Goal: Task Accomplishment & Management: Complete application form

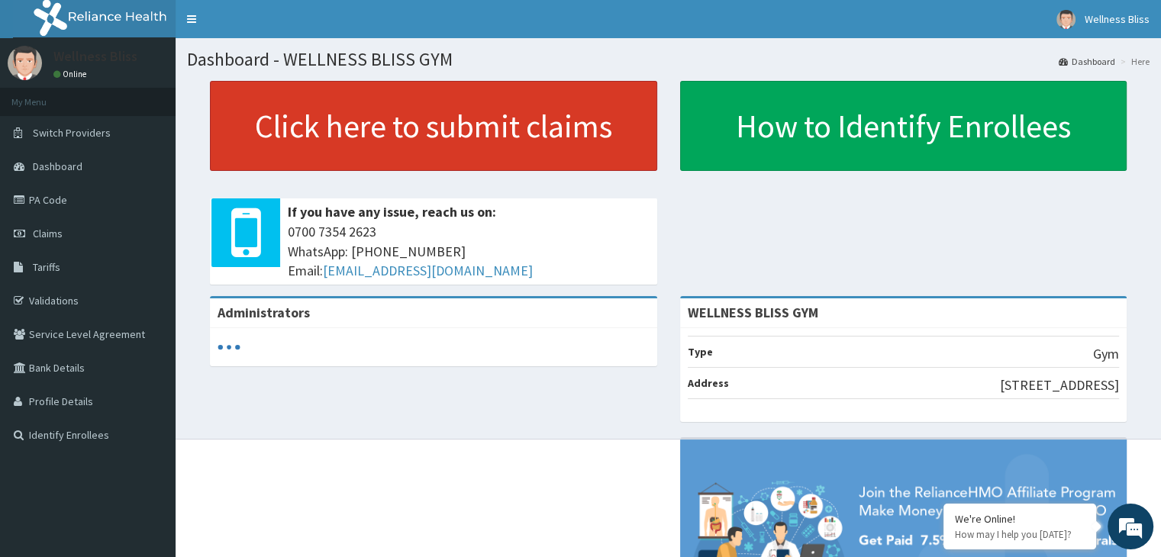
click at [421, 123] on link "Click here to submit claims" at bounding box center [433, 126] width 447 height 90
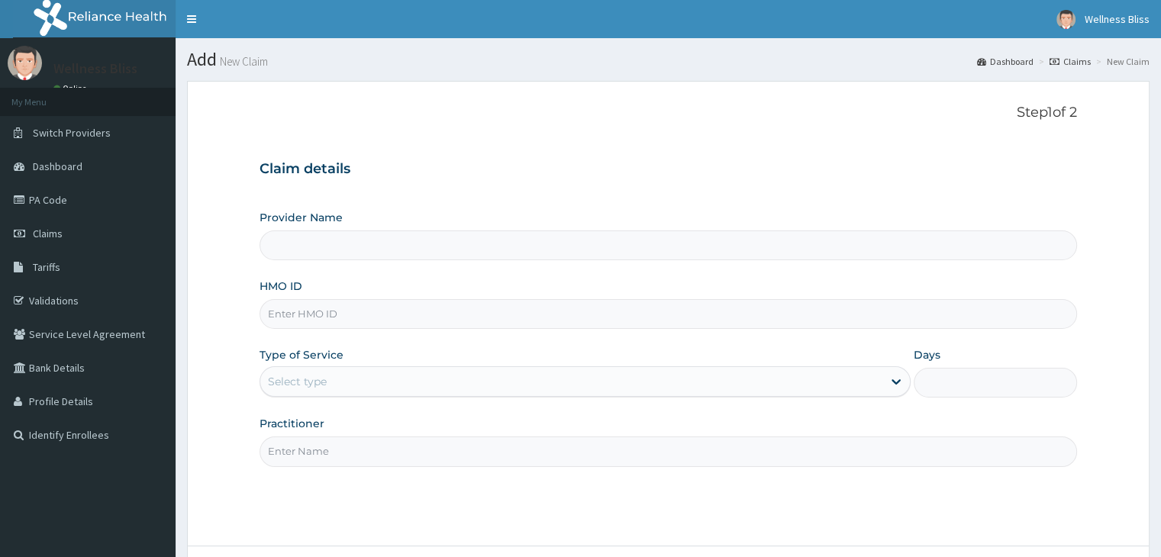
click at [302, 308] on input "HMO ID" at bounding box center [668, 314] width 817 height 30
type input "se"
click at [307, 326] on input "HMO ID" at bounding box center [668, 314] width 817 height 30
type input "WELLNESS BLISS GYM"
type input "1"
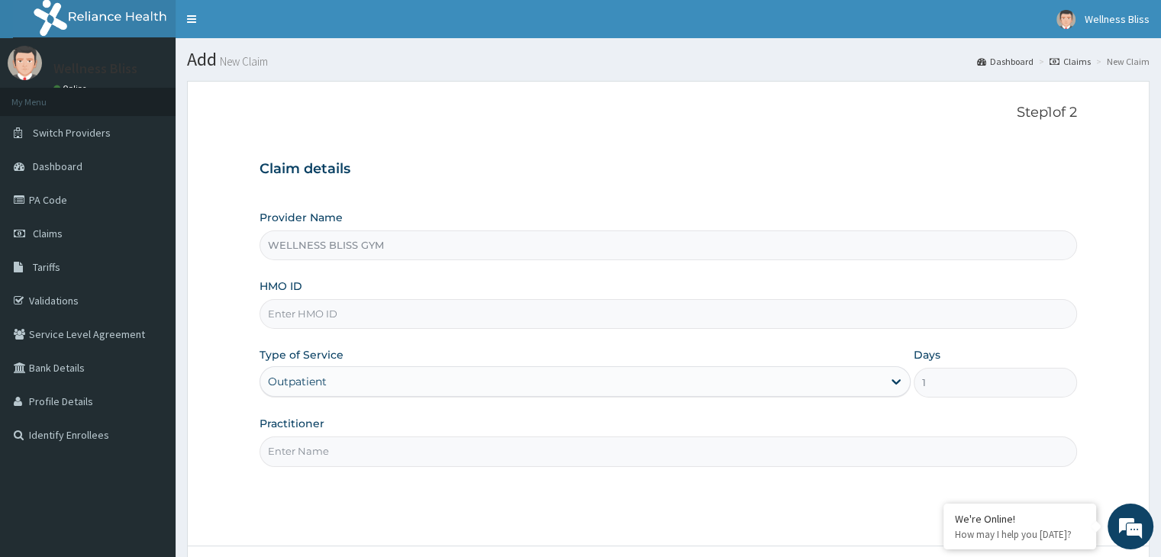
type input "s"
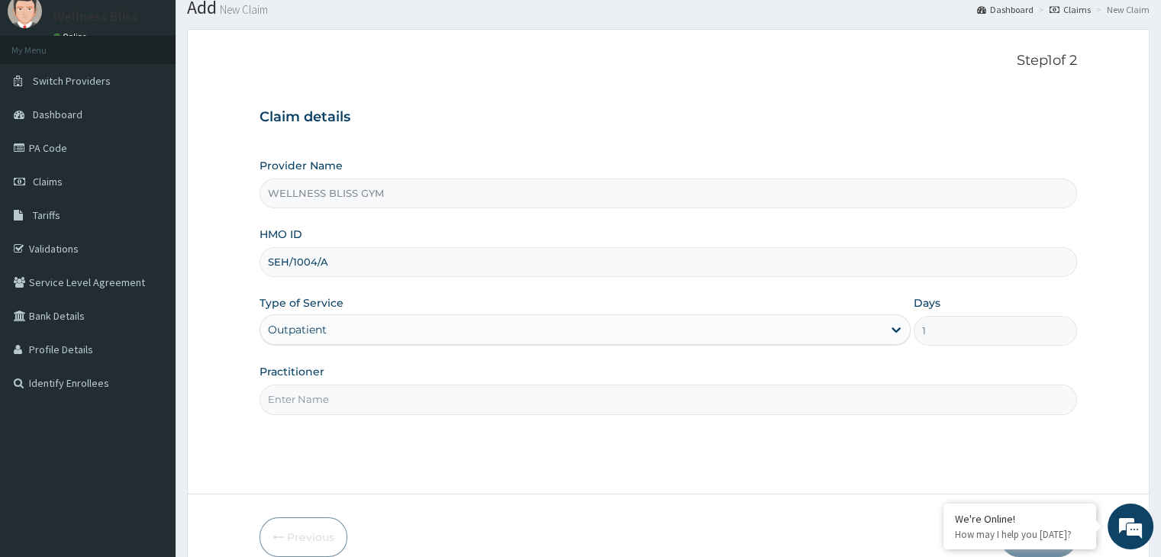
scroll to position [125, 0]
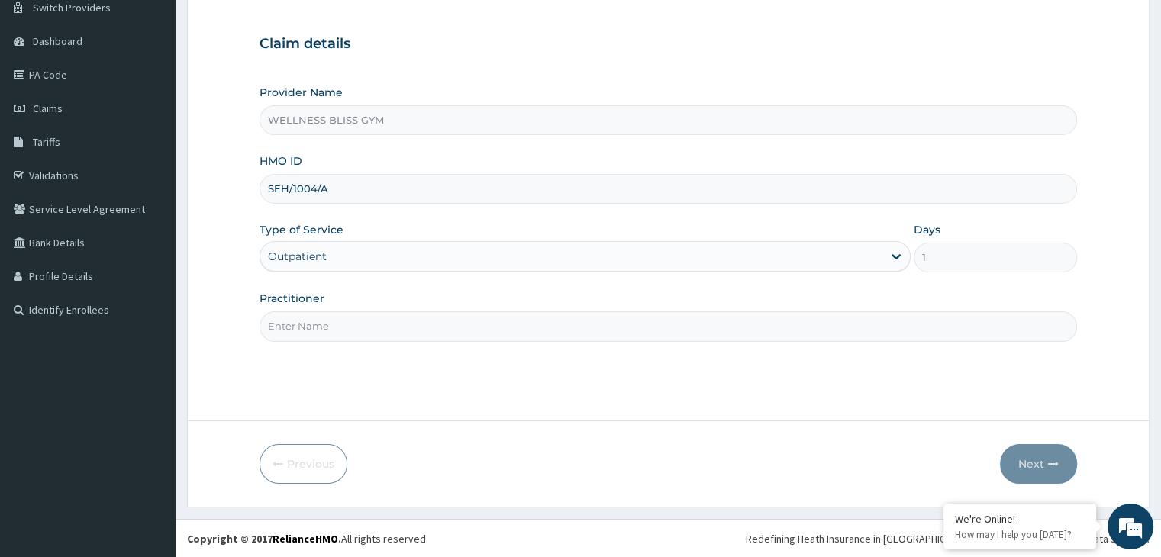
type input "SEH/1004/A"
click at [380, 334] on input "Practitioner" at bounding box center [668, 327] width 817 height 30
type input "GYM"
click at [1046, 454] on button "Next" at bounding box center [1038, 464] width 77 height 40
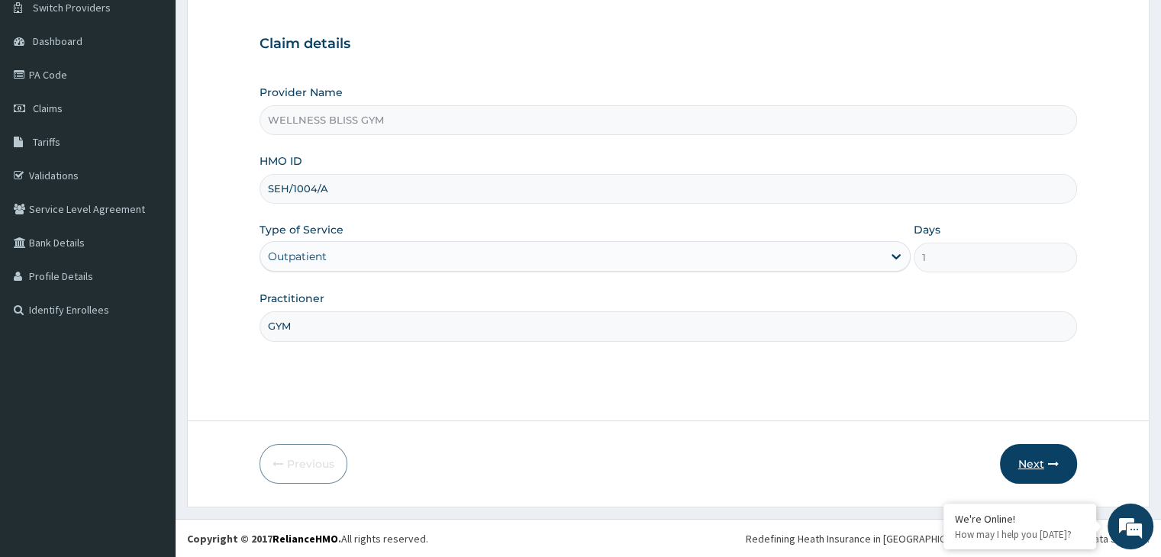
click at [1046, 454] on button "Next" at bounding box center [1038, 464] width 77 height 40
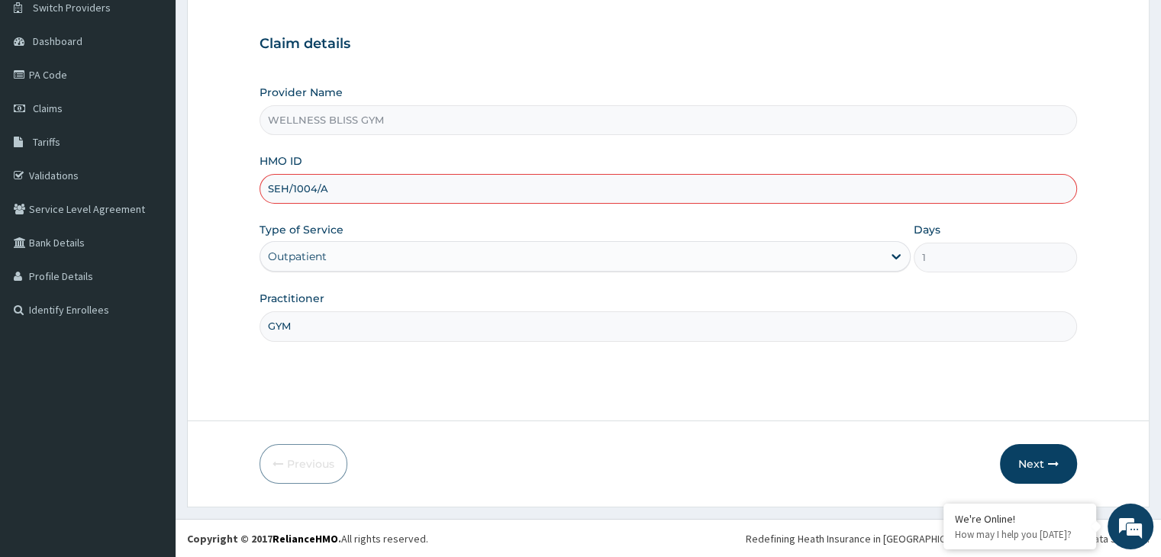
click at [305, 184] on input "SEH/1004/A" at bounding box center [668, 189] width 817 height 30
type input "SEH/10041/A"
click at [1045, 472] on button "Next" at bounding box center [1038, 464] width 77 height 40
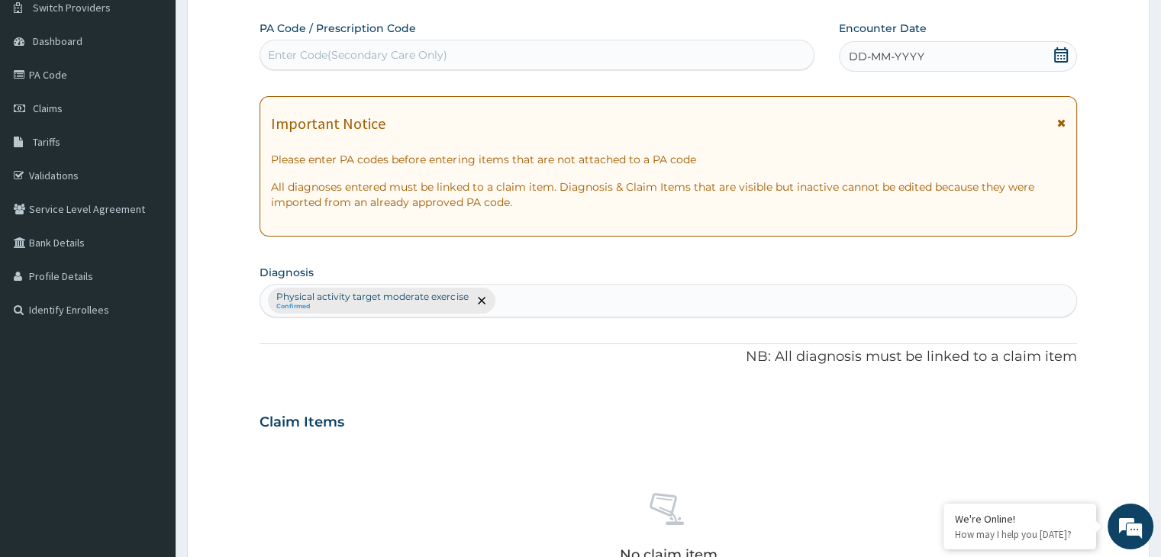
click at [476, 56] on div "Enter Code(Secondary Care Only)" at bounding box center [537, 55] width 554 height 24
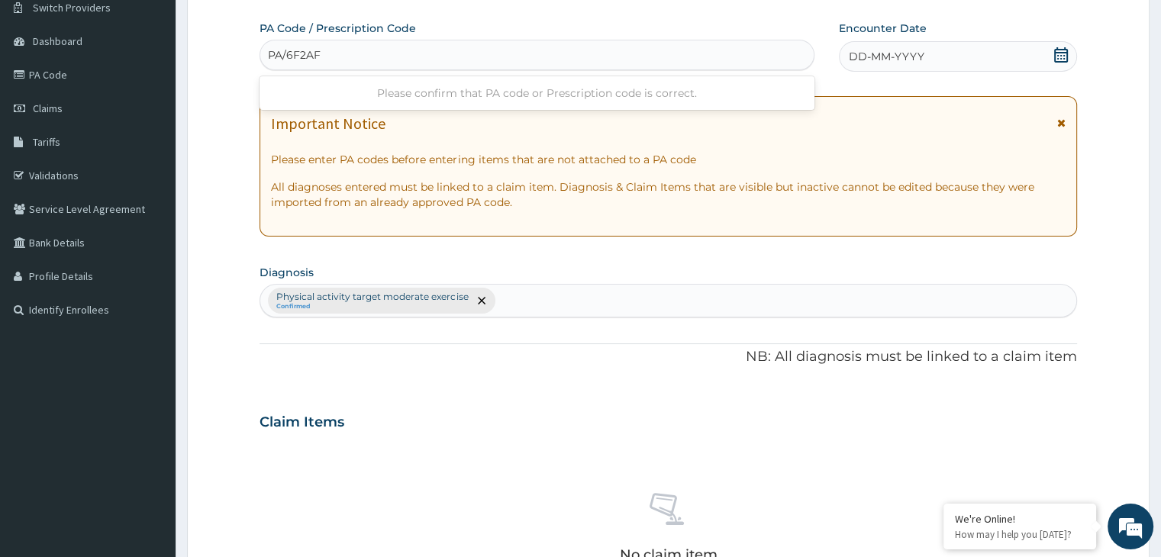
type input "PA/6F2AF5"
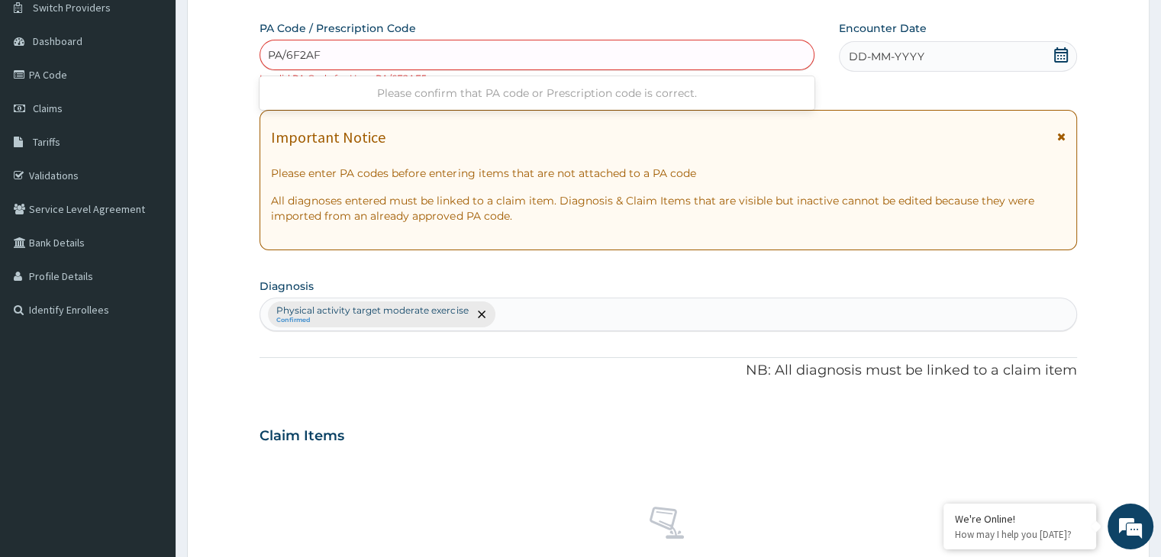
type input "PA/6F2AF5"
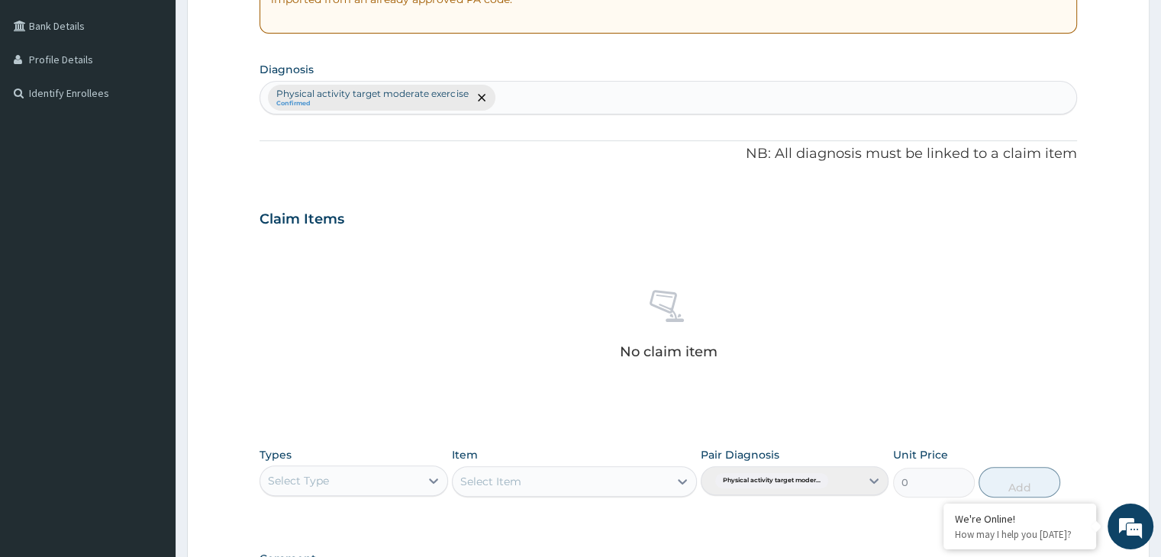
scroll to position [556, 0]
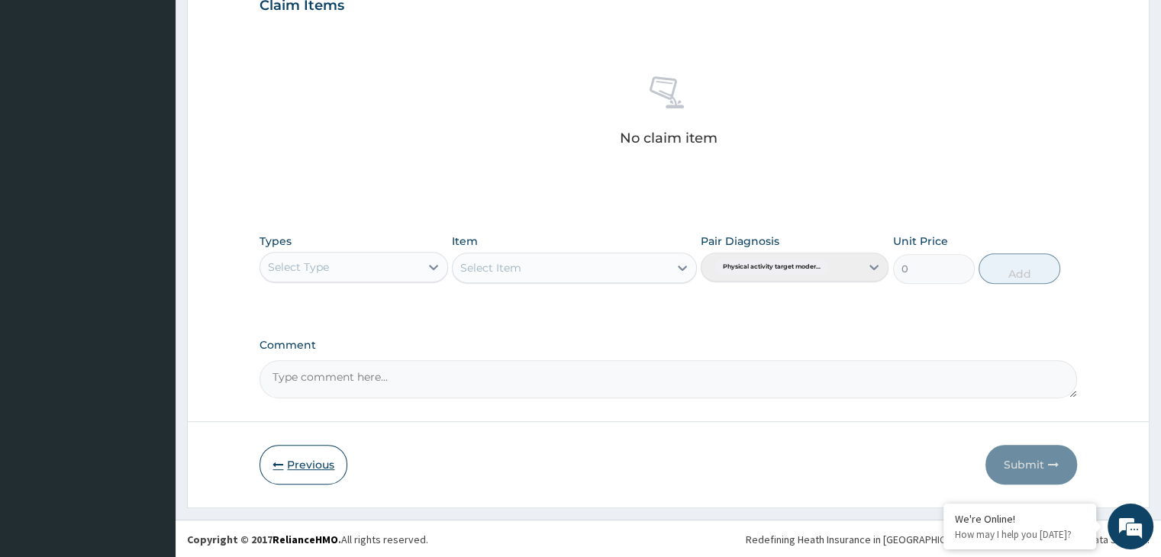
click at [315, 467] on button "Previous" at bounding box center [304, 465] width 88 height 40
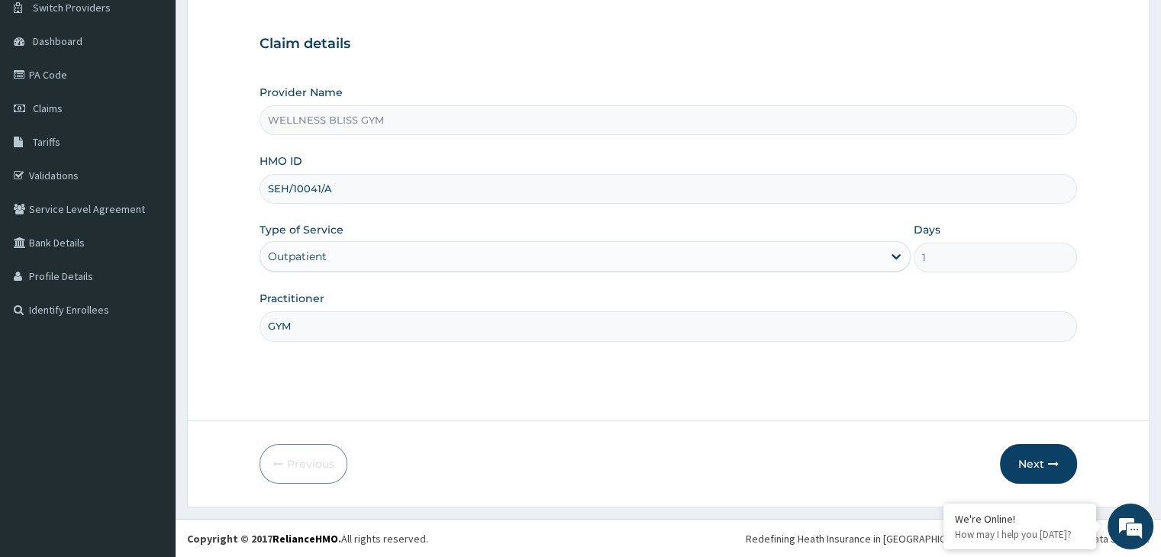
click at [287, 189] on input "SEH/10041/A" at bounding box center [668, 189] width 817 height 30
type input "SER/10041/A"
click at [1038, 462] on button "Next" at bounding box center [1038, 464] width 77 height 40
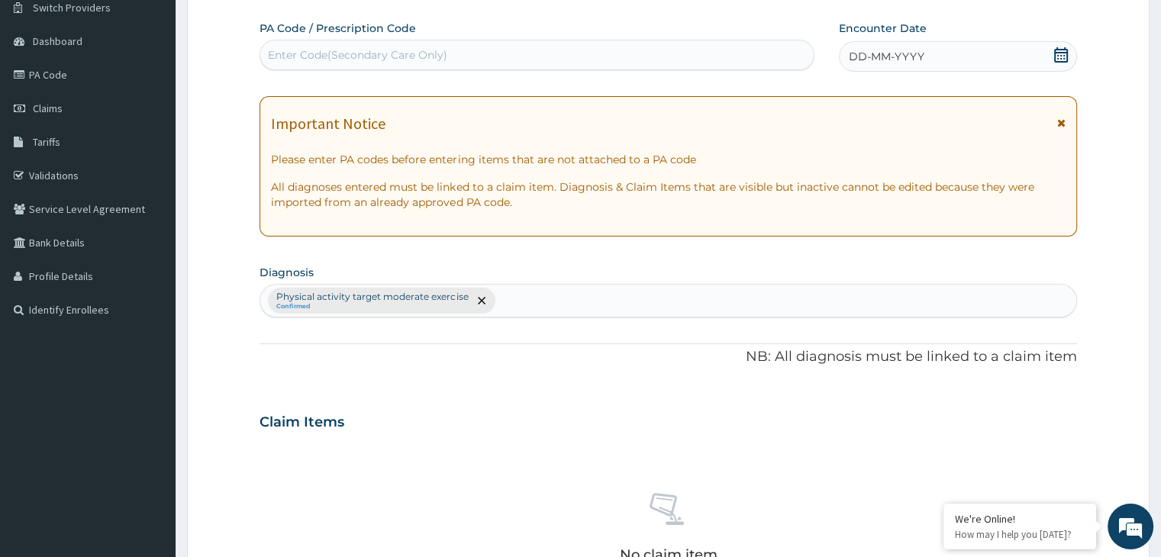
click at [1038, 462] on div "No claim item" at bounding box center [668, 531] width 817 height 176
click at [312, 44] on div "Enter Code(Secondary Care Only)" at bounding box center [537, 55] width 554 height 24
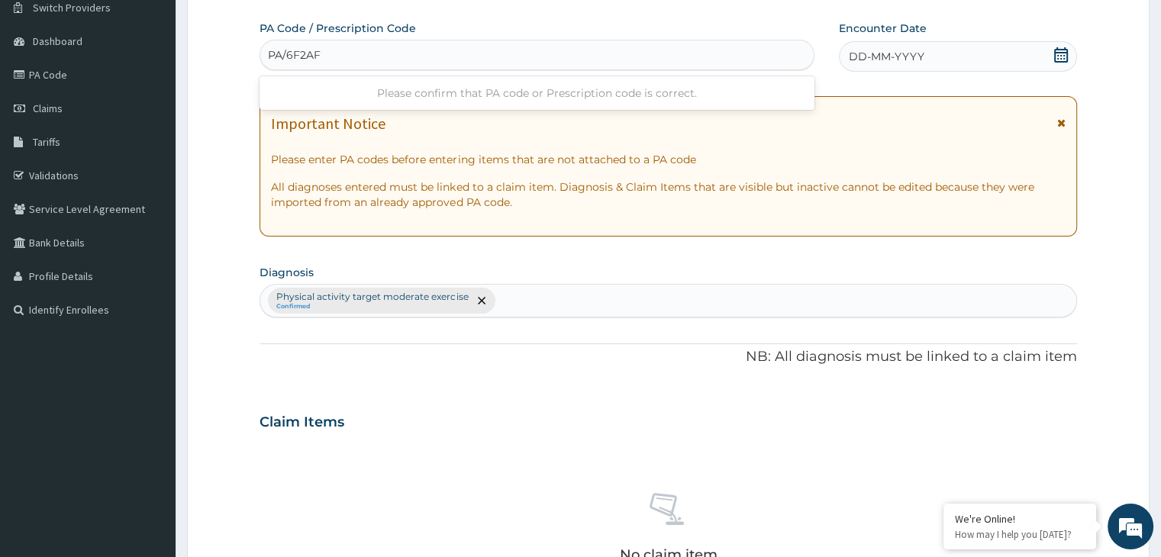
type input "PA/6F2AF5"
click at [1063, 62] on span at bounding box center [1061, 56] width 15 height 19
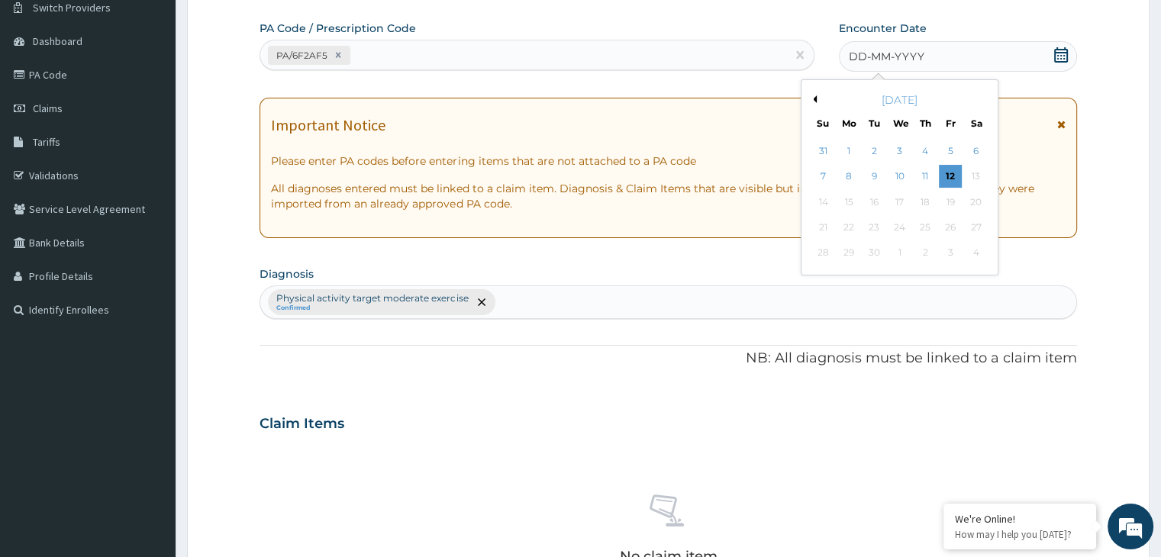
click at [812, 102] on div "[DATE]" at bounding box center [900, 99] width 184 height 15
click at [816, 98] on div "[DATE]" at bounding box center [900, 99] width 184 height 15
click at [814, 96] on button "Previous Month" at bounding box center [813, 99] width 8 height 8
click at [985, 98] on button "Next Month" at bounding box center [987, 99] width 8 height 8
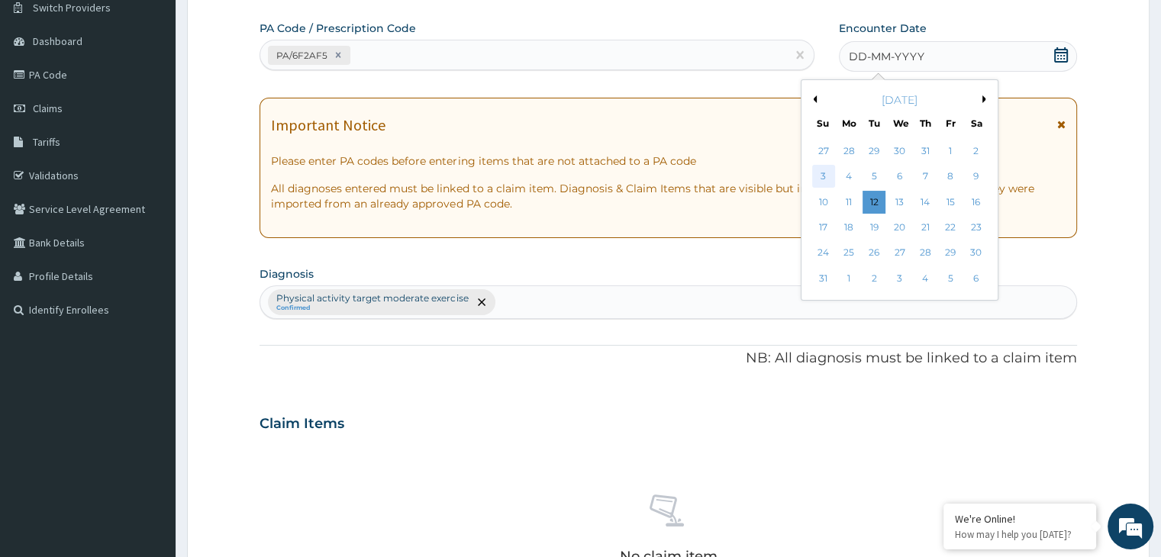
click at [831, 176] on div "3" at bounding box center [823, 177] width 23 height 23
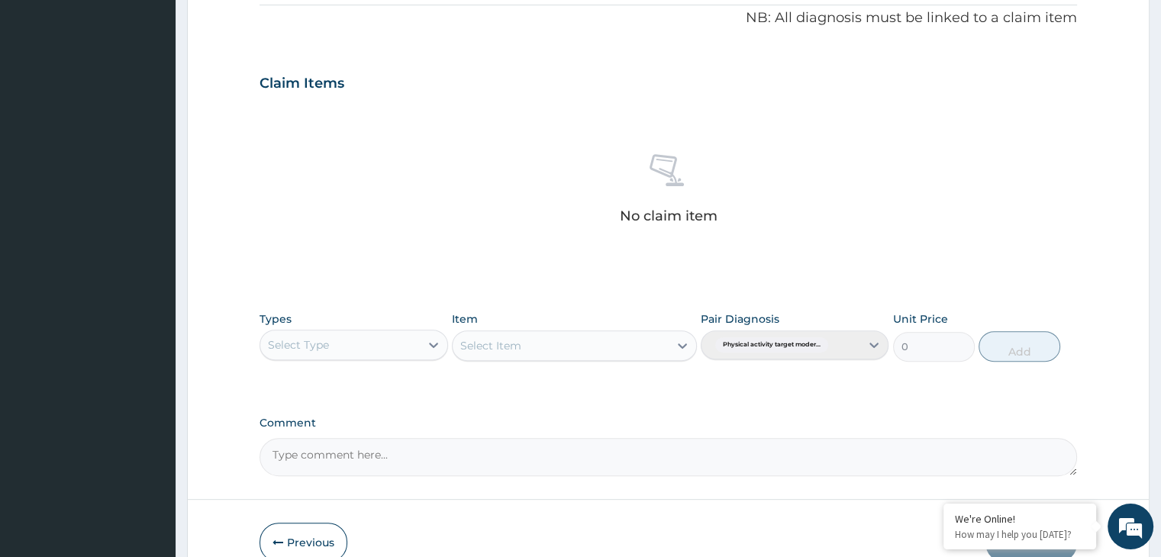
scroll to position [542, 0]
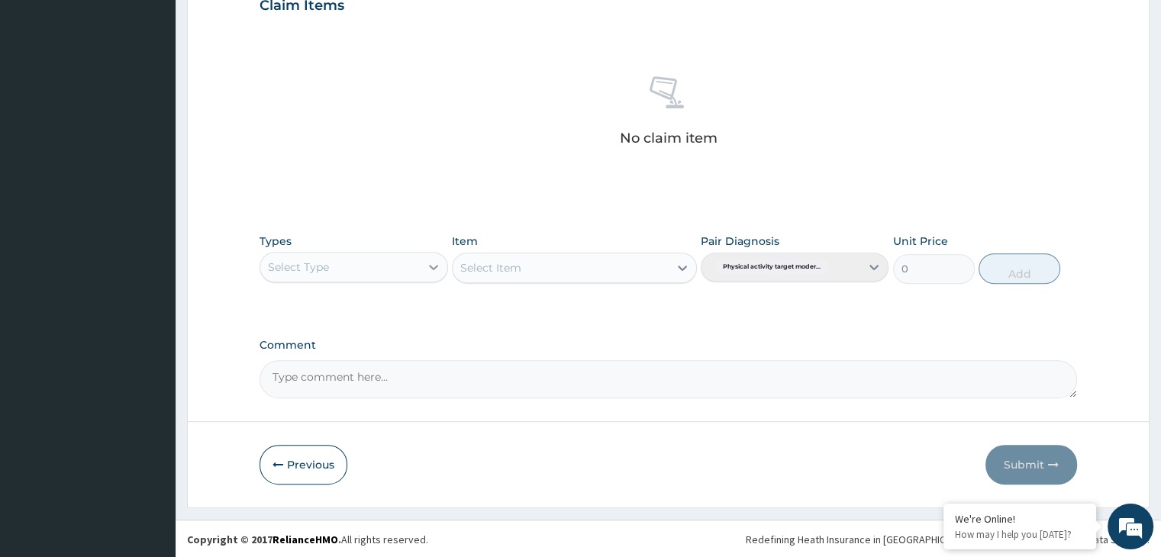
click at [437, 270] on icon at bounding box center [433, 267] width 15 height 15
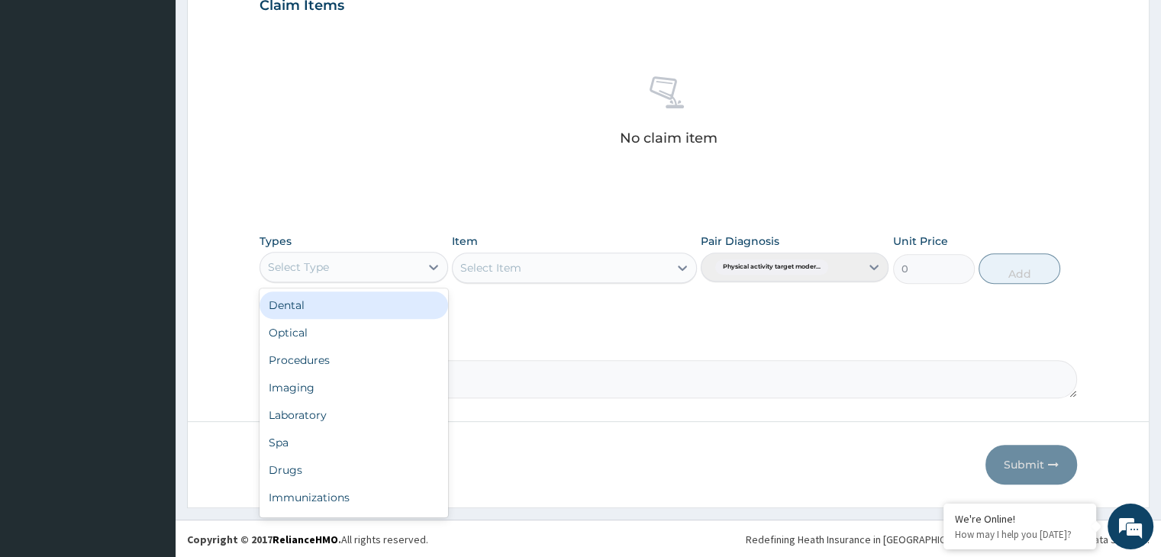
scroll to position [52, 0]
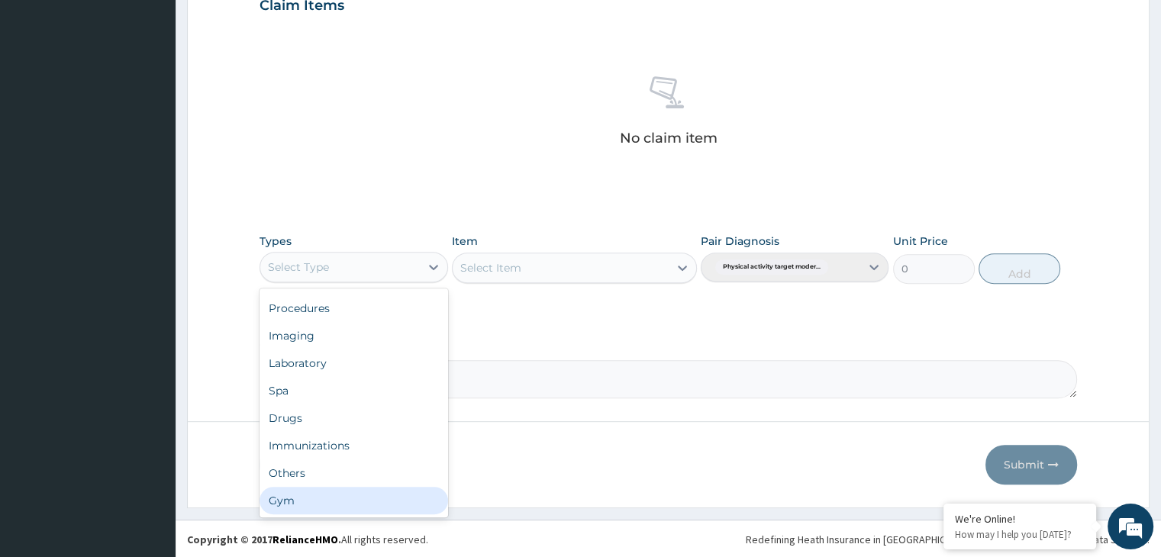
click at [344, 496] on div "Gym" at bounding box center [354, 500] width 188 height 27
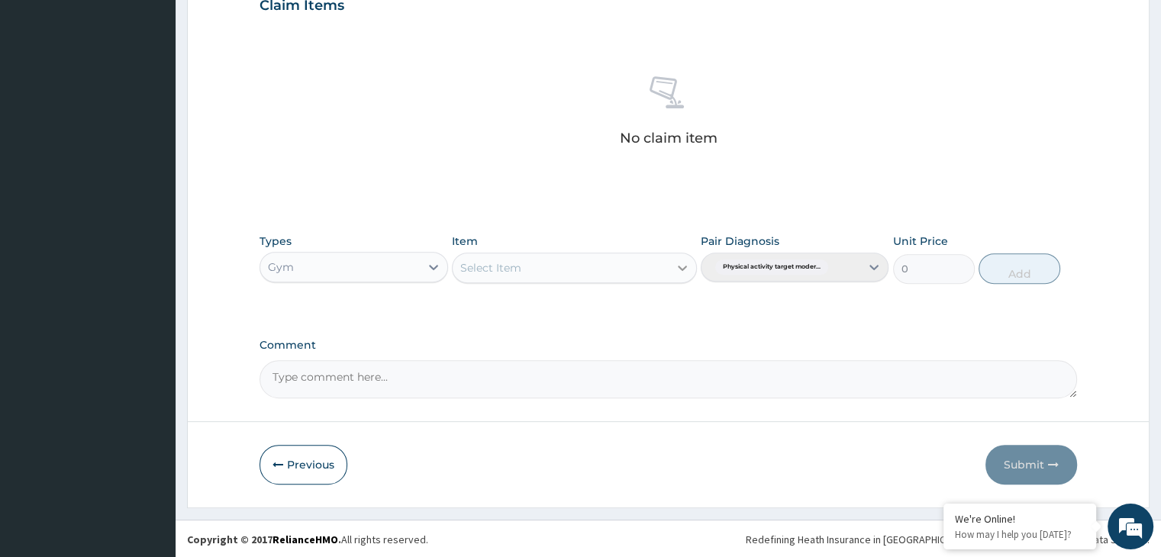
click at [684, 270] on icon at bounding box center [682, 267] width 15 height 15
click at [683, 269] on icon at bounding box center [682, 268] width 9 height 5
click at [654, 311] on div "GYM" at bounding box center [574, 305] width 245 height 27
click at [1014, 268] on button "Add" at bounding box center [1020, 268] width 82 height 31
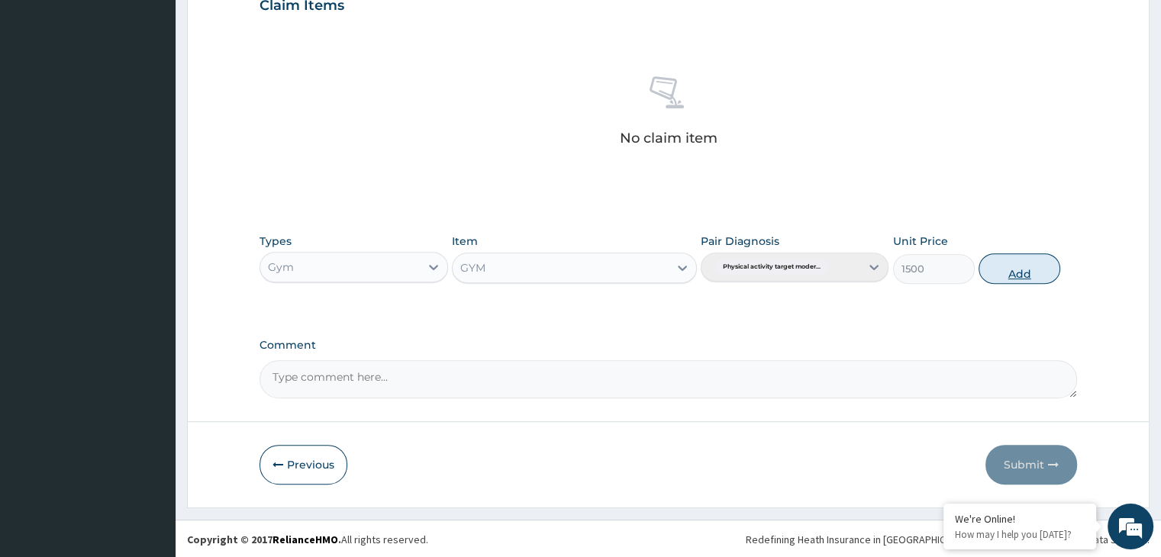
type input "0"
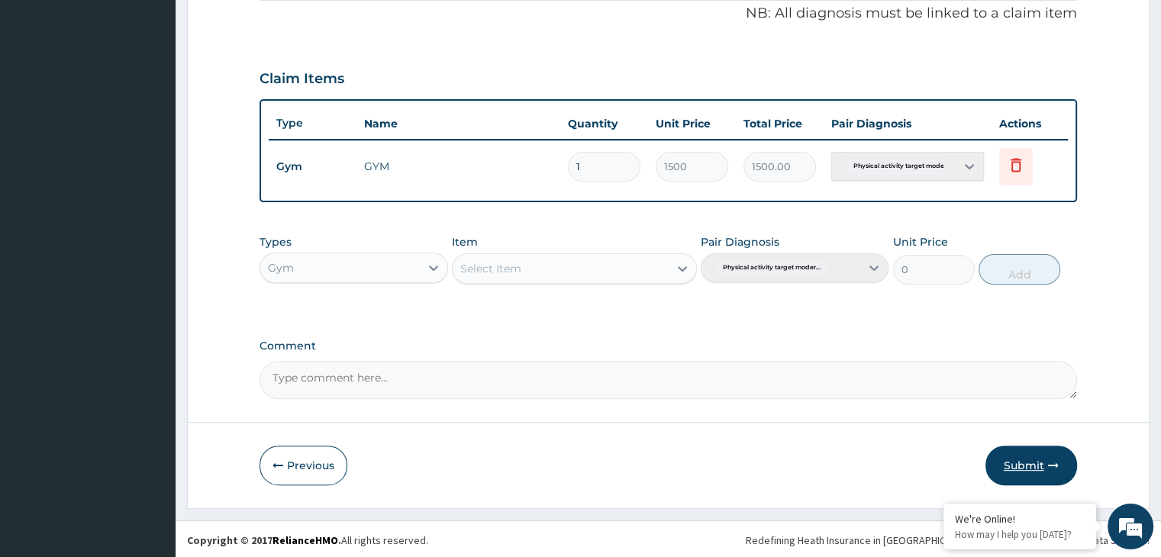
click at [1011, 469] on button "Submit" at bounding box center [1032, 466] width 92 height 40
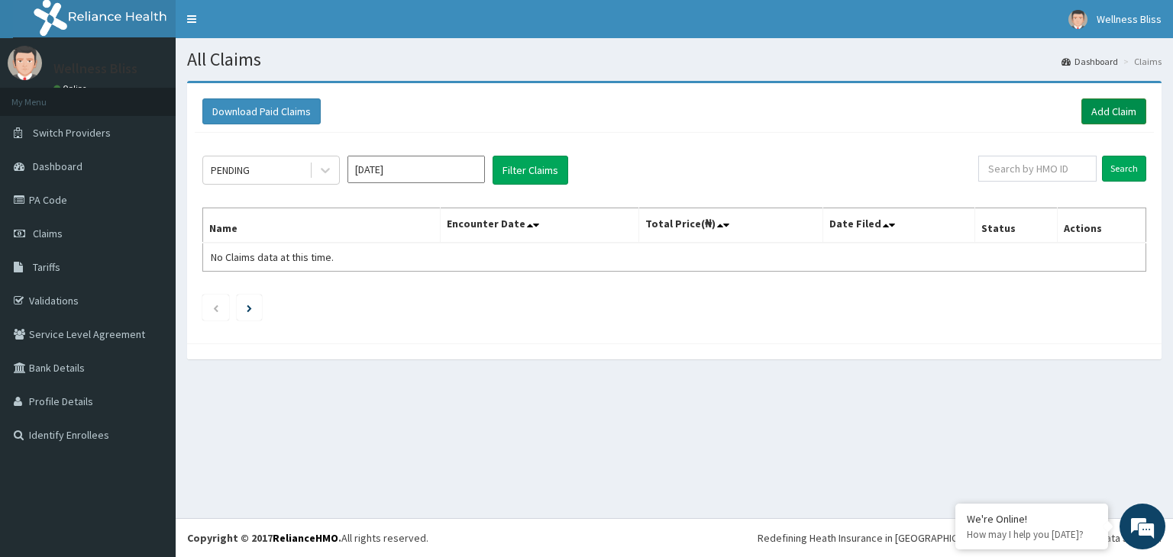
click at [1118, 115] on link "Add Claim" at bounding box center [1113, 111] width 65 height 26
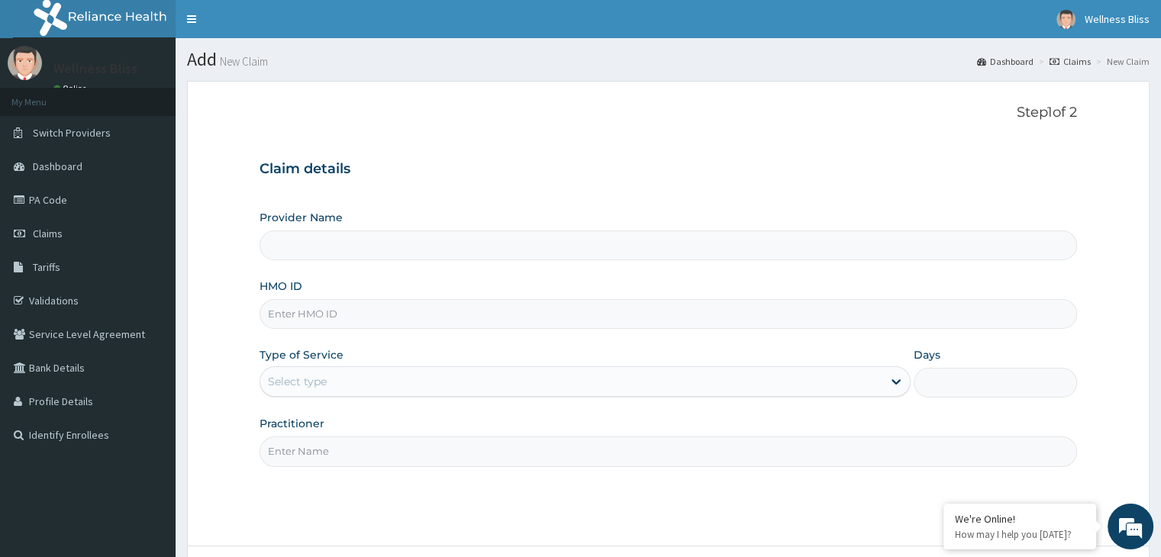
type input "WELLNESS BLISS GYM"
type input "1"
click at [313, 317] on input "HMO ID" at bounding box center [668, 314] width 817 height 30
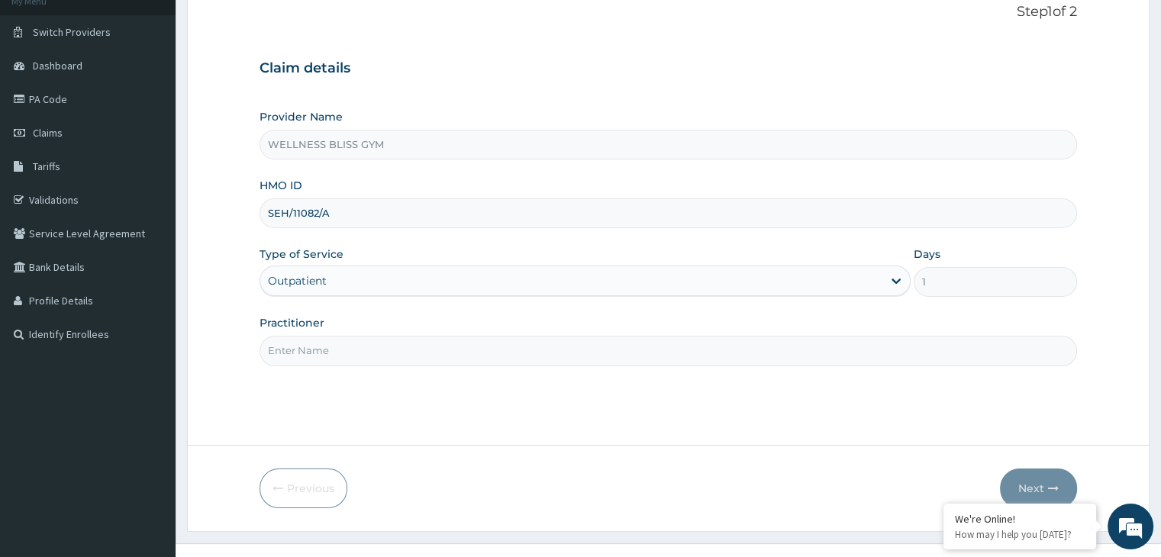
scroll to position [125, 0]
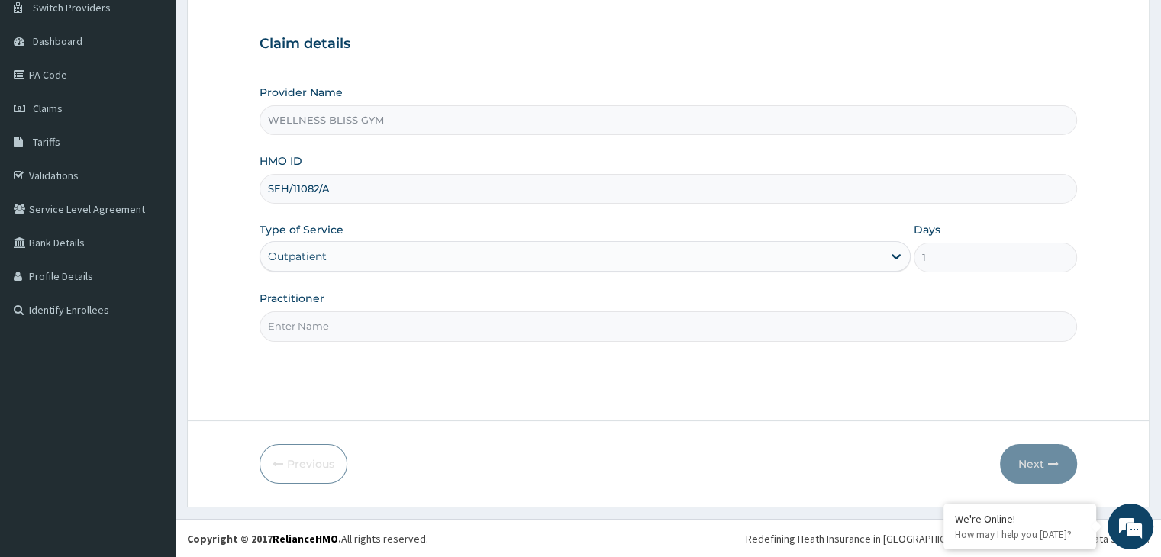
type input "SEH/11082/A"
click at [336, 328] on input "Practitioner" at bounding box center [668, 327] width 817 height 30
type input "GYM"
click at [1045, 467] on button "Next" at bounding box center [1038, 464] width 77 height 40
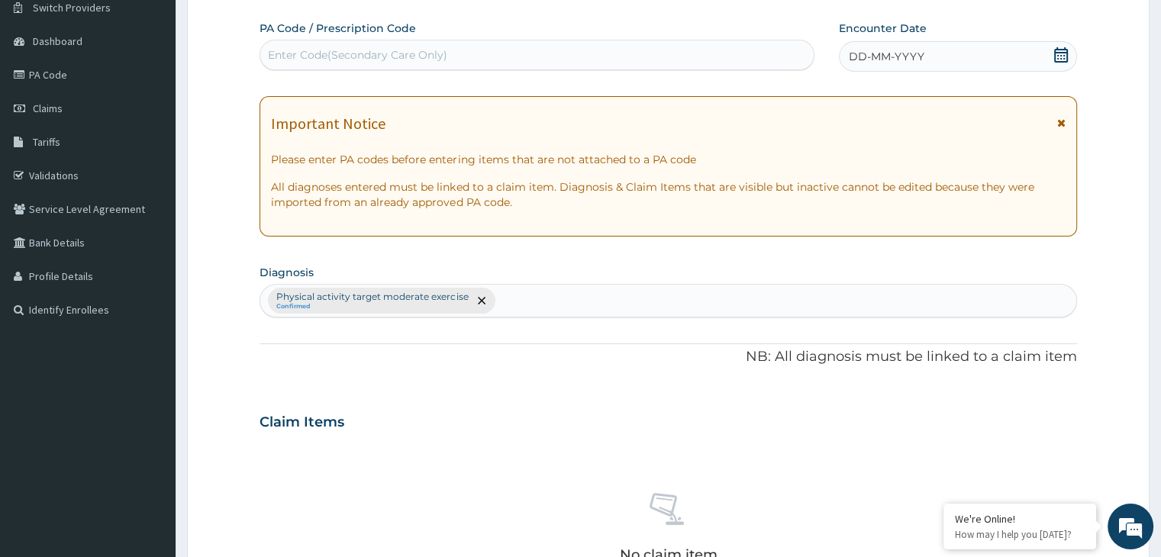
click at [1045, 467] on div "No claim item" at bounding box center [668, 531] width 817 height 176
click at [399, 44] on div "Enter Code(Secondary Care Only)" at bounding box center [537, 55] width 554 height 24
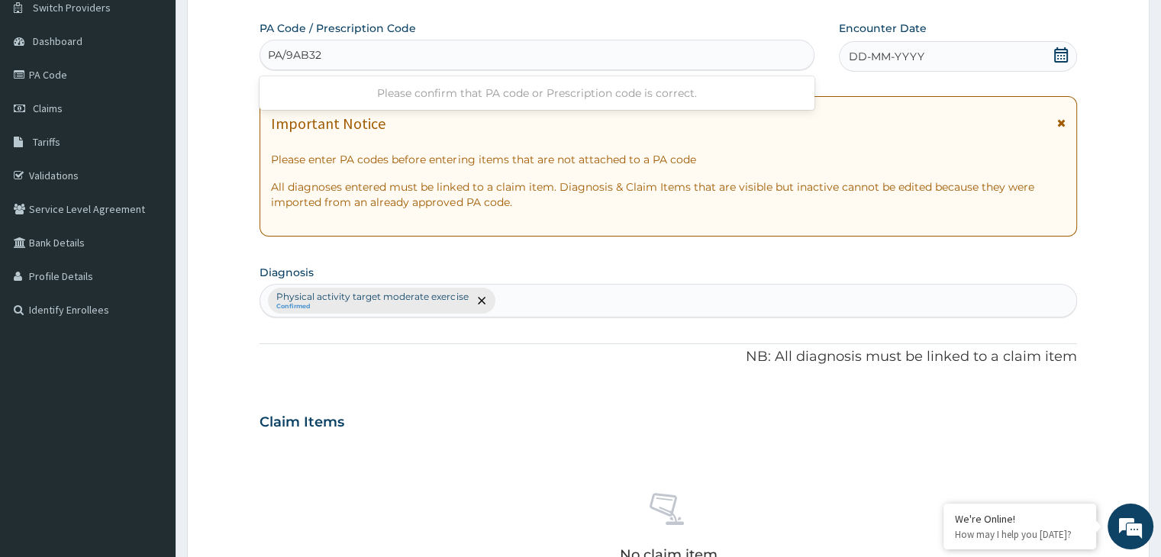
type input "PA/9AB326"
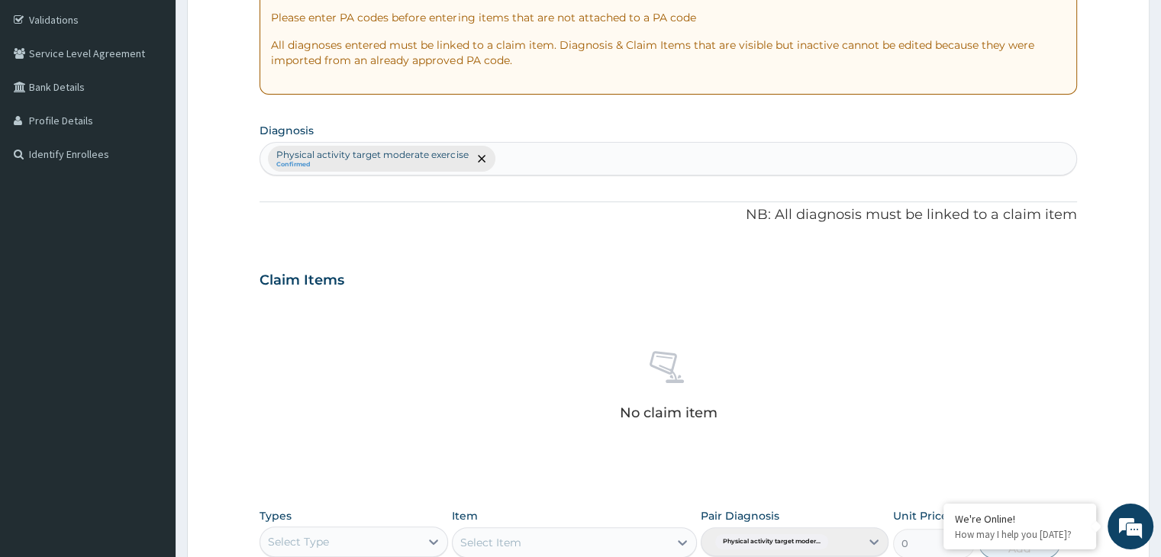
scroll to position [431, 0]
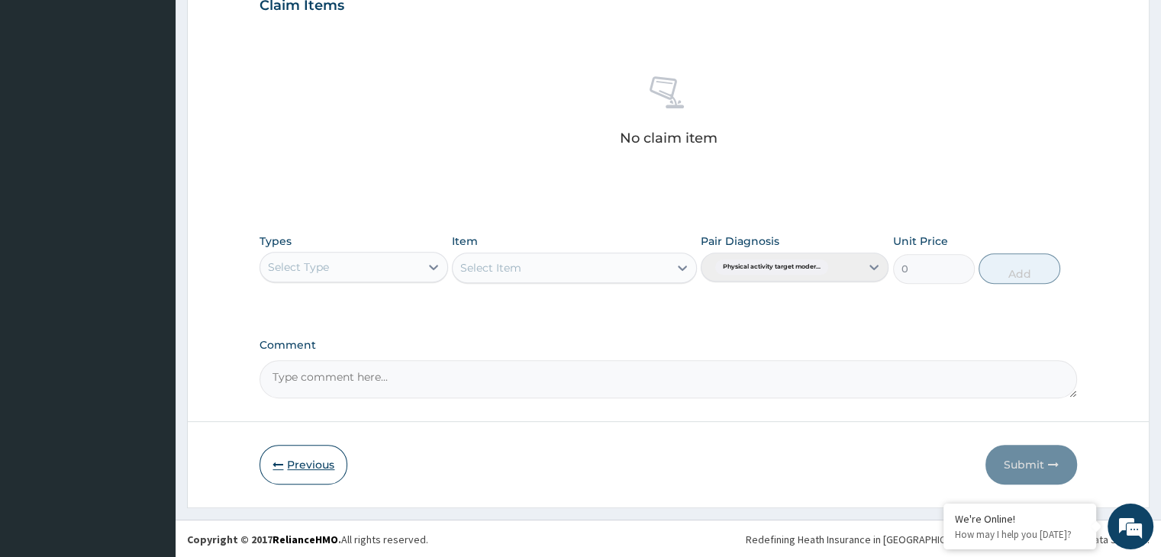
click at [313, 470] on button "Previous" at bounding box center [304, 465] width 88 height 40
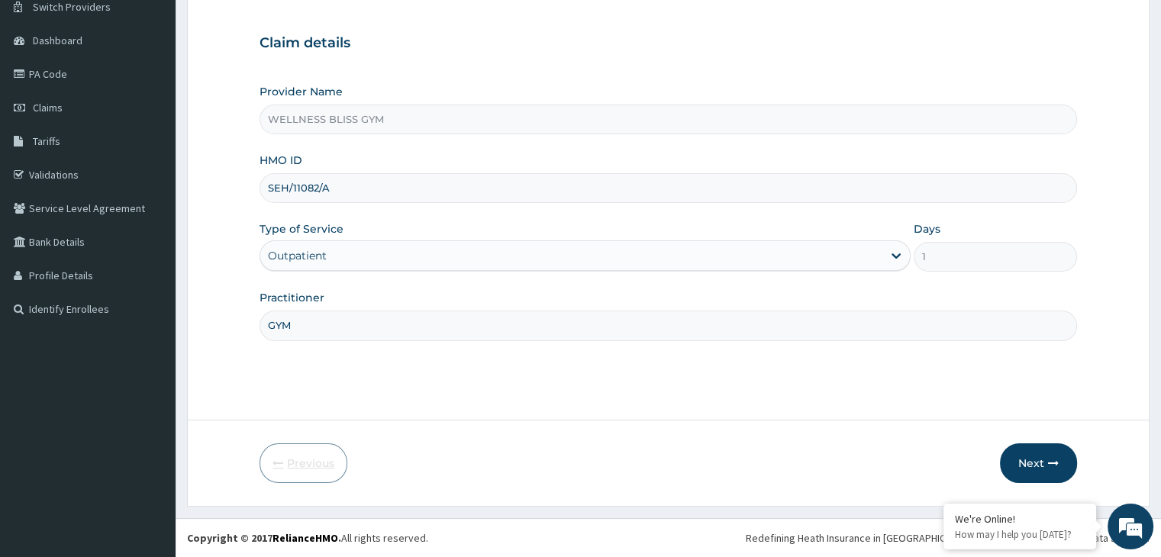
scroll to position [125, 0]
click at [1035, 457] on button "Next" at bounding box center [1038, 464] width 77 height 40
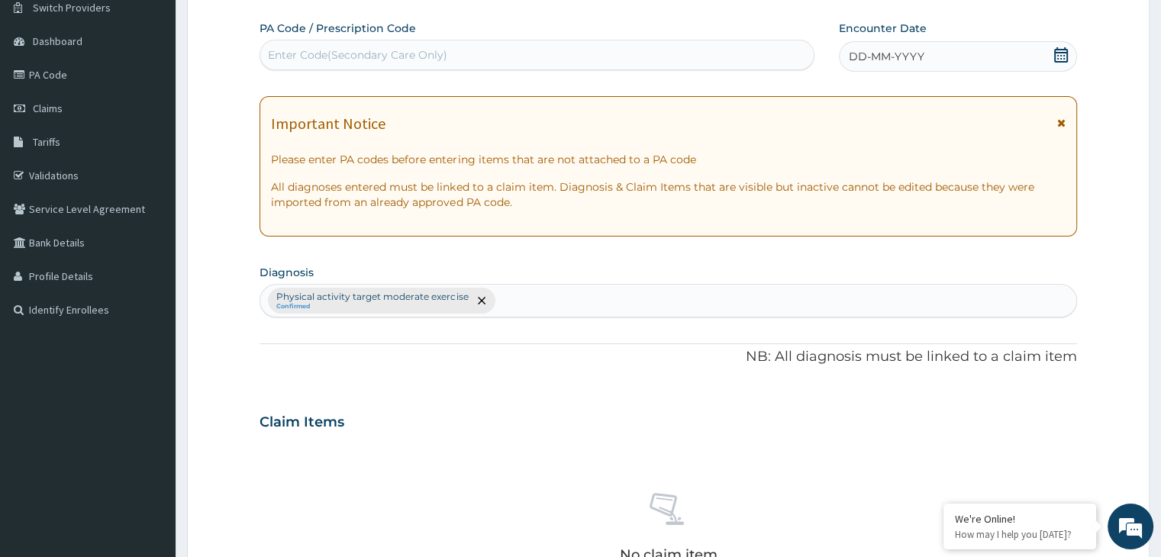
click at [425, 50] on div "Enter Code(Secondary Care Only)" at bounding box center [357, 54] width 179 height 15
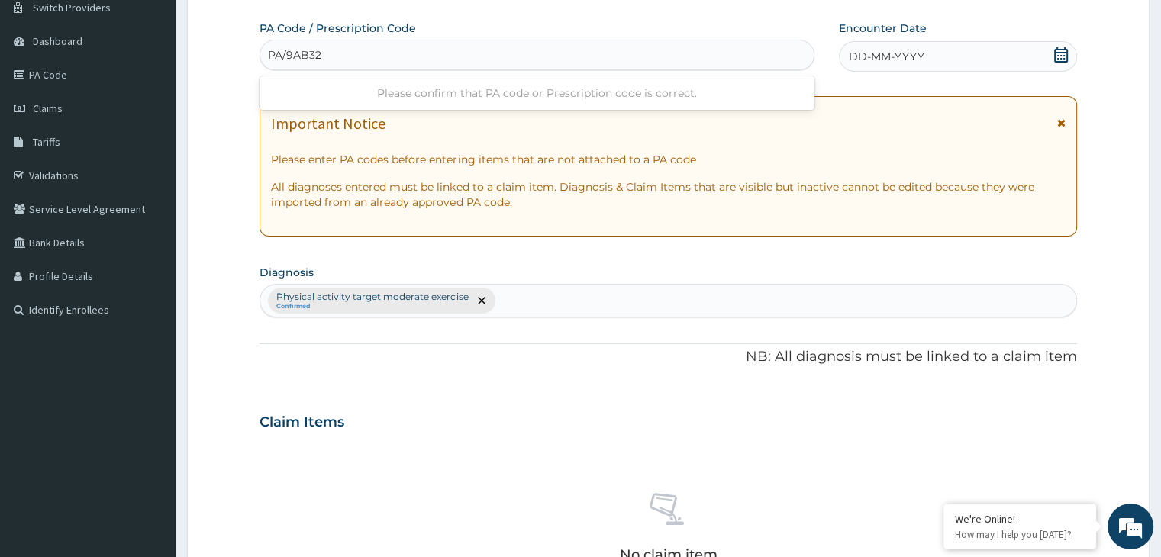
type input "PA/9AB326"
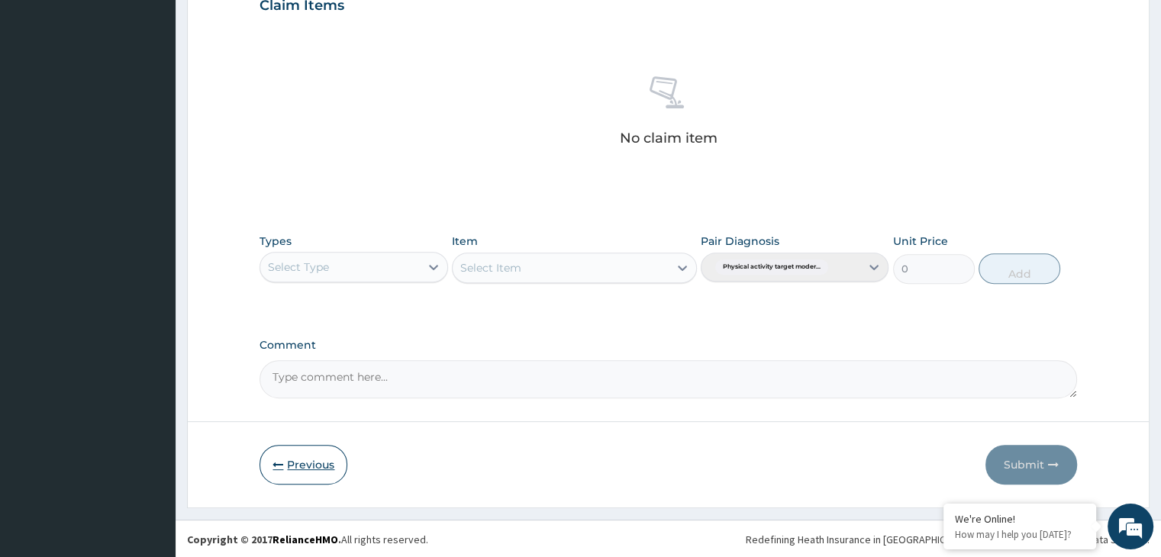
click at [302, 468] on button "Previous" at bounding box center [304, 465] width 88 height 40
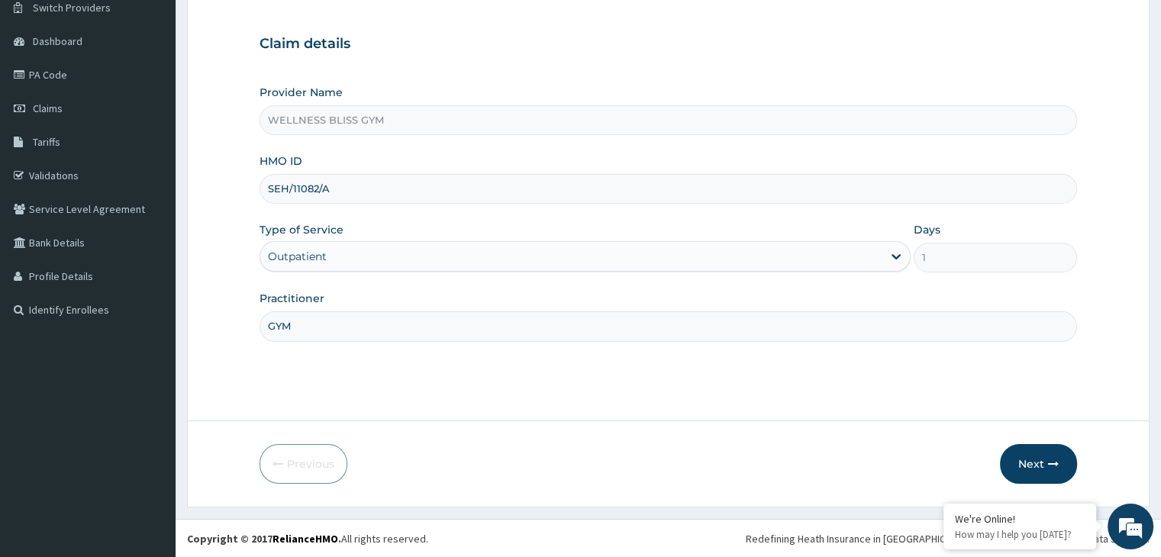
drag, startPoint x: 341, startPoint y: 184, endPoint x: 266, endPoint y: 189, distance: 75.0
click at [266, 189] on input "SEH/11082/A" at bounding box center [668, 189] width 817 height 30
type input "LGL/10315/A"
click at [1041, 467] on button "Next" at bounding box center [1038, 464] width 77 height 40
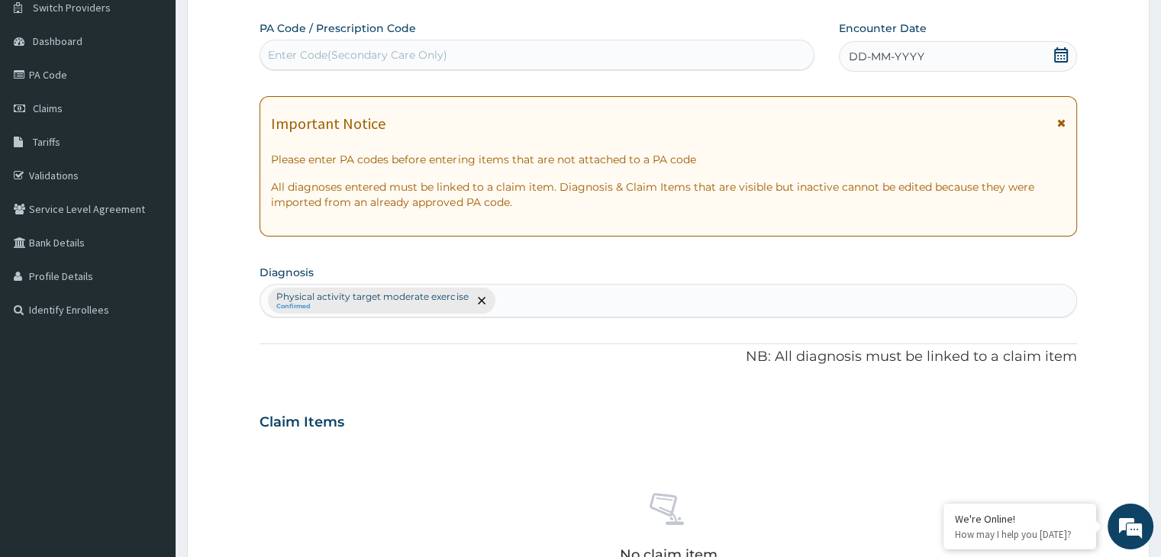
click at [483, 51] on div "Enter Code(Secondary Care Only)" at bounding box center [537, 55] width 554 height 24
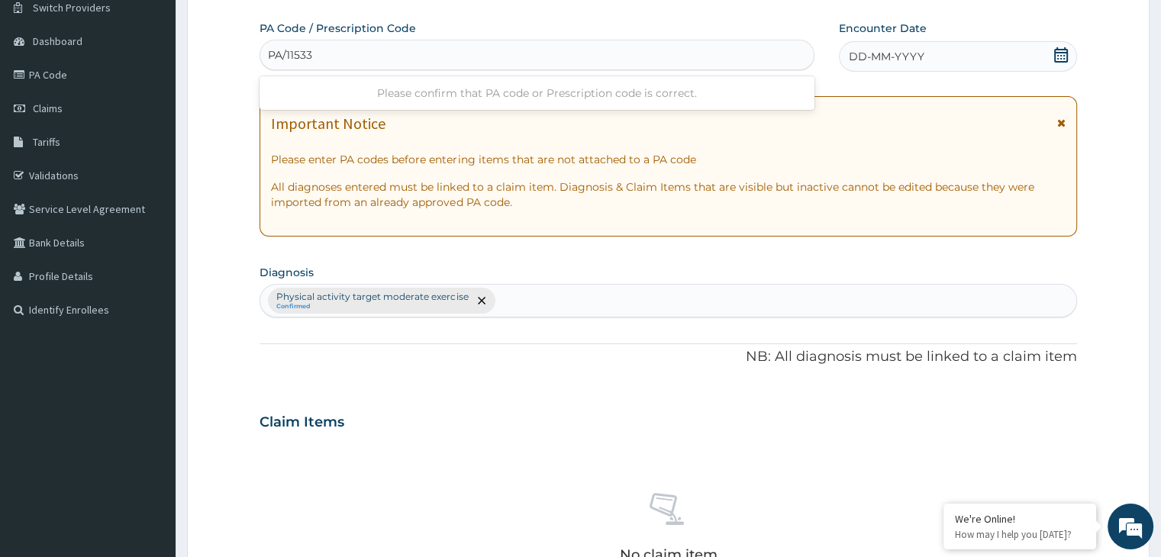
type input "PA/11533F"
click at [1060, 53] on icon at bounding box center [1061, 54] width 15 height 15
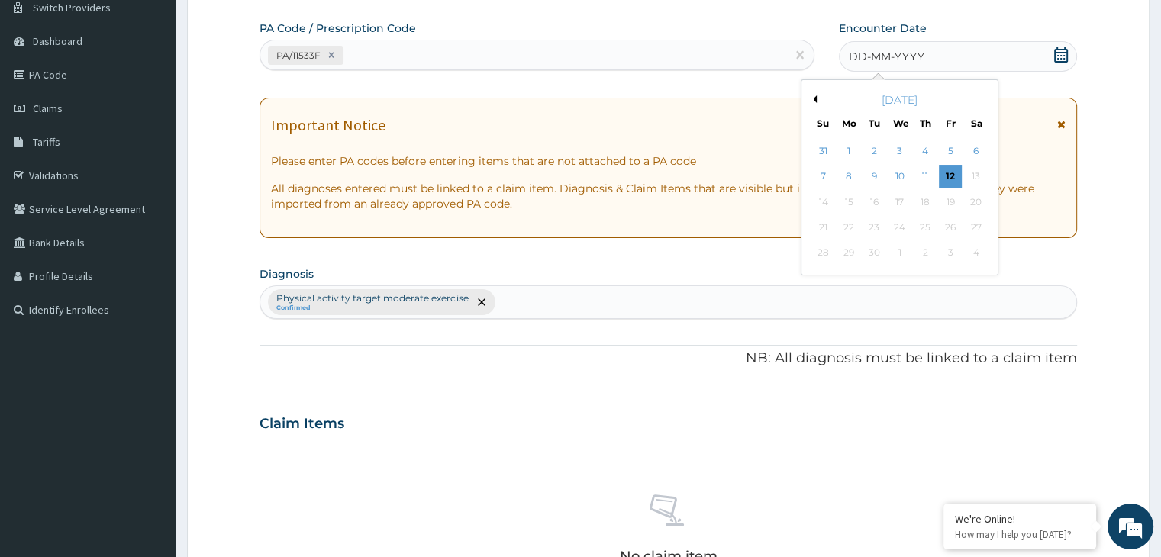
click at [812, 98] on button "Previous Month" at bounding box center [813, 99] width 8 height 8
click at [825, 177] on div "3" at bounding box center [823, 177] width 23 height 23
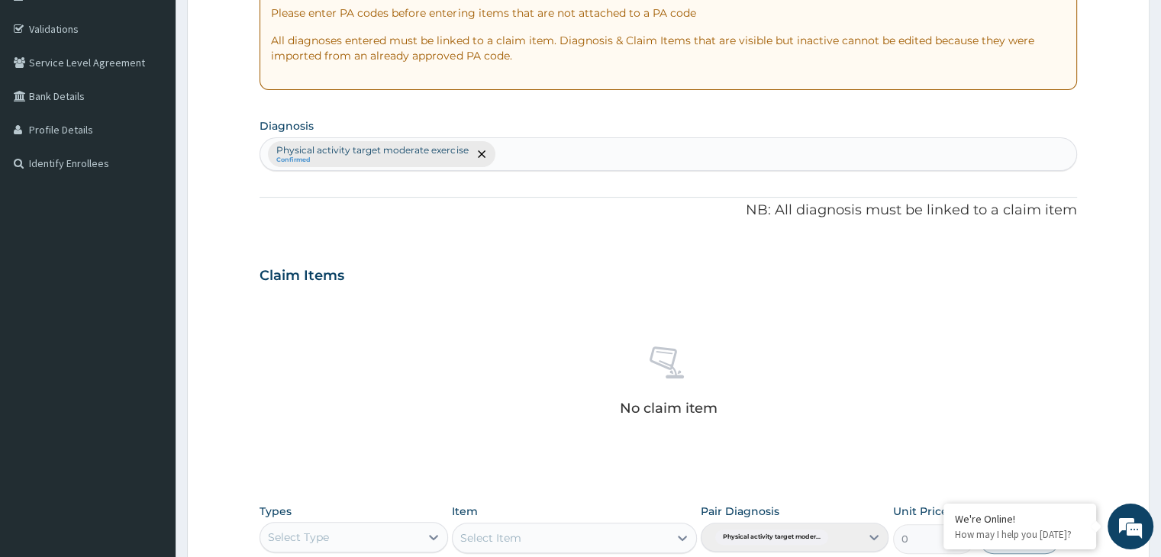
scroll to position [354, 0]
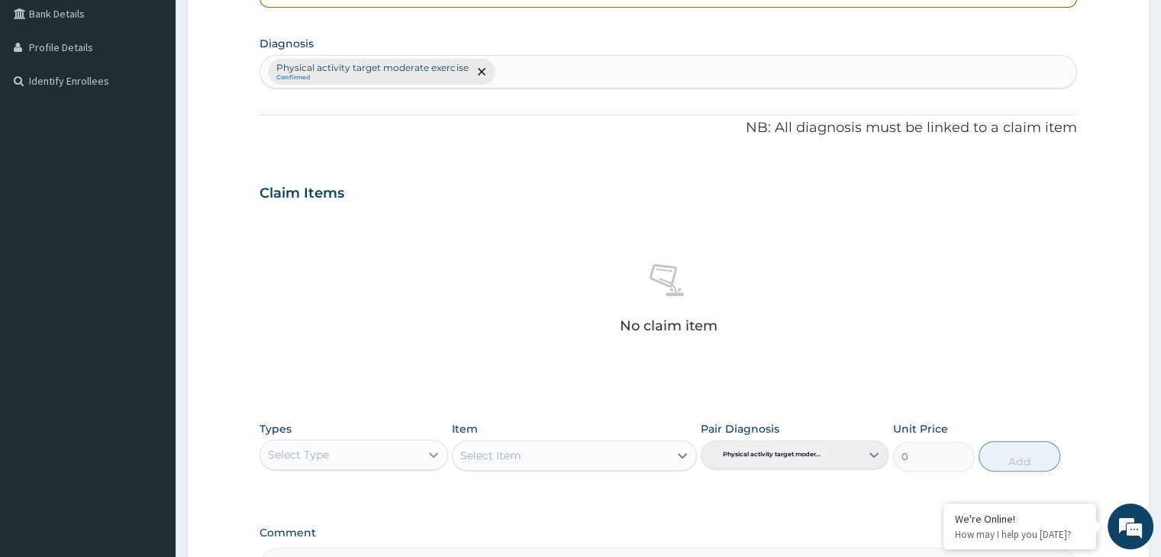
click at [433, 451] on icon at bounding box center [433, 454] width 15 height 15
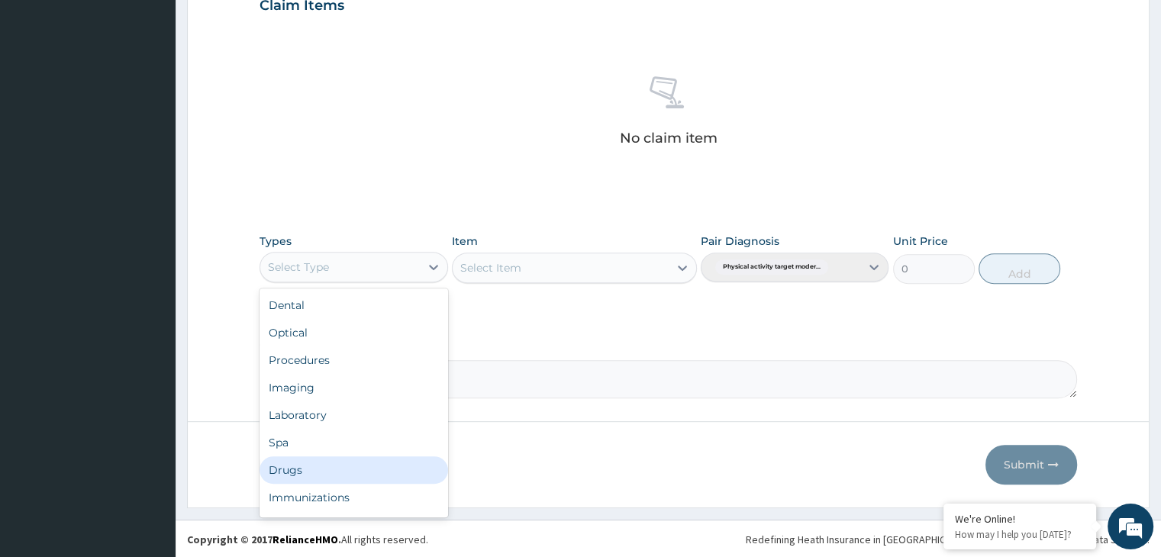
scroll to position [52, 0]
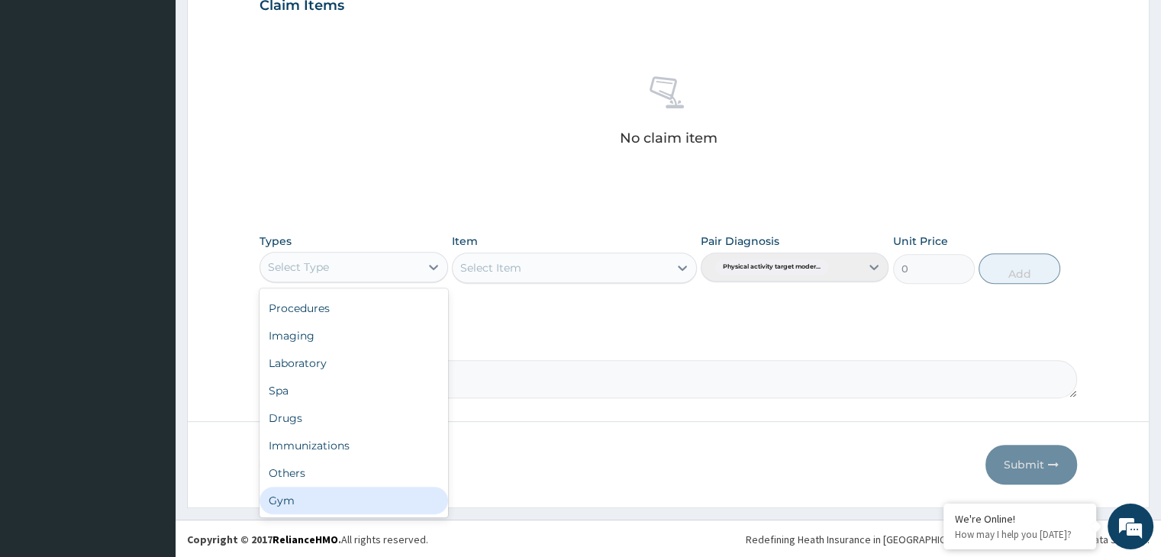
click at [361, 498] on div "Gym" at bounding box center [354, 500] width 188 height 27
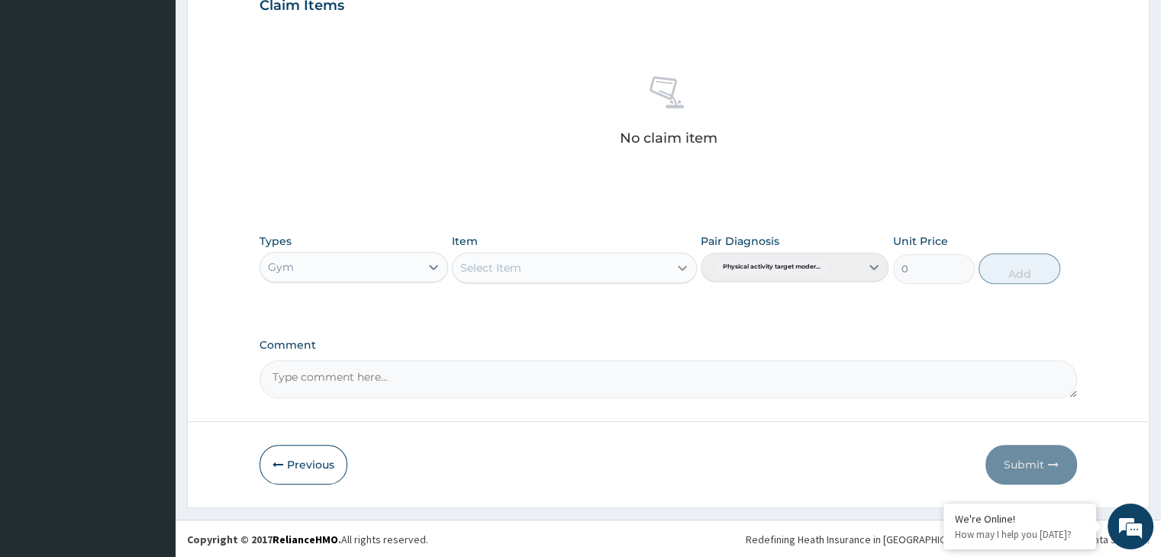
click at [684, 265] on icon at bounding box center [682, 267] width 15 height 15
click at [673, 294] on div "GYM" at bounding box center [574, 305] width 245 height 27
click at [1013, 273] on button "Add" at bounding box center [1020, 268] width 82 height 31
type input "0"
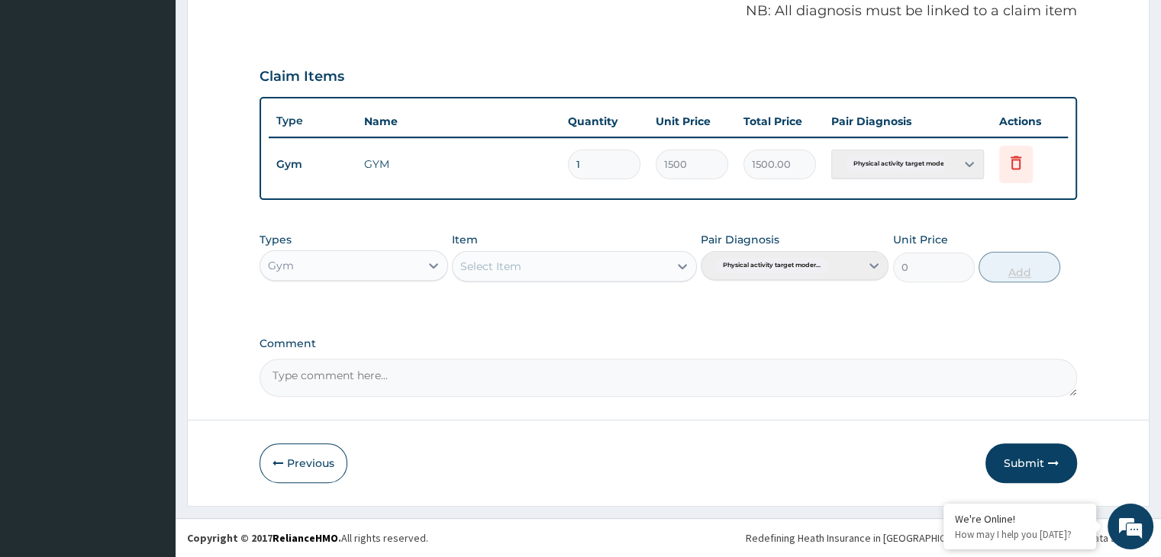
scroll to position [469, 0]
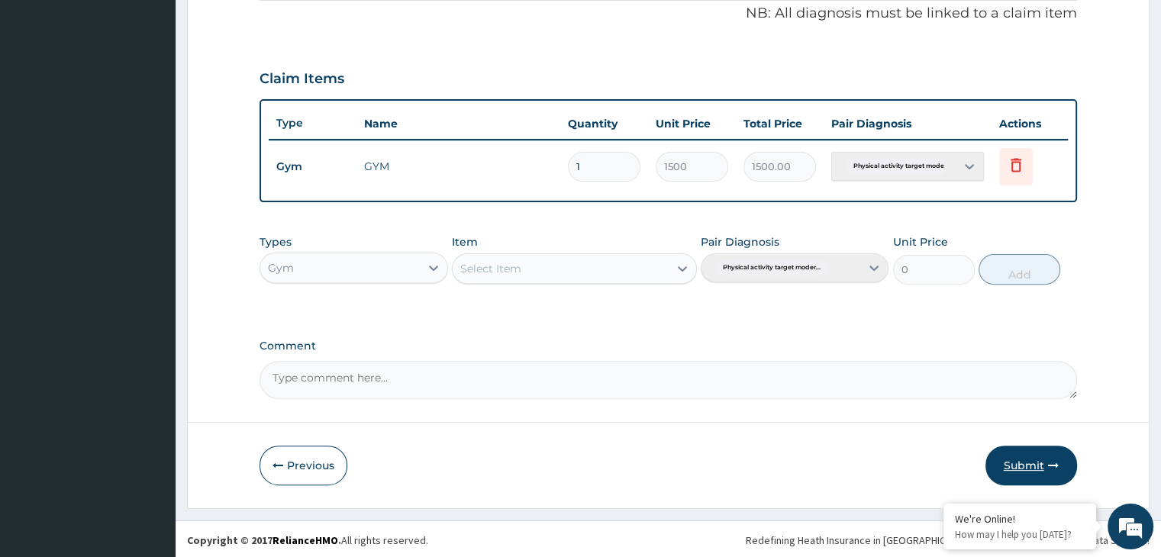
click at [1045, 466] on button "Submit" at bounding box center [1032, 466] width 92 height 40
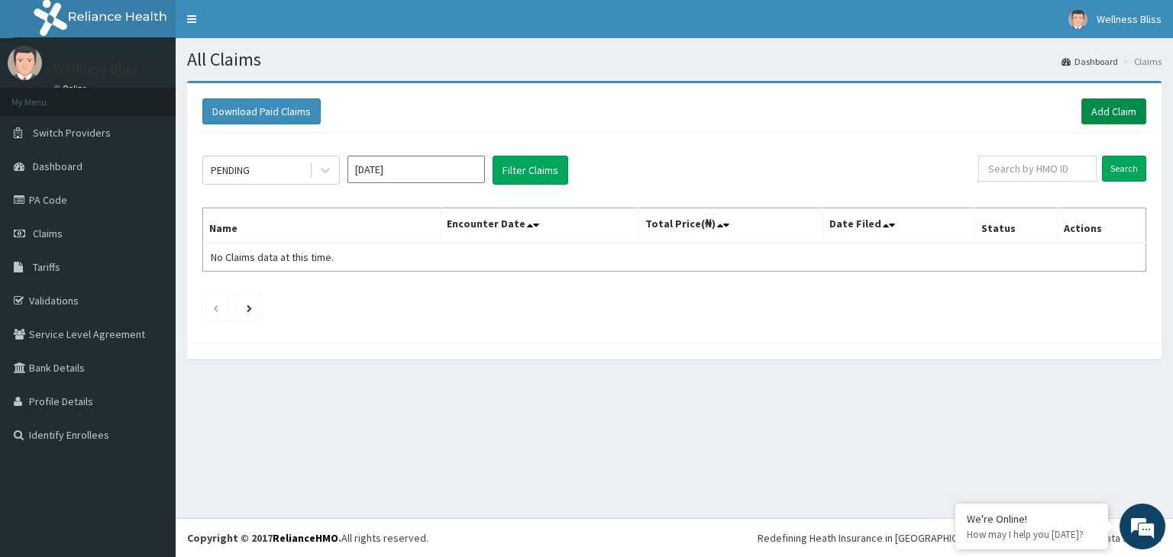
click at [1115, 112] on link "Add Claim" at bounding box center [1113, 111] width 65 height 26
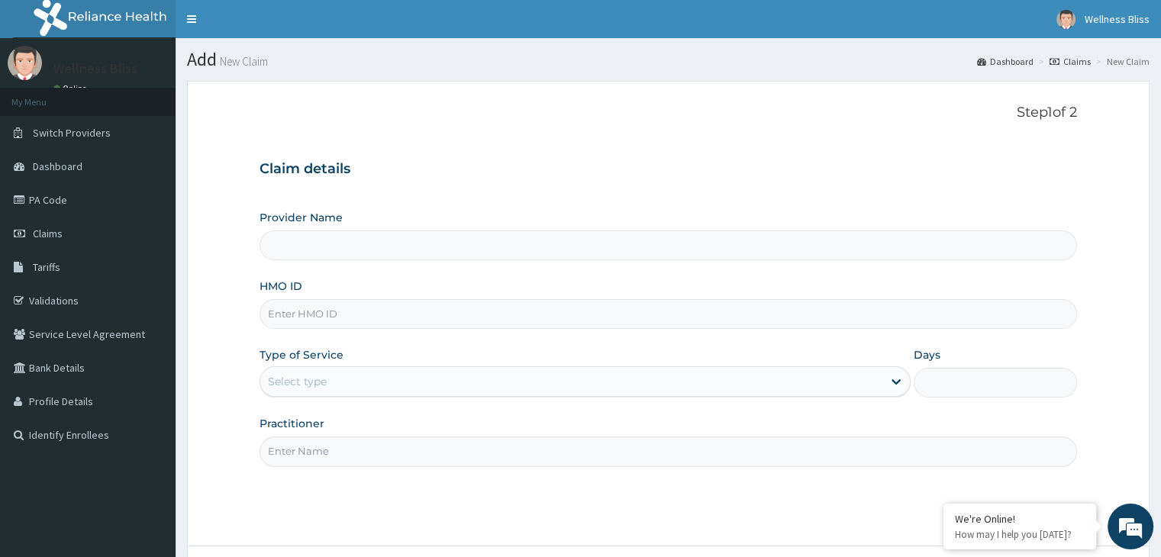
click at [467, 321] on input "HMO ID" at bounding box center [668, 314] width 817 height 30
type input "[DEMOGRAPHIC_DATA]"
type input "WELLNESS BLISS GYM"
type input "1"
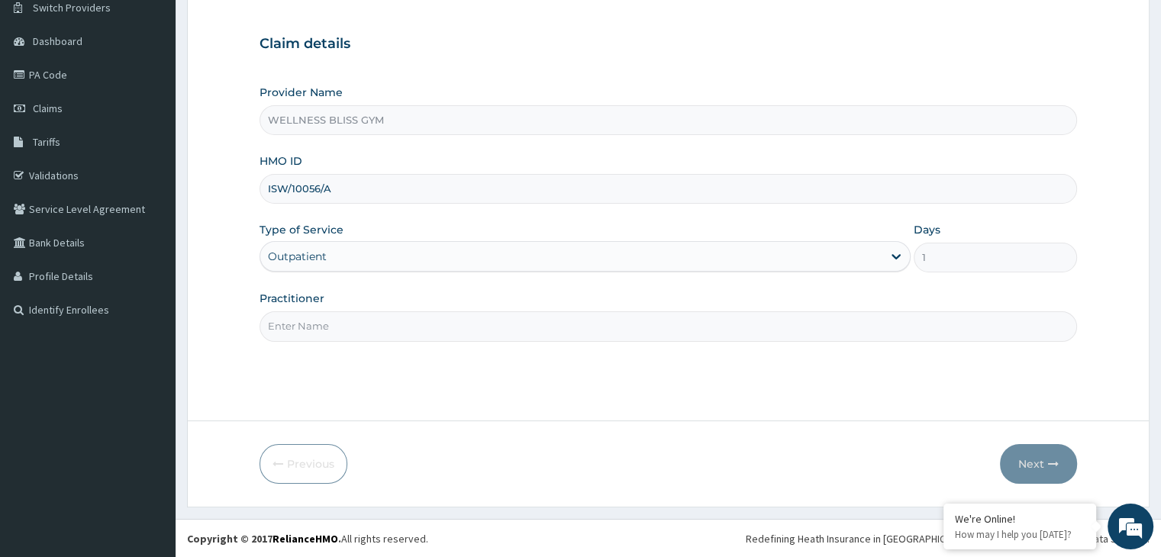
scroll to position [125, 0]
type input "ISW/10056/A"
click at [405, 327] on input "Practitioner" at bounding box center [668, 327] width 817 height 30
type input "GYM"
click at [1021, 460] on button "Next" at bounding box center [1038, 464] width 77 height 40
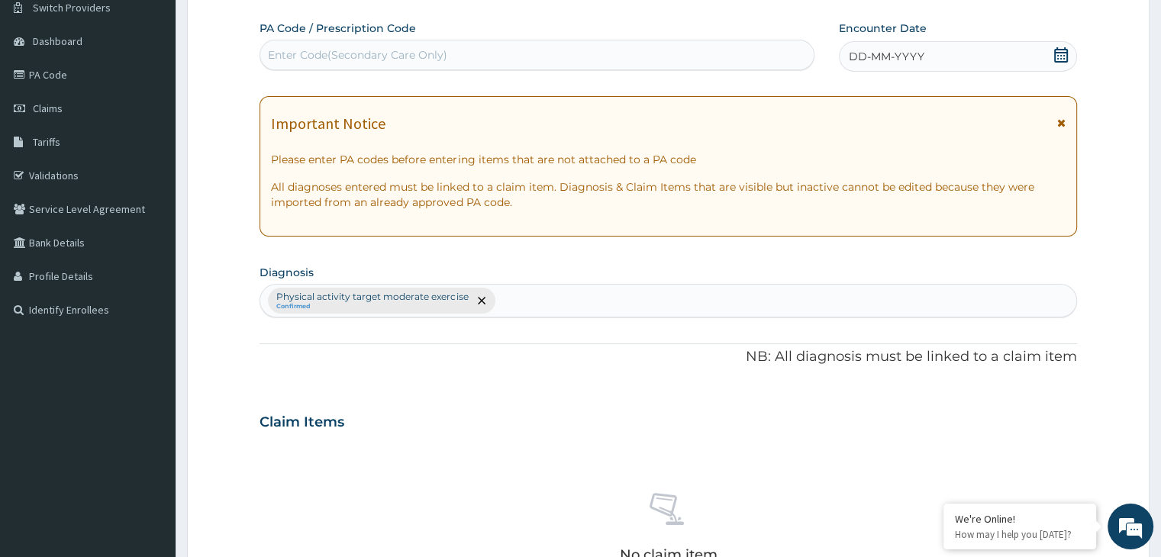
click at [433, 50] on div "Enter Code(Secondary Care Only)" at bounding box center [357, 54] width 179 height 15
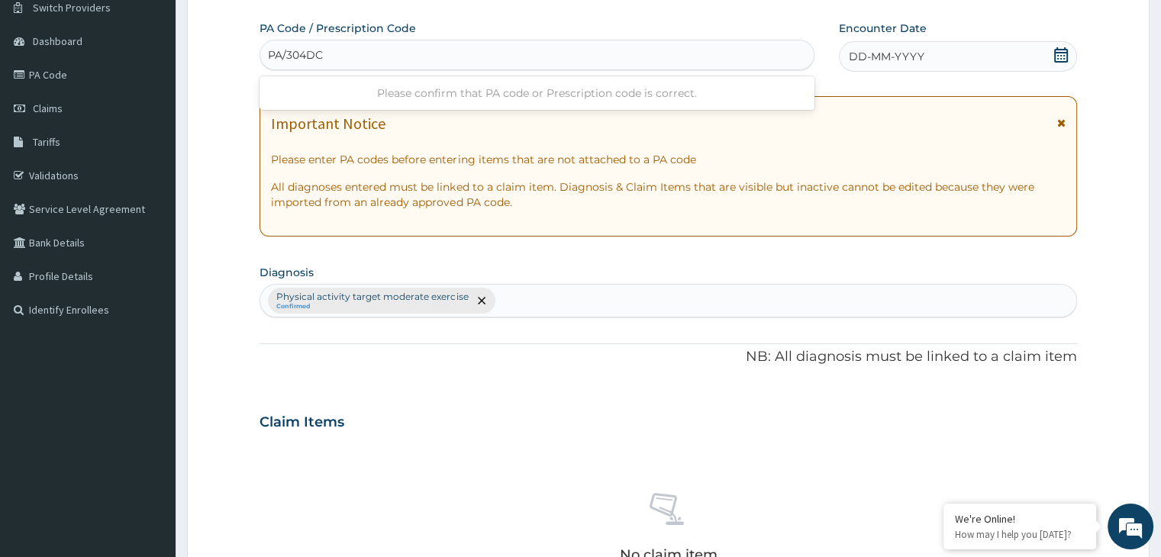
type input "PA/304DCE"
click at [1064, 56] on icon at bounding box center [1061, 54] width 15 height 15
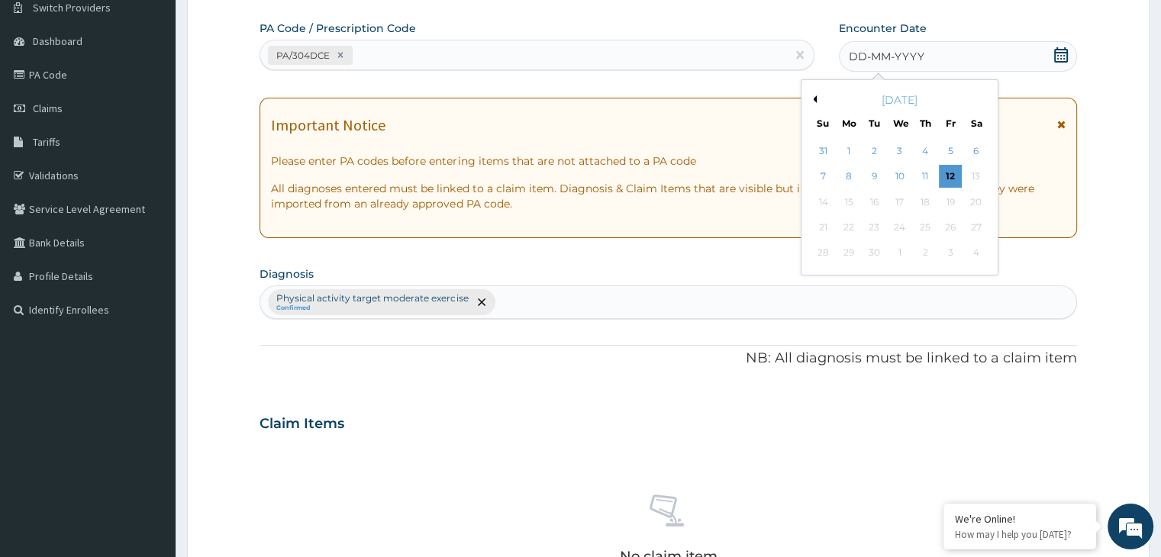
click at [815, 101] on button "Previous Month" at bounding box center [813, 99] width 8 height 8
click at [825, 175] on div "3" at bounding box center [823, 177] width 23 height 23
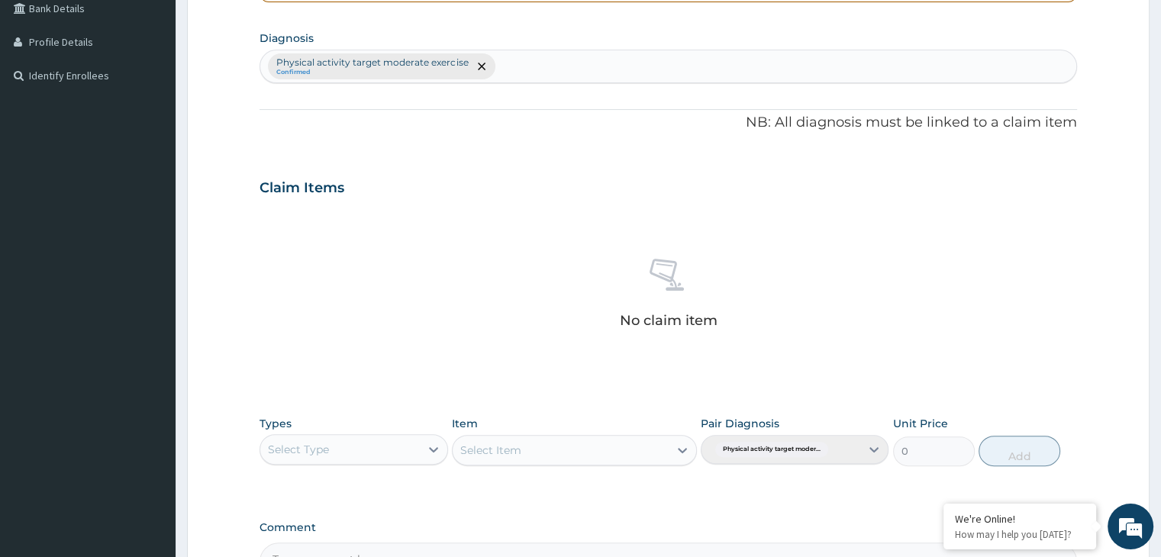
scroll to position [542, 0]
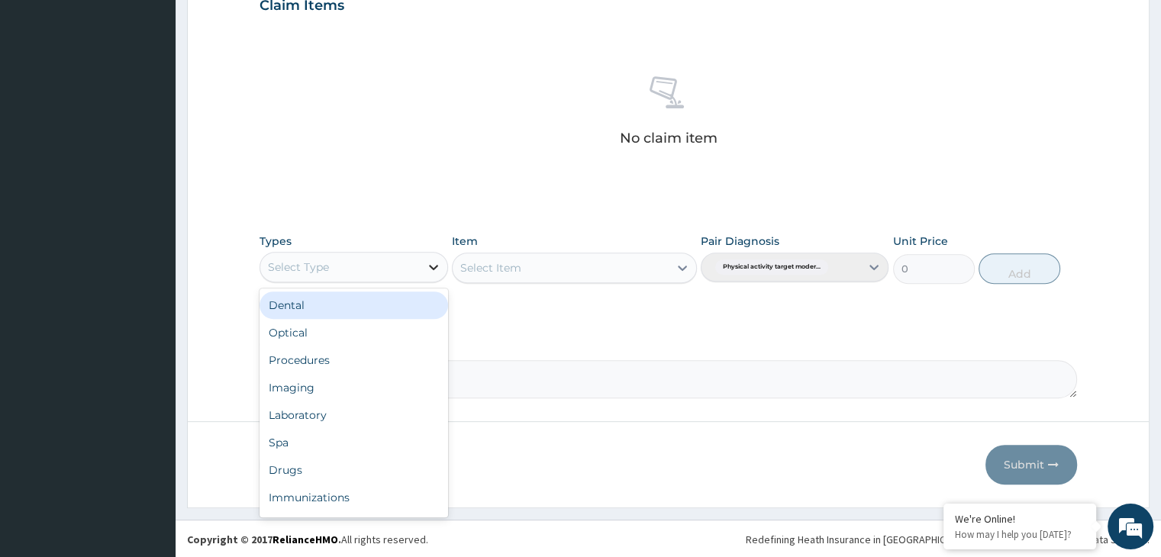
click at [434, 266] on icon at bounding box center [433, 267] width 9 height 5
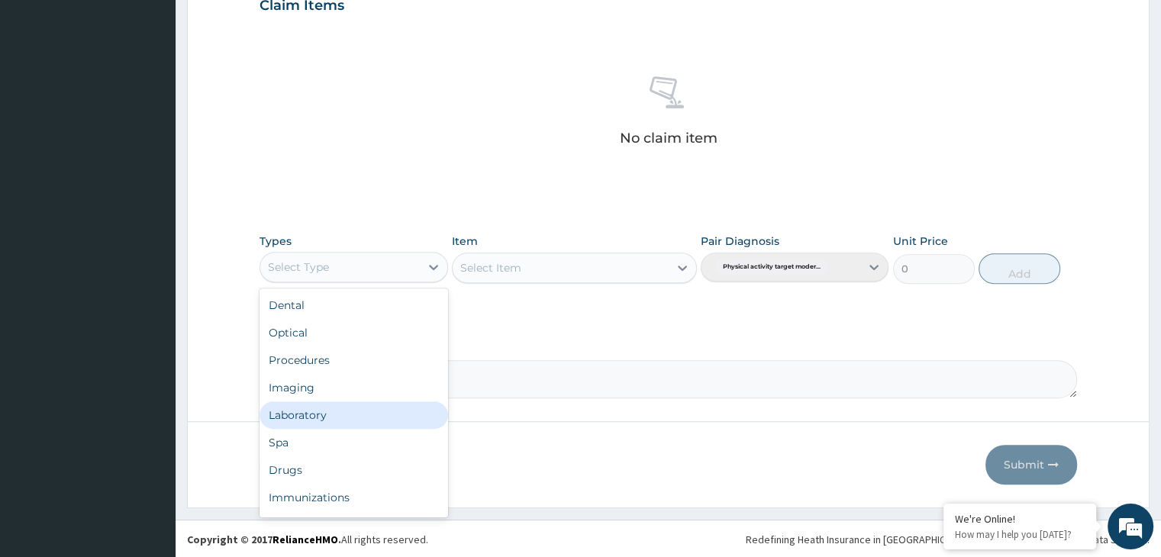
scroll to position [52, 0]
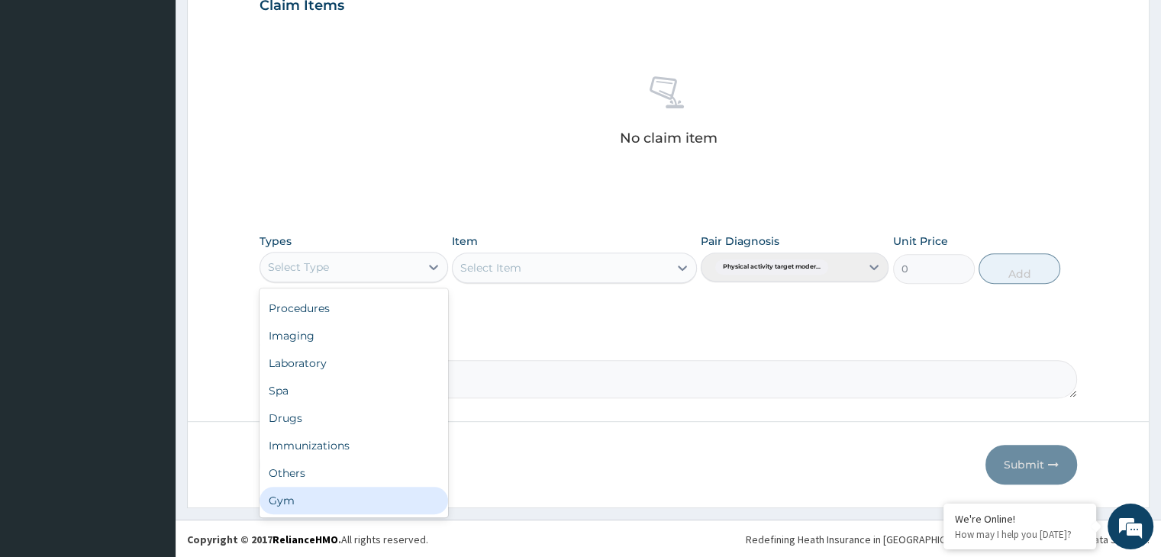
click at [335, 505] on div "Gym" at bounding box center [354, 500] width 188 height 27
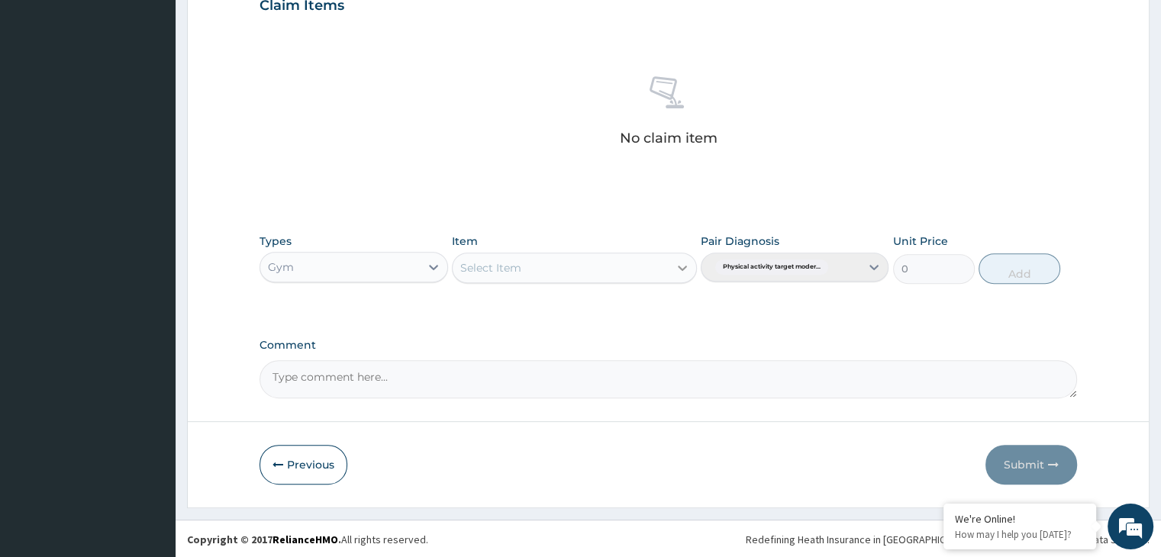
click at [679, 268] on icon at bounding box center [682, 267] width 15 height 15
click at [615, 312] on div "GYM" at bounding box center [574, 305] width 245 height 27
click at [1021, 266] on button "Add" at bounding box center [1020, 268] width 82 height 31
type input "0"
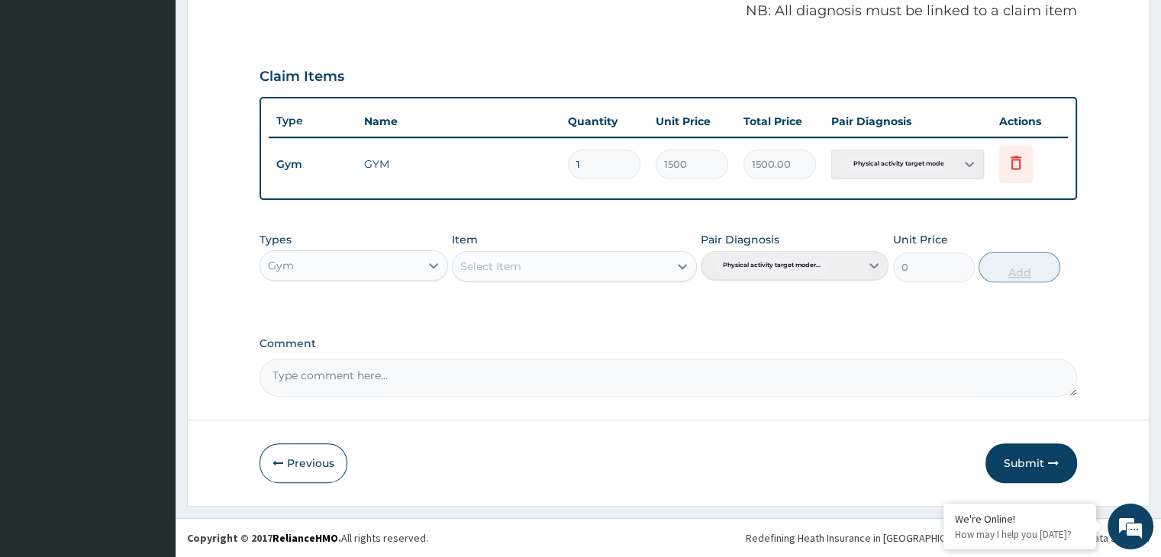
scroll to position [469, 0]
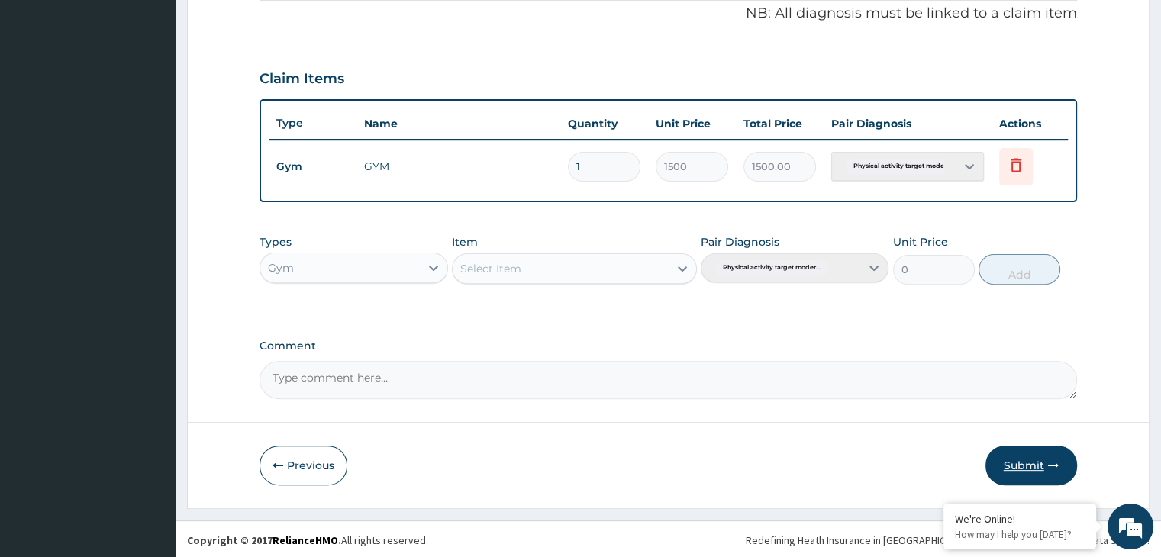
click at [1037, 462] on button "Submit" at bounding box center [1032, 466] width 92 height 40
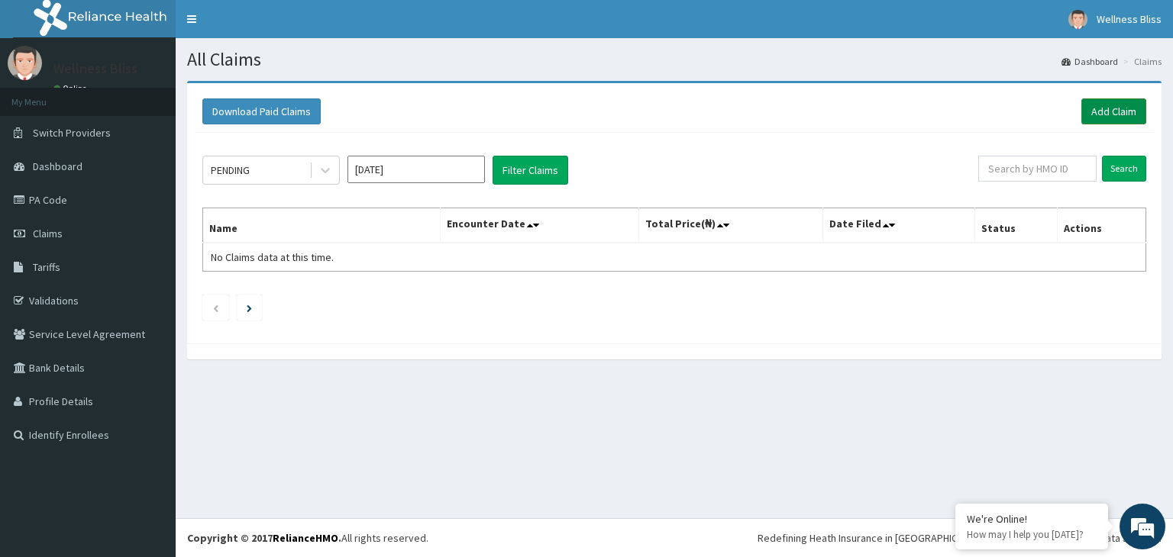
click at [1106, 106] on link "Add Claim" at bounding box center [1113, 111] width 65 height 26
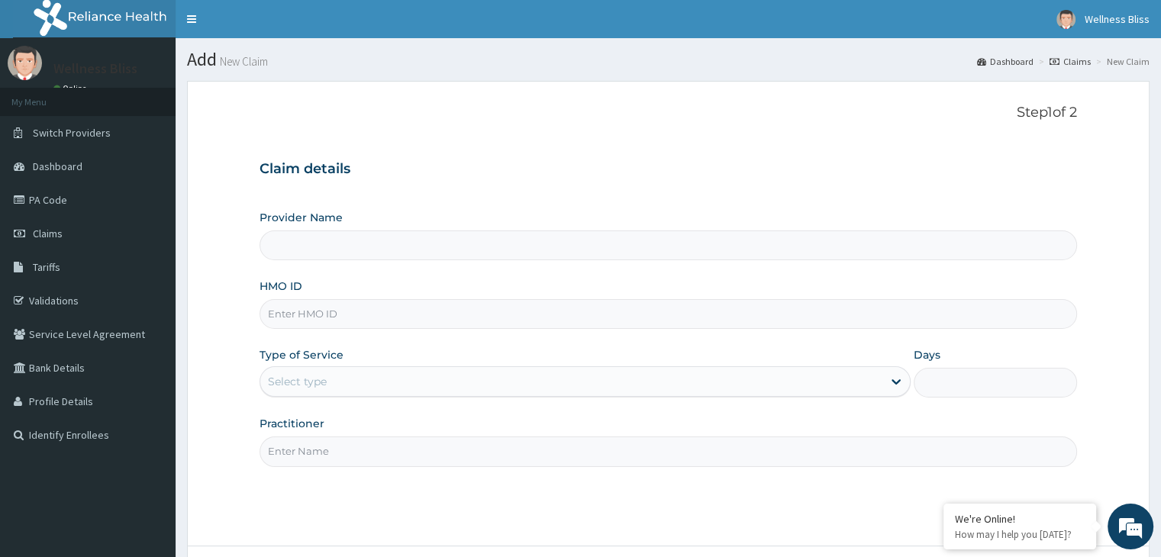
click at [434, 321] on input "HMO ID" at bounding box center [668, 314] width 817 height 30
type input "TUL"
type input "WELLNESS BLISS GYM"
type input "1"
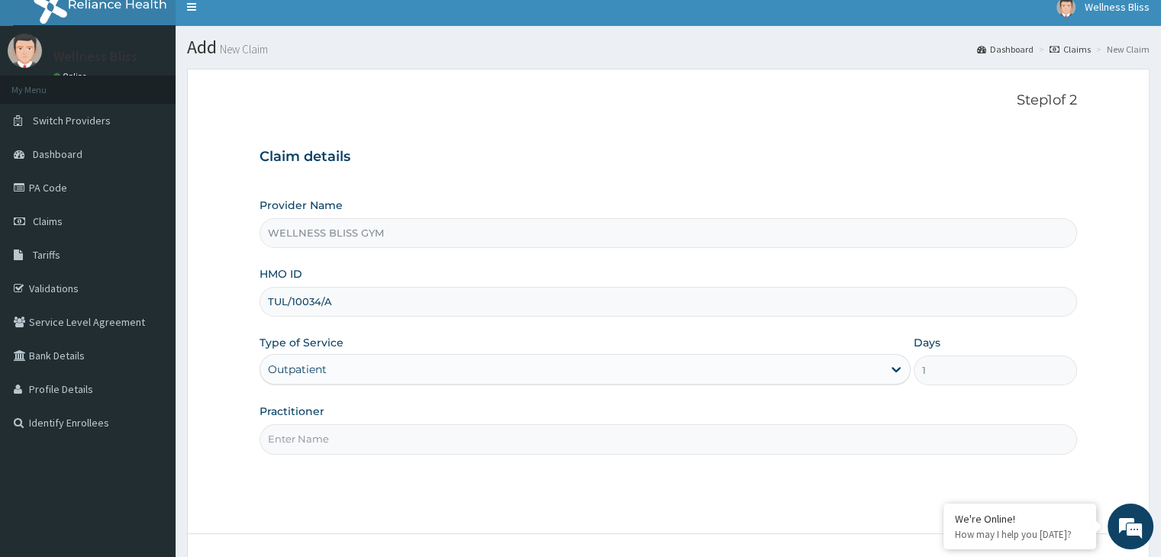
scroll to position [125, 0]
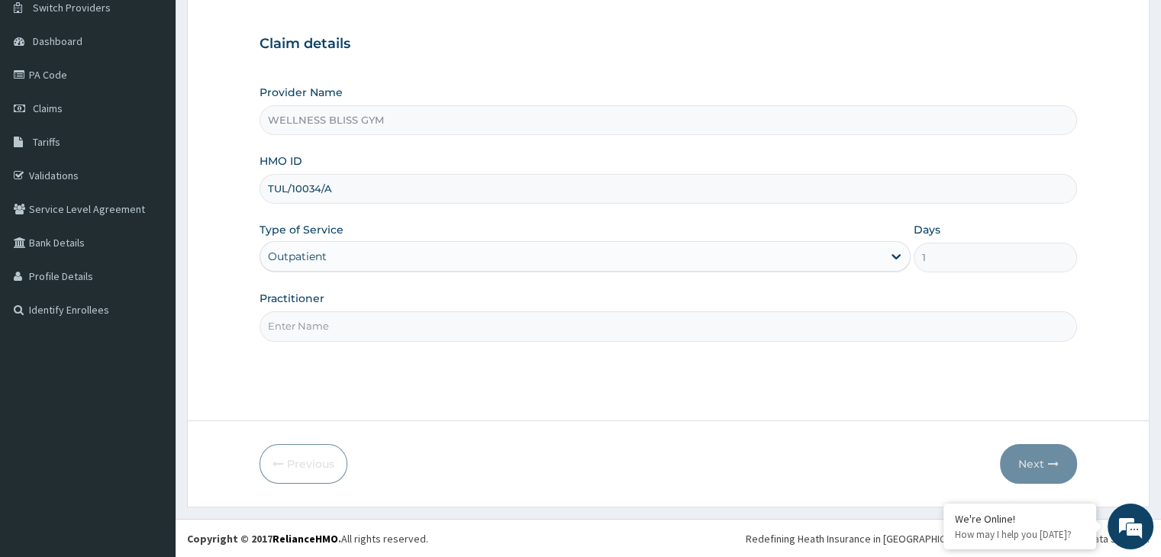
type input "TUL/10034/A"
click at [418, 325] on input "Practitioner" at bounding box center [668, 327] width 817 height 30
type input "GYM"
click at [1039, 464] on button "Next" at bounding box center [1038, 464] width 77 height 40
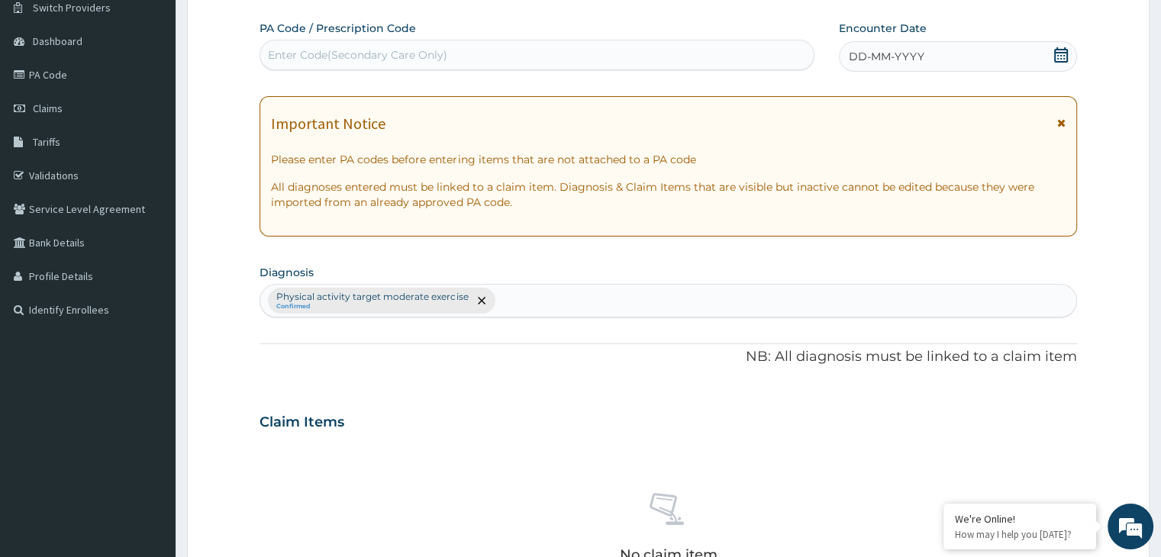
click at [416, 37] on div "PA Code / Prescription Code Enter Code(Secondary Care Only)" at bounding box center [537, 46] width 555 height 50
click at [415, 47] on div "Enter Code(Secondary Care Only)" at bounding box center [357, 54] width 179 height 15
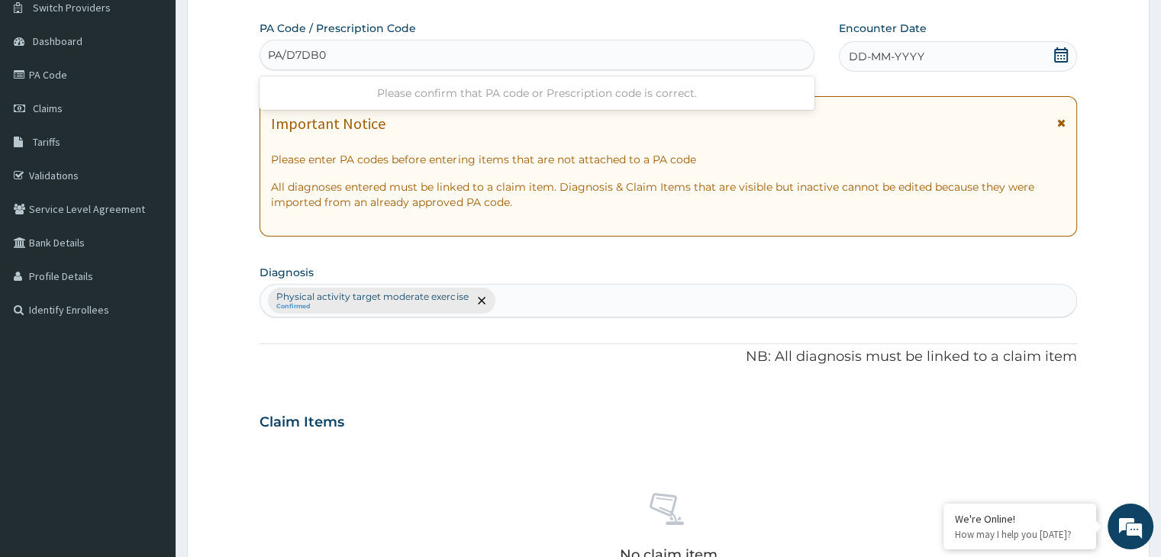
type input "PA/D7DB0D"
click at [1060, 55] on icon at bounding box center [1061, 54] width 14 height 15
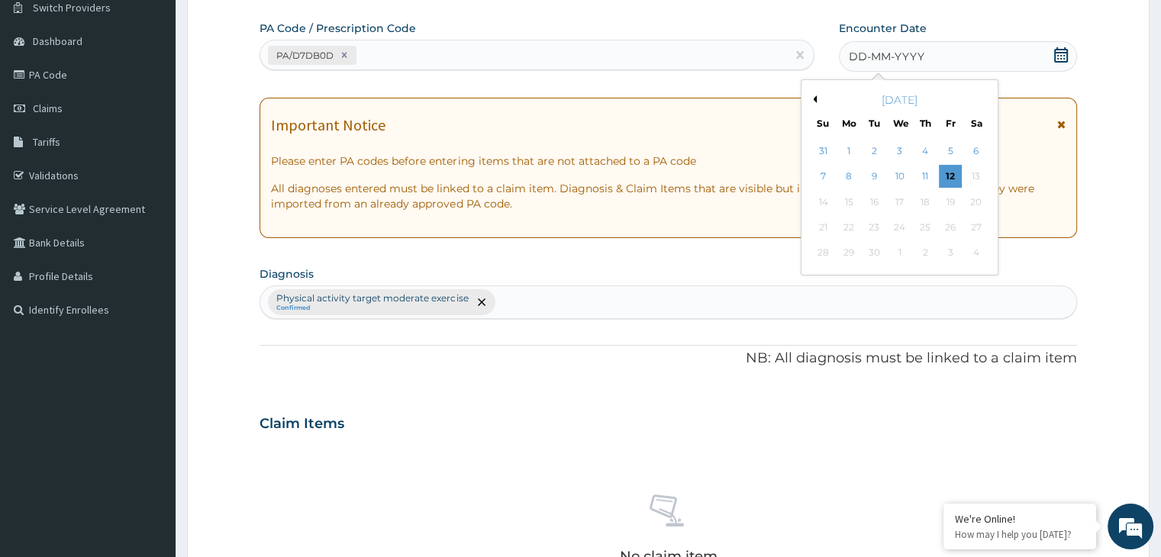
click at [814, 102] on button "Previous Month" at bounding box center [813, 99] width 8 height 8
click at [824, 178] on div "3" at bounding box center [823, 177] width 23 height 23
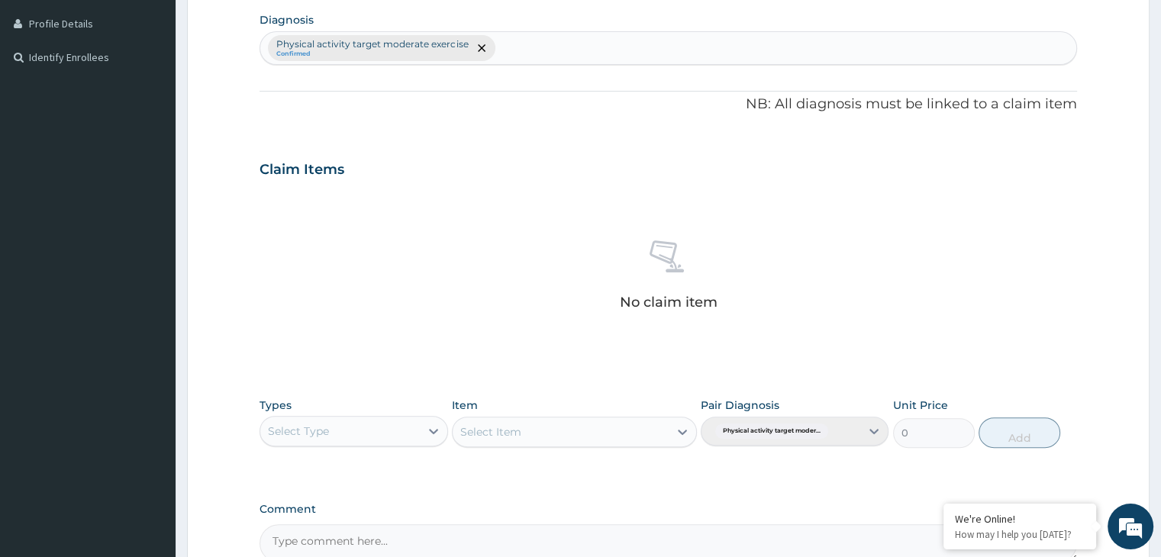
scroll to position [542, 0]
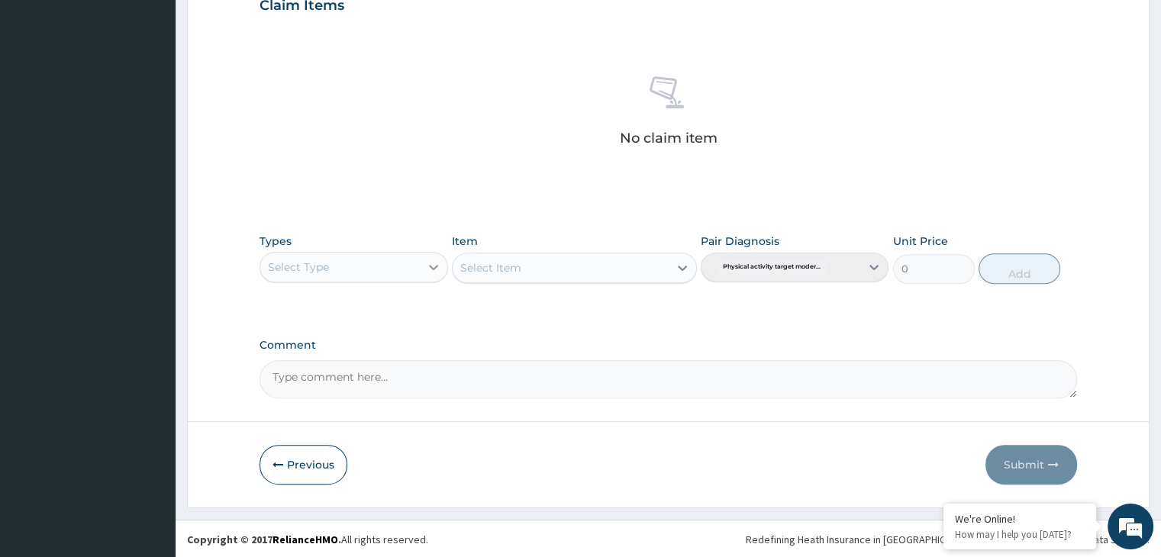
click at [431, 263] on icon at bounding box center [433, 267] width 15 height 15
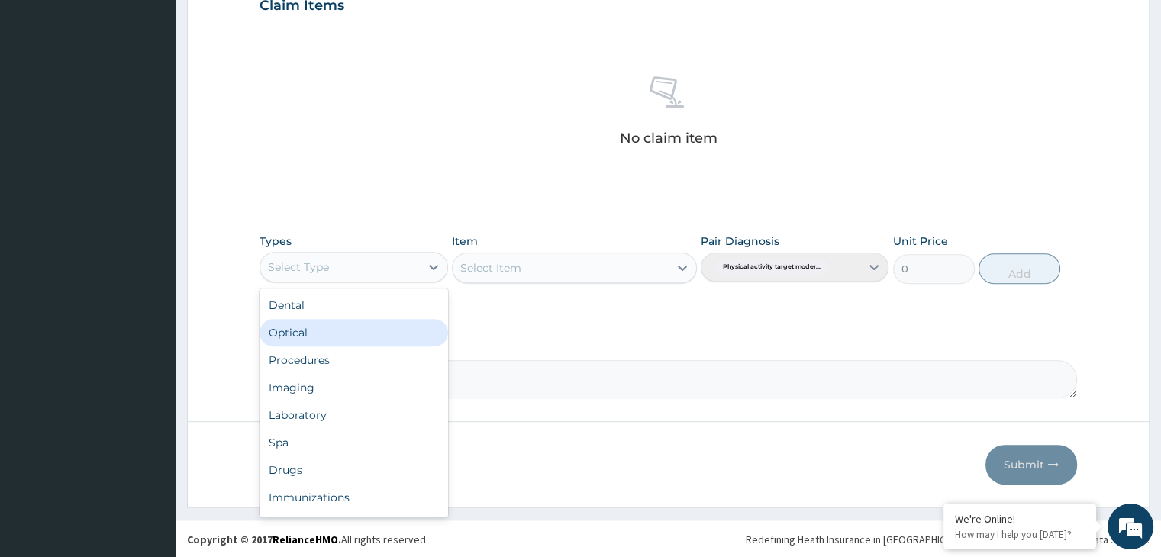
scroll to position [52, 0]
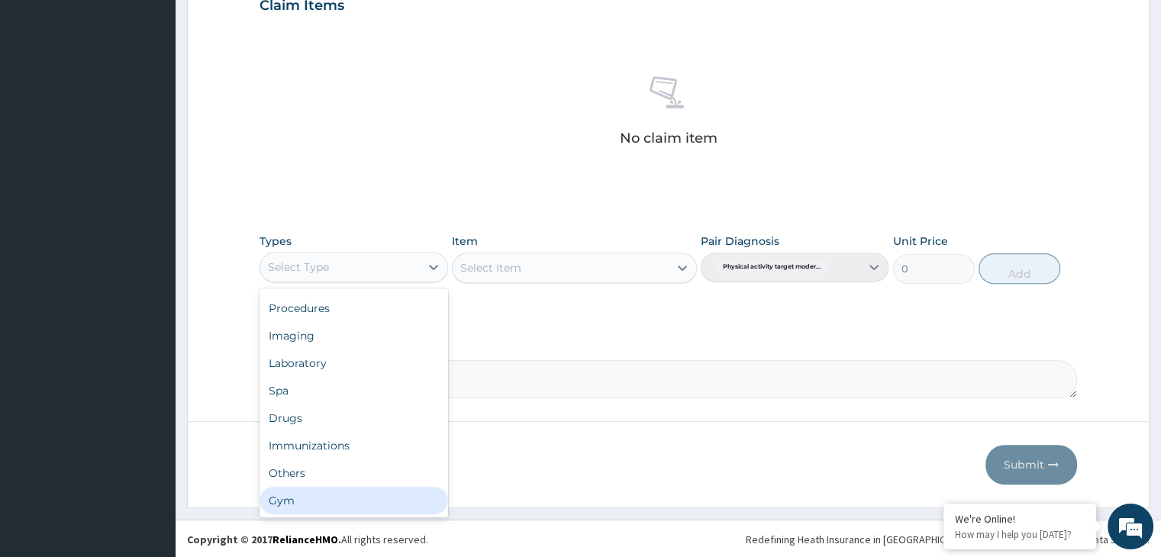
click at [302, 496] on div "Gym" at bounding box center [354, 500] width 188 height 27
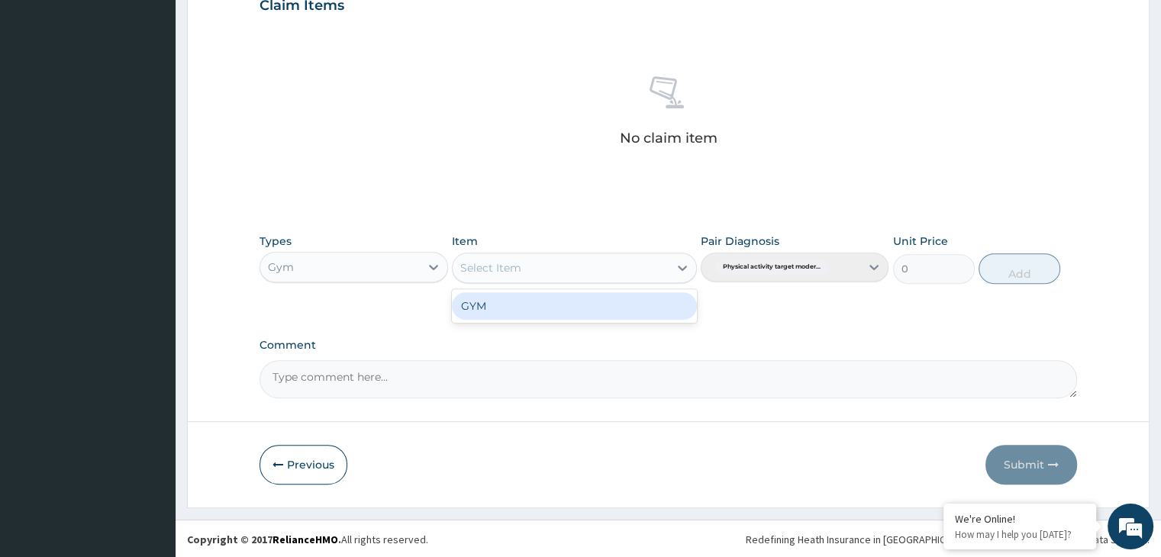
click at [686, 266] on icon at bounding box center [682, 268] width 9 height 5
click at [613, 309] on div "GYM" at bounding box center [574, 305] width 245 height 27
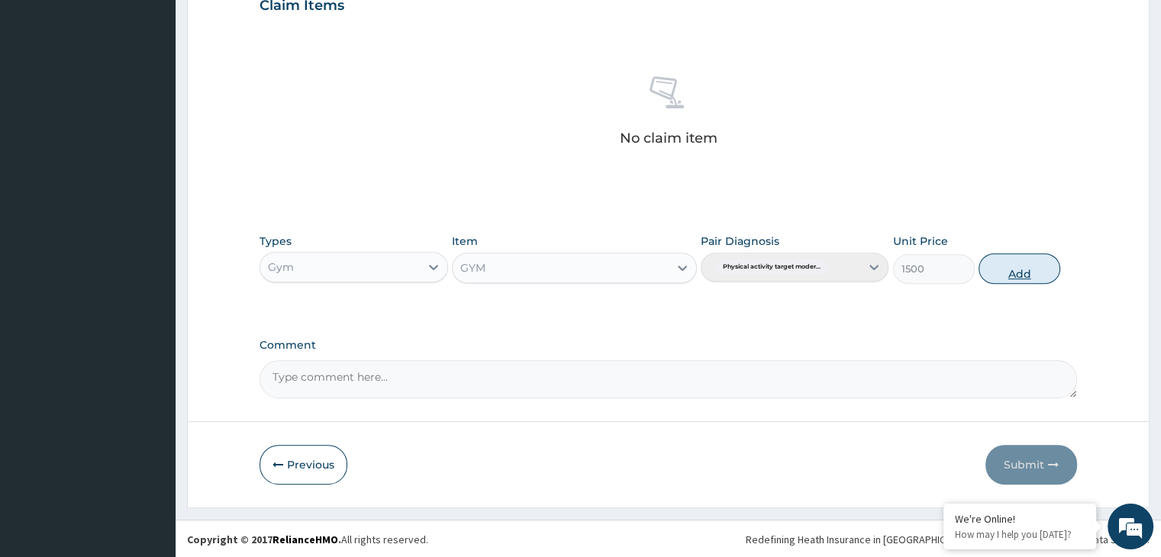
click at [1011, 275] on button "Add" at bounding box center [1020, 268] width 82 height 31
type input "0"
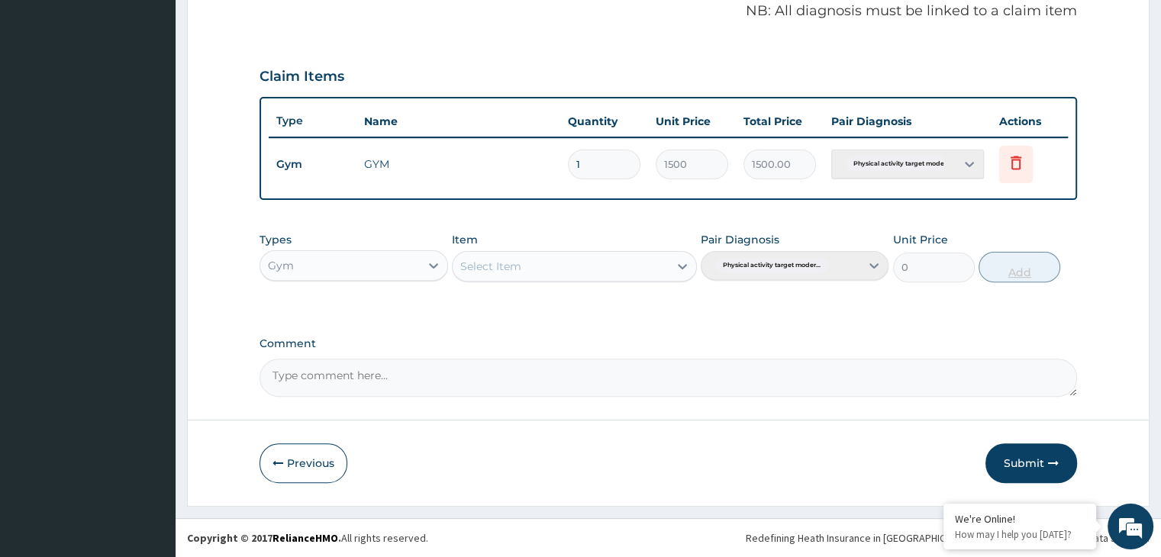
scroll to position [469, 0]
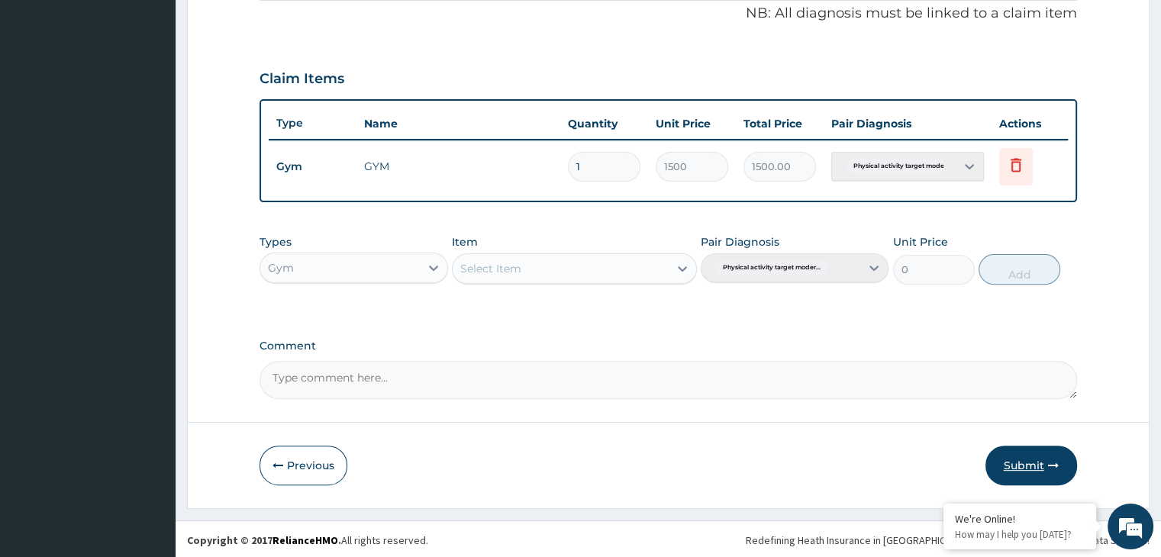
click at [1031, 459] on button "Submit" at bounding box center [1032, 466] width 92 height 40
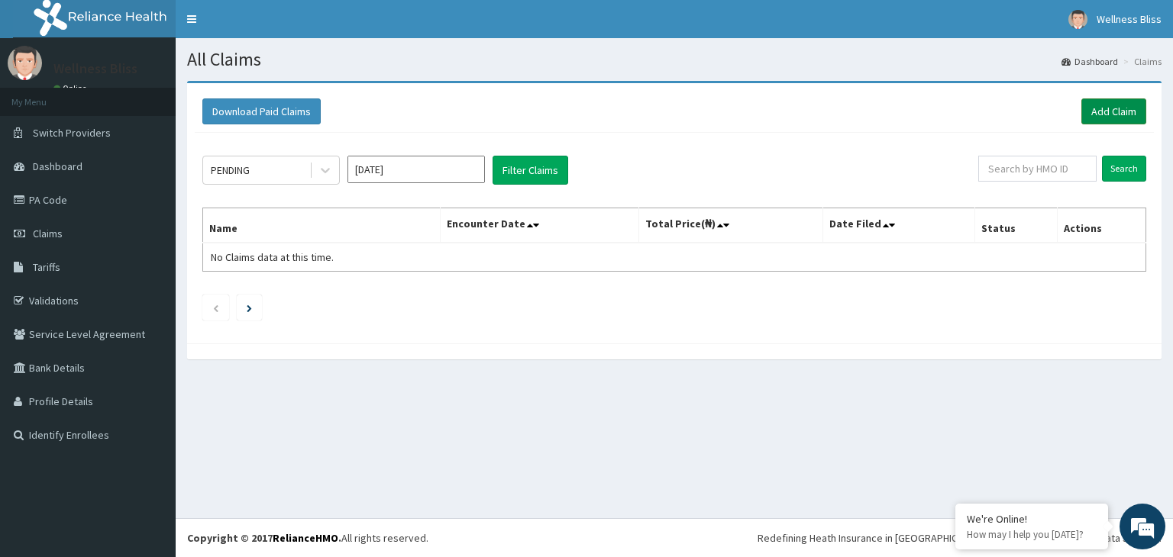
click at [1121, 112] on link "Add Claim" at bounding box center [1113, 111] width 65 height 26
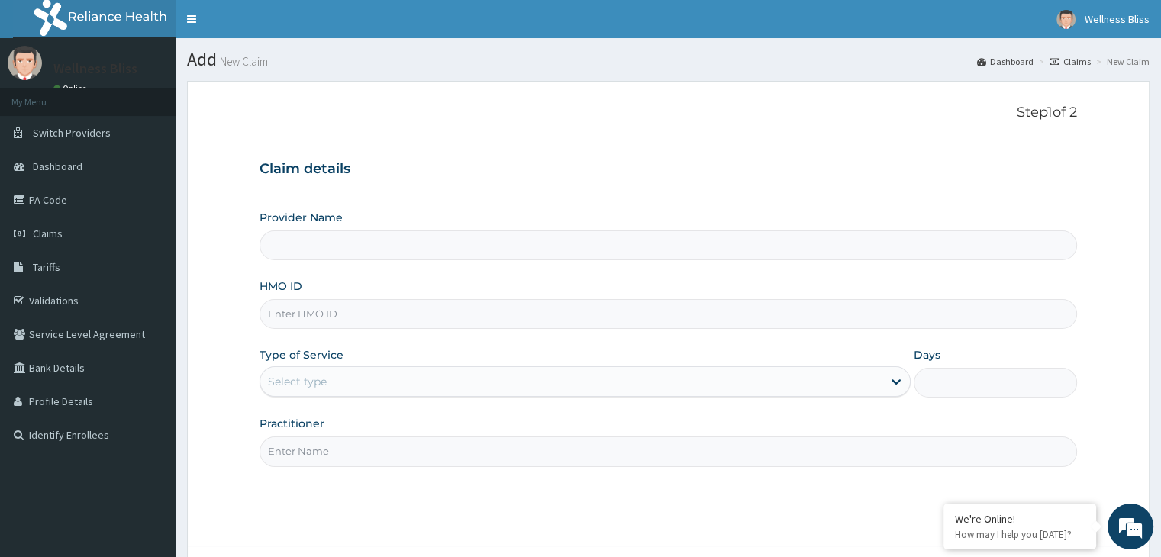
click at [457, 318] on input "HMO ID" at bounding box center [668, 314] width 817 height 30
type input "OHT/"
type input "WELLNESS BLISS GYM"
type input "1"
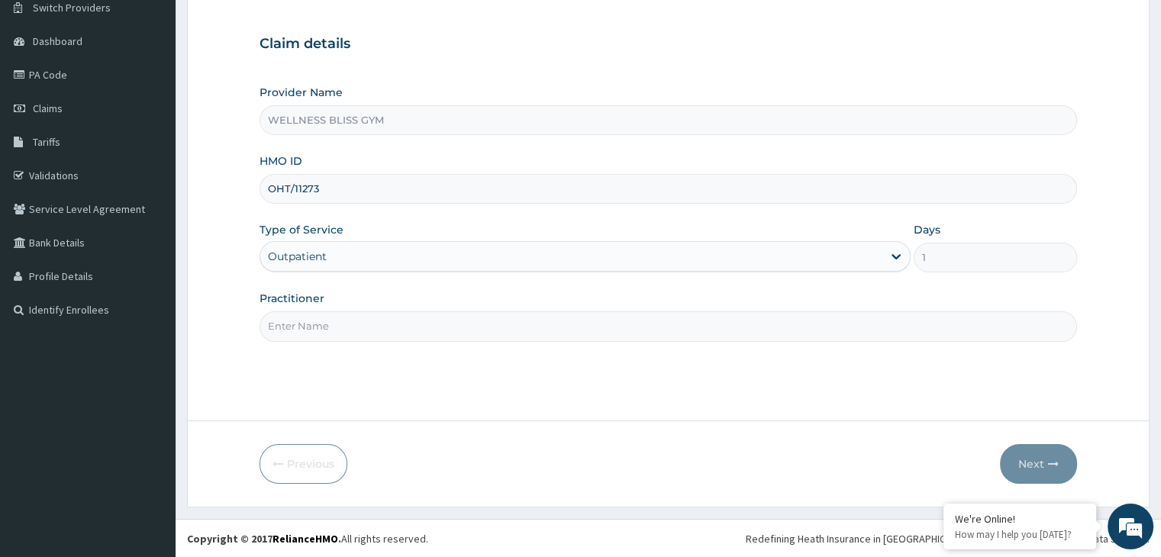
scroll to position [125, 0]
type input "OHT/11273"
click at [402, 318] on input "Practitioner" at bounding box center [668, 327] width 817 height 30
type input "GYM"
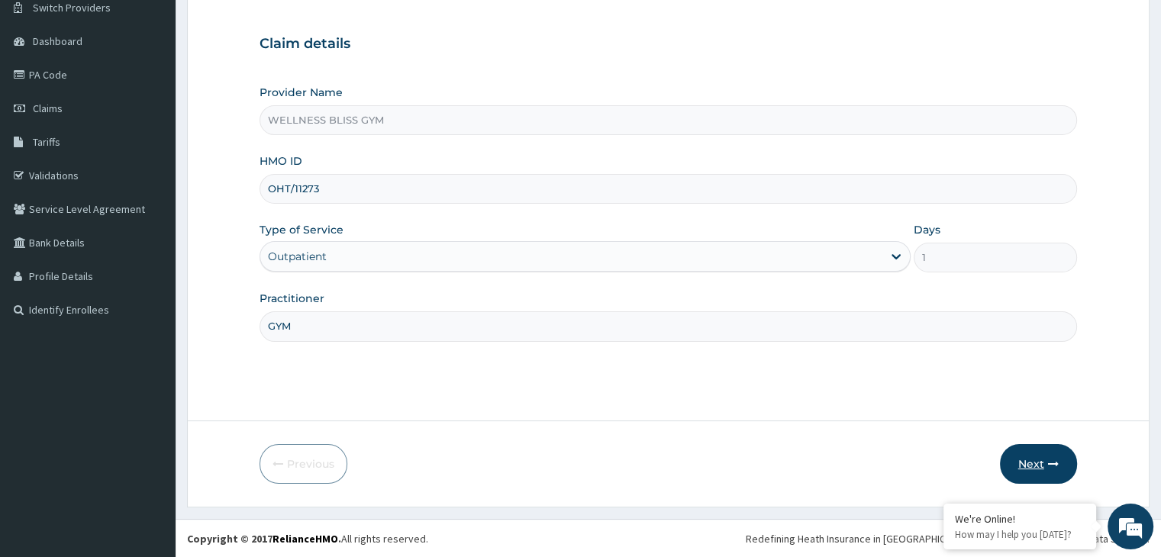
click at [1028, 465] on button "Next" at bounding box center [1038, 464] width 77 height 40
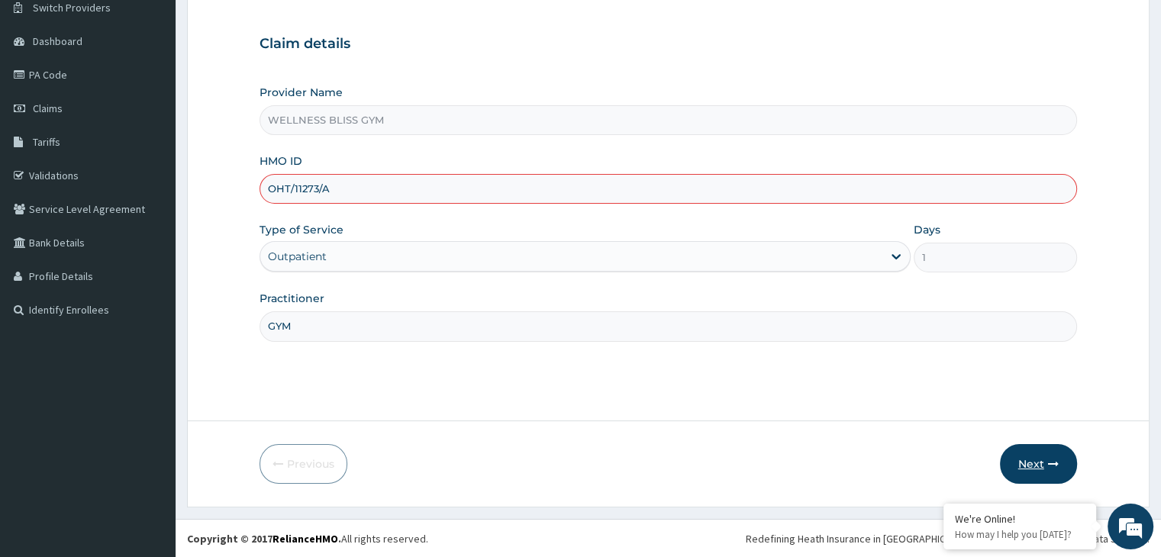
type input "OHT/11273/A"
click at [1028, 456] on button "Next" at bounding box center [1038, 464] width 77 height 40
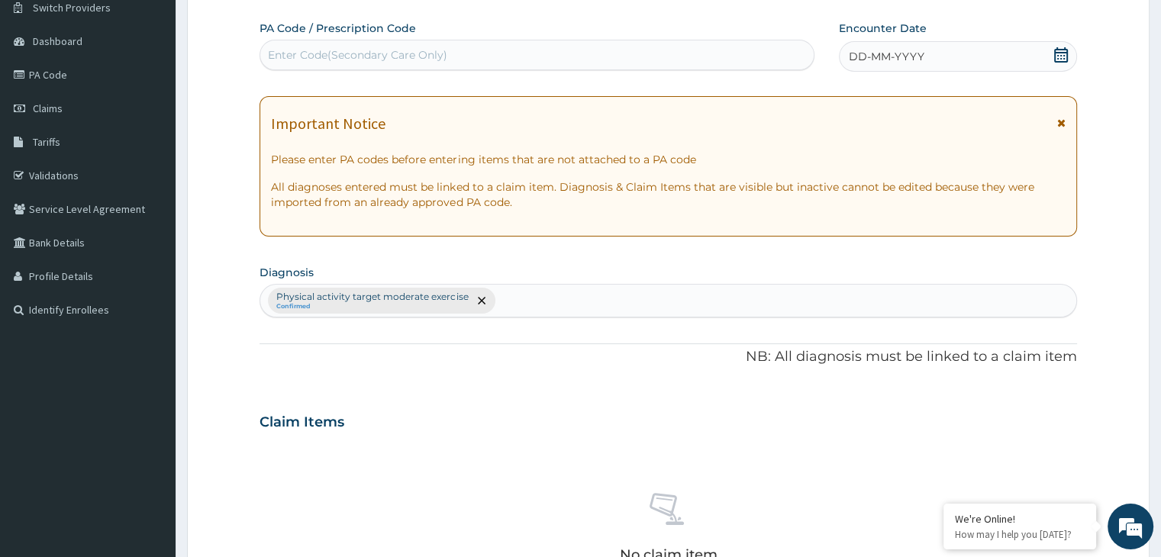
click at [440, 50] on div "Enter Code(Secondary Care Only)" at bounding box center [357, 54] width 179 height 15
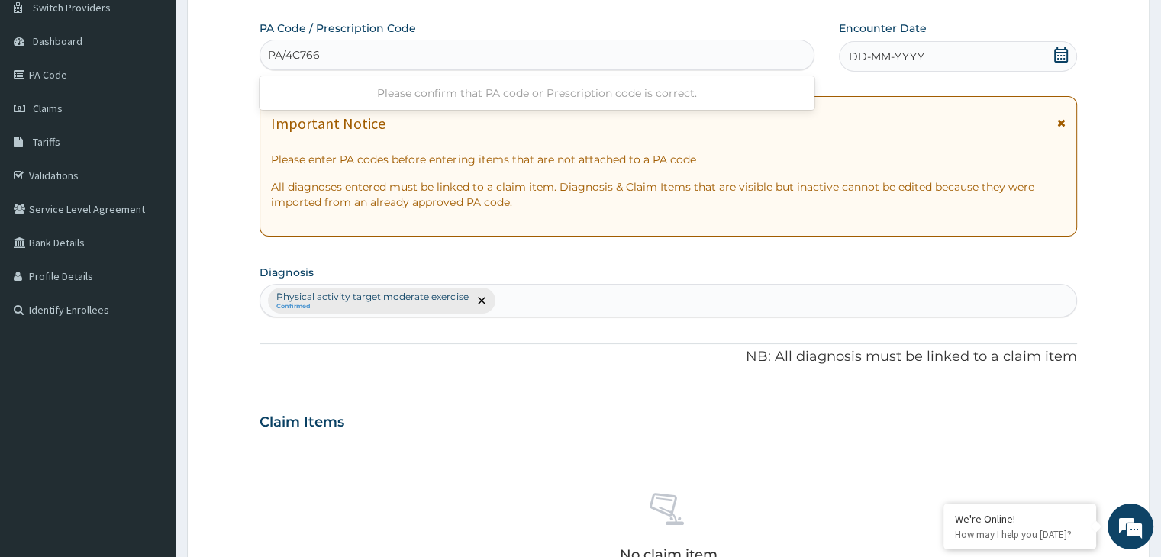
type input "PA/4C7665"
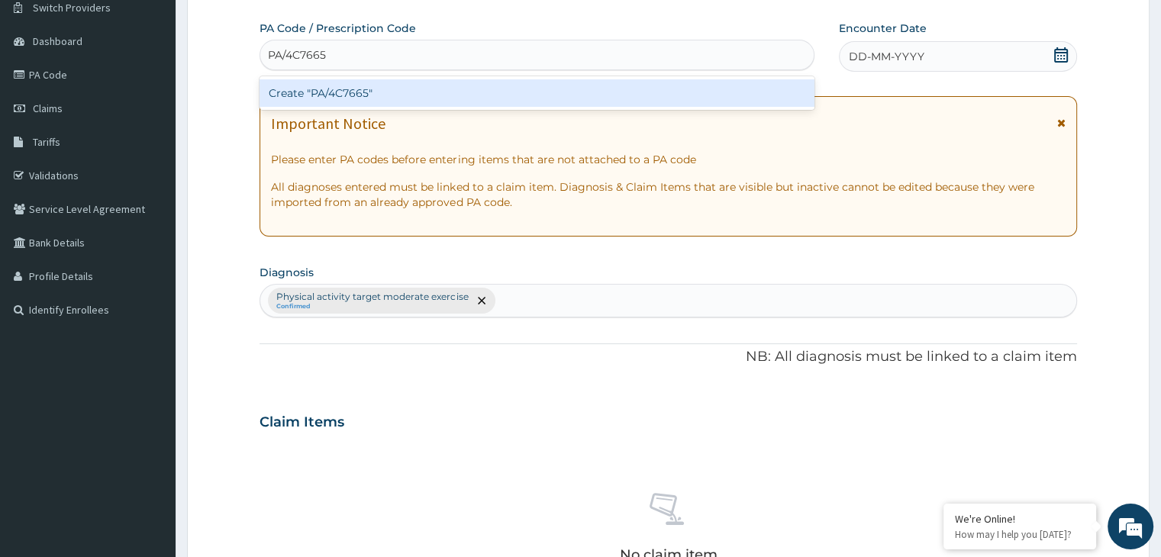
click at [443, 89] on div "Create "PA/4C7665"" at bounding box center [537, 92] width 555 height 27
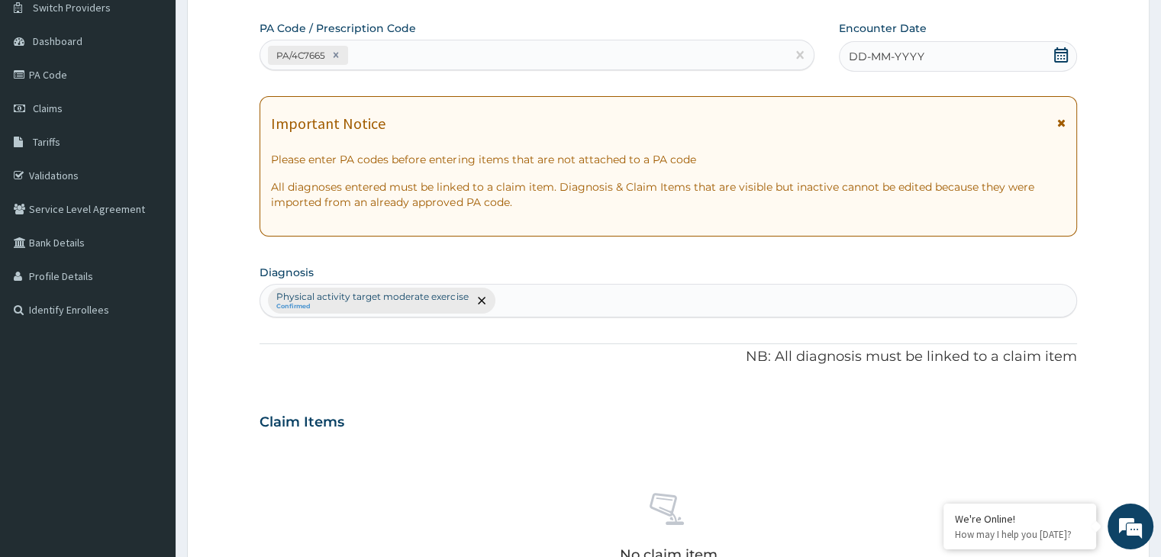
click at [1058, 56] on icon at bounding box center [1061, 54] width 15 height 15
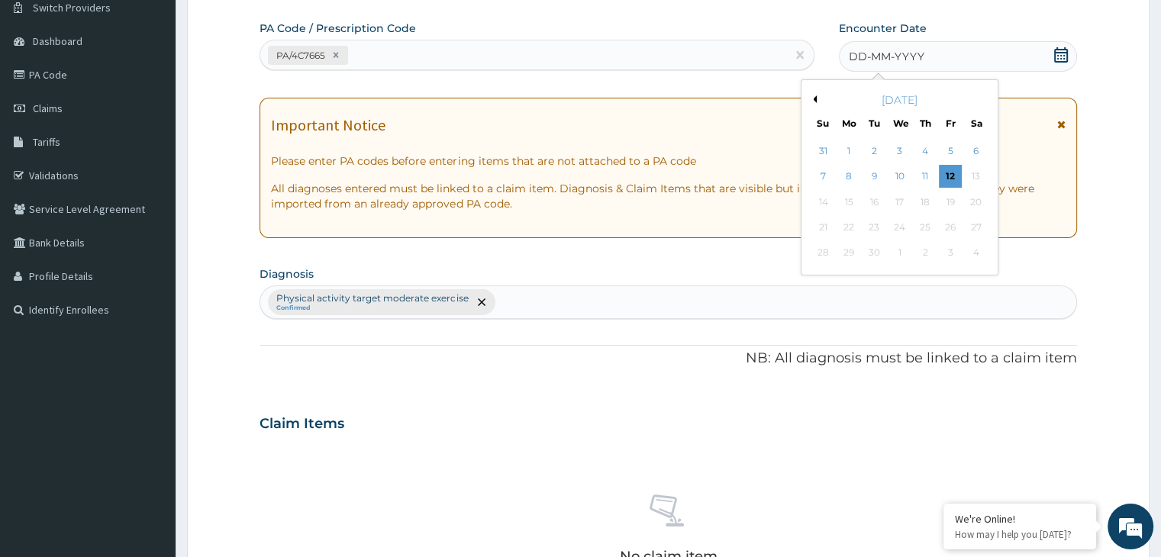
click at [815, 96] on button "Previous Month" at bounding box center [813, 99] width 8 height 8
click at [825, 176] on div "3" at bounding box center [823, 177] width 23 height 23
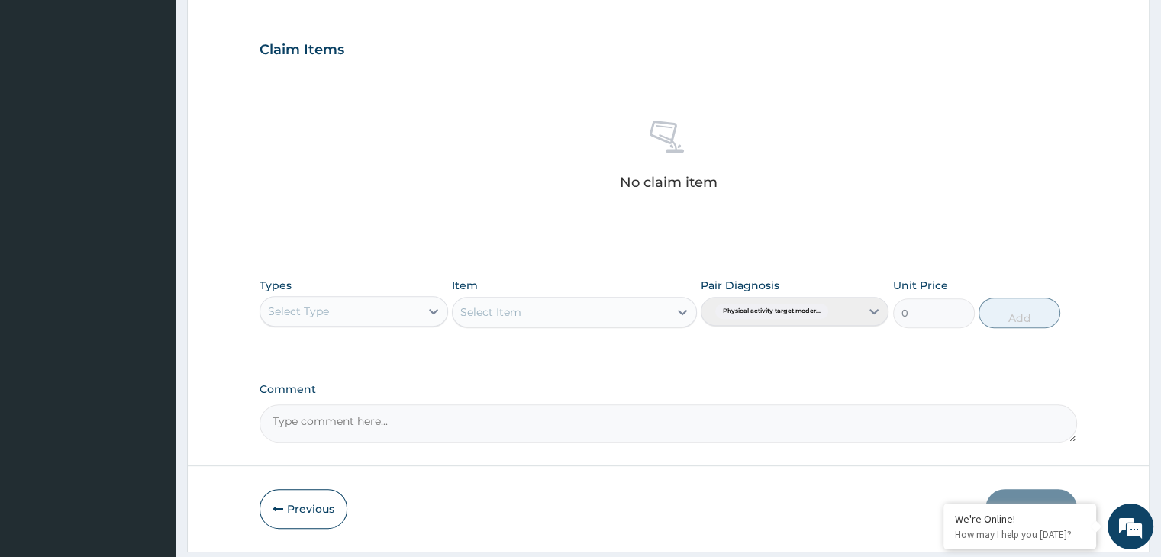
scroll to position [542, 0]
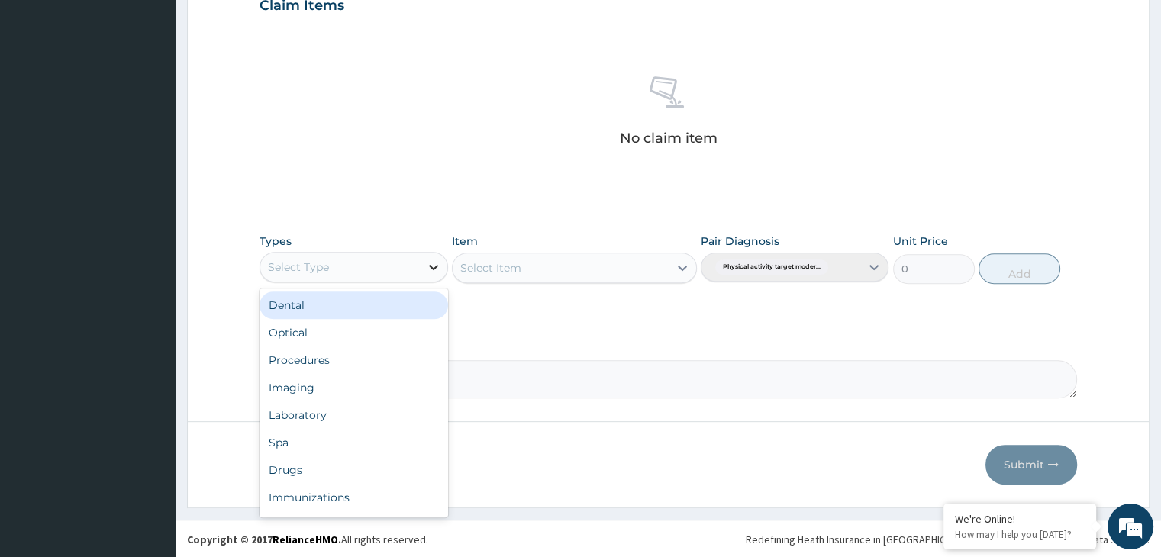
click at [432, 266] on icon at bounding box center [433, 267] width 9 height 5
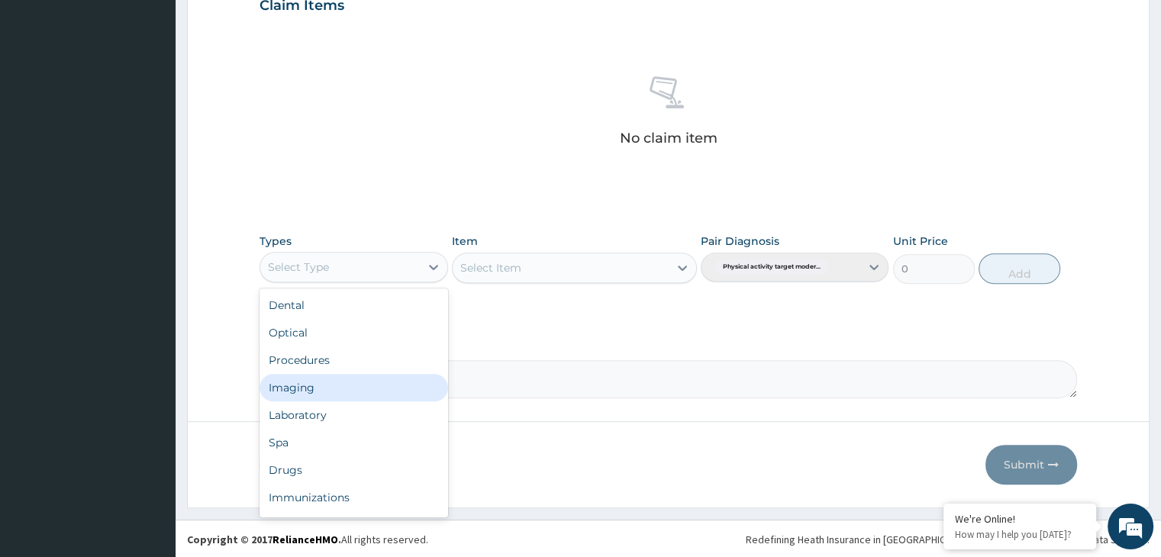
scroll to position [52, 0]
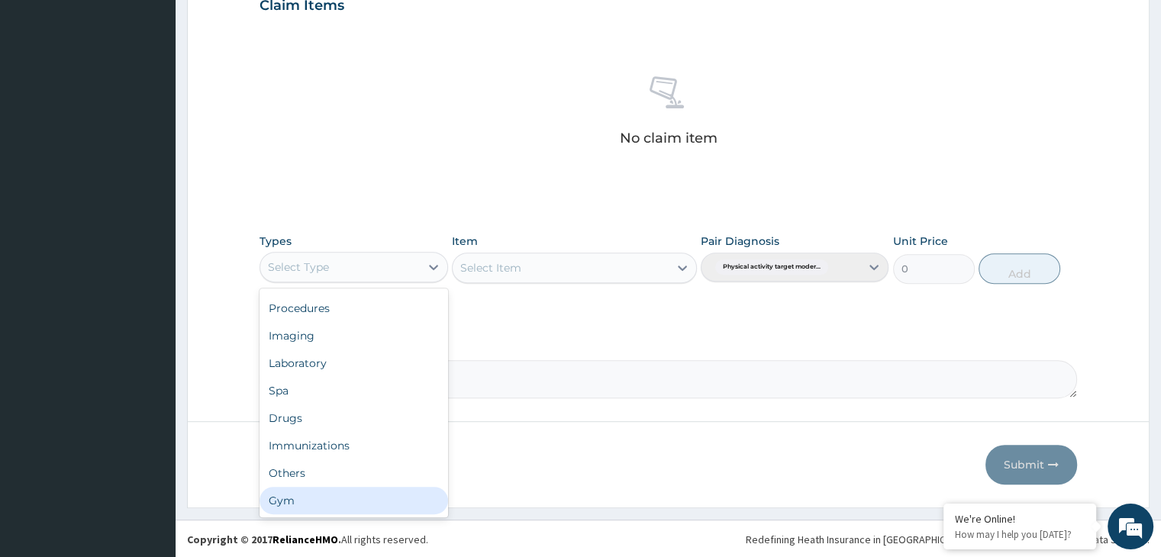
click at [333, 502] on div "Gym" at bounding box center [354, 500] width 188 height 27
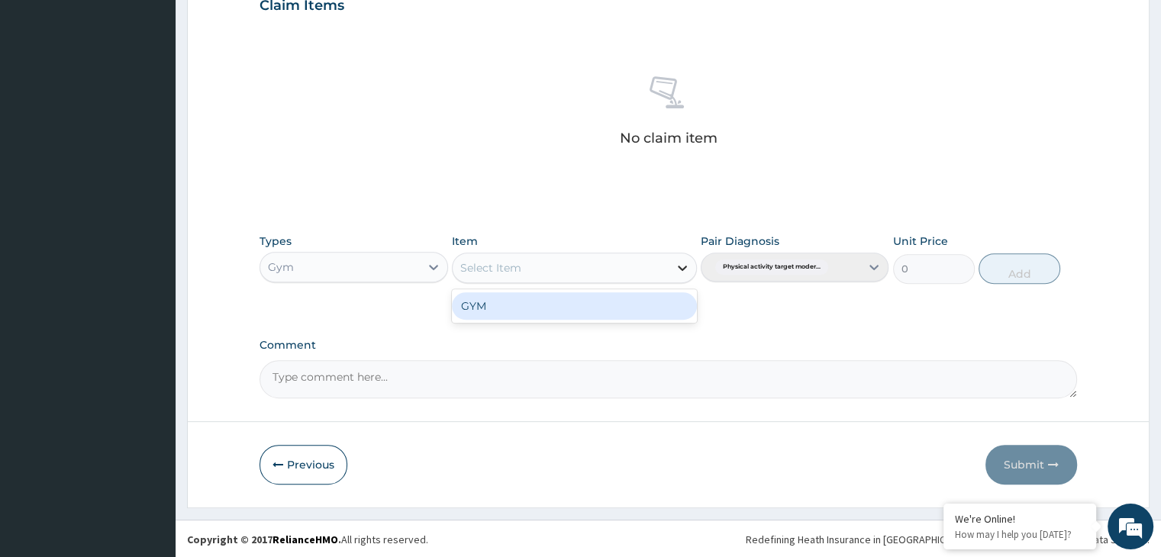
click at [684, 266] on icon at bounding box center [682, 268] width 9 height 5
click at [621, 312] on div "GYM" at bounding box center [574, 305] width 245 height 27
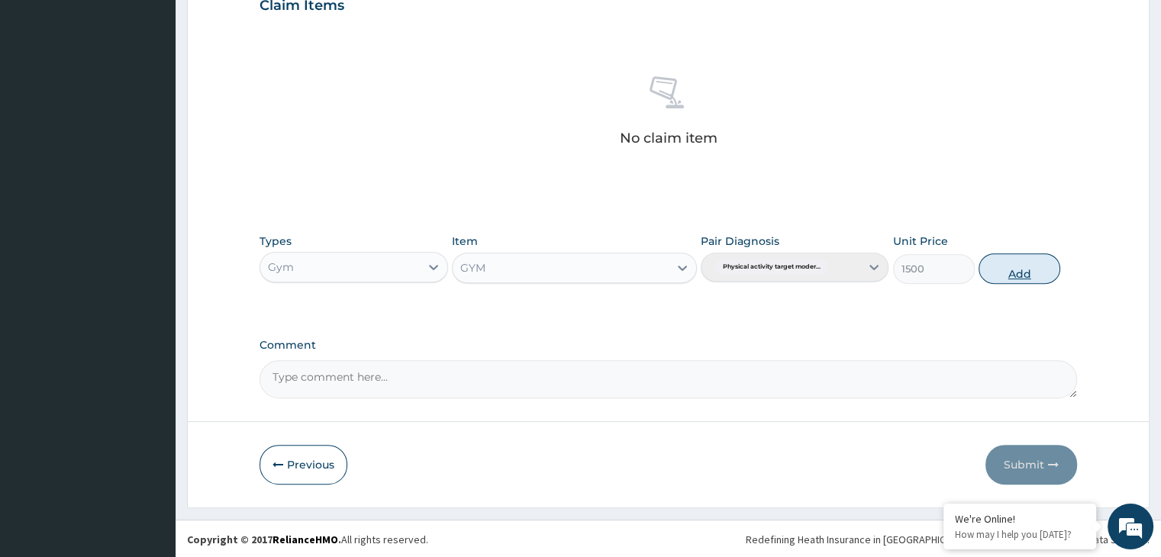
click at [1018, 273] on button "Add" at bounding box center [1020, 268] width 82 height 31
type input "0"
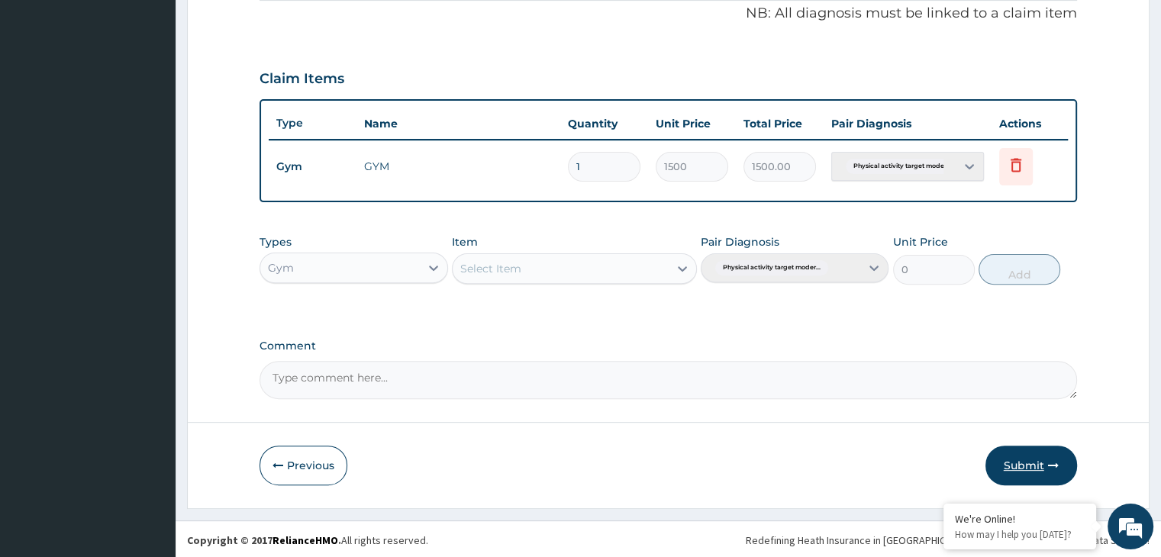
click at [1049, 463] on icon "button" at bounding box center [1053, 465] width 11 height 11
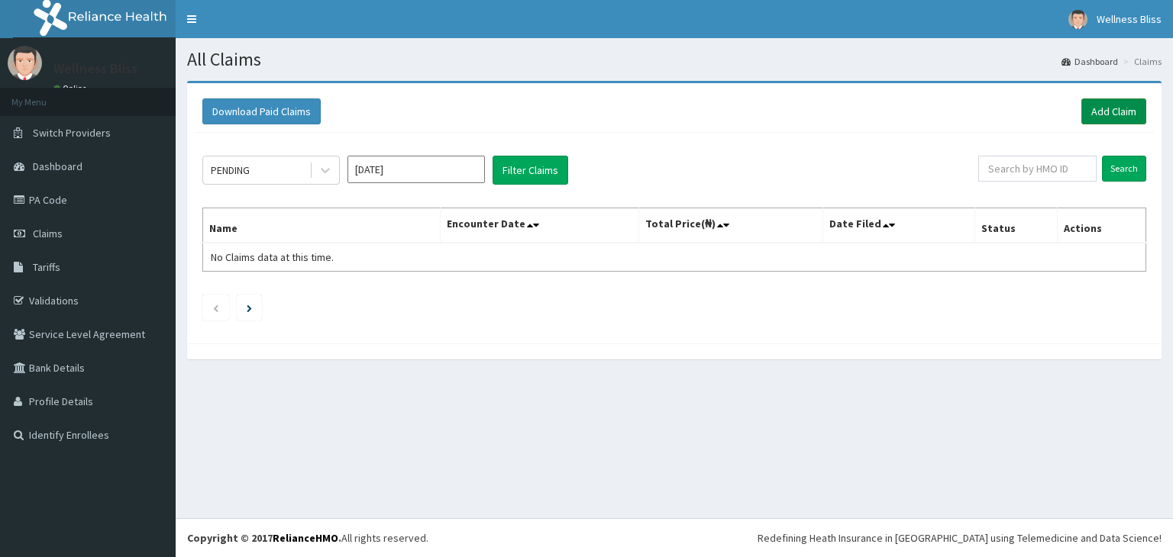
click at [1118, 110] on link "Add Claim" at bounding box center [1113, 111] width 65 height 26
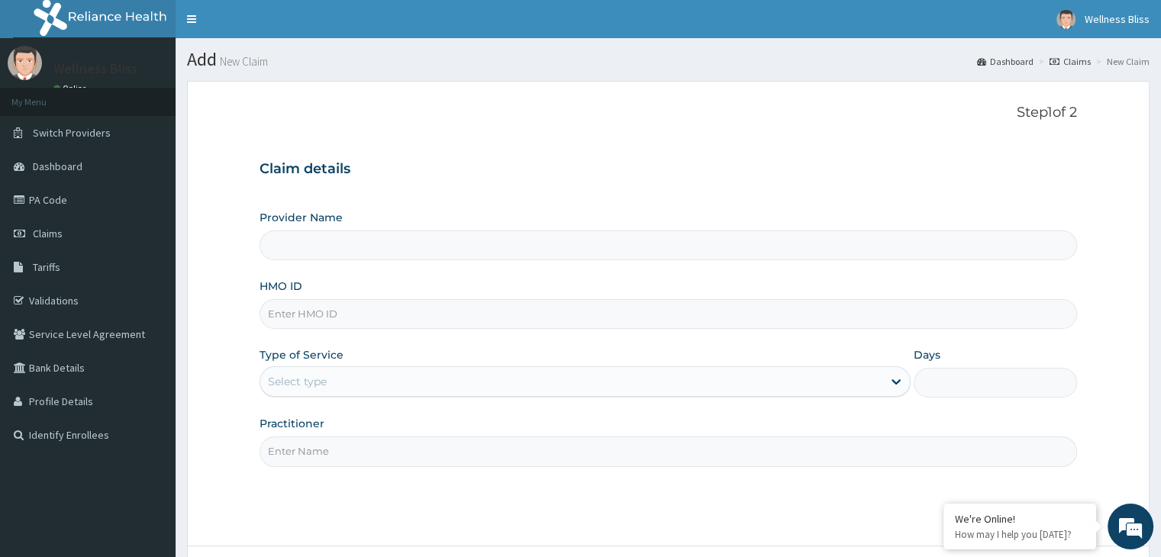
click at [328, 316] on input "HMO ID" at bounding box center [668, 314] width 817 height 30
type input "SAA"
type input "WELLNESS BLISS GYM"
type input "1"
type input "SAA/10033/A"
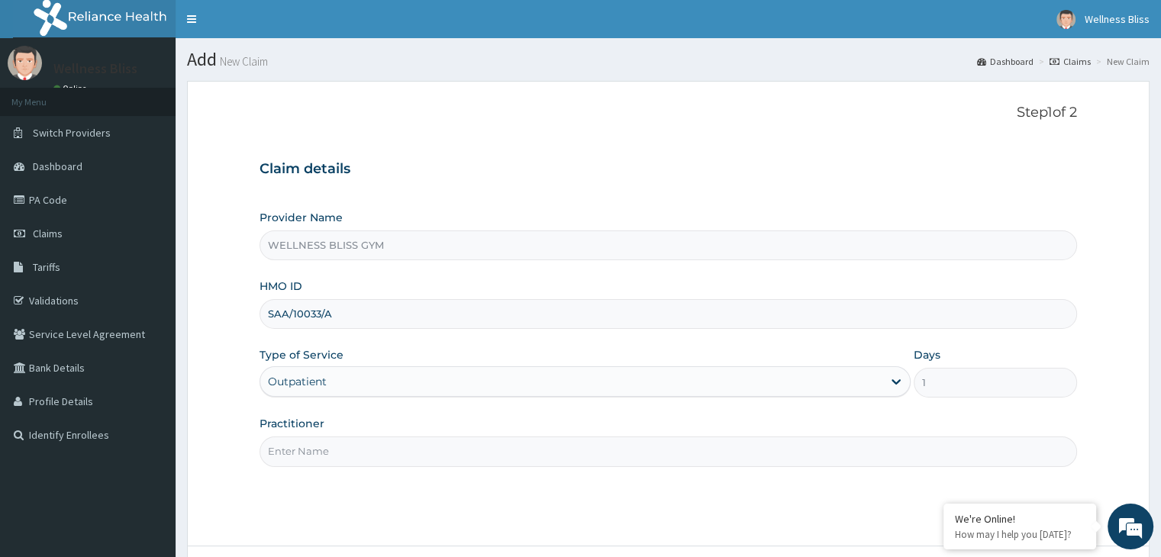
click at [330, 441] on input "Practitioner" at bounding box center [668, 452] width 817 height 30
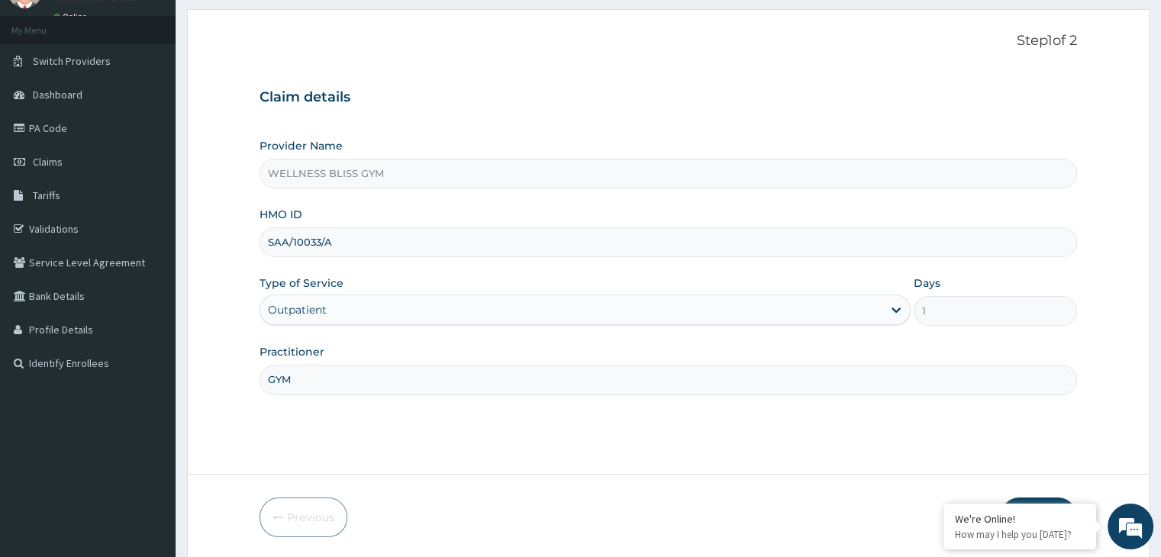
scroll to position [125, 0]
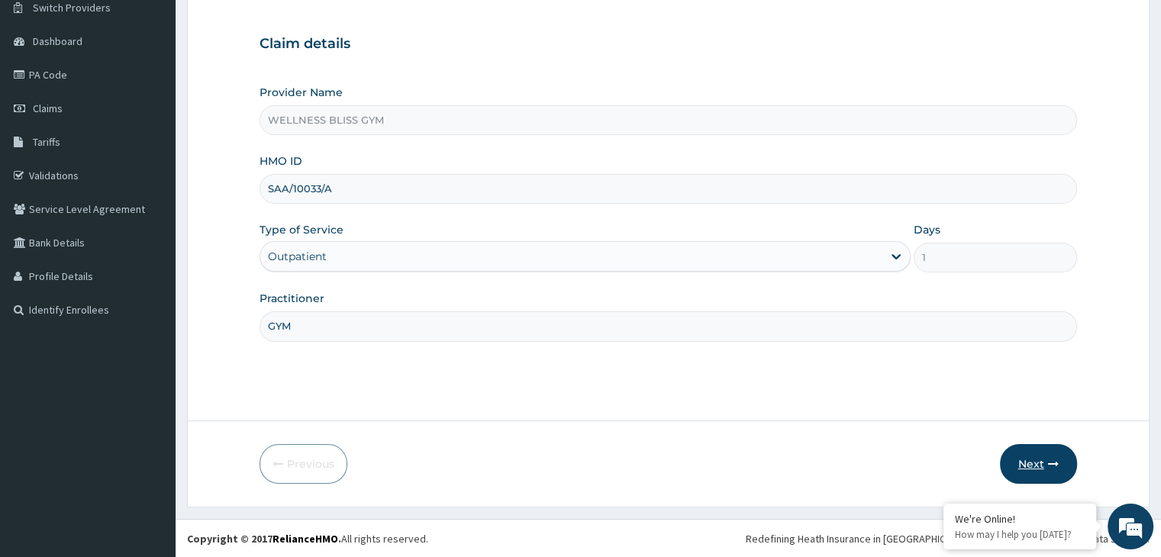
type input "GYM"
click at [1054, 455] on button "Next" at bounding box center [1038, 464] width 77 height 40
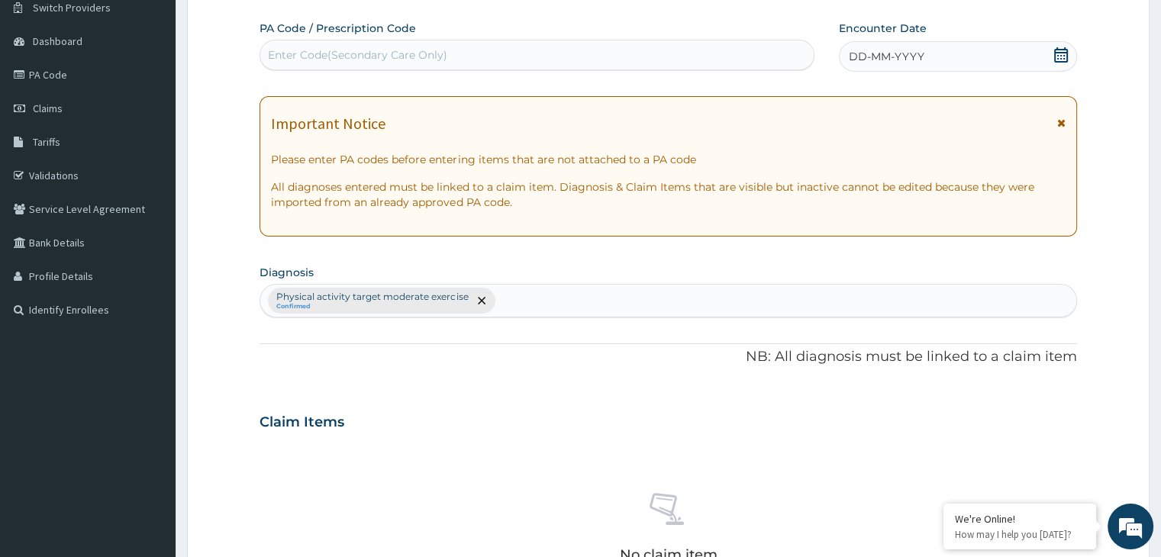
click at [406, 49] on div "Enter Code(Secondary Care Only)" at bounding box center [357, 54] width 179 height 15
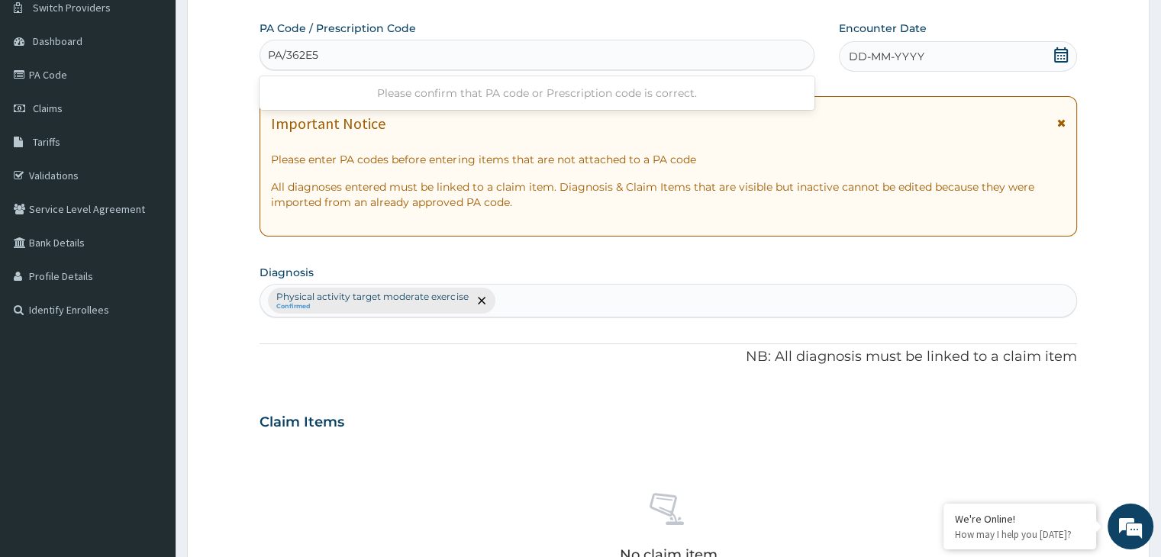
type input "PA/362E5E"
click at [1058, 56] on icon at bounding box center [1061, 54] width 15 height 15
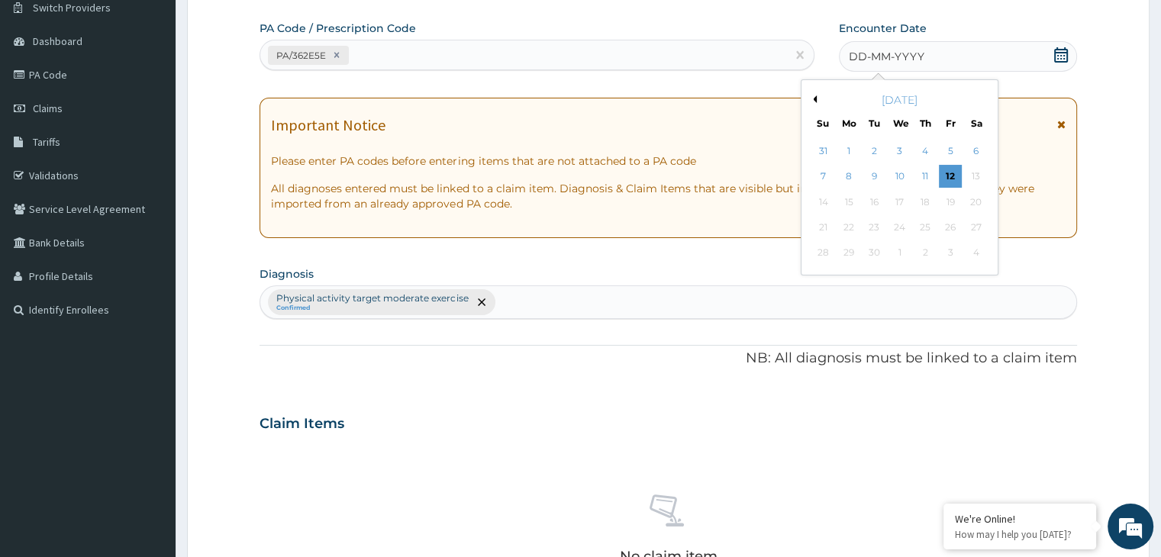
click at [814, 99] on button "Previous Month" at bounding box center [813, 99] width 8 height 8
click at [849, 178] on div "4" at bounding box center [849, 177] width 23 height 23
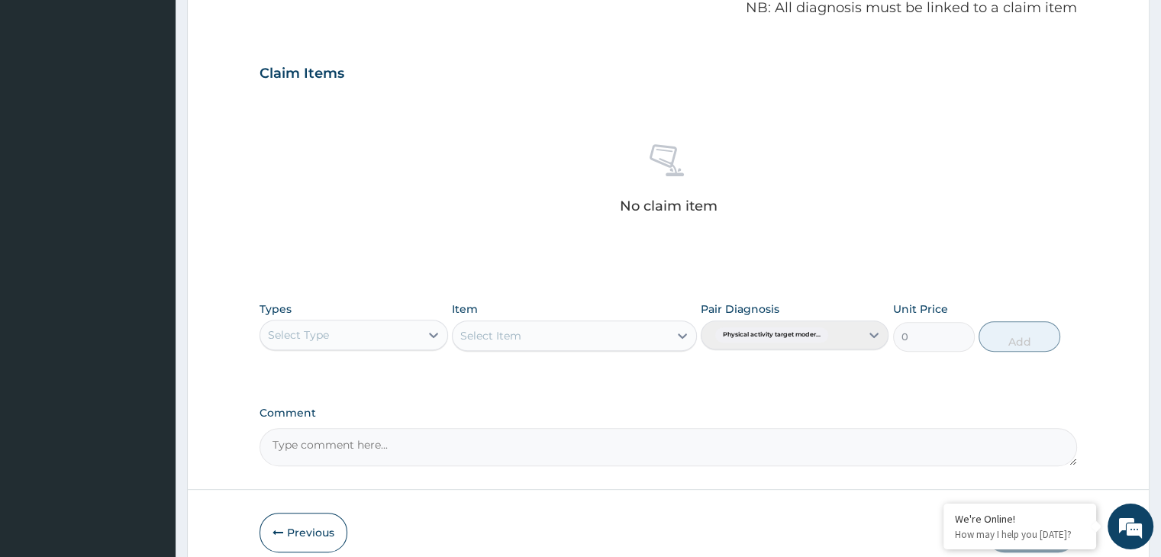
scroll to position [542, 0]
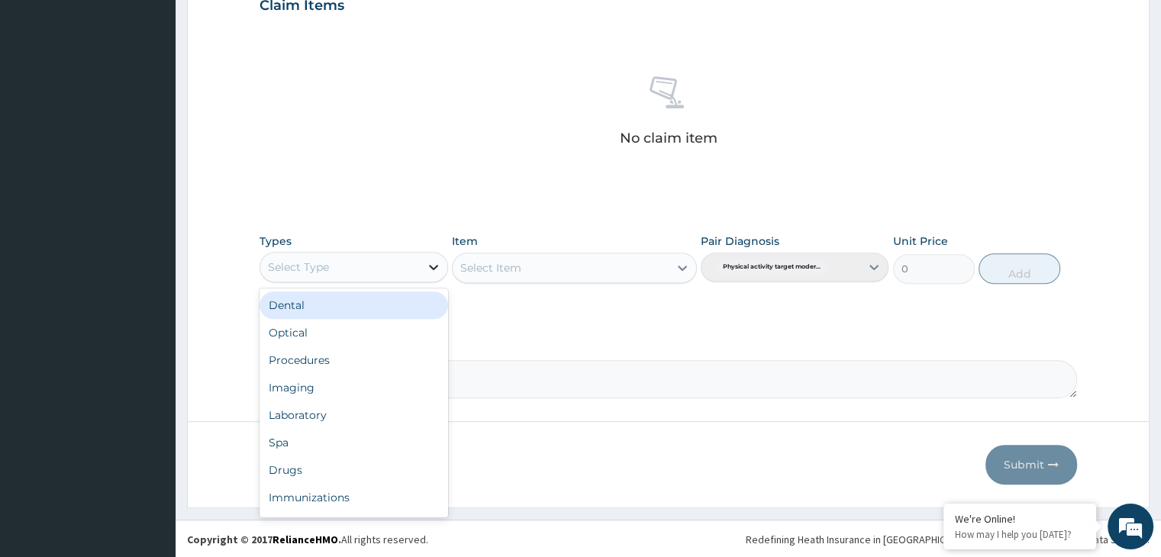
click at [428, 267] on icon at bounding box center [433, 267] width 15 height 15
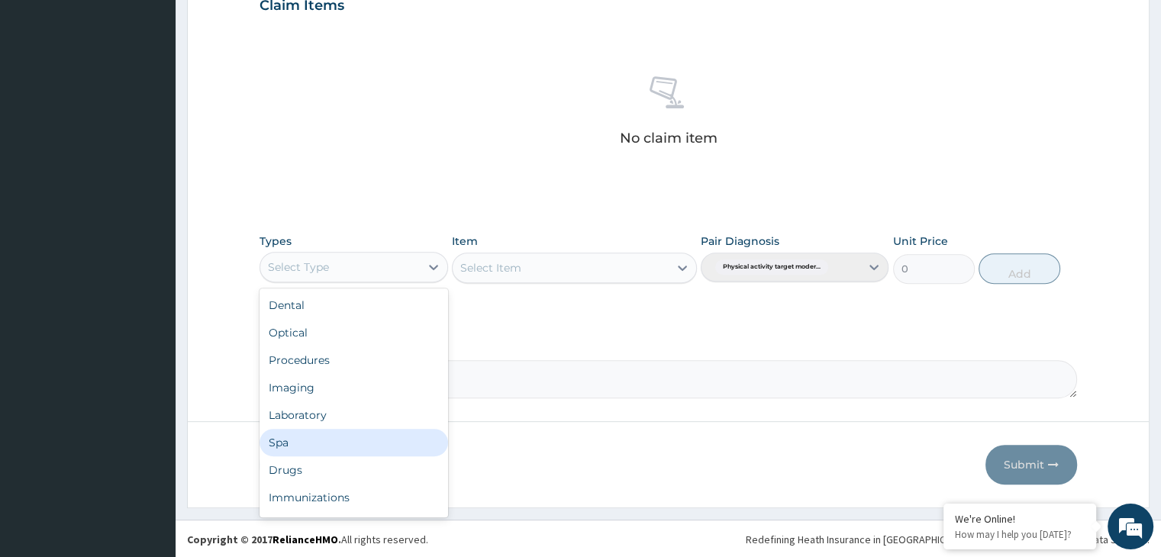
scroll to position [52, 0]
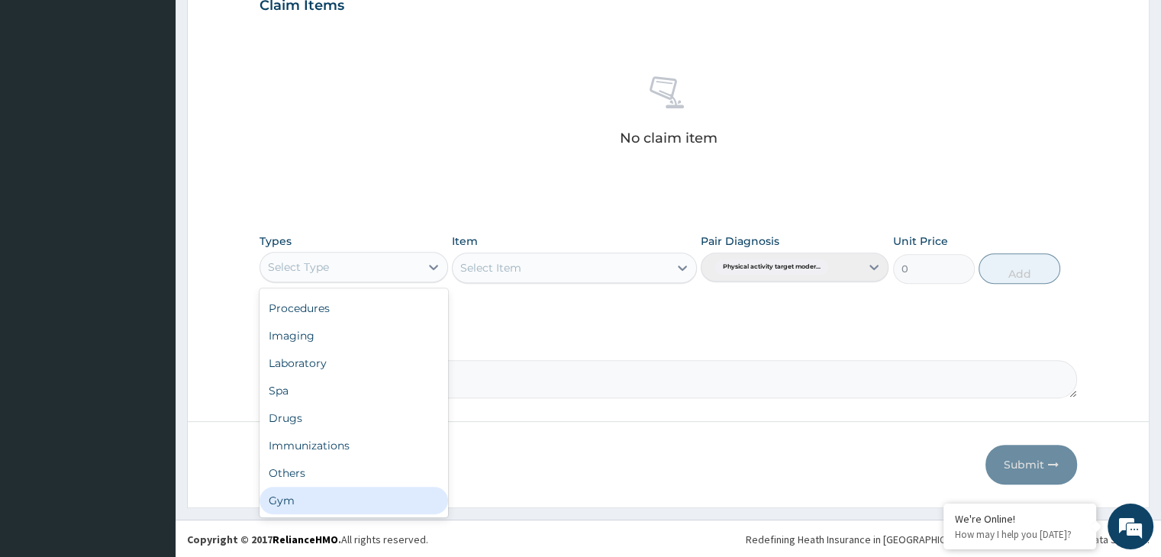
click at [345, 492] on div "Gym" at bounding box center [354, 500] width 188 height 27
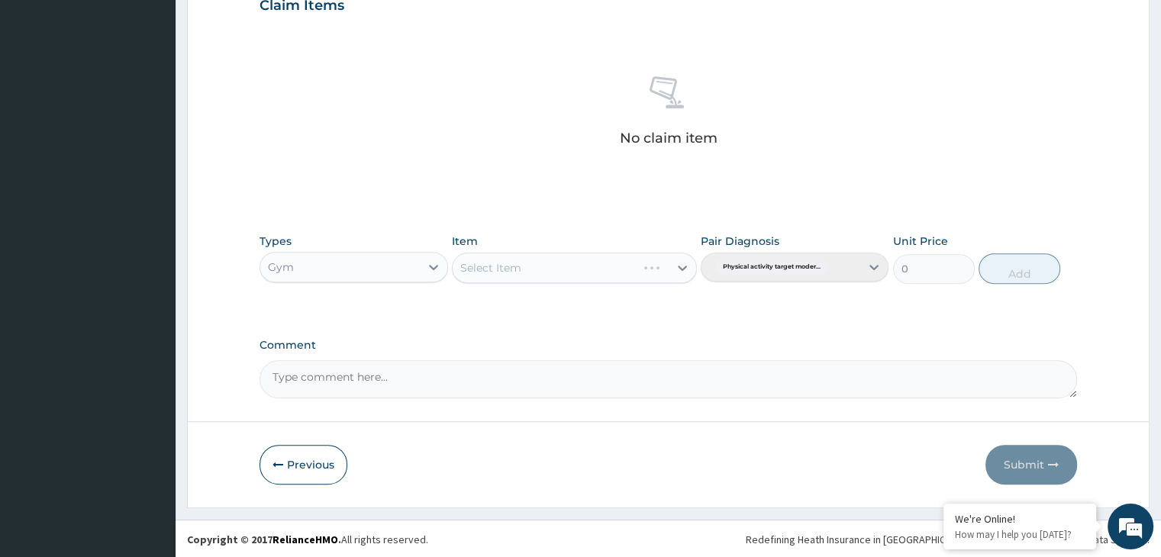
click at [684, 266] on div "Select Item" at bounding box center [574, 268] width 245 height 31
click at [683, 263] on icon at bounding box center [682, 267] width 15 height 15
click at [621, 309] on div "GYM" at bounding box center [574, 305] width 245 height 27
click at [1028, 270] on button "Add" at bounding box center [1020, 268] width 82 height 31
type input "0"
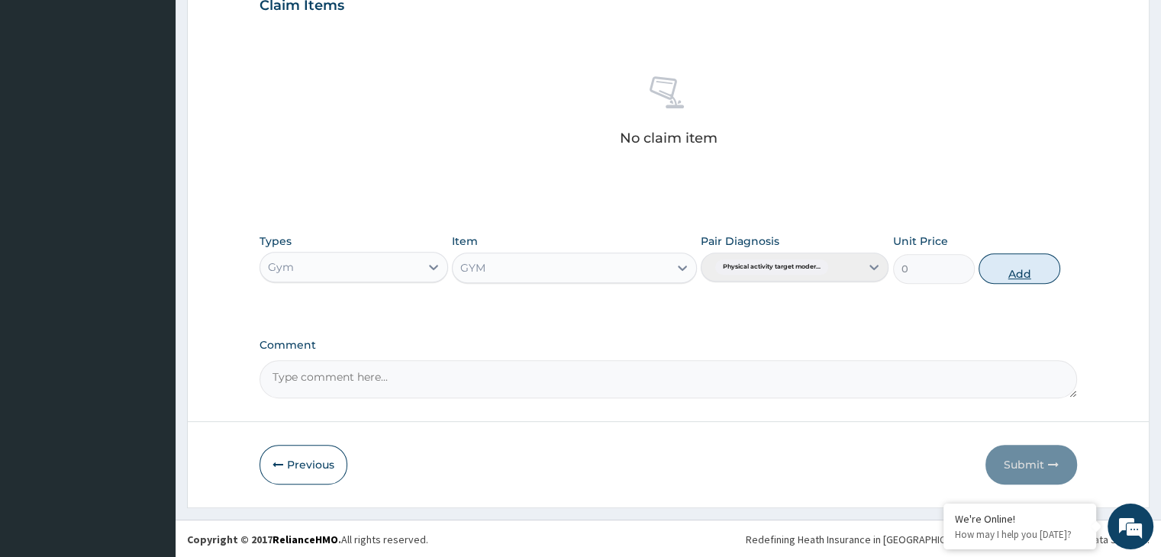
scroll to position [469, 0]
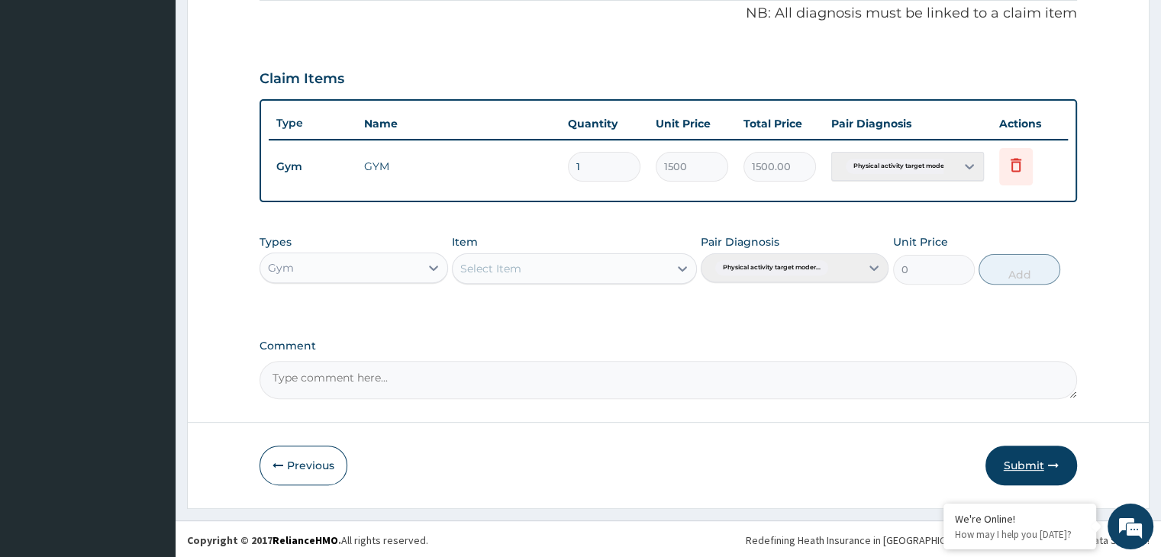
click at [1034, 466] on button "Submit" at bounding box center [1032, 466] width 92 height 40
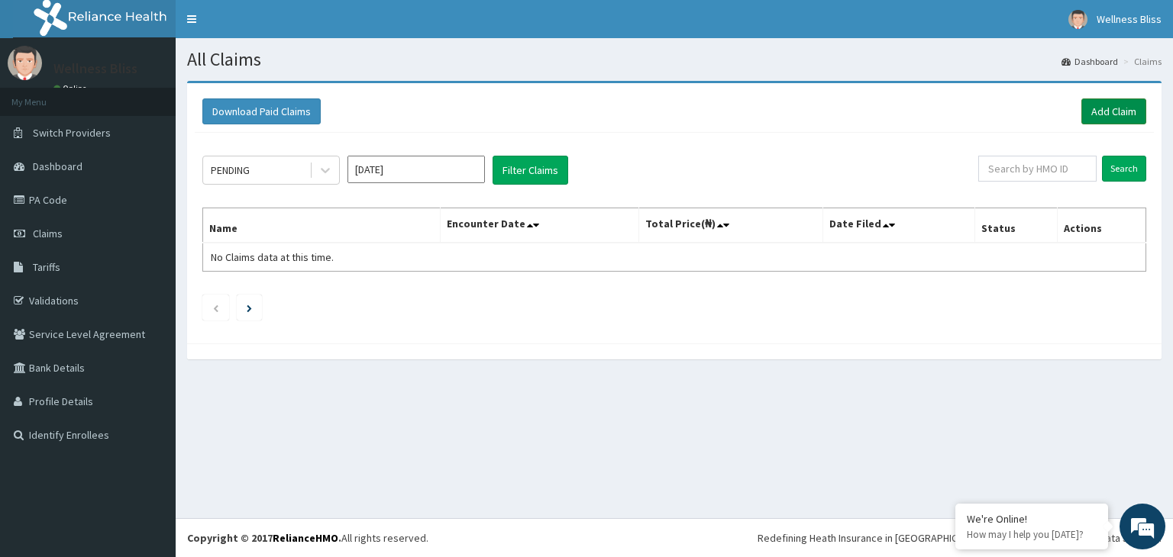
click at [1103, 112] on link "Add Claim" at bounding box center [1113, 111] width 65 height 26
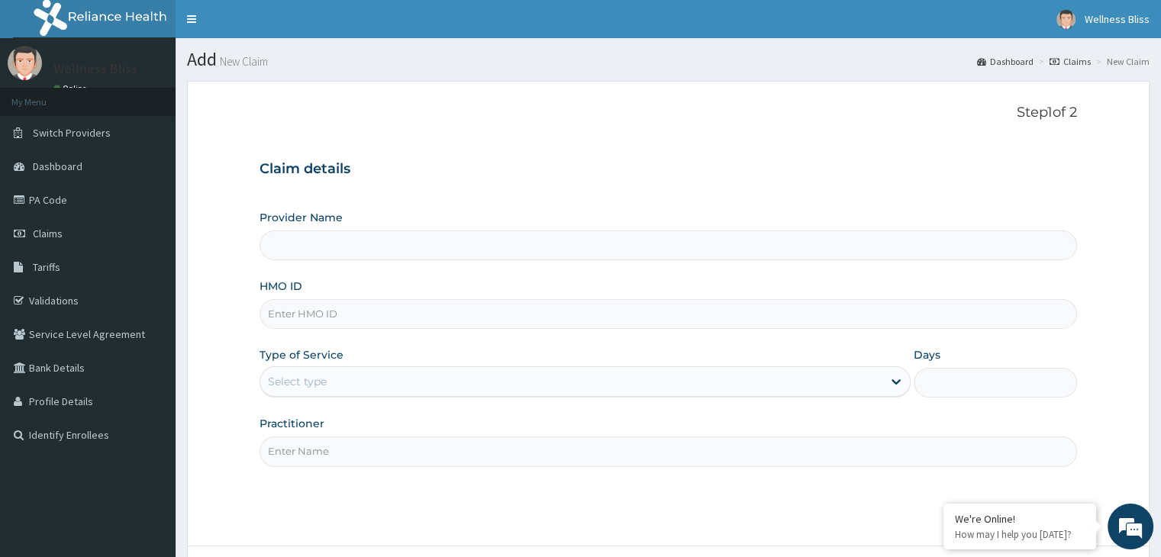
click at [371, 309] on input "HMO ID" at bounding box center [668, 314] width 817 height 30
type input "WELLNESS BLISS GYM"
type input "1"
type input "PFM/10044/A"
click at [287, 456] on input "Practitioner" at bounding box center [668, 452] width 817 height 30
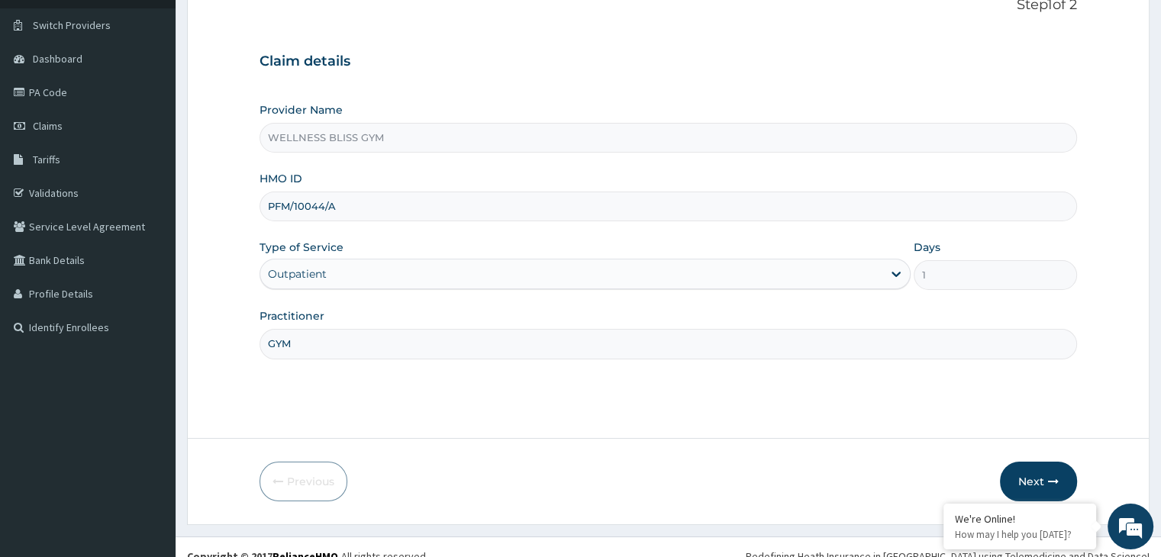
scroll to position [125, 0]
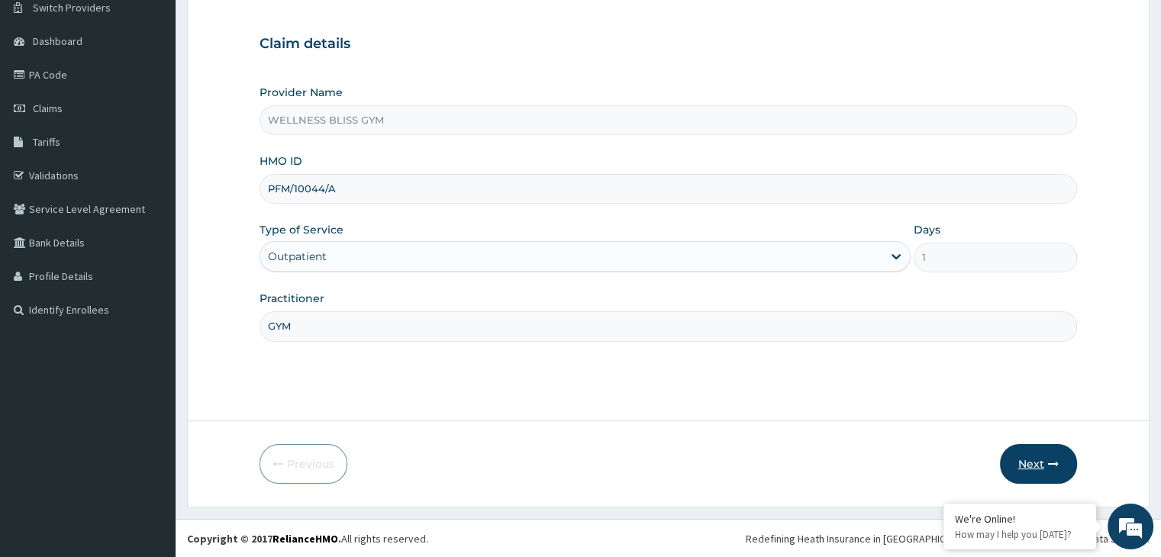
type input "GYM"
click at [1041, 465] on button "Next" at bounding box center [1038, 464] width 77 height 40
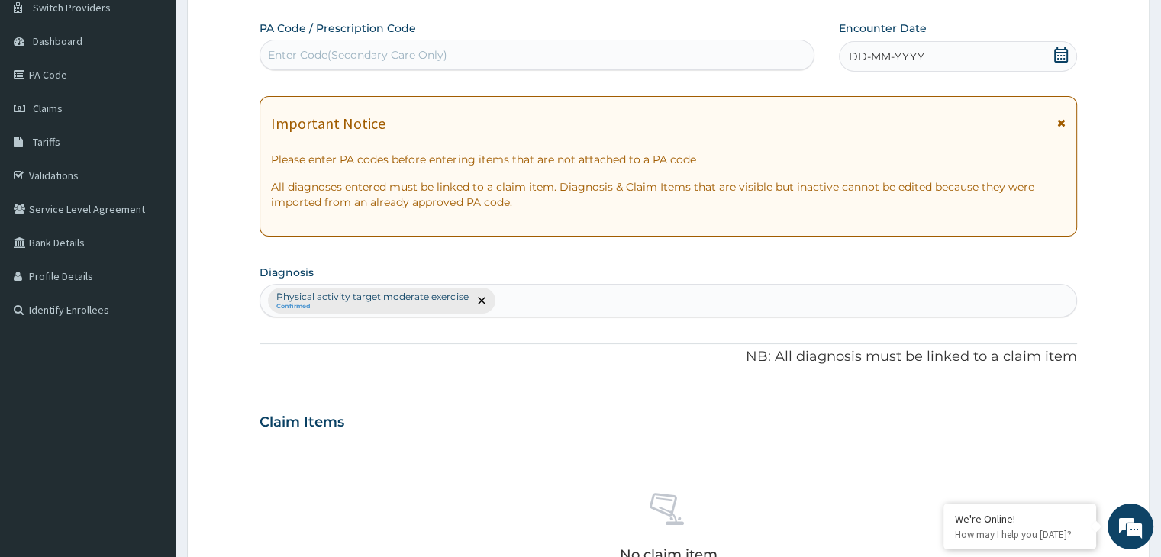
click at [470, 44] on div "Enter Code(Secondary Care Only)" at bounding box center [537, 55] width 554 height 24
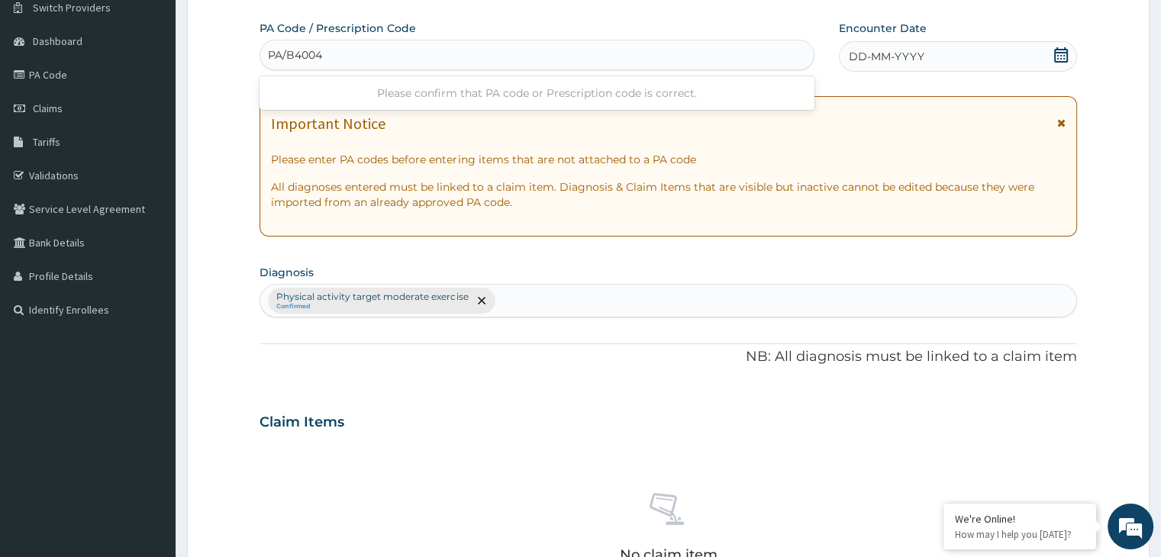
type input "PA/B40043"
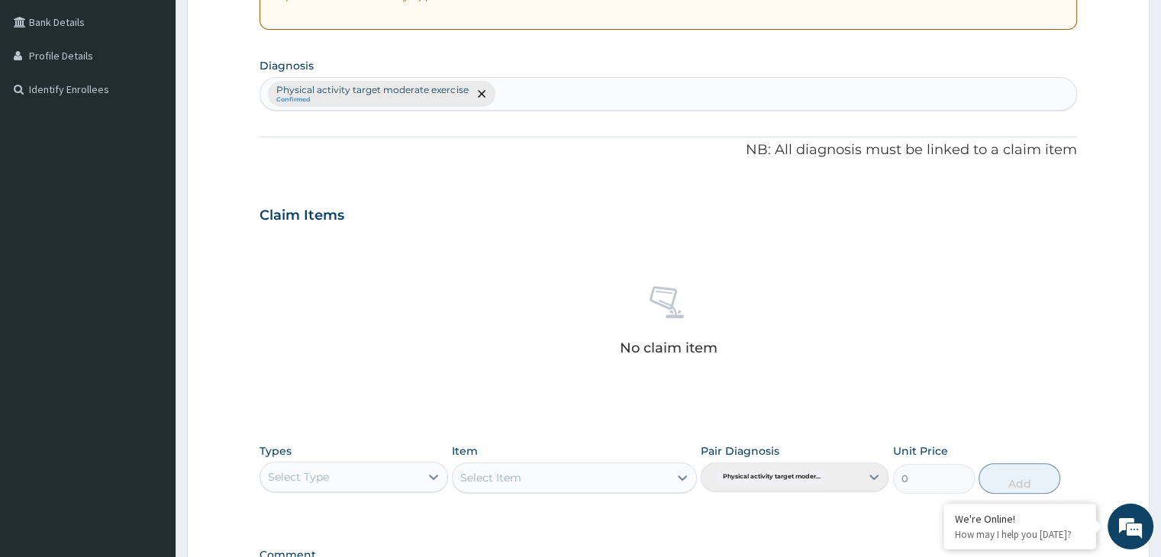
scroll to position [556, 0]
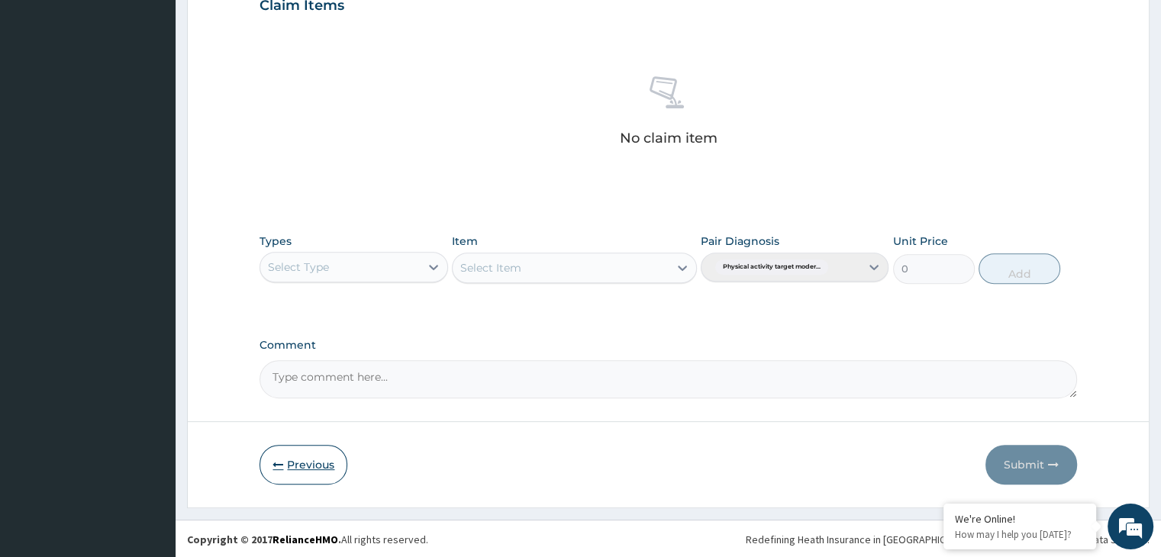
click at [299, 461] on button "Previous" at bounding box center [304, 465] width 88 height 40
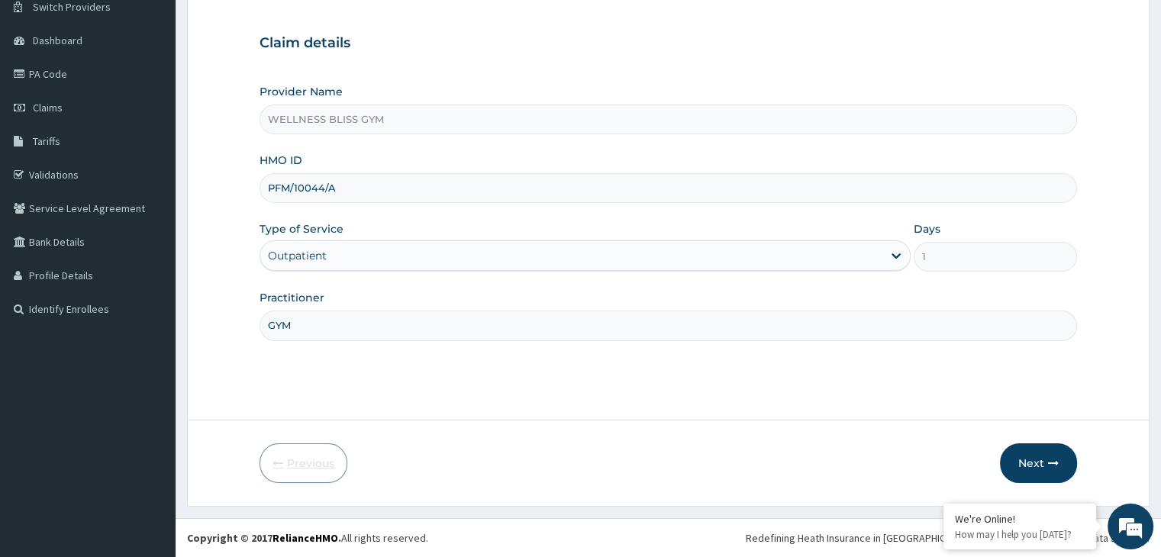
scroll to position [125, 0]
drag, startPoint x: 353, startPoint y: 186, endPoint x: 260, endPoint y: 180, distance: 92.6
click at [266, 184] on input "PFM/10044/A" at bounding box center [668, 189] width 817 height 30
type input "LTI/10209/A"
click at [1034, 470] on button "Next" at bounding box center [1038, 464] width 77 height 40
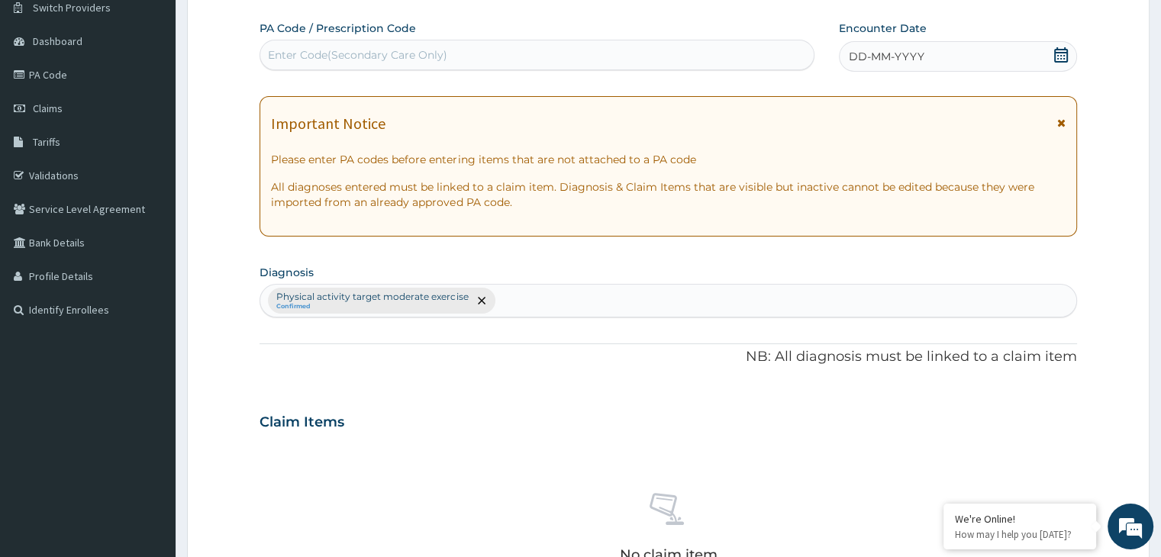
click at [379, 50] on div "Enter Code(Secondary Care Only)" at bounding box center [357, 54] width 179 height 15
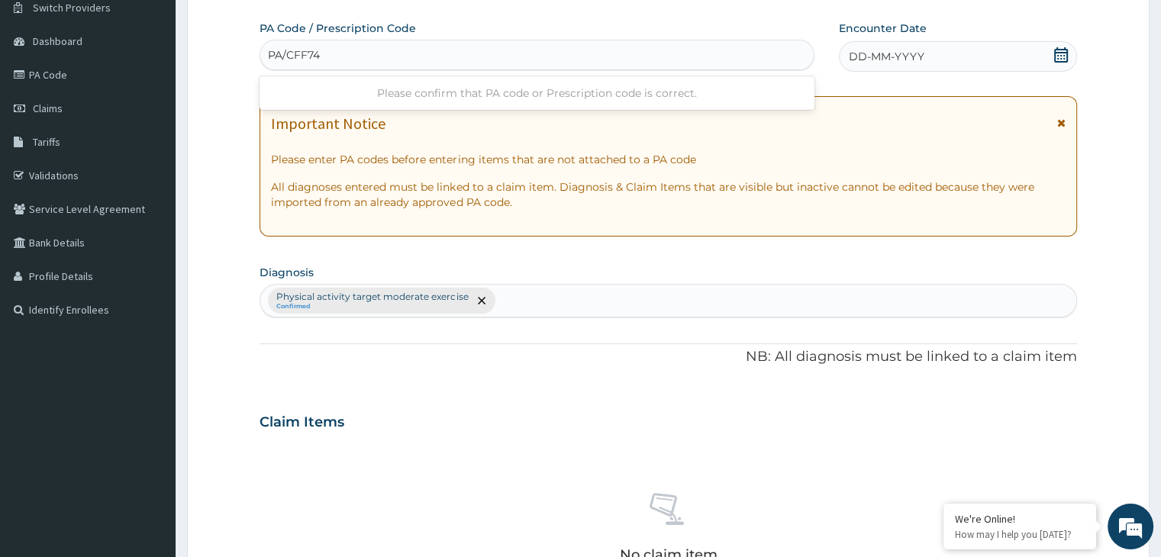
type input "PA/CFF745"
click at [1061, 50] on icon at bounding box center [1061, 54] width 15 height 15
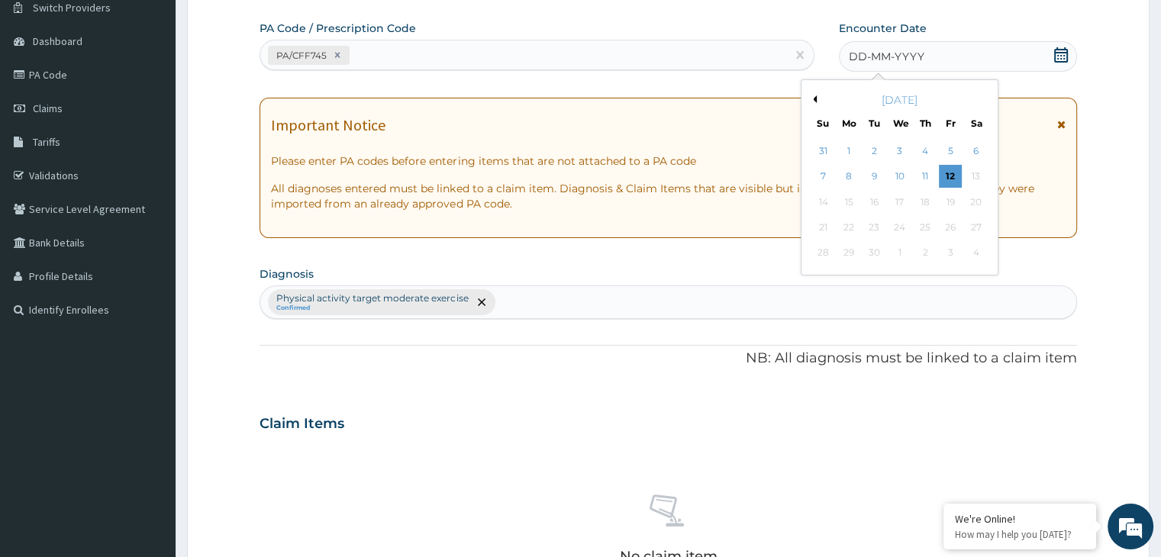
click at [812, 99] on button "Previous Month" at bounding box center [813, 99] width 8 height 8
click at [812, 95] on button "Previous Month" at bounding box center [813, 99] width 8 height 8
click at [983, 95] on button "Next Month" at bounding box center [987, 99] width 8 height 8
click at [875, 173] on div "5" at bounding box center [874, 177] width 23 height 23
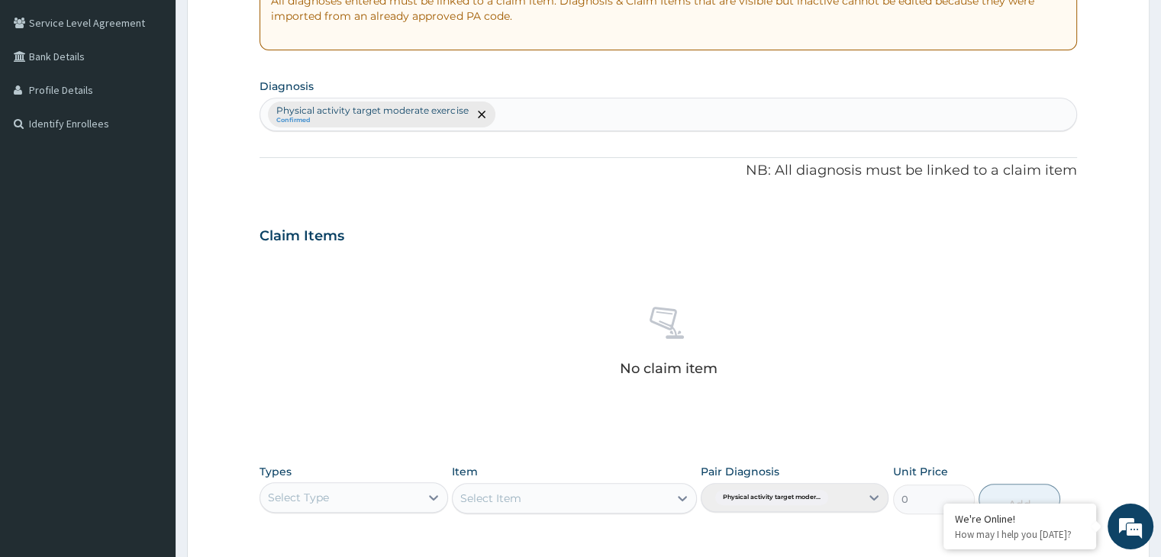
scroll to position [542, 0]
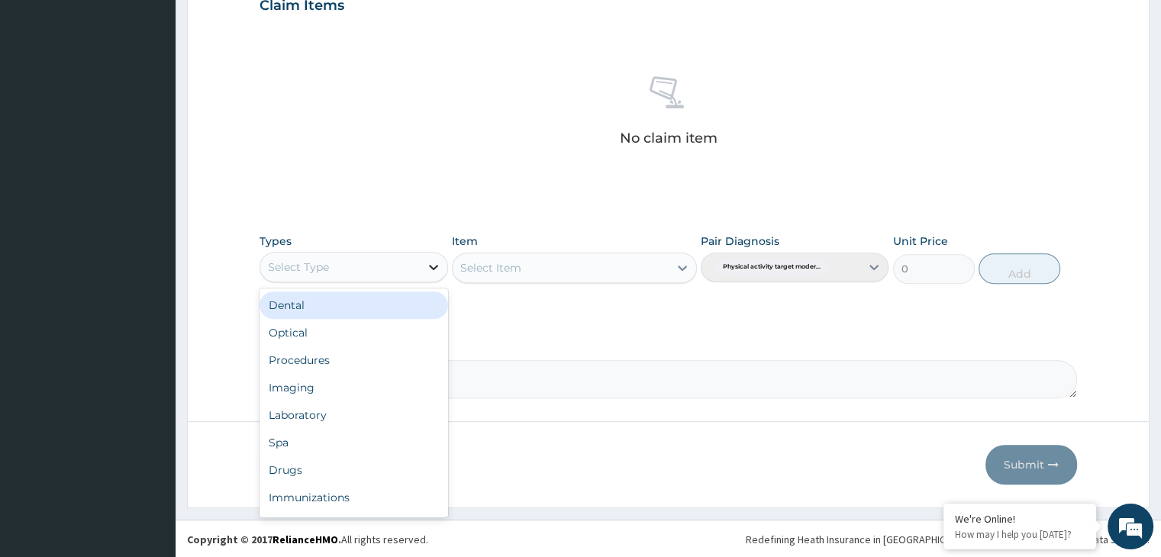
click at [431, 261] on icon at bounding box center [433, 267] width 15 height 15
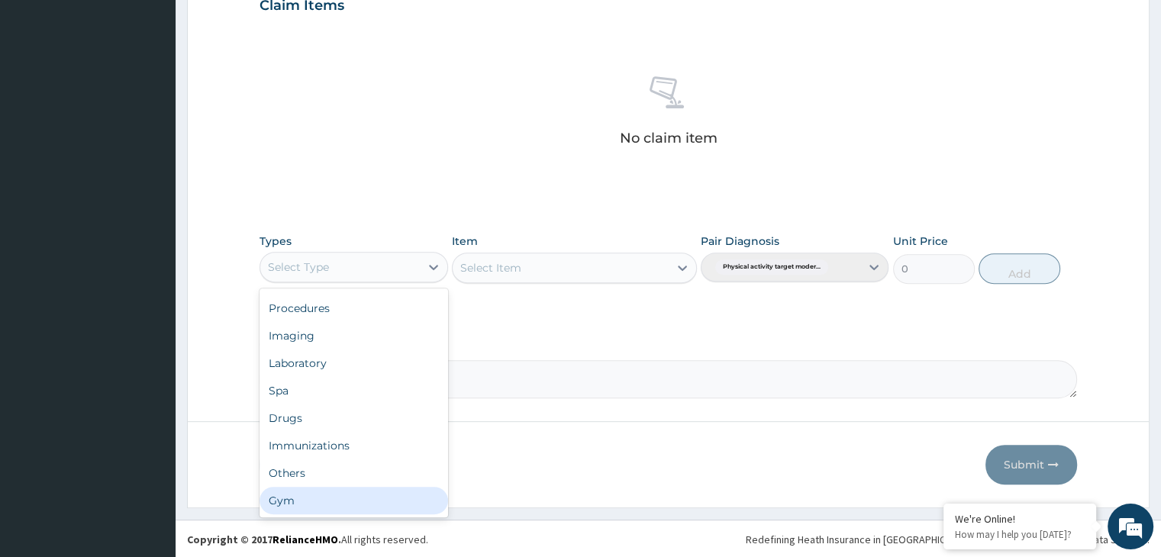
drag, startPoint x: 360, startPoint y: 499, endPoint x: 392, endPoint y: 450, distance: 57.8
click at [360, 499] on div "Gym" at bounding box center [354, 500] width 188 height 27
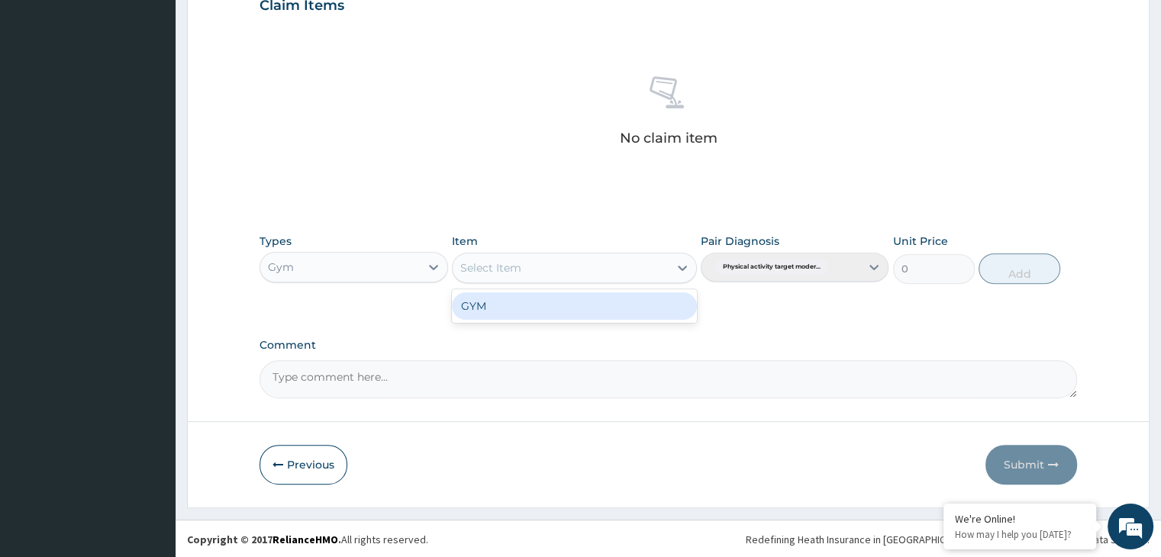
click at [681, 266] on icon at bounding box center [682, 268] width 9 height 5
click at [667, 300] on div "GYM" at bounding box center [574, 305] width 245 height 27
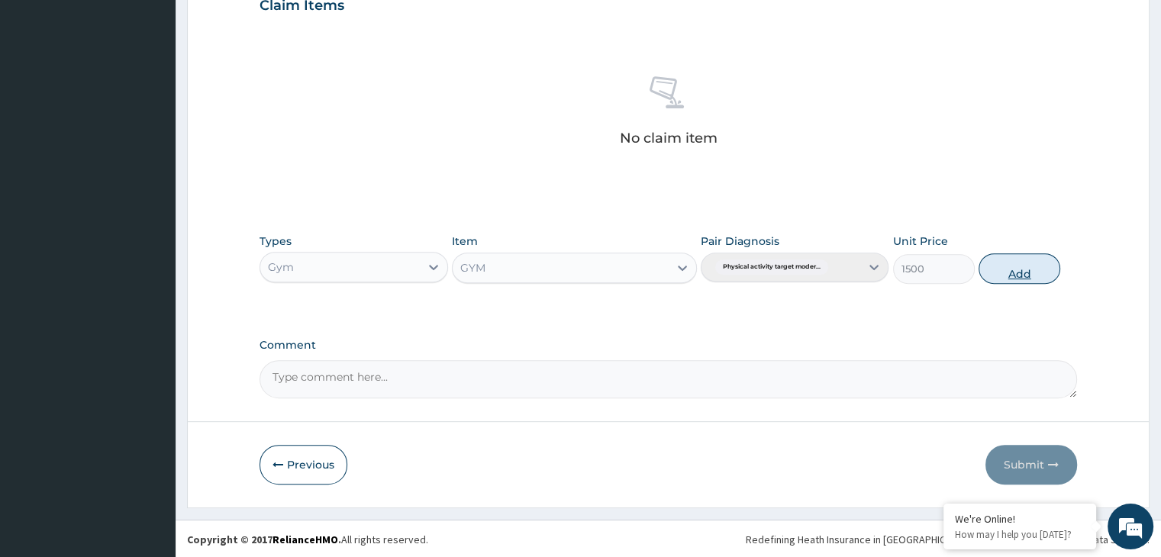
click at [1045, 269] on button "Add" at bounding box center [1020, 268] width 82 height 31
type input "0"
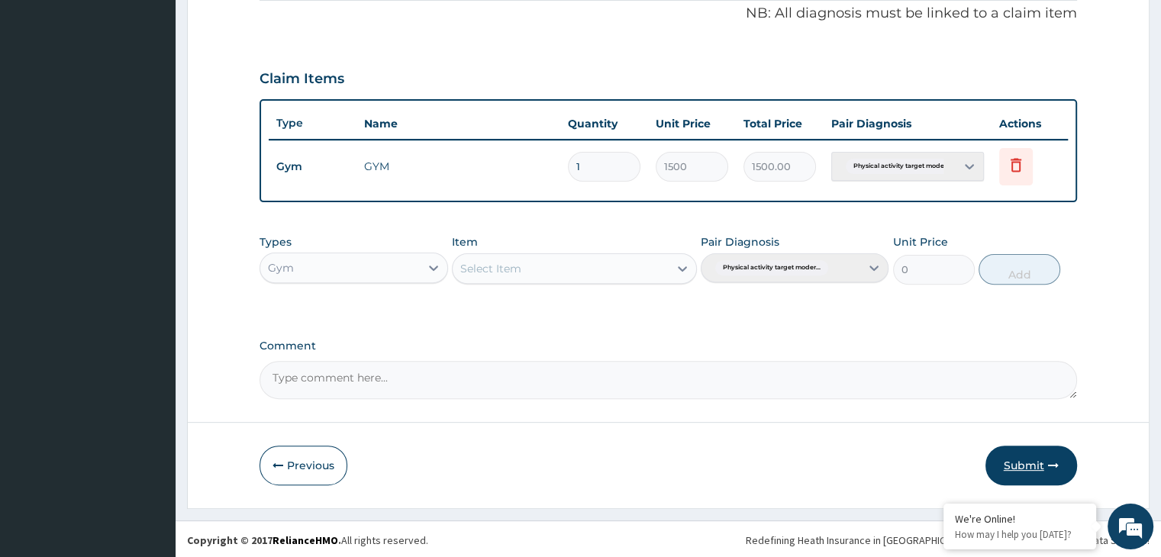
click at [1026, 464] on button "Submit" at bounding box center [1032, 466] width 92 height 40
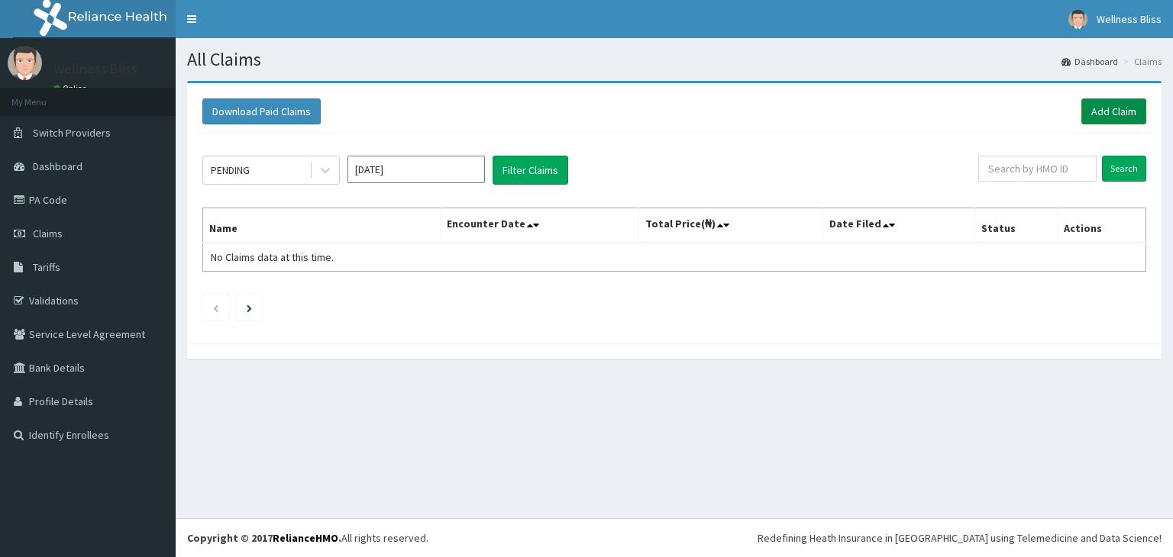
click at [1105, 102] on link "Add Claim" at bounding box center [1113, 111] width 65 height 26
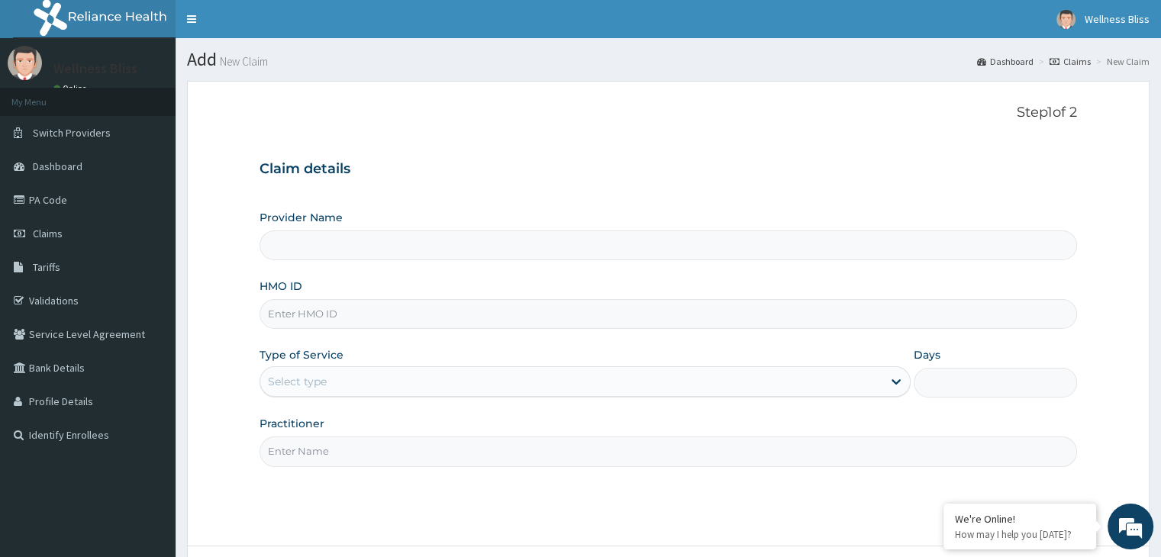
click at [328, 312] on input "HMO ID" at bounding box center [668, 314] width 817 height 30
type input "MOD/"
type input "WELLNESS BLISS GYM"
type input "1"
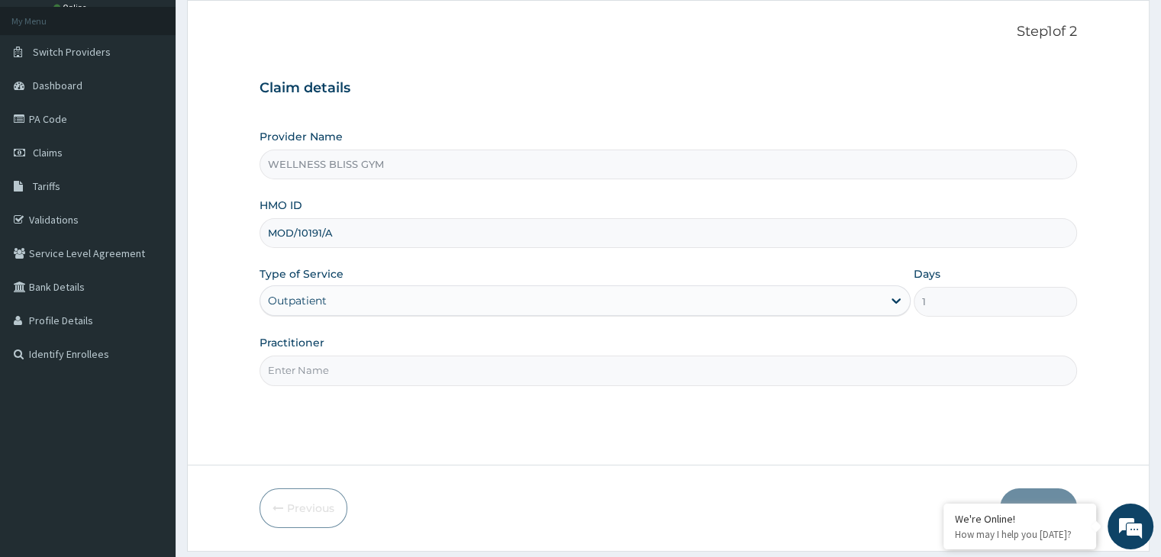
scroll to position [125, 0]
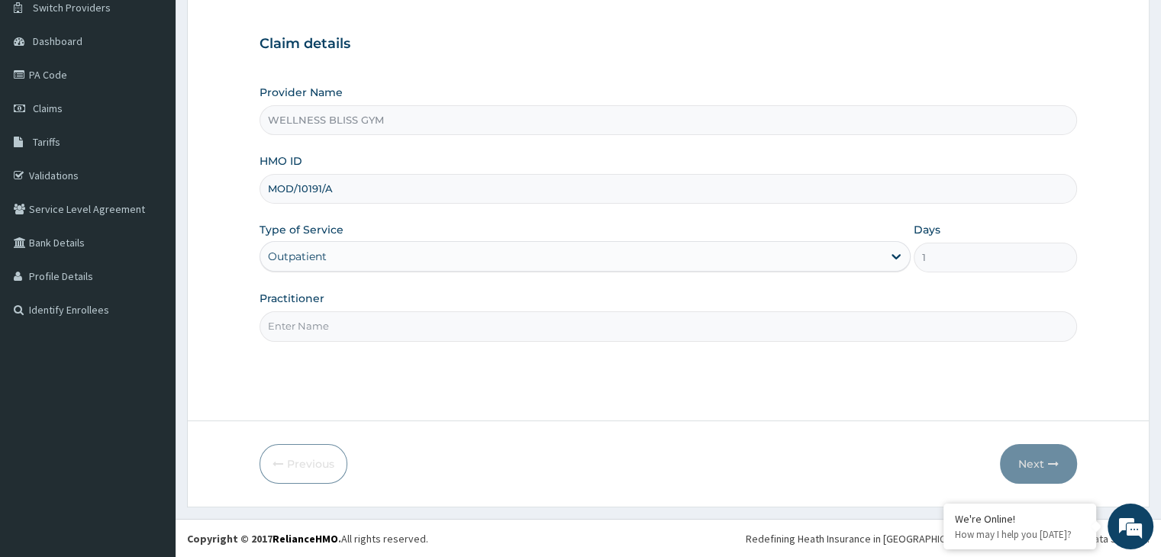
type input "MOD/10191/A"
click at [386, 325] on input "Practitioner" at bounding box center [668, 327] width 817 height 30
type input "GYM"
click at [1046, 459] on button "Next" at bounding box center [1038, 464] width 77 height 40
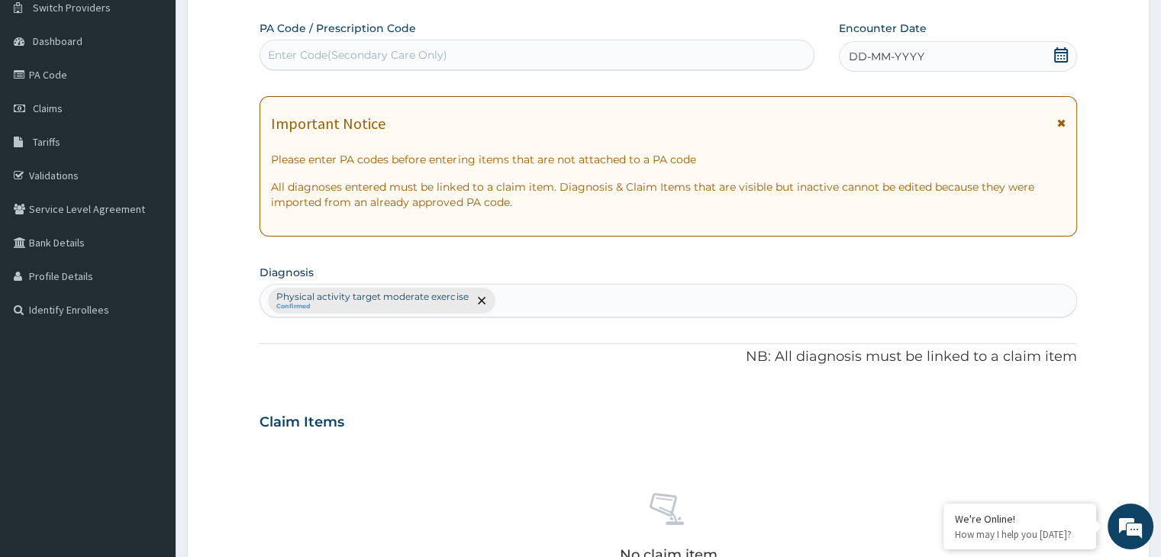
click at [356, 60] on div "Enter Code(Secondary Care Only)" at bounding box center [357, 54] width 179 height 15
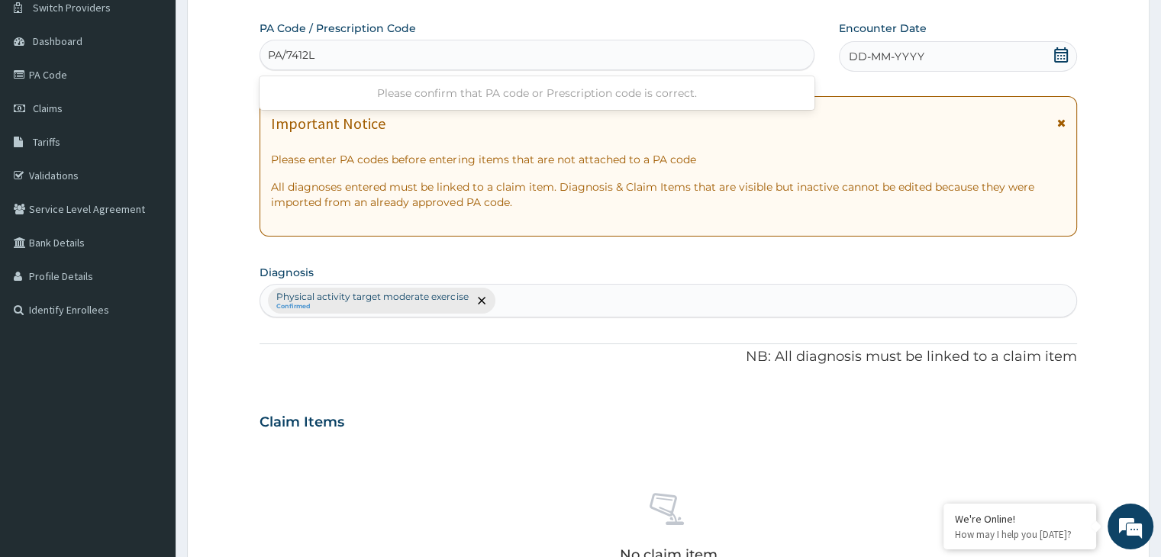
type input "PA/7412LE"
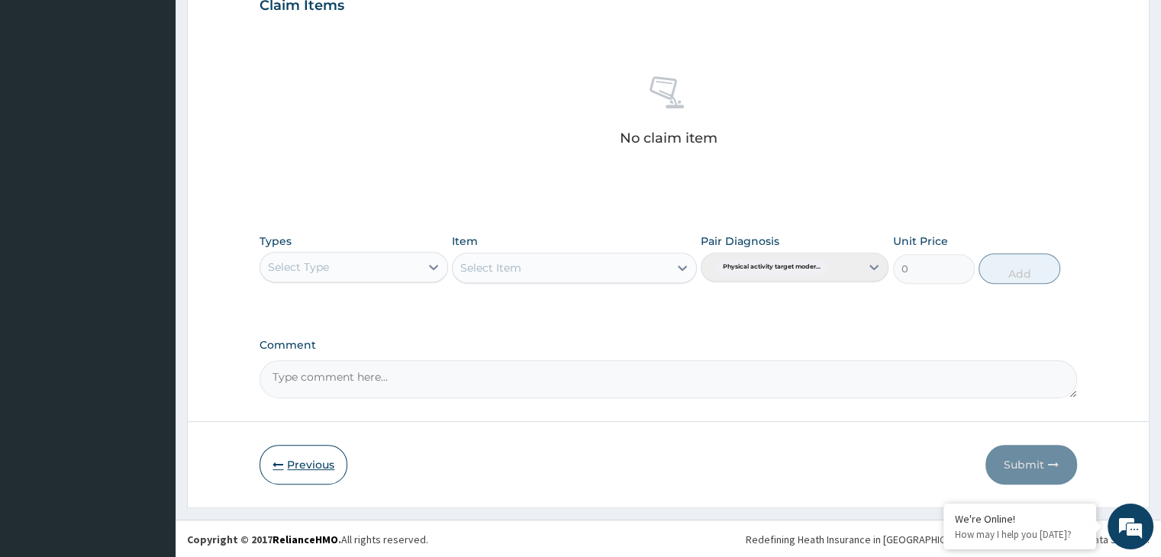
click at [308, 467] on button "Previous" at bounding box center [304, 465] width 88 height 40
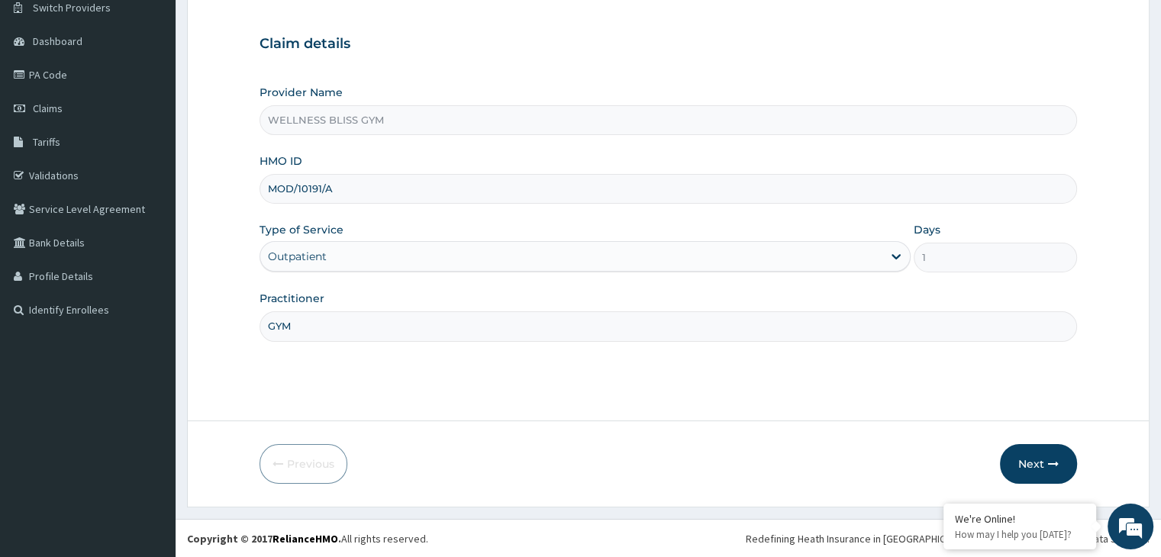
drag, startPoint x: 335, startPoint y: 193, endPoint x: 255, endPoint y: 201, distance: 80.5
click at [255, 201] on form "Step 1 of 2 Claim details Provider Name WELLNESS BLISS GYM HMO ID MOD/10191/A T…" at bounding box center [668, 232] width 963 height 552
type input "GTB/10252/A"
click at [1052, 469] on button "Next" at bounding box center [1038, 464] width 77 height 40
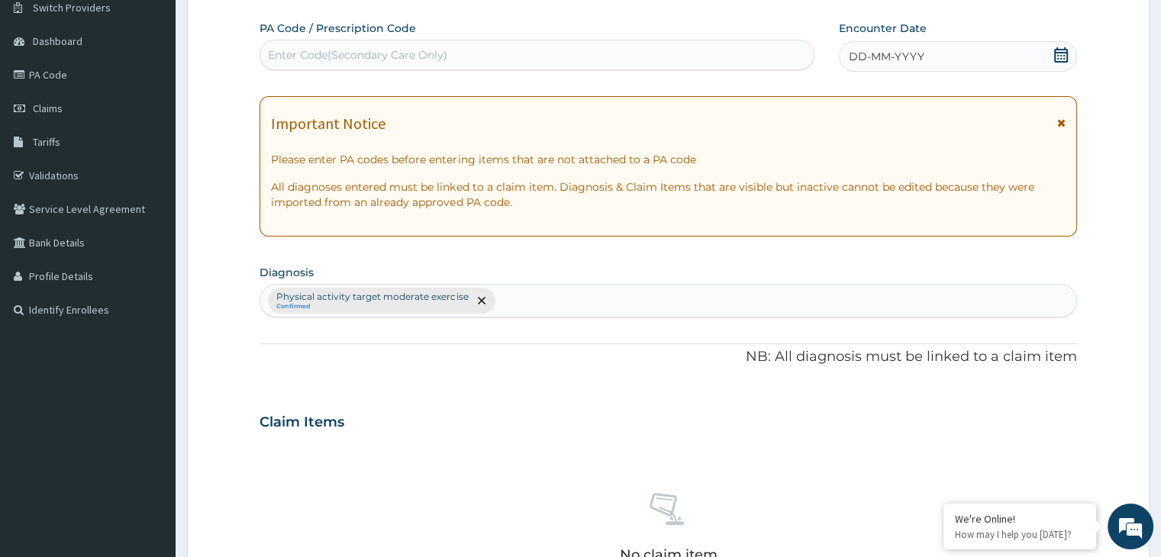
click at [293, 47] on div "Enter Code(Secondary Care Only)" at bounding box center [357, 54] width 179 height 15
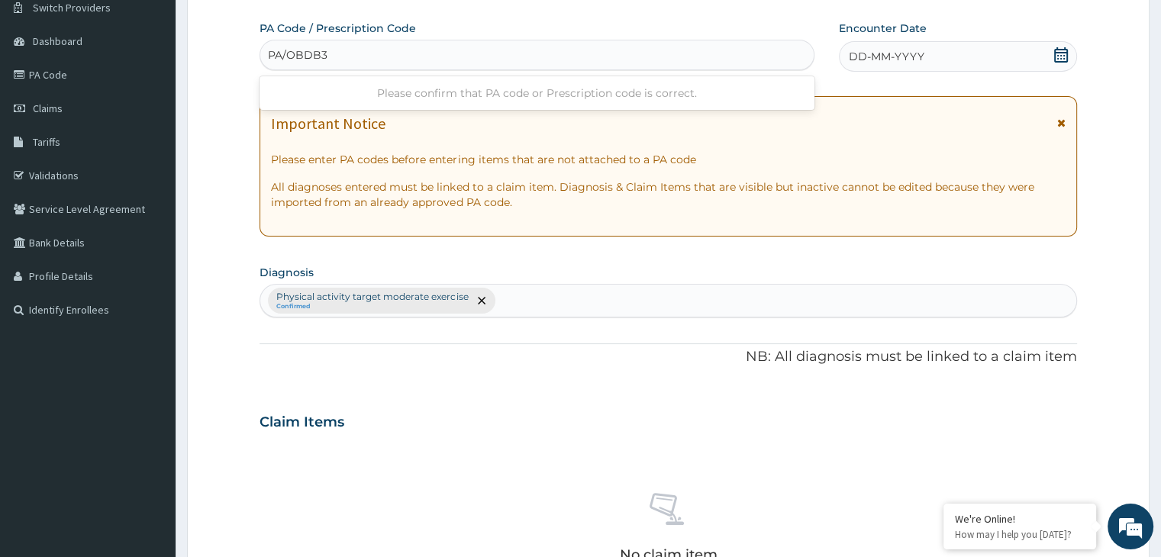
type input "PA/OBDB33"
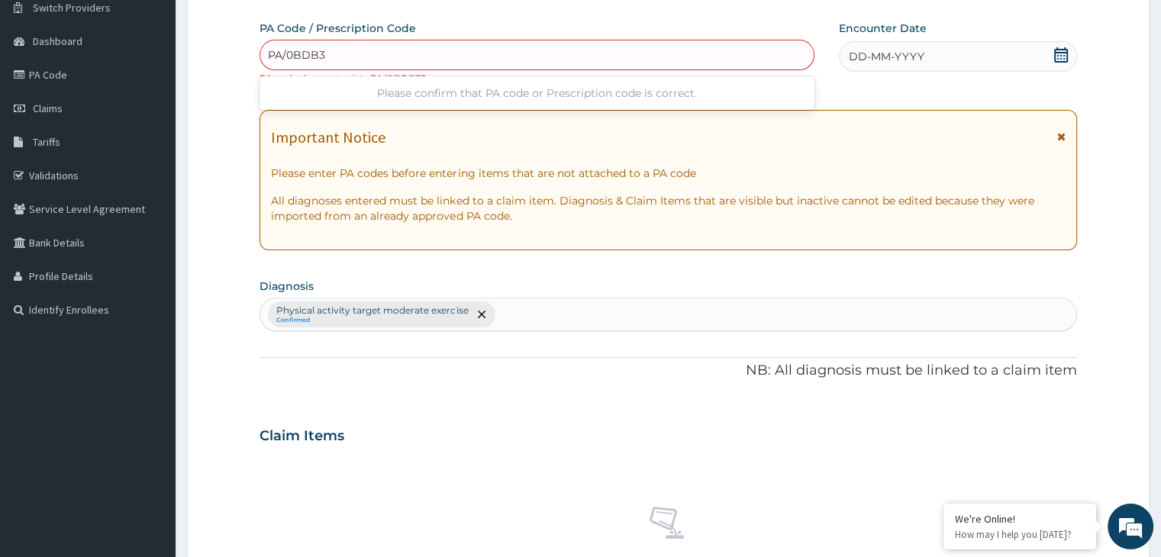
type input "PA/0BDB33"
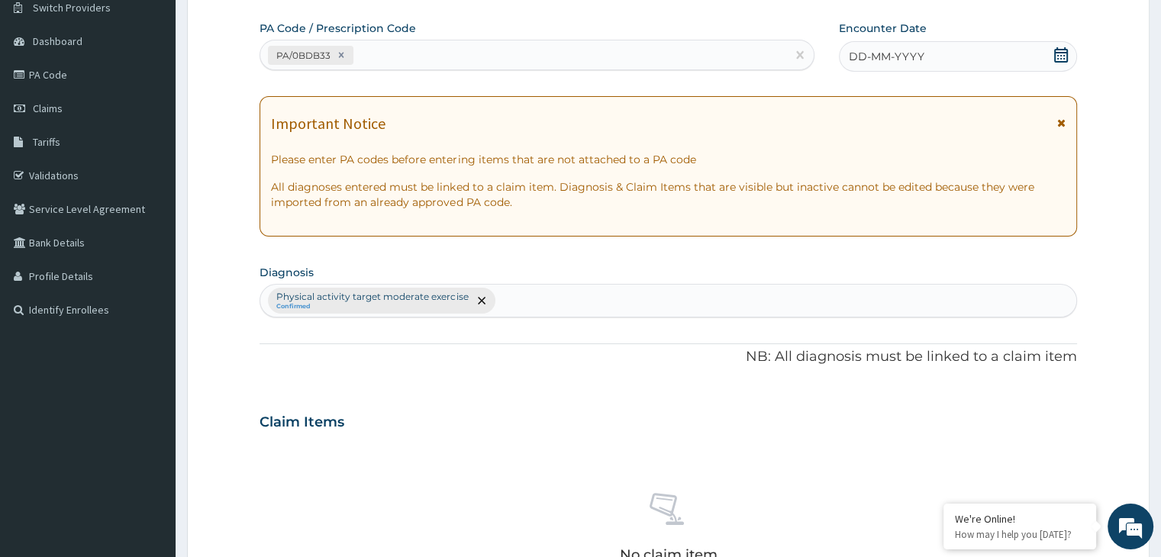
click at [1060, 54] on icon at bounding box center [1061, 54] width 15 height 15
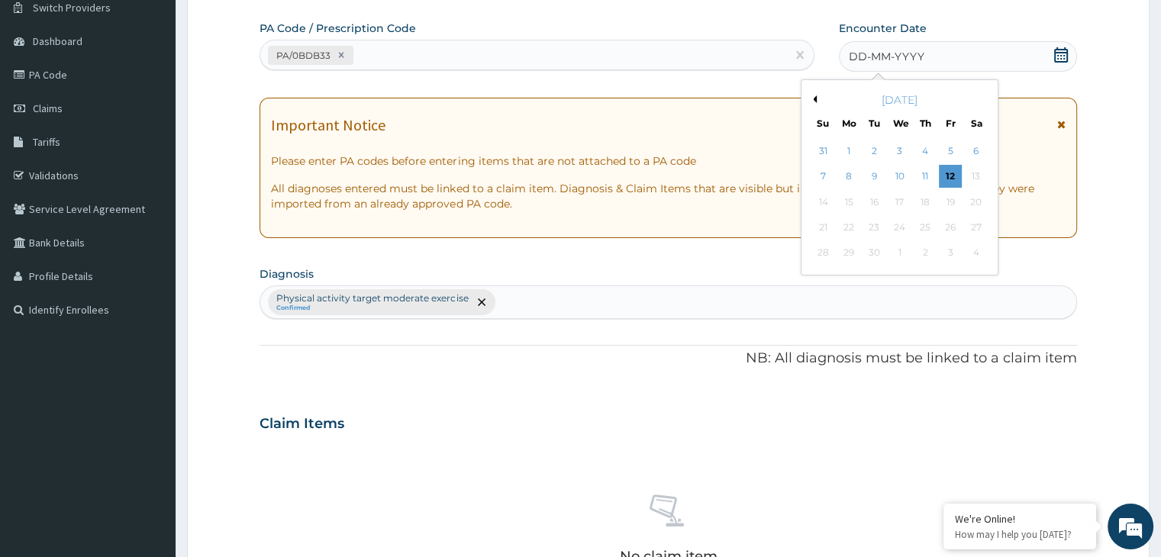
click at [812, 98] on button "Previous Month" at bounding box center [813, 99] width 8 height 8
click at [848, 179] on div "4" at bounding box center [849, 177] width 23 height 23
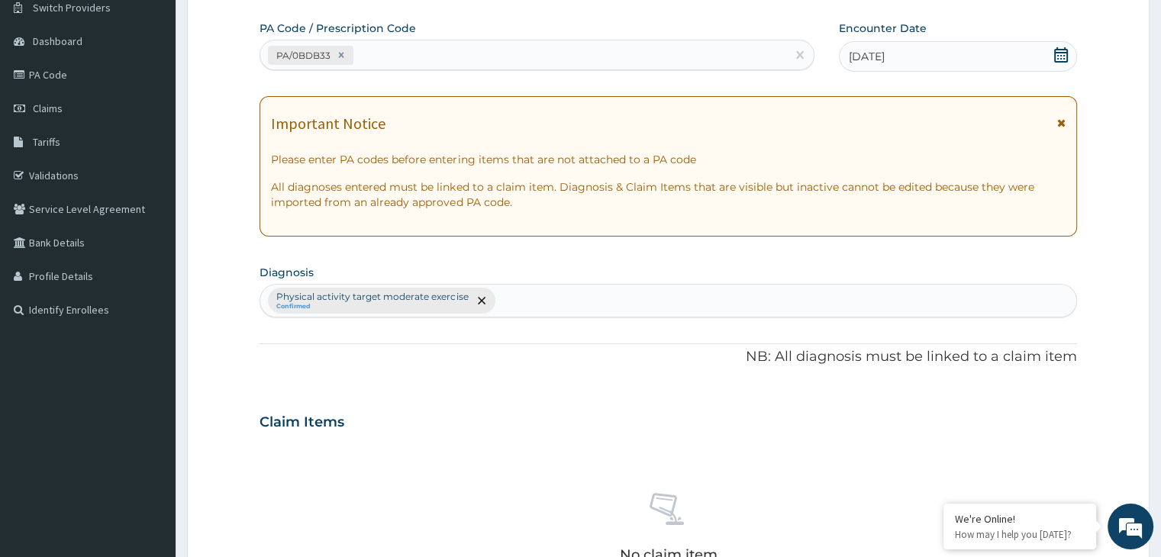
click at [1061, 53] on icon at bounding box center [1061, 54] width 15 height 15
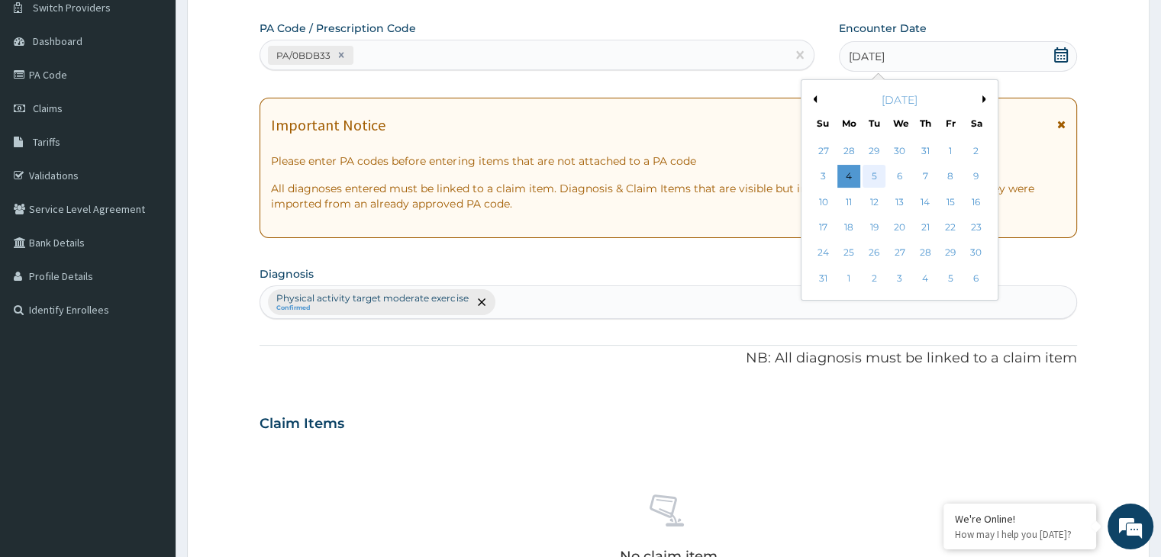
click at [873, 174] on div "5" at bounding box center [874, 177] width 23 height 23
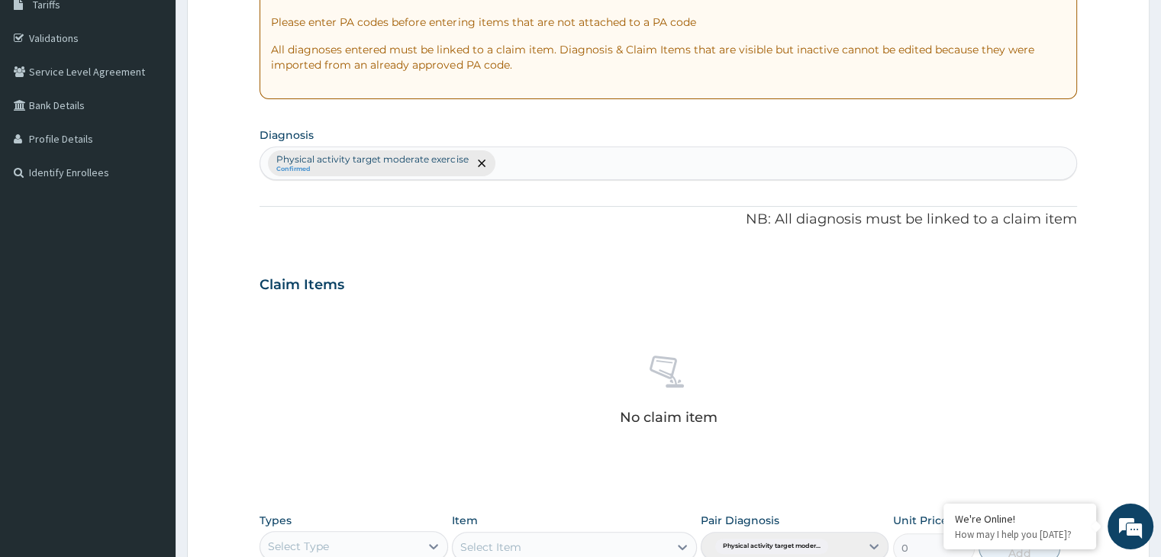
scroll to position [542, 0]
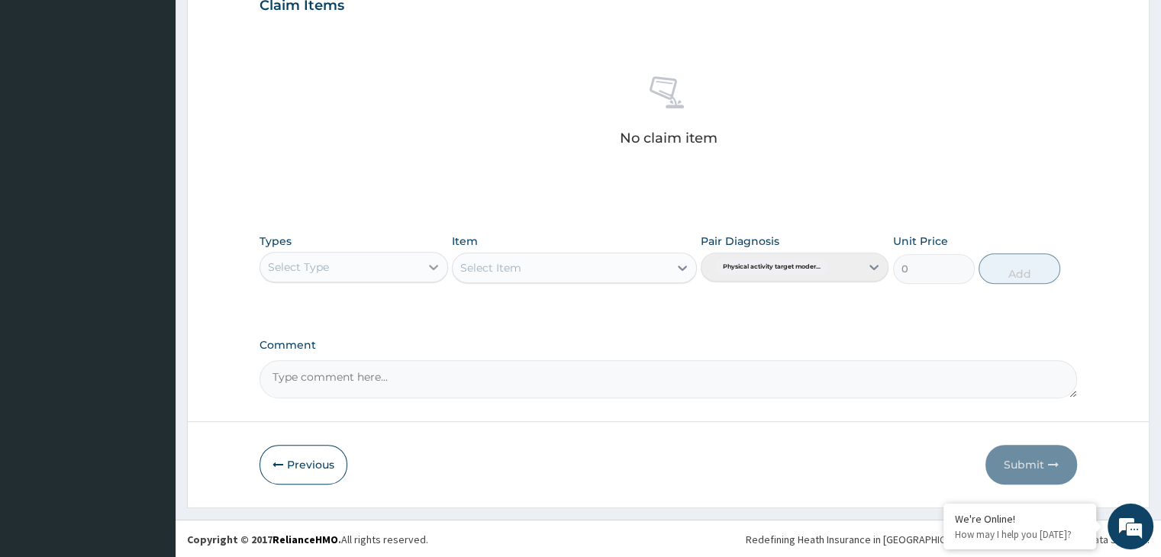
click at [434, 266] on icon at bounding box center [433, 267] width 9 height 5
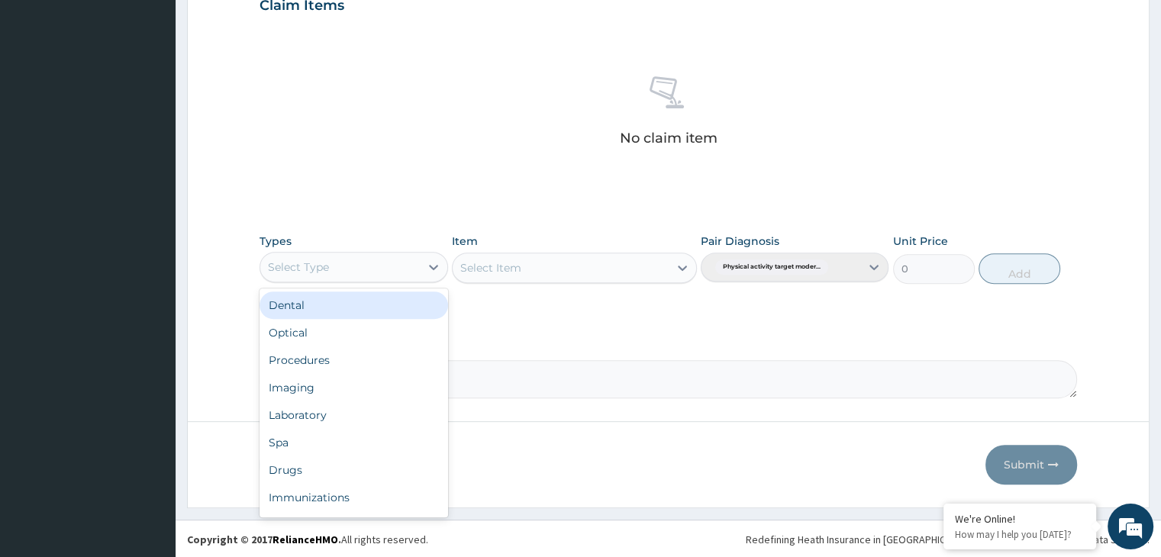
scroll to position [52, 0]
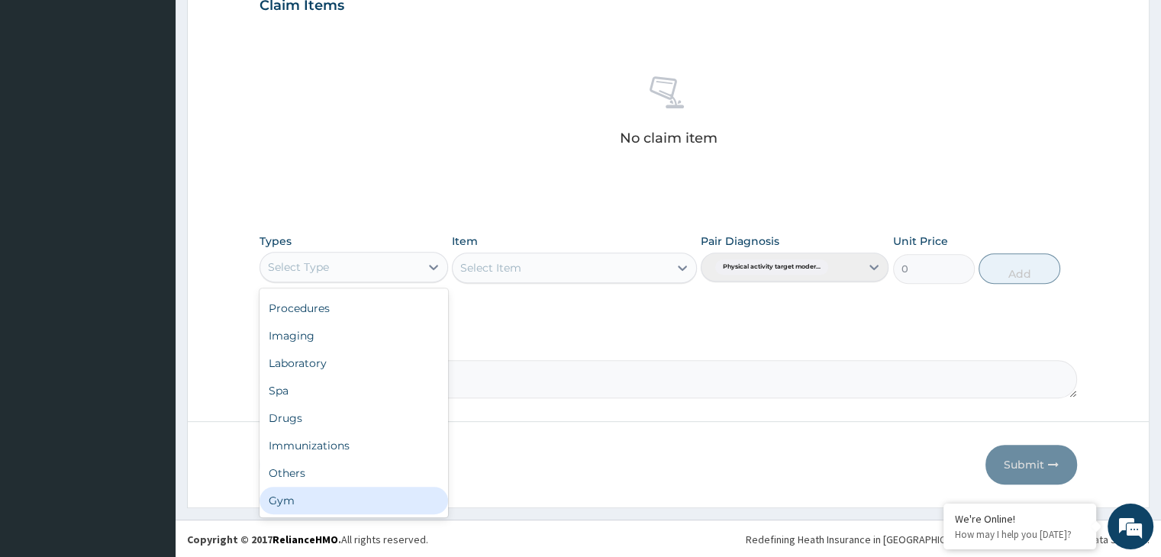
click at [363, 504] on div "Gym" at bounding box center [354, 500] width 188 height 27
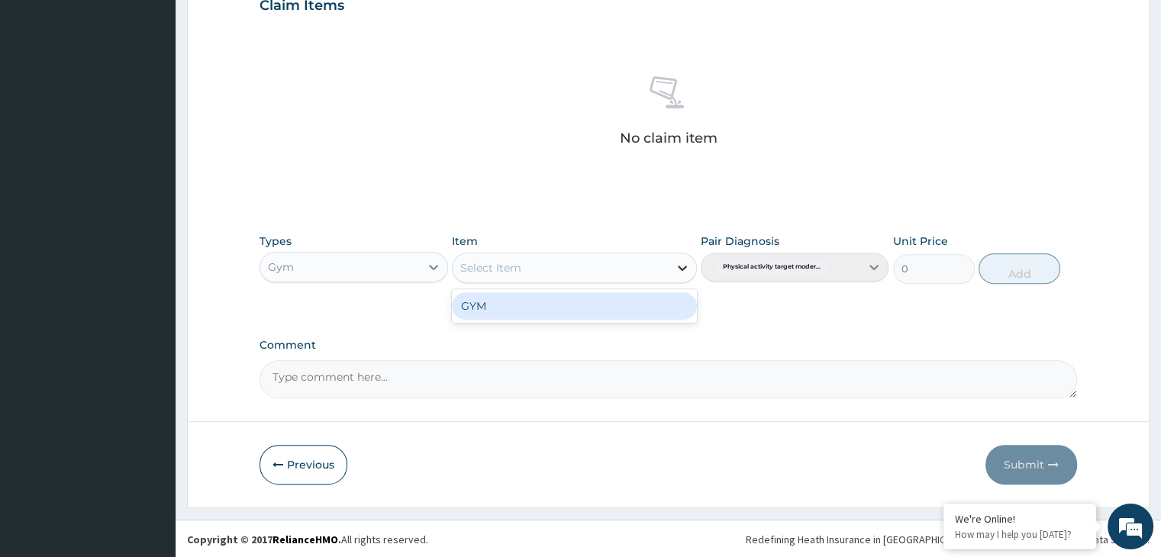
click at [681, 270] on icon at bounding box center [682, 267] width 15 height 15
click at [631, 302] on div "GYM" at bounding box center [574, 305] width 245 height 27
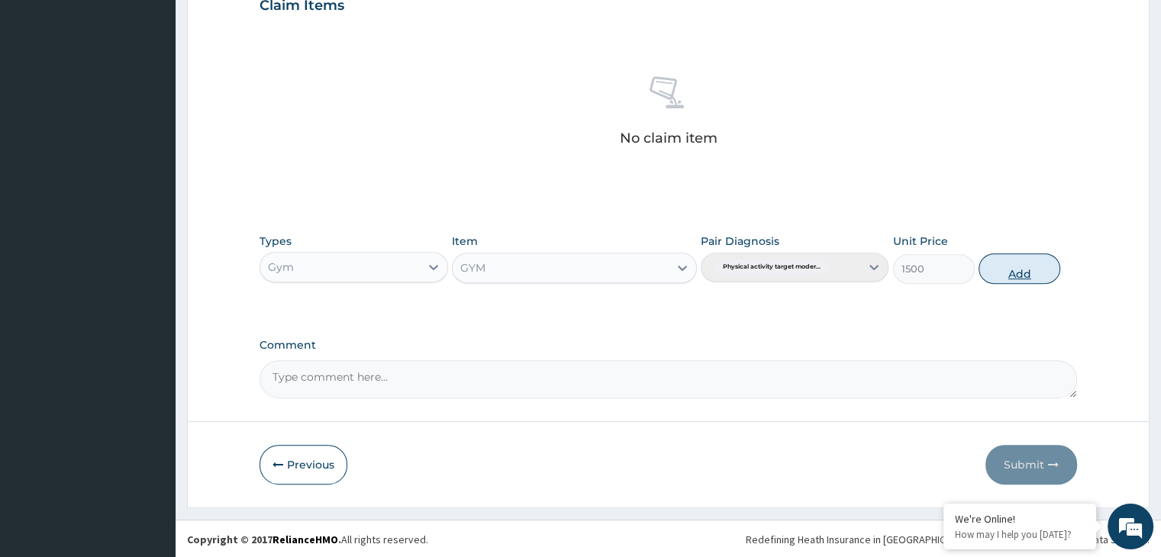
click at [1032, 275] on button "Add" at bounding box center [1020, 268] width 82 height 31
type input "0"
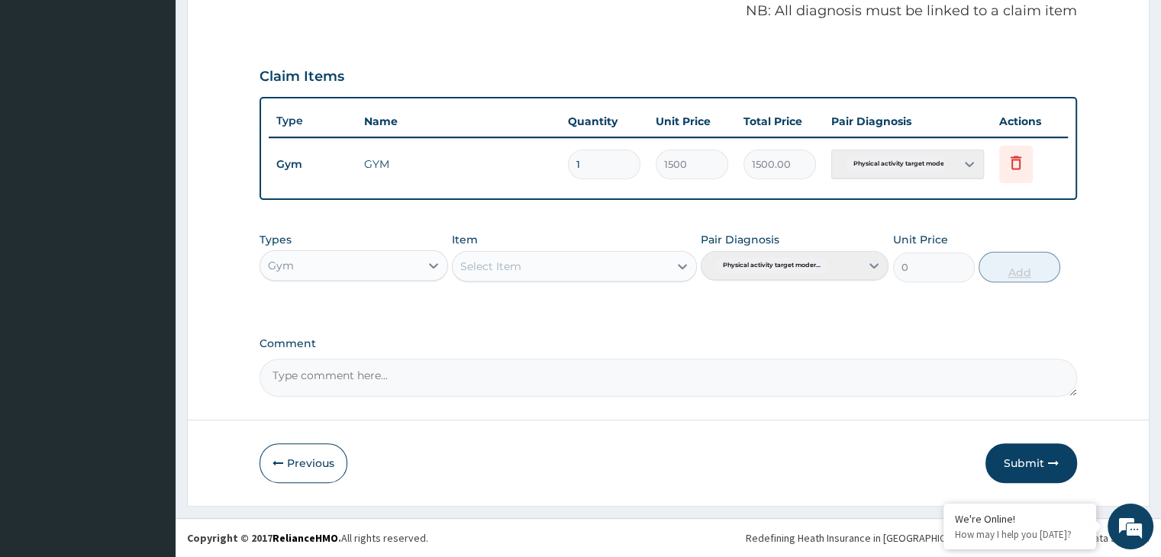
scroll to position [469, 0]
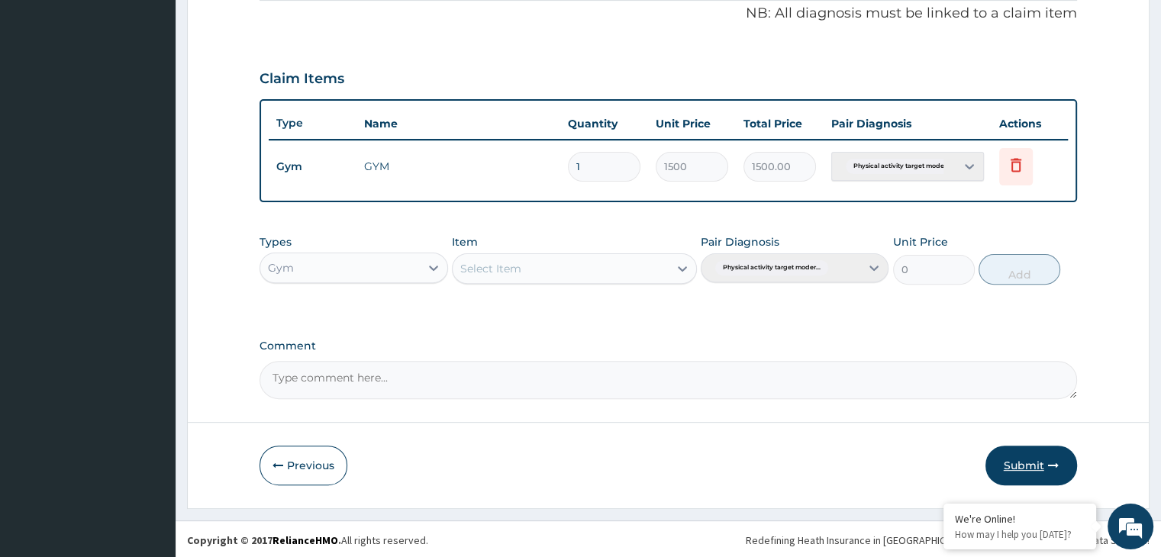
click at [1035, 462] on button "Submit" at bounding box center [1032, 466] width 92 height 40
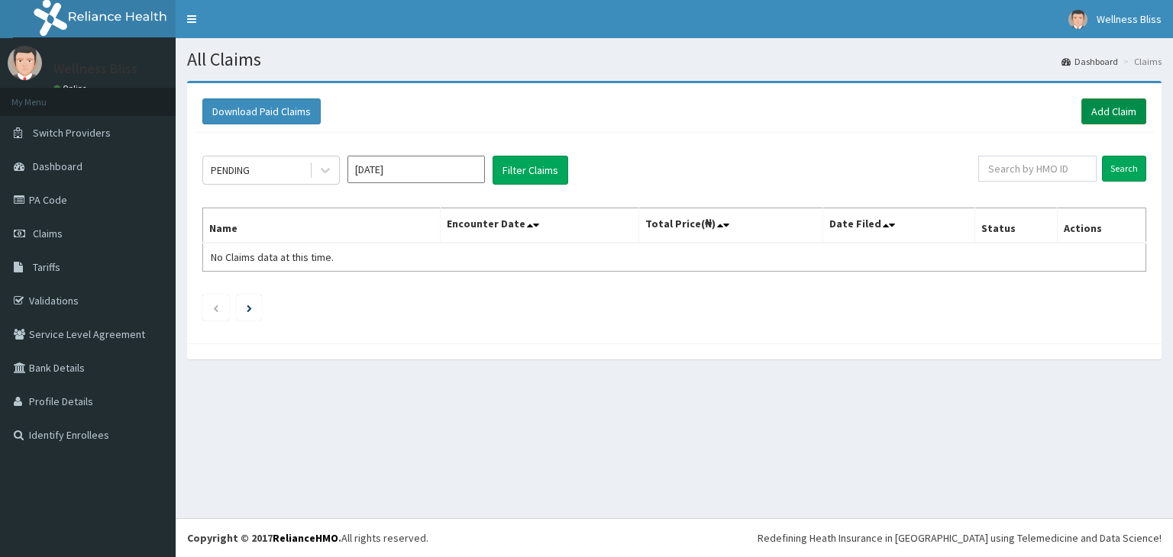
click at [1106, 108] on link "Add Claim" at bounding box center [1113, 111] width 65 height 26
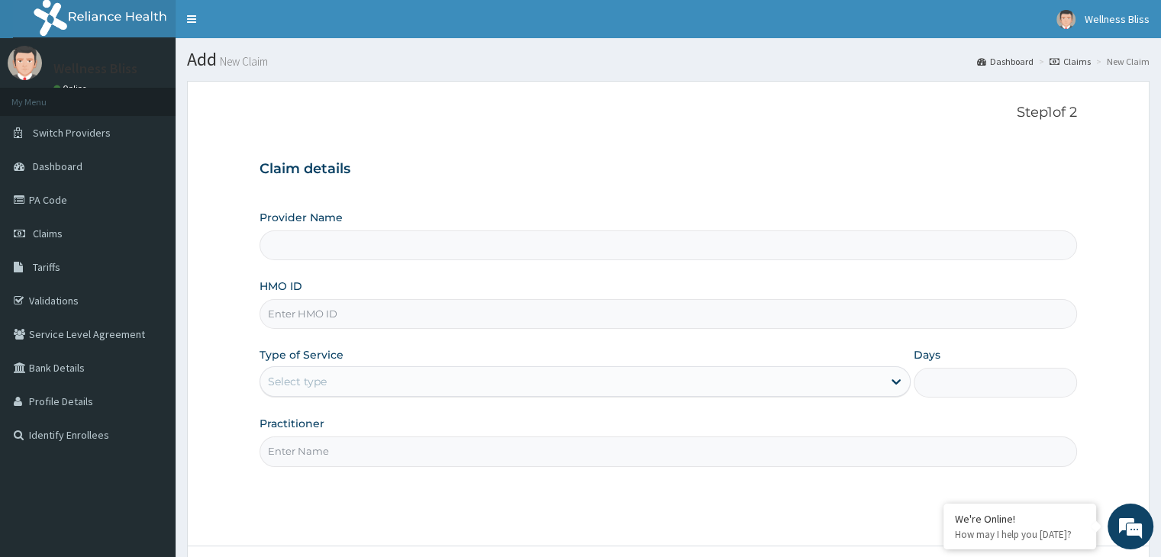
type input "WELLNESS BLISS GYM"
type input "1"
click at [316, 320] on input "HMO ID" at bounding box center [668, 314] width 817 height 30
type input "RTL/10086/A"
click at [315, 448] on input "Practitioner" at bounding box center [668, 452] width 817 height 30
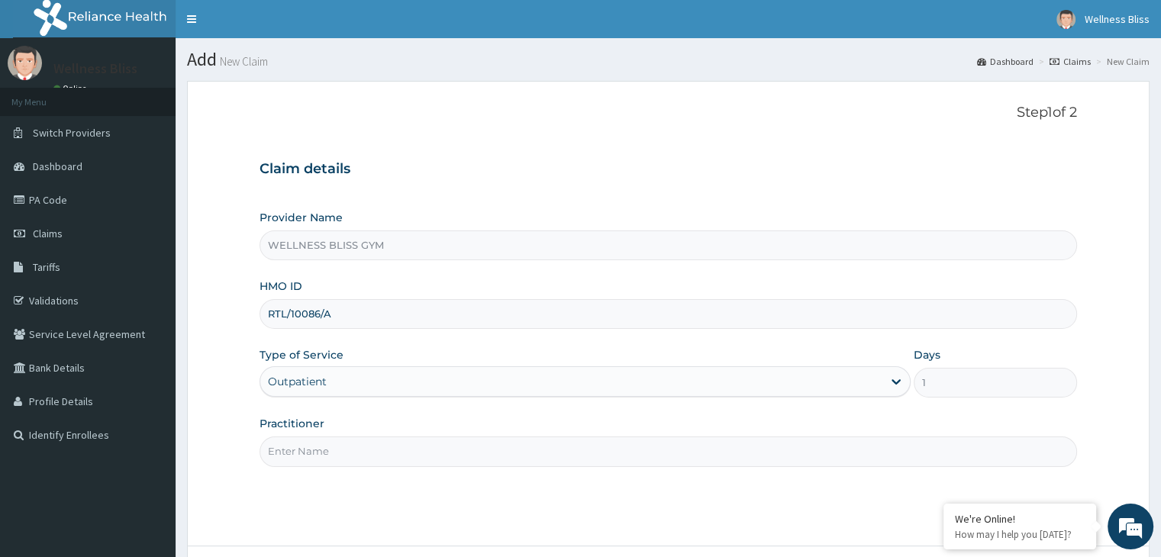
click at [315, 448] on input "Practitioner" at bounding box center [668, 452] width 817 height 30
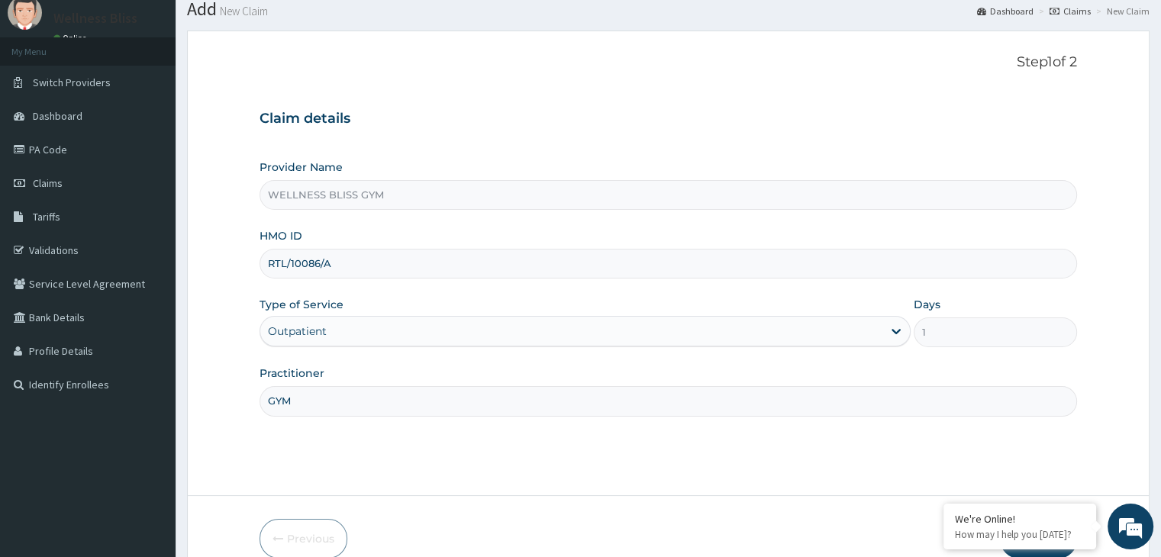
scroll to position [125, 0]
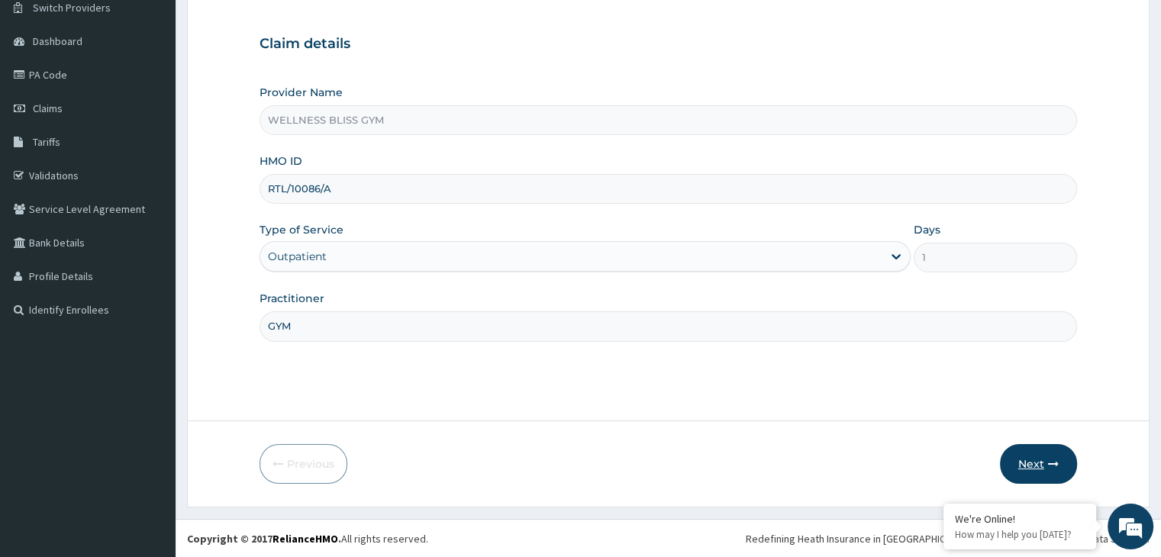
type input "GYM"
click at [1016, 467] on button "Next" at bounding box center [1038, 464] width 77 height 40
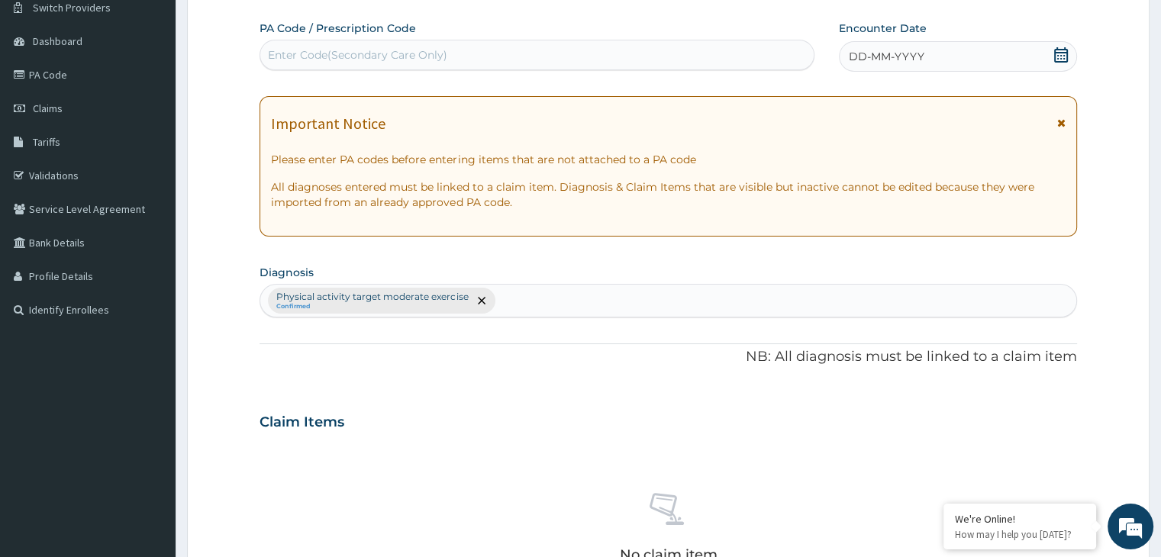
click at [323, 60] on div "Enter Code(Secondary Care Only)" at bounding box center [357, 54] width 179 height 15
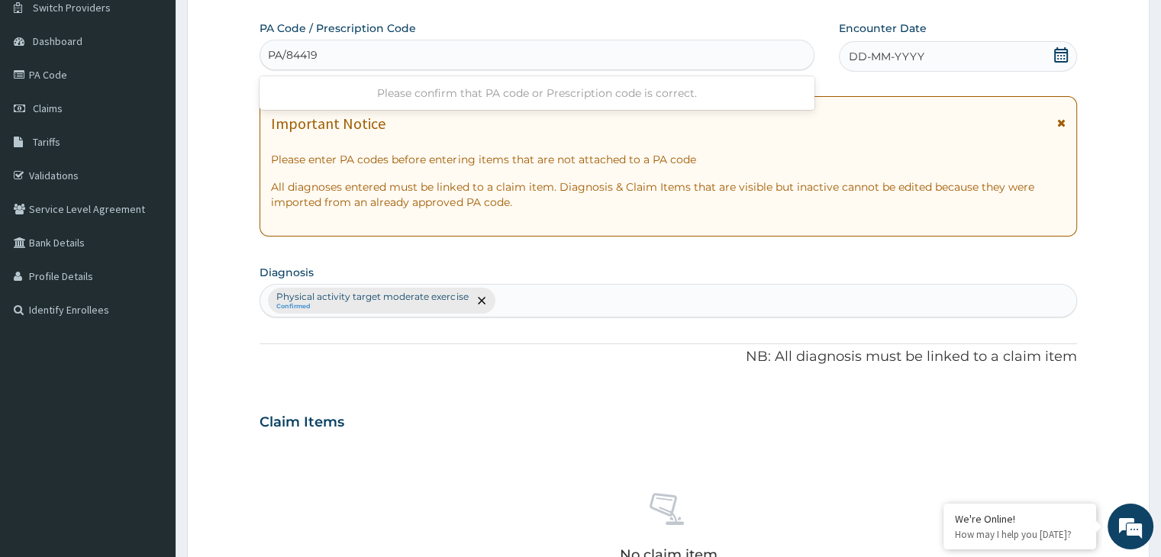
type input "PA/844192"
click at [1058, 53] on icon at bounding box center [1061, 54] width 15 height 15
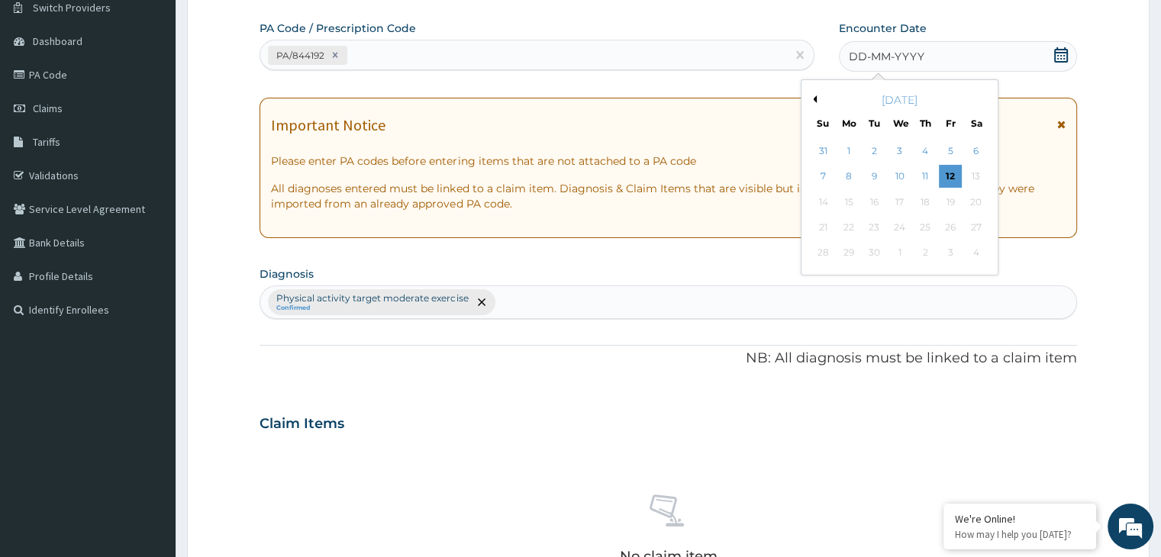
click at [809, 102] on div "September 2025" at bounding box center [900, 99] width 184 height 15
click at [814, 95] on button "Previous Month" at bounding box center [813, 99] width 8 height 8
click at [870, 173] on div "5" at bounding box center [874, 177] width 23 height 23
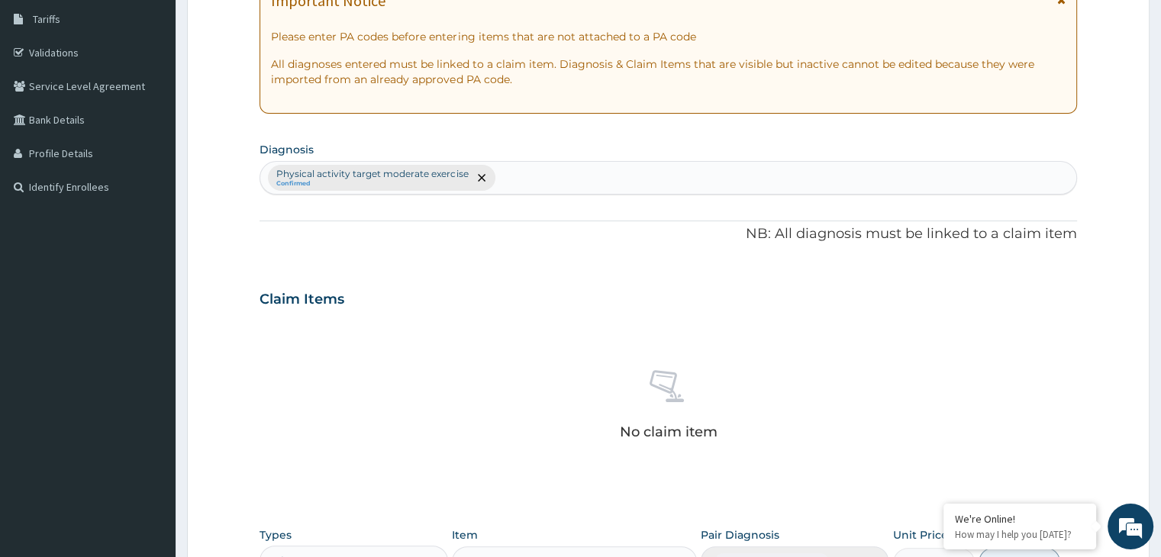
scroll to position [542, 0]
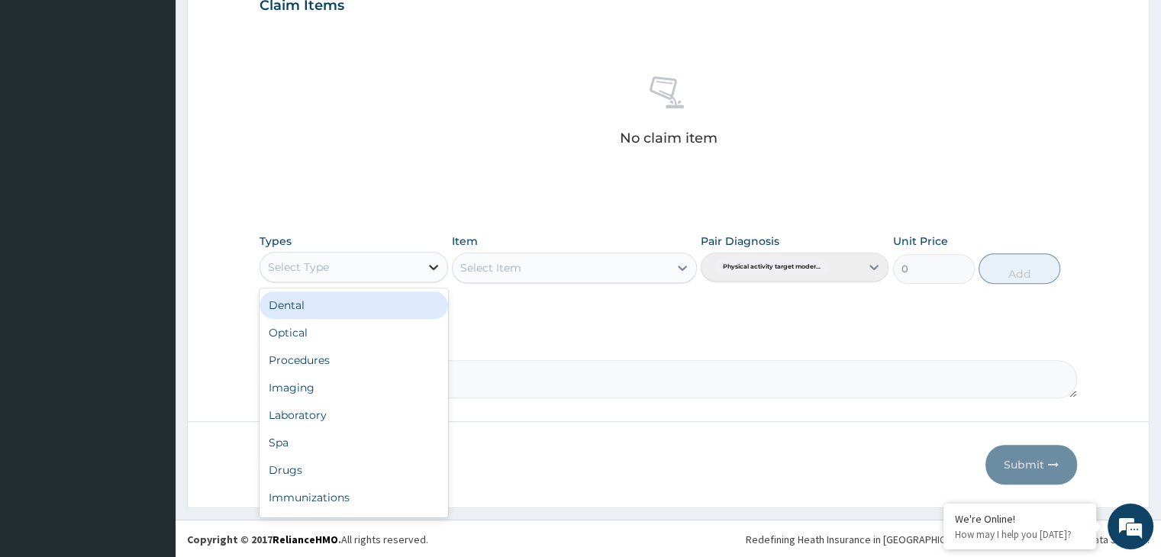
click at [422, 269] on div at bounding box center [433, 266] width 27 height 27
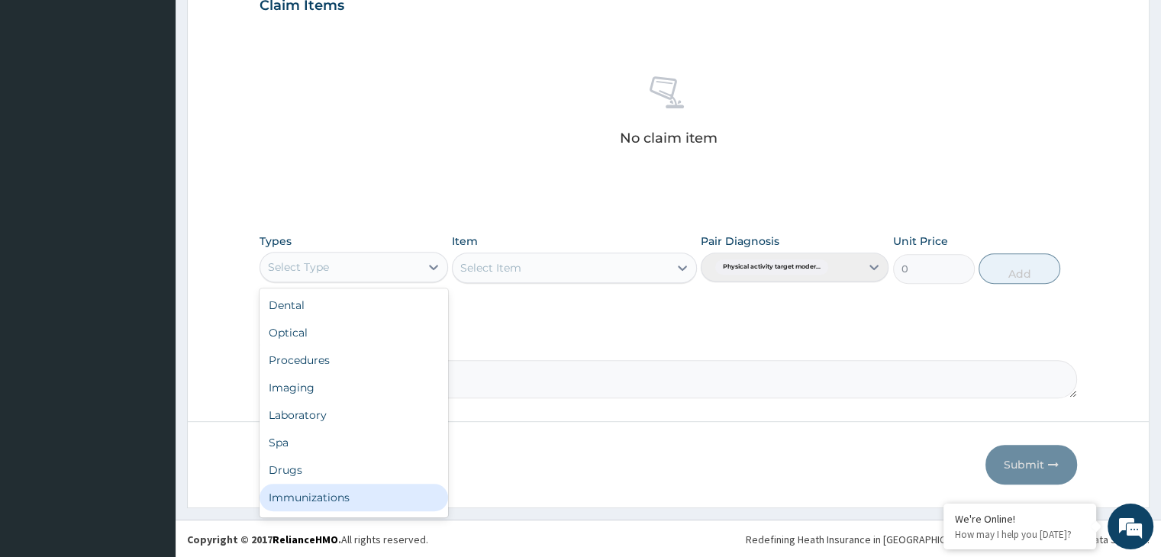
scroll to position [52, 0]
click at [310, 504] on div "Gym" at bounding box center [354, 500] width 188 height 27
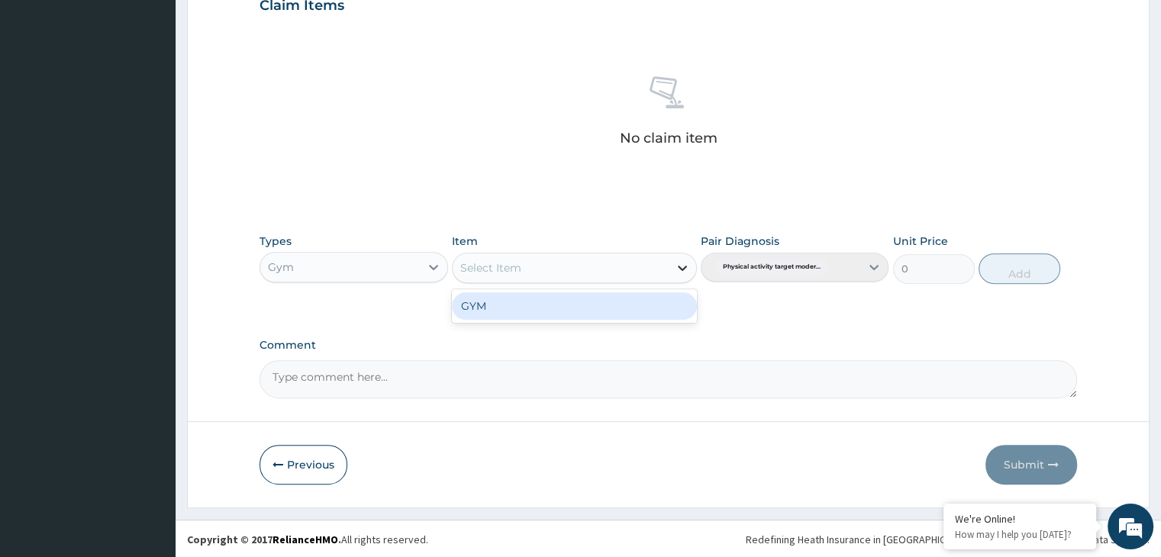
click at [675, 270] on icon at bounding box center [682, 267] width 15 height 15
click at [660, 310] on div "GYM" at bounding box center [574, 305] width 245 height 27
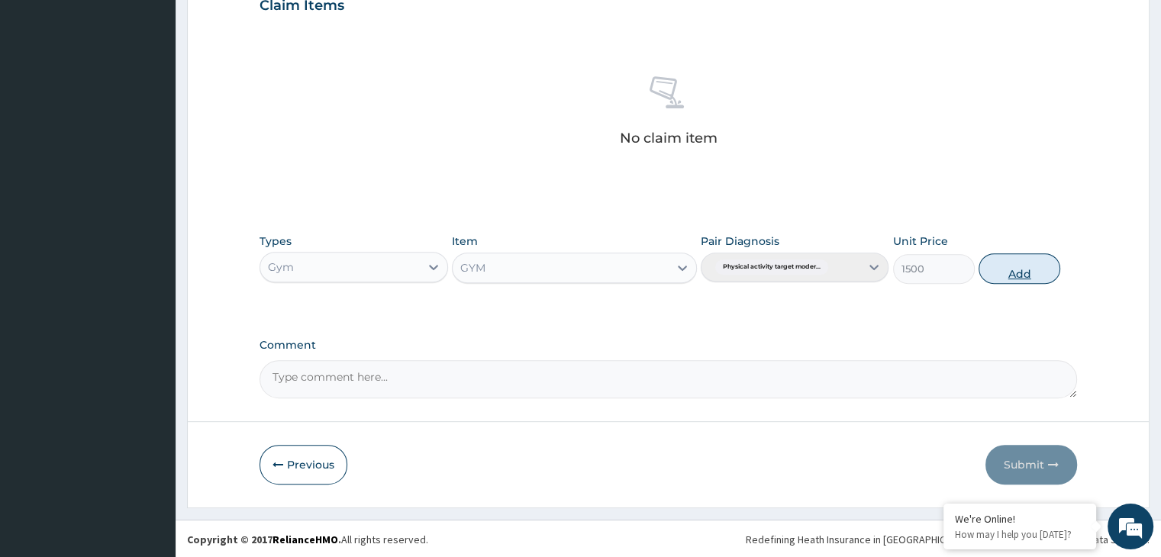
click at [1025, 257] on button "Add" at bounding box center [1020, 268] width 82 height 31
type input "0"
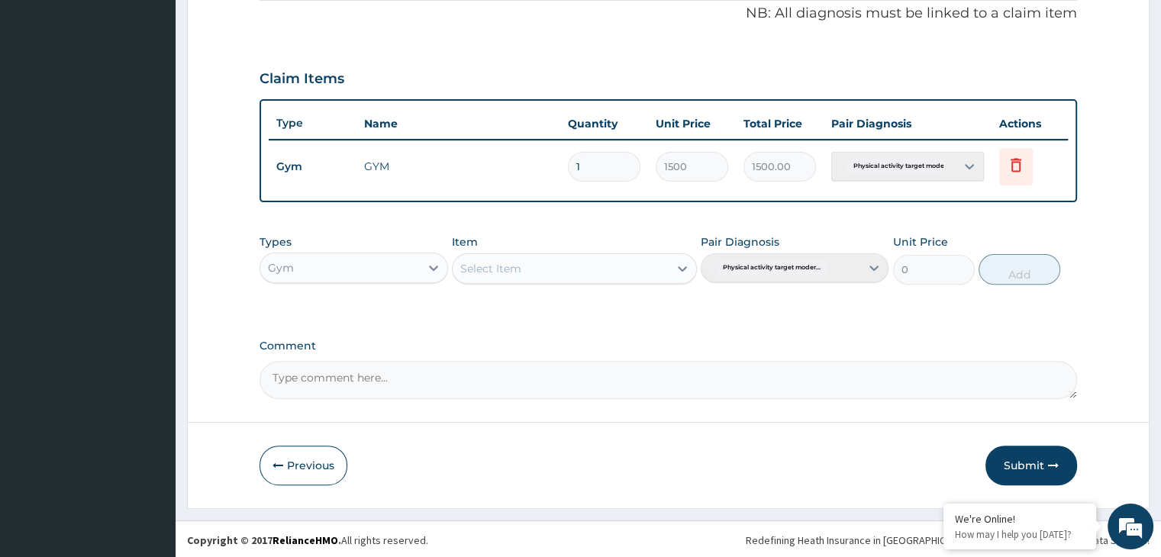
drag, startPoint x: 1029, startPoint y: 472, endPoint x: 1027, endPoint y: 480, distance: 8.7
click at [1029, 476] on button "Submit" at bounding box center [1032, 466] width 92 height 40
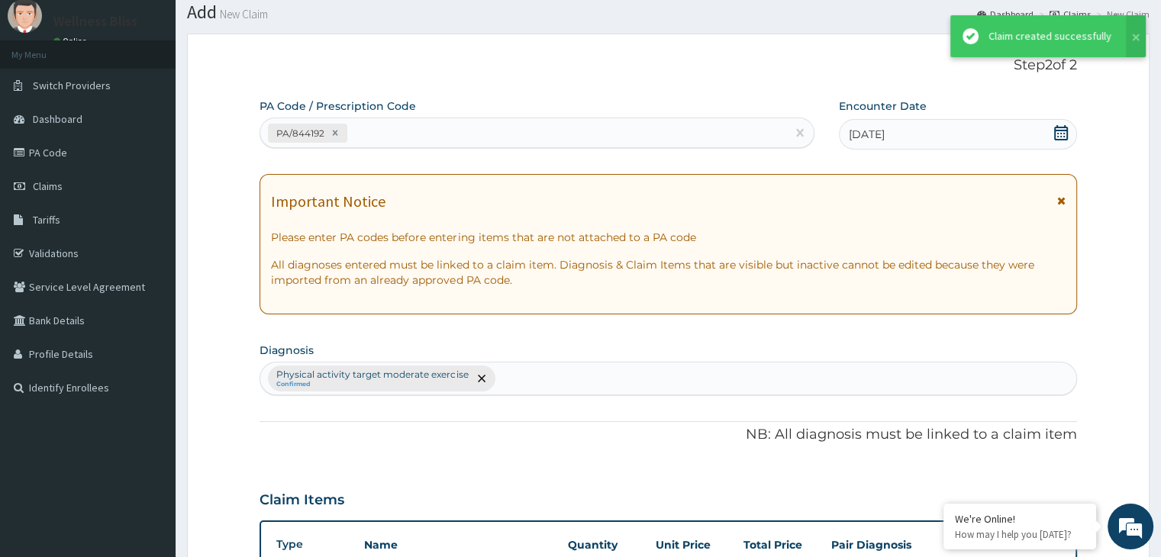
scroll to position [469, 0]
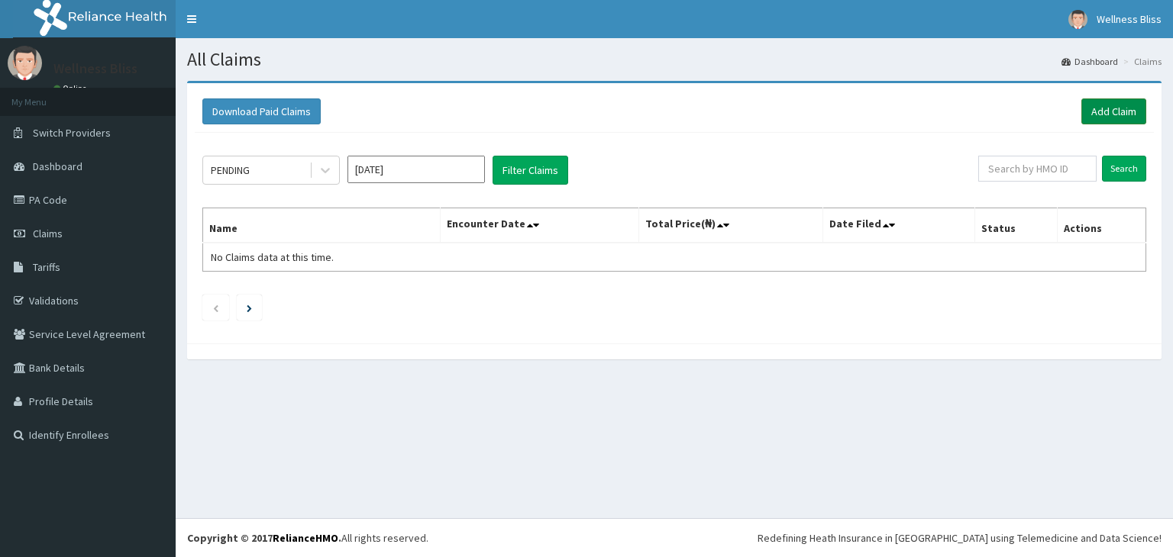
click at [1121, 113] on link "Add Claim" at bounding box center [1113, 111] width 65 height 26
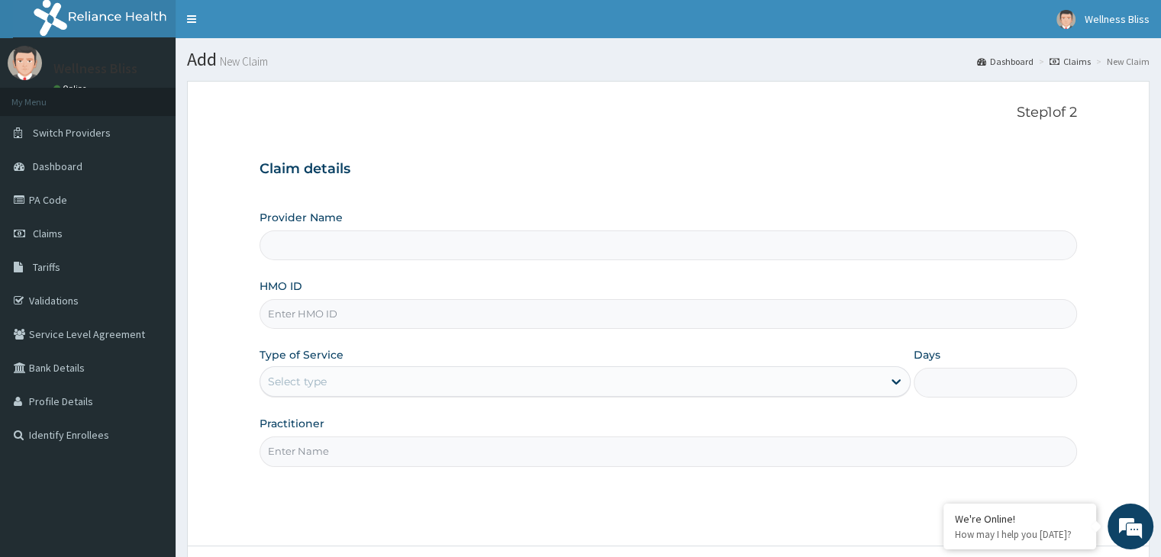
type input "WELLNESS BLISS GYM"
type input "1"
click at [352, 315] on input "HMO ID" at bounding box center [668, 314] width 817 height 30
type input "RTZL/10086/A"
click at [326, 453] on input "Practitioner" at bounding box center [668, 452] width 817 height 30
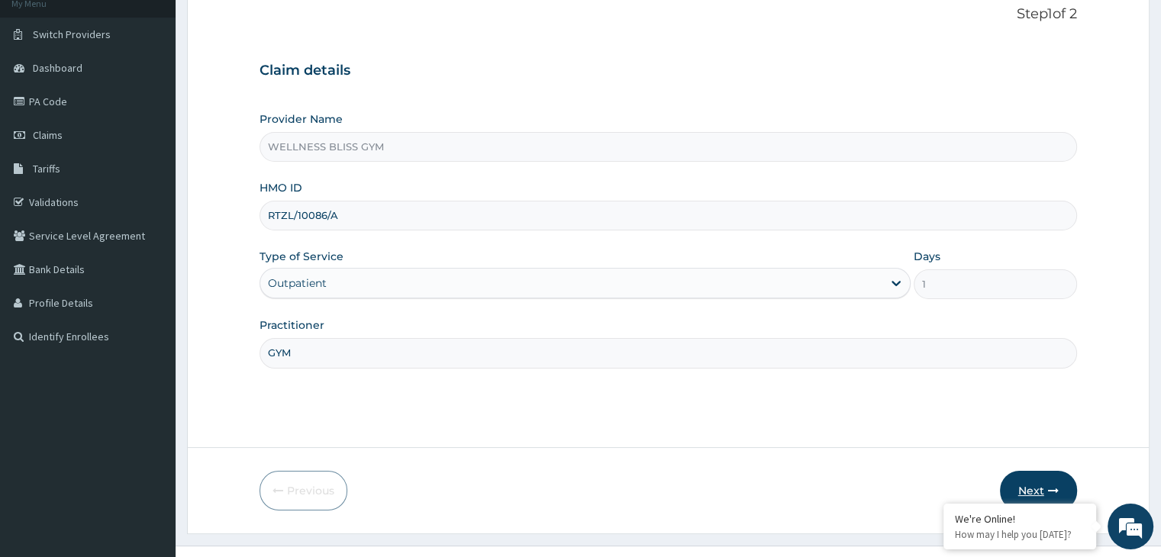
scroll to position [125, 0]
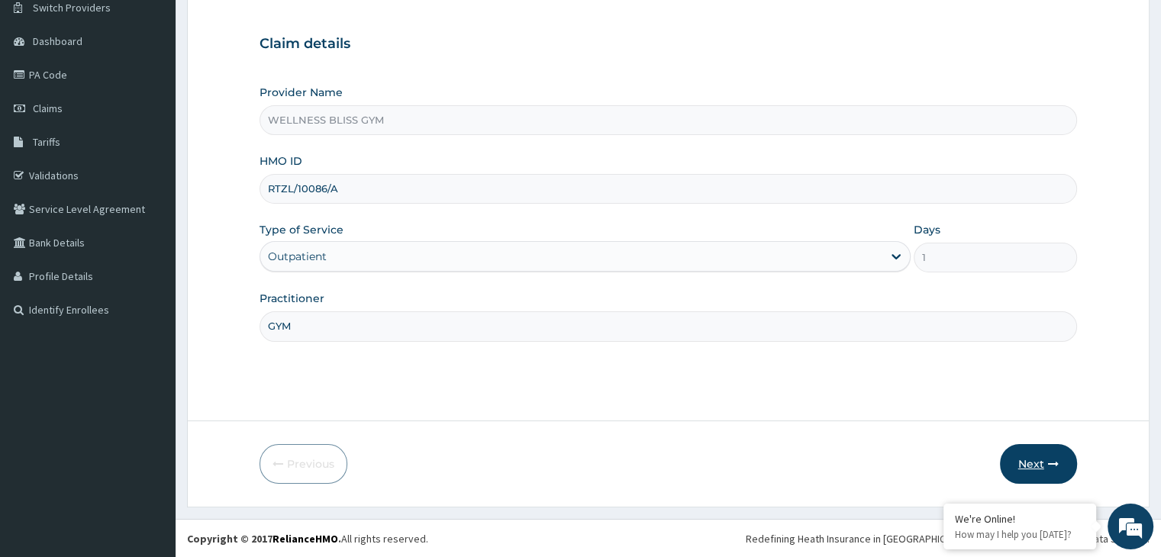
type input "GYM"
click at [1040, 456] on button "Next" at bounding box center [1038, 464] width 77 height 40
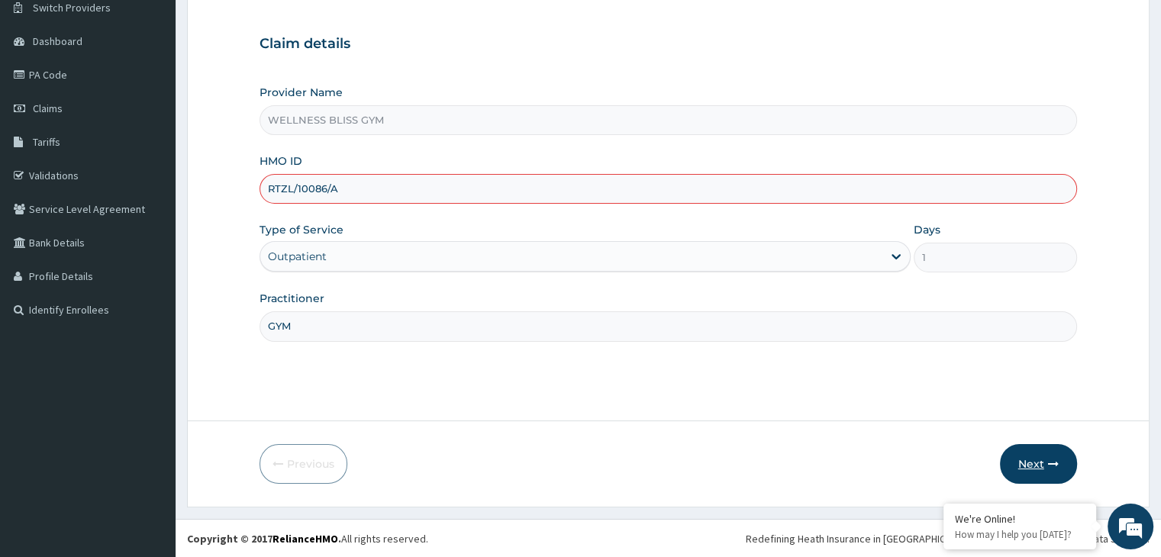
click at [1035, 462] on button "Next" at bounding box center [1038, 464] width 77 height 40
click at [286, 189] on input "RTZL/10086/A" at bounding box center [668, 189] width 817 height 30
type input "RTL/10086/A"
click at [1038, 463] on button "Next" at bounding box center [1038, 464] width 77 height 40
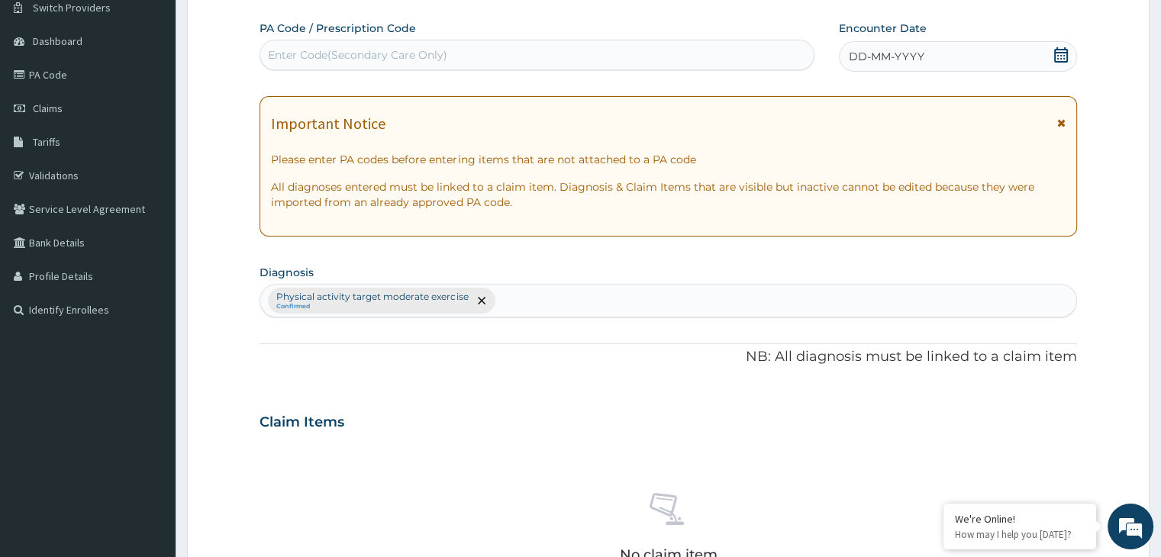
click at [406, 57] on div "Enter Code(Secondary Care Only)" at bounding box center [357, 54] width 179 height 15
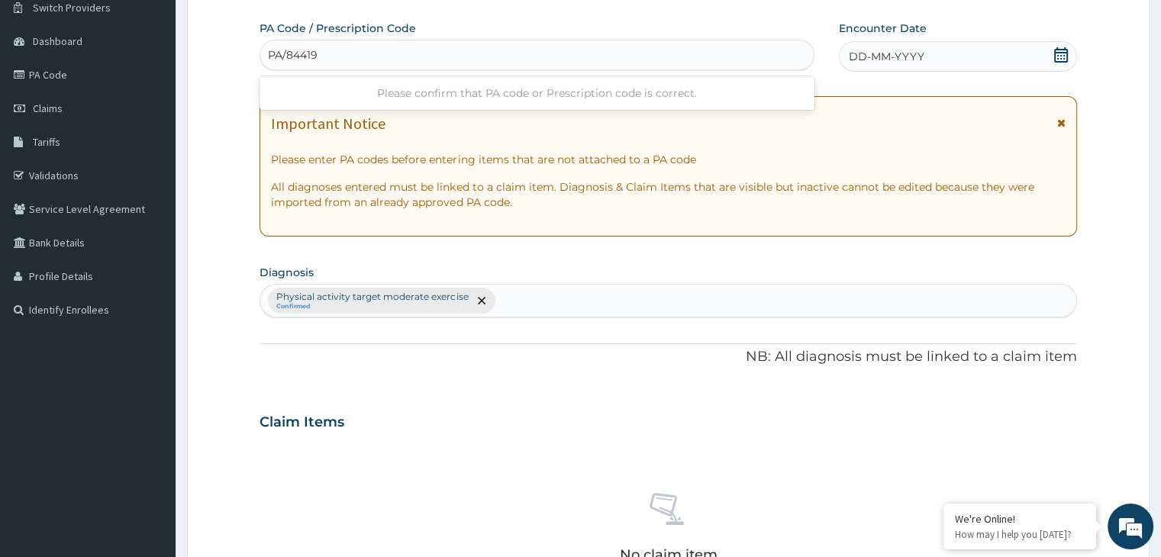
type input "PA/844192"
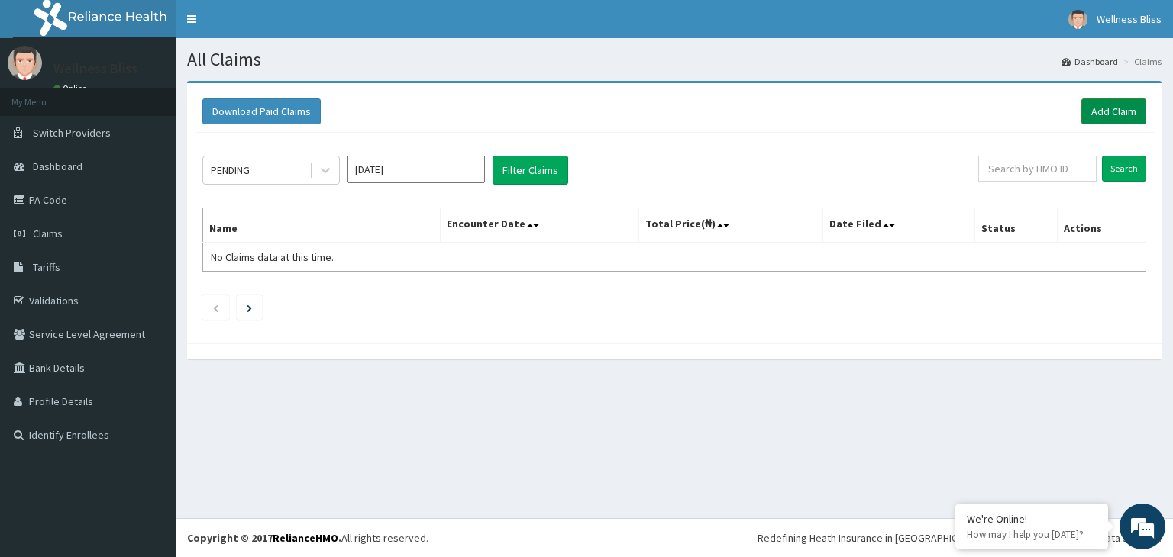
drag, startPoint x: 996, startPoint y: 47, endPoint x: 1111, endPoint y: 111, distance: 131.3
click at [1111, 111] on link "Add Claim" at bounding box center [1113, 111] width 65 height 26
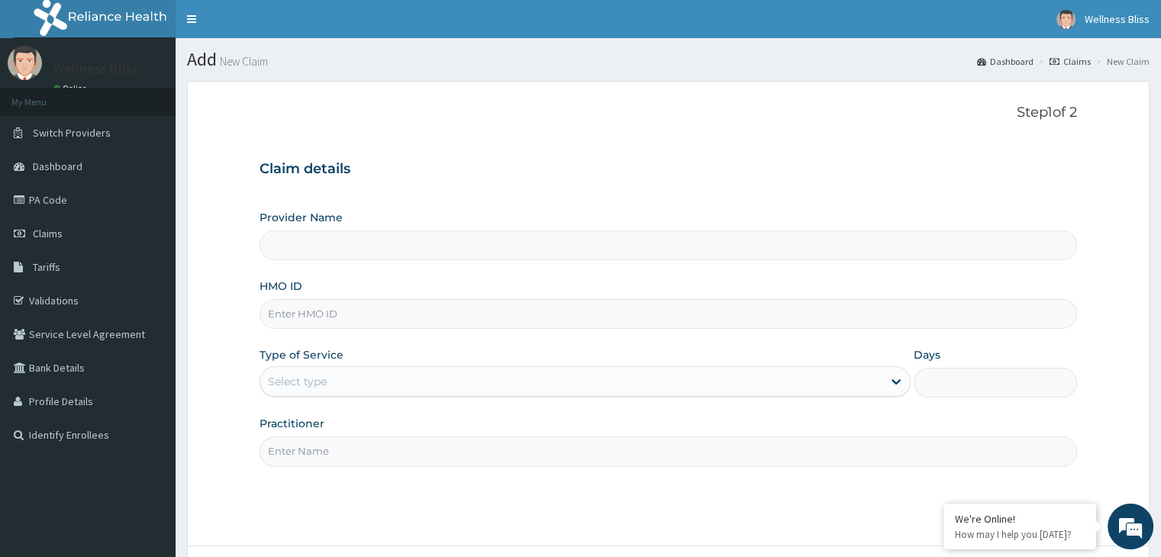
click at [357, 321] on input "HMO ID" at bounding box center [668, 314] width 817 height 30
type input "ARZ/100"
type input "WELLNESS BLISS GYM"
type input "1"
type input "ARZ/10068/A"
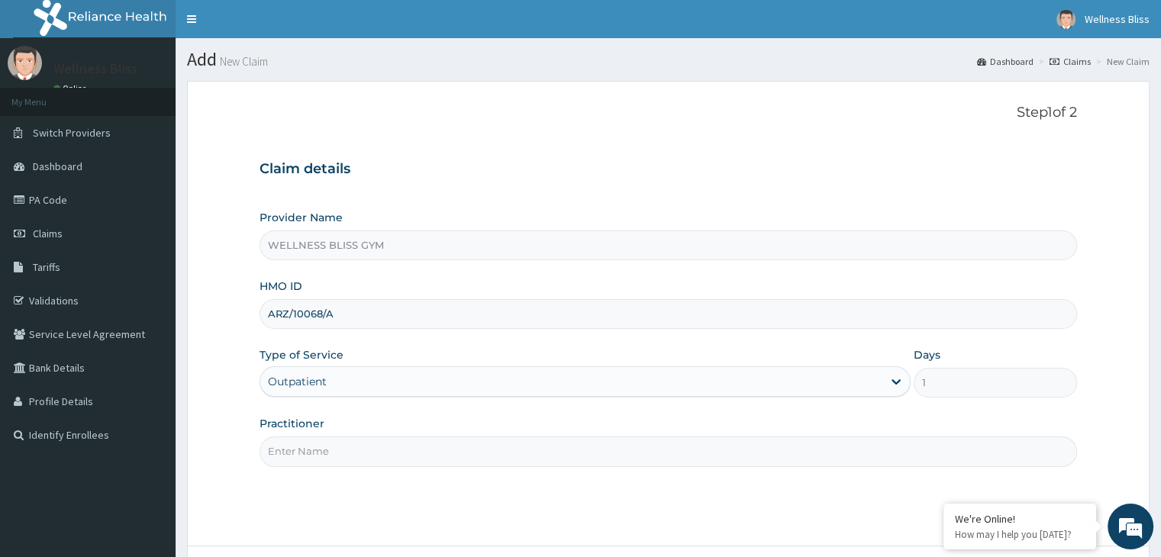
click at [385, 449] on input "Practitioner" at bounding box center [668, 452] width 817 height 30
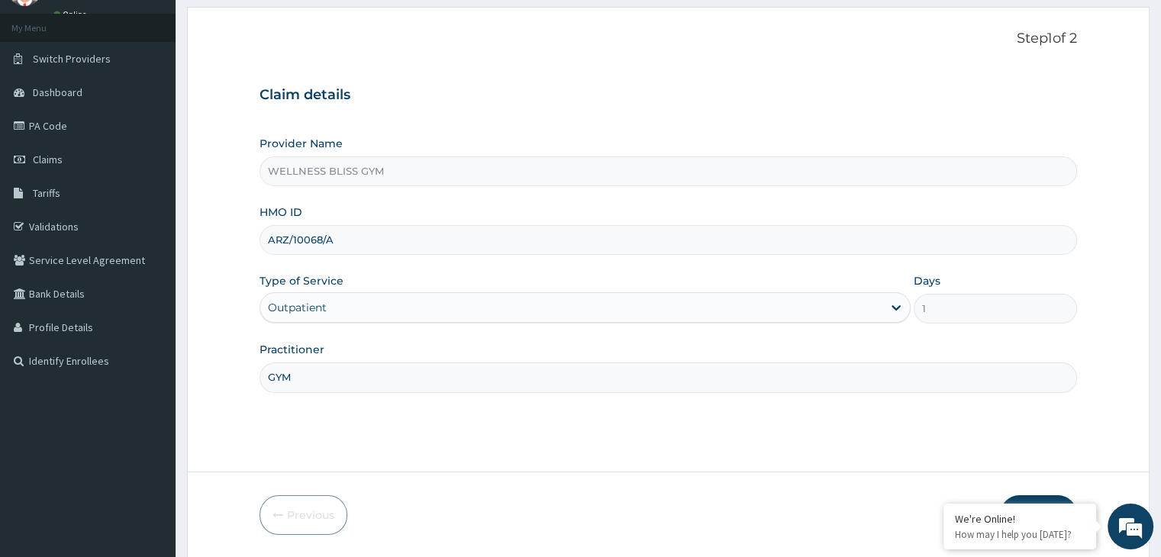
scroll to position [125, 0]
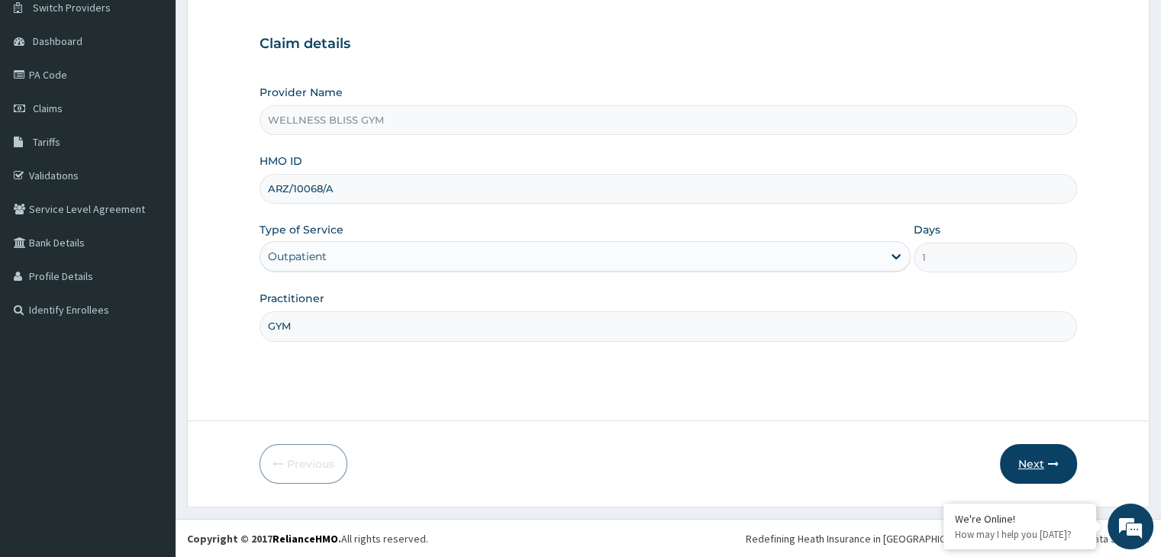
type input "GYM"
click at [1039, 460] on button "Next" at bounding box center [1038, 464] width 77 height 40
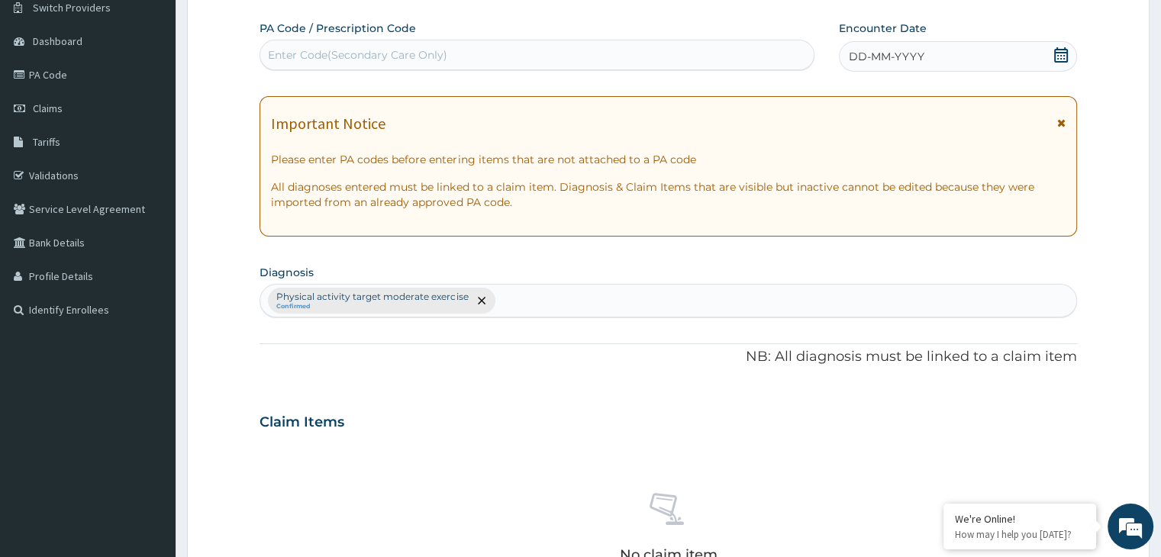
click at [373, 57] on div "Enter Code(Secondary Care Only)" at bounding box center [357, 54] width 179 height 15
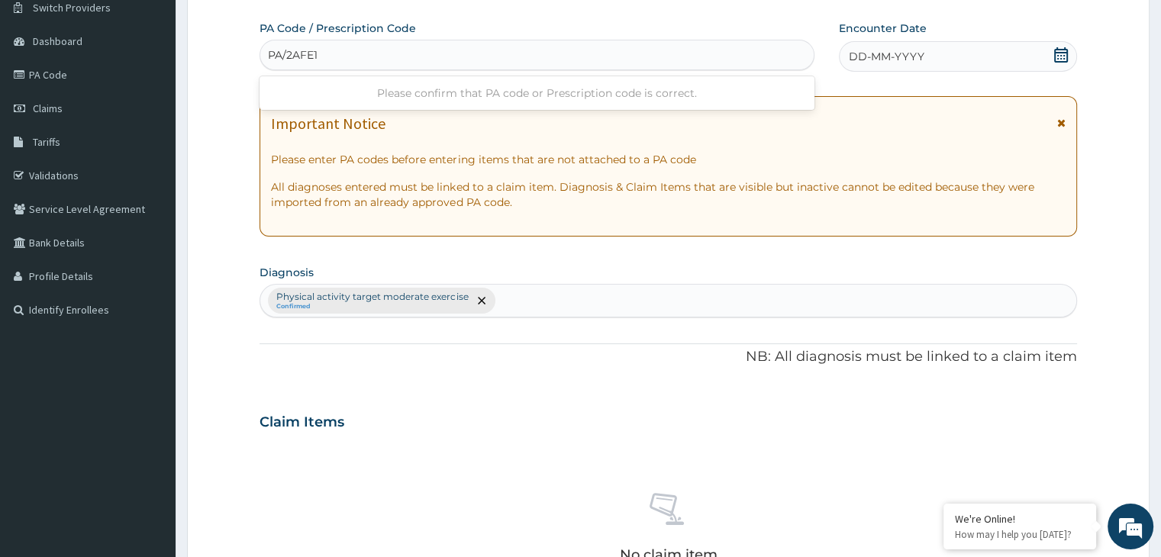
type input "PA/2AFE19"
click at [1060, 53] on icon at bounding box center [1061, 54] width 15 height 15
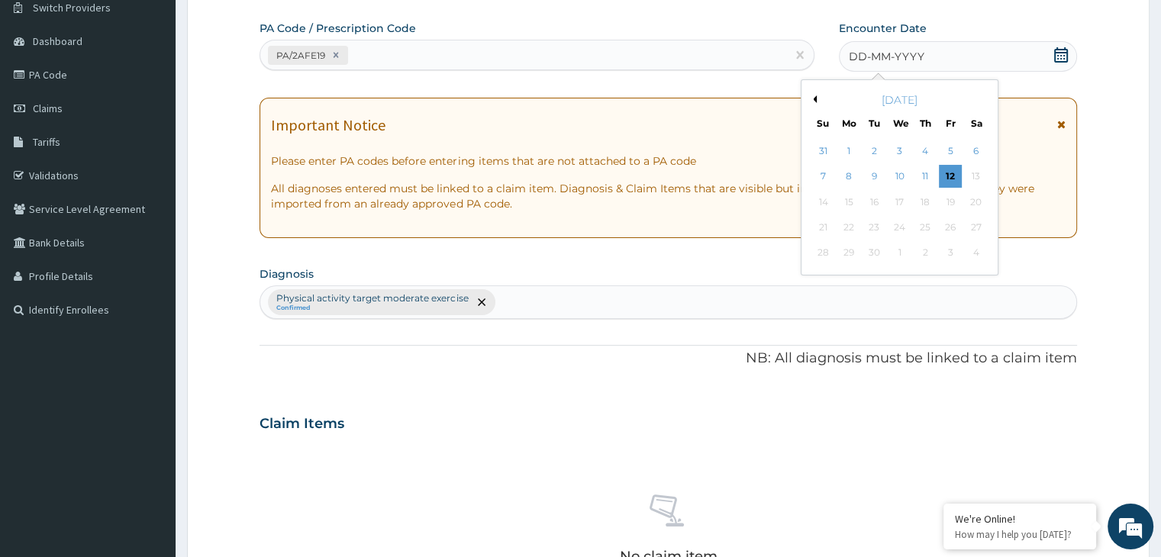
click at [812, 98] on button "Previous Month" at bounding box center [813, 99] width 8 height 8
click at [870, 170] on div "5" at bounding box center [874, 177] width 23 height 23
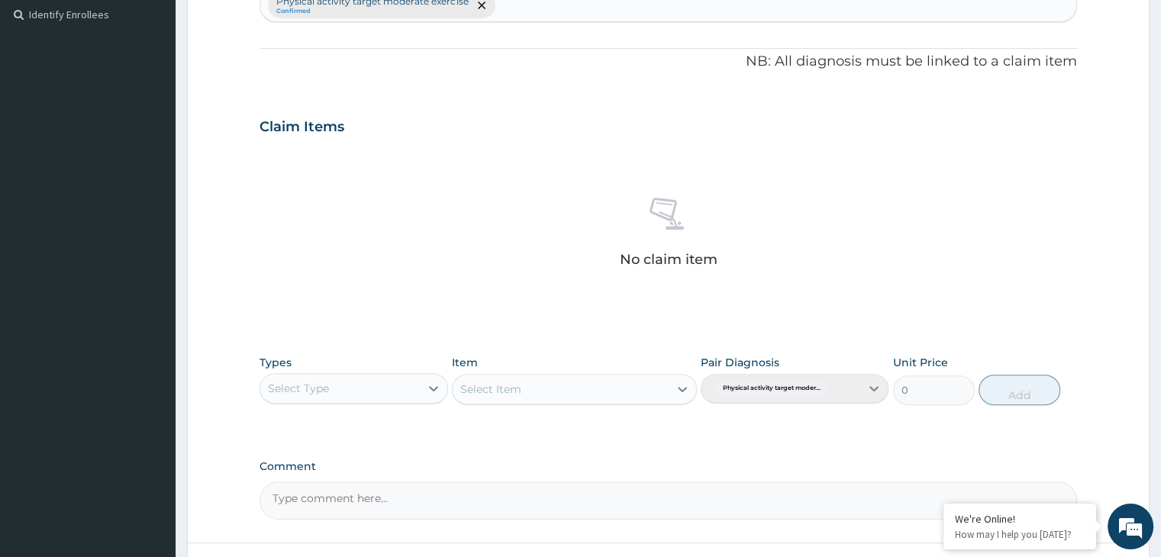
scroll to position [542, 0]
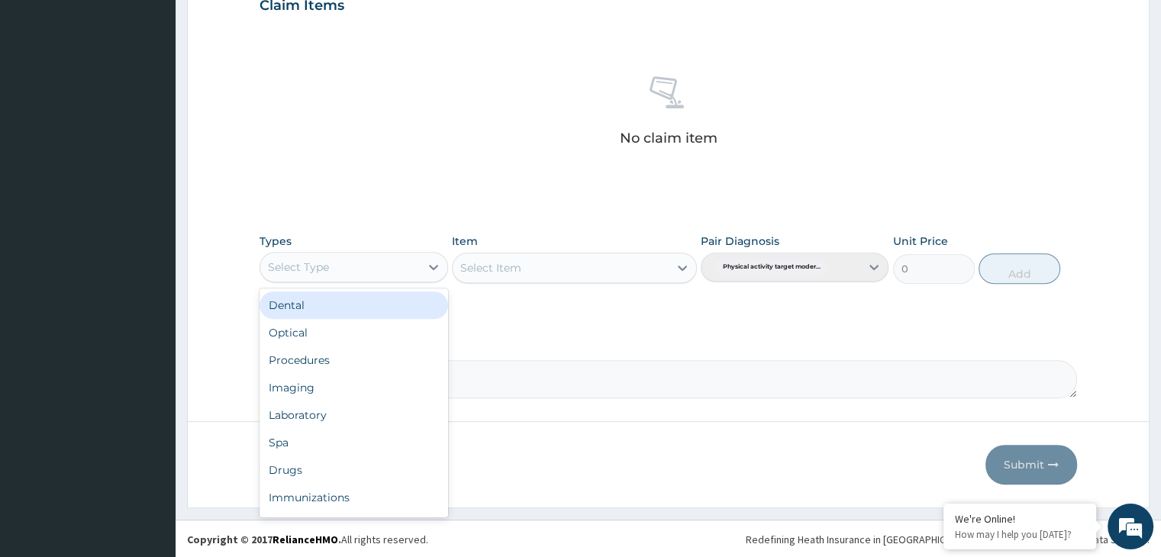
click at [409, 268] on div "Select Type" at bounding box center [339, 267] width 159 height 24
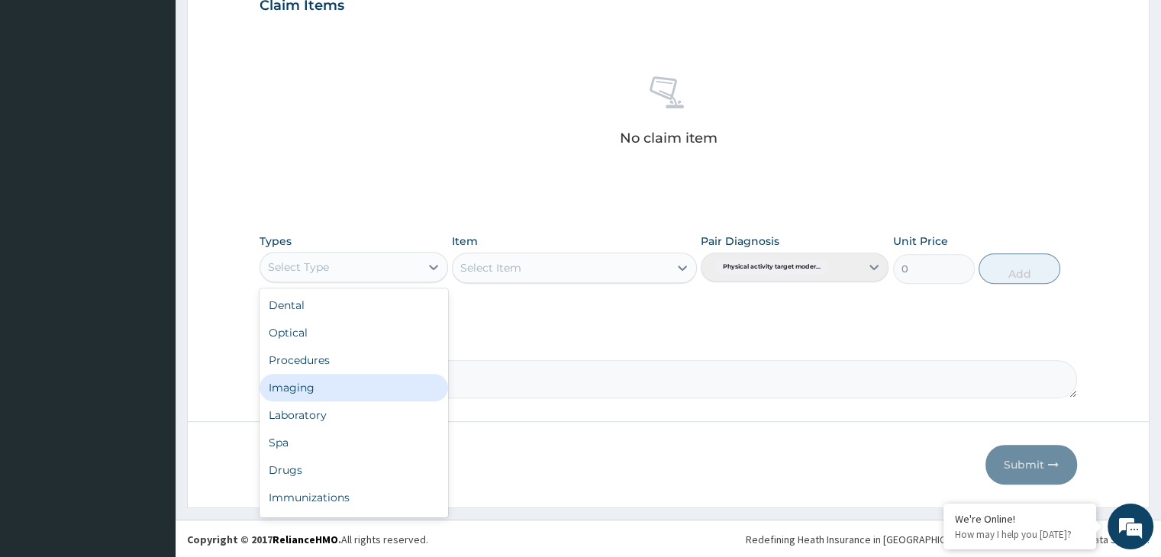
scroll to position [52, 0]
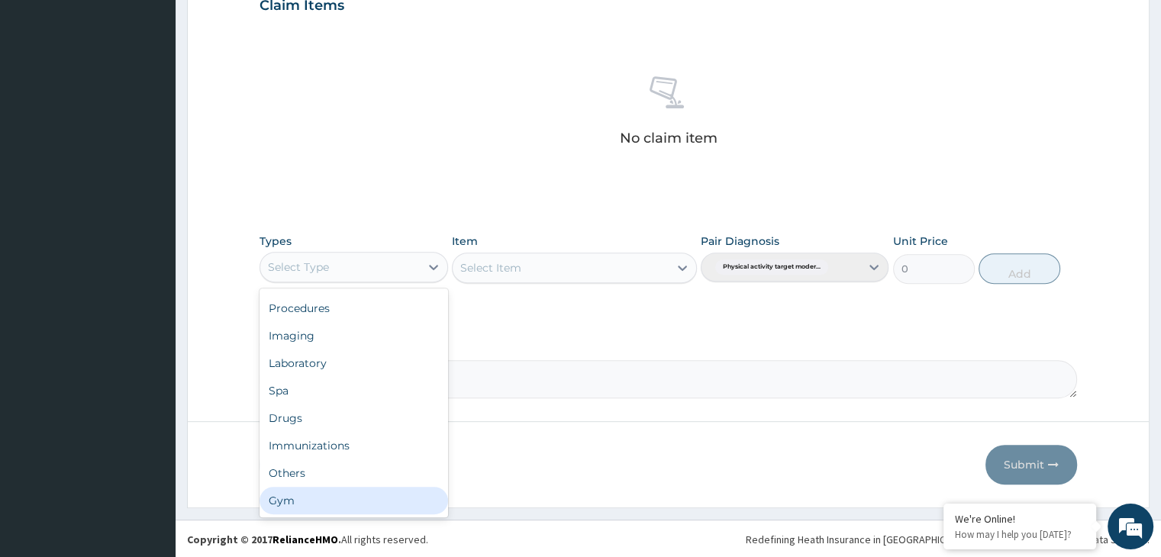
click at [315, 512] on div "Gym" at bounding box center [354, 500] width 188 height 27
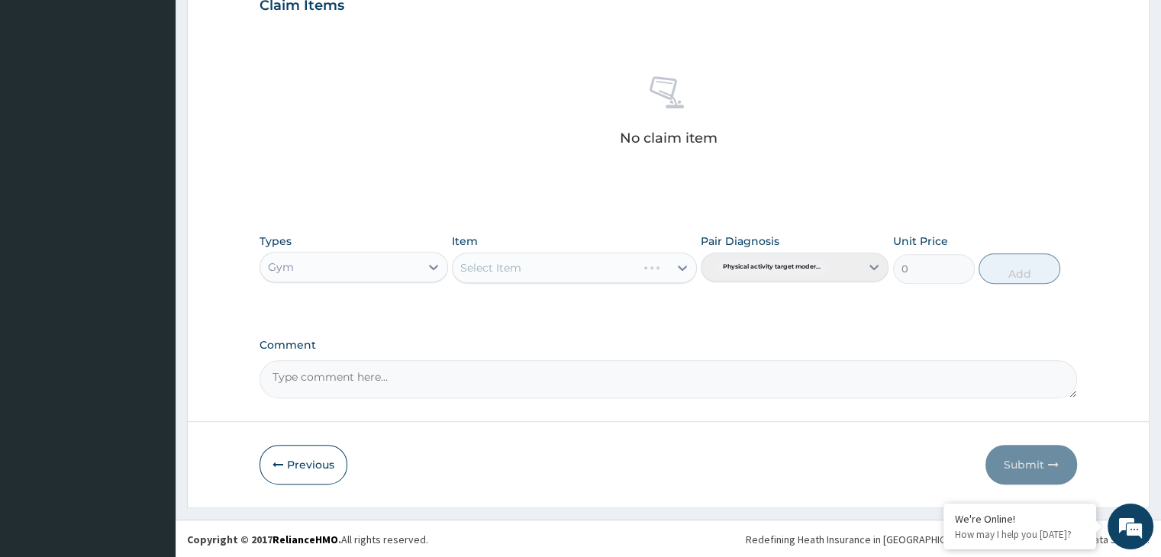
scroll to position [466, 0]
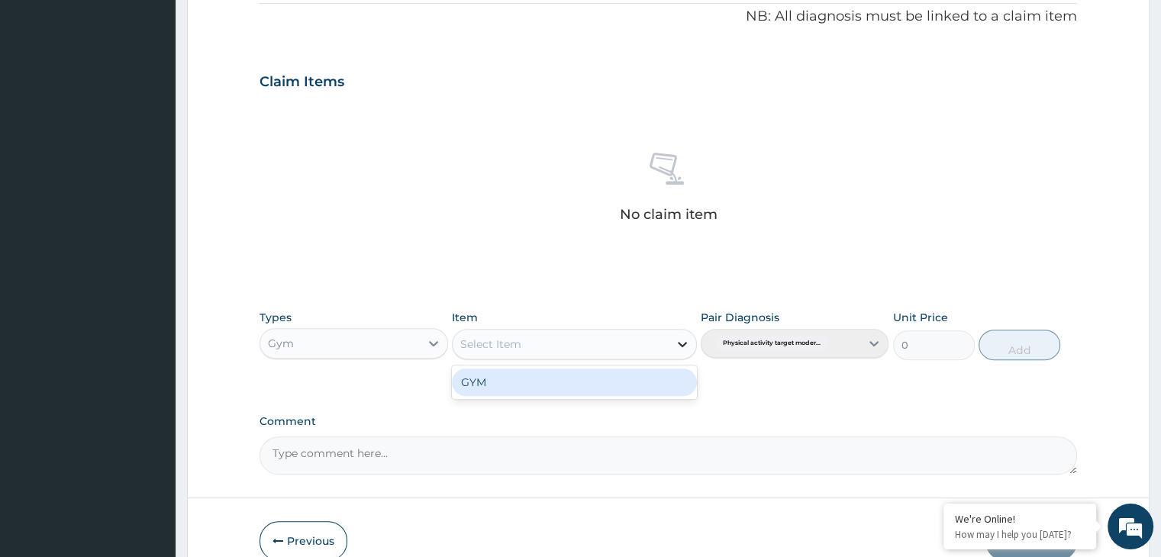
click at [675, 344] on icon at bounding box center [682, 344] width 15 height 15
click at [632, 395] on div "GYM" at bounding box center [574, 382] width 245 height 27
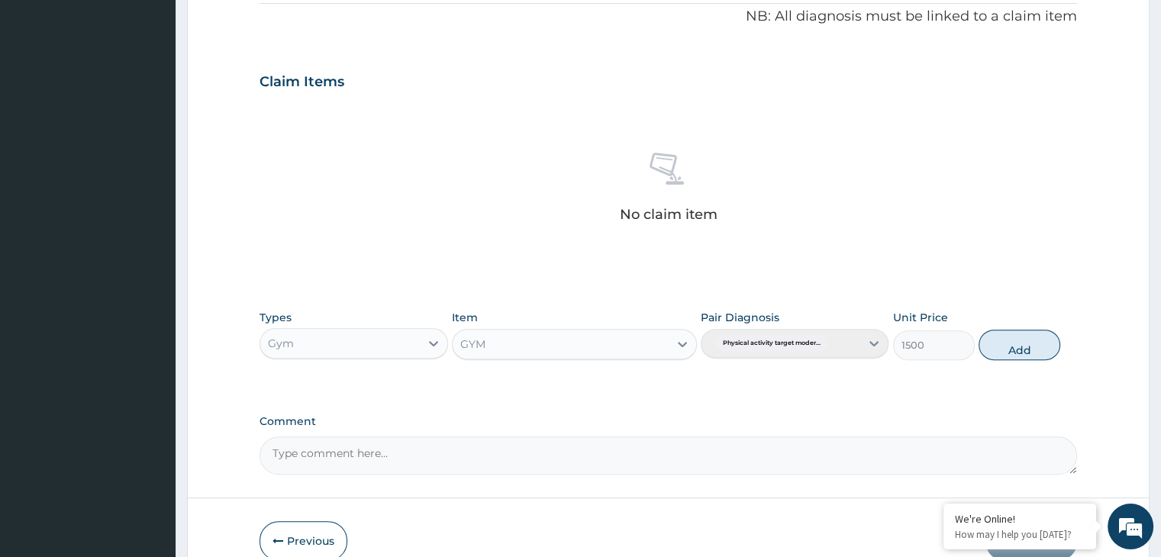
click at [1006, 341] on button "Add" at bounding box center [1020, 345] width 82 height 31
type input "0"
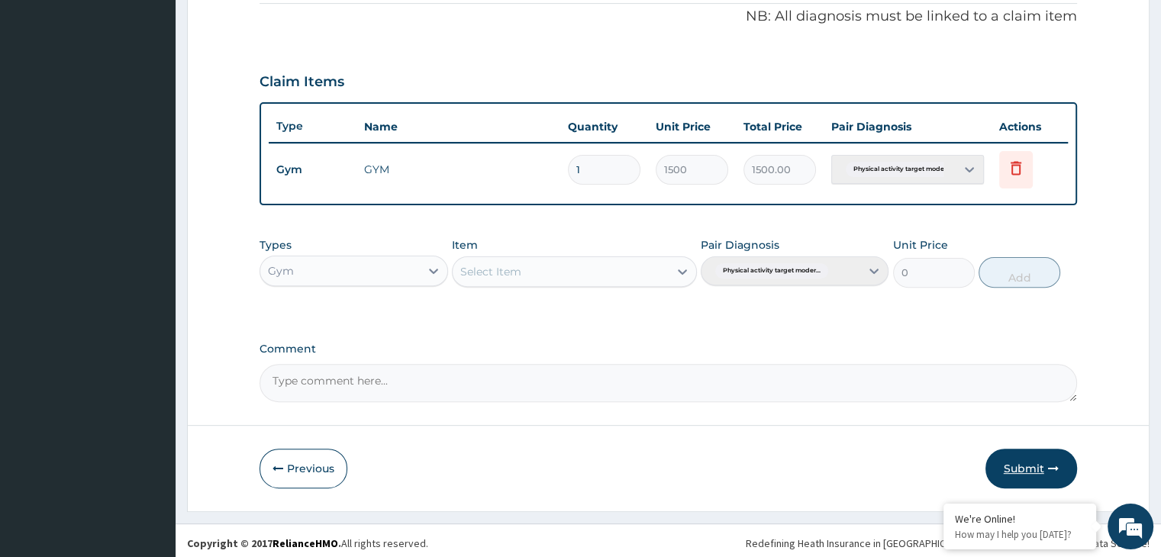
click at [1048, 465] on icon "button" at bounding box center [1053, 468] width 11 height 11
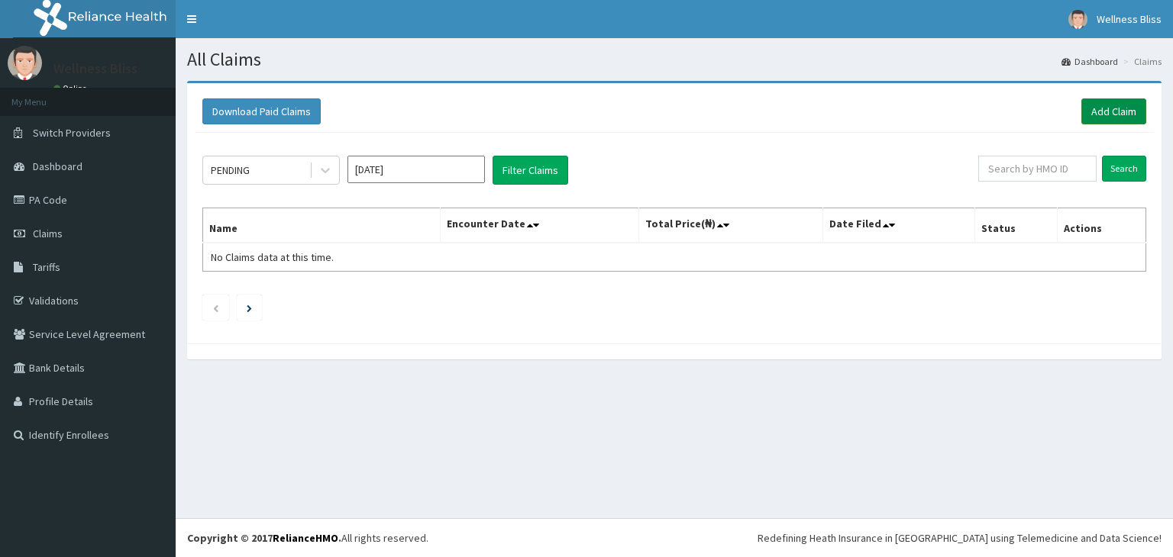
click at [1124, 116] on link "Add Claim" at bounding box center [1113, 111] width 65 height 26
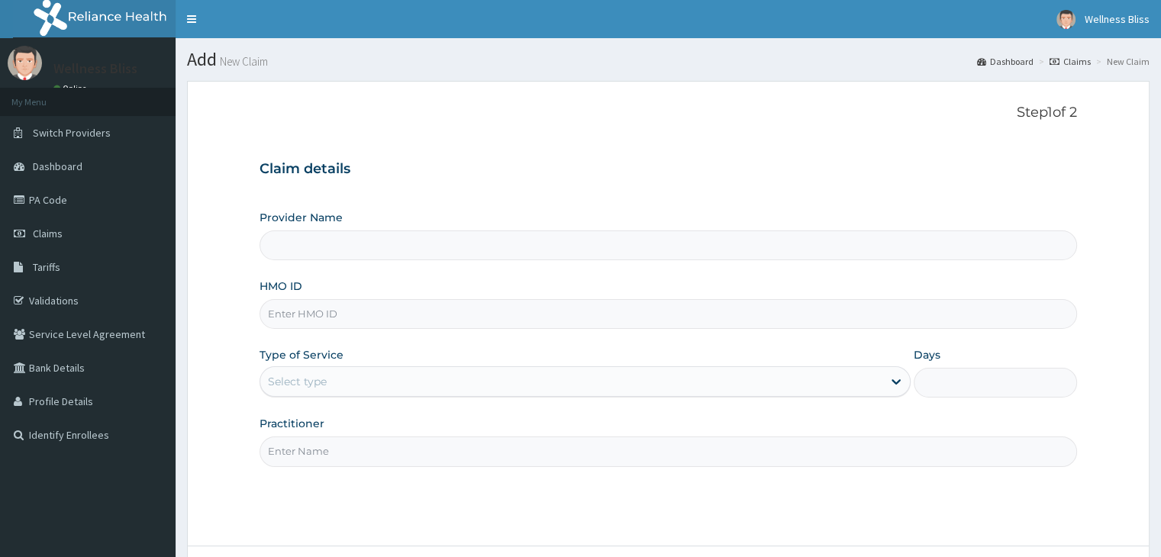
click at [502, 310] on input "HMO ID" at bounding box center [668, 314] width 817 height 30
type input "WELLNESS BLISS GYM"
type input "1"
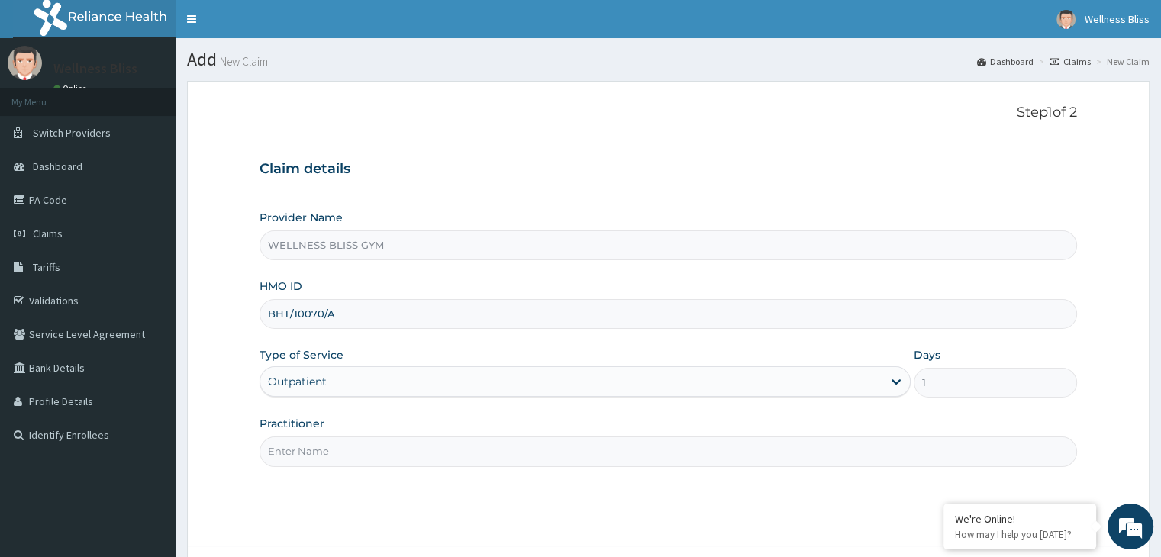
type input "BHT/10070/A"
click at [449, 444] on input "Practitioner" at bounding box center [668, 452] width 817 height 30
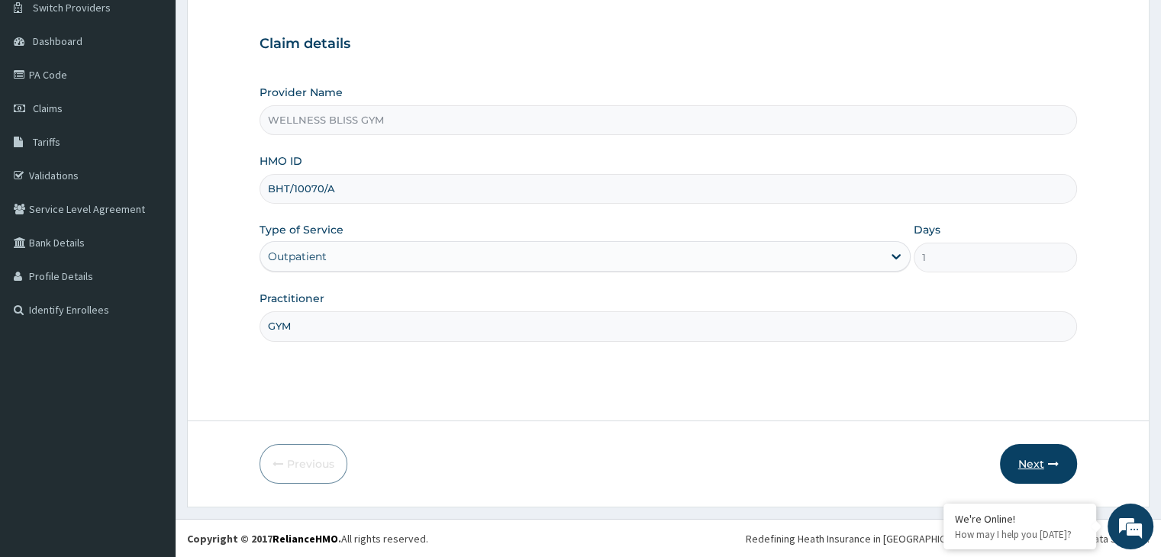
type input "GYM"
click at [1039, 456] on button "Next" at bounding box center [1038, 464] width 77 height 40
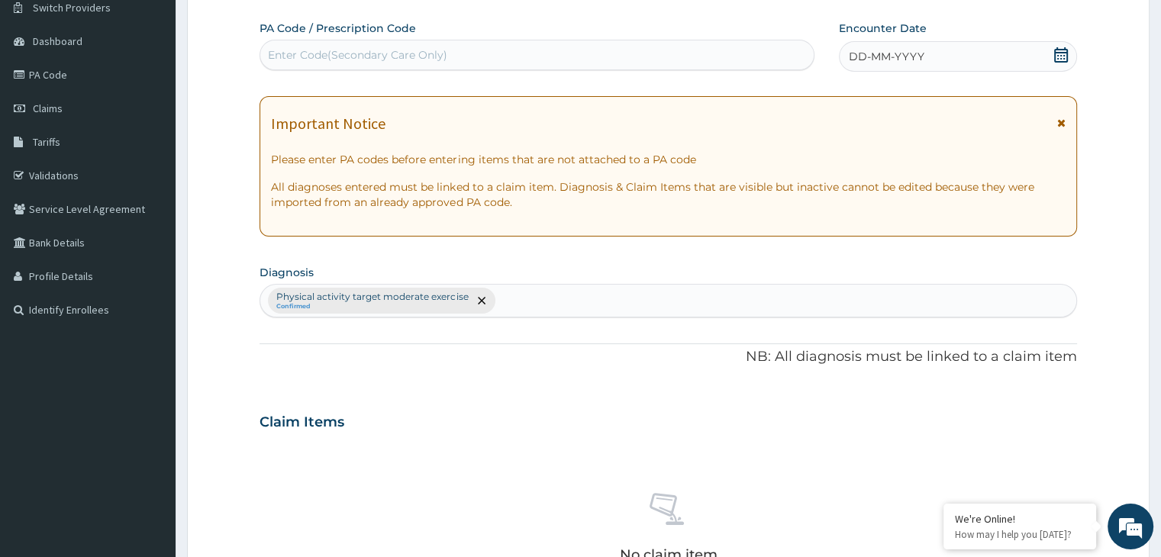
click at [417, 54] on div "Enter Code(Secondary Care Only)" at bounding box center [357, 54] width 179 height 15
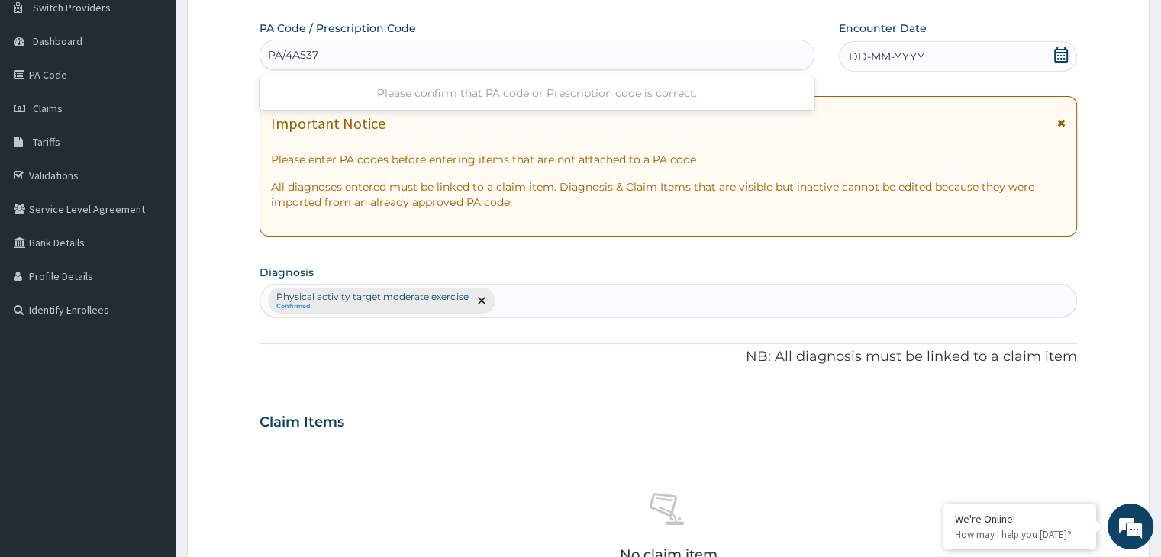
type input "PA/4A5377"
click at [1057, 53] on icon at bounding box center [1061, 54] width 15 height 15
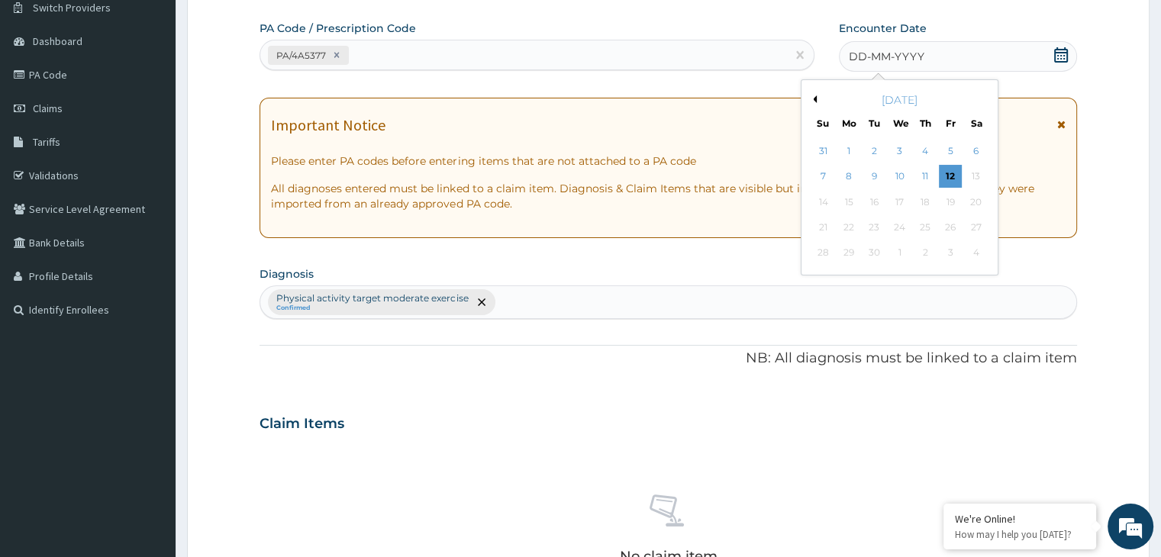
click at [812, 102] on div "[DATE]" at bounding box center [900, 99] width 184 height 15
click at [817, 98] on div "[DATE]" at bounding box center [900, 99] width 184 height 15
click at [815, 98] on button "Previous Month" at bounding box center [813, 99] width 8 height 8
click at [876, 169] on div "5" at bounding box center [874, 177] width 23 height 23
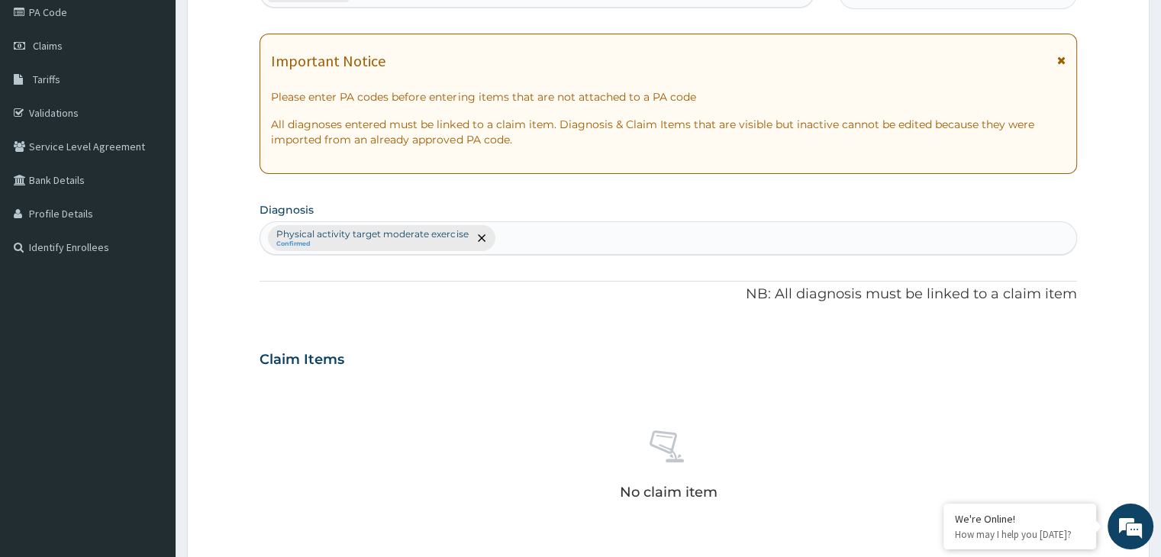
scroll to position [542, 0]
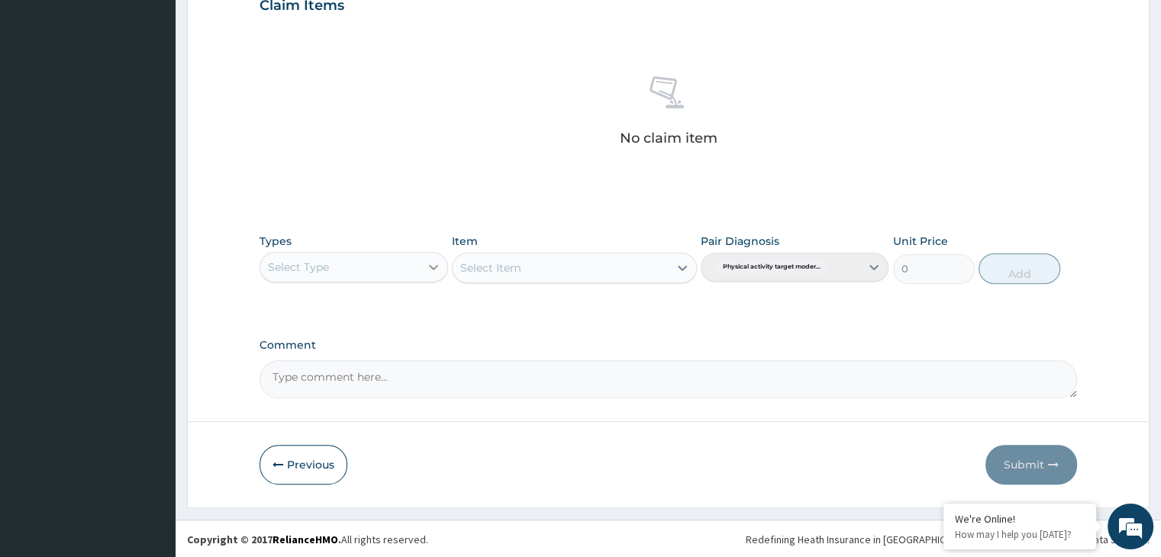
click at [442, 270] on div at bounding box center [433, 266] width 27 height 27
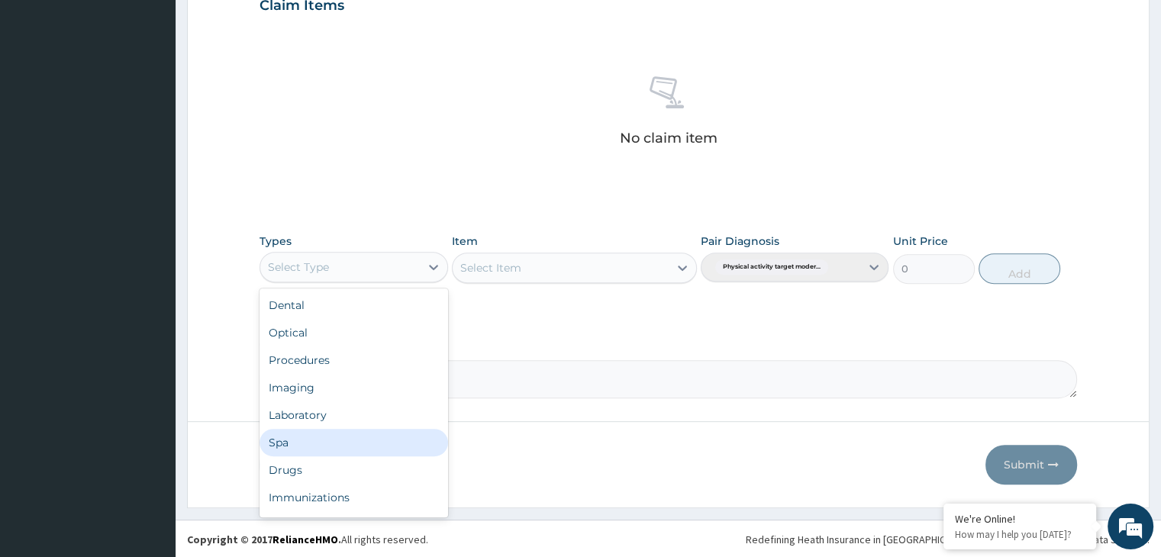
scroll to position [52, 0]
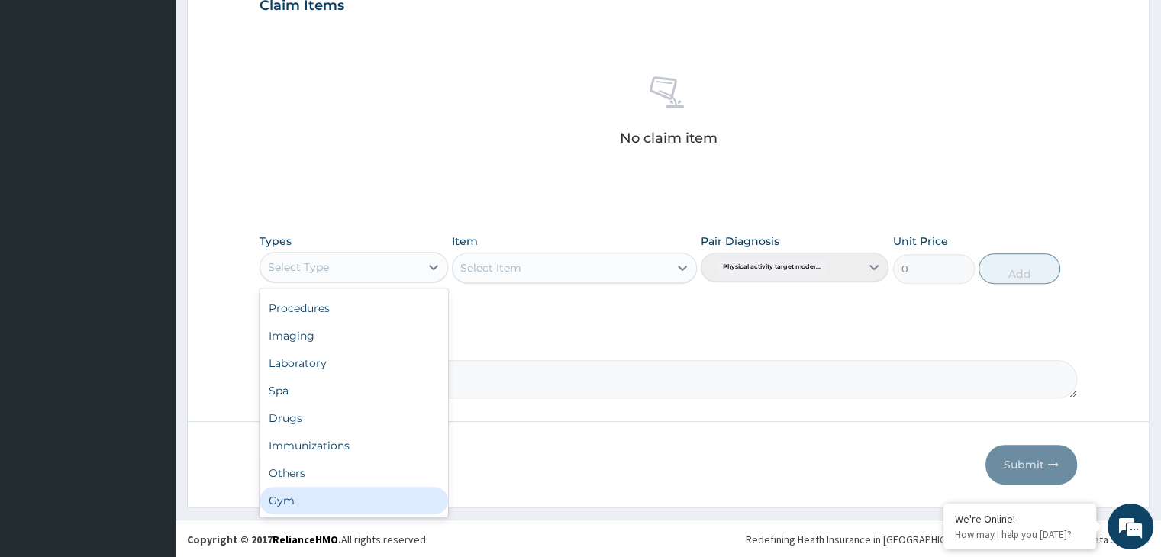
click at [379, 494] on div "Gym" at bounding box center [354, 500] width 188 height 27
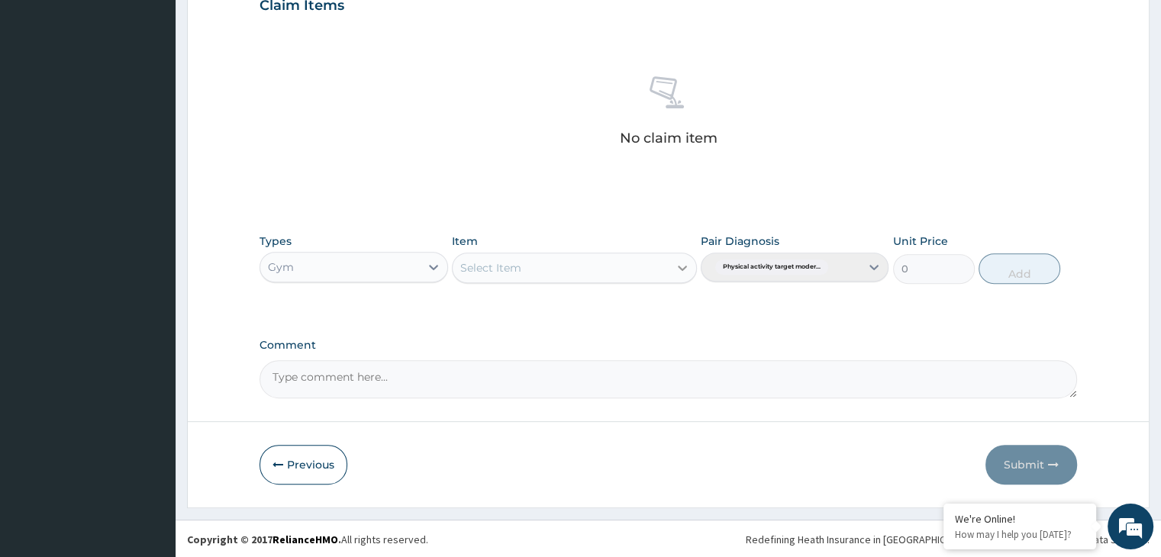
click at [683, 265] on icon at bounding box center [682, 267] width 15 height 15
click at [654, 305] on div "GYM" at bounding box center [574, 305] width 245 height 27
click at [1005, 273] on button "Add" at bounding box center [1020, 268] width 82 height 31
type input "0"
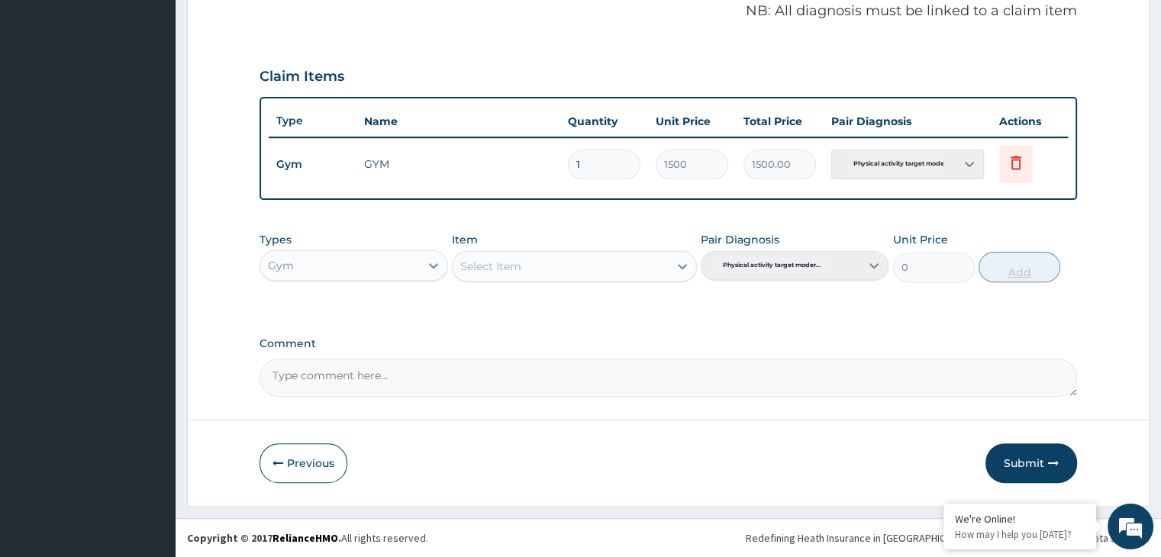
scroll to position [469, 0]
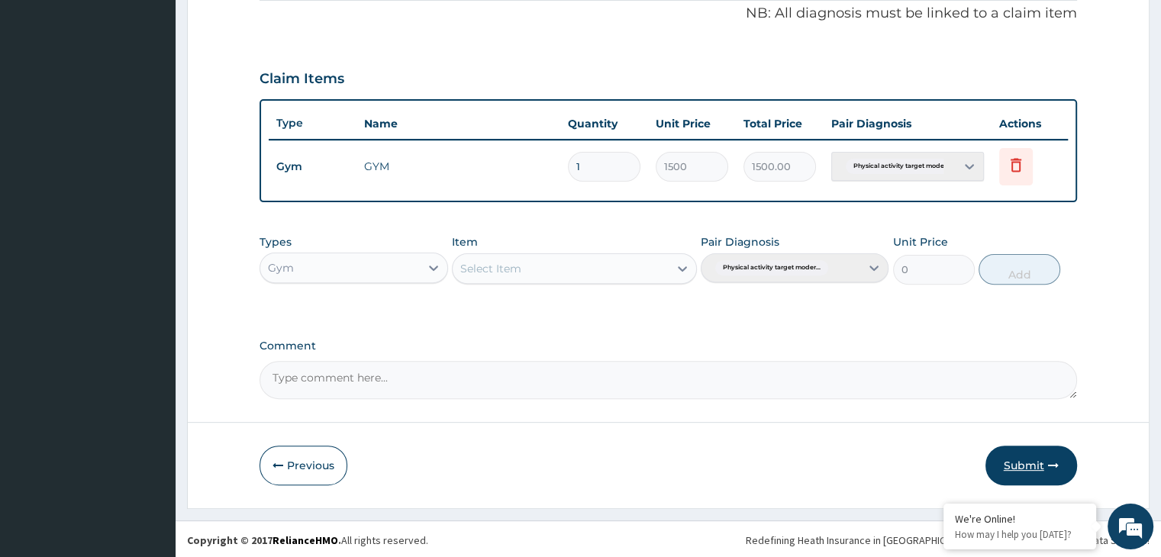
click at [1053, 461] on icon "button" at bounding box center [1053, 465] width 11 height 11
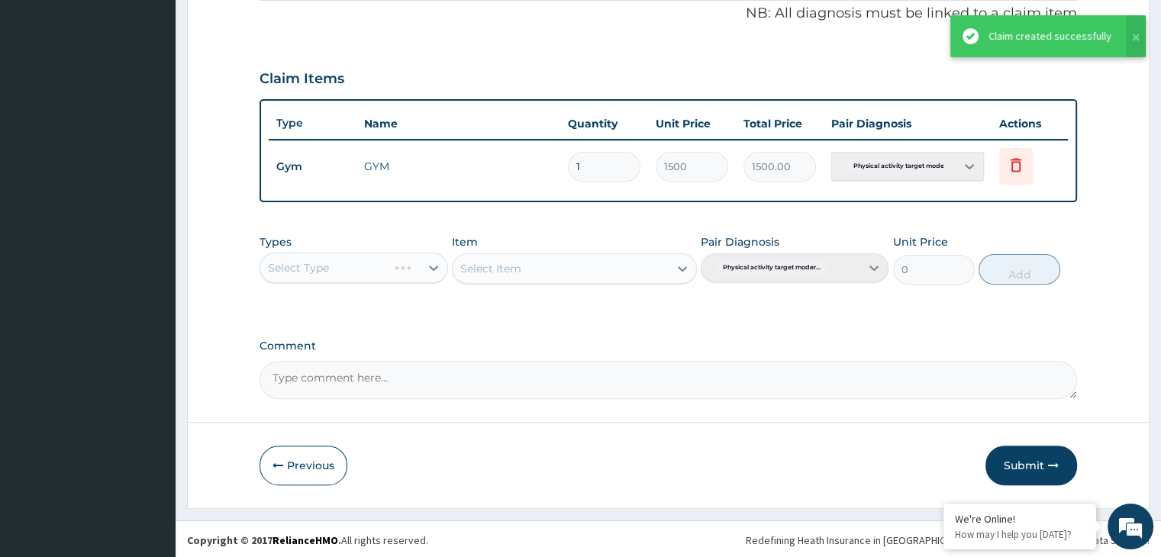
click at [1026, 458] on button "Submit" at bounding box center [1032, 466] width 92 height 40
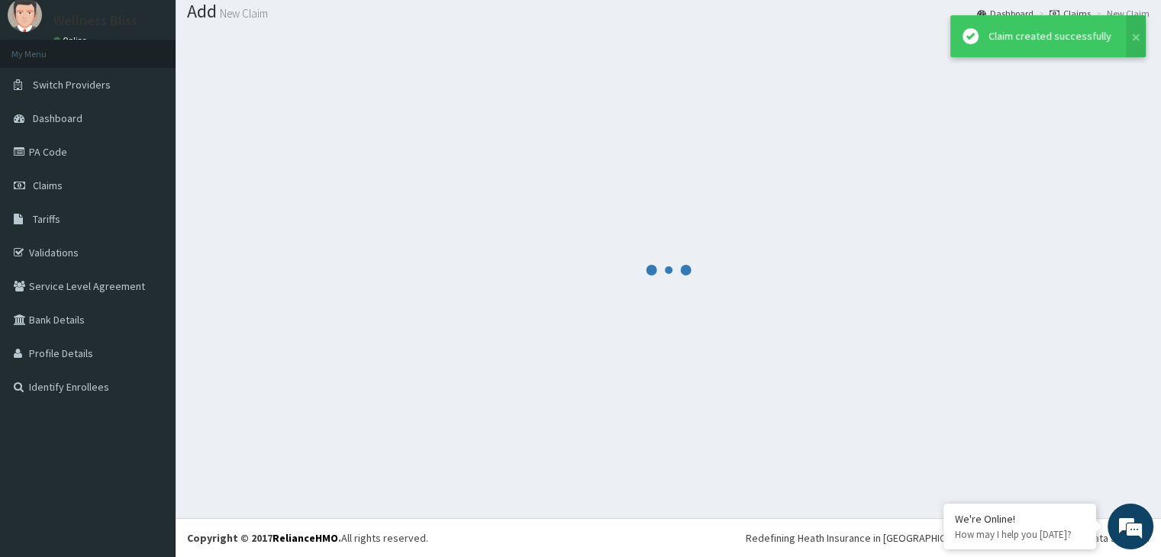
scroll to position [47, 0]
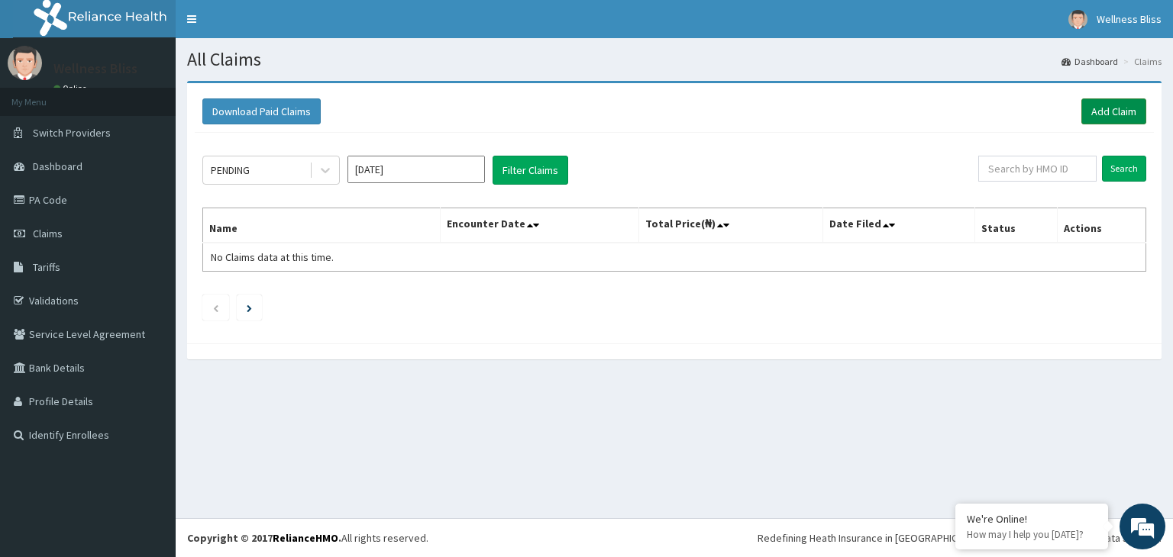
click at [1117, 111] on link "Add Claim" at bounding box center [1113, 111] width 65 height 26
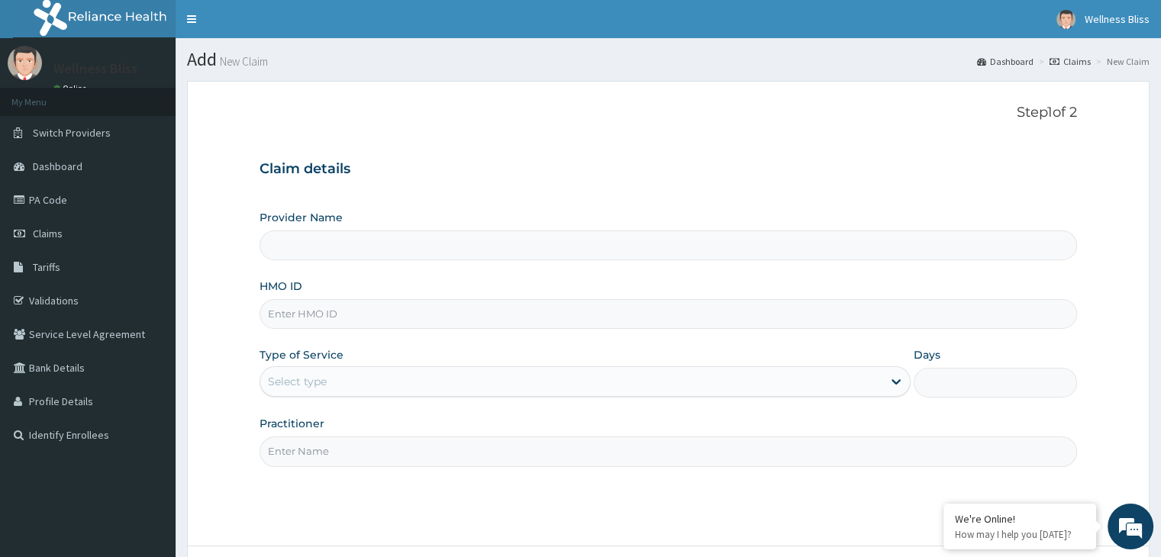
click at [363, 318] on input "HMO ID" at bounding box center [668, 314] width 817 height 30
type input "WELLNESS BLISS GYM"
type input "1"
type input "KUD/10554/A"
click at [332, 447] on input "Practitioner" at bounding box center [668, 452] width 817 height 30
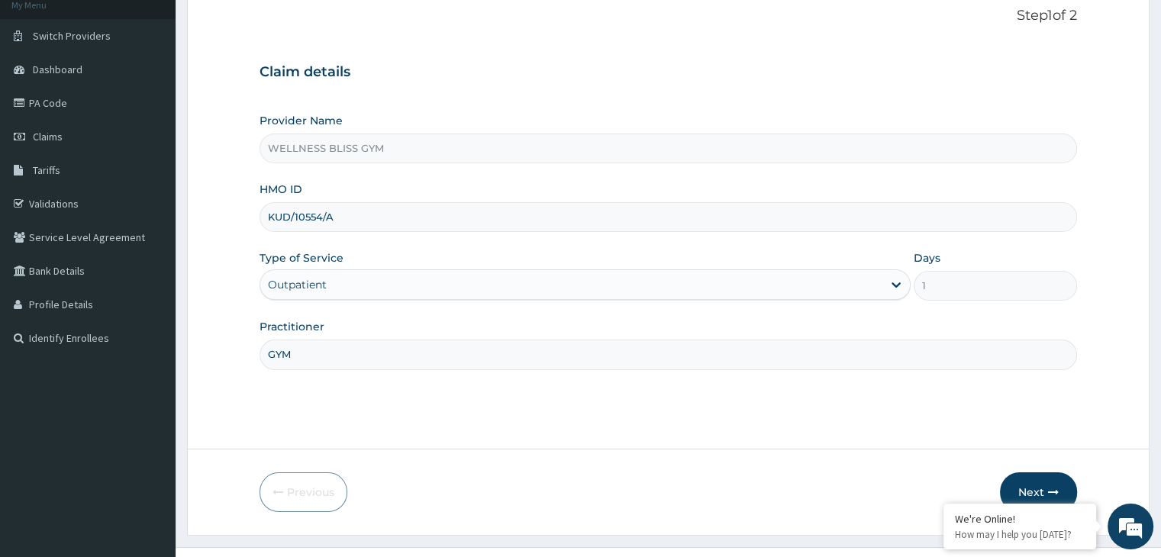
scroll to position [125, 0]
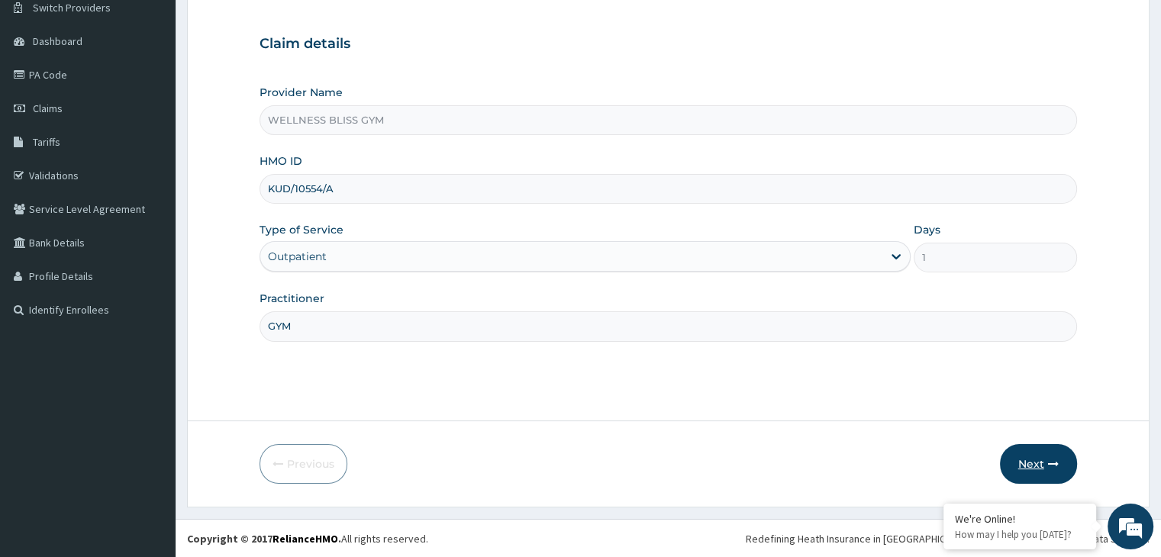
type input "GYM"
click at [1056, 449] on button "Next" at bounding box center [1038, 464] width 77 height 40
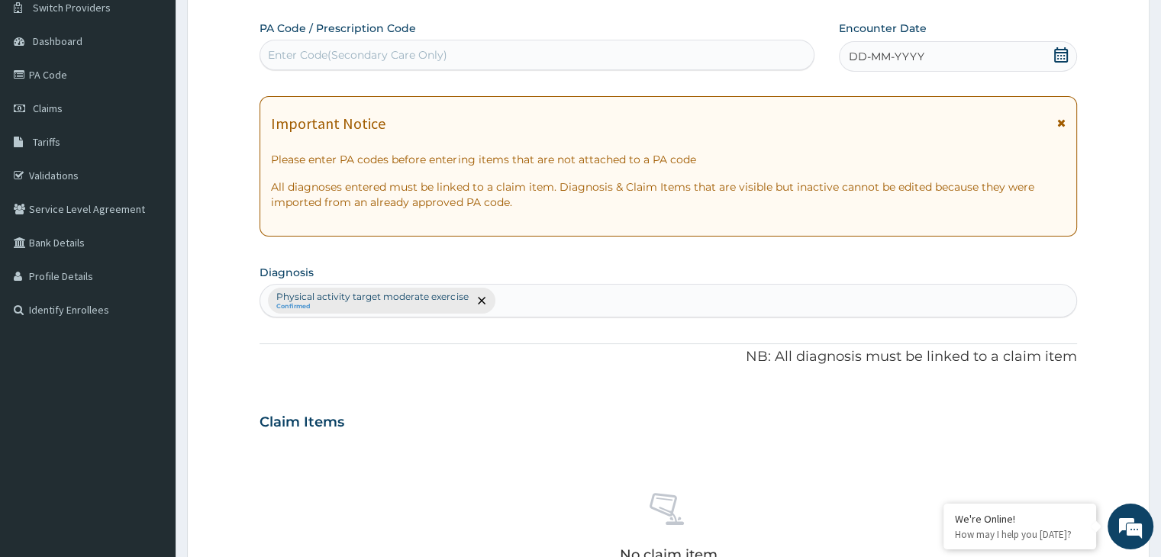
click at [322, 54] on div "Enter Code(Secondary Care Only)" at bounding box center [357, 54] width 179 height 15
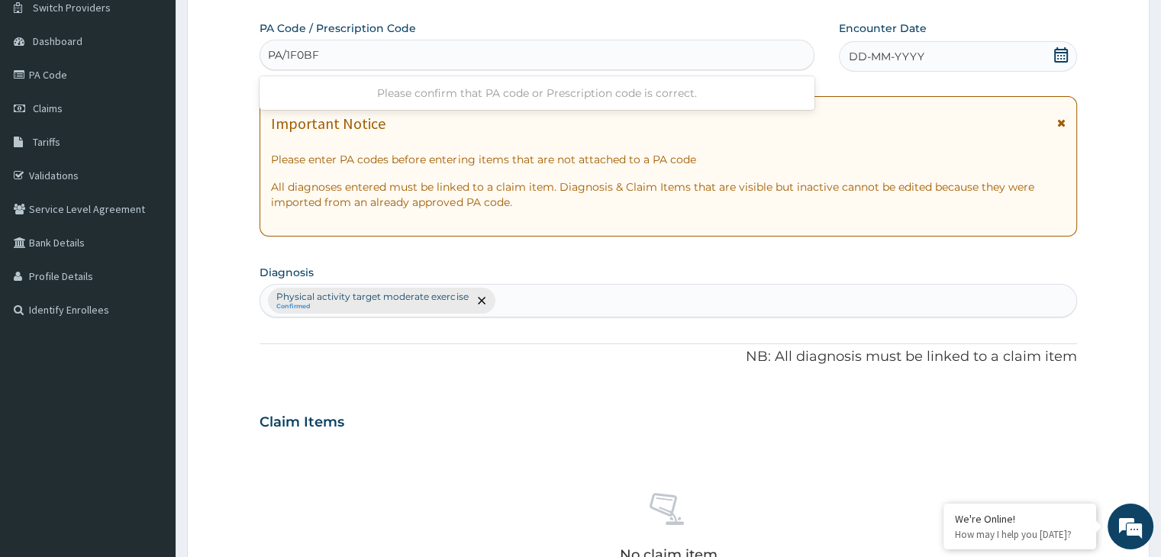
type input "PA/1F0BF8"
click at [1064, 56] on icon at bounding box center [1061, 54] width 15 height 15
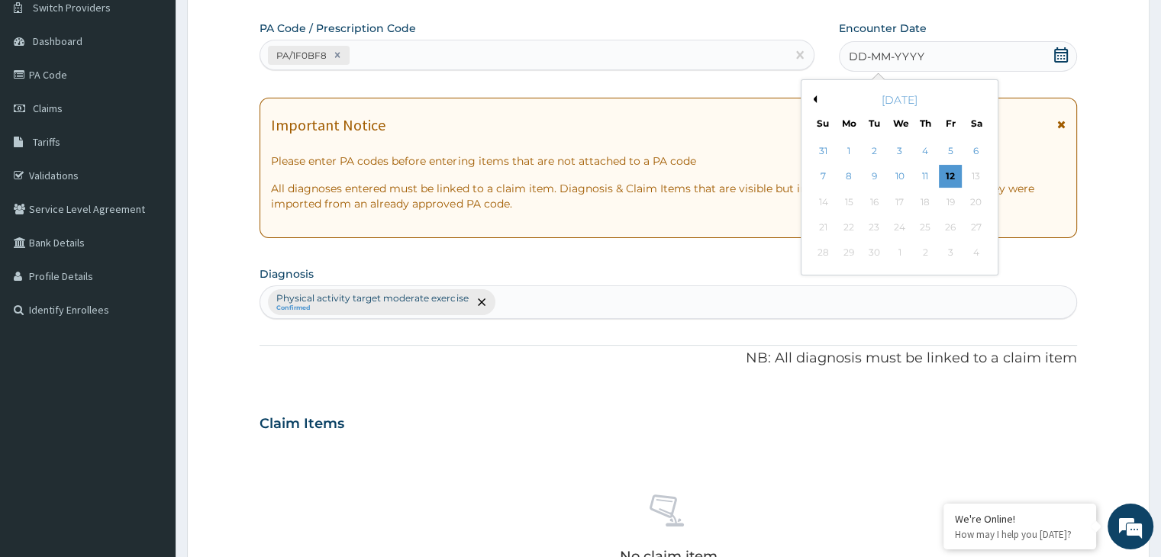
click at [815, 98] on button "Previous Month" at bounding box center [813, 99] width 8 height 8
click at [902, 171] on div "6" at bounding box center [900, 177] width 23 height 23
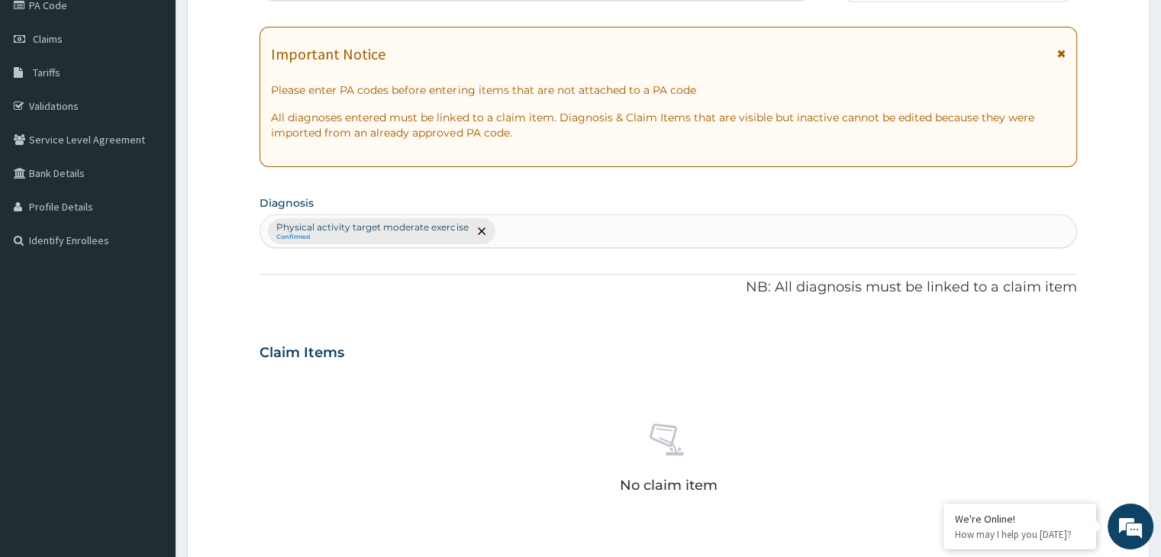
scroll to position [542, 0]
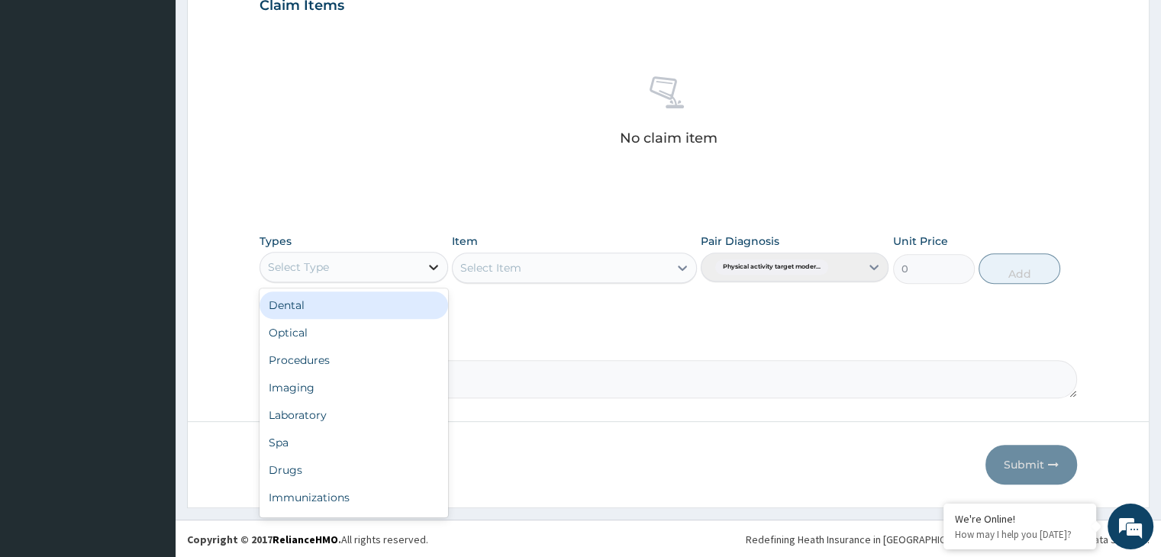
click at [421, 257] on div at bounding box center [433, 266] width 27 height 27
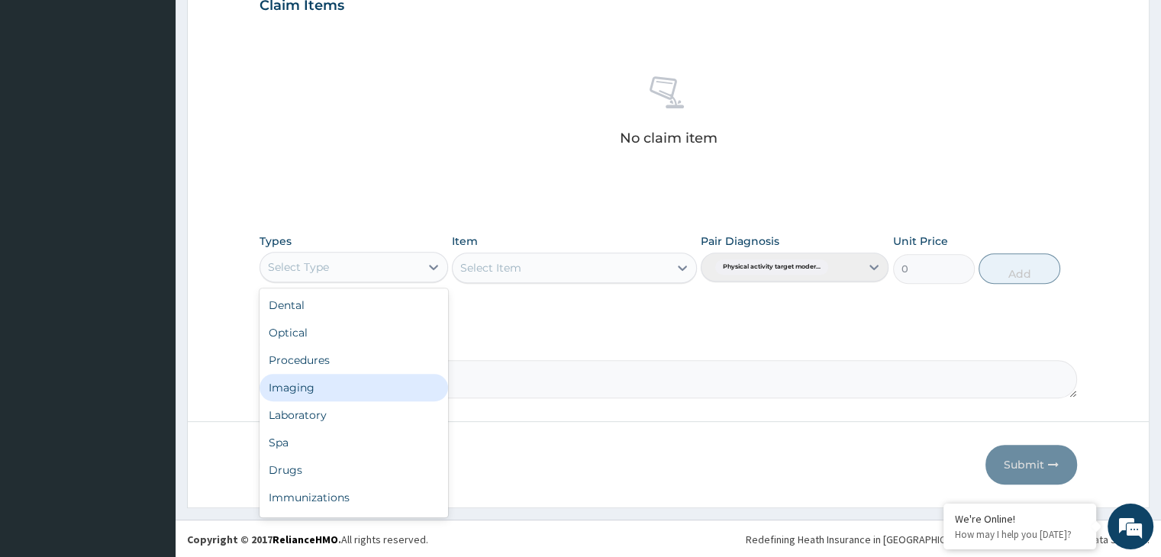
scroll to position [52, 0]
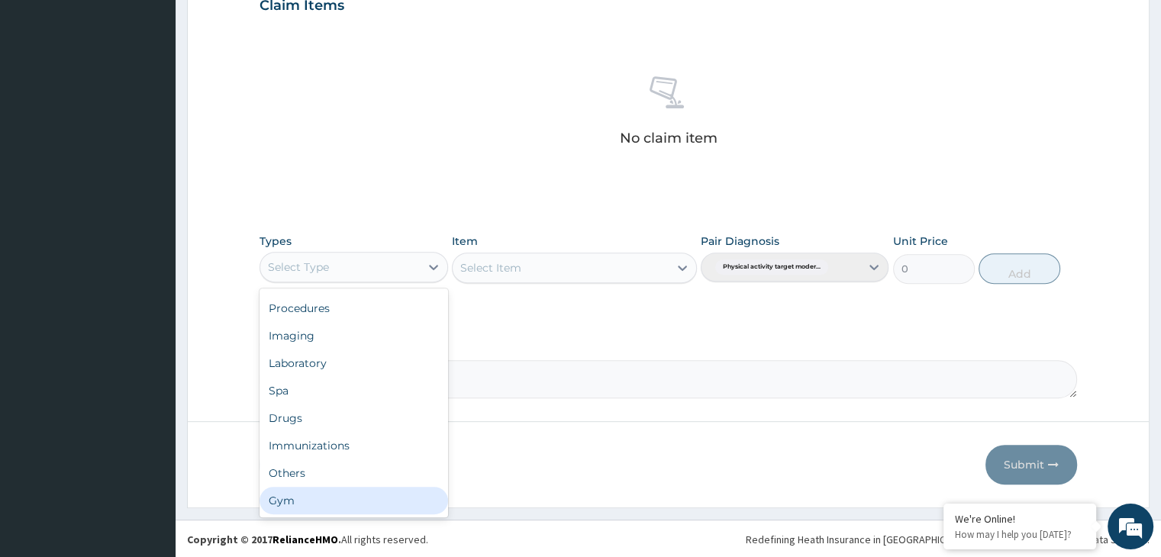
click at [302, 500] on div "Gym" at bounding box center [354, 500] width 188 height 27
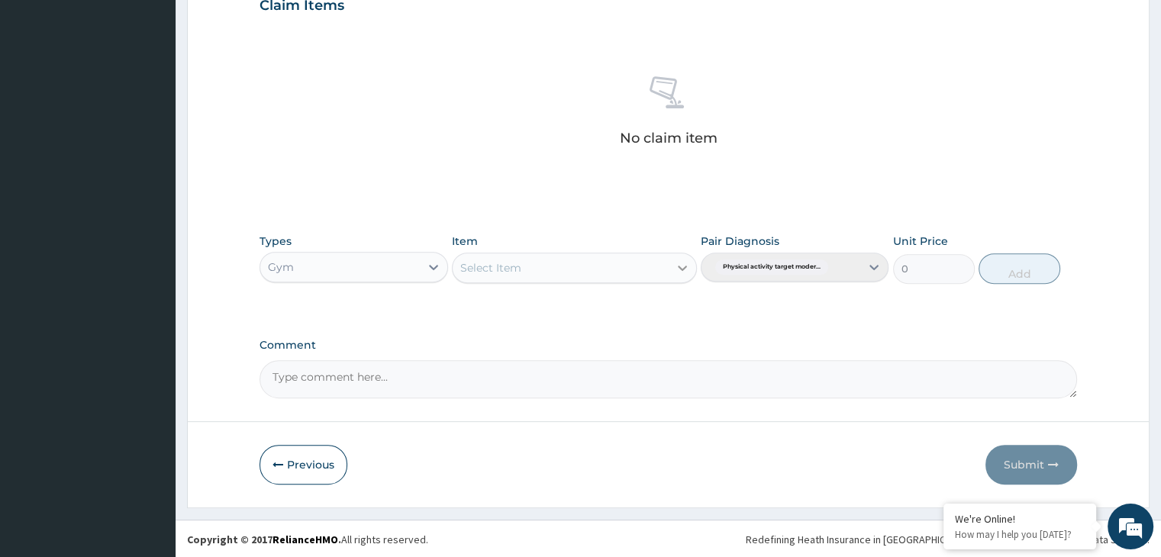
click at [678, 260] on icon at bounding box center [682, 267] width 15 height 15
click at [679, 309] on div "GYM" at bounding box center [574, 305] width 245 height 27
drag, startPoint x: 1032, startPoint y: 272, endPoint x: 1024, endPoint y: 267, distance: 9.6
click at [1026, 270] on button "Add" at bounding box center [1020, 268] width 82 height 31
type input "0"
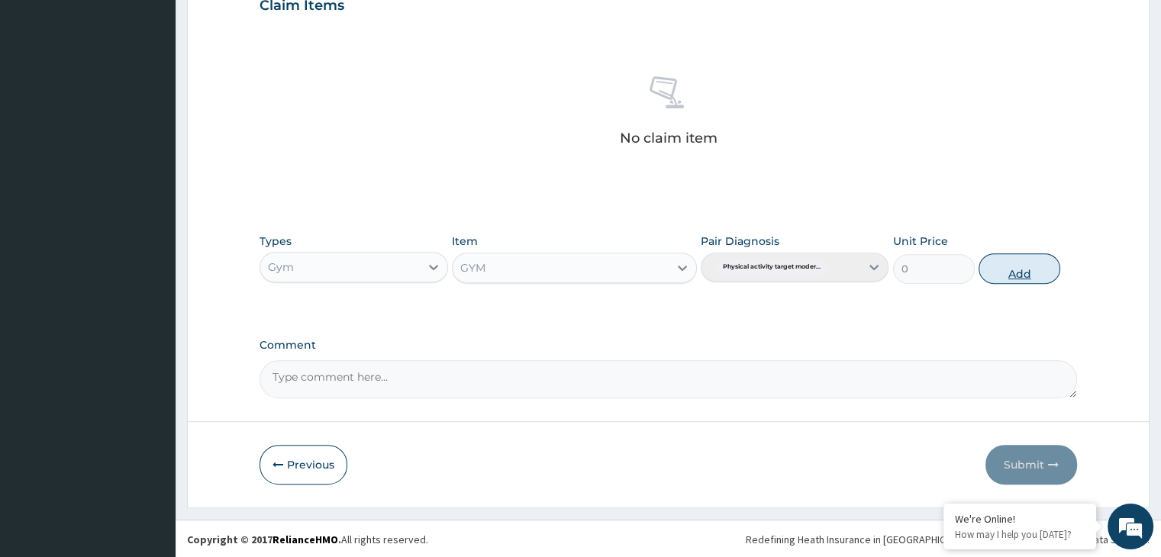
scroll to position [469, 0]
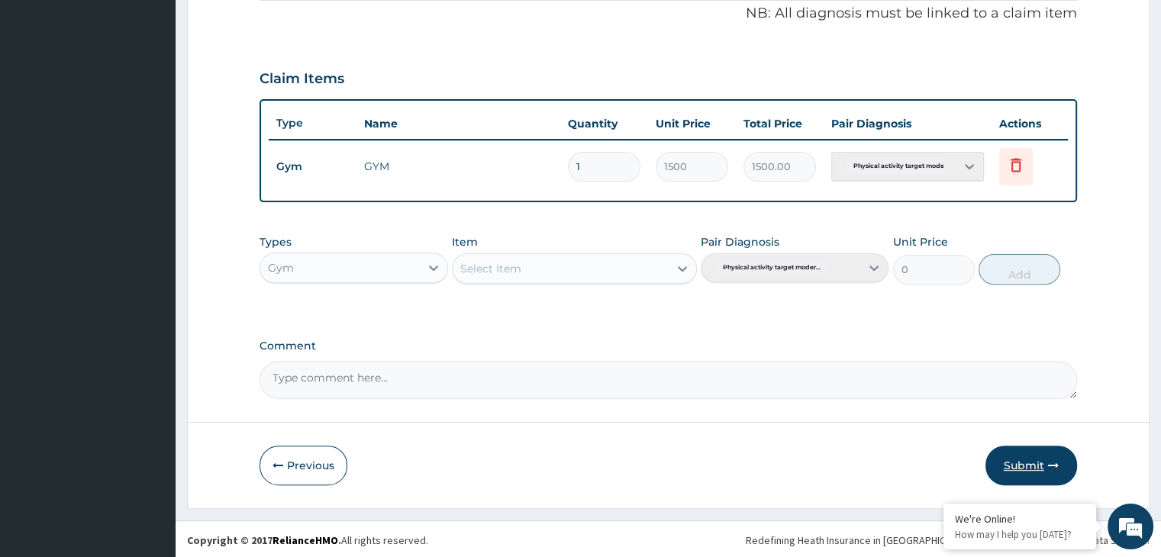
click at [1051, 460] on icon "button" at bounding box center [1053, 465] width 11 height 11
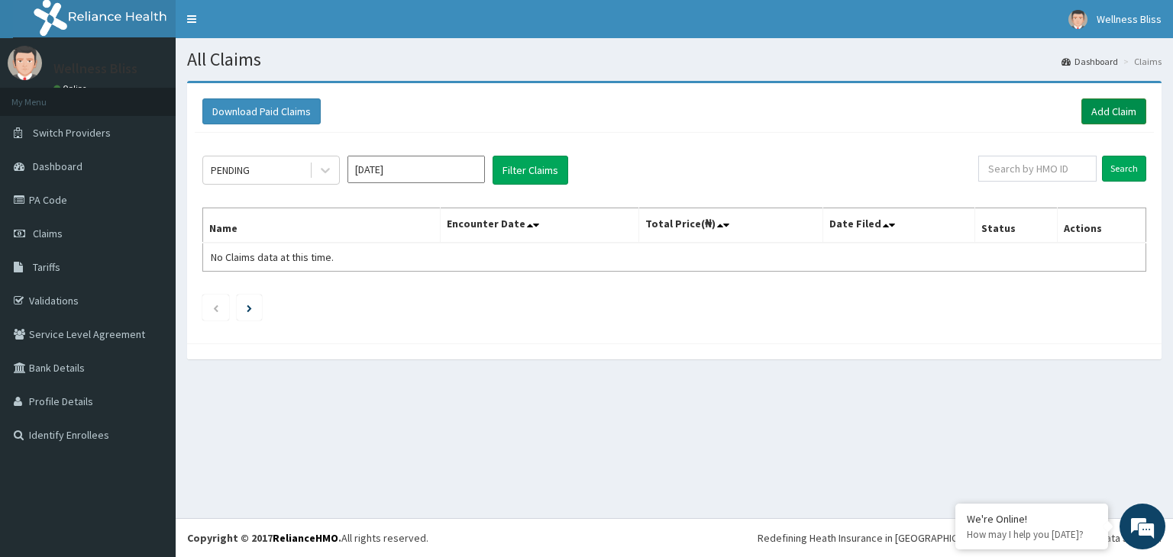
click at [1131, 102] on link "Add Claim" at bounding box center [1113, 111] width 65 height 26
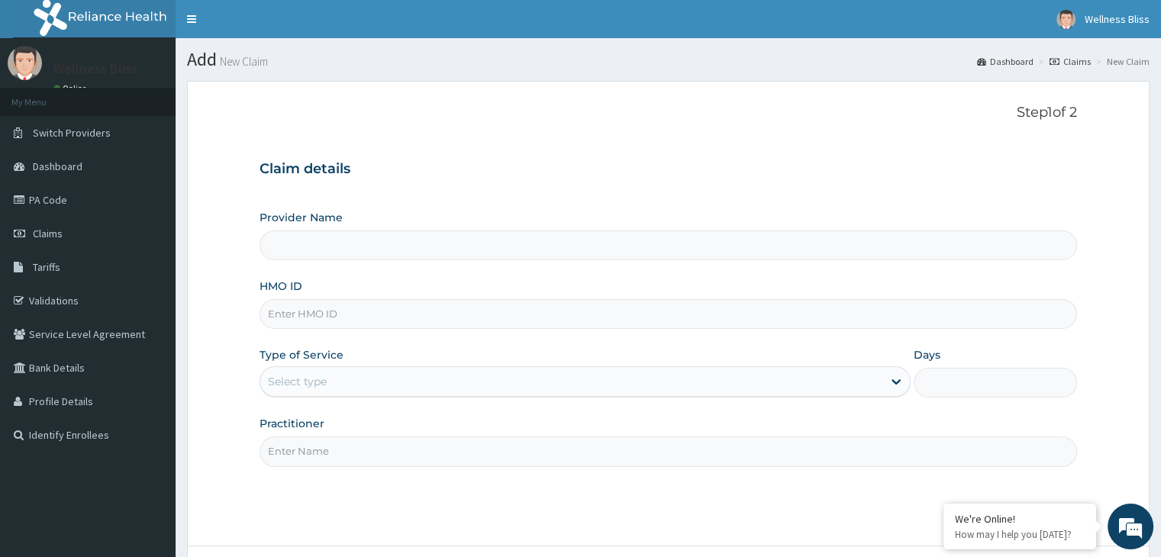
type input "WELLNESS BLISS GYM"
type input "1"
click at [386, 312] on input "HMO ID" at bounding box center [668, 314] width 817 height 30
type input "CPW//10016/A"
click at [333, 444] on input "Practitioner" at bounding box center [668, 452] width 817 height 30
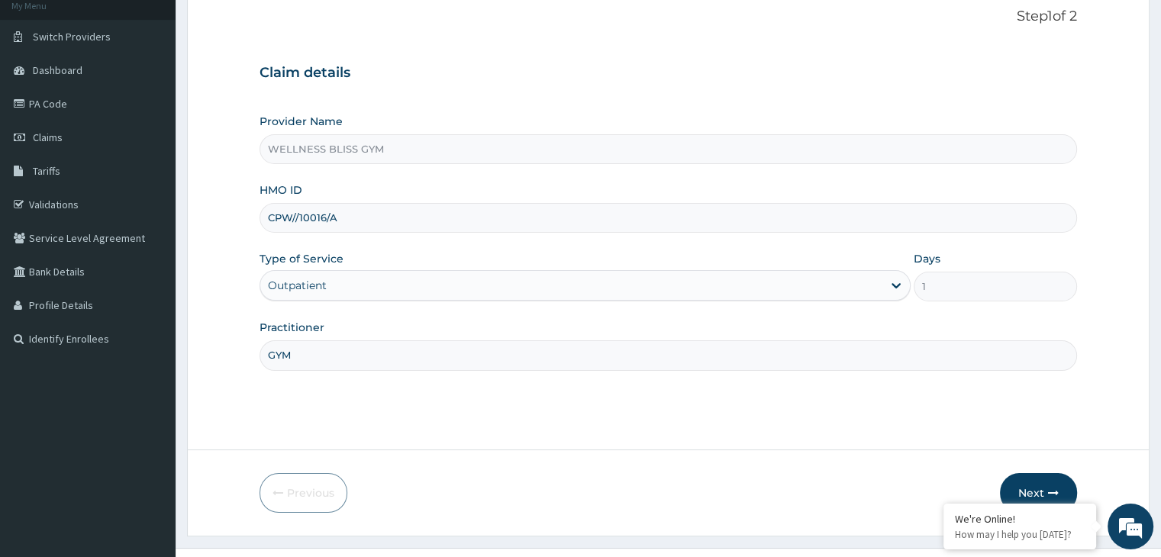
scroll to position [125, 0]
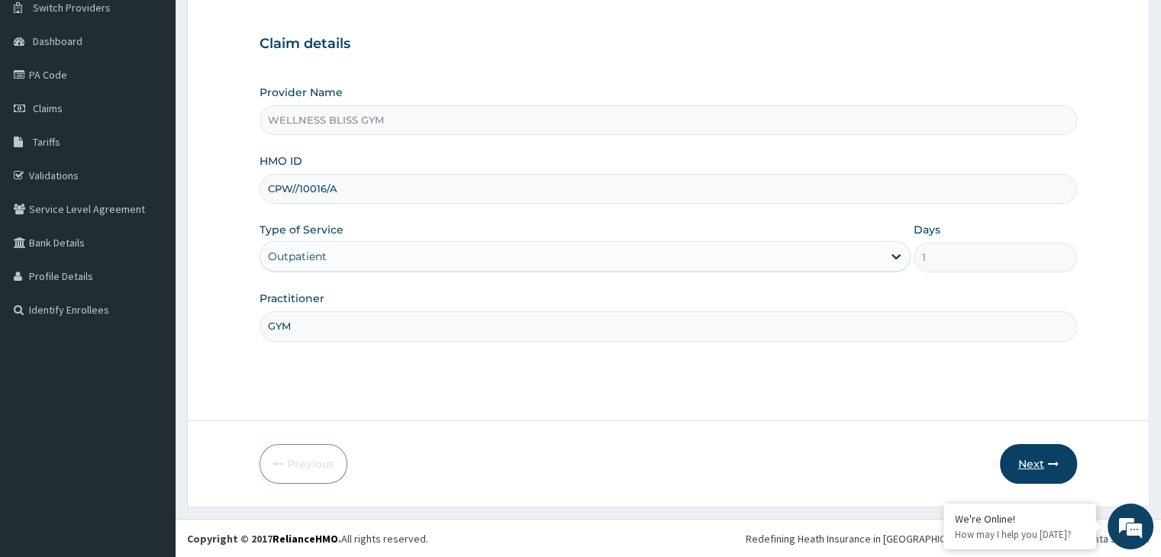
type input "GYM"
click at [1026, 471] on button "Next" at bounding box center [1038, 464] width 77 height 40
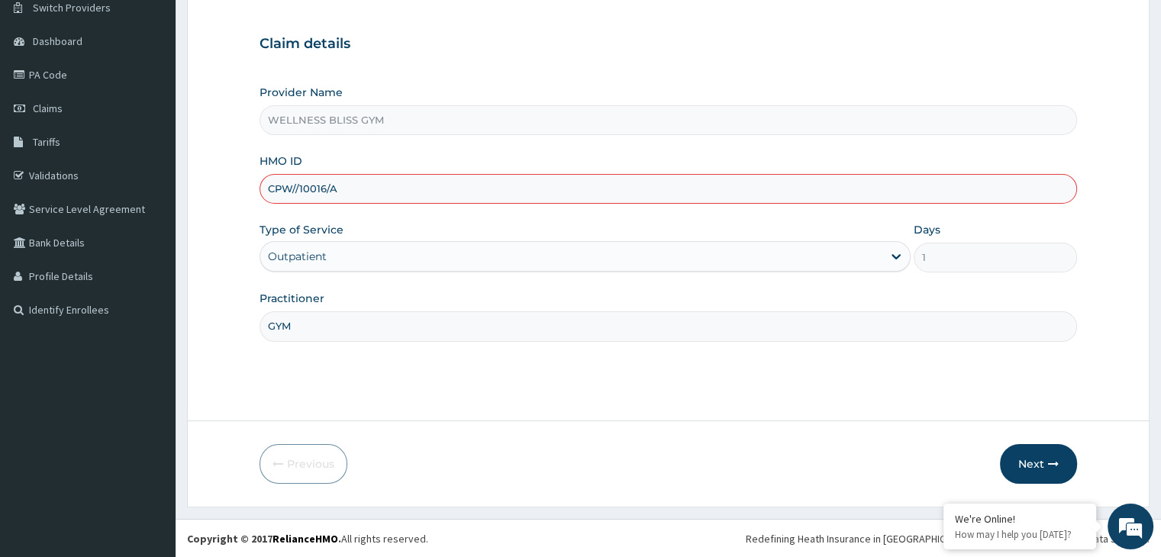
click at [297, 186] on input "CPW//10016/A" at bounding box center [668, 189] width 817 height 30
type input "CPW/10016/A"
click at [1035, 459] on button "Next" at bounding box center [1038, 464] width 77 height 40
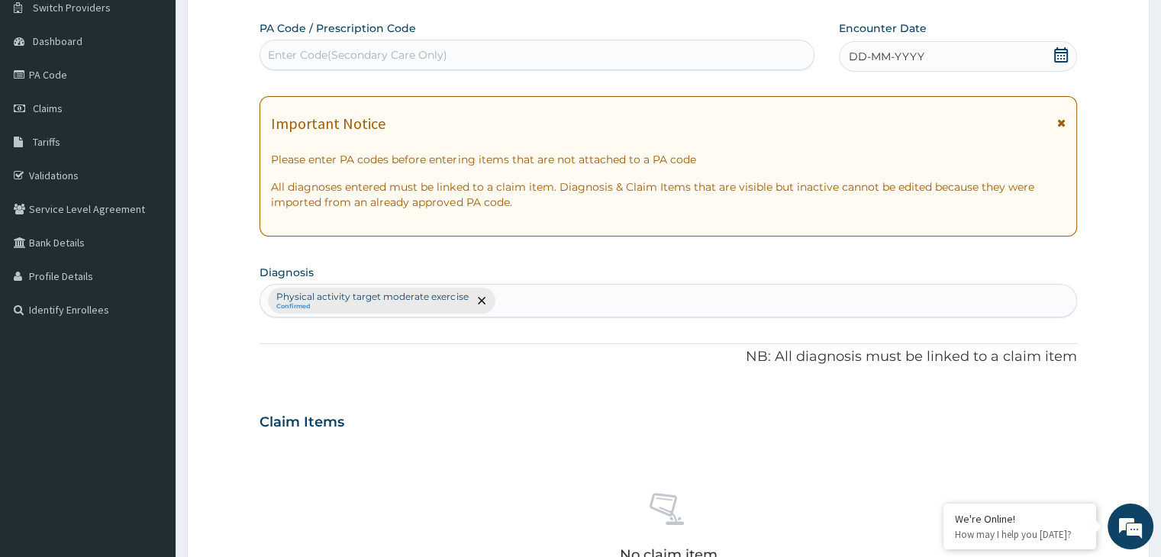
click at [351, 52] on div "Enter Code(Secondary Care Only)" at bounding box center [357, 54] width 179 height 15
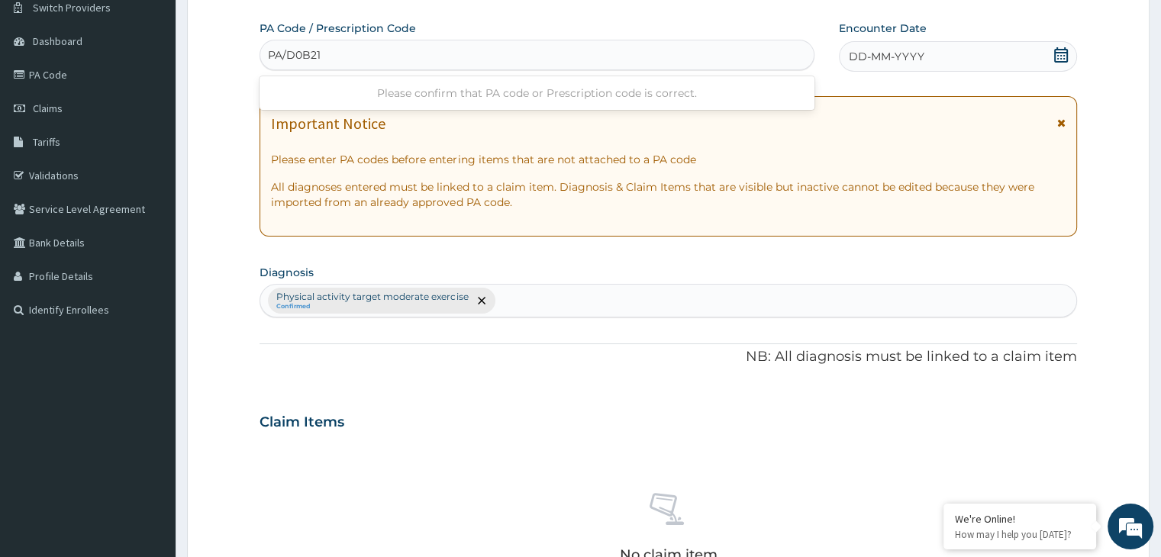
type input "PA/D0B215"
click at [1058, 53] on icon at bounding box center [1061, 54] width 15 height 15
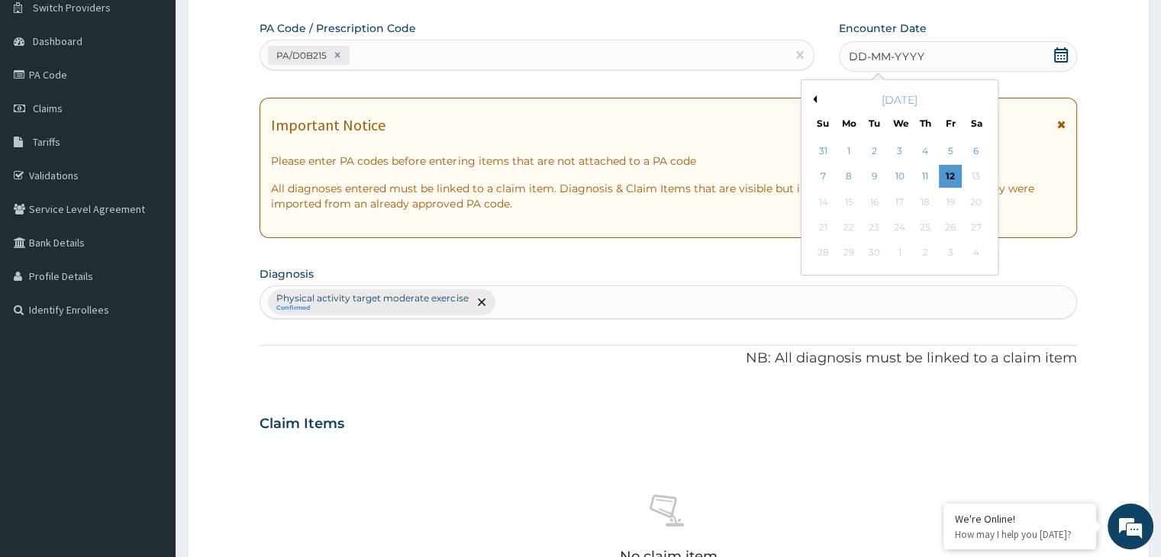
click at [817, 99] on div "[DATE]" at bounding box center [900, 99] width 184 height 15
click at [812, 99] on button "Previous Month" at bounding box center [813, 99] width 8 height 8
click at [922, 172] on div "7" at bounding box center [925, 177] width 23 height 23
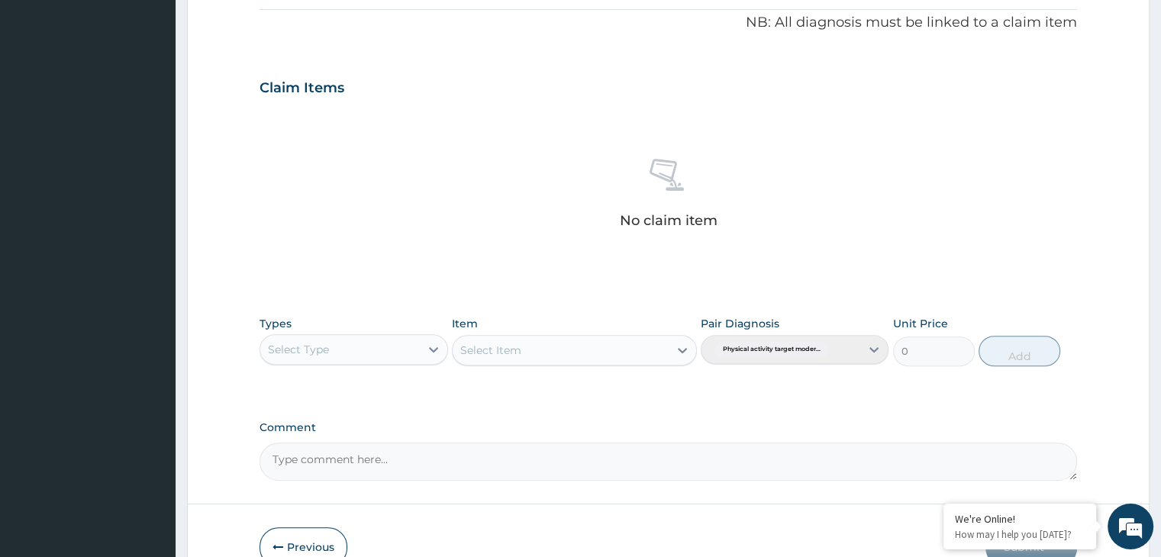
scroll to position [542, 0]
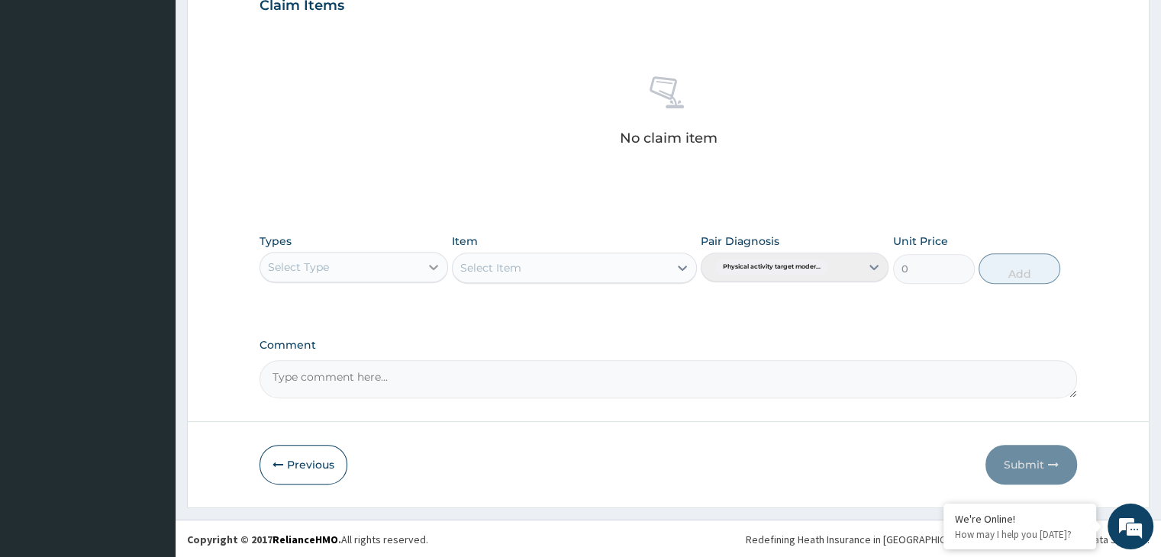
click at [434, 271] on icon at bounding box center [433, 267] width 15 height 15
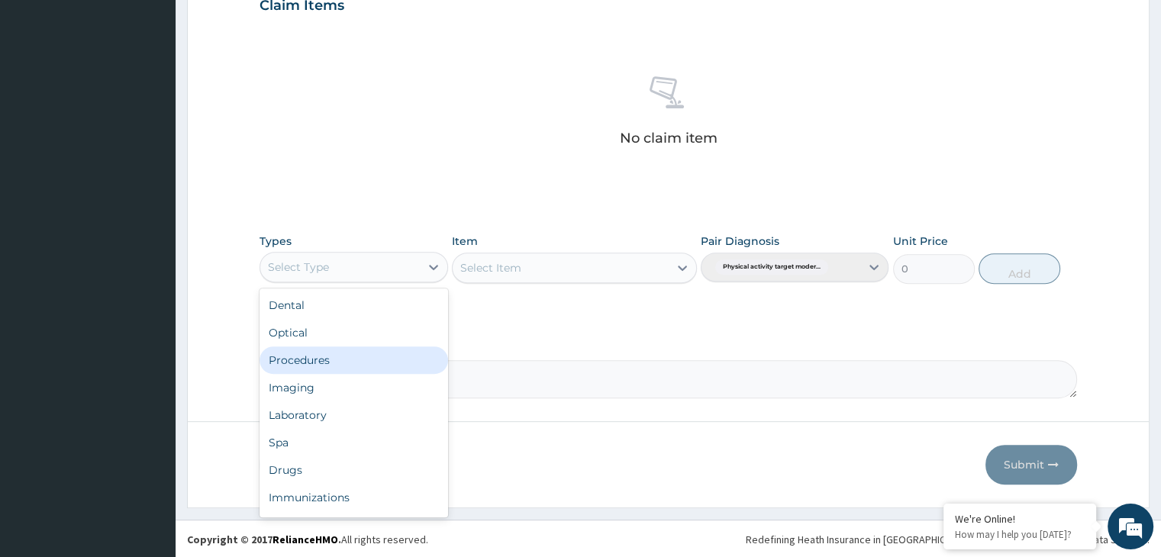
scroll to position [52, 0]
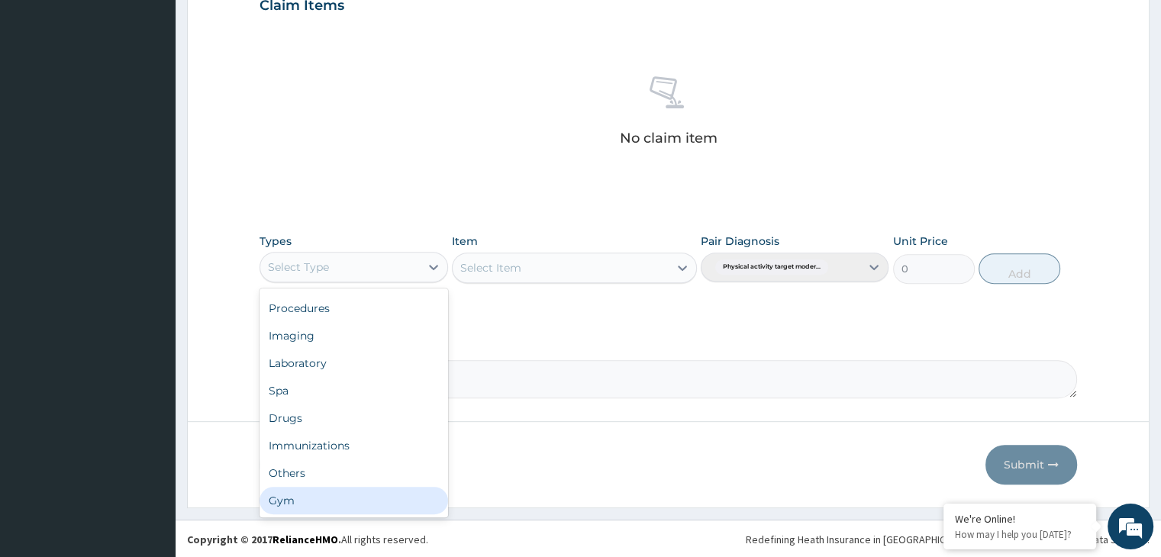
click at [308, 491] on div "Gym" at bounding box center [354, 500] width 188 height 27
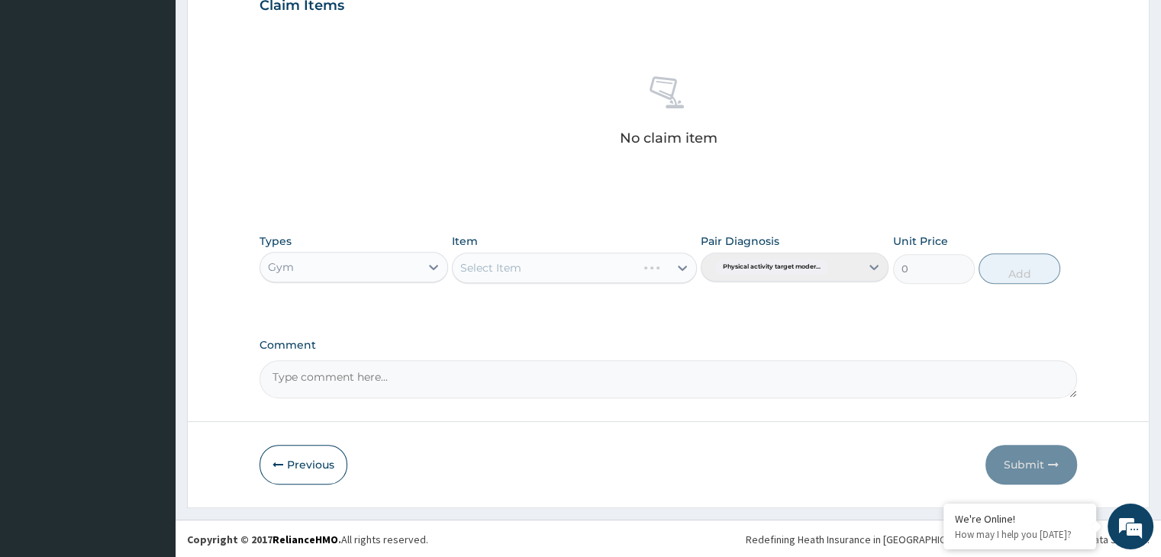
click at [684, 268] on div "Select Item" at bounding box center [574, 268] width 245 height 31
click at [682, 268] on icon at bounding box center [682, 268] width 9 height 5
click at [648, 299] on div "GYM" at bounding box center [574, 305] width 245 height 27
click at [1009, 273] on button "Add" at bounding box center [1020, 268] width 82 height 31
type input "0"
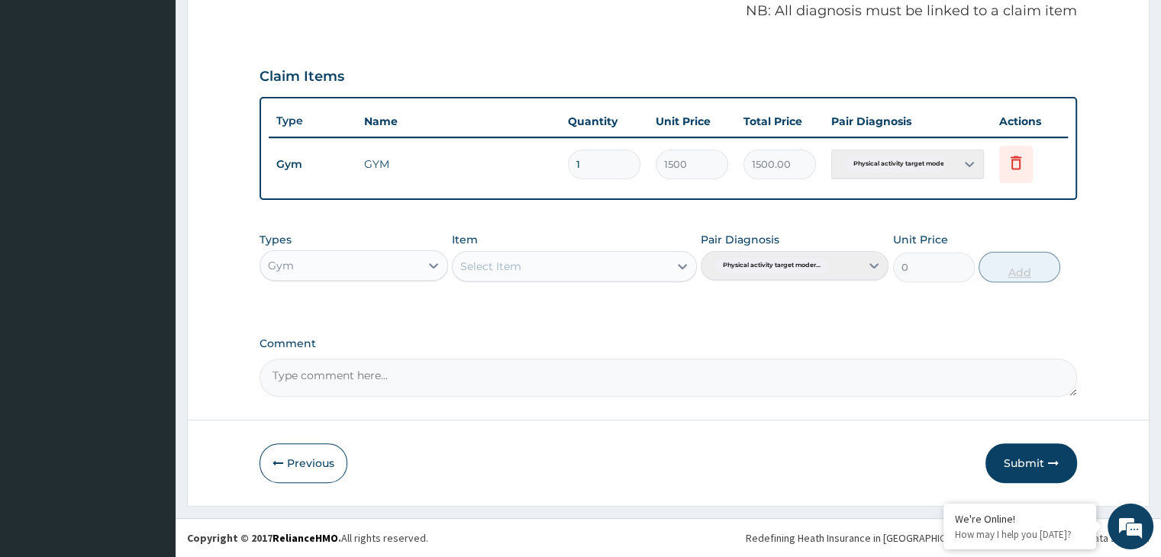
scroll to position [469, 0]
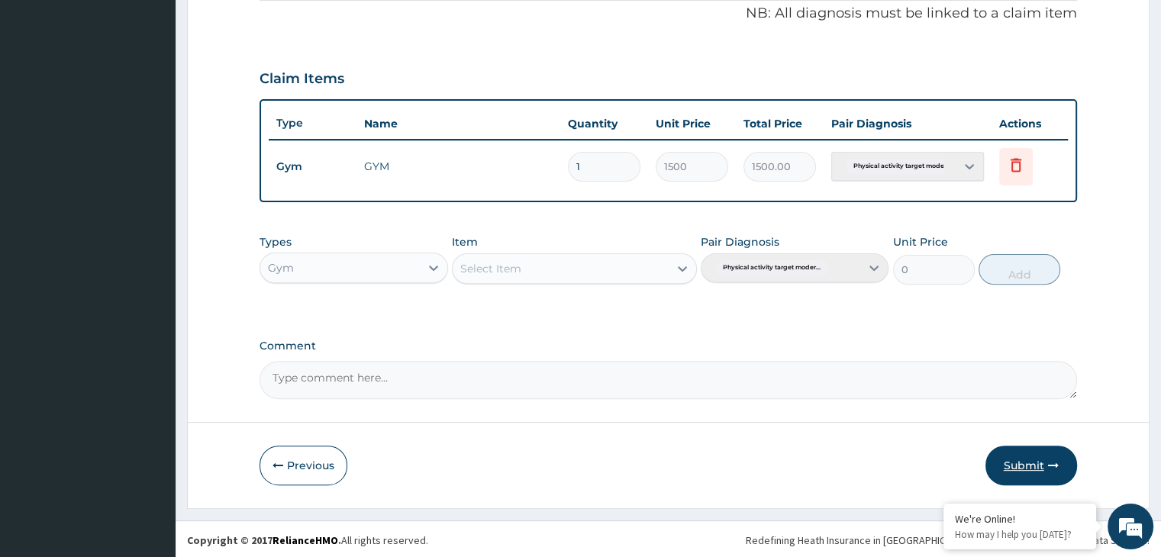
click at [1041, 468] on button "Submit" at bounding box center [1032, 466] width 92 height 40
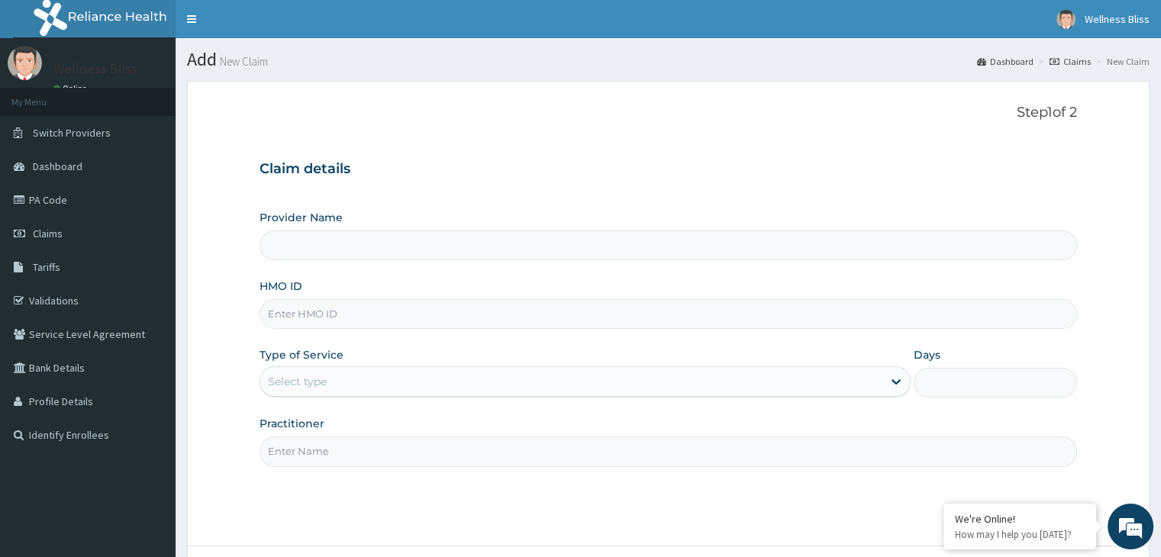
type input "WELLNESS BLISS GYM"
type input "1"
click at [461, 315] on input "HMO ID" at bounding box center [668, 314] width 817 height 30
type input "MHG/10047/A"
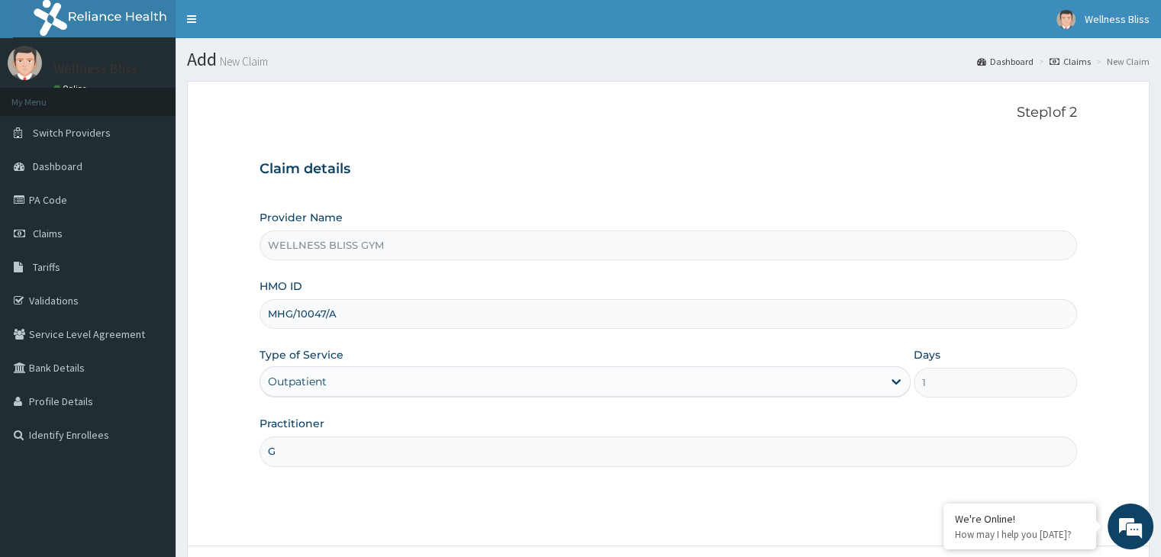
click at [327, 456] on input "G" at bounding box center [668, 452] width 817 height 30
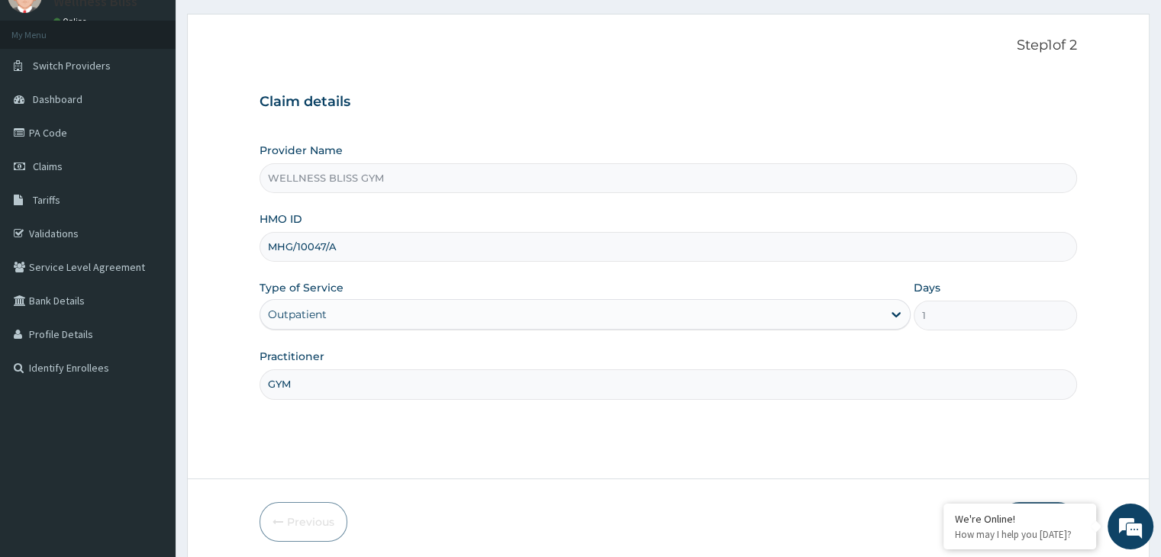
scroll to position [125, 0]
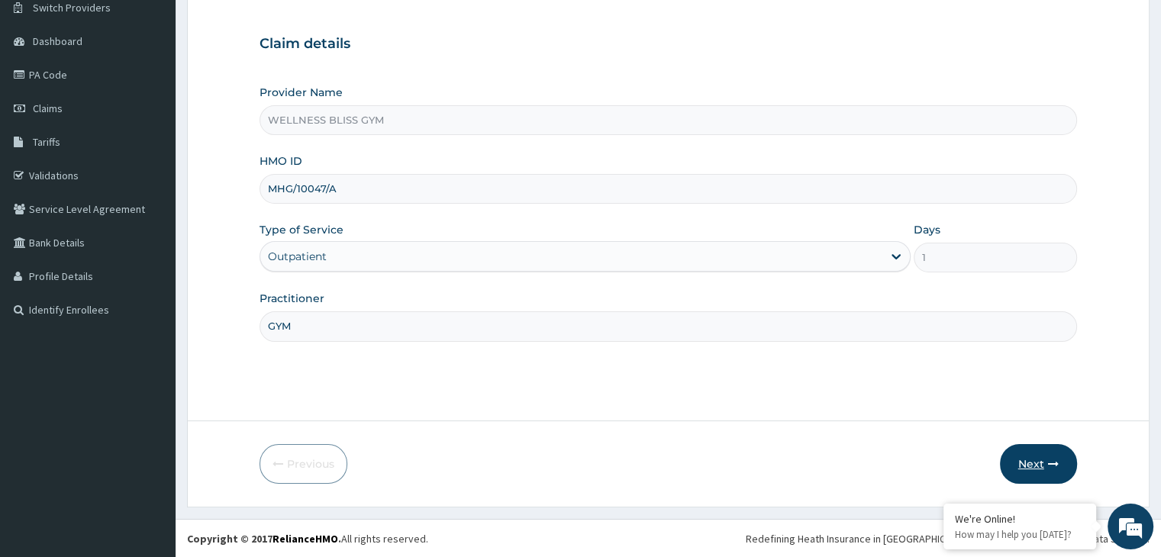
type input "GYM"
click at [1052, 463] on icon "button" at bounding box center [1053, 464] width 11 height 11
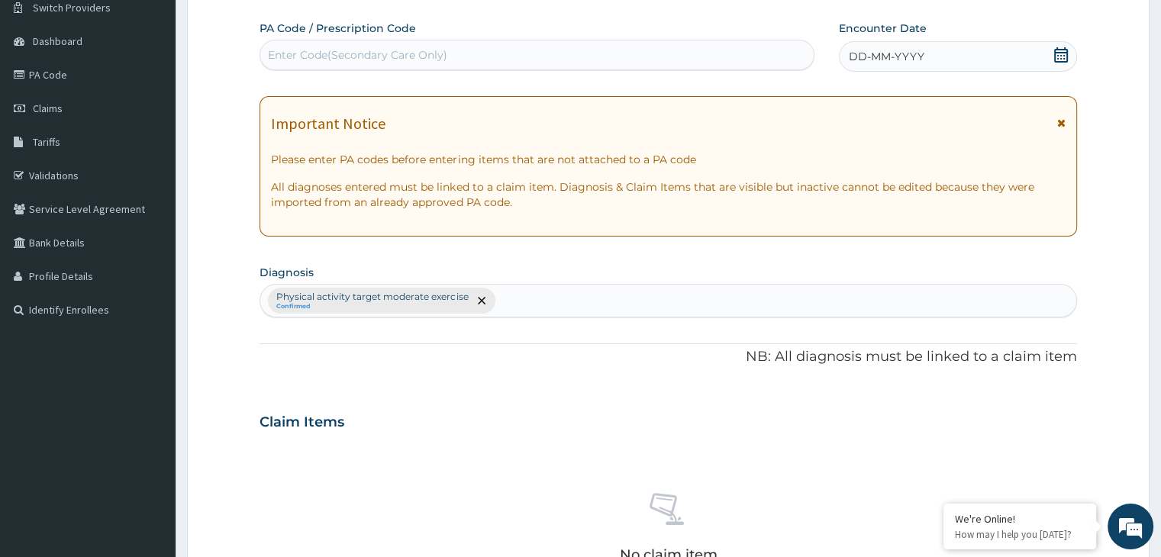
click at [416, 40] on div "Enter Code(Secondary Care Only)" at bounding box center [537, 55] width 555 height 31
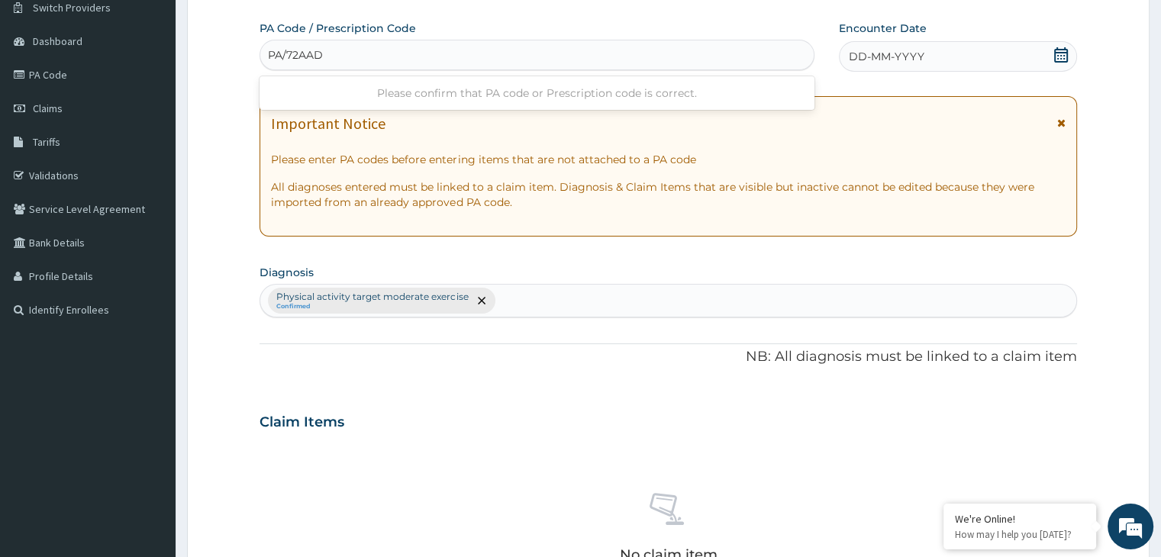
type input "PA/72AADE"
click at [1061, 62] on span at bounding box center [1061, 56] width 15 height 19
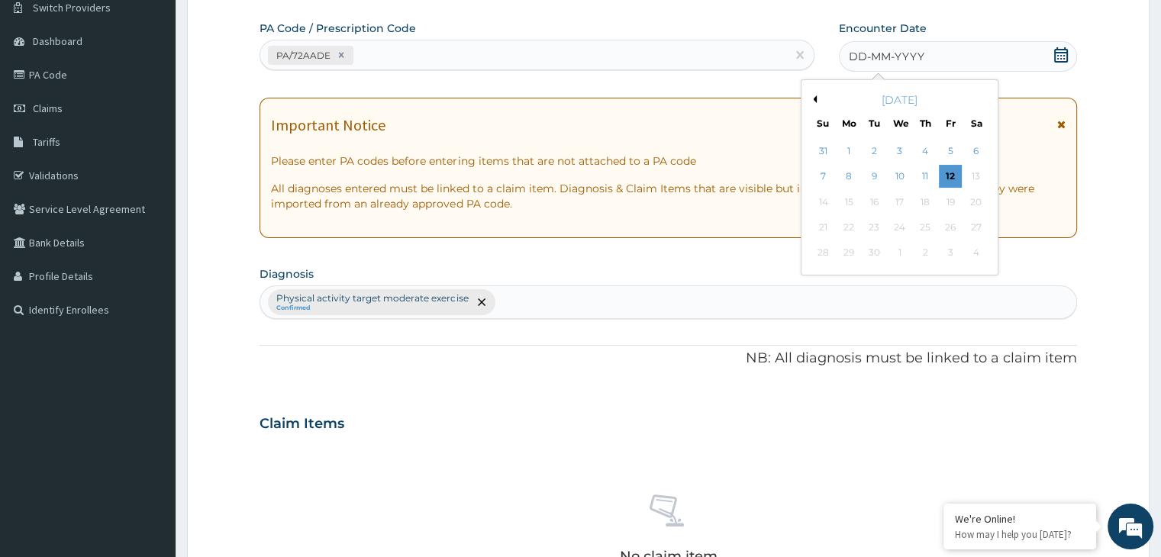
click at [814, 97] on button "Previous Month" at bounding box center [813, 99] width 8 height 8
click at [922, 170] on div "7" at bounding box center [925, 177] width 23 height 23
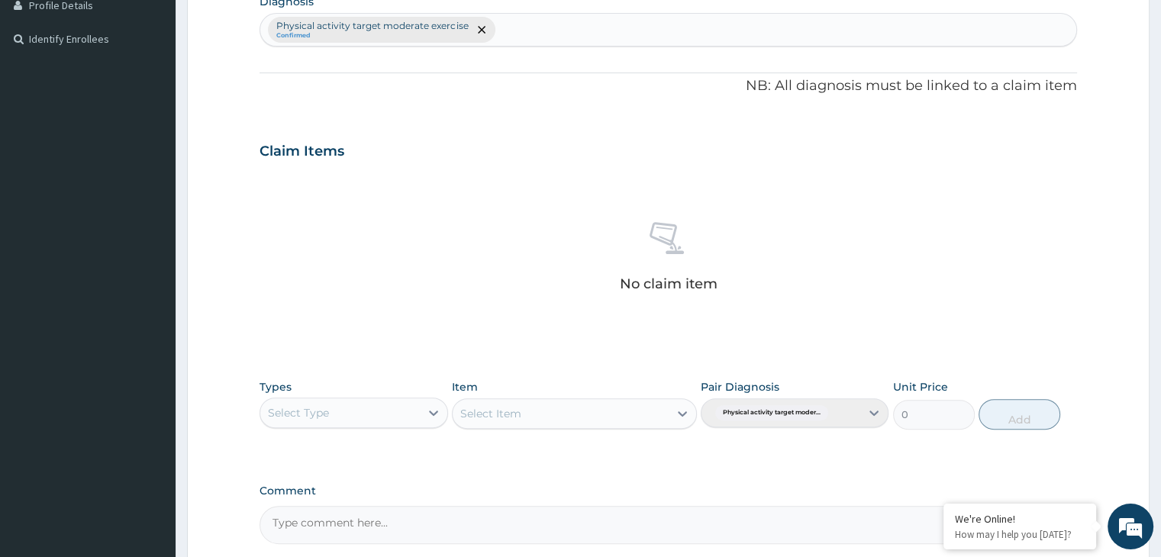
scroll to position [507, 0]
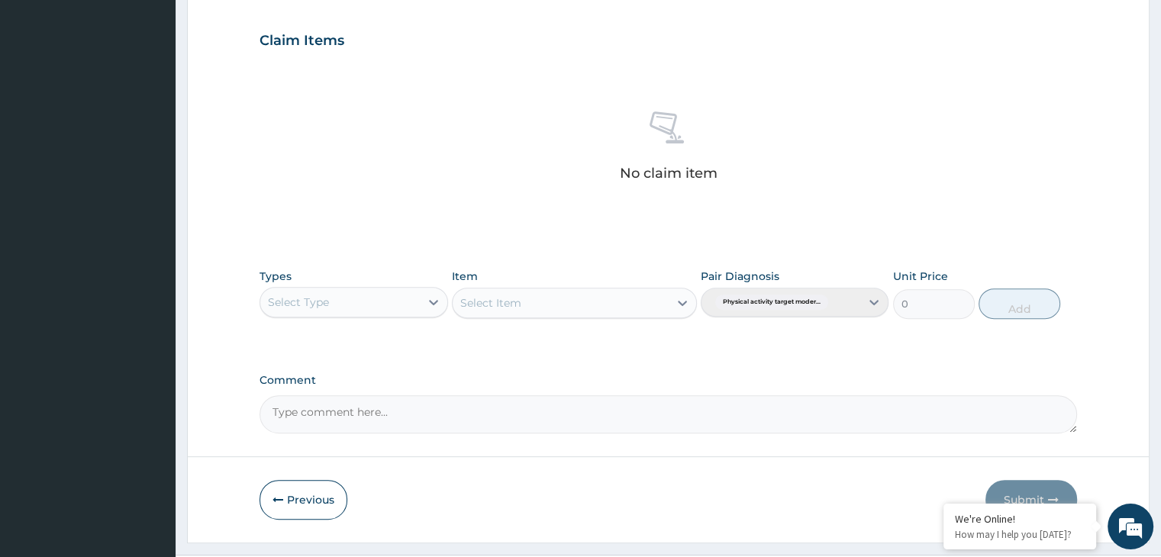
click at [418, 307] on div "Select Type" at bounding box center [339, 302] width 159 height 24
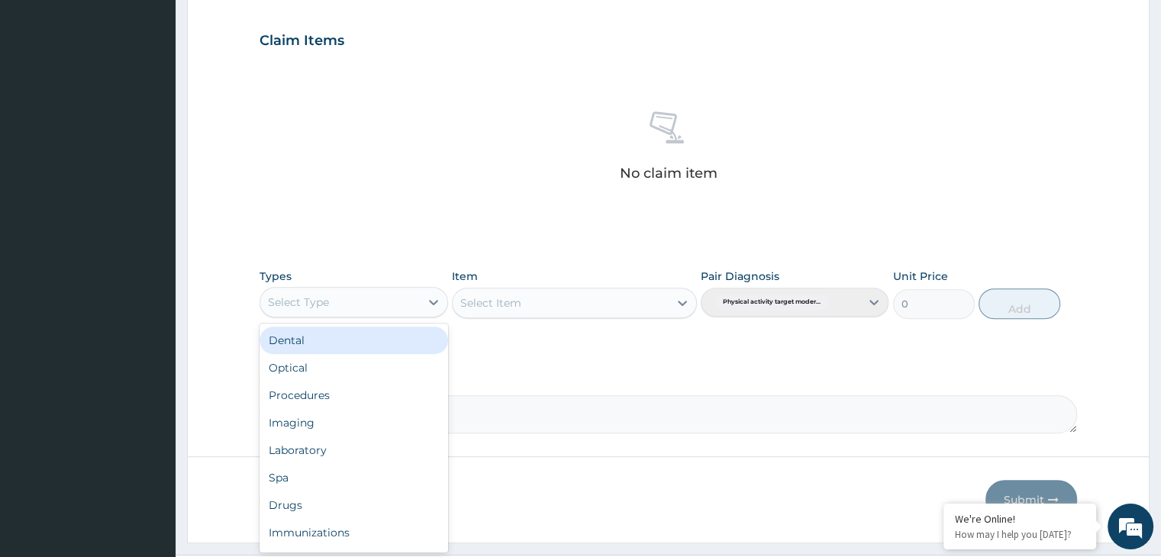
scroll to position [52, 0]
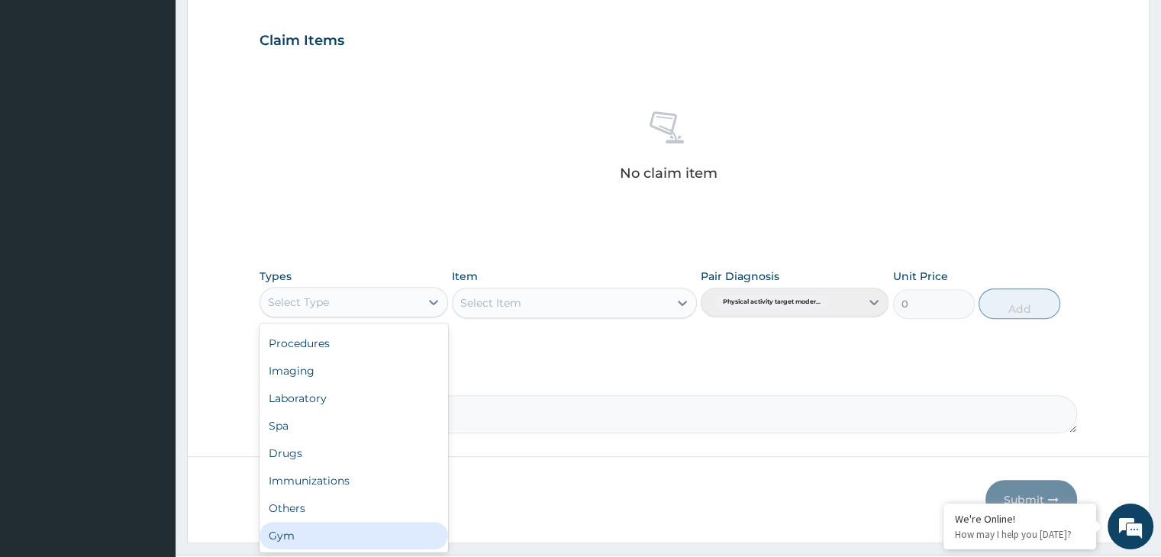
click at [316, 534] on div "Gym" at bounding box center [354, 535] width 188 height 27
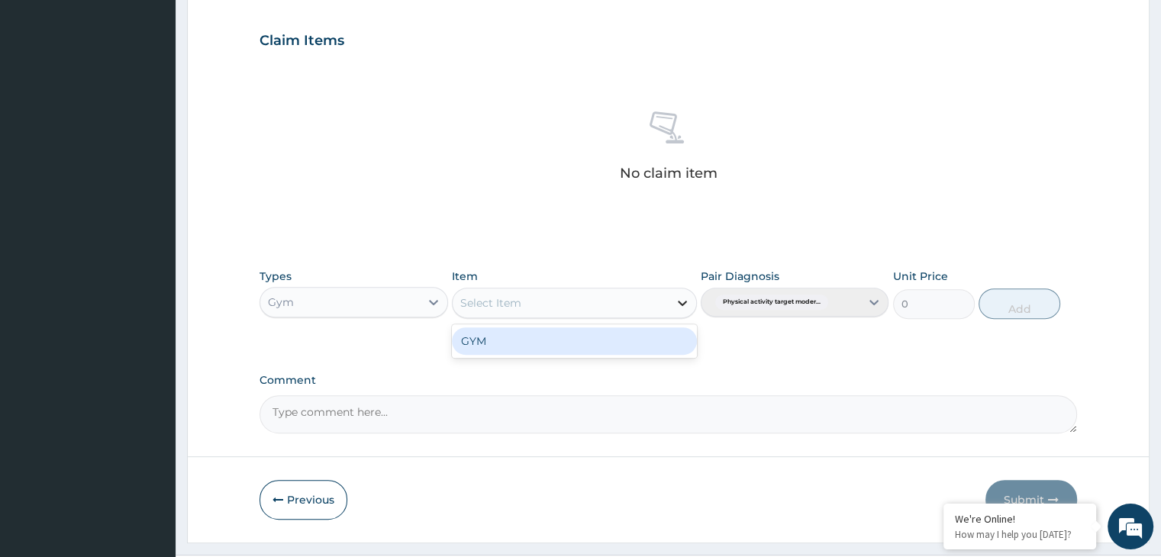
click at [676, 299] on icon at bounding box center [682, 302] width 15 height 15
click at [622, 346] on div "GYM" at bounding box center [574, 341] width 245 height 27
click at [622, 346] on div "Types Gym Item option GYM focused, 1 of 1. 1 result available. Use Up and Down …" at bounding box center [668, 305] width 817 height 89
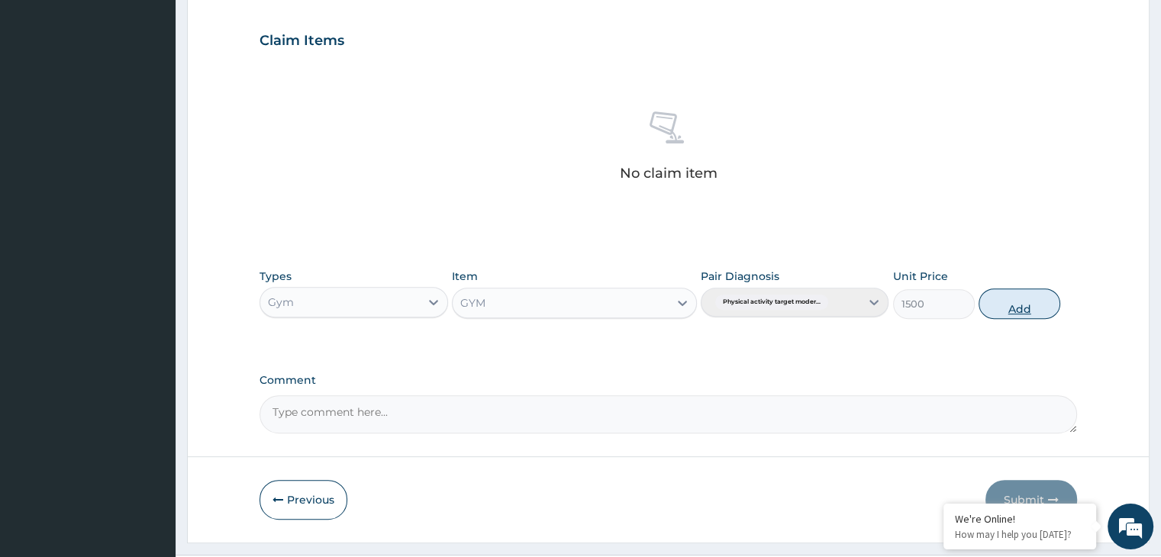
click at [1035, 308] on button "Add" at bounding box center [1020, 304] width 82 height 31
type input "0"
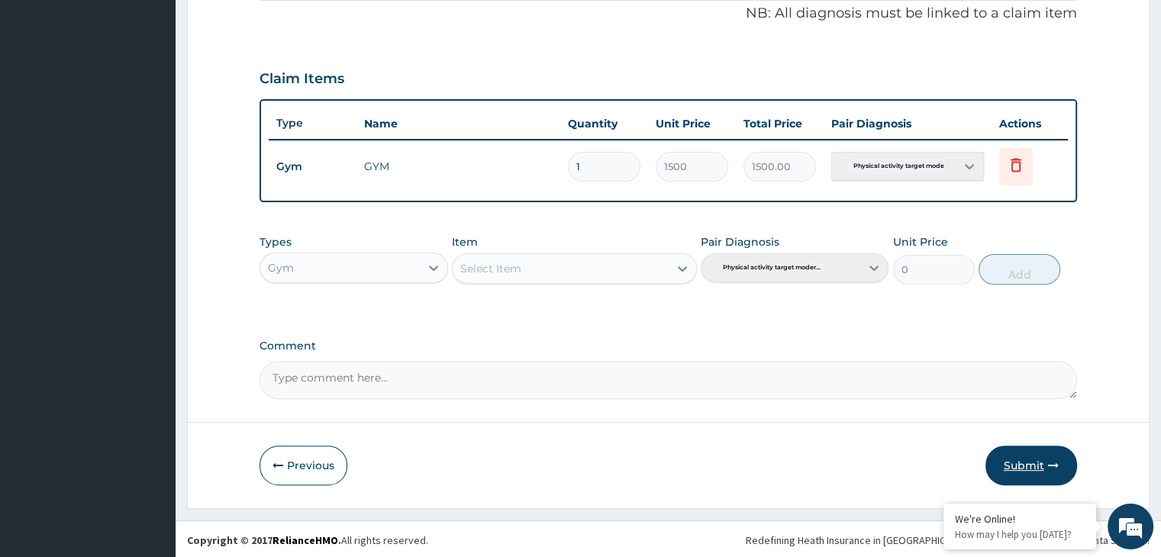
click at [1029, 463] on button "Submit" at bounding box center [1032, 466] width 92 height 40
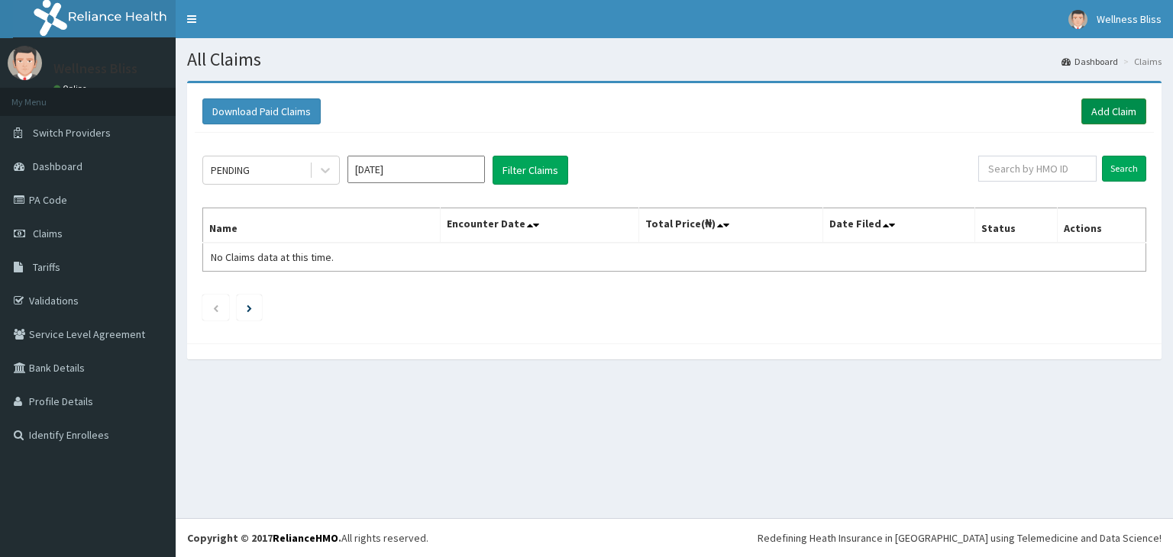
click at [1109, 109] on link "Add Claim" at bounding box center [1113, 111] width 65 height 26
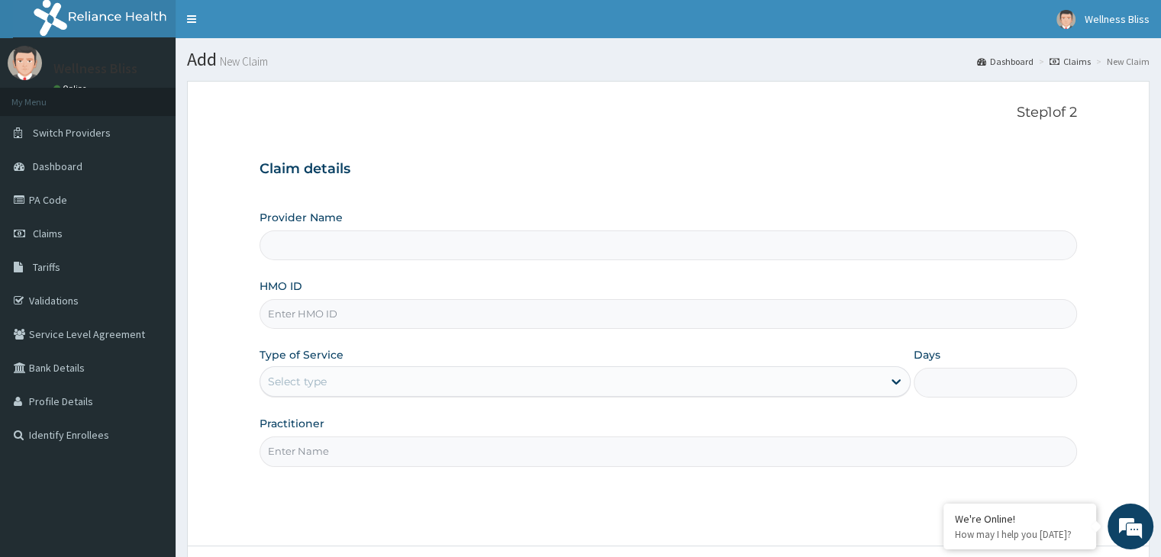
click at [405, 311] on input "HMO ID" at bounding box center [668, 314] width 817 height 30
type input "WELLNESS BLISS GYM"
type input "1"
type input "ENP/11809/A"
click at [315, 450] on input "Practitioner" at bounding box center [668, 452] width 817 height 30
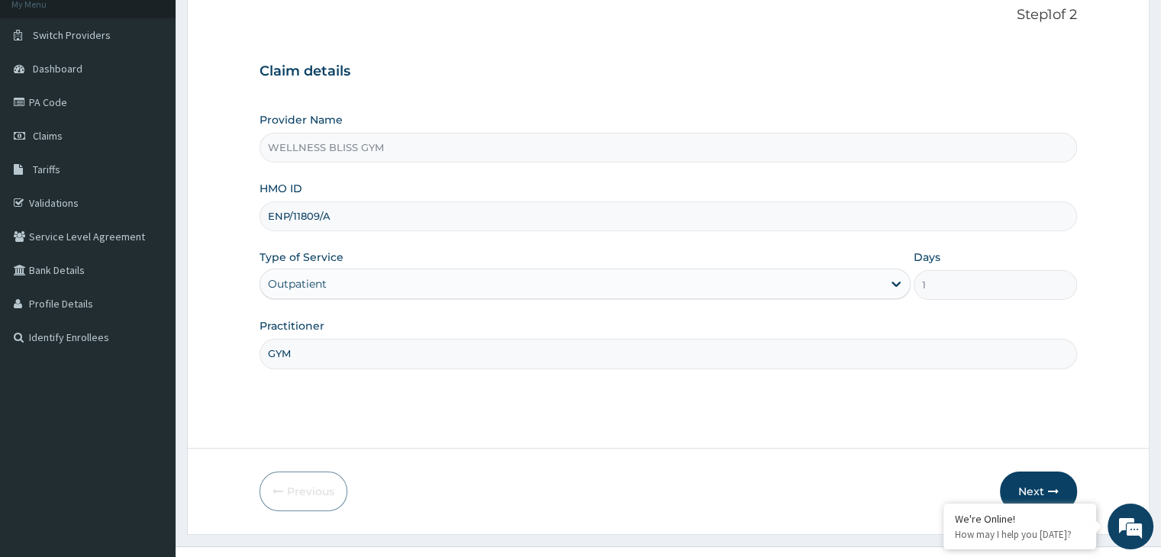
scroll to position [125, 0]
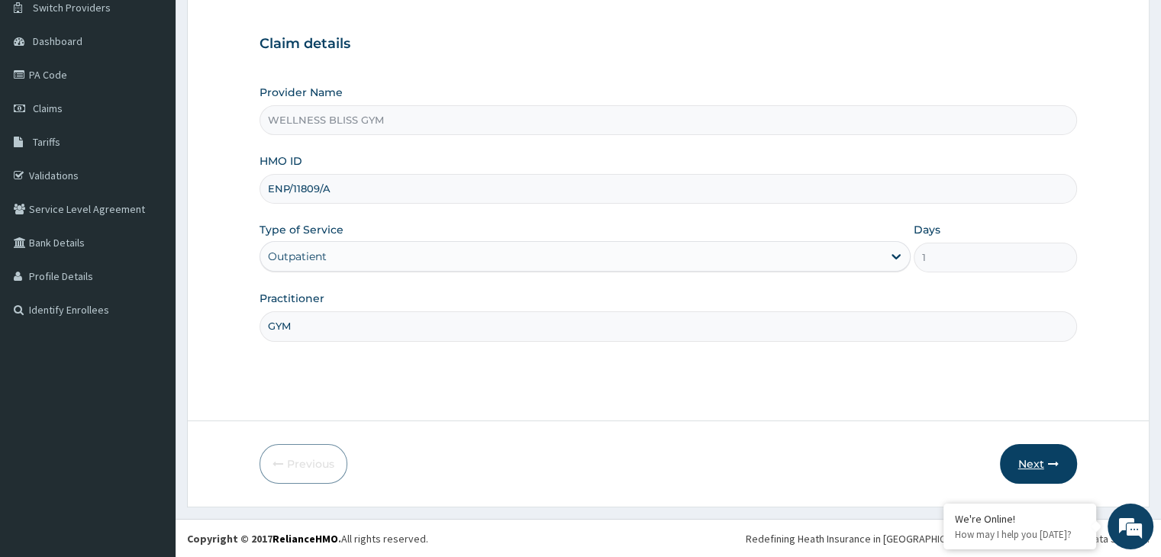
type input "GYM"
click at [1038, 481] on button "Next" at bounding box center [1038, 464] width 77 height 40
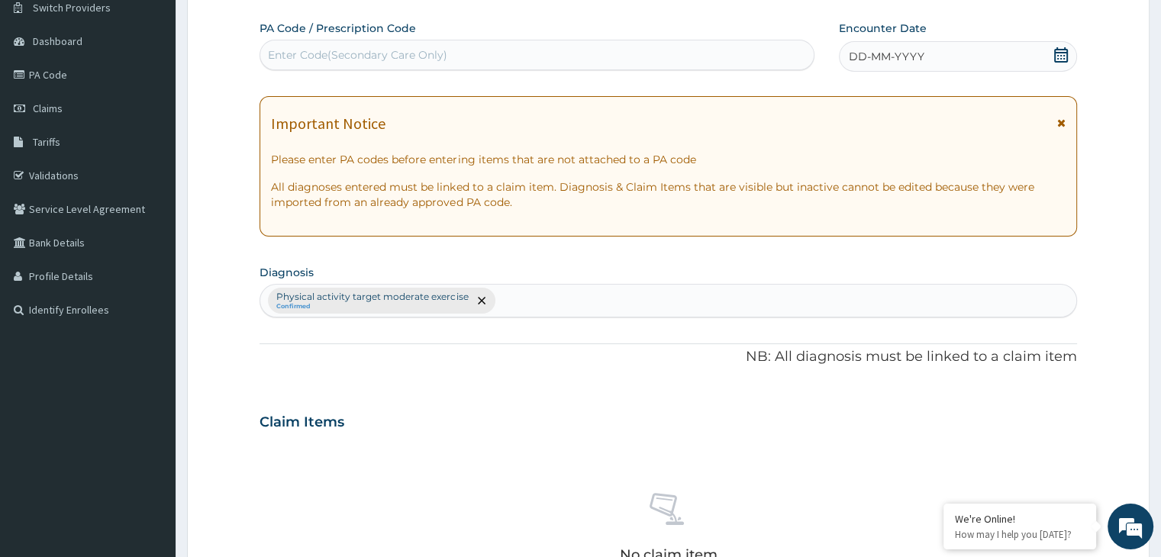
click at [337, 48] on div "Enter Code(Secondary Care Only)" at bounding box center [357, 54] width 179 height 15
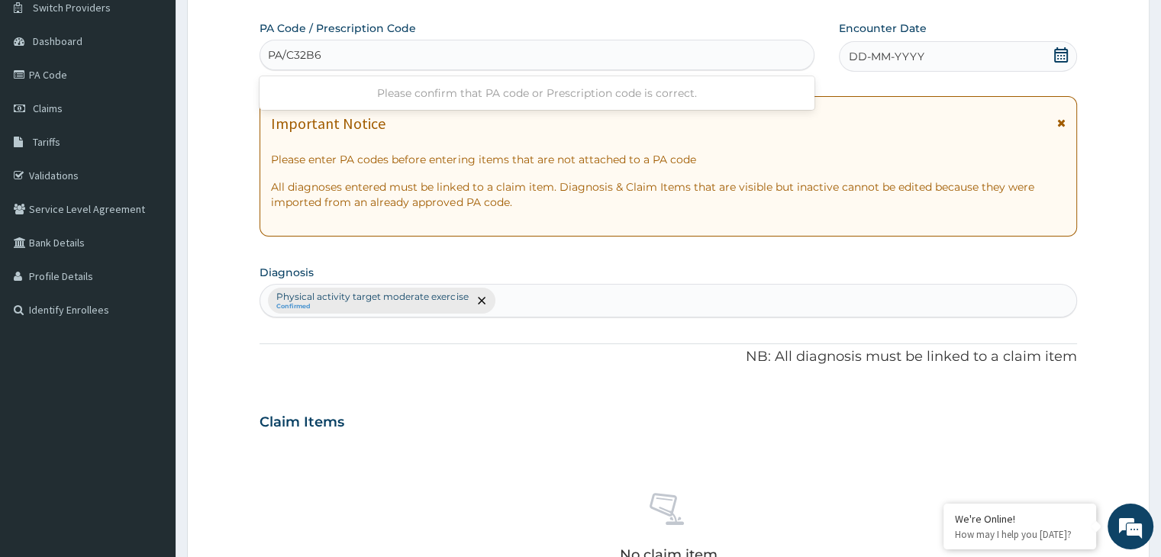
type input "PA/C32B6D"
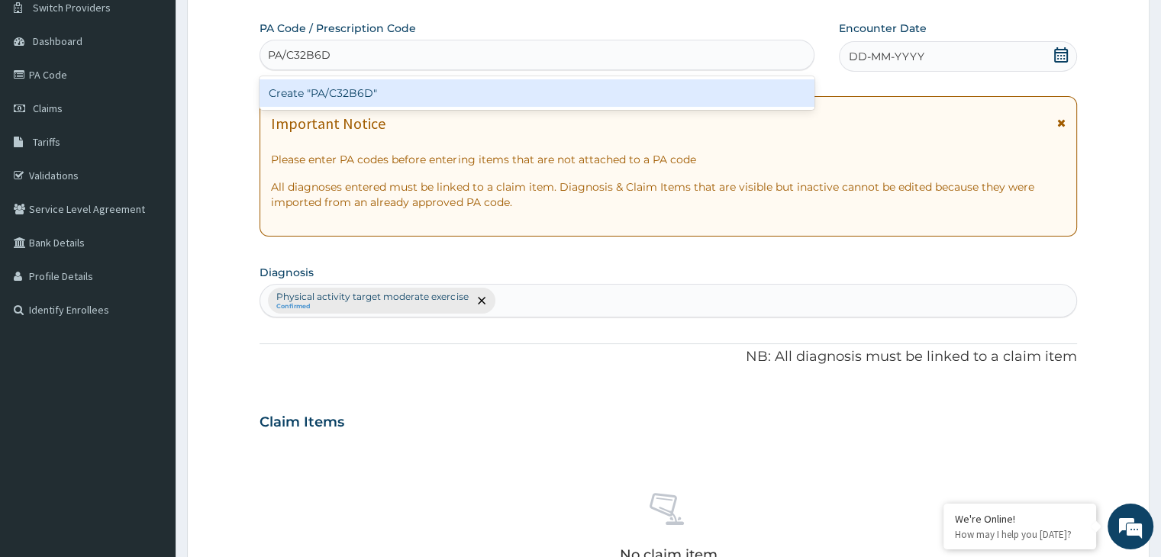
click at [379, 94] on div "Create "PA/C32B6D"" at bounding box center [537, 92] width 555 height 27
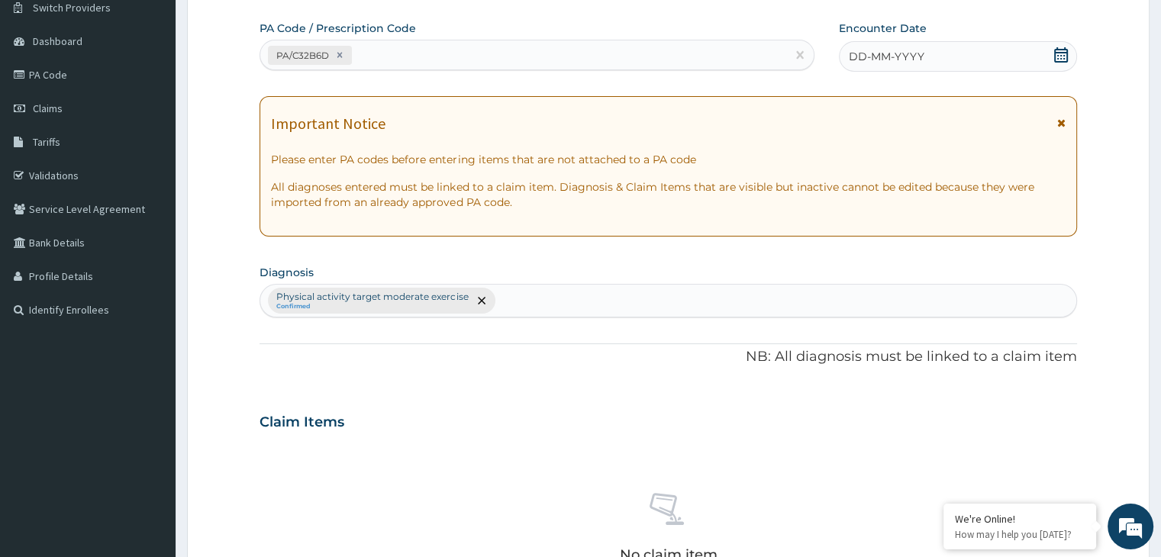
click at [1062, 59] on icon at bounding box center [1061, 54] width 15 height 15
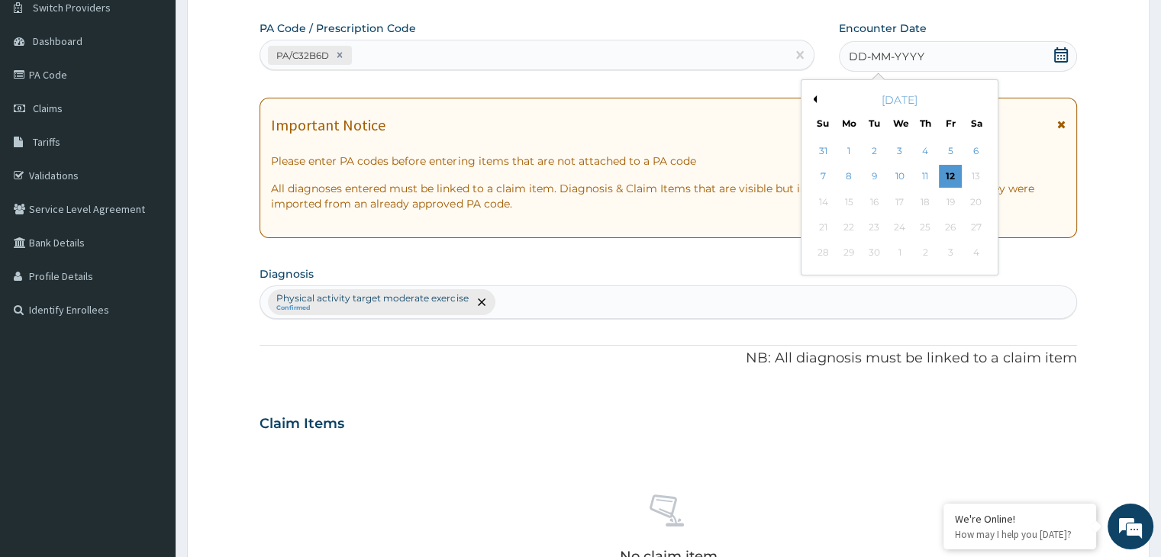
click at [816, 101] on div "[DATE]" at bounding box center [900, 99] width 184 height 15
click at [813, 98] on button "Previous Month" at bounding box center [813, 99] width 8 height 8
click at [924, 180] on div "7" at bounding box center [925, 177] width 23 height 23
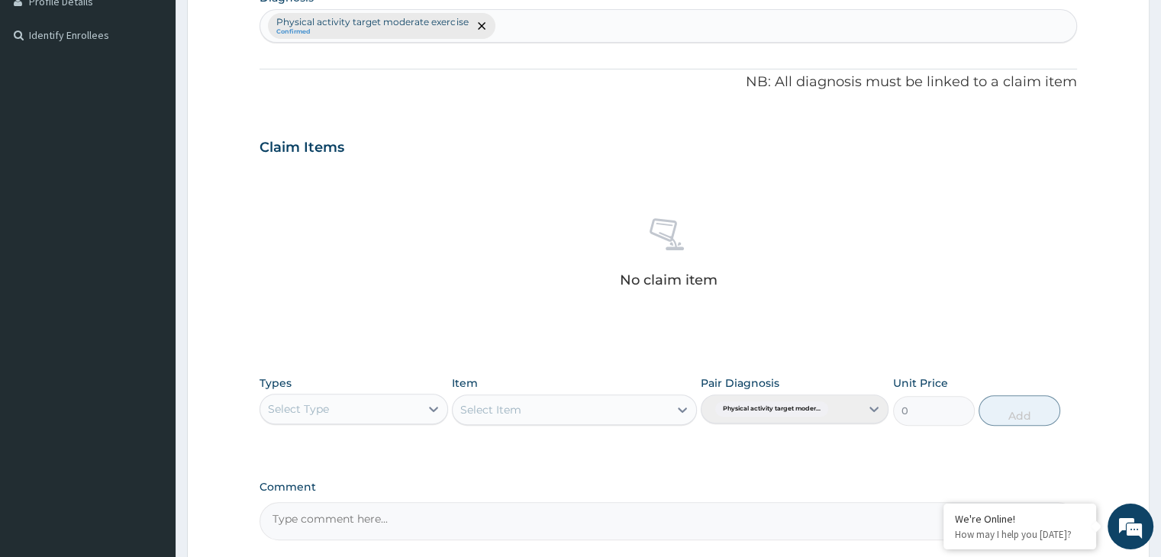
scroll to position [542, 0]
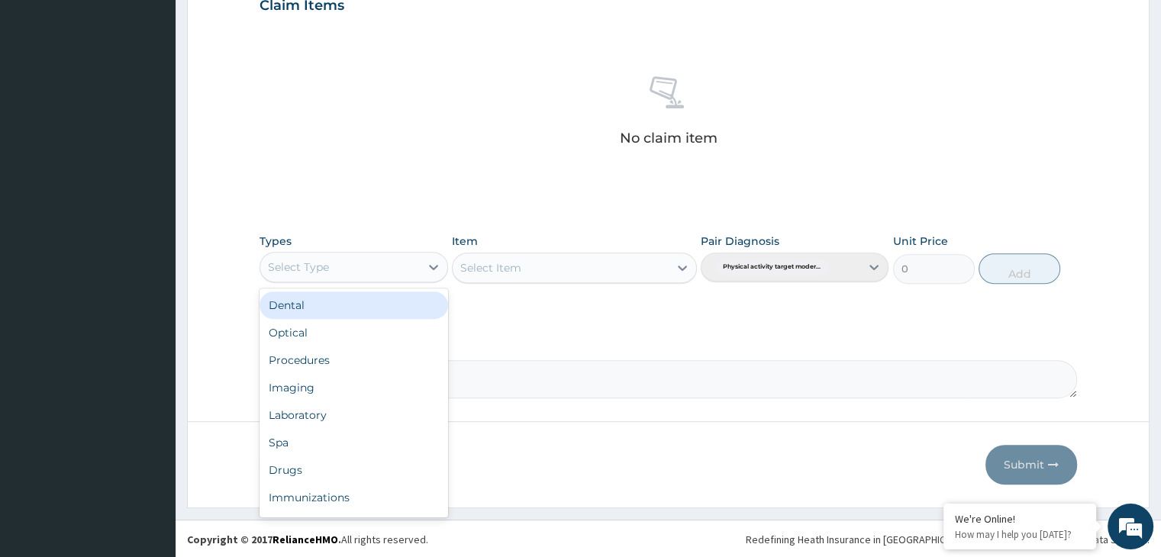
click at [415, 257] on div "Select Type" at bounding box center [339, 267] width 159 height 24
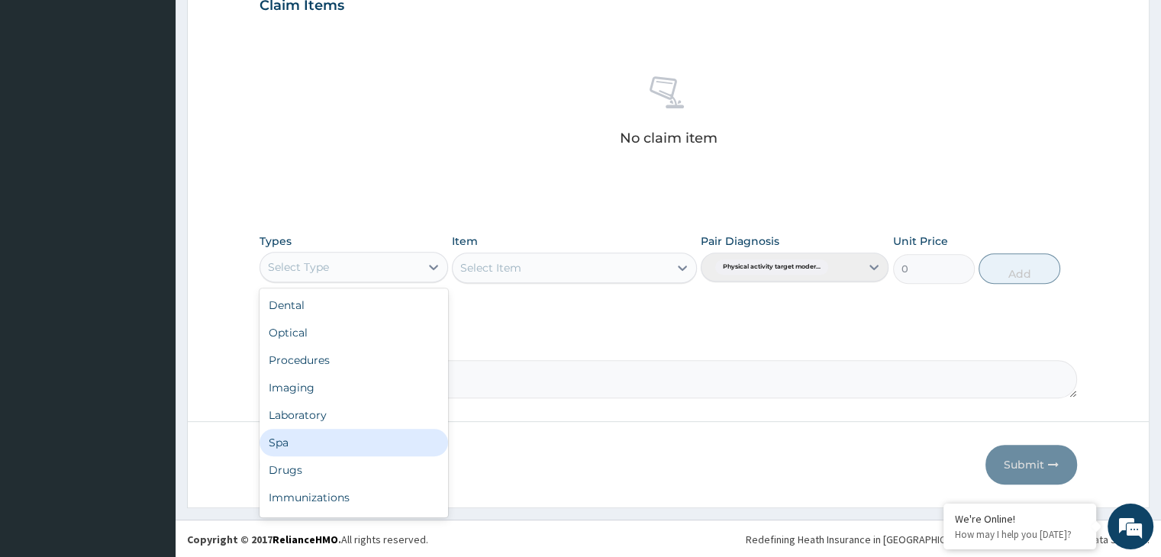
scroll to position [52, 0]
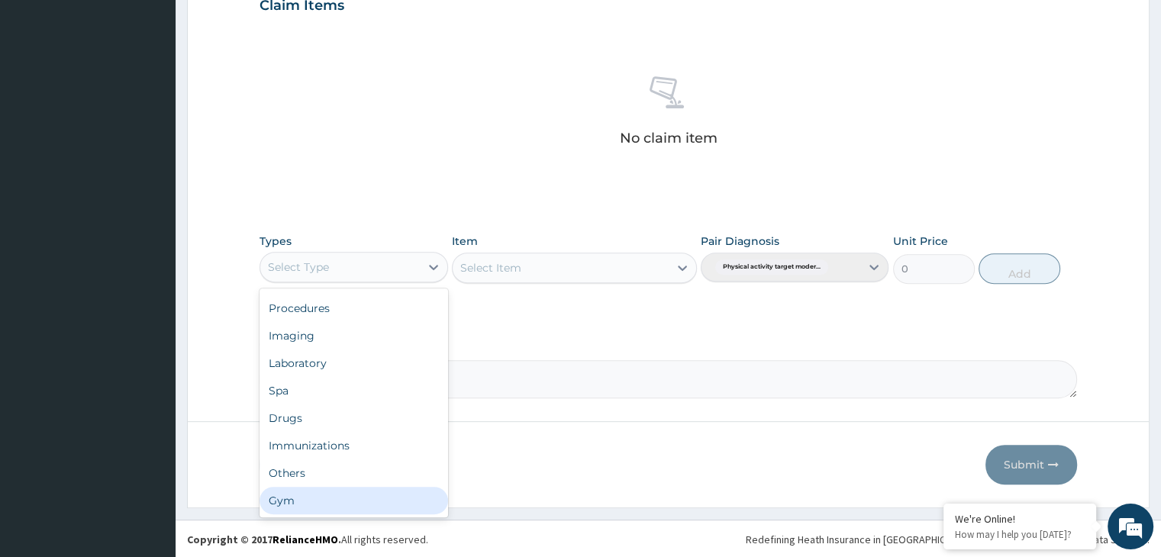
click at [371, 501] on div "Gym" at bounding box center [354, 500] width 188 height 27
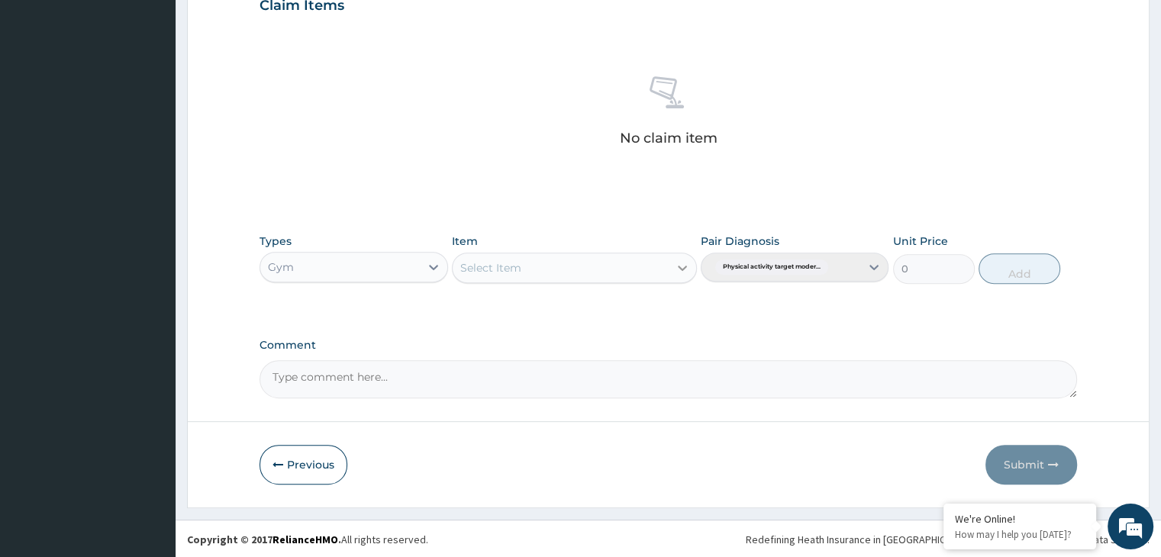
click at [679, 263] on icon at bounding box center [682, 267] width 15 height 15
drag, startPoint x: 650, startPoint y: 306, endPoint x: 673, endPoint y: 303, distance: 23.1
click at [649, 306] on div "GYM" at bounding box center [574, 305] width 245 height 27
click at [1038, 275] on button "Add" at bounding box center [1020, 268] width 82 height 31
type input "0"
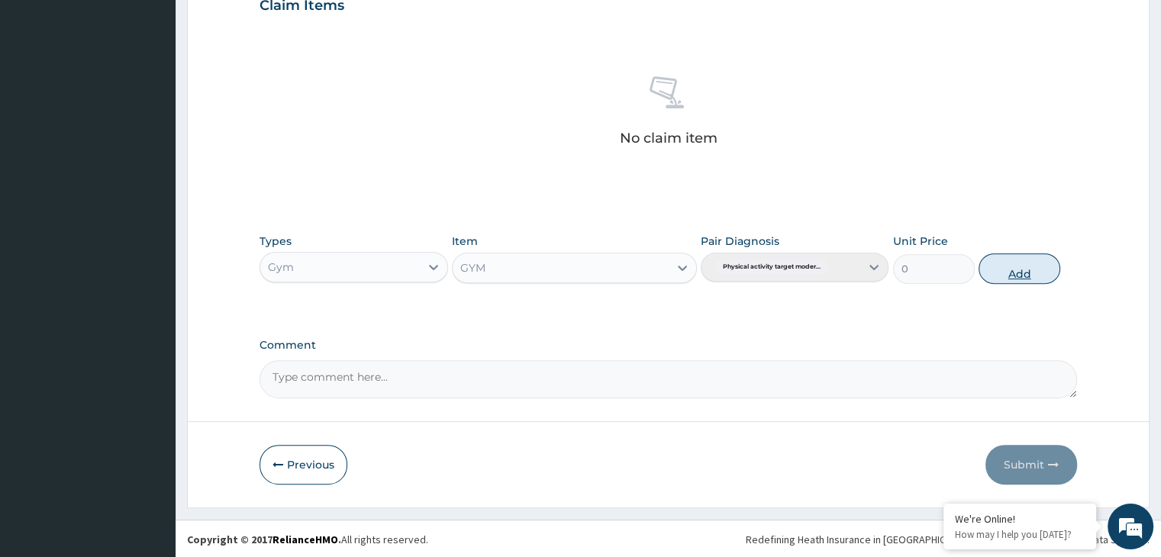
scroll to position [469, 0]
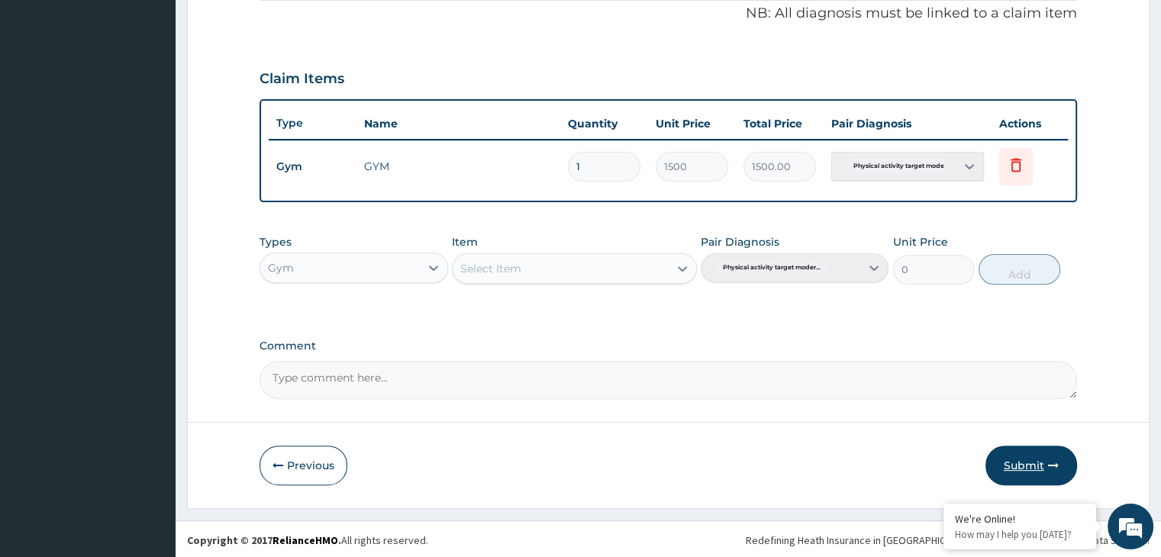
click at [1029, 467] on button "Submit" at bounding box center [1032, 466] width 92 height 40
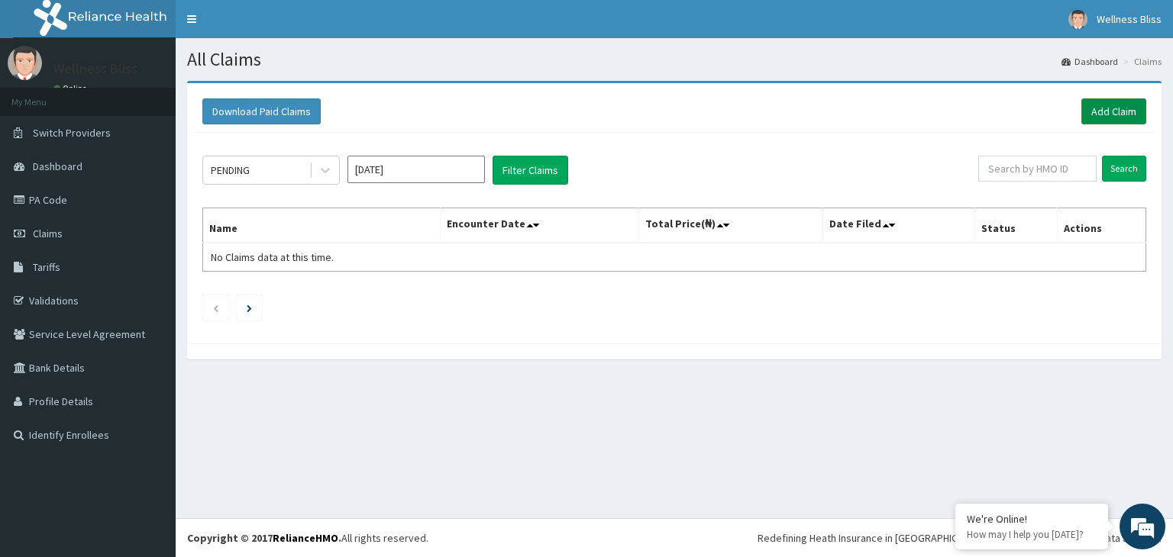
click at [1116, 104] on link "Add Claim" at bounding box center [1113, 111] width 65 height 26
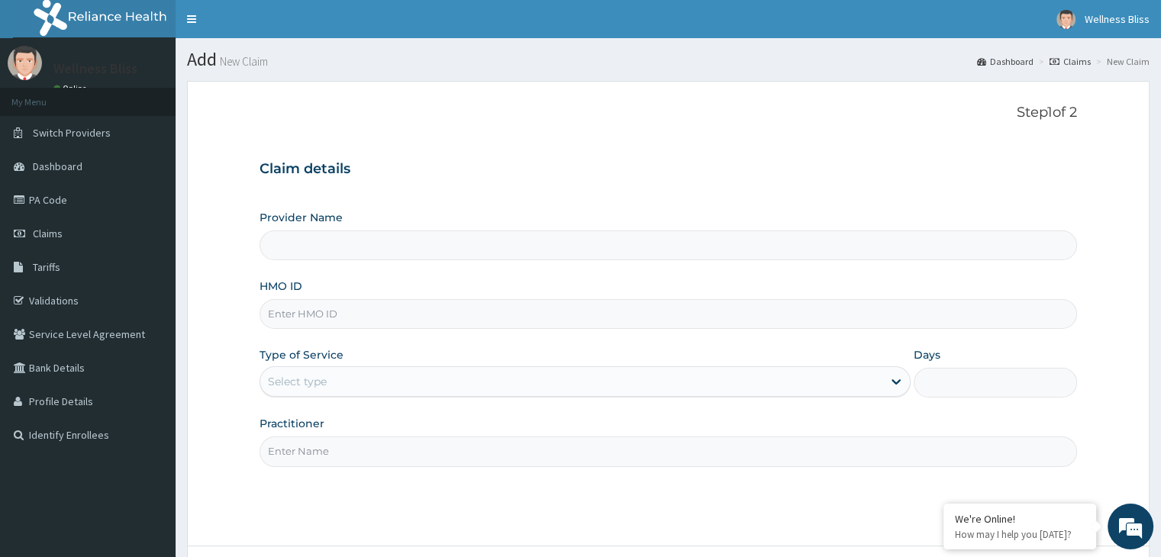
click at [357, 318] on input "HMO ID" at bounding box center [668, 314] width 817 height 30
type input "TU"
type input "WELLNESS BLISS GYM"
type input "1"
type input "TUL/10026/A"
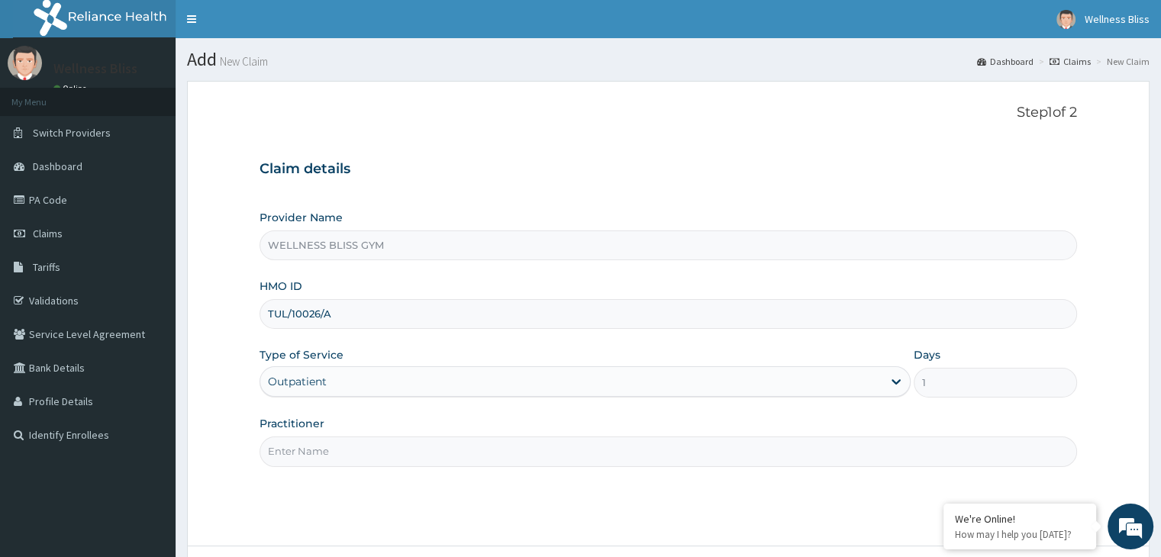
click at [306, 450] on input "Practitioner" at bounding box center [668, 452] width 817 height 30
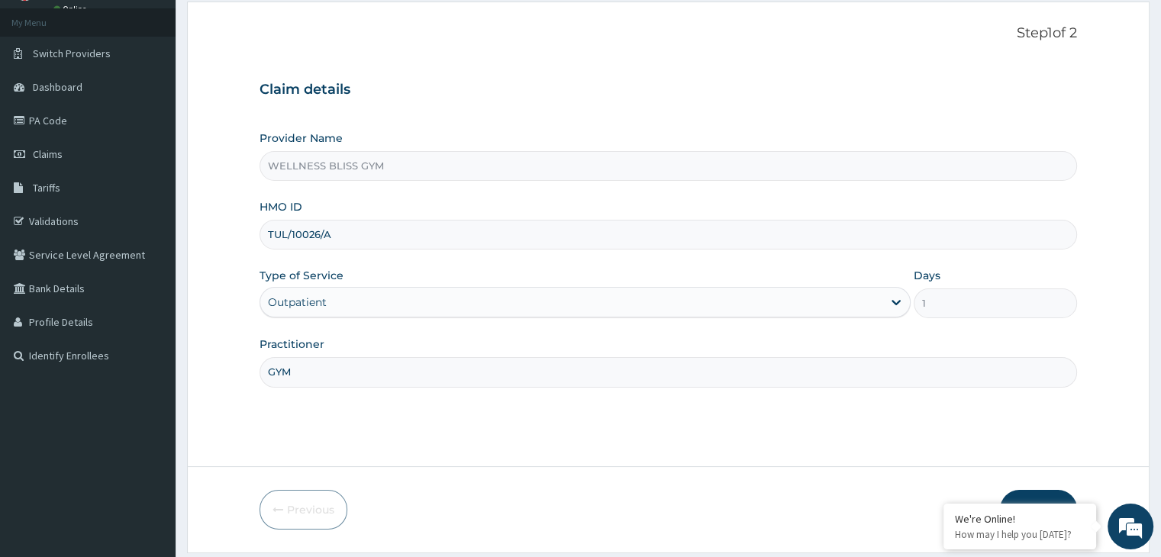
scroll to position [125, 0]
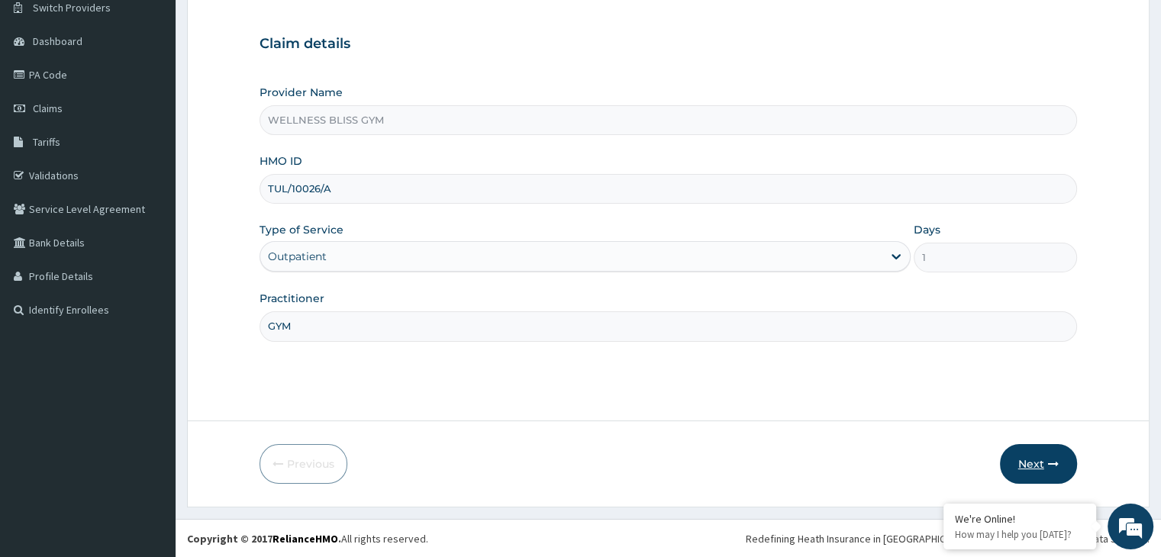
type input "GYM"
click at [1041, 457] on button "Next" at bounding box center [1038, 464] width 77 height 40
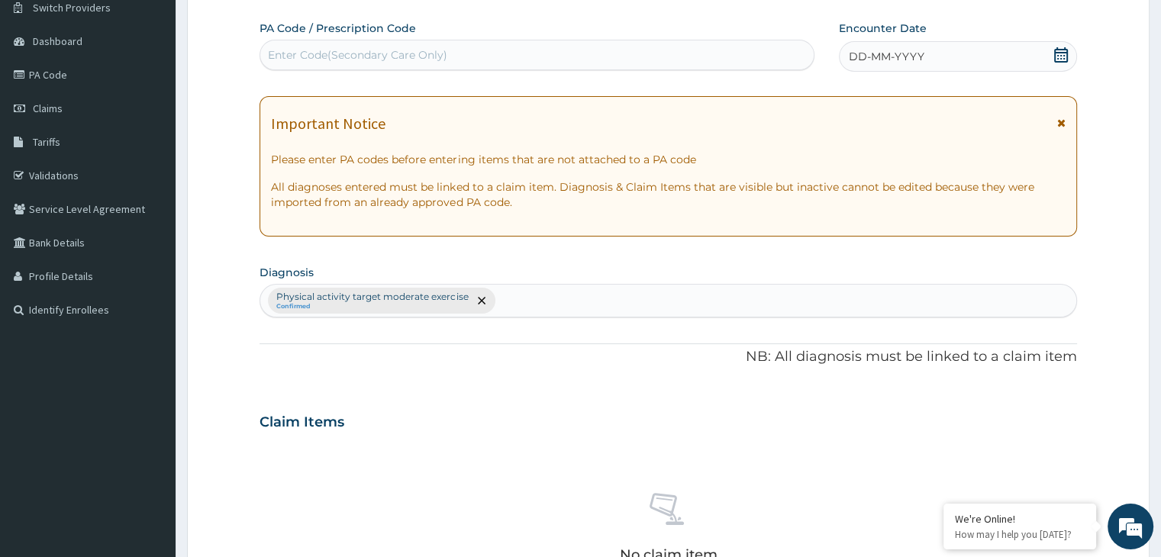
click at [361, 47] on div "Enter Code(Secondary Care Only)" at bounding box center [357, 54] width 179 height 15
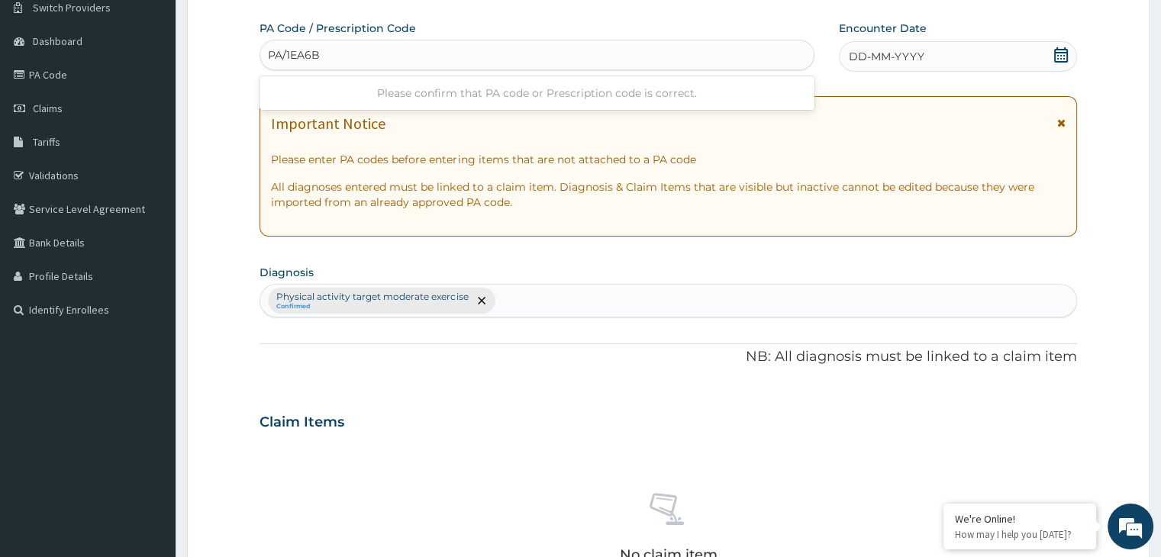
type input "PA/1EA6B0"
click at [1057, 59] on icon at bounding box center [1061, 54] width 15 height 15
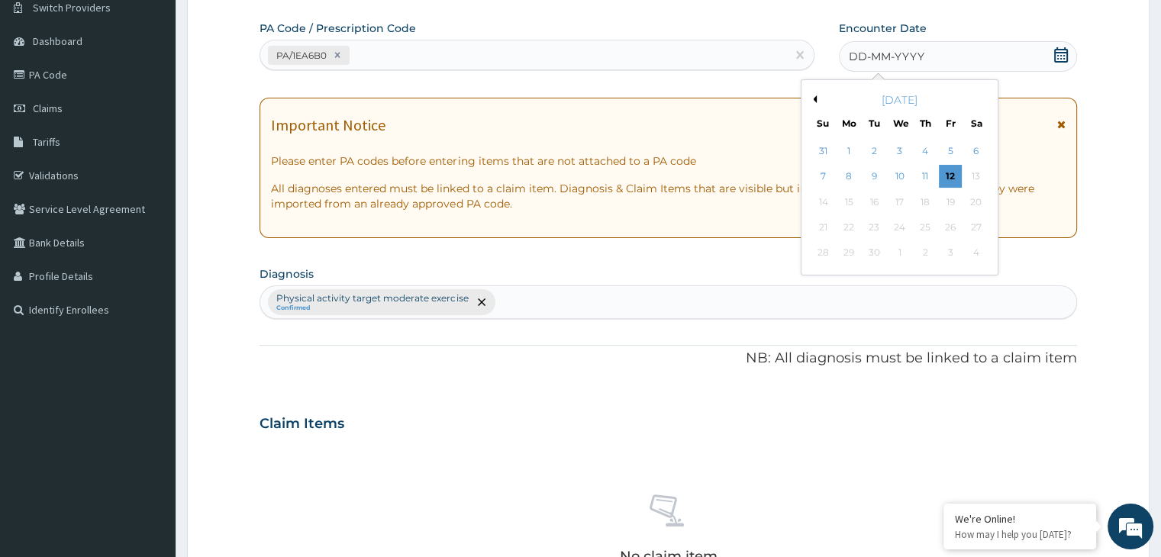
click at [815, 95] on button "Previous Month" at bounding box center [813, 99] width 8 height 8
click at [983, 101] on button "Next Month" at bounding box center [987, 99] width 8 height 8
click at [983, 101] on div "[DATE]" at bounding box center [900, 99] width 184 height 15
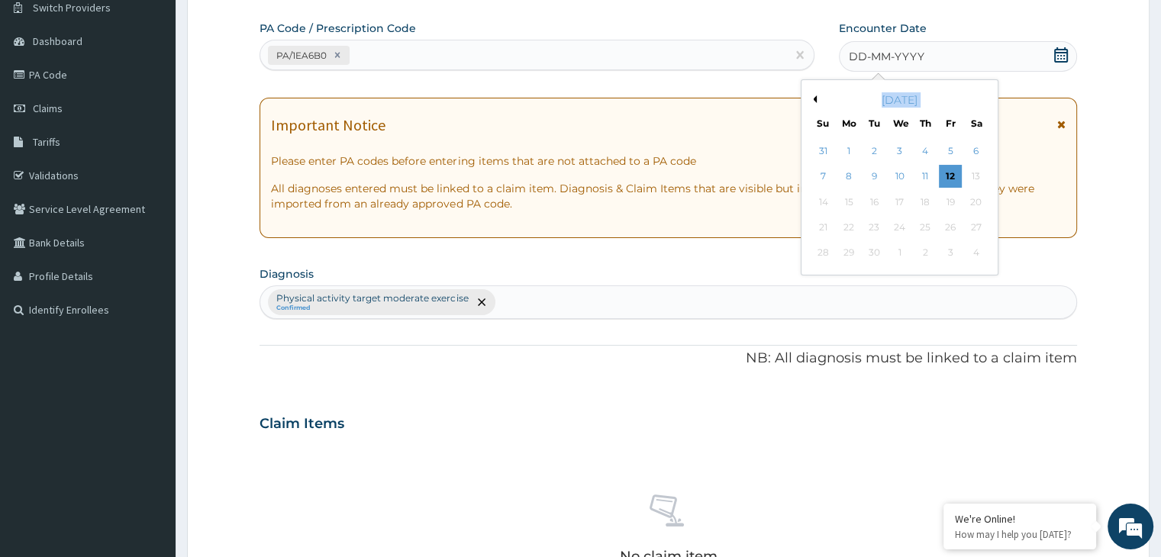
click at [983, 101] on div "[DATE]" at bounding box center [900, 99] width 184 height 15
click at [815, 101] on button "Previous Month" at bounding box center [813, 99] width 8 height 8
click at [922, 175] on div "7" at bounding box center [925, 177] width 23 height 23
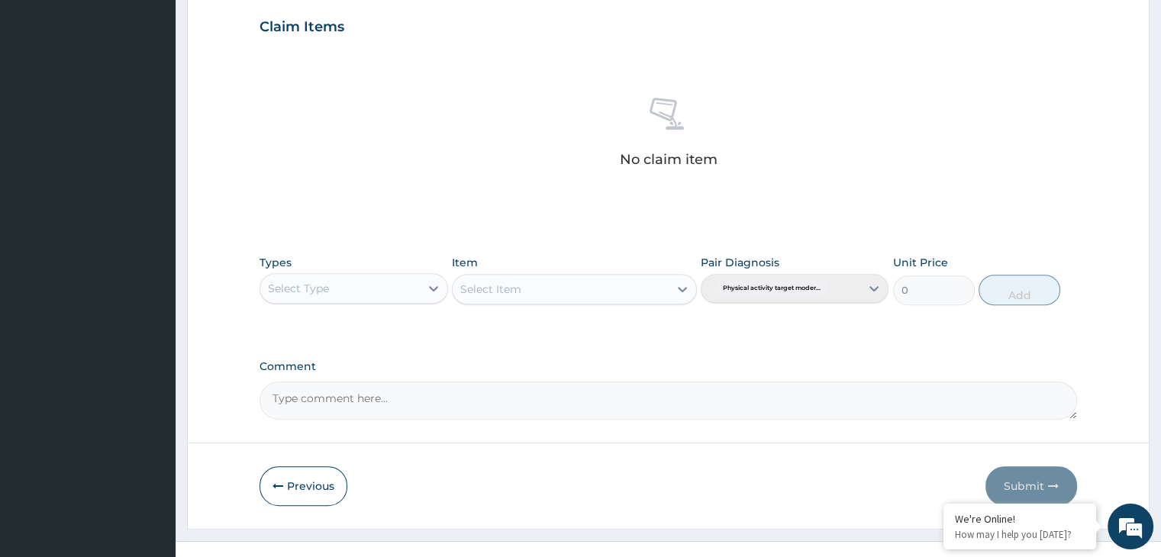
scroll to position [542, 0]
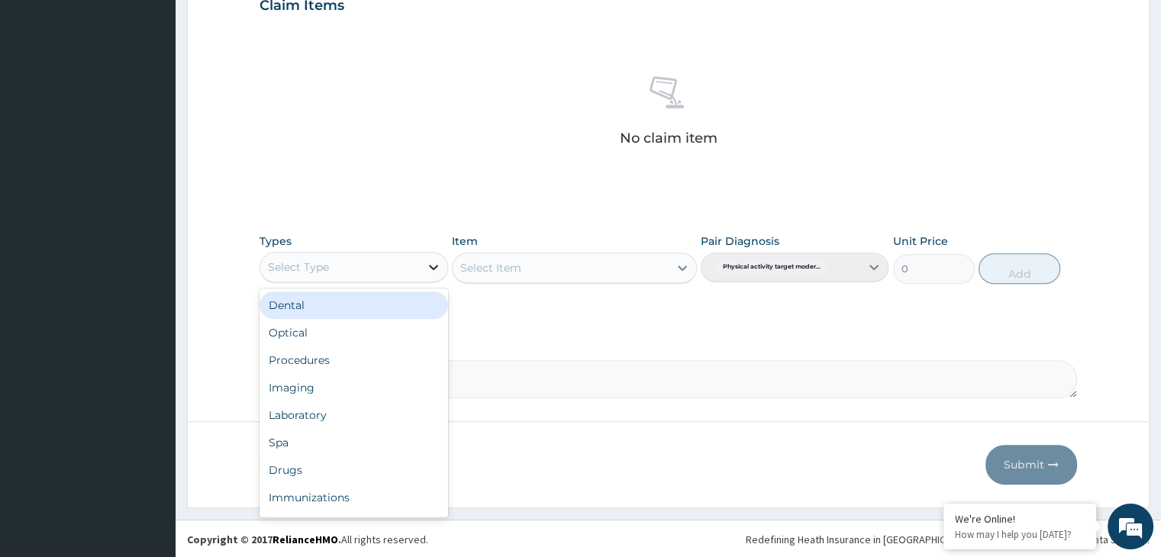
click at [426, 255] on div at bounding box center [433, 266] width 27 height 27
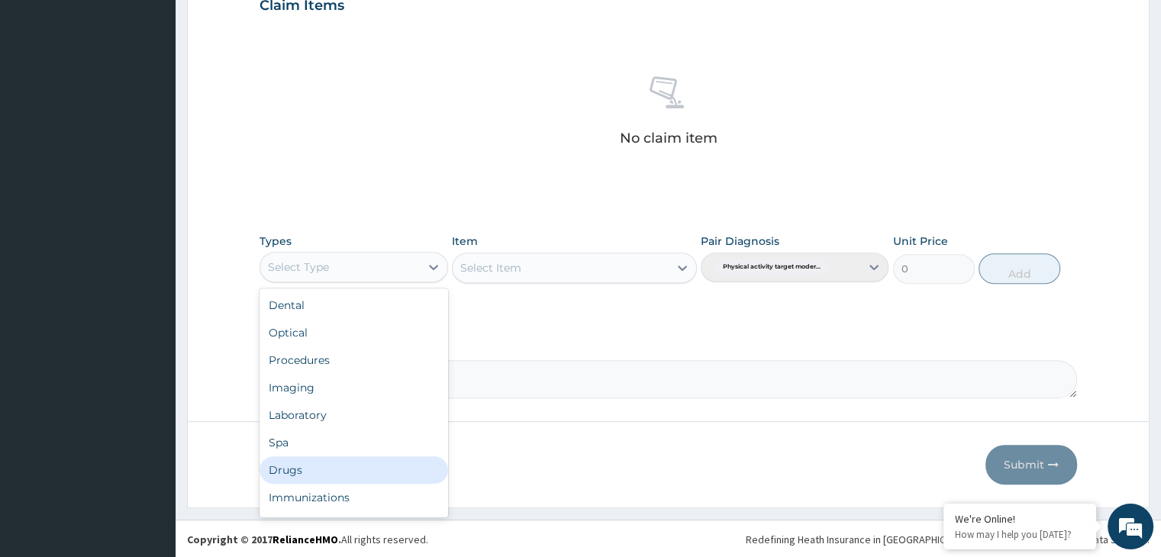
scroll to position [52, 0]
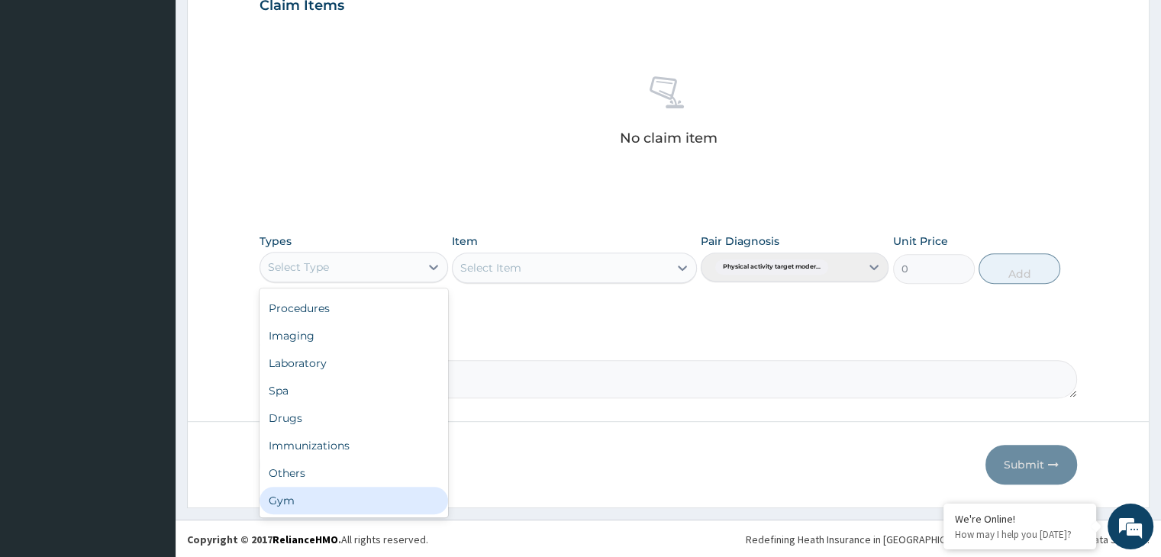
click at [377, 495] on div "Gym" at bounding box center [354, 500] width 188 height 27
click at [377, 495] on form "Step 2 of 2 PA Code / Prescription Code PA/1EA6B0 Encounter Date [DATE] Importa…" at bounding box center [668, 23] width 963 height 969
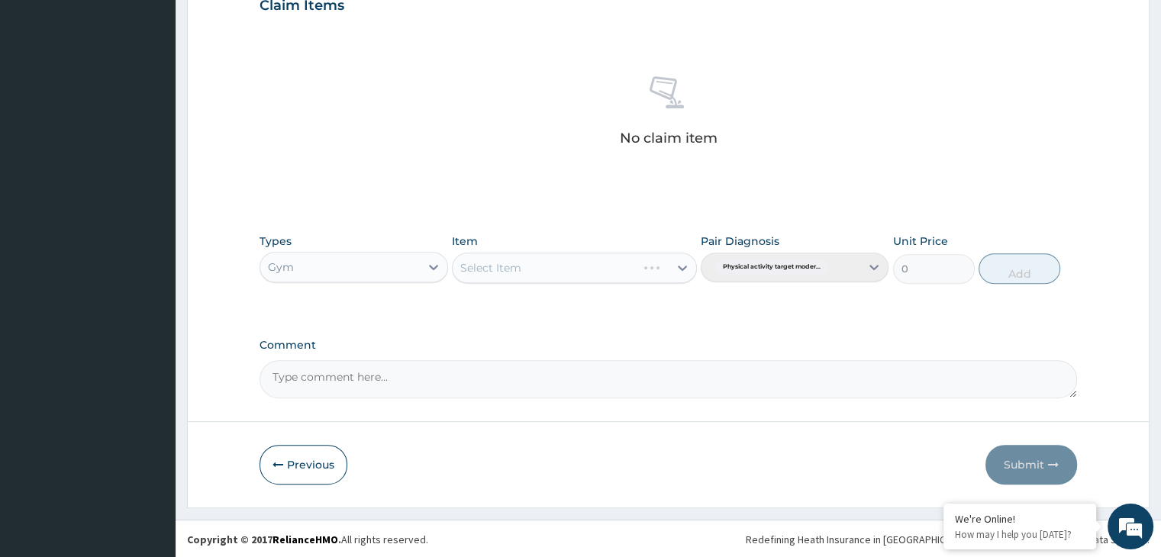
click at [675, 269] on div "Select Item" at bounding box center [574, 268] width 245 height 31
click at [686, 266] on icon at bounding box center [682, 268] width 9 height 5
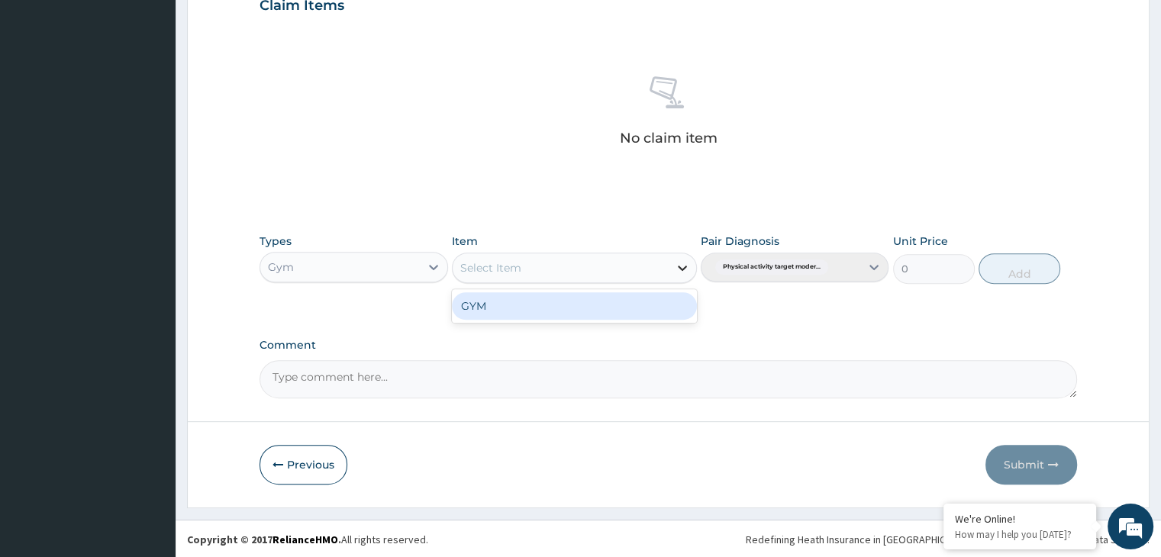
click at [676, 266] on icon at bounding box center [682, 267] width 15 height 15
click at [664, 306] on div "GYM" at bounding box center [574, 305] width 245 height 27
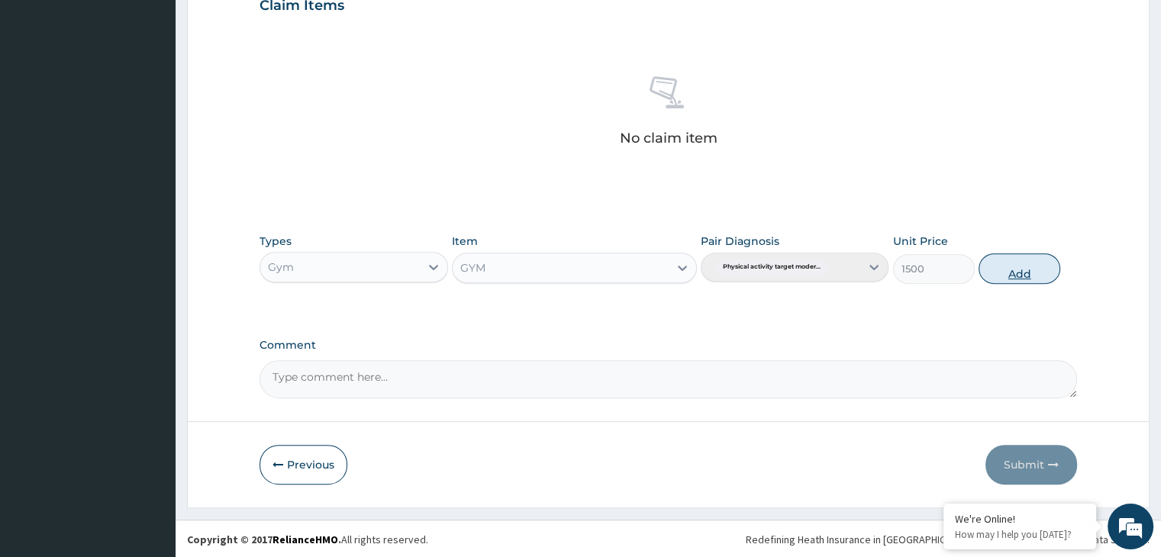
click at [1025, 263] on button "Add" at bounding box center [1020, 268] width 82 height 31
type input "0"
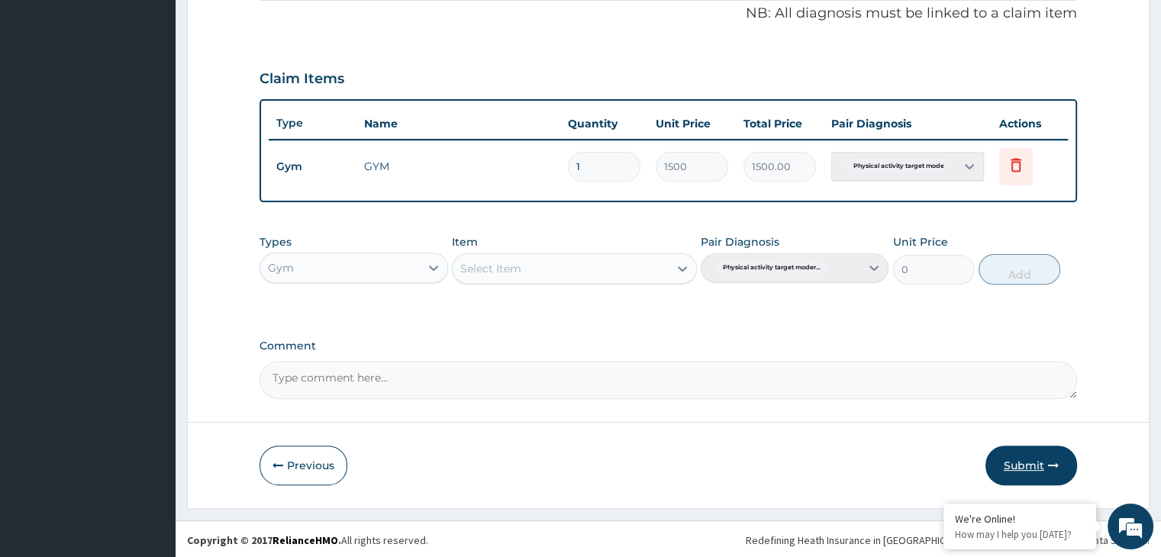
click at [1040, 462] on button "Submit" at bounding box center [1032, 466] width 92 height 40
click at [1040, 462] on div "Step 2 of 2 PA Code / Prescription Code PA/1EA6B0 Encounter Date 07-08-2025 Imp…" at bounding box center [668, 60] width 963 height 896
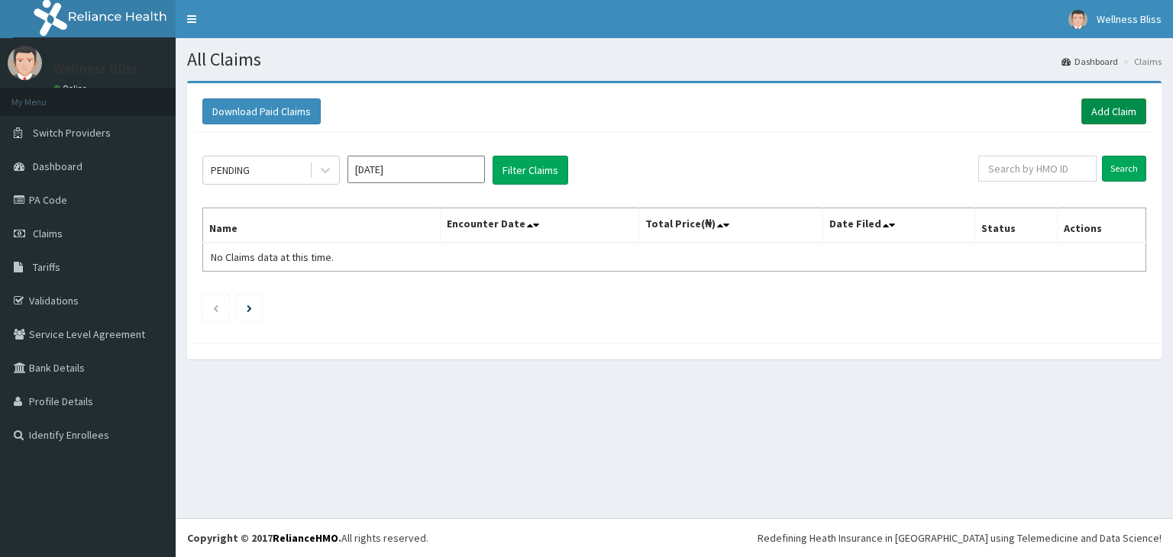
click at [1110, 106] on link "Add Claim" at bounding box center [1113, 111] width 65 height 26
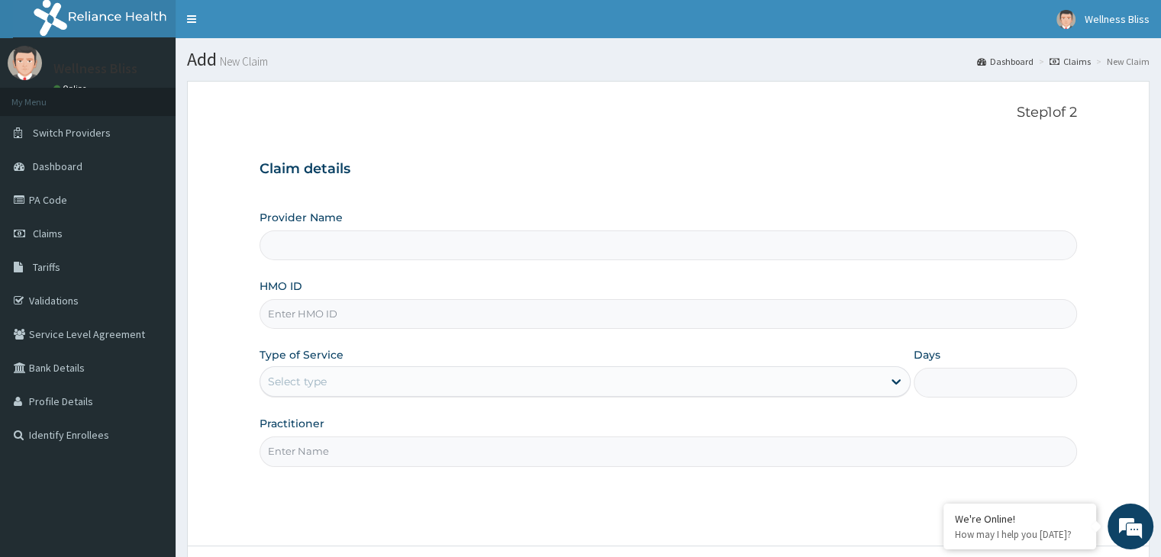
click at [275, 320] on input "HMO ID" at bounding box center [668, 314] width 817 height 30
drag, startPoint x: 275, startPoint y: 320, endPoint x: 278, endPoint y: 328, distance: 8.9
click at [274, 321] on input "HMO ID" at bounding box center [668, 314] width 817 height 30
type input "WELLNESS BLISS GYM"
type input "1"
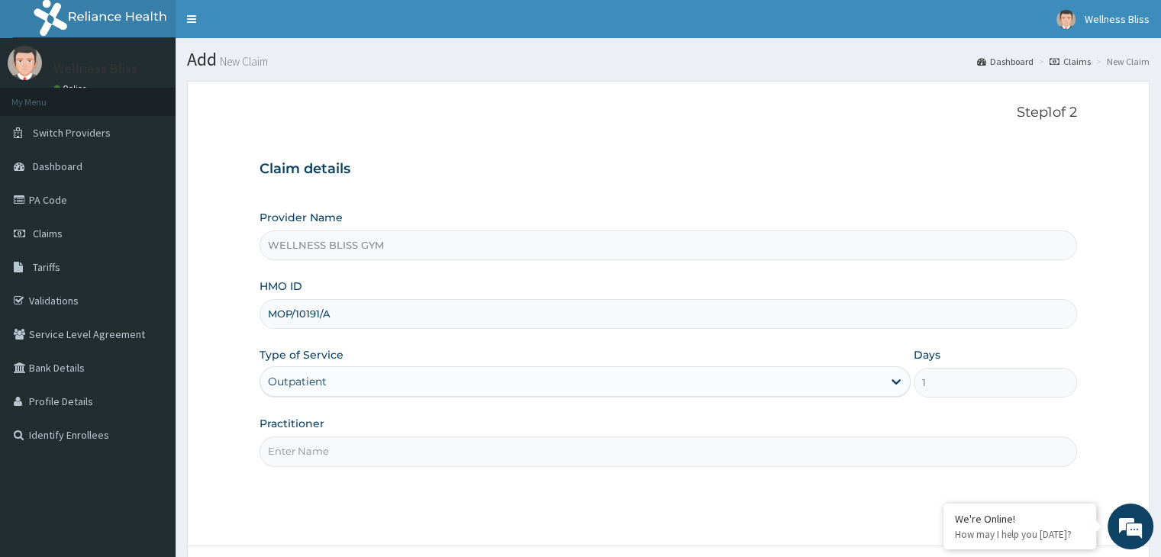
type input "MOP/10191/A"
click at [312, 452] on input "Practitioner" at bounding box center [668, 452] width 817 height 30
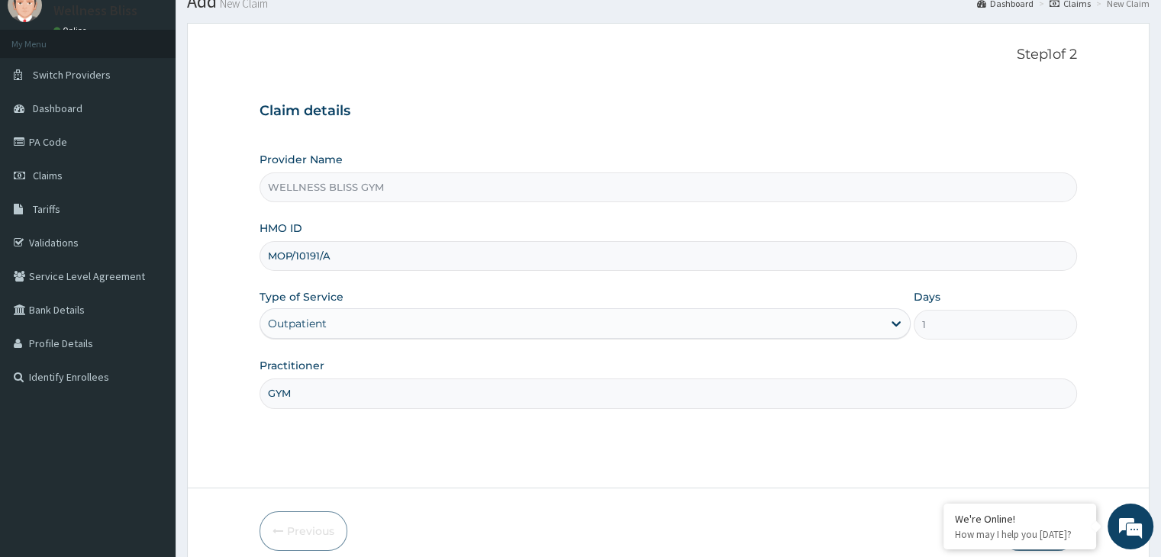
type input "GYM"
click at [806, 489] on form "Step 1 of 2 Claim details Provider Name WELLNESS BLISS GYM HMO ID MOP/10191/A T…" at bounding box center [668, 299] width 963 height 552
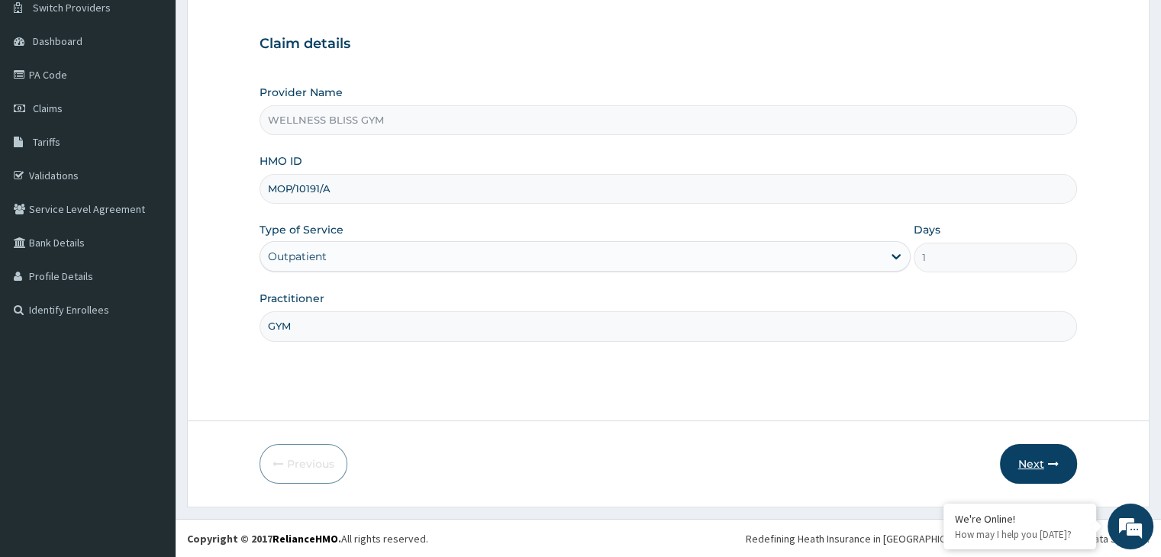
click at [1050, 475] on button "Next" at bounding box center [1038, 464] width 77 height 40
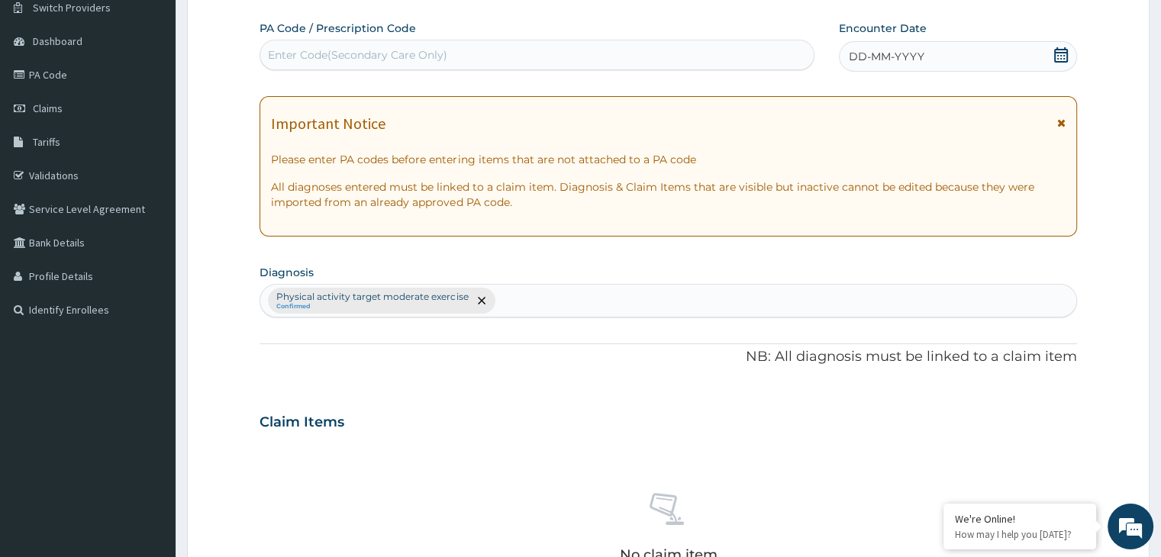
click at [435, 50] on div "Enter Code(Secondary Care Only)" at bounding box center [357, 54] width 179 height 15
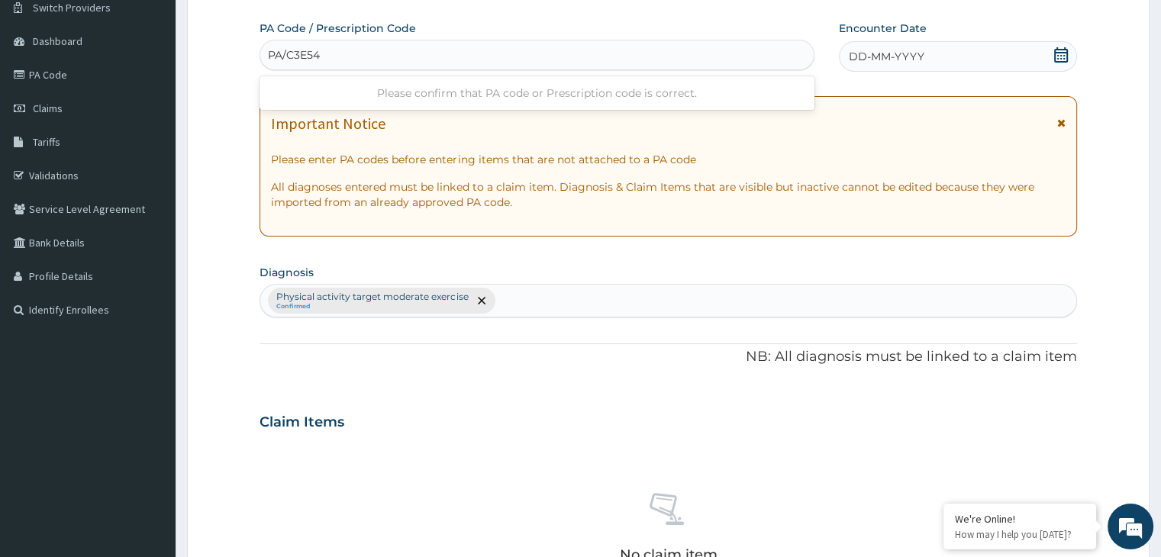
type input "PA/C3E54E"
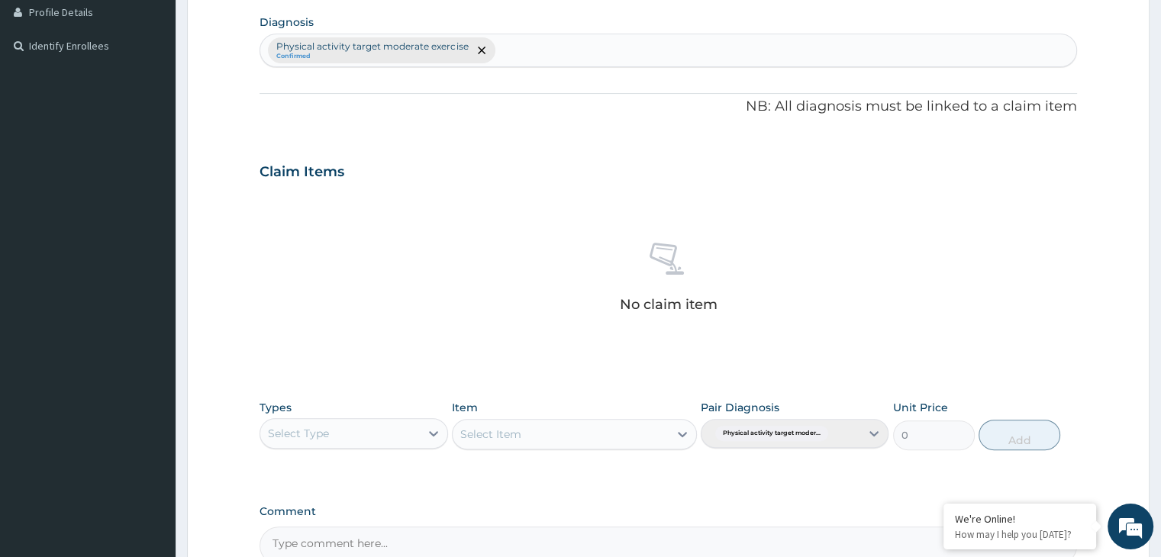
scroll to position [556, 0]
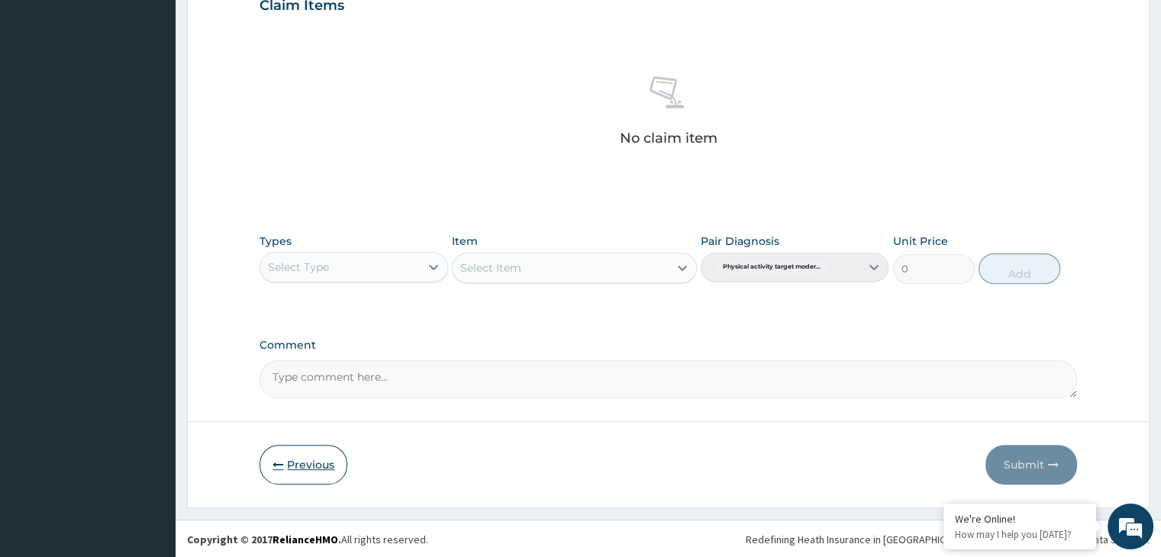
click at [311, 464] on button "Previous" at bounding box center [304, 465] width 88 height 40
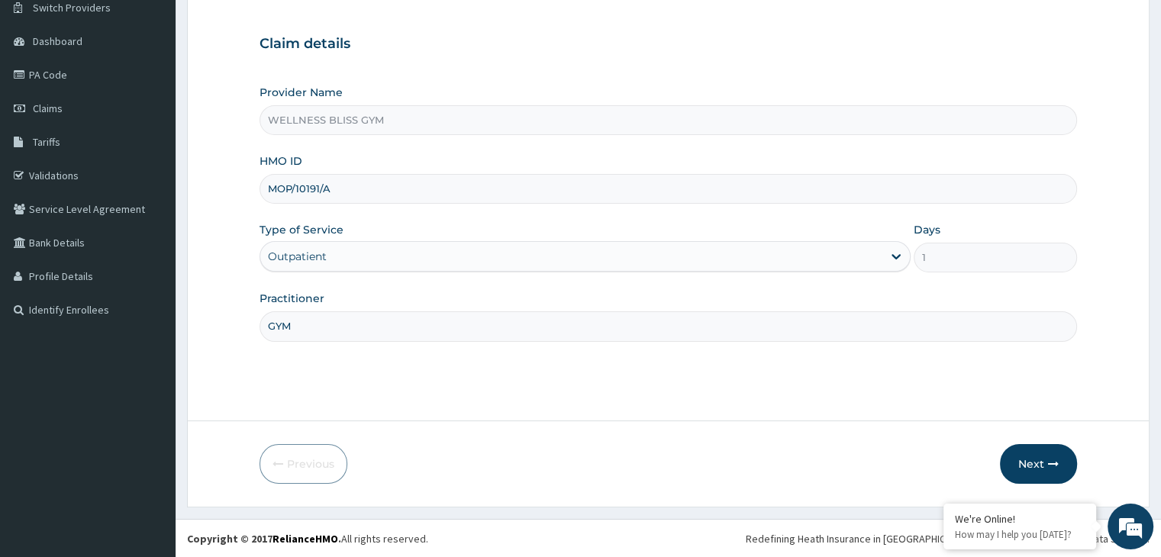
drag, startPoint x: 339, startPoint y: 193, endPoint x: 266, endPoint y: 195, distance: 72.6
click at [266, 195] on input "MOP/10191/A" at bounding box center [668, 189] width 817 height 30
click at [288, 189] on input "HMO ID" at bounding box center [668, 189] width 817 height 30
type input "LPD/10084/A"
click at [1042, 462] on button "Next" at bounding box center [1038, 464] width 77 height 40
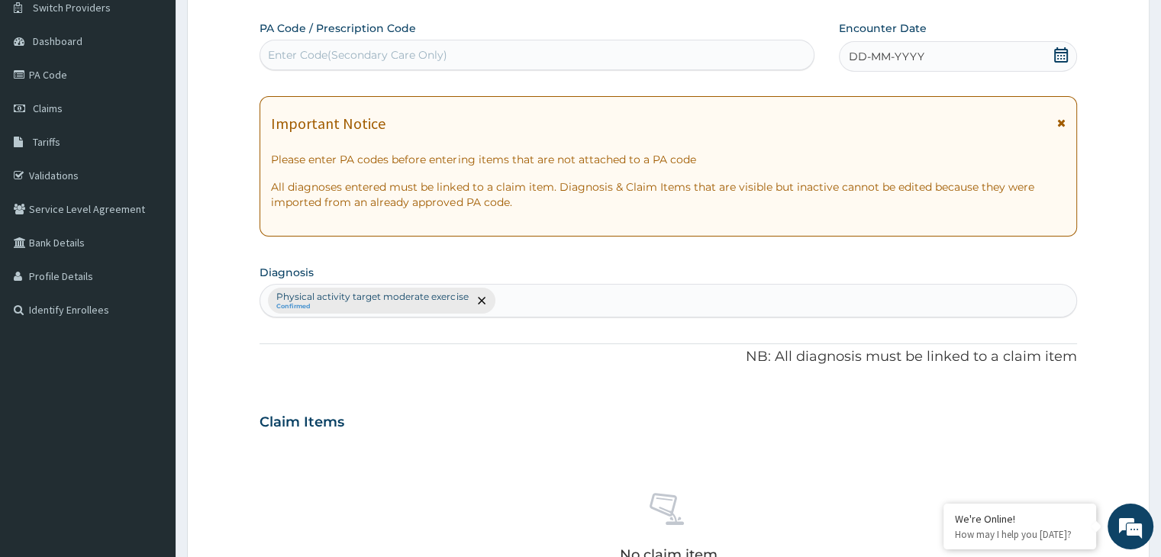
click at [520, 43] on div "Enter Code(Secondary Care Only)" at bounding box center [537, 55] width 554 height 24
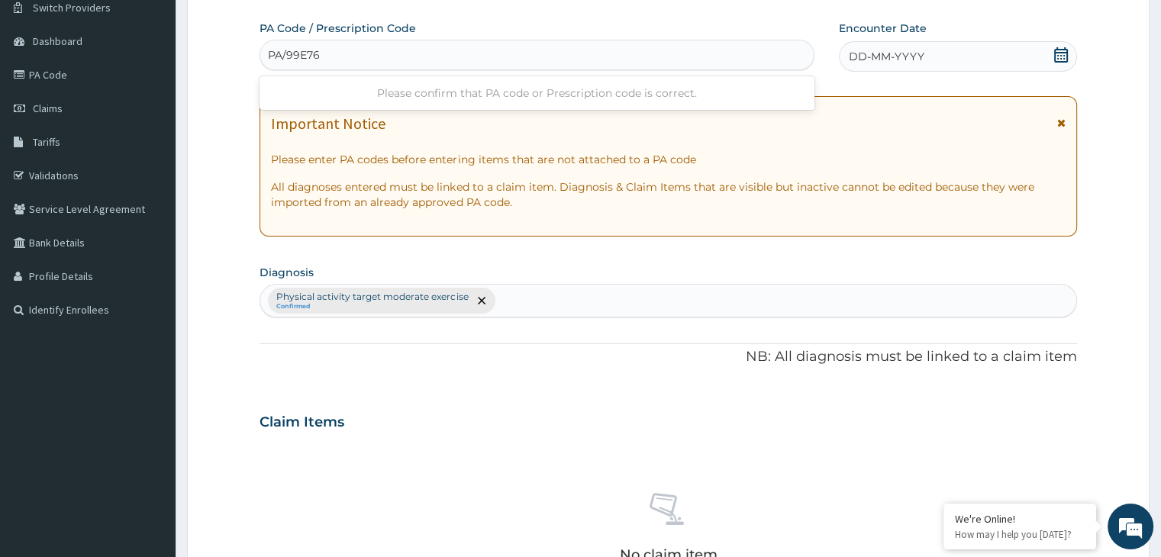
type input "PA/99E76C"
click at [1061, 56] on icon at bounding box center [1061, 54] width 15 height 15
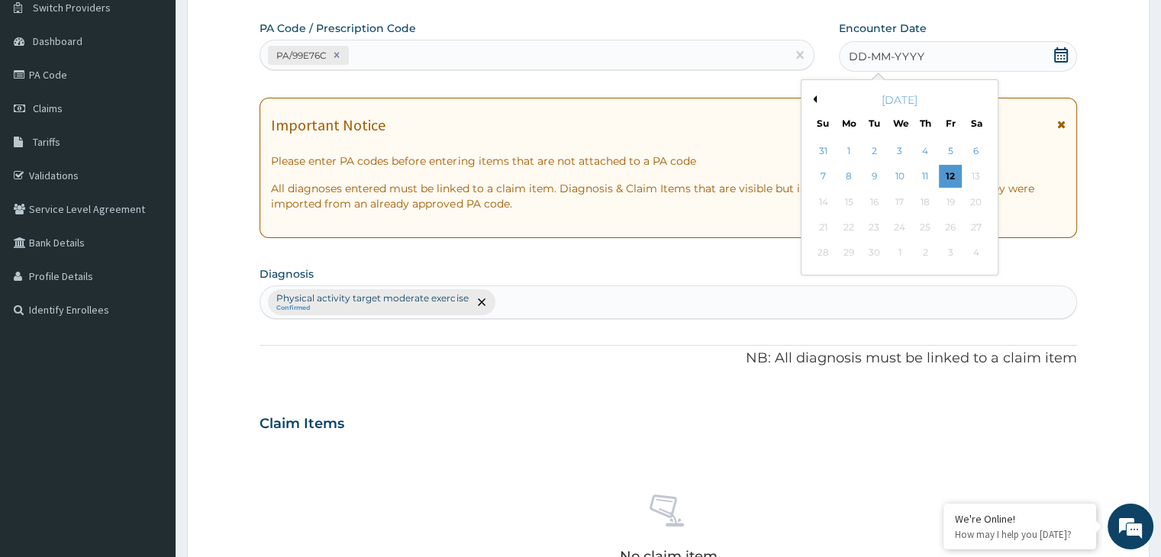
click at [815, 99] on button "Previous Month" at bounding box center [813, 99] width 8 height 8
click at [923, 175] on div "7" at bounding box center [925, 177] width 23 height 23
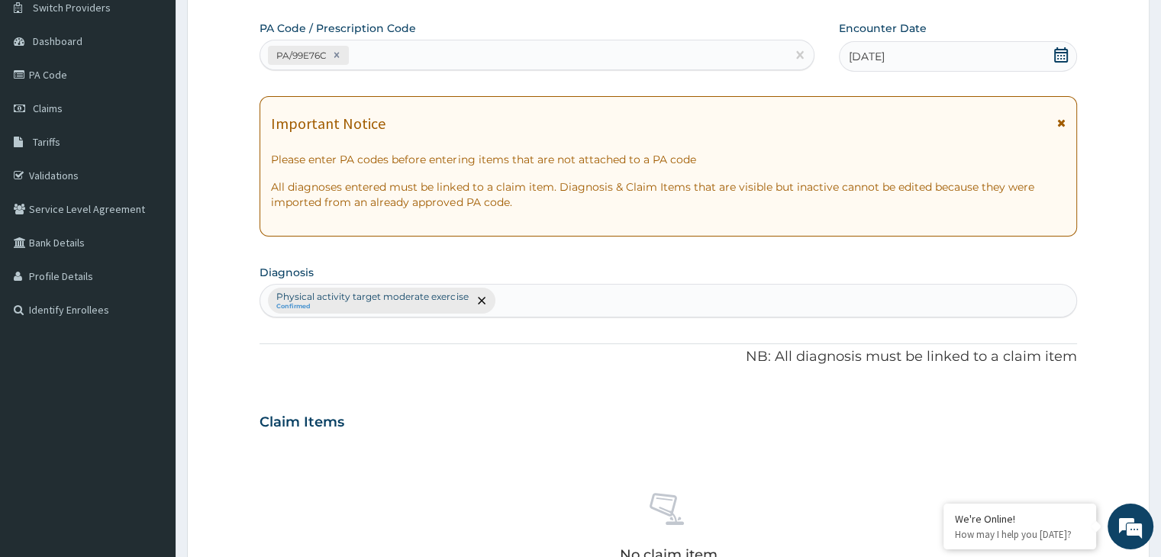
scroll to position [542, 0]
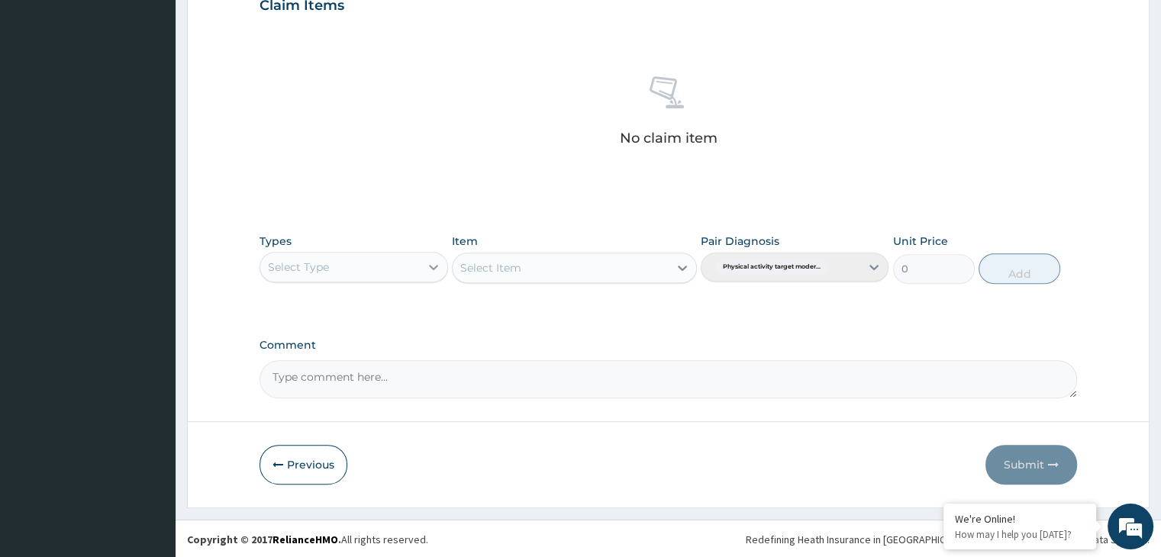
click at [438, 265] on icon at bounding box center [433, 267] width 15 height 15
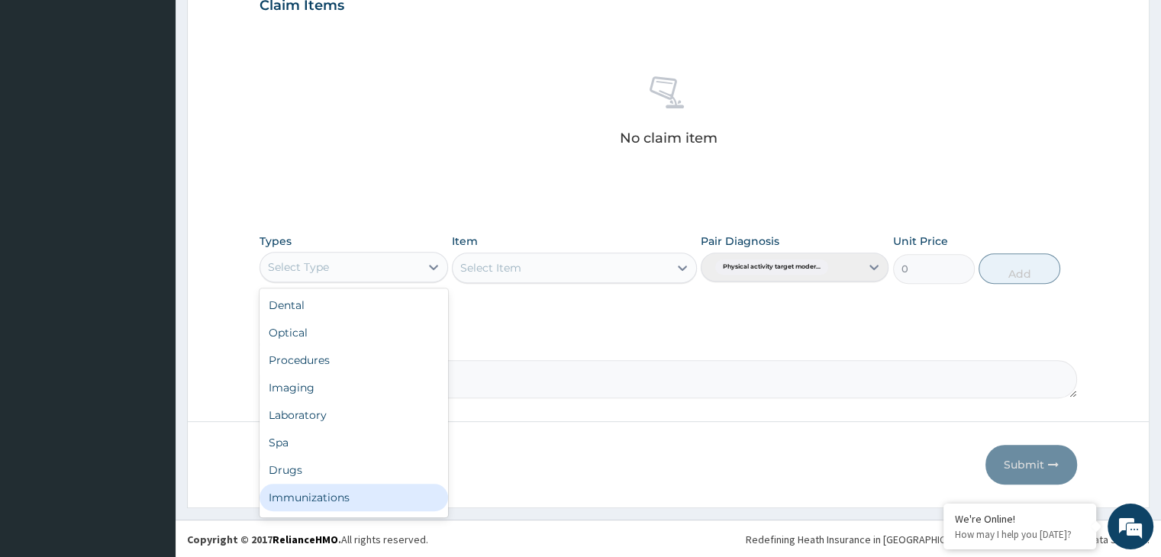
scroll to position [52, 0]
click at [378, 502] on div "Gym" at bounding box center [354, 500] width 188 height 27
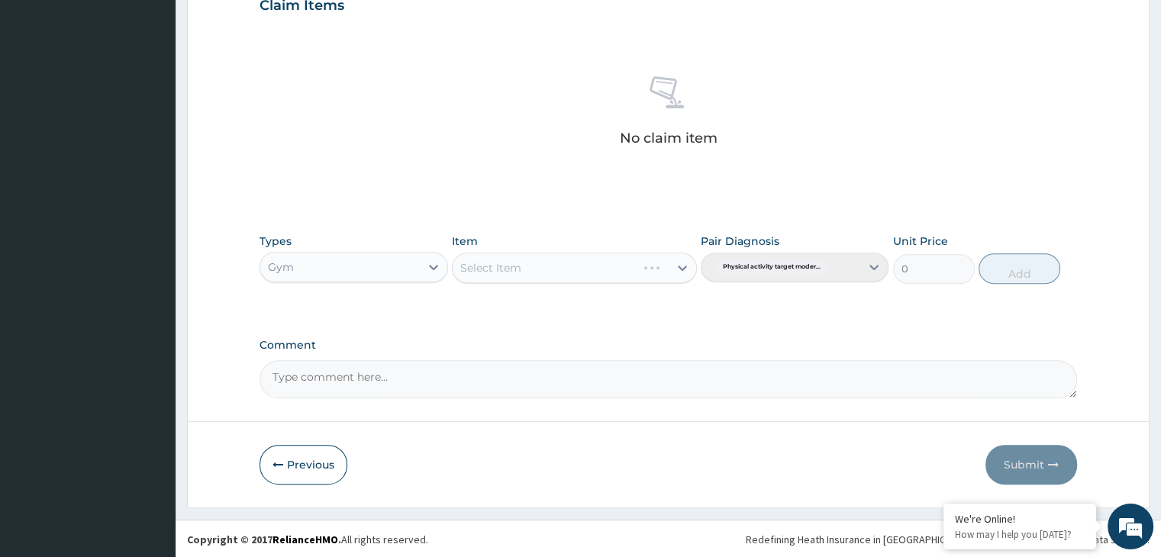
click at [686, 266] on div "Select Item" at bounding box center [574, 268] width 245 height 31
click at [686, 266] on icon at bounding box center [682, 267] width 15 height 15
click at [649, 306] on div "GYM" at bounding box center [574, 305] width 245 height 27
click at [1031, 276] on button "Add" at bounding box center [1020, 268] width 82 height 31
type input "0"
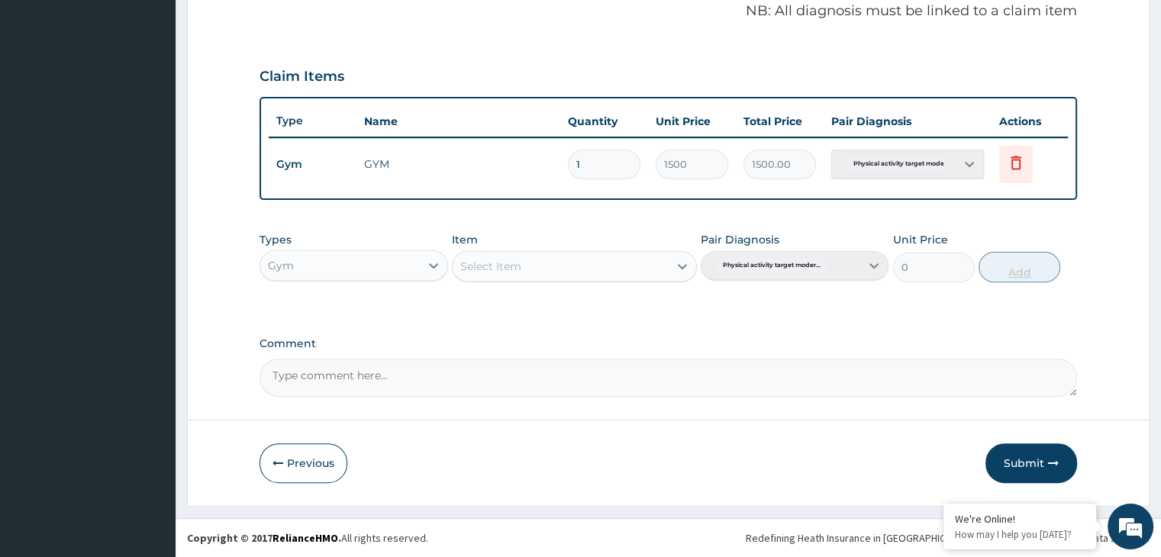
scroll to position [469, 0]
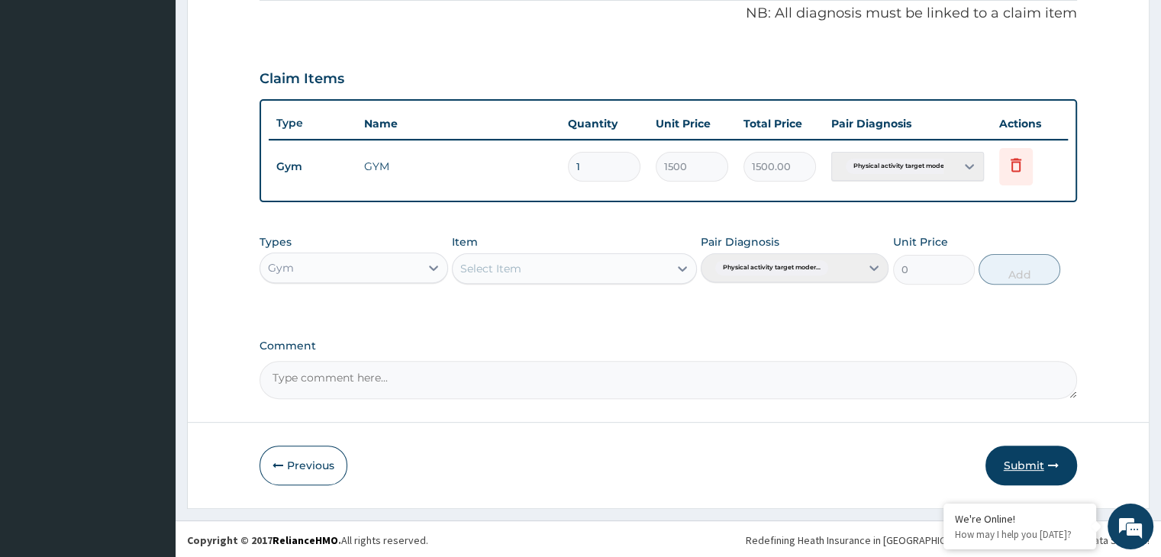
click at [1045, 466] on button "Submit" at bounding box center [1032, 466] width 92 height 40
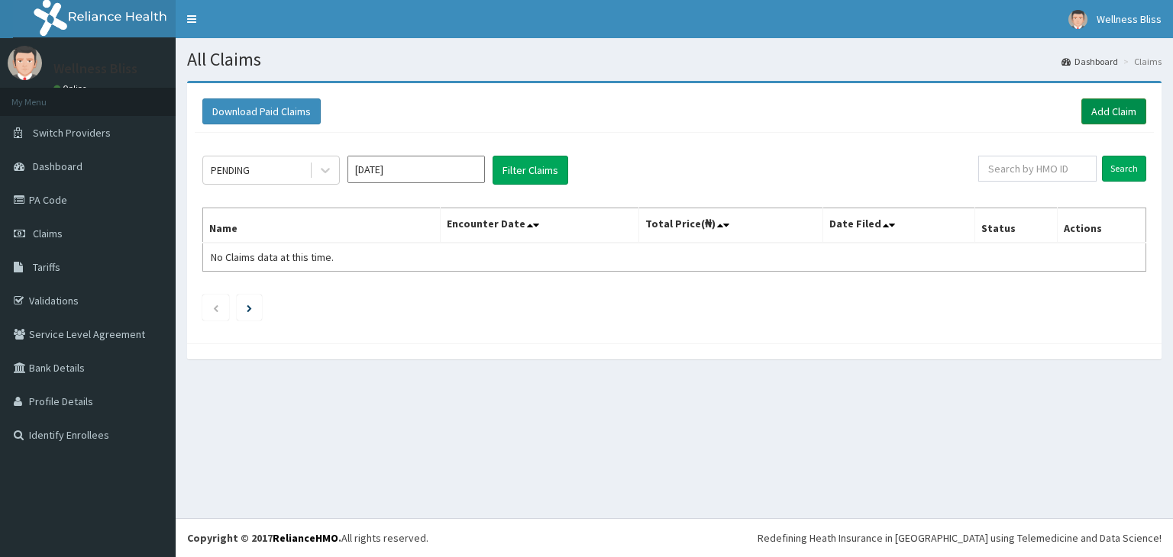
click at [1111, 108] on link "Add Claim" at bounding box center [1113, 111] width 65 height 26
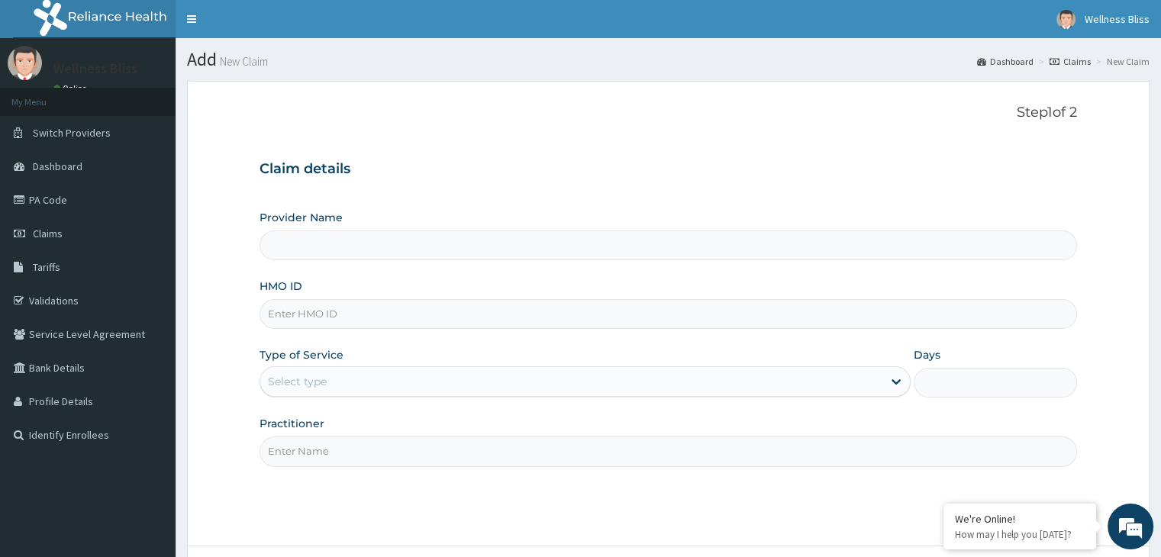
type input "WELLNESS BLISS GYM"
type input "1"
click at [337, 307] on input "HMO ID" at bounding box center [668, 314] width 817 height 30
click at [312, 313] on input "GTB/1025/A" at bounding box center [668, 314] width 817 height 30
type input "GTB/10252/A"
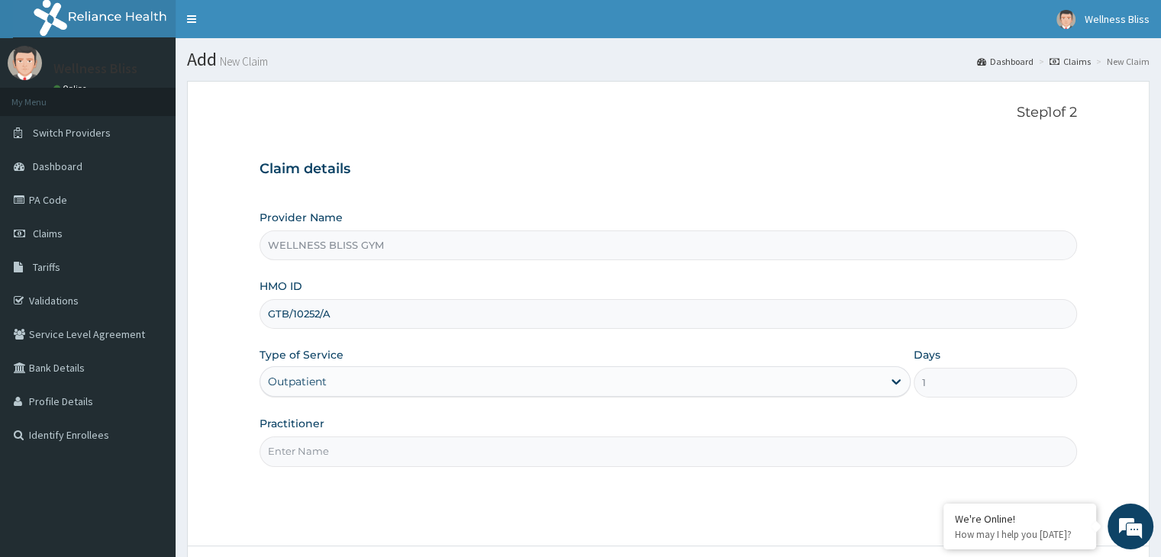
click at [320, 454] on input "Practitioner" at bounding box center [668, 452] width 817 height 30
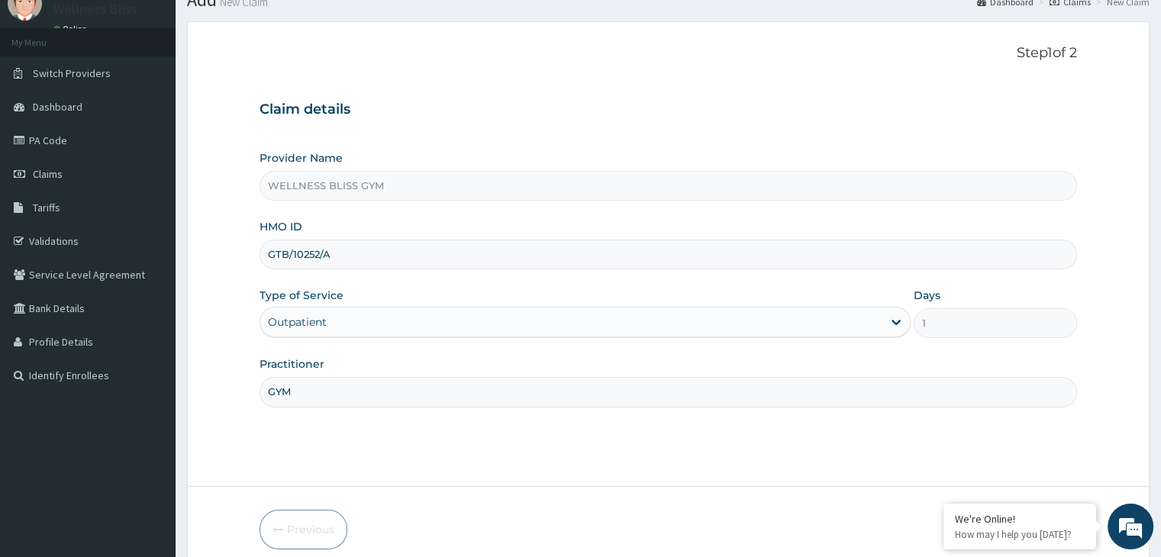
scroll to position [125, 0]
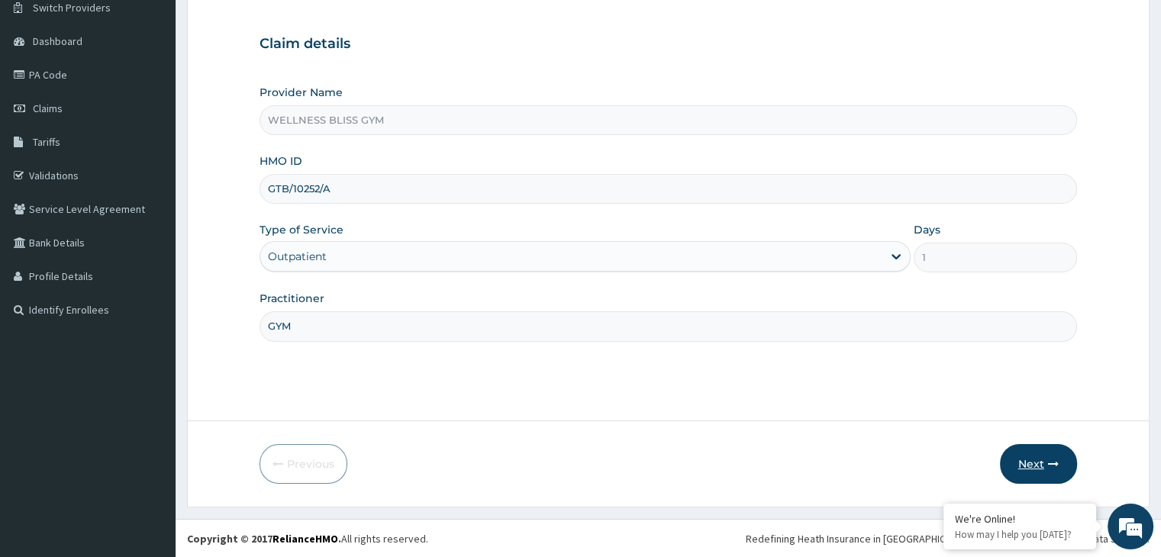
type input "GYM"
click at [1020, 474] on button "Next" at bounding box center [1038, 464] width 77 height 40
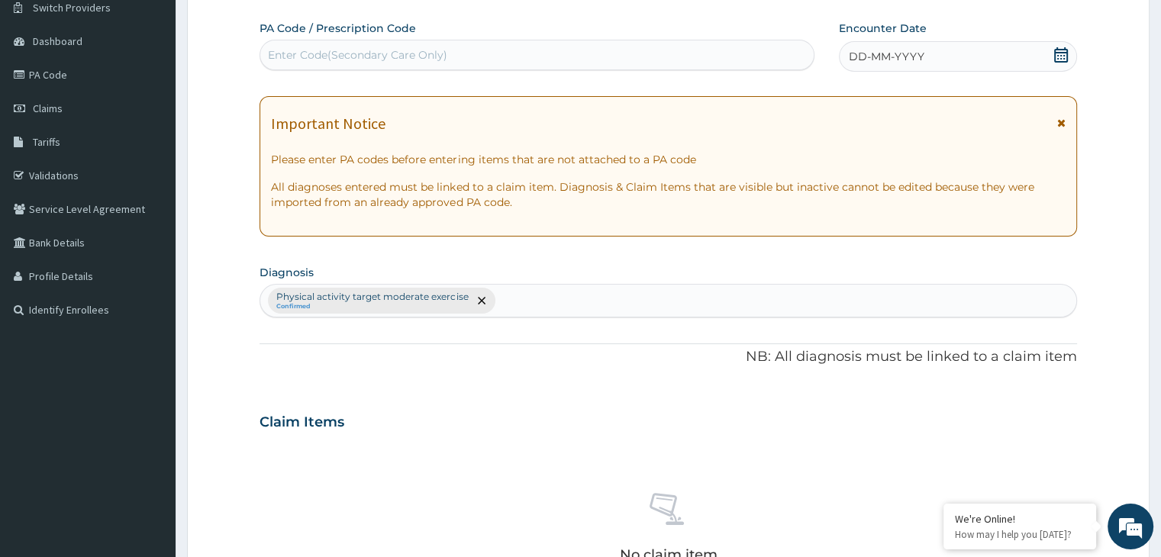
click at [285, 58] on div "Enter Code(Secondary Care Only)" at bounding box center [357, 54] width 179 height 15
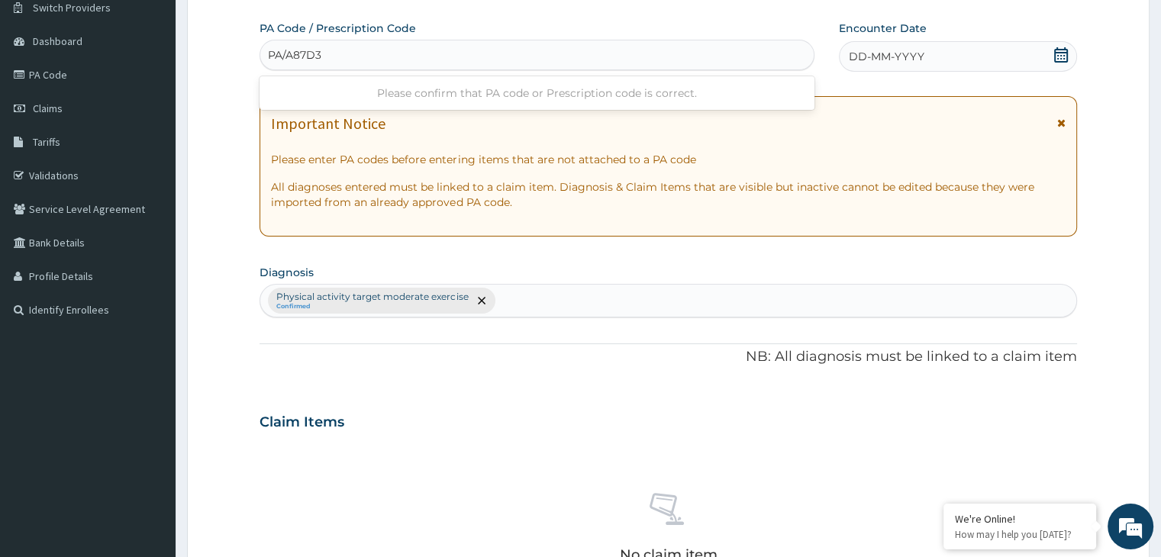
type input "PA/A87D34"
click at [1056, 57] on icon at bounding box center [1061, 54] width 15 height 15
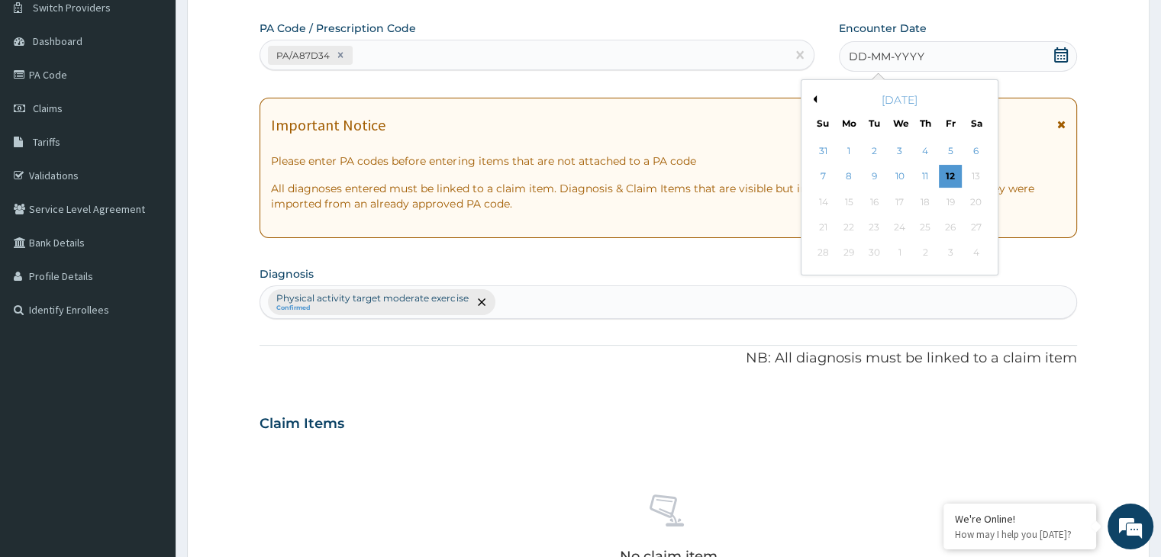
click at [812, 100] on button "Previous Month" at bounding box center [813, 99] width 8 height 8
click at [925, 176] on div "7" at bounding box center [925, 177] width 23 height 23
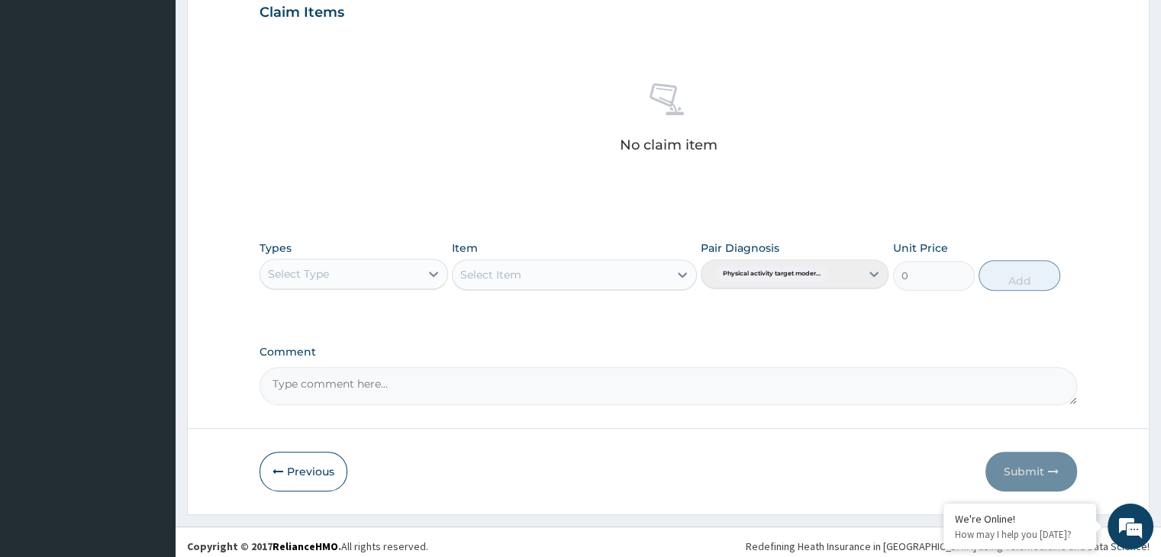
scroll to position [542, 0]
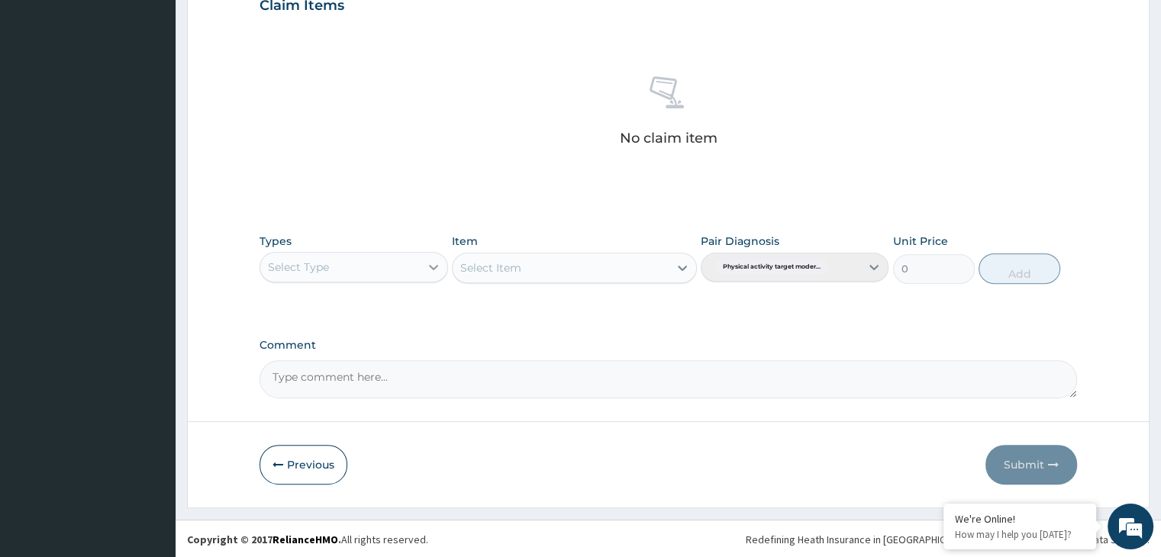
click at [434, 267] on icon at bounding box center [433, 267] width 9 height 5
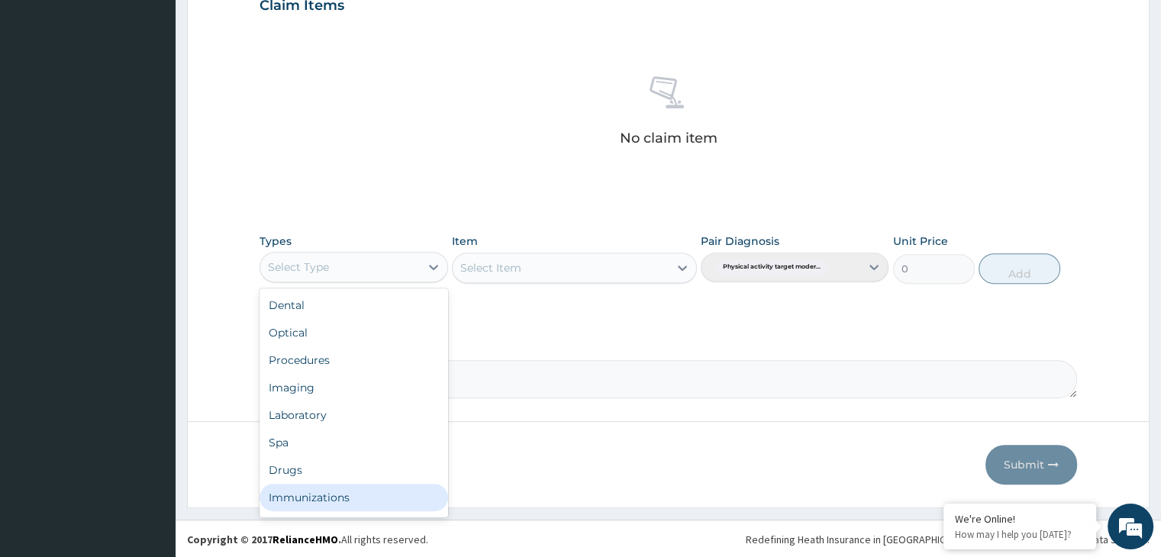
scroll to position [52, 0]
click at [351, 497] on div "Gym" at bounding box center [354, 500] width 188 height 27
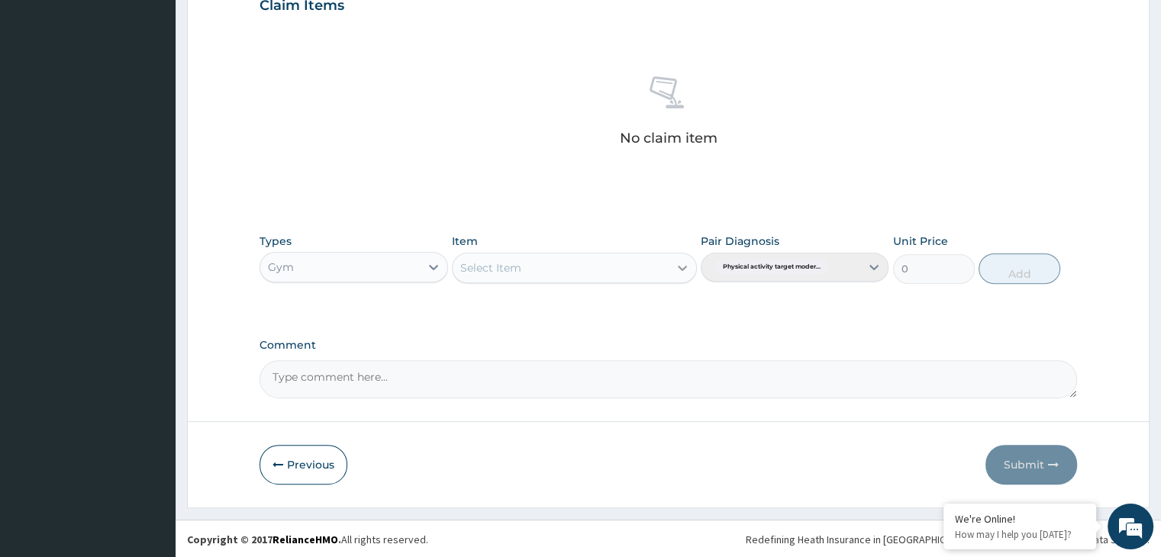
click at [686, 260] on icon at bounding box center [682, 267] width 15 height 15
click at [631, 302] on div "GYM" at bounding box center [574, 305] width 245 height 27
click at [1015, 271] on button "Add" at bounding box center [1020, 268] width 82 height 31
type input "0"
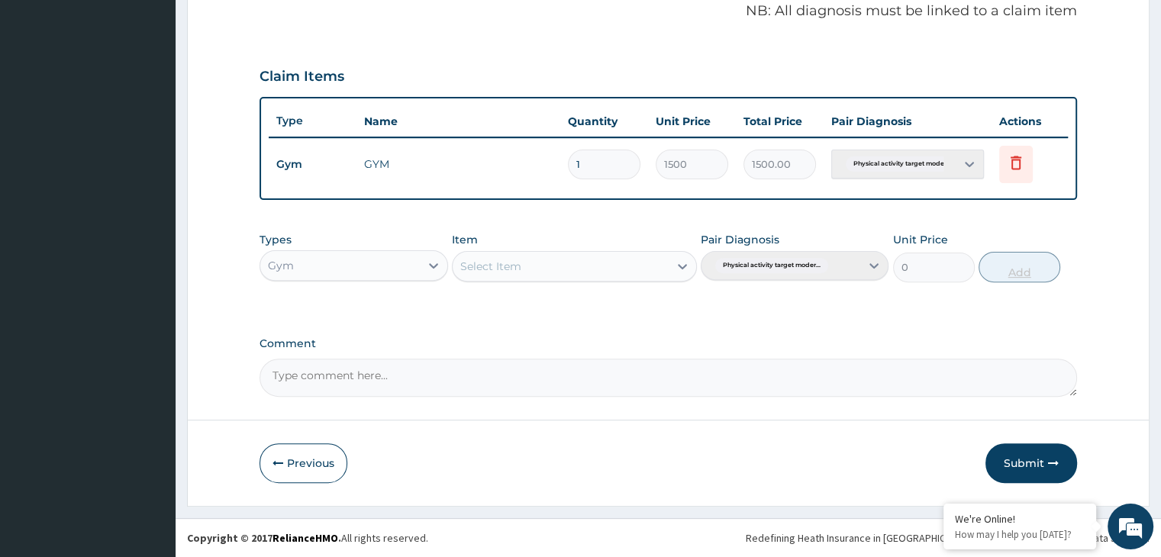
scroll to position [469, 0]
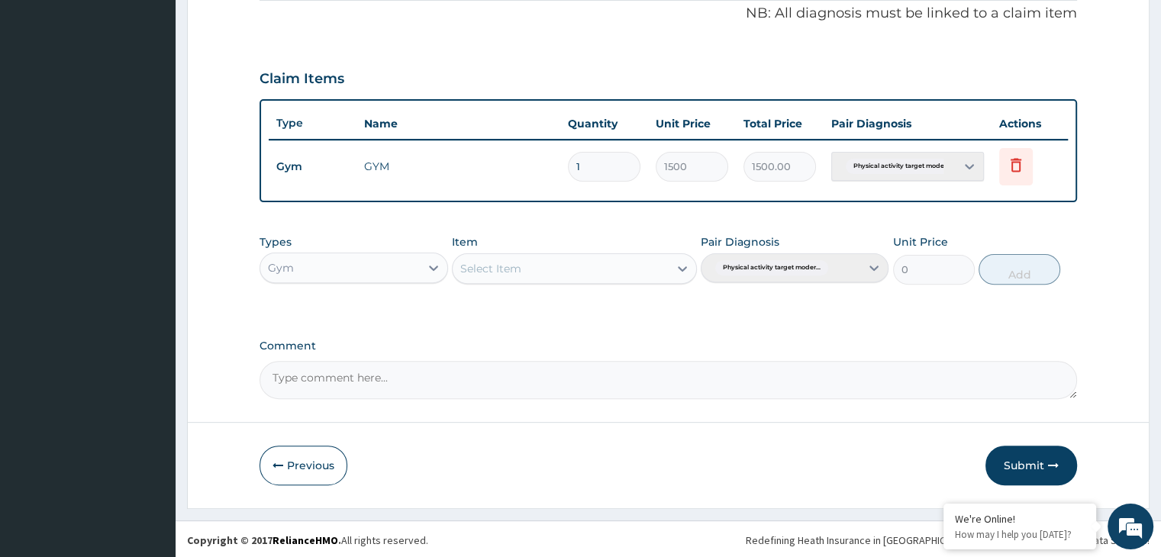
click at [1032, 467] on button "Submit" at bounding box center [1032, 466] width 92 height 40
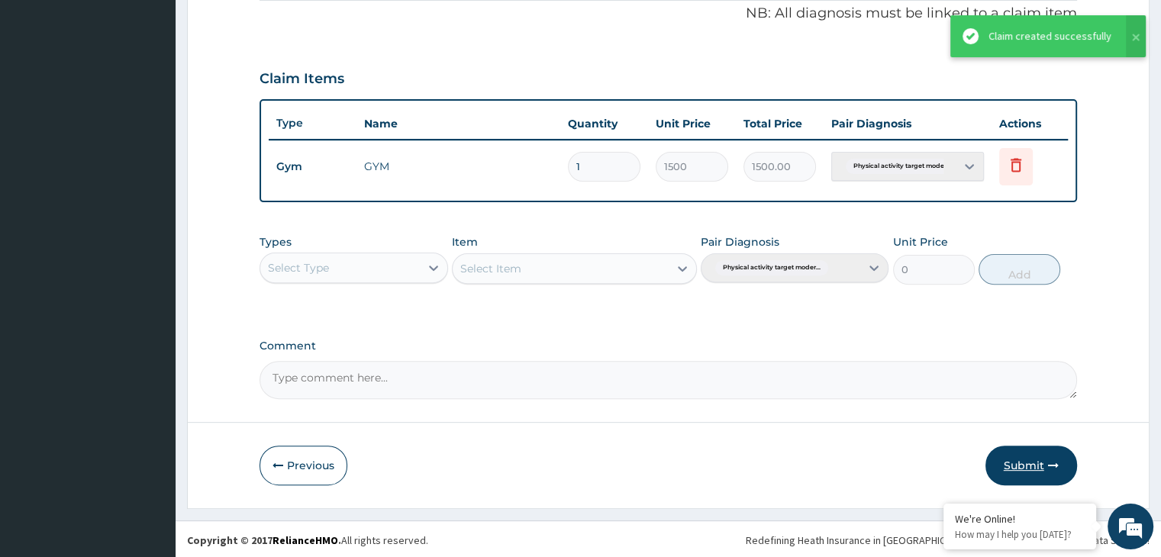
click at [1039, 470] on button "Submit" at bounding box center [1032, 466] width 92 height 40
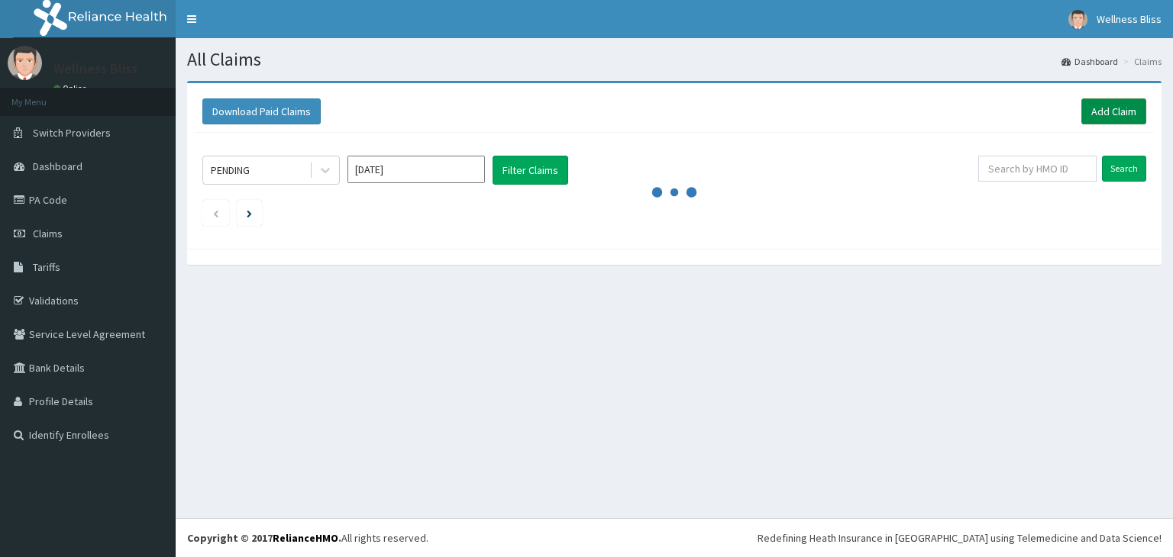
click at [1130, 112] on link "Add Claim" at bounding box center [1113, 111] width 65 height 26
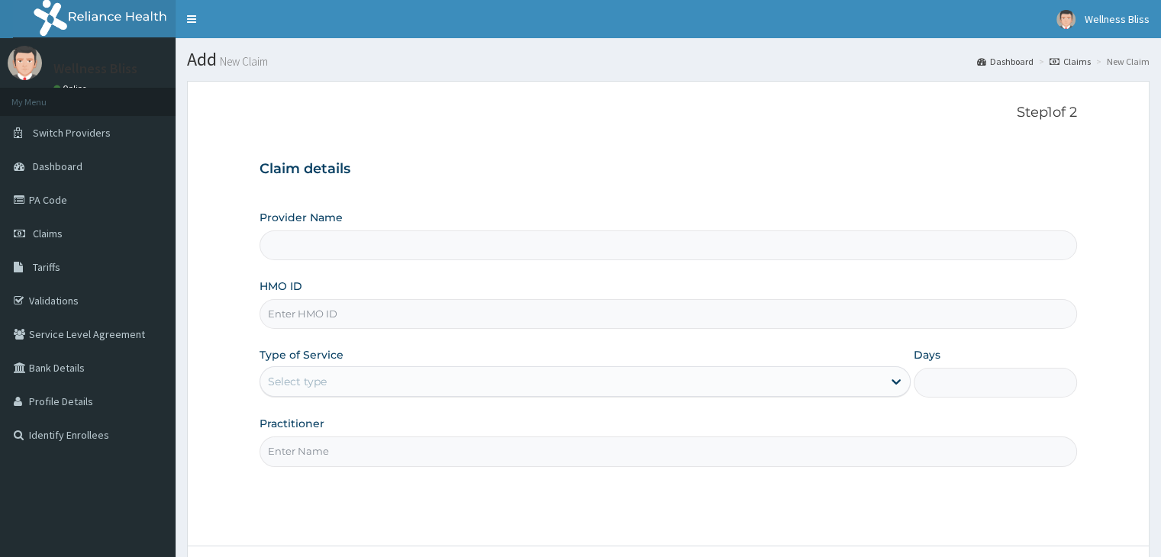
click at [417, 315] on input "HMO ID" at bounding box center [668, 314] width 817 height 30
type input "KUD/"
type input "WELLNESS BLISS GYM"
type input "1"
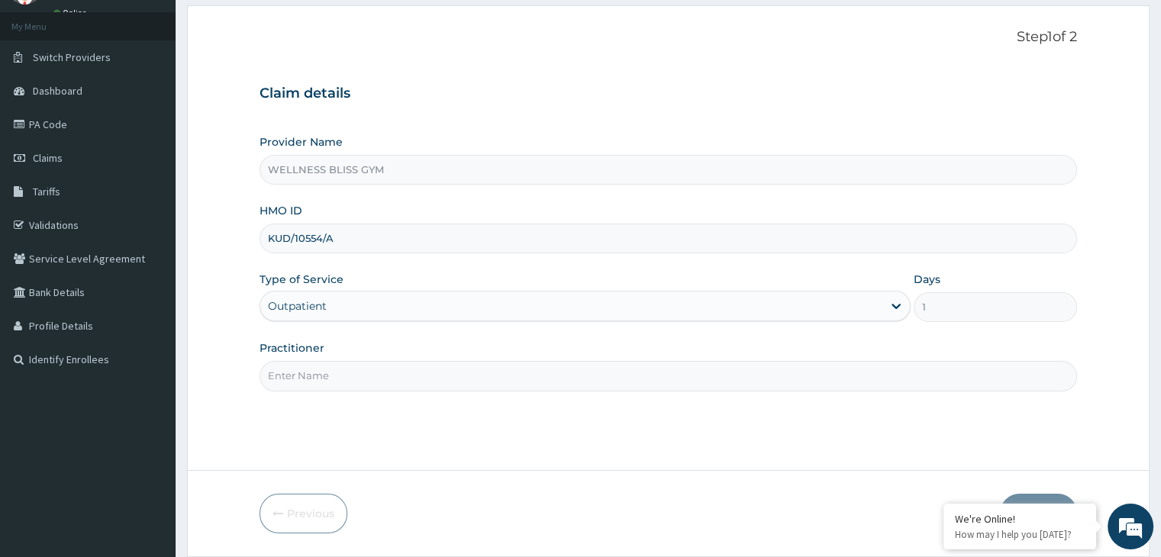
scroll to position [125, 0]
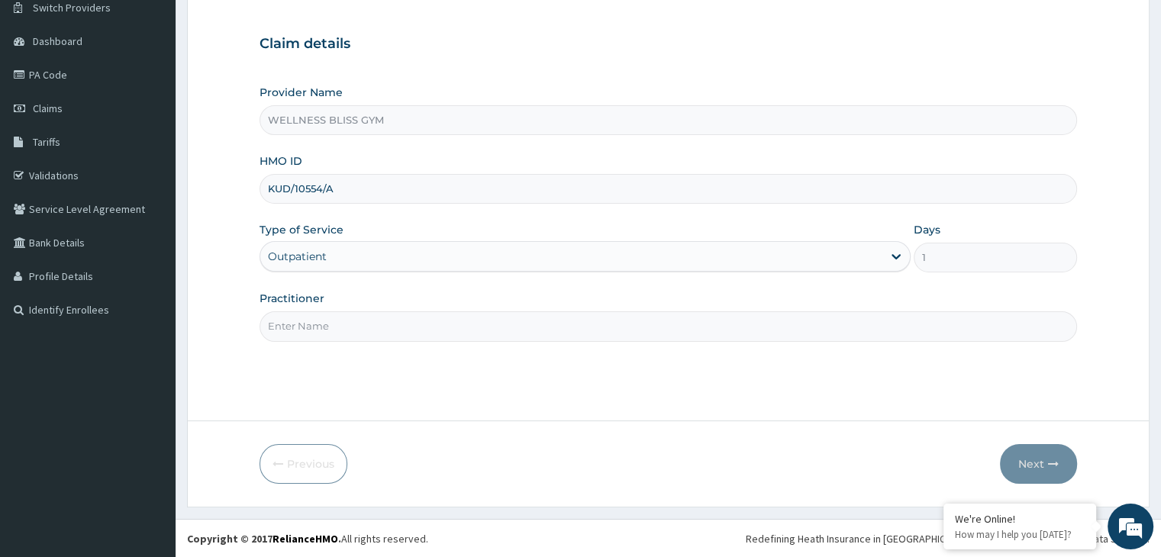
type input "KUD/10554/A"
click at [354, 306] on div "Practitioner" at bounding box center [668, 316] width 817 height 50
click at [356, 325] on input "Practitioner" at bounding box center [668, 327] width 817 height 30
type input "GYM"
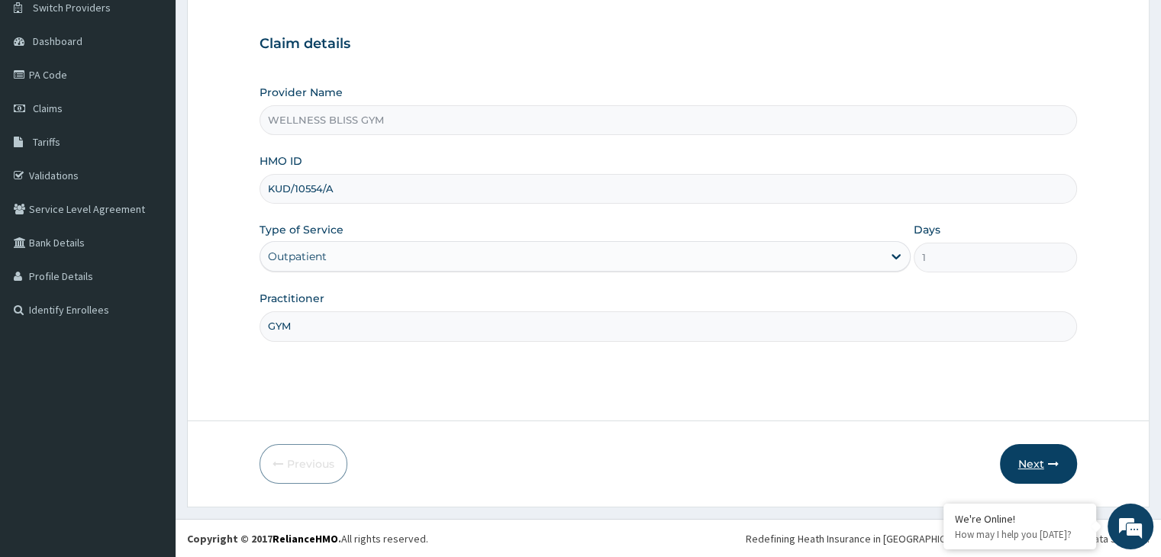
click at [1036, 461] on button "Next" at bounding box center [1038, 464] width 77 height 40
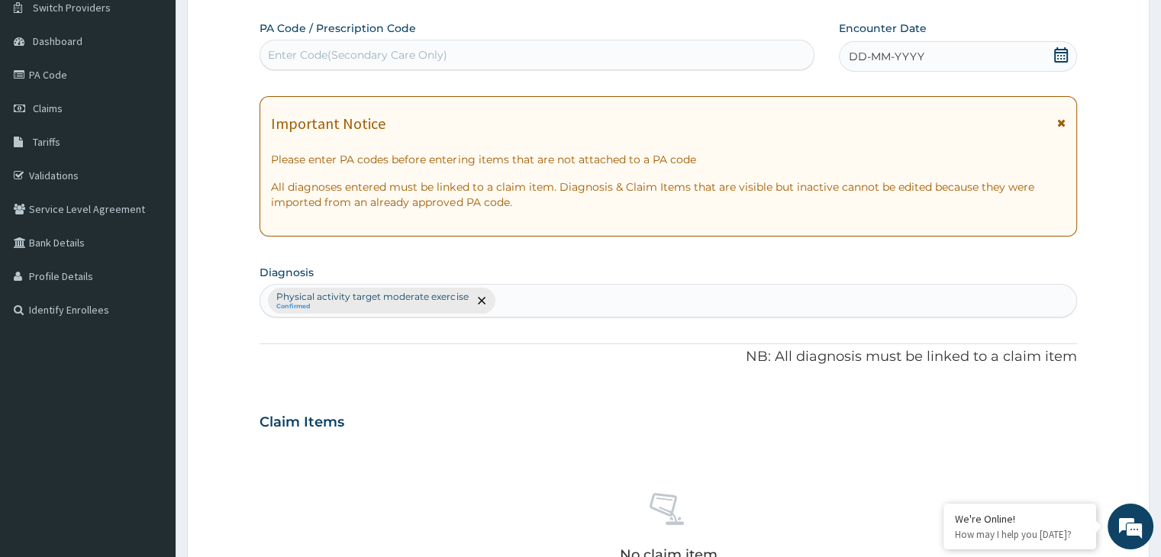
click at [391, 59] on div "Enter Code(Secondary Care Only)" at bounding box center [357, 54] width 179 height 15
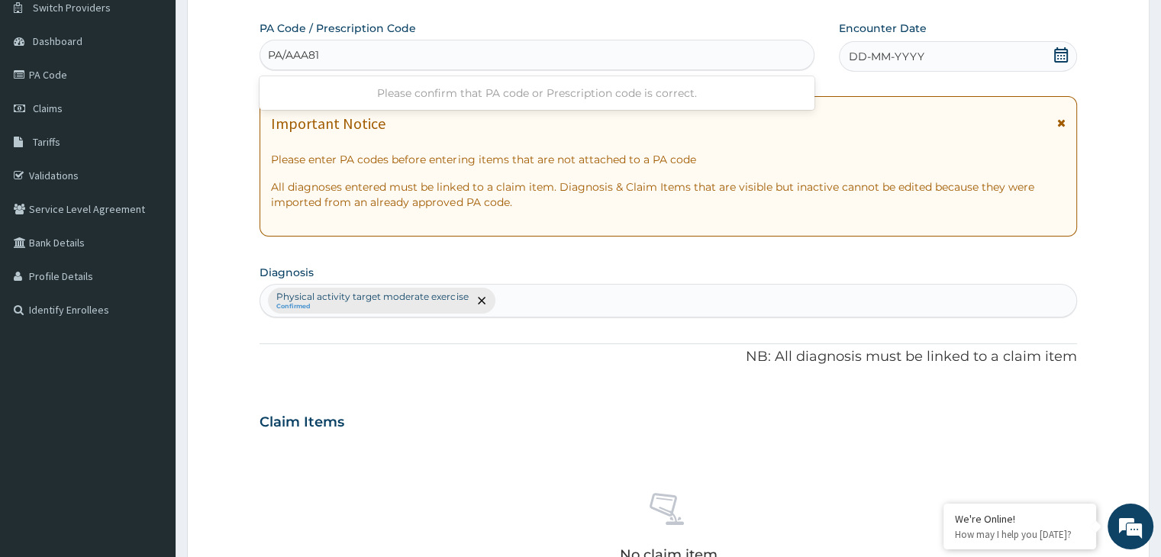
type input "PA/AAA81E"
click at [1055, 47] on icon at bounding box center [1061, 54] width 15 height 15
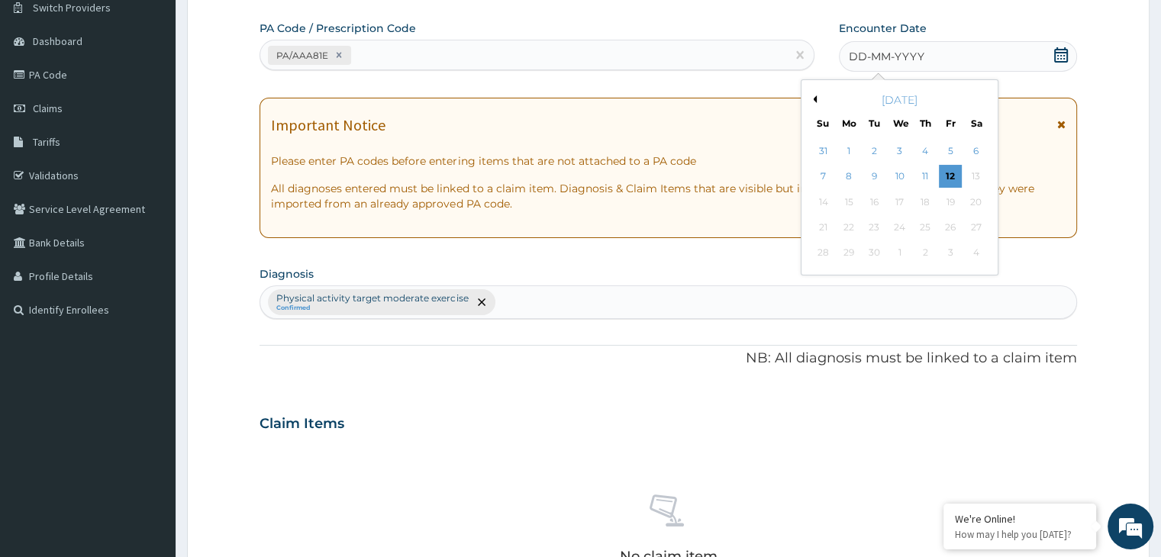
click at [815, 95] on button "Previous Month" at bounding box center [813, 99] width 8 height 8
click at [954, 176] on div "8" at bounding box center [950, 177] width 23 height 23
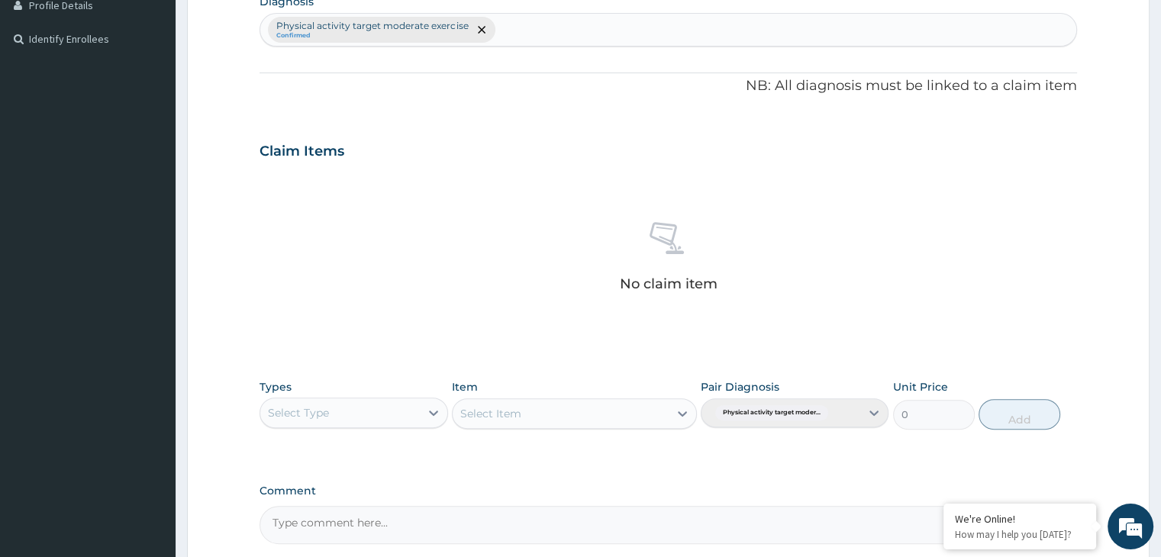
scroll to position [542, 0]
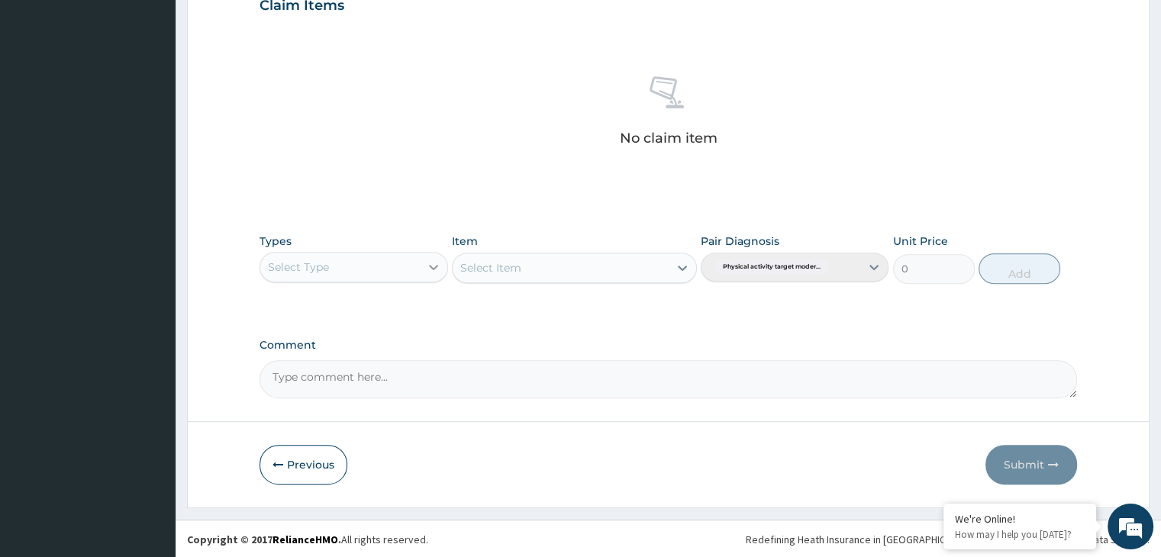
click at [433, 265] on icon at bounding box center [433, 267] width 15 height 15
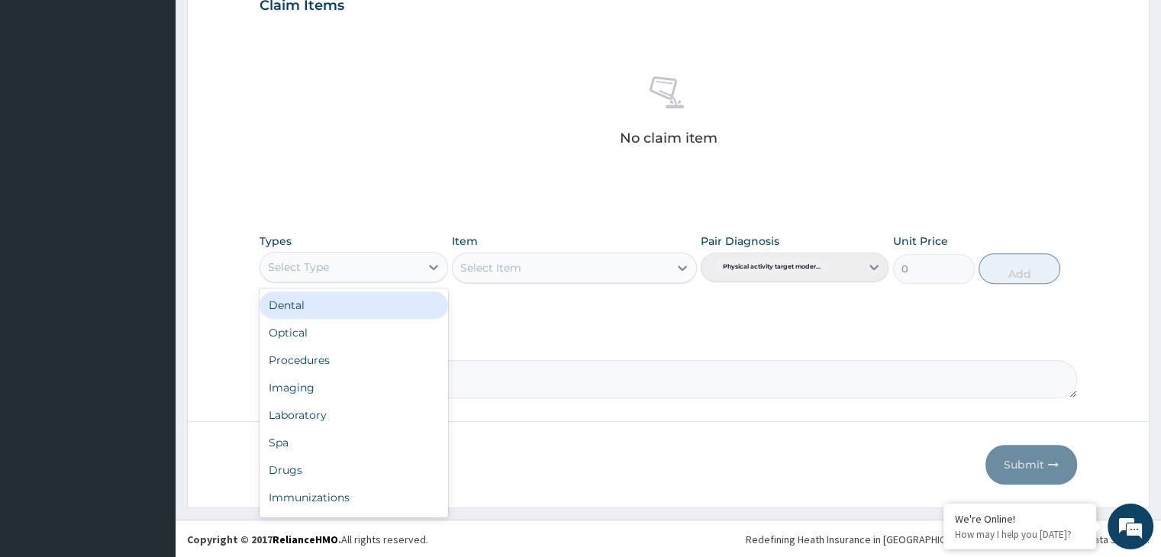
scroll to position [52, 0]
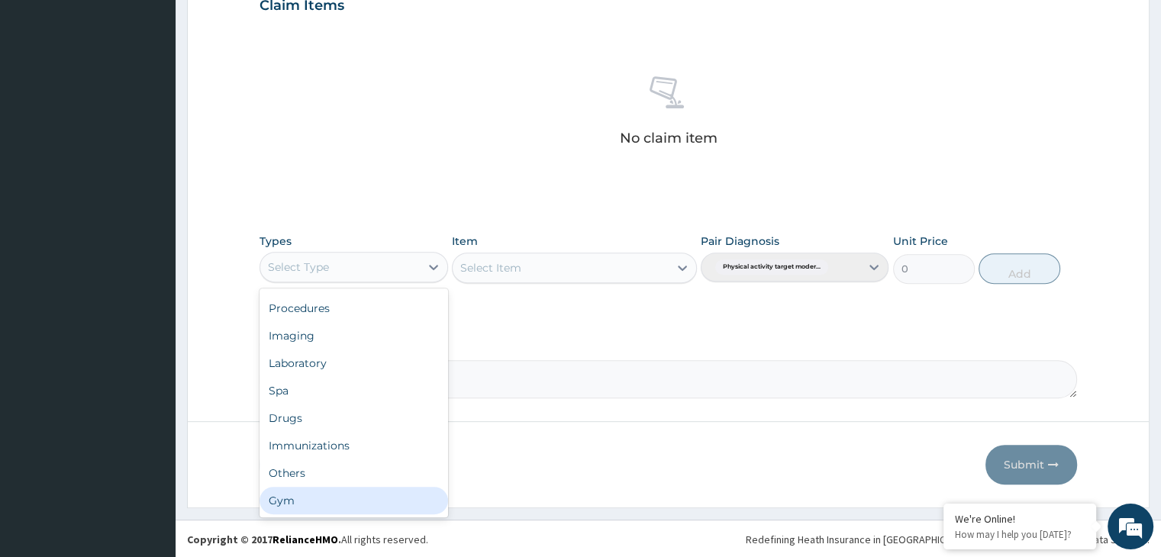
click at [336, 496] on div "Gym" at bounding box center [354, 500] width 188 height 27
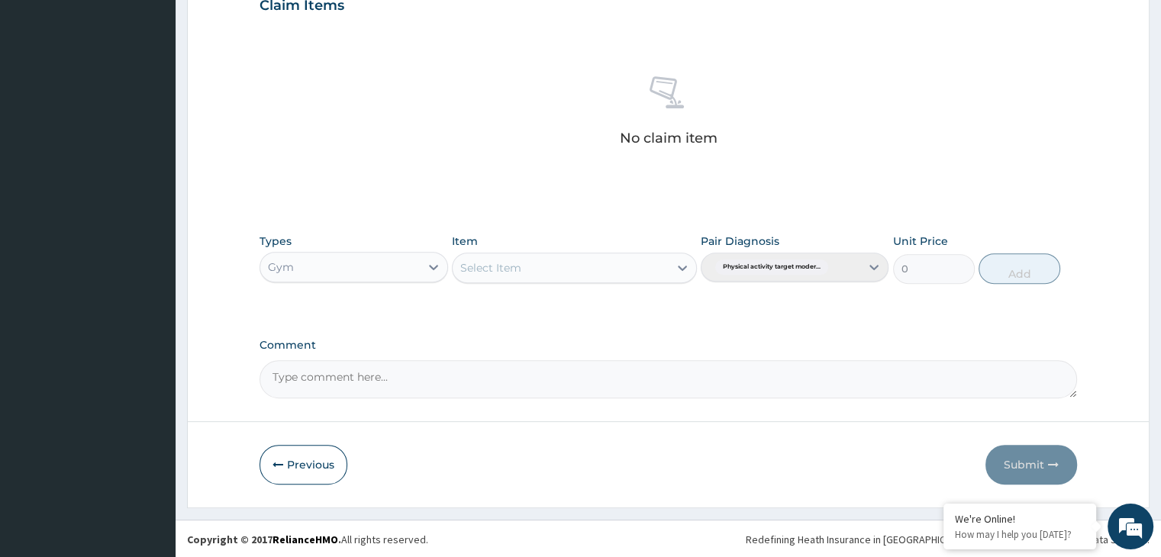
click at [691, 267] on div "Select Item" at bounding box center [574, 268] width 245 height 31
click at [687, 266] on icon at bounding box center [682, 267] width 15 height 15
click at [671, 302] on div "GYM" at bounding box center [574, 305] width 245 height 27
click at [1019, 266] on button "Add" at bounding box center [1020, 268] width 82 height 31
type input "0"
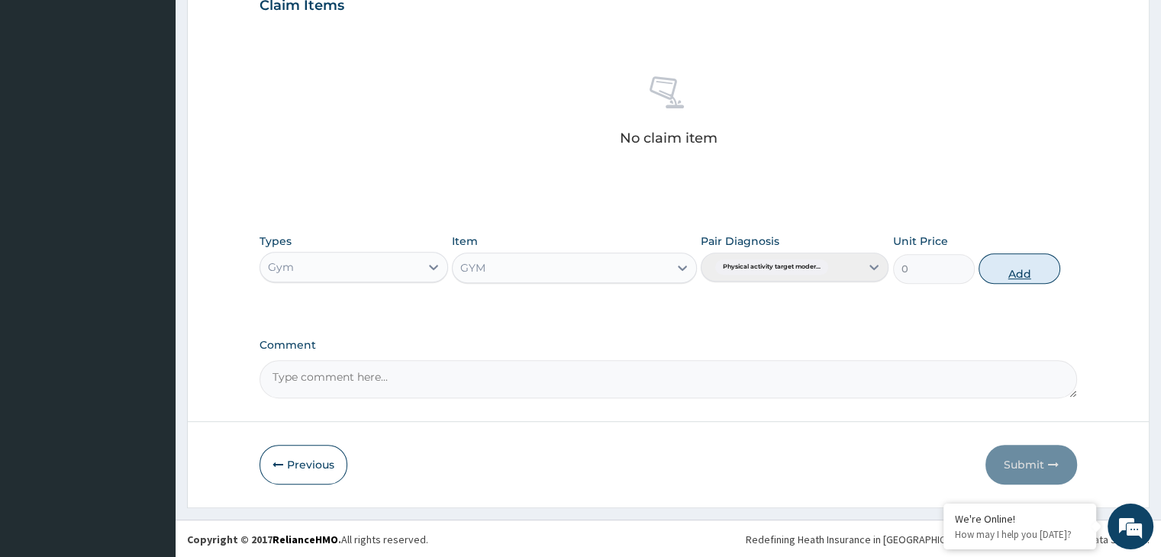
scroll to position [469, 0]
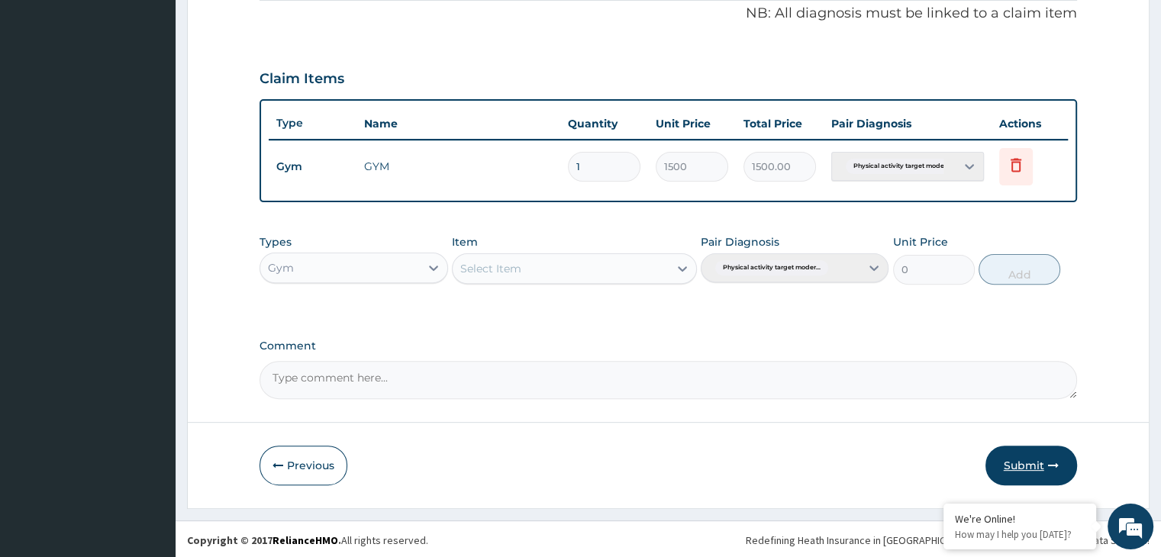
click at [1028, 464] on button "Submit" at bounding box center [1032, 466] width 92 height 40
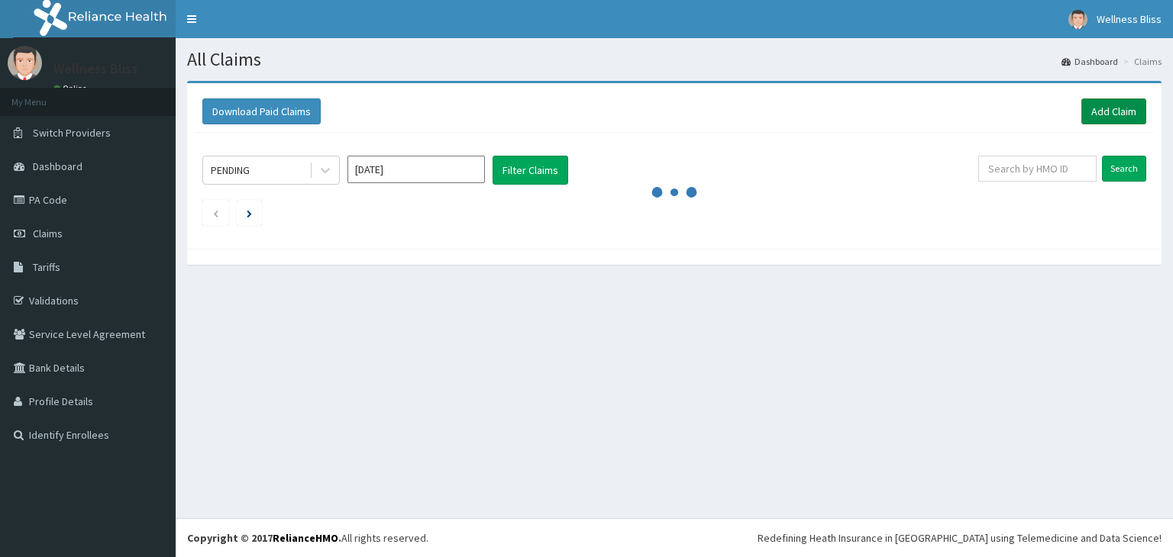
click at [1103, 111] on link "Add Claim" at bounding box center [1113, 111] width 65 height 26
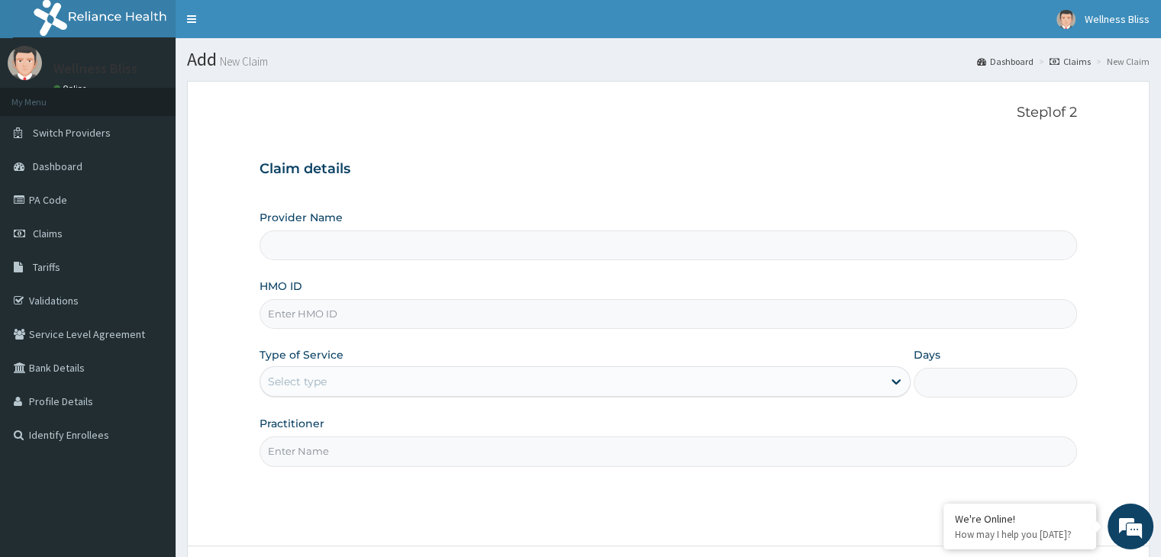
click at [290, 314] on input "HMO ID" at bounding box center [668, 314] width 817 height 30
type input "ARZ/"
type input "WELLNESS BLISS GYM"
type input "1"
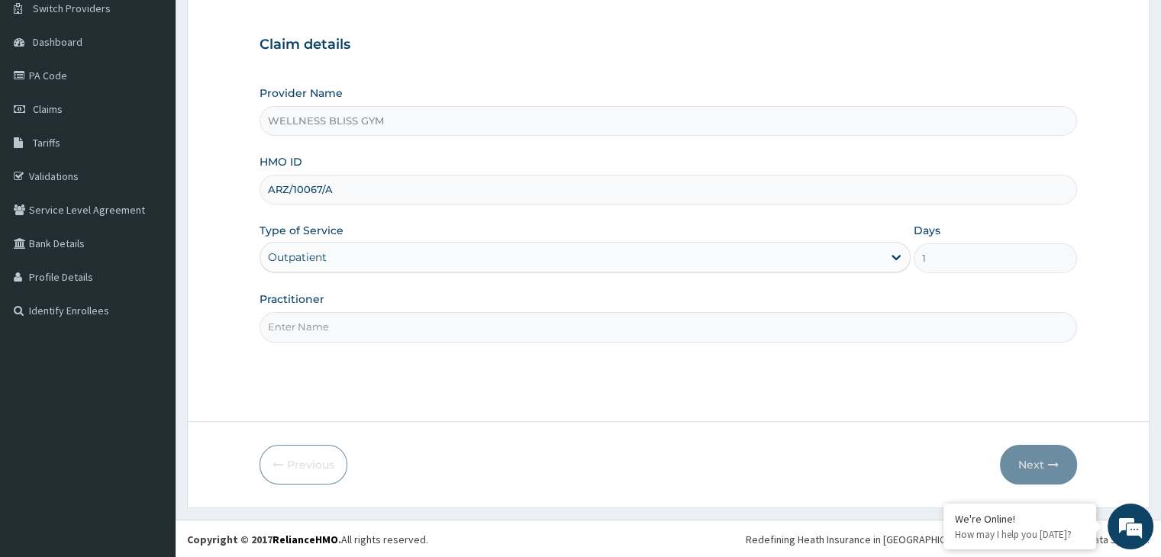
scroll to position [49, 0]
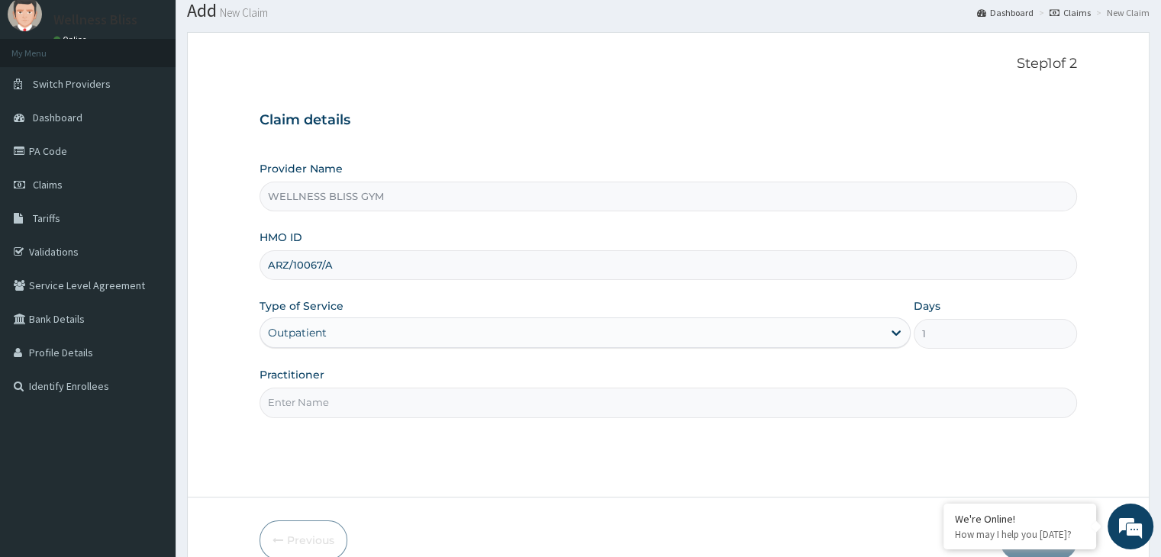
type input "ARZ/10067/A"
click at [302, 399] on input "Practitioner" at bounding box center [668, 403] width 817 height 30
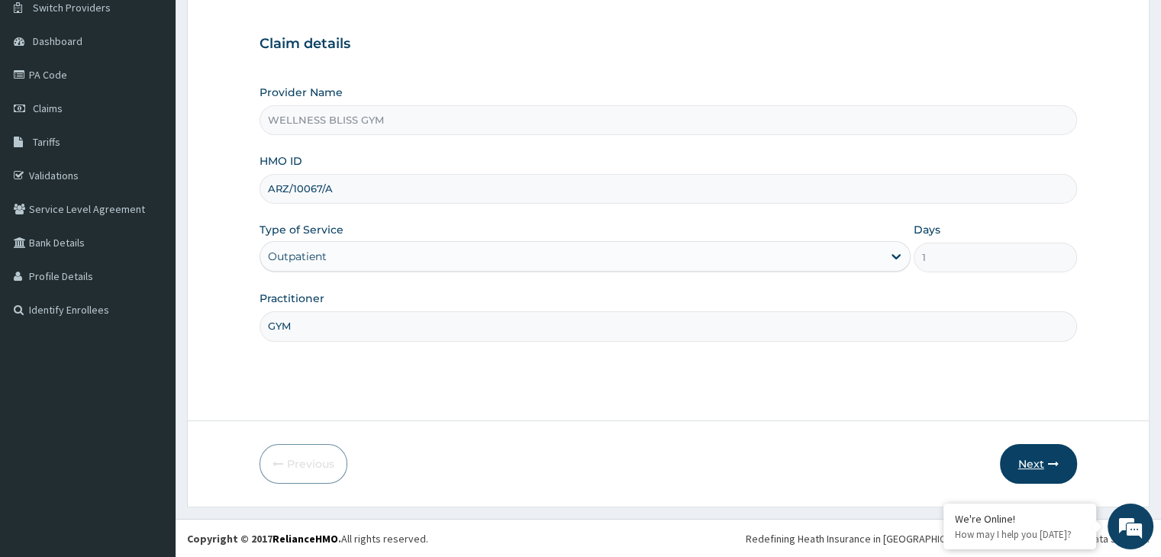
type input "GYM"
click at [1035, 462] on button "Next" at bounding box center [1038, 464] width 77 height 40
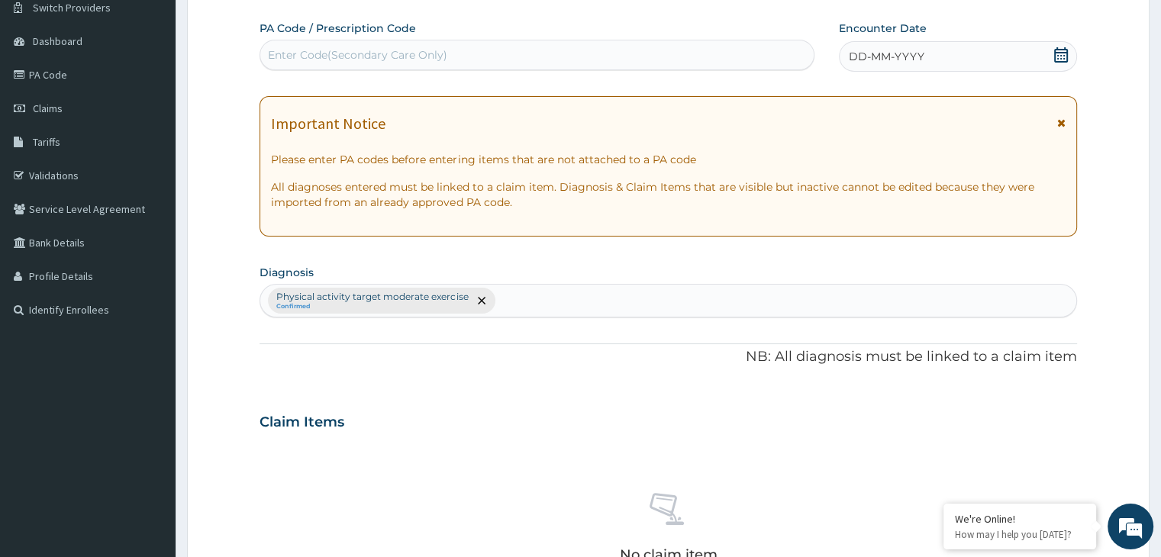
click at [378, 44] on div "Enter Code(Secondary Care Only)" at bounding box center [537, 55] width 554 height 24
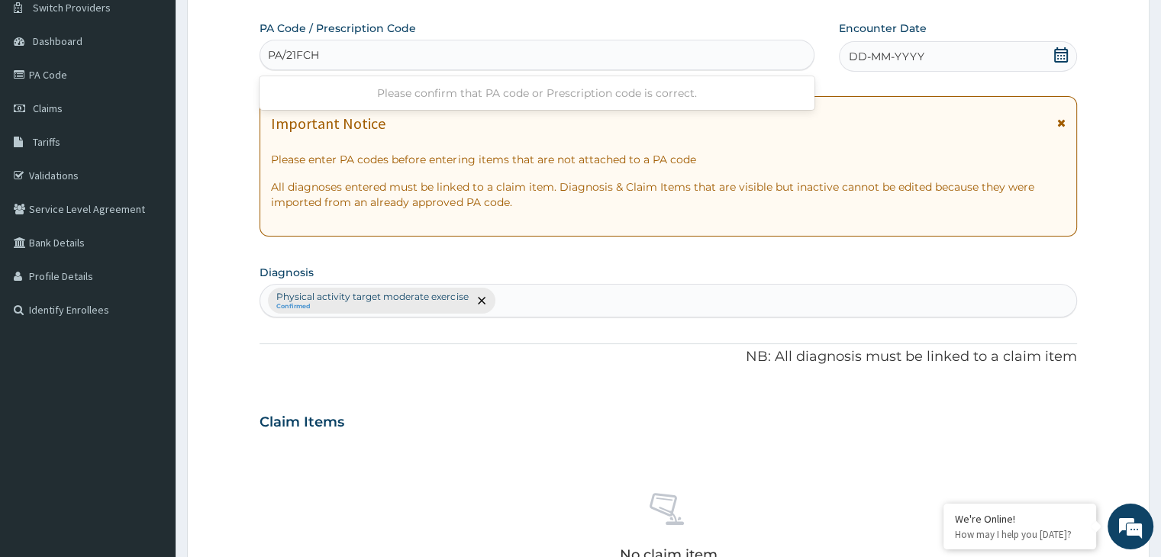
type input "PA/21FCH1"
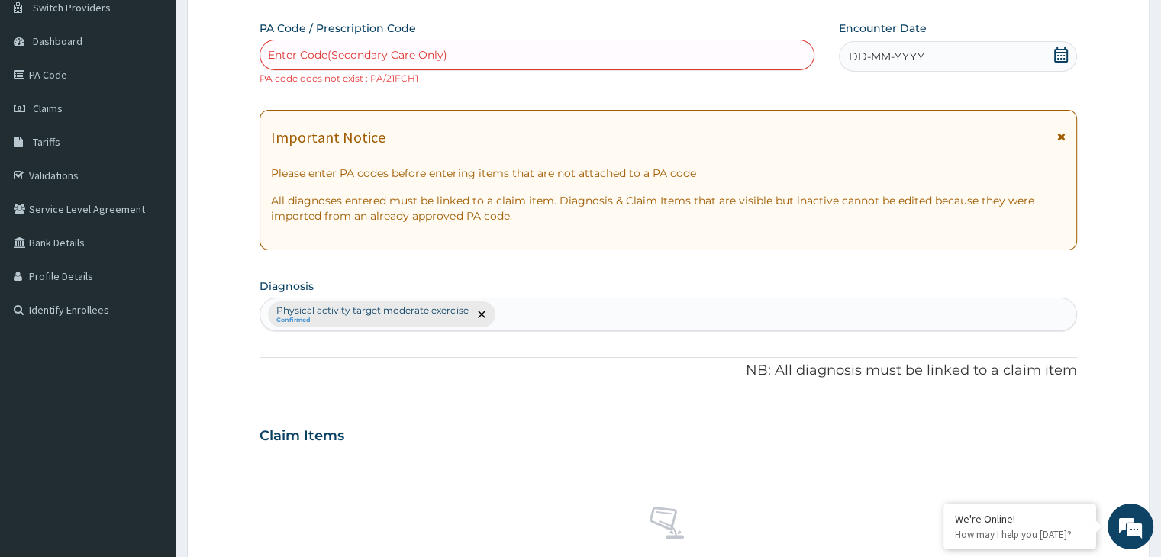
click at [386, 56] on div "Enter Code(Secondary Care Only)" at bounding box center [357, 54] width 179 height 15
type input "PA/2LFCH1"
type input "PA/2IFCH1"
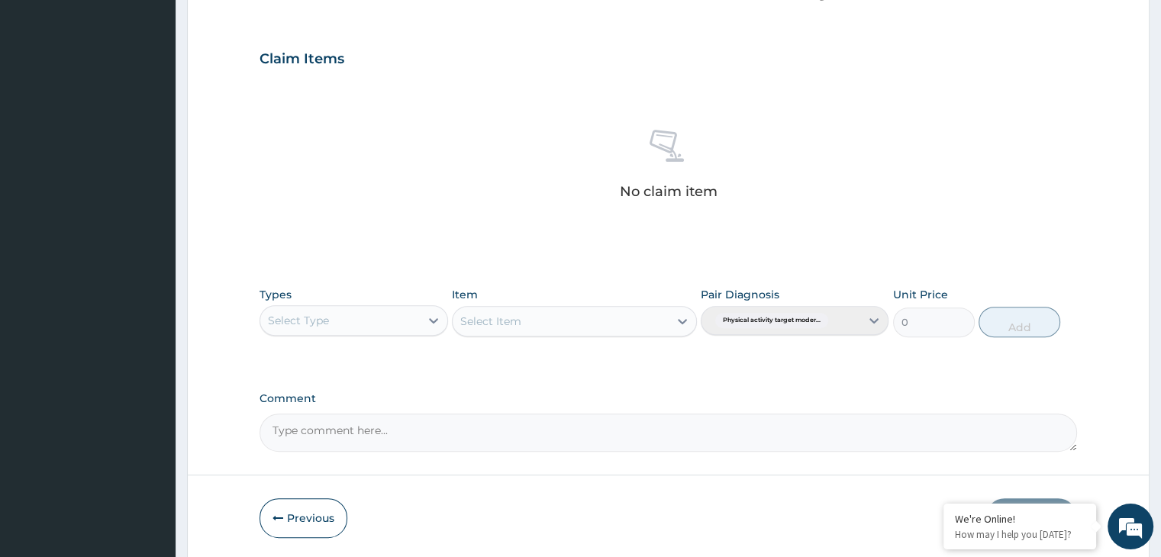
scroll to position [556, 0]
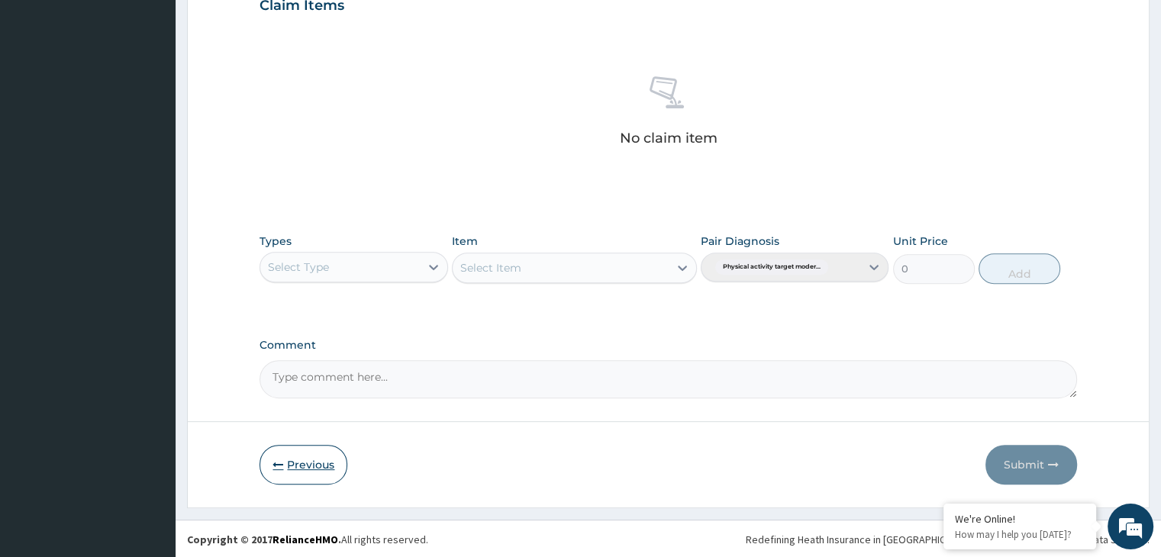
click at [302, 474] on button "Previous" at bounding box center [304, 465] width 88 height 40
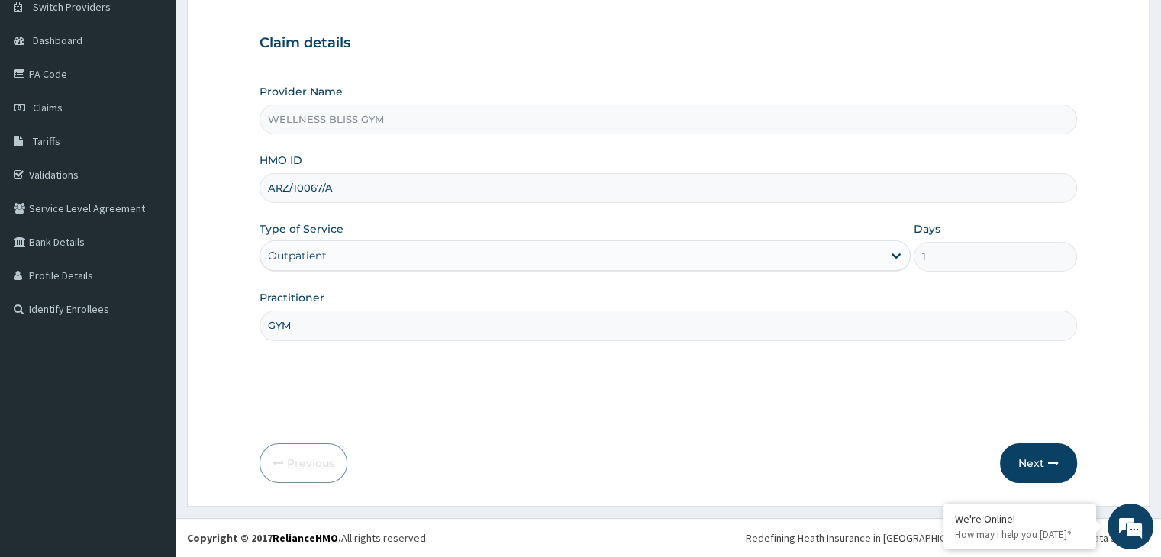
scroll to position [125, 0]
drag, startPoint x: 342, startPoint y: 187, endPoint x: 180, endPoint y: 181, distance: 162.0
click at [180, 181] on section "Step 1 of 2 Claim details Provider Name WELLNESS BLISS GYM HMO ID ARZ/10067/A T…" at bounding box center [669, 231] width 986 height 575
type input "PWC/10564/A"
click at [1050, 457] on button "Next" at bounding box center [1038, 464] width 77 height 40
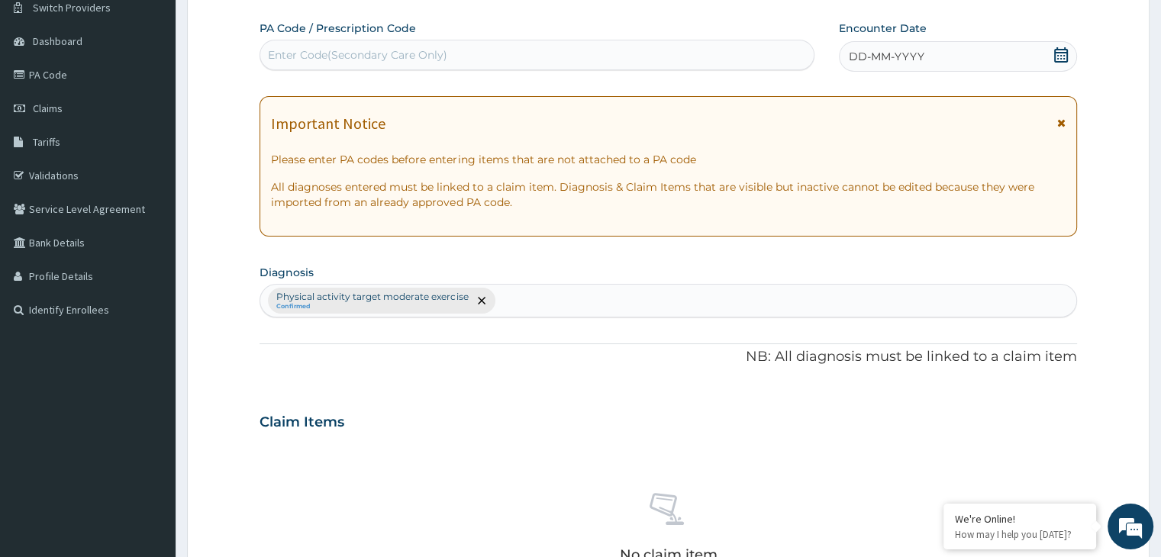
click at [492, 48] on div "Enter Code(Secondary Care Only)" at bounding box center [537, 55] width 554 height 24
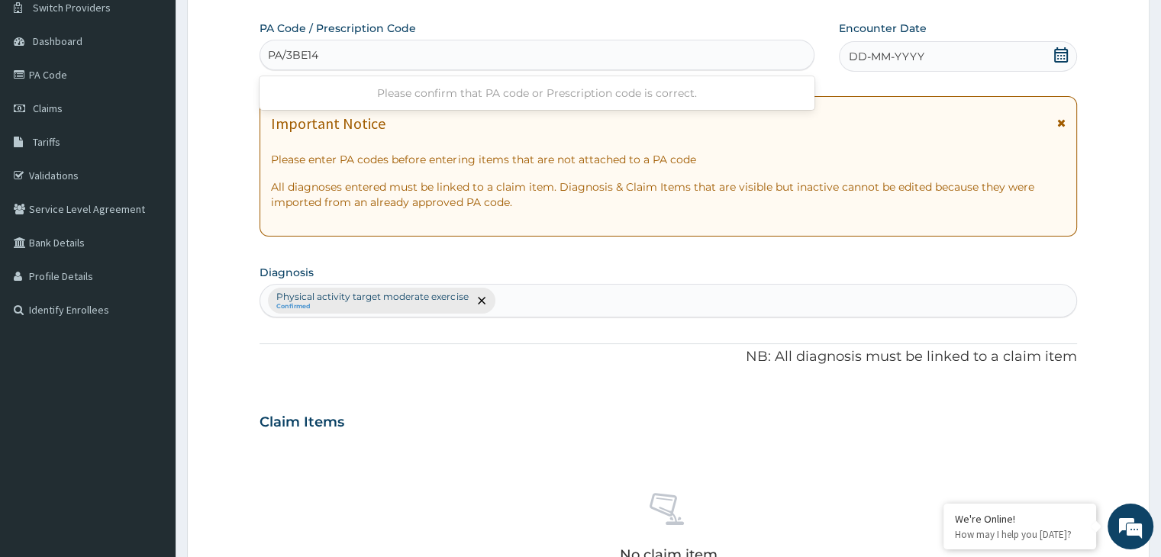
type input "PA/3BE14F"
click at [1060, 52] on icon at bounding box center [1061, 54] width 14 height 15
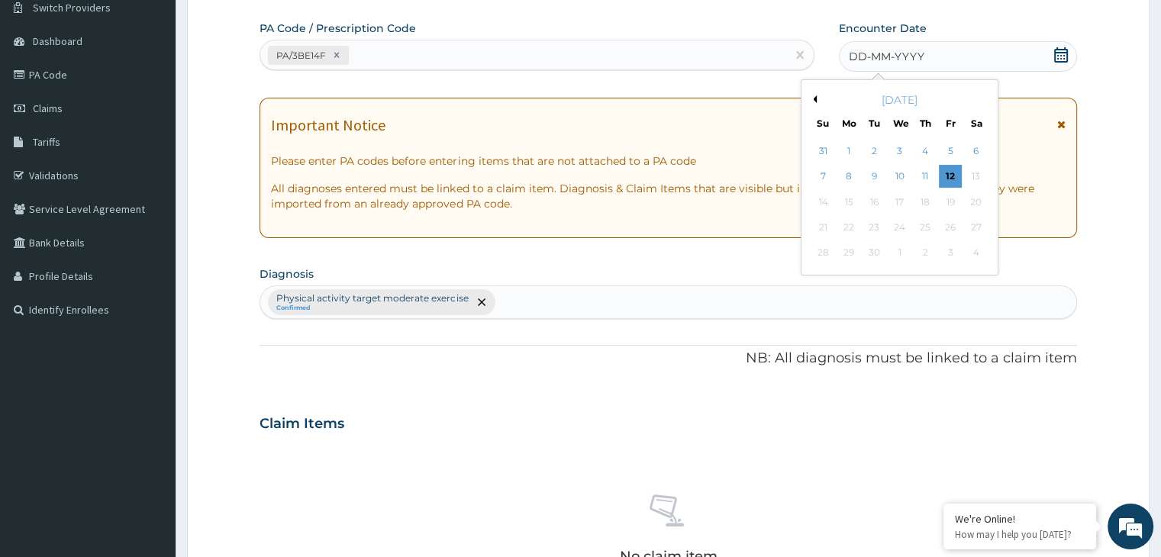
click at [816, 96] on div "September 2025" at bounding box center [900, 99] width 184 height 15
click at [816, 98] on div "September 2025" at bounding box center [900, 99] width 184 height 15
click at [815, 98] on button "Previous Month" at bounding box center [813, 99] width 8 height 8
click at [950, 174] on div "8" at bounding box center [950, 177] width 23 height 23
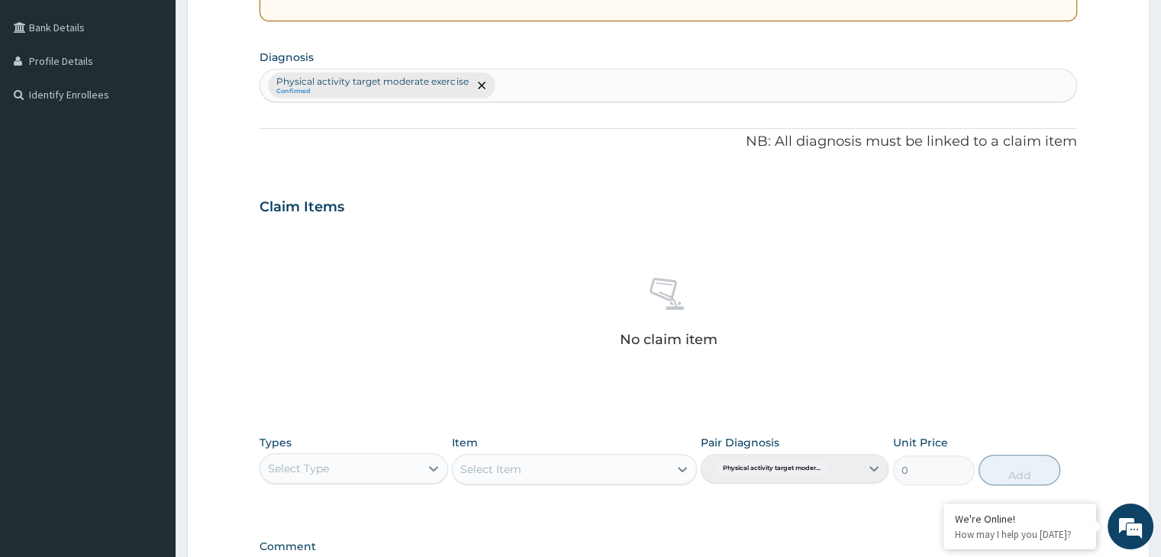
scroll to position [542, 0]
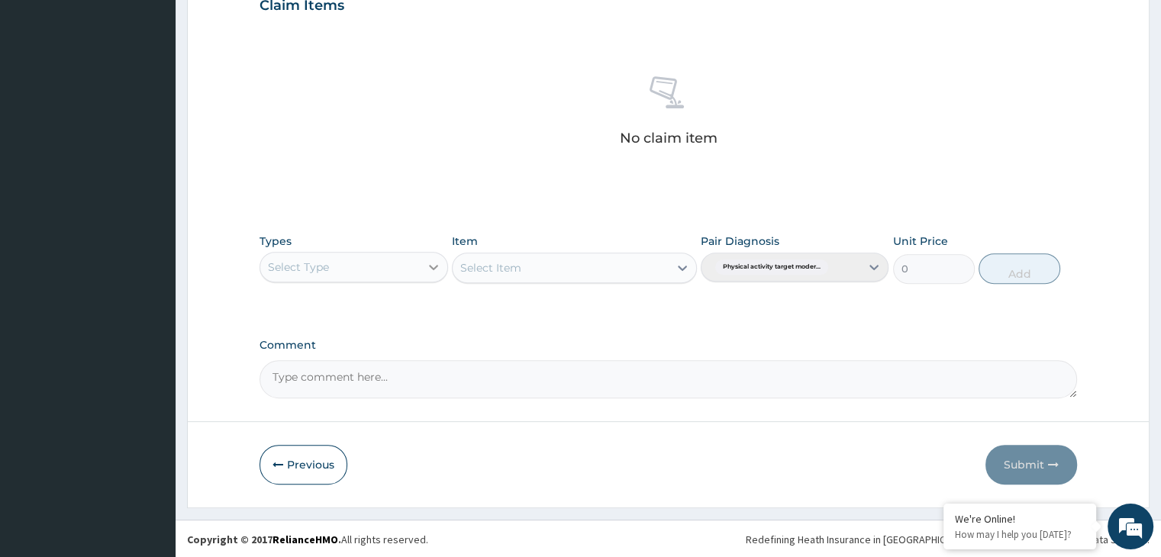
click at [434, 261] on icon at bounding box center [433, 267] width 15 height 15
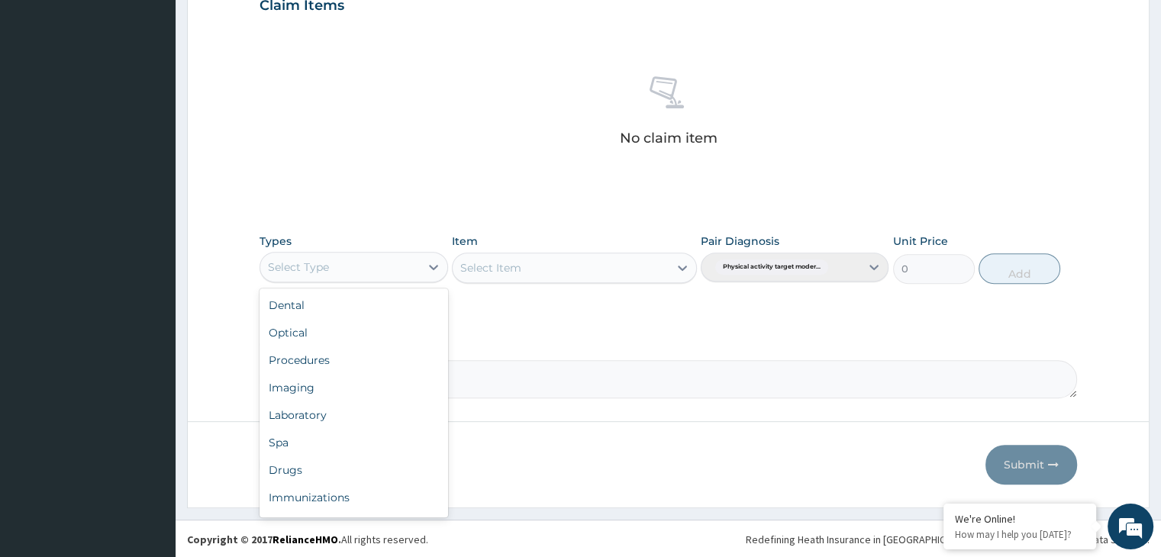
scroll to position [52, 0]
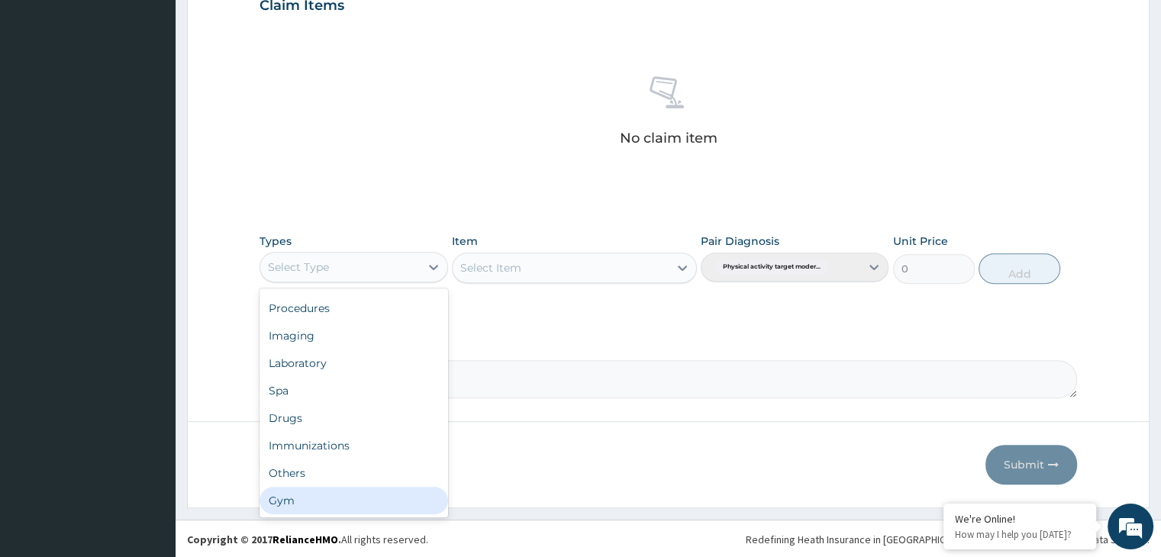
click at [324, 489] on div "Gym" at bounding box center [354, 500] width 188 height 27
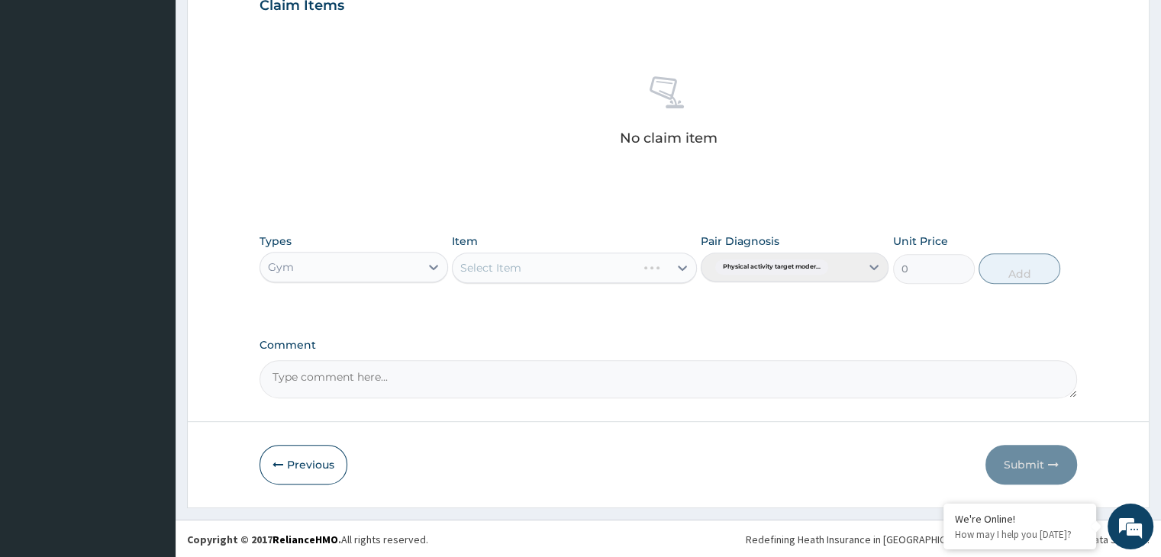
click at [637, 266] on div "Select Item" at bounding box center [545, 268] width 184 height 24
click at [612, 303] on div "GYM" at bounding box center [574, 305] width 245 height 27
click at [1009, 268] on button "Add" at bounding box center [1020, 268] width 82 height 31
type input "0"
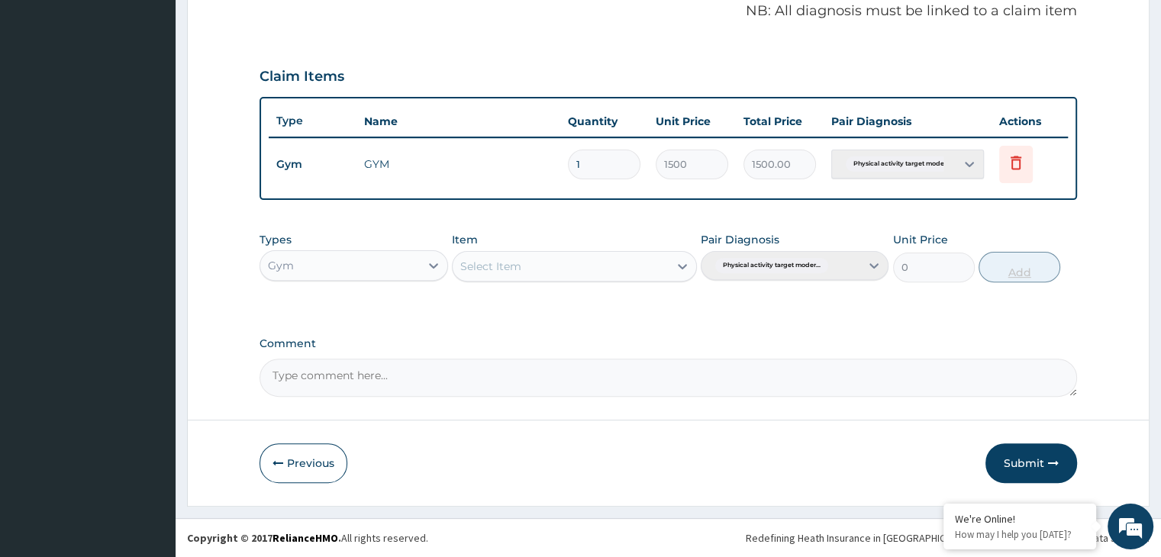
scroll to position [469, 0]
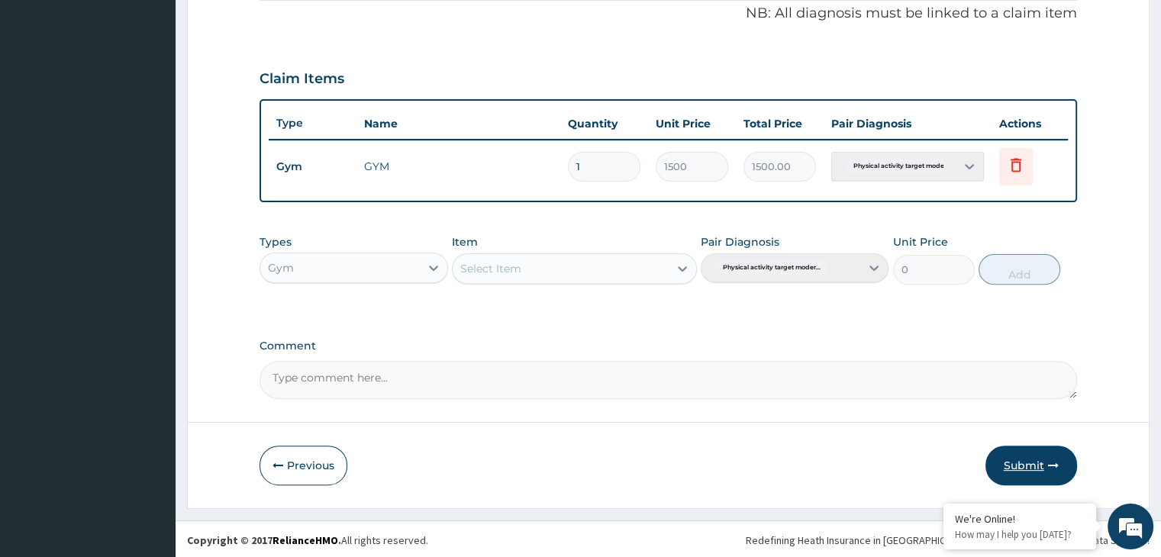
click at [1032, 459] on button "Submit" at bounding box center [1032, 466] width 92 height 40
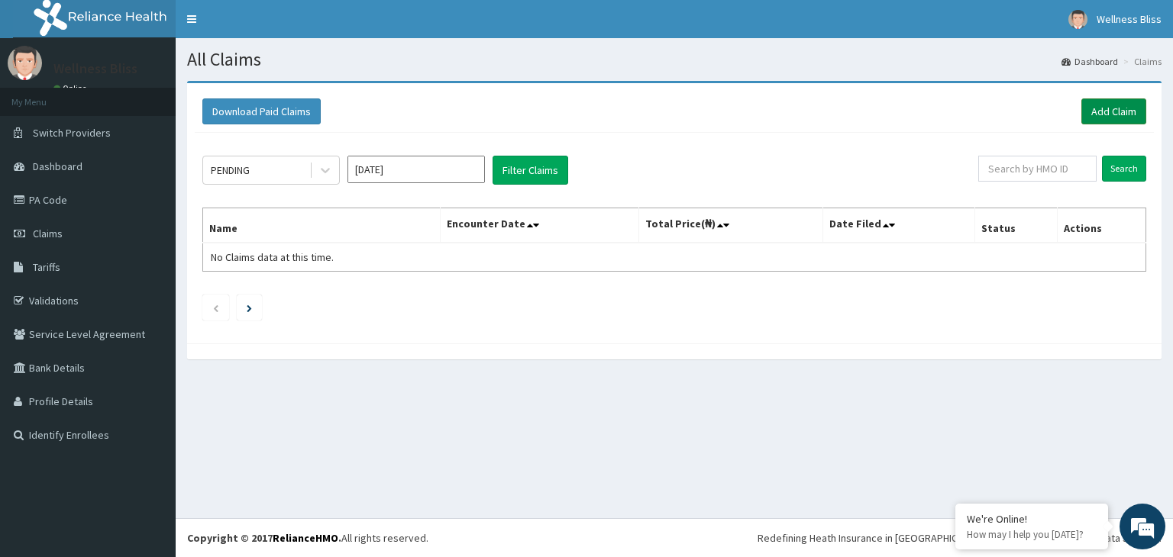
click at [1130, 123] on link "Add Claim" at bounding box center [1113, 111] width 65 height 26
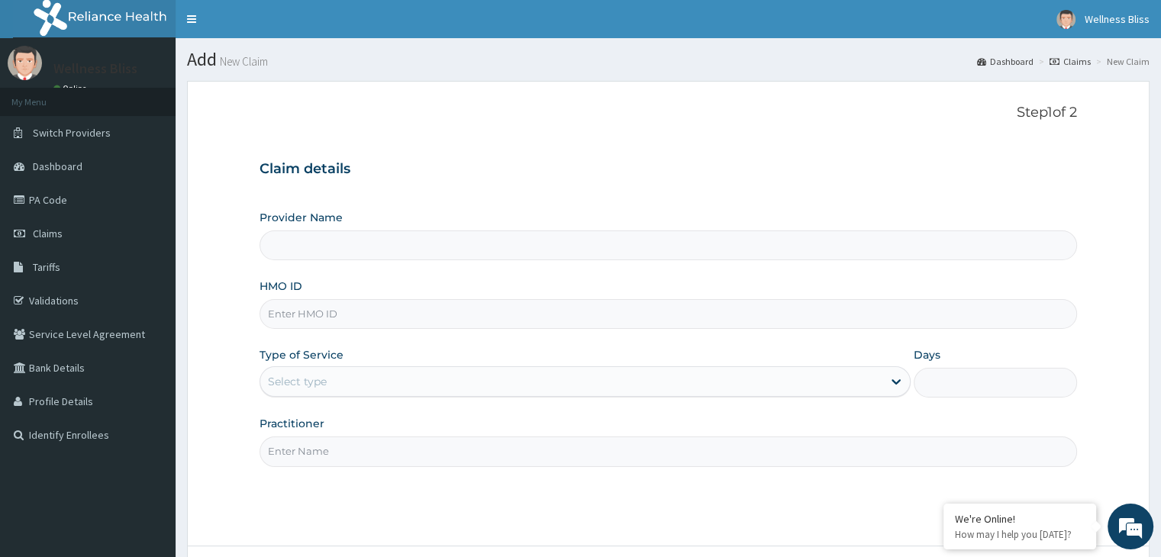
click at [299, 320] on input "HMO ID" at bounding box center [668, 314] width 817 height 30
type input "WELLNESS BLISS GYM"
type input "1"
type input "ISW/10436/A"
click at [326, 447] on input "Practitioner" at bounding box center [668, 452] width 817 height 30
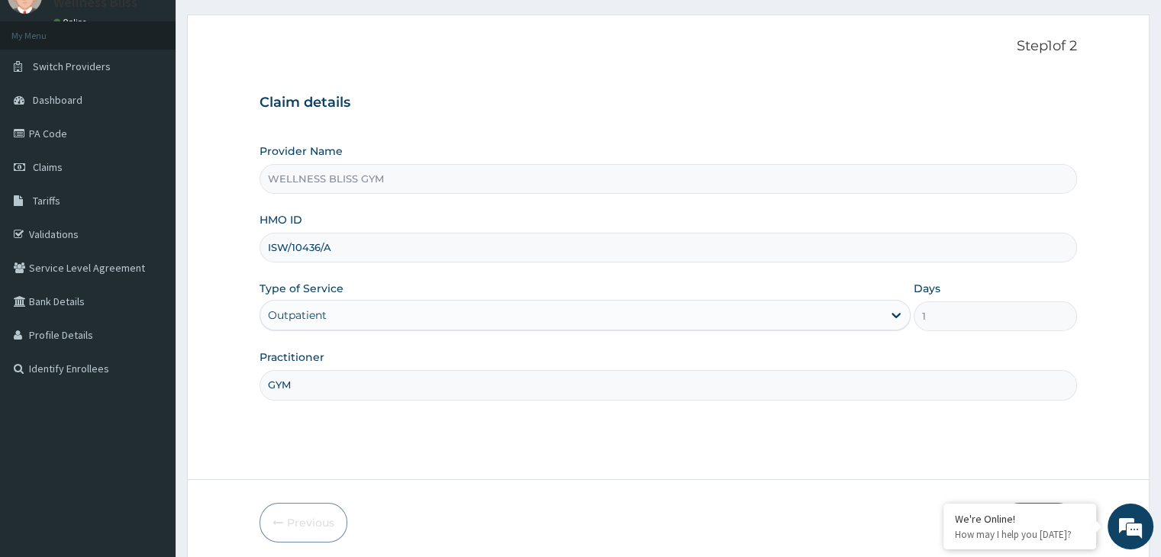
scroll to position [125, 0]
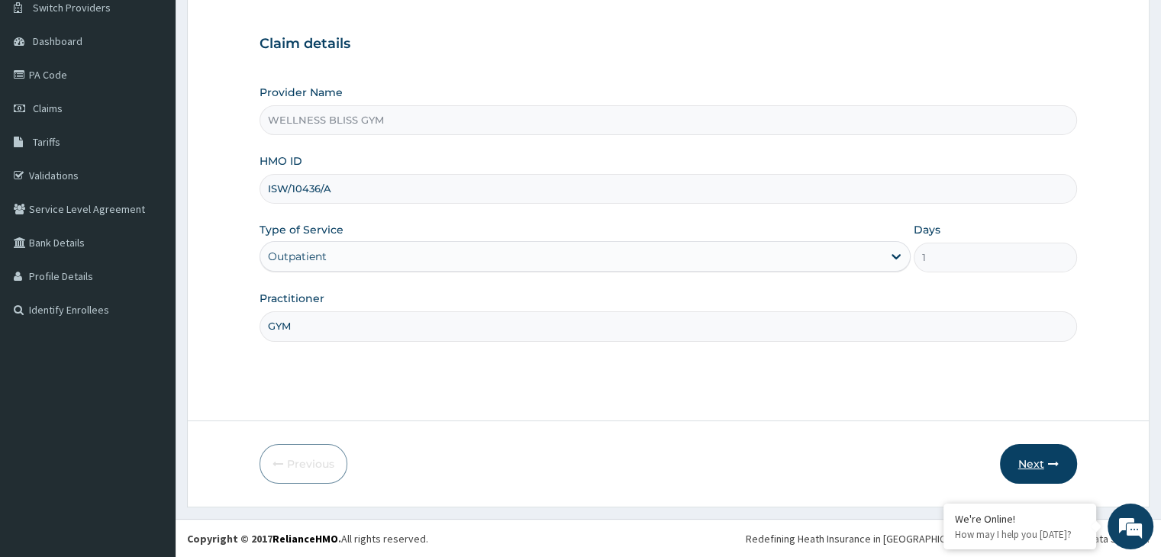
type input "GYM"
click at [1048, 462] on icon "button" at bounding box center [1053, 464] width 11 height 11
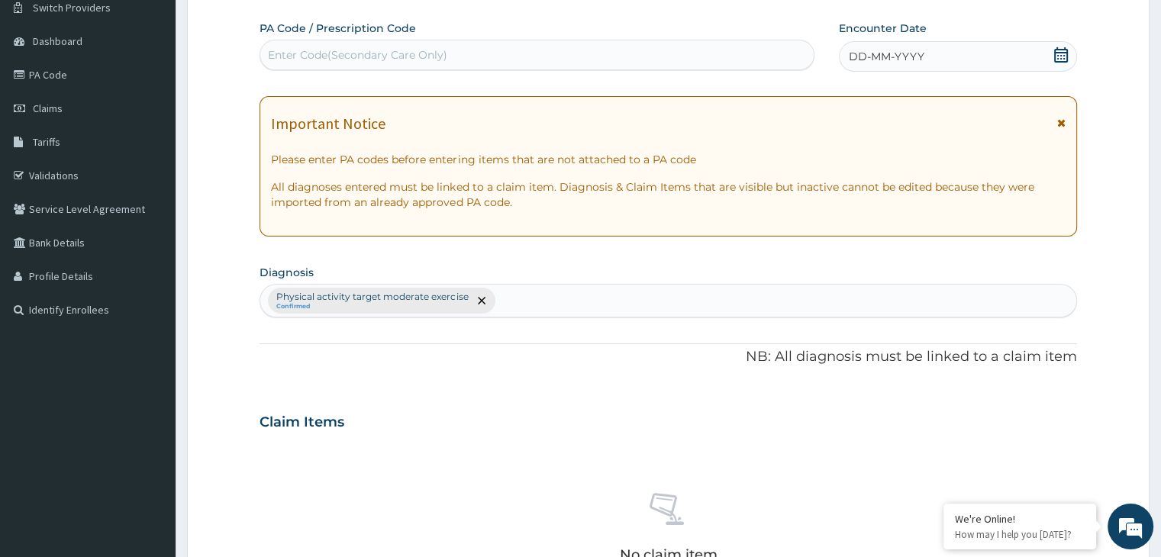
click at [300, 55] on div "Enter Code(Secondary Care Only)" at bounding box center [357, 54] width 179 height 15
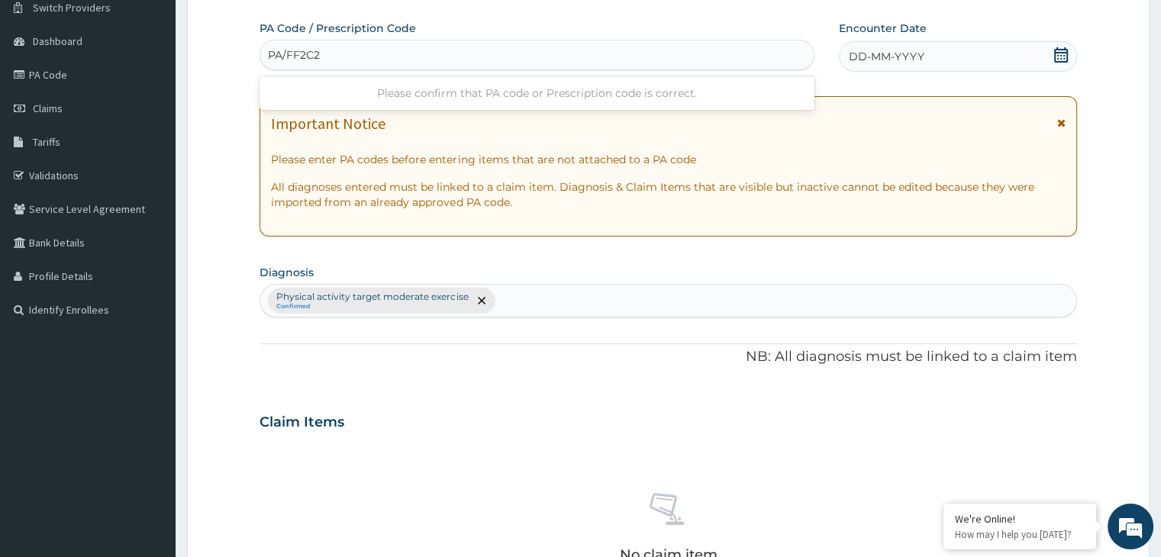
type input "PA/FF2C25"
click at [1055, 53] on icon at bounding box center [1061, 54] width 14 height 15
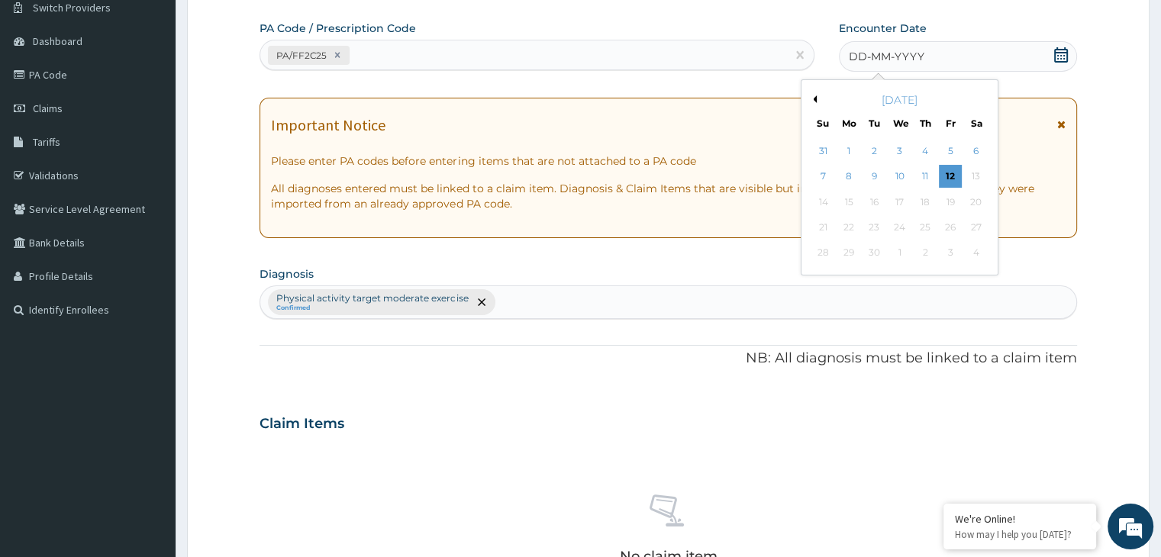
click at [819, 101] on div "[DATE]" at bounding box center [900, 99] width 184 height 15
click at [813, 95] on button "Previous Month" at bounding box center [813, 99] width 8 height 8
click at [983, 174] on div "9" at bounding box center [976, 177] width 23 height 23
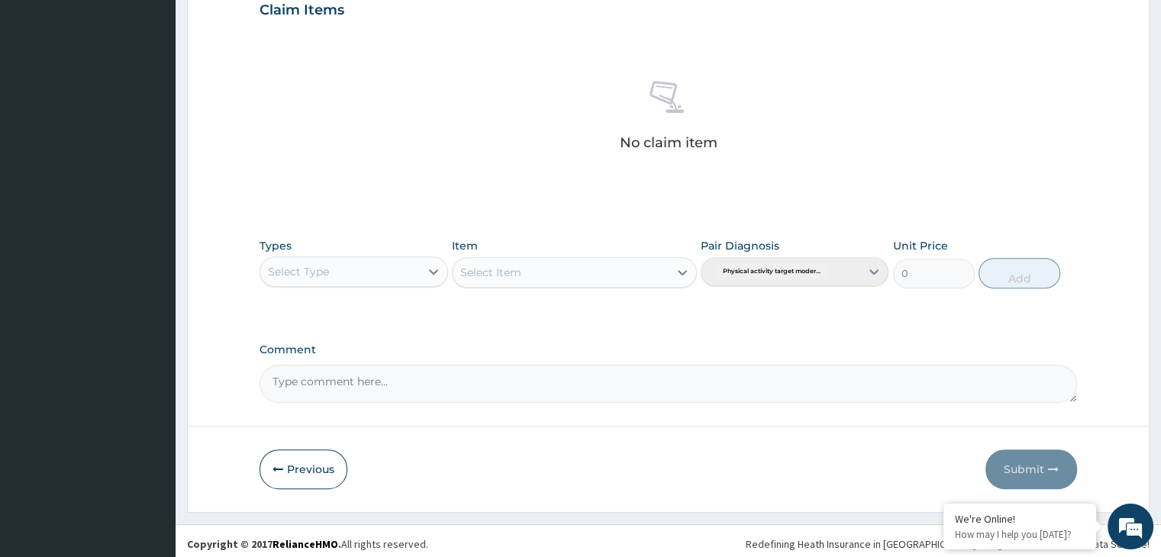
scroll to position [542, 0]
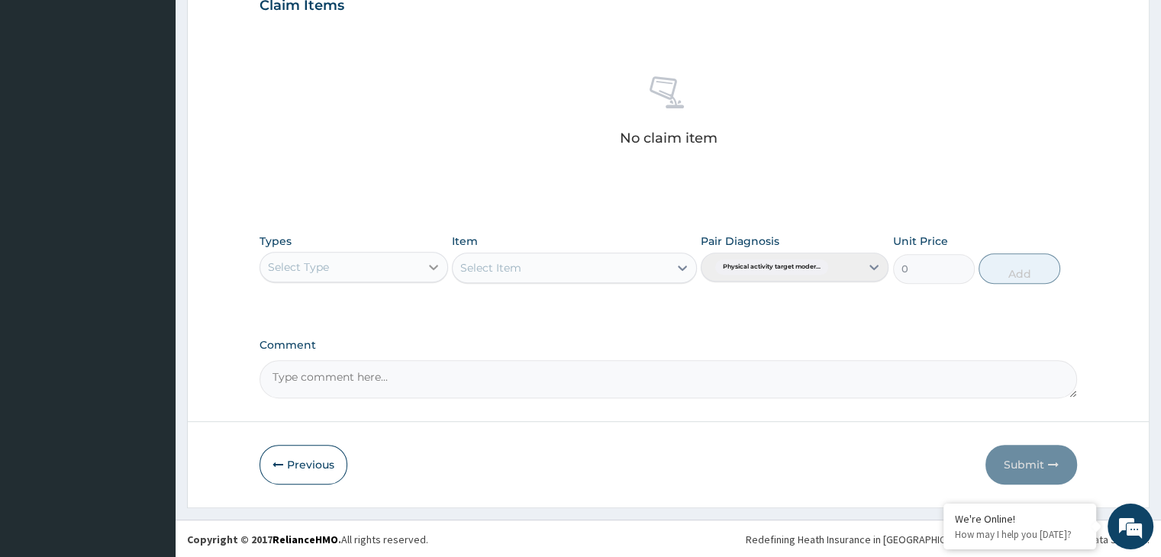
click at [434, 260] on icon at bounding box center [433, 267] width 15 height 15
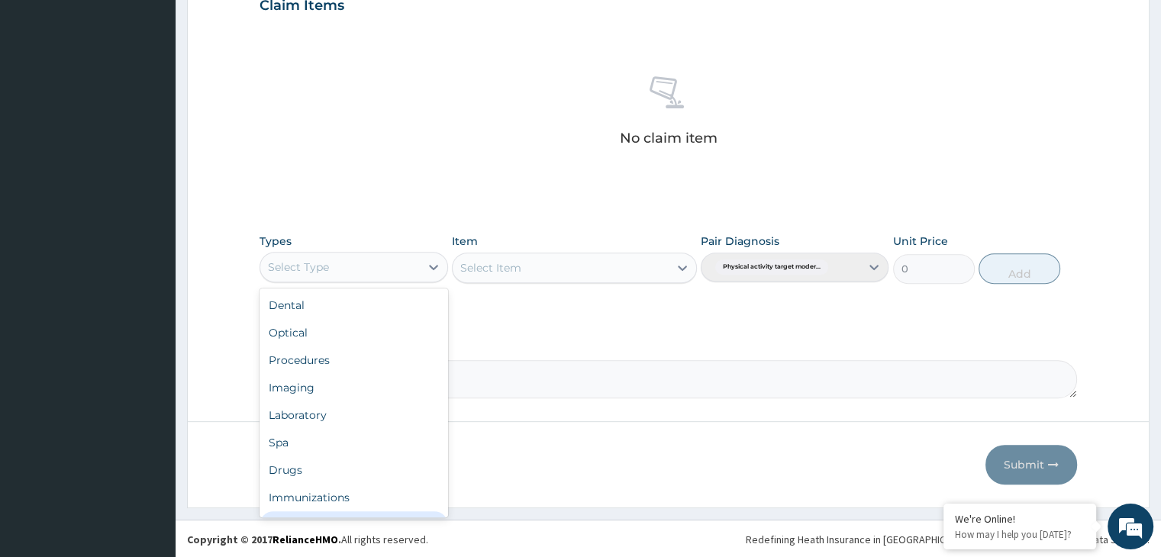
scroll to position [52, 0]
click at [356, 506] on div "Gym" at bounding box center [354, 500] width 188 height 27
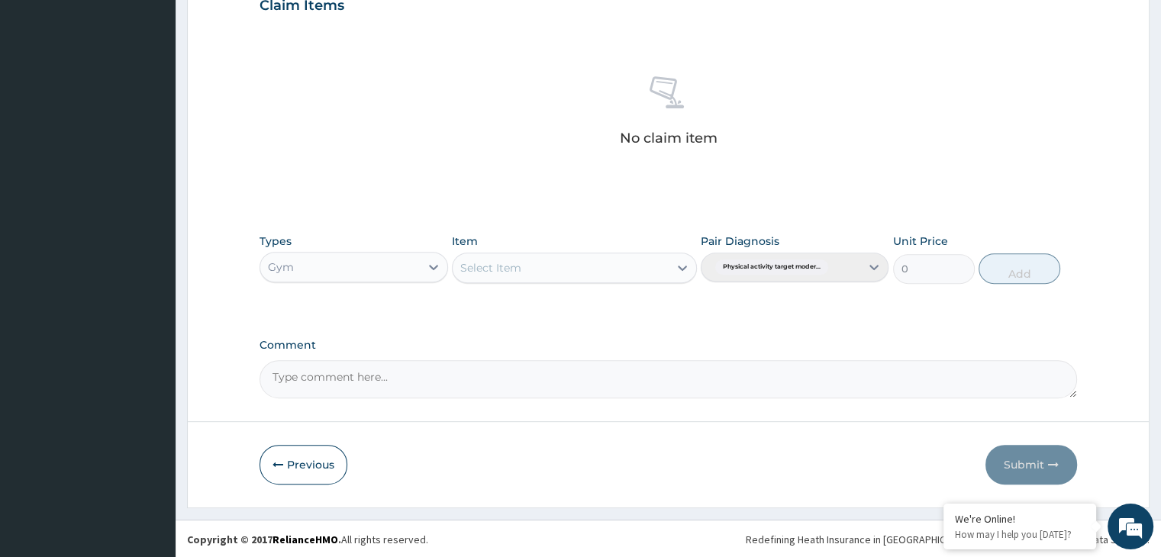
click at [678, 268] on icon at bounding box center [682, 267] width 15 height 15
click at [647, 317] on div "GYM" at bounding box center [574, 305] width 245 height 27
click at [1040, 270] on button "Add" at bounding box center [1020, 268] width 82 height 31
type input "0"
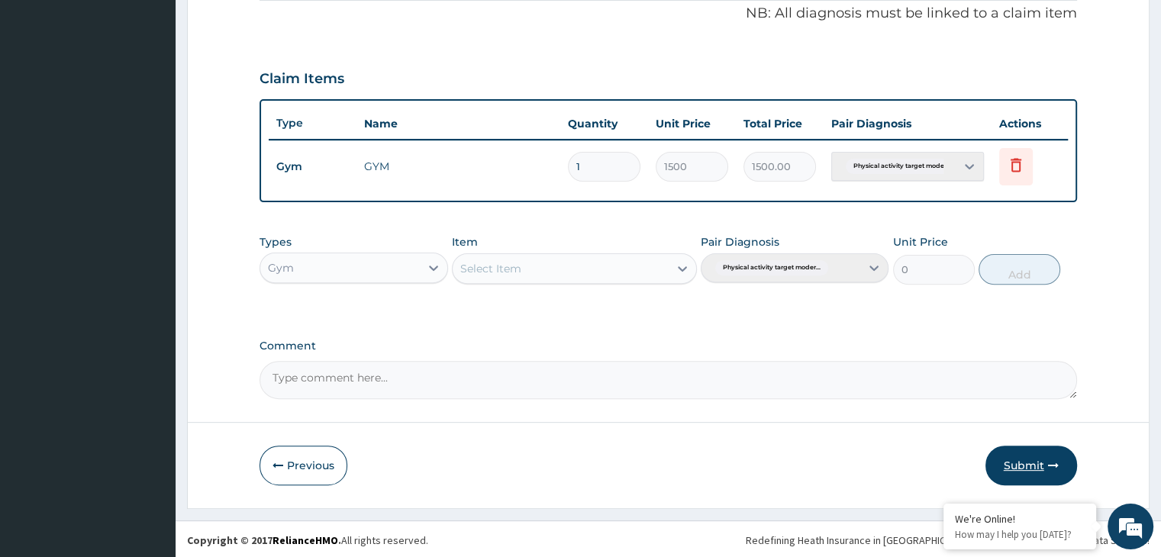
click at [1029, 461] on button "Submit" at bounding box center [1032, 466] width 92 height 40
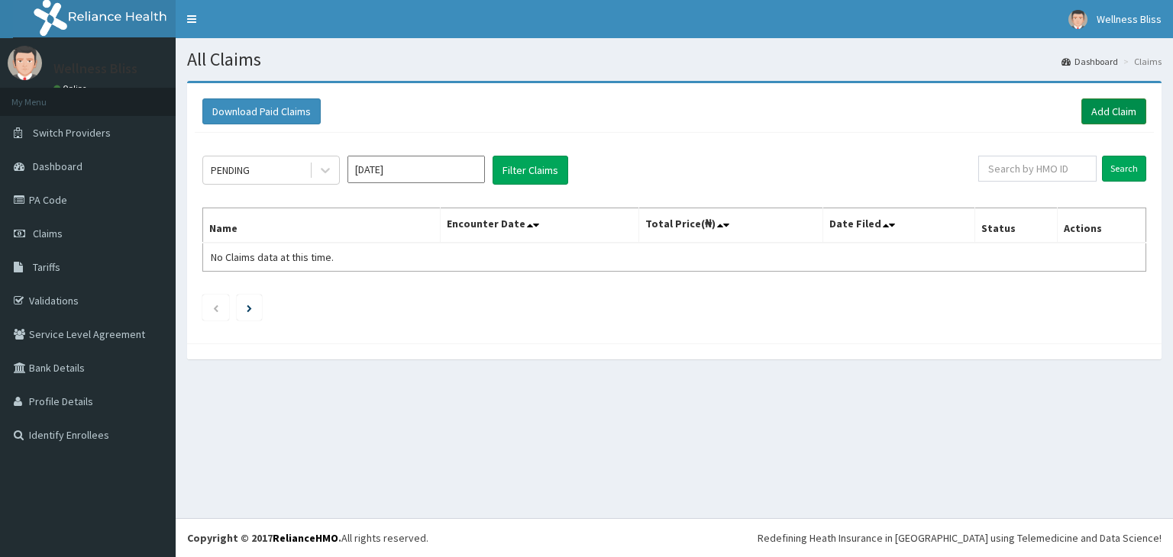
click at [1119, 114] on link "Add Claim" at bounding box center [1113, 111] width 65 height 26
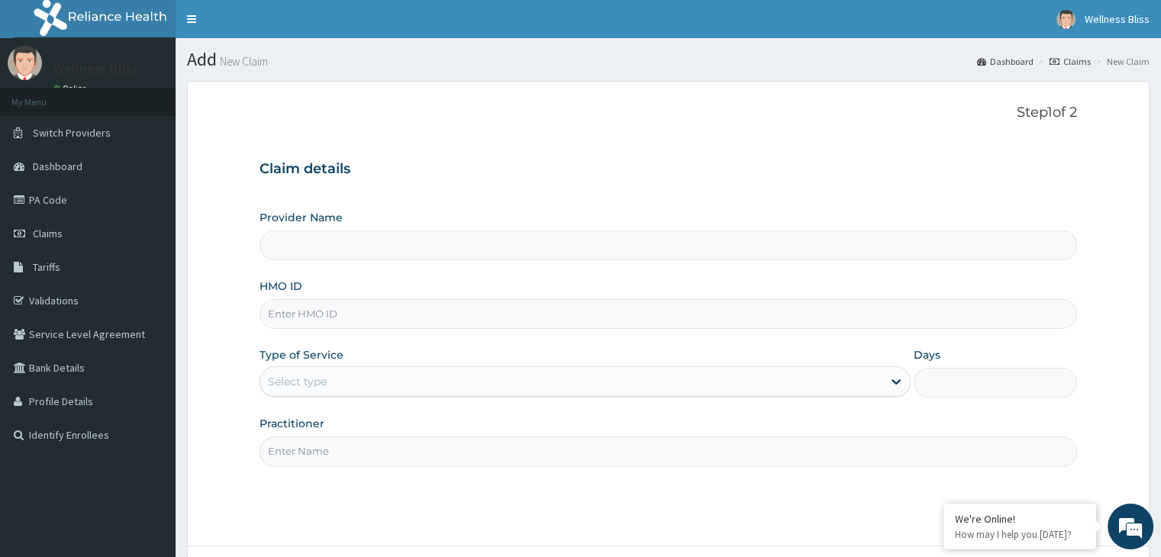
click at [279, 318] on input "HMO ID" at bounding box center [668, 314] width 817 height 30
type input "WELLNESS BLISS GYM"
type input "1"
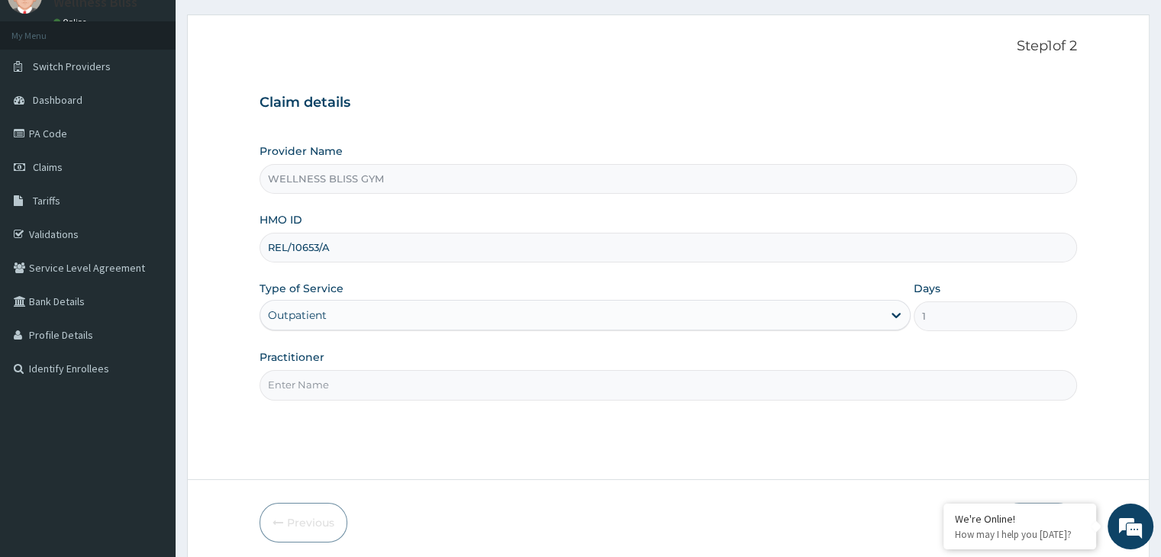
scroll to position [125, 0]
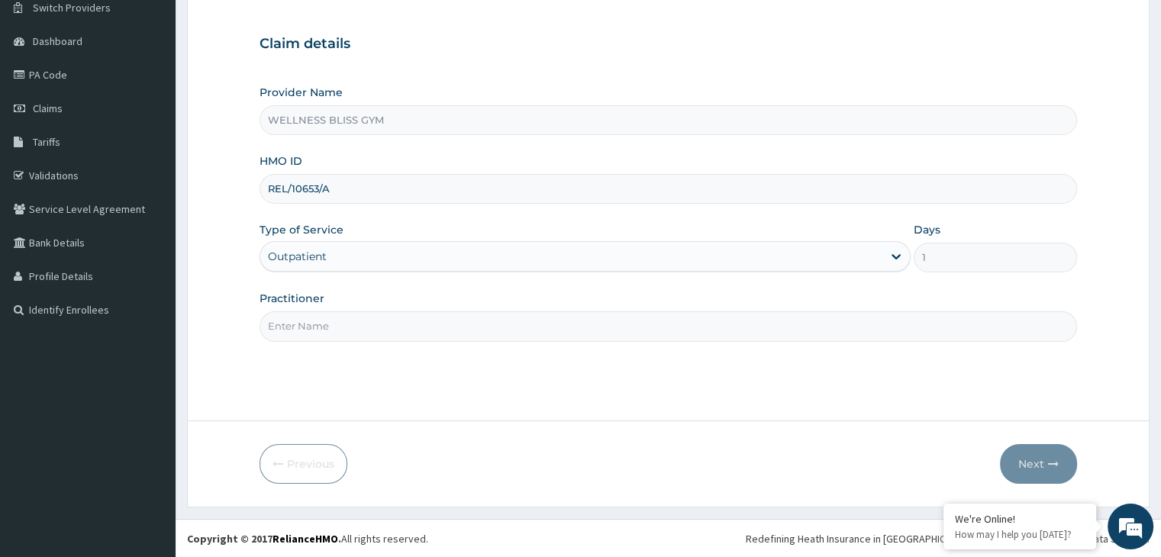
type input "REL/10653/A"
click at [299, 325] on input "Practitioner" at bounding box center [668, 327] width 817 height 30
type input "GYM"
click at [1045, 458] on button "Next" at bounding box center [1038, 464] width 77 height 40
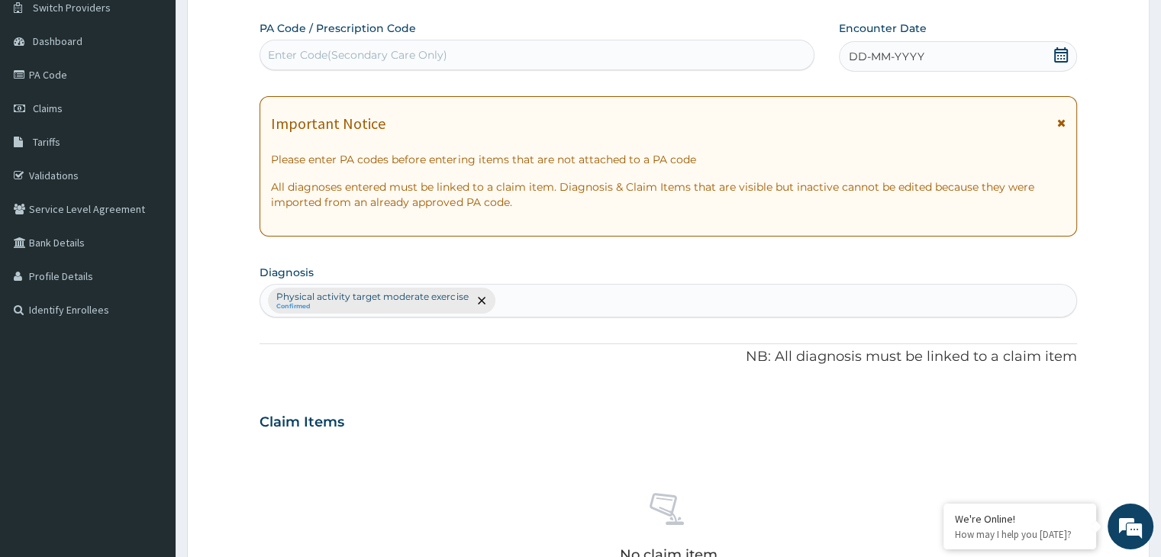
click at [1041, 459] on div "No claim item" at bounding box center [668, 531] width 817 height 176
click at [341, 44] on div "Enter Code(Secondary Care Only)" at bounding box center [537, 55] width 554 height 24
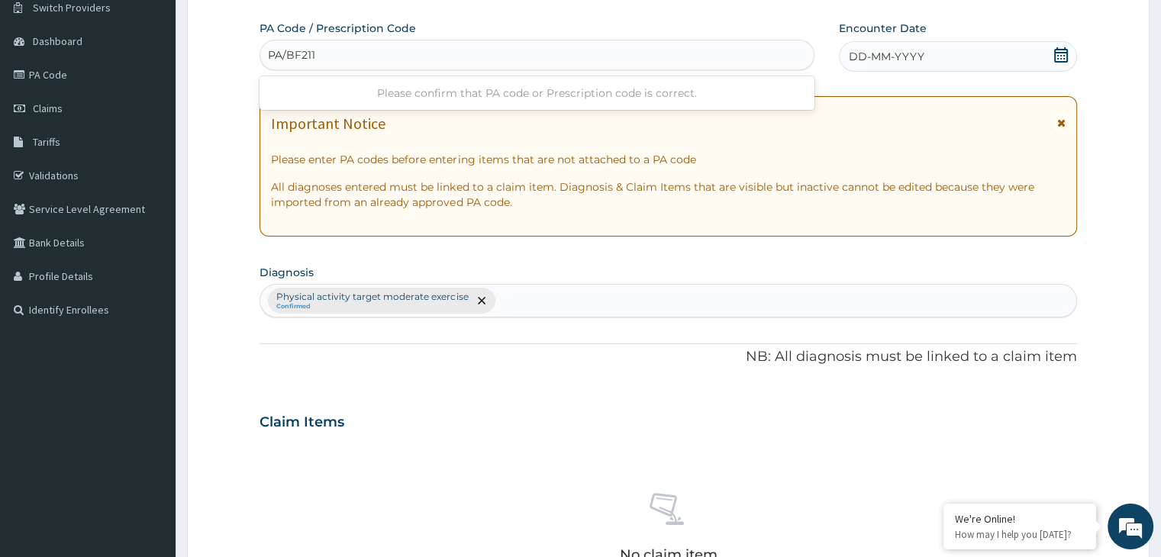
type input "PA/BF2115"
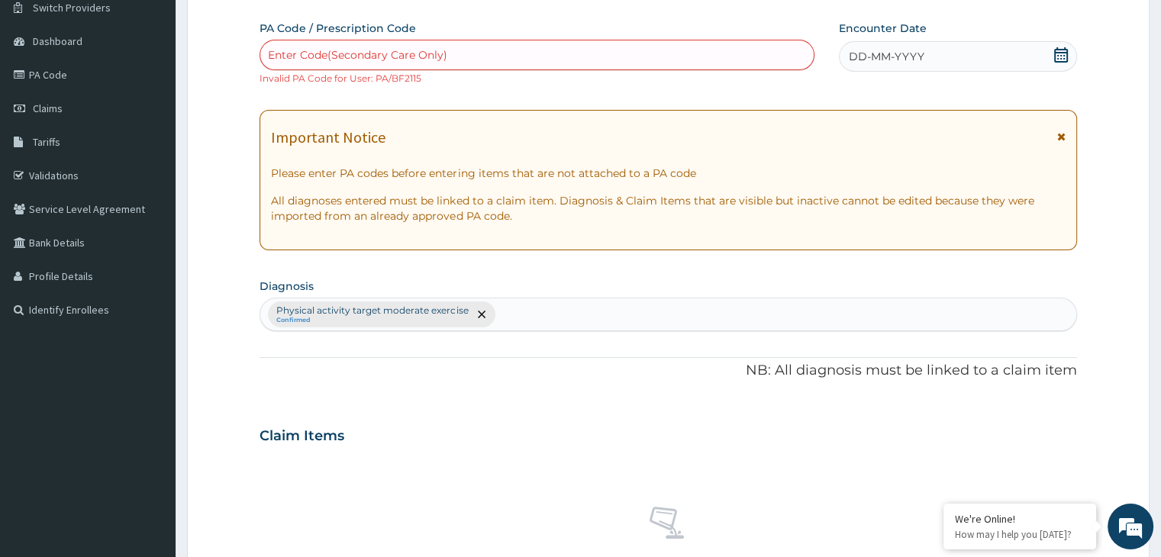
click at [914, 159] on div "Important Notice Please enter PA codes before entering items that are not attac…" at bounding box center [668, 180] width 817 height 140
click at [437, 57] on div "Enter Code(Secondary Care Only)" at bounding box center [357, 54] width 179 height 15
type input "PA/9F6A48"
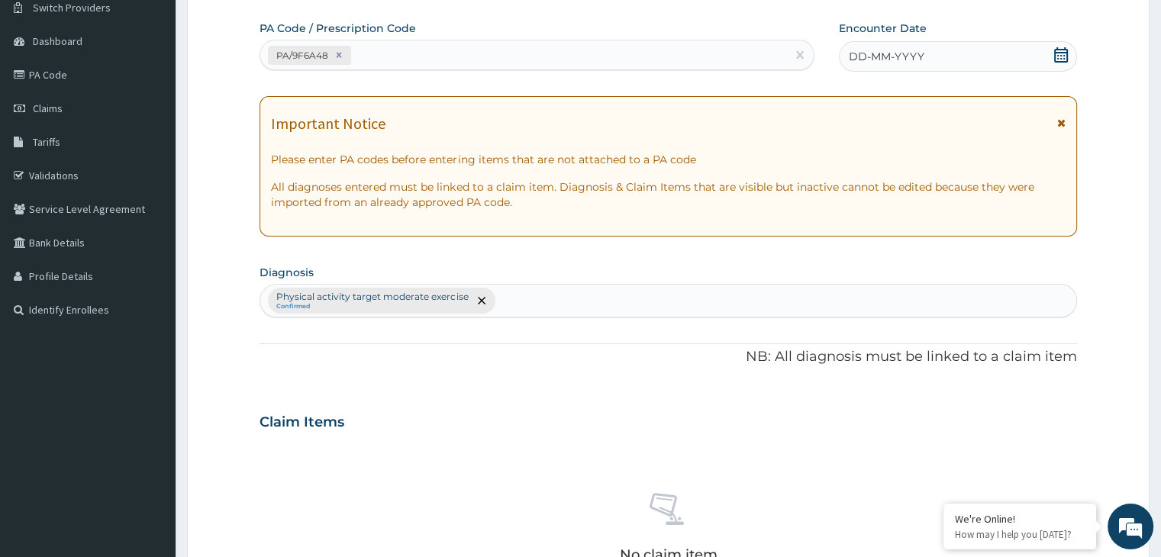
click at [1066, 53] on icon at bounding box center [1061, 54] width 15 height 15
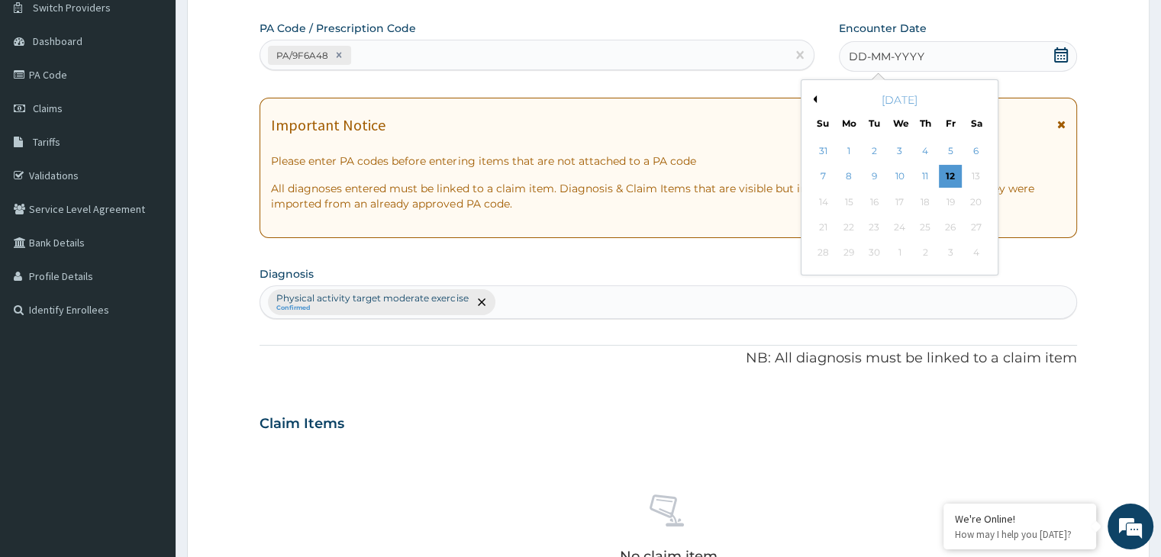
click at [812, 98] on button "Previous Month" at bounding box center [813, 99] width 8 height 8
click at [986, 179] on div "9" at bounding box center [976, 177] width 23 height 23
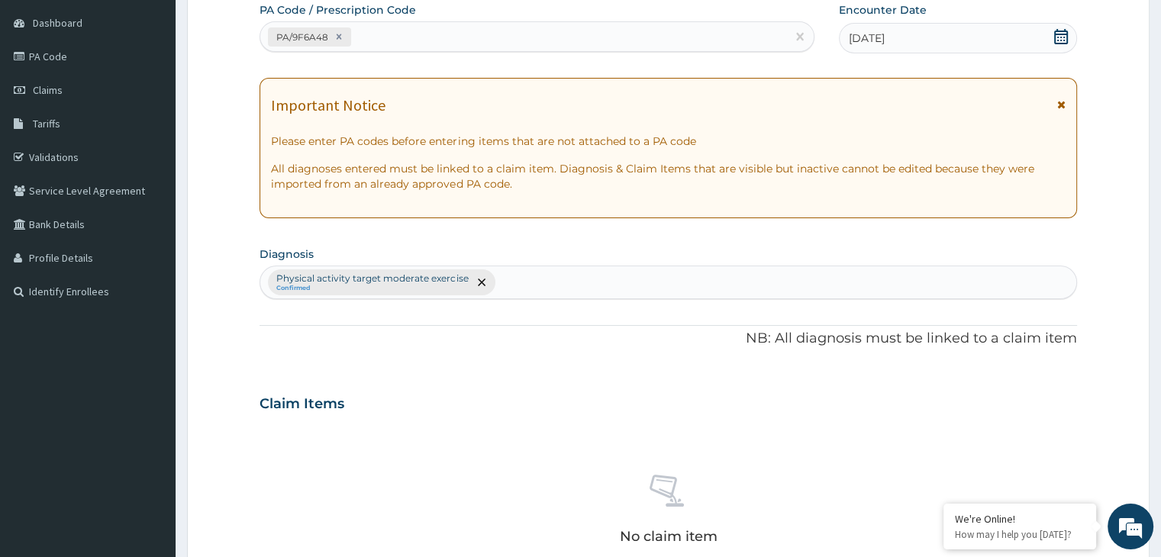
scroll to position [542, 0]
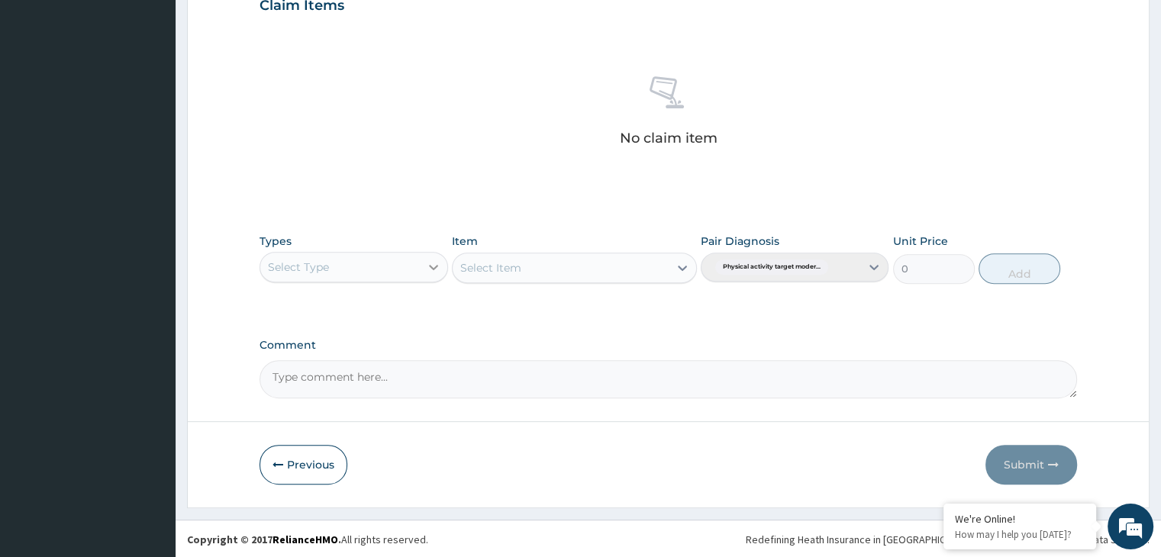
click at [431, 265] on icon at bounding box center [433, 267] width 9 height 5
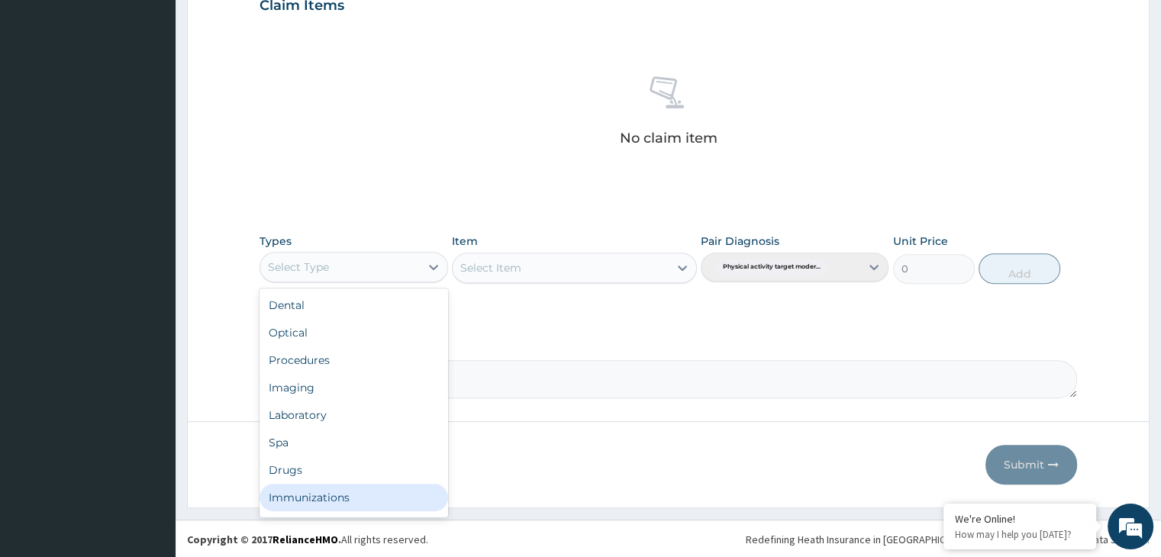
scroll to position [52, 0]
click at [344, 505] on div "Gym" at bounding box center [354, 500] width 188 height 27
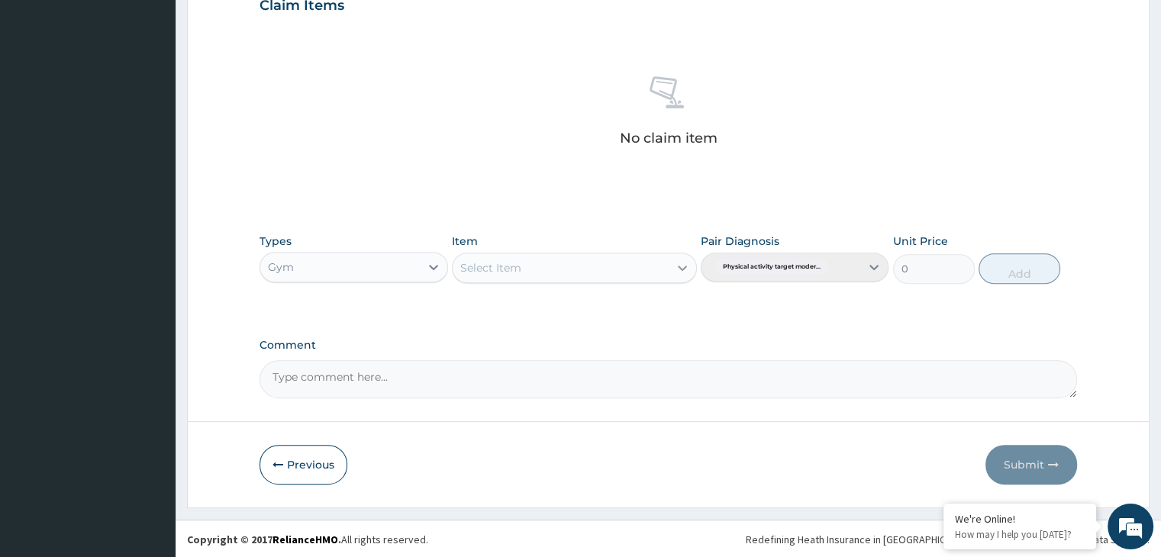
click at [687, 273] on icon at bounding box center [682, 267] width 15 height 15
click at [628, 309] on div "GYM" at bounding box center [574, 305] width 245 height 27
click at [1003, 266] on button "Add" at bounding box center [1020, 268] width 82 height 31
type input "0"
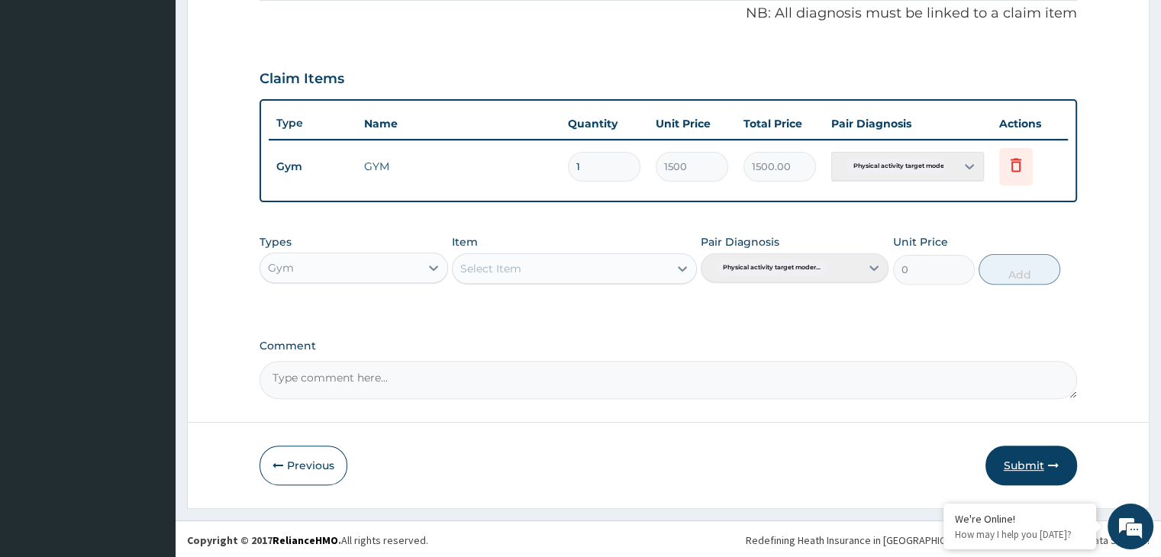
click at [1005, 464] on button "Submit" at bounding box center [1032, 466] width 92 height 40
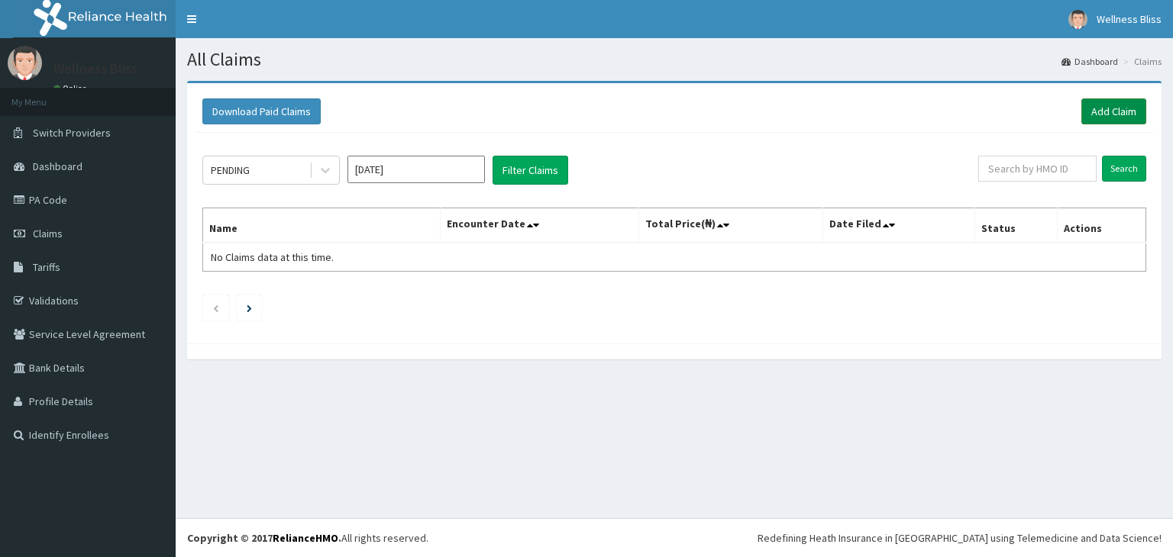
click at [1115, 114] on link "Add Claim" at bounding box center [1113, 111] width 65 height 26
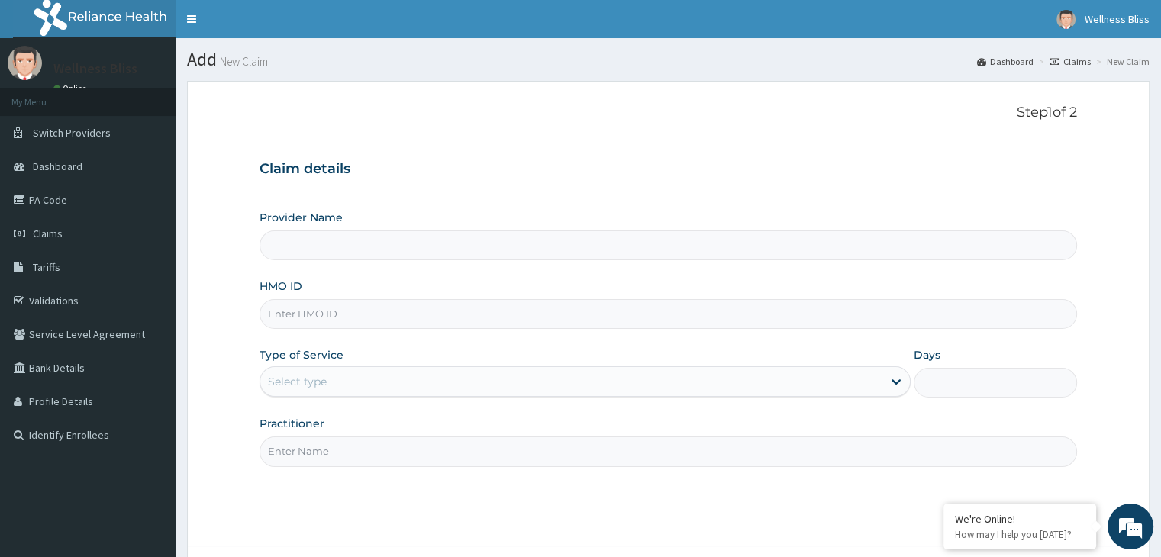
click at [472, 316] on input "HMO ID" at bounding box center [668, 314] width 817 height 30
type input "WELLNESS BLISS GYM"
type input "1"
type input "ISW/10056/A"
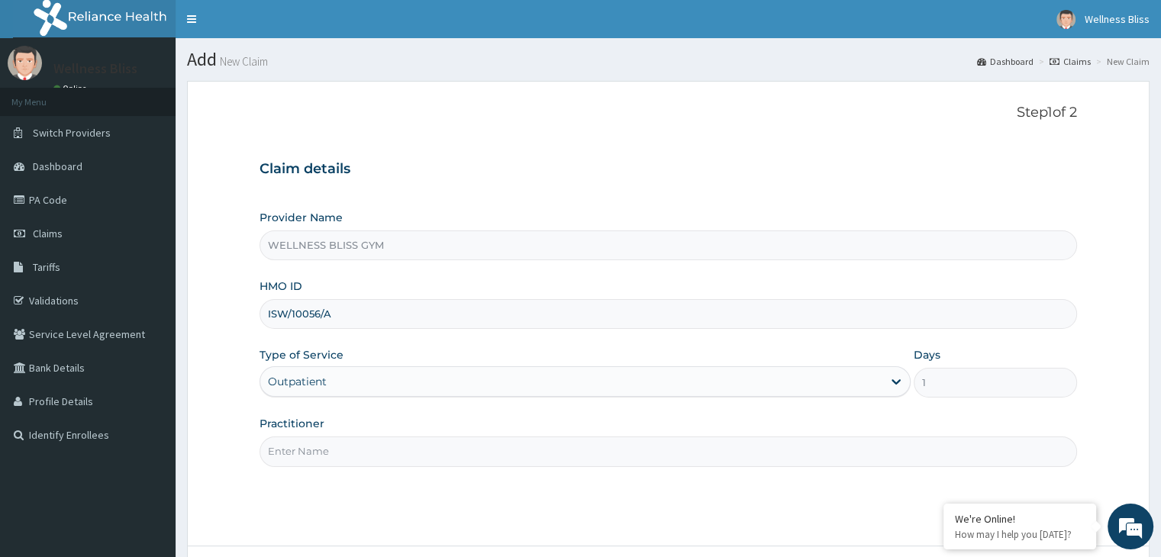
click at [415, 441] on input "Practitioner" at bounding box center [668, 452] width 817 height 30
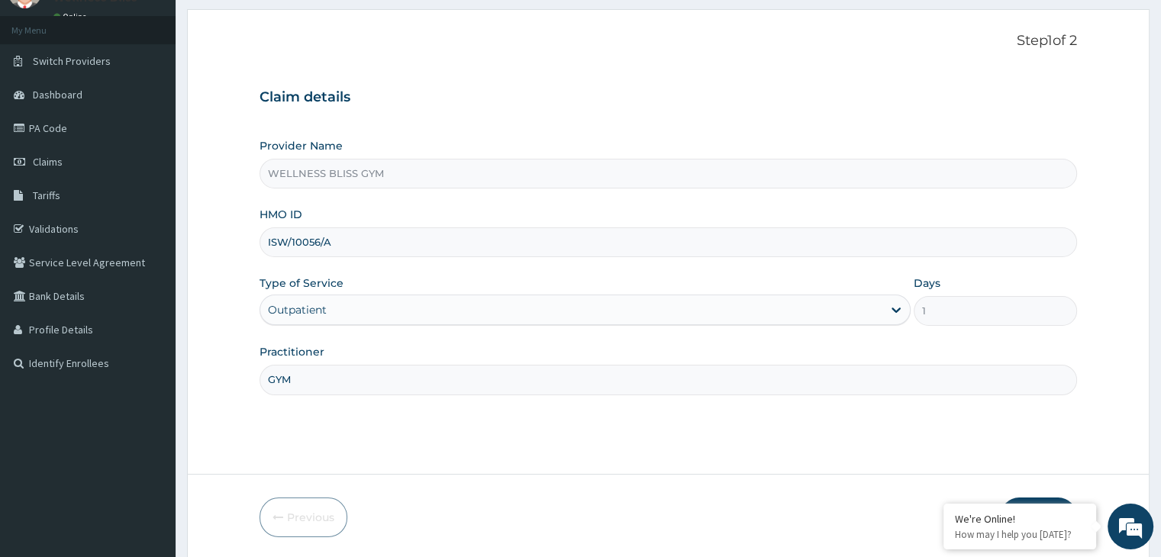
scroll to position [125, 0]
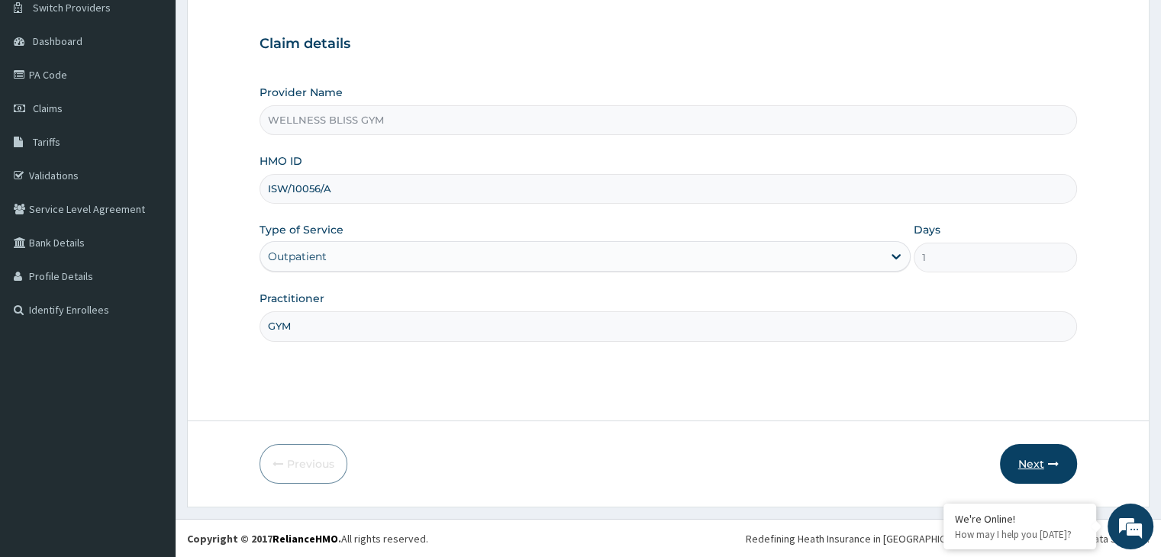
type input "GYM"
click at [1018, 474] on button "Next" at bounding box center [1038, 464] width 77 height 40
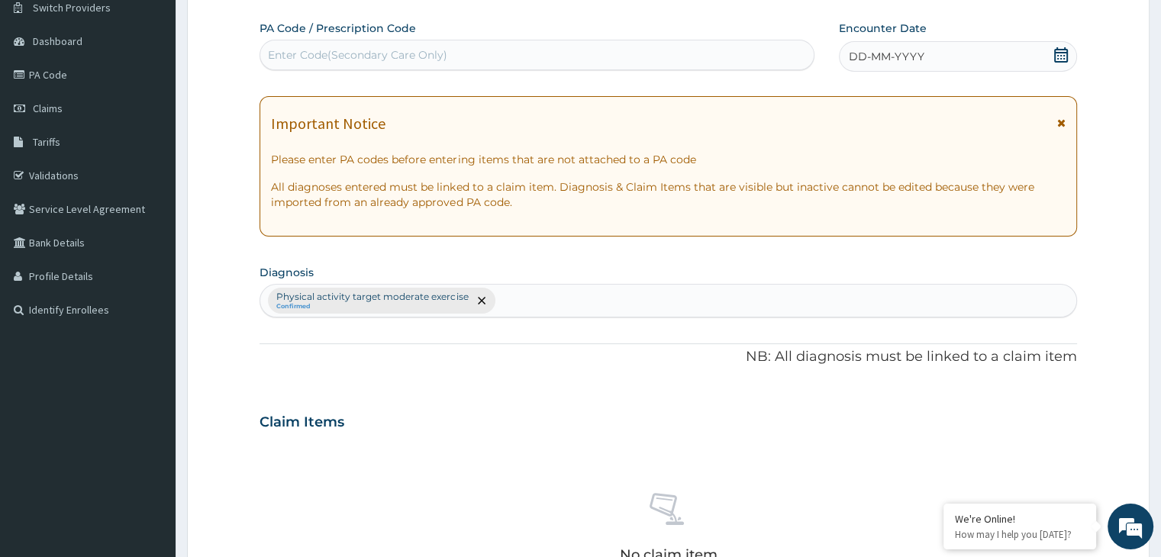
click at [561, 61] on div "Enter Code(Secondary Care Only)" at bounding box center [537, 55] width 554 height 24
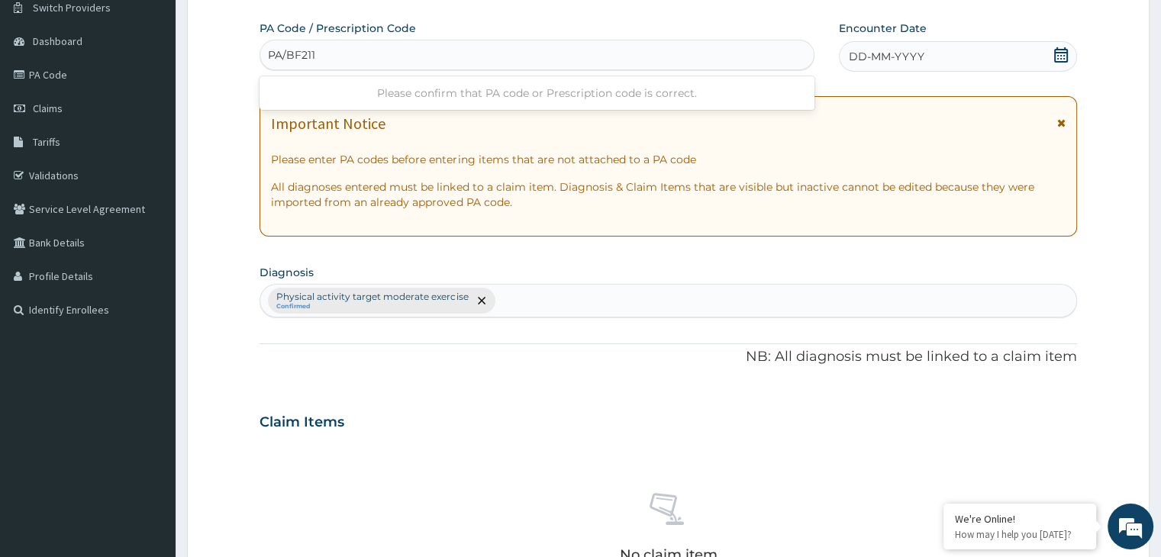
type input "PA/BF2115"
click at [1069, 53] on div "DD-MM-YYYY" at bounding box center [957, 56] width 237 height 31
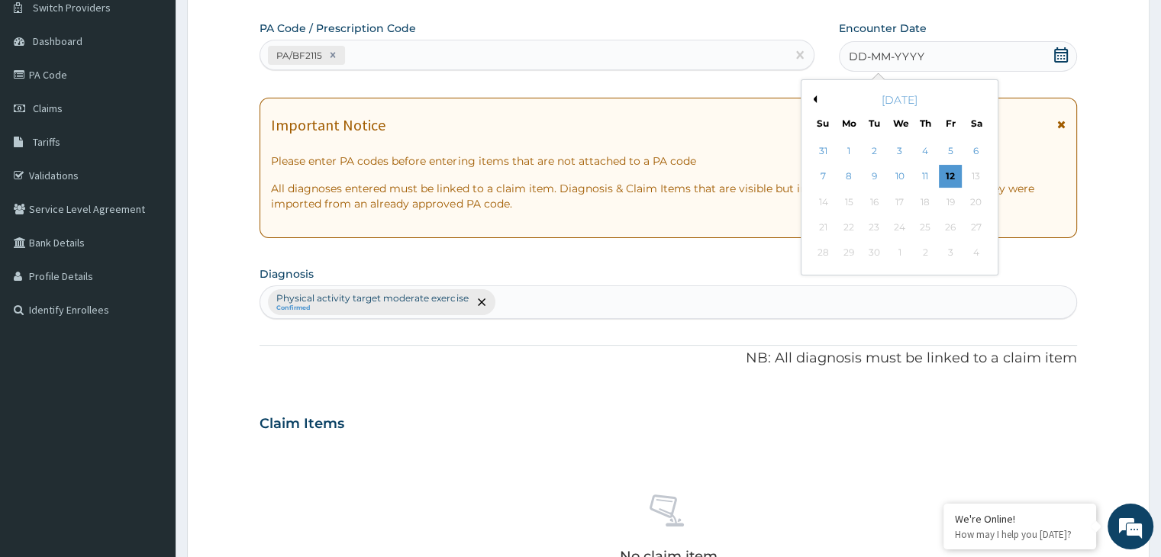
click at [814, 99] on button "Previous Month" at bounding box center [813, 99] width 8 height 8
click at [971, 172] on div "9" at bounding box center [976, 177] width 23 height 23
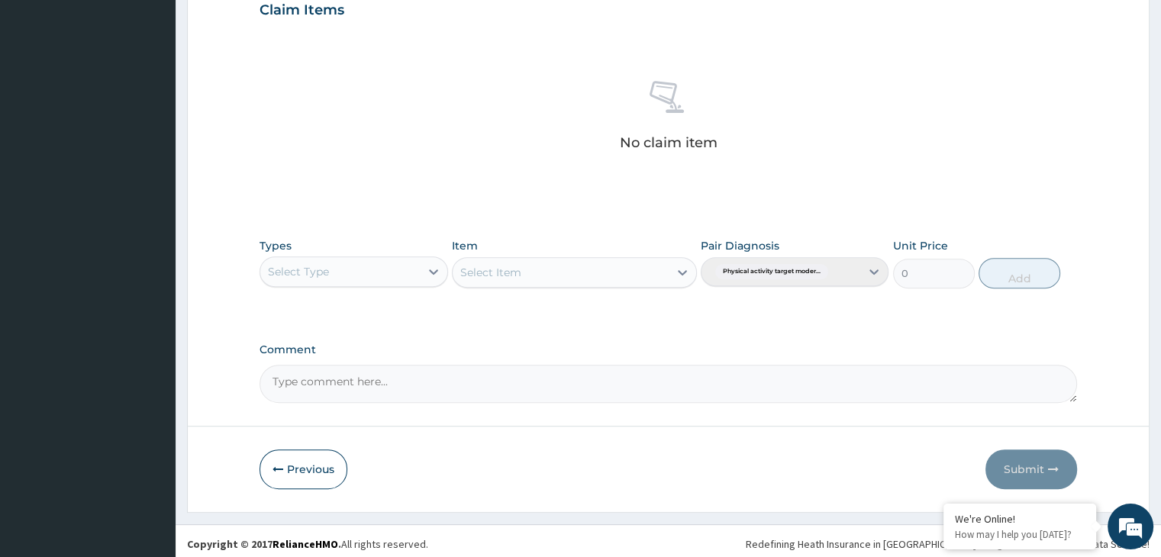
scroll to position [542, 0]
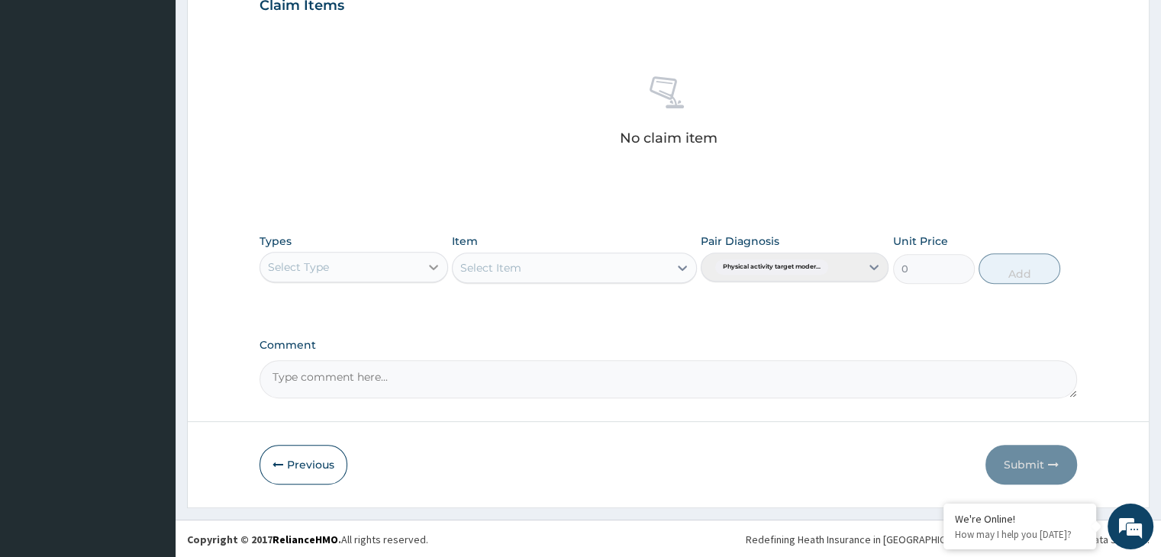
click at [438, 263] on icon at bounding box center [433, 267] width 15 height 15
click at [429, 266] on icon at bounding box center [433, 267] width 15 height 15
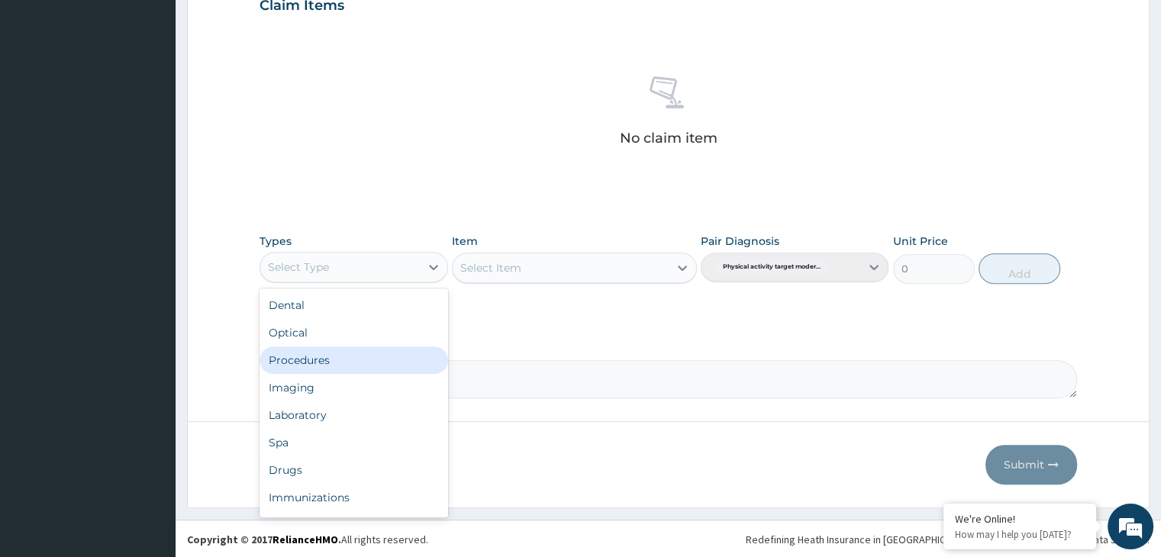
scroll to position [52, 0]
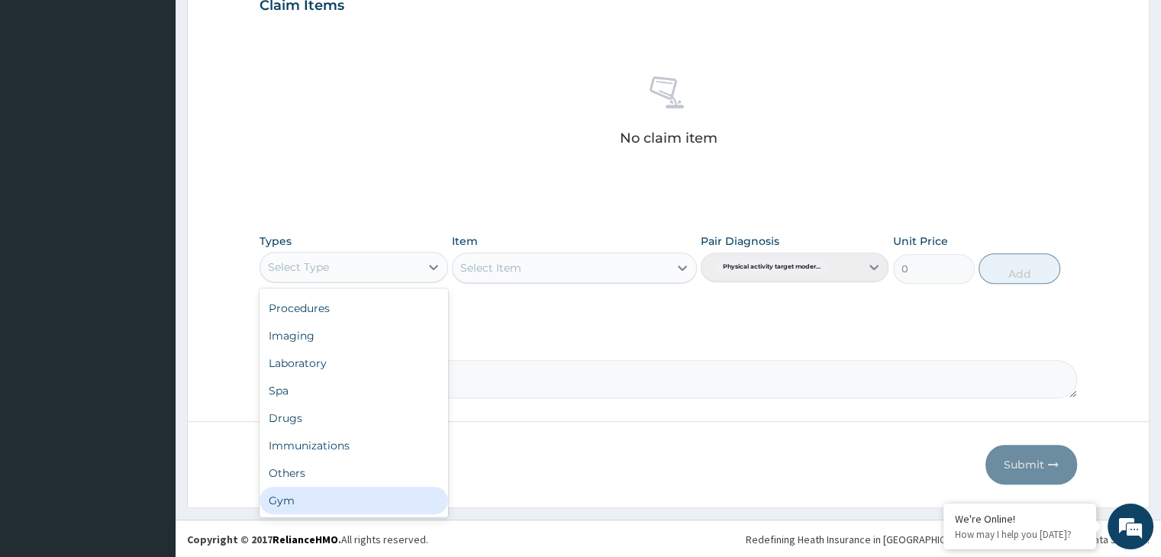
click at [371, 496] on div "Gym" at bounding box center [354, 500] width 188 height 27
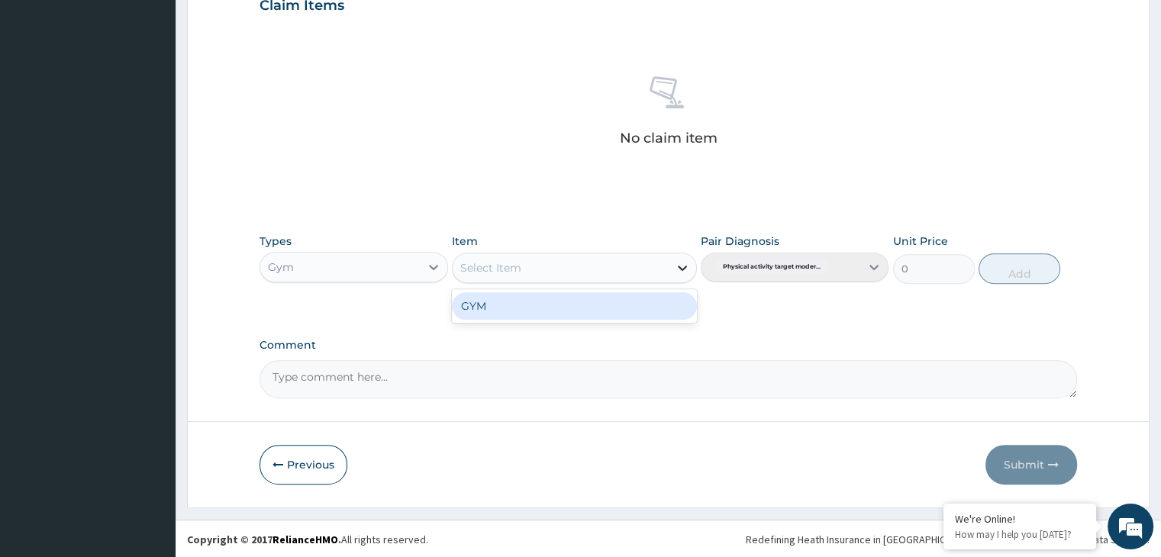
click at [682, 266] on icon at bounding box center [682, 267] width 15 height 15
click at [642, 313] on div "GYM" at bounding box center [574, 305] width 245 height 27
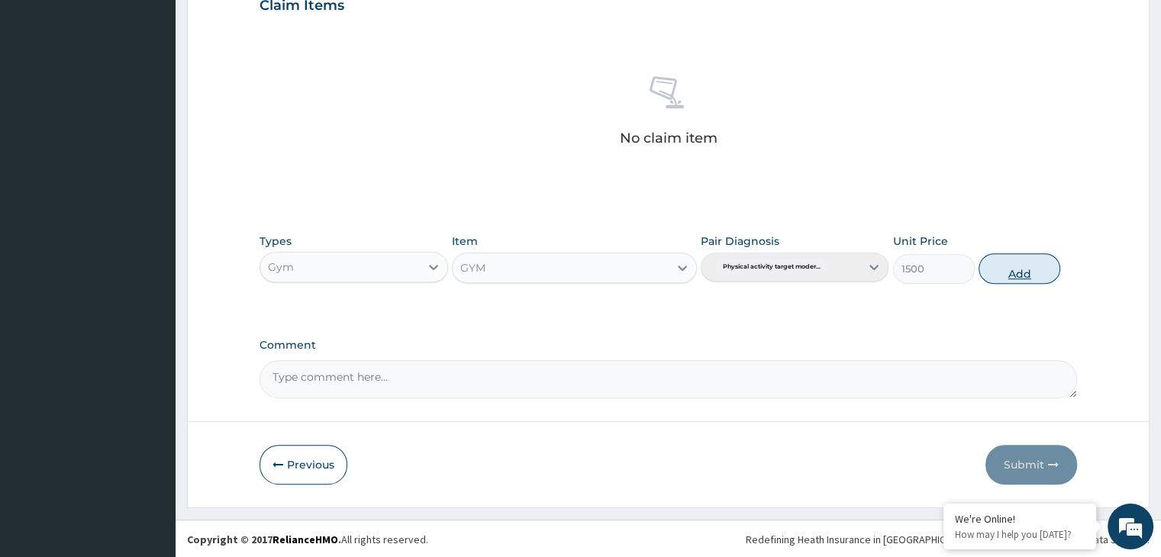
click at [1038, 266] on button "Add" at bounding box center [1020, 268] width 82 height 31
type input "0"
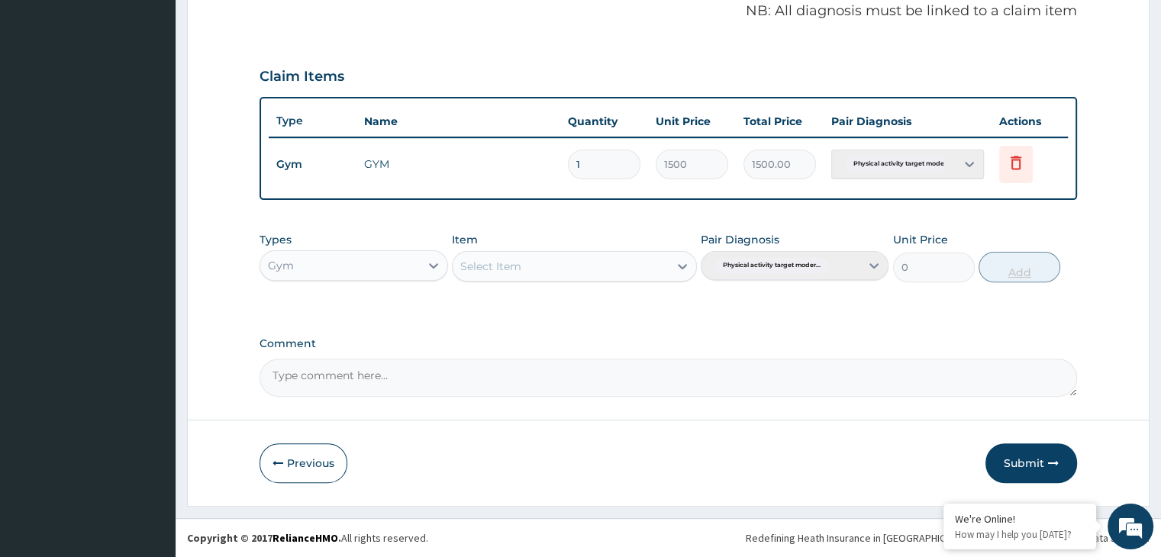
scroll to position [469, 0]
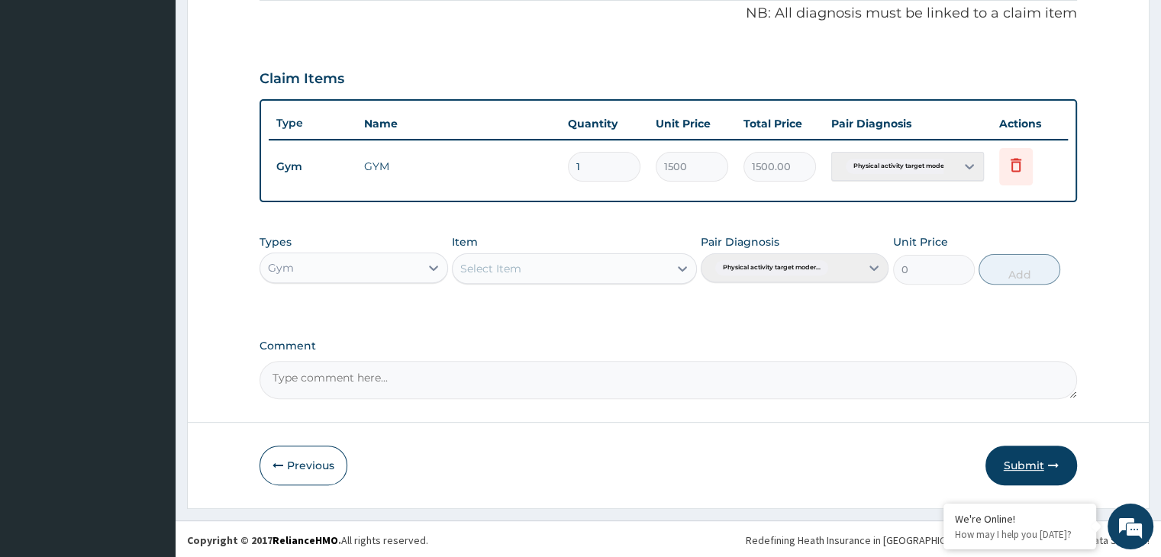
click at [1018, 468] on button "Submit" at bounding box center [1032, 466] width 92 height 40
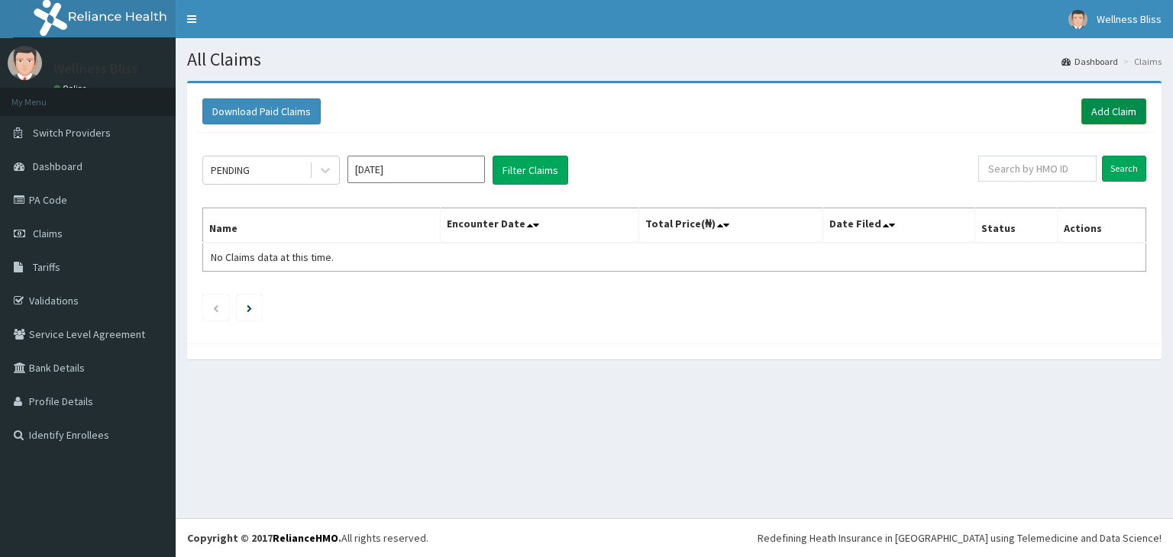
click at [1104, 114] on link "Add Claim" at bounding box center [1113, 111] width 65 height 26
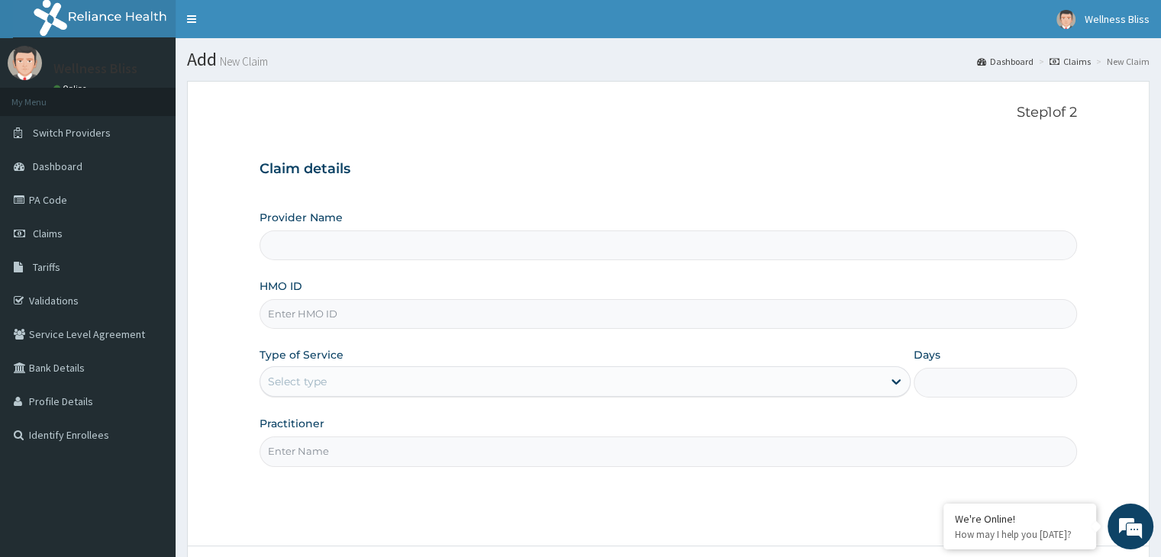
type input "WELLNESS BLISS GYM"
type input "1"
click at [447, 318] on input "HMO ID" at bounding box center [668, 314] width 817 height 30
type input "OAK/60017/A"
click at [389, 455] on input "G" at bounding box center [668, 452] width 817 height 30
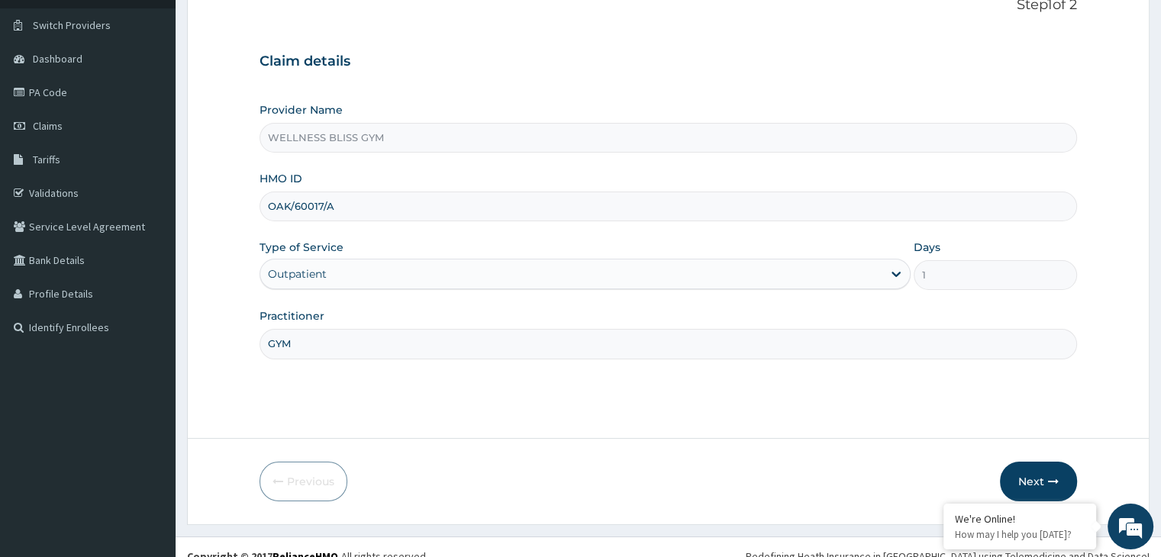
scroll to position [125, 0]
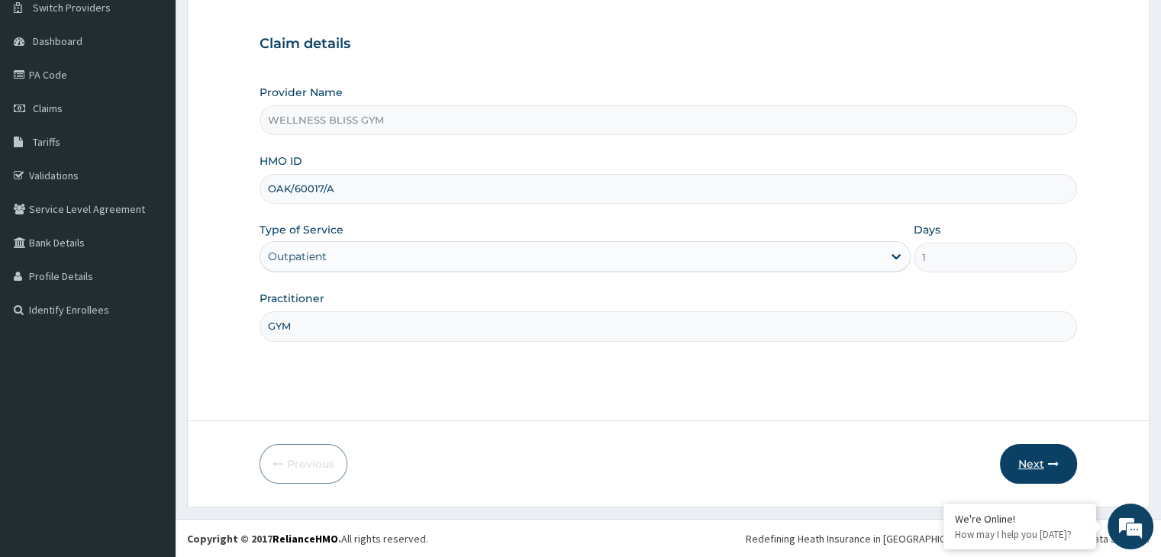
type input "GYM"
click at [1041, 459] on button "Next" at bounding box center [1038, 464] width 77 height 40
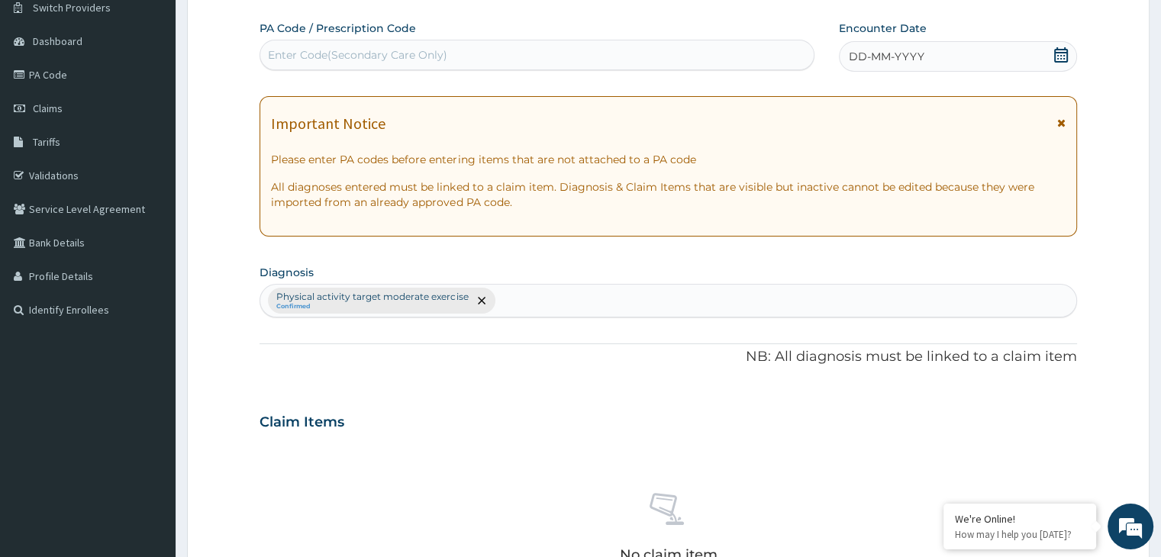
click at [368, 51] on div "Enter Code(Secondary Care Only)" at bounding box center [357, 54] width 179 height 15
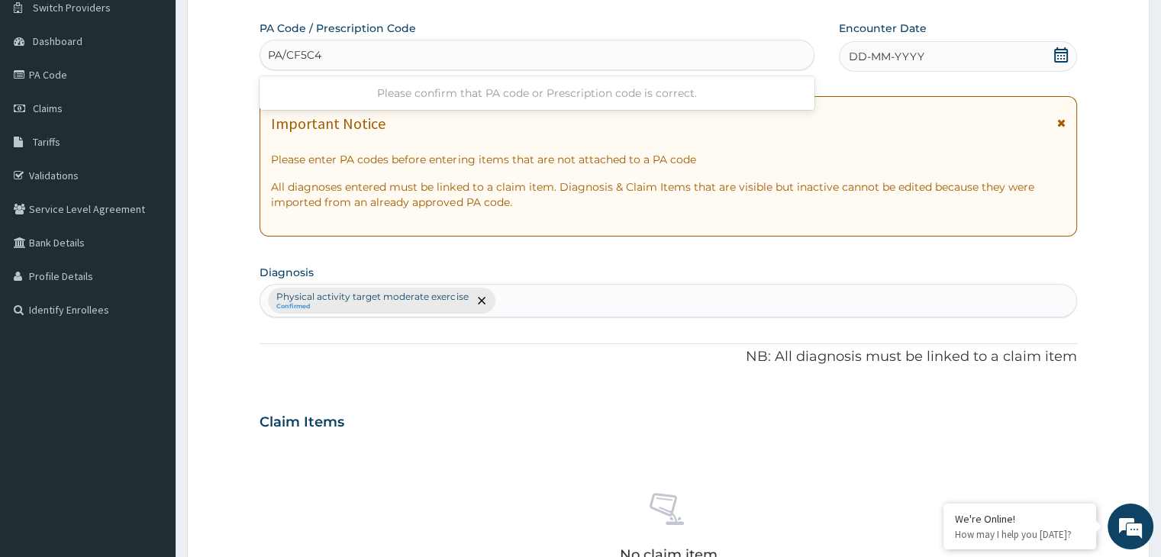
type input "PA/CF5C48"
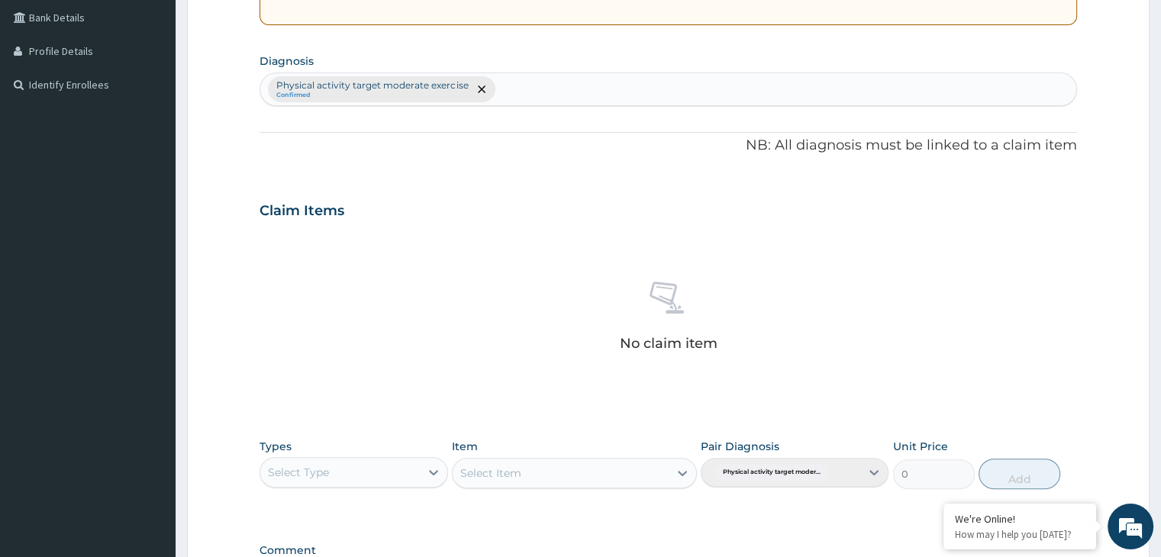
scroll to position [556, 0]
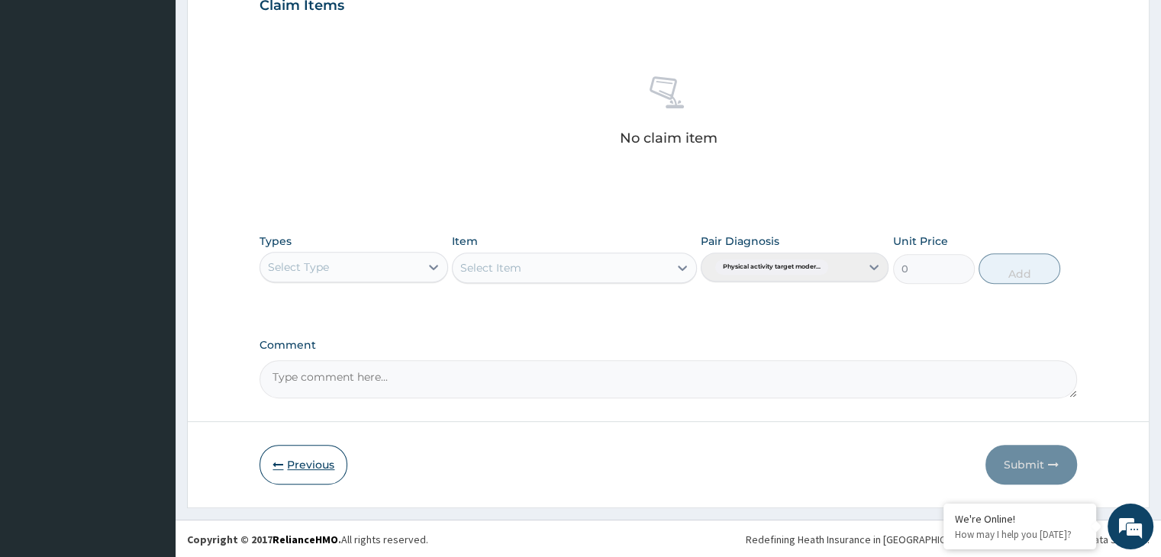
click at [310, 471] on button "Previous" at bounding box center [304, 465] width 88 height 40
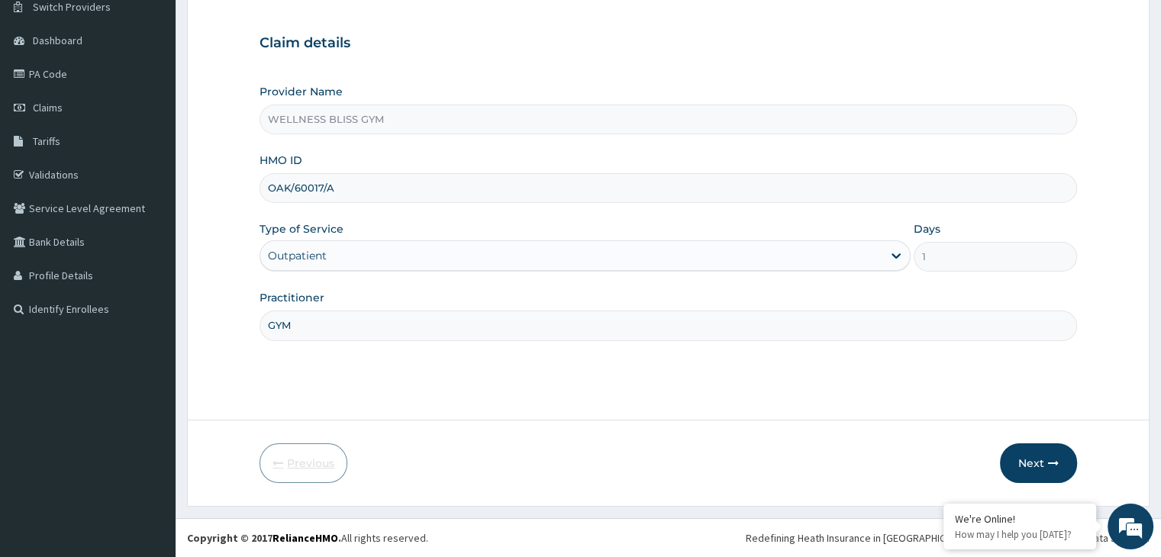
scroll to position [125, 0]
click at [1029, 448] on button "Next" at bounding box center [1038, 464] width 77 height 40
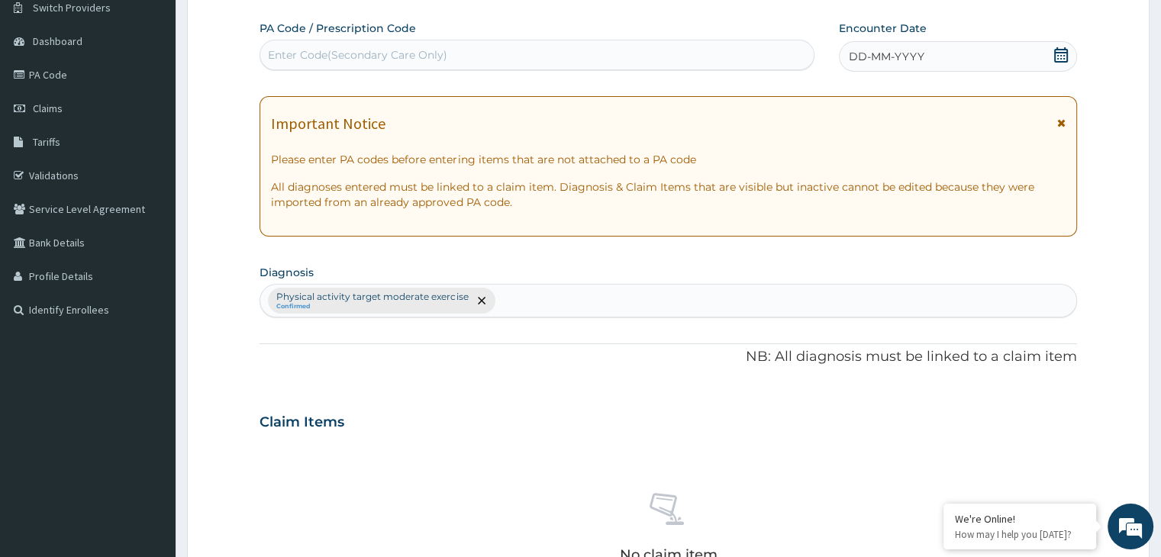
click at [298, 50] on div "Enter Code(Secondary Care Only)" at bounding box center [357, 54] width 179 height 15
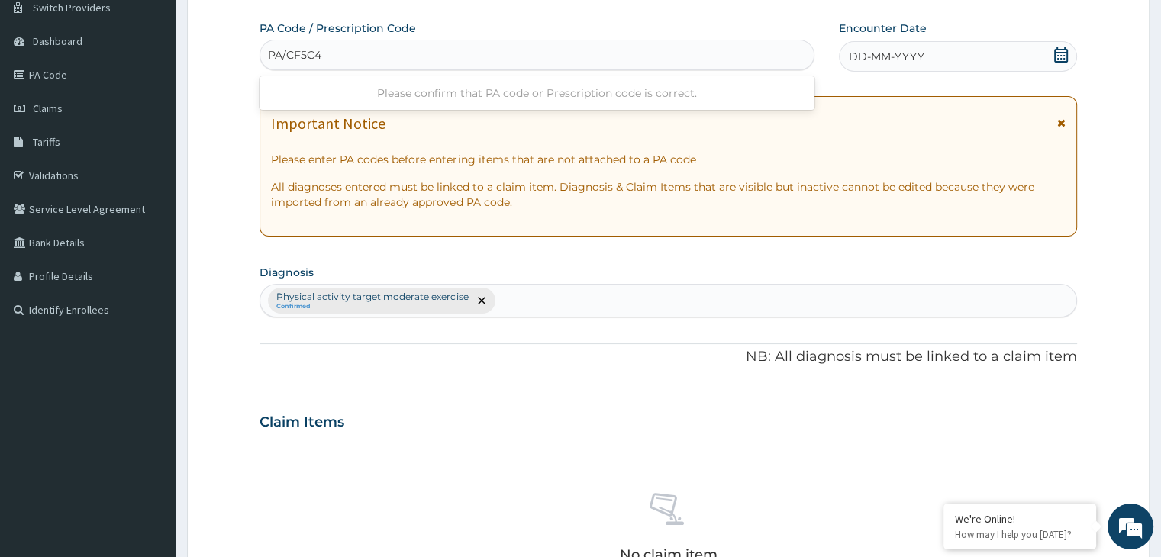
type input "PA/CF5C48"
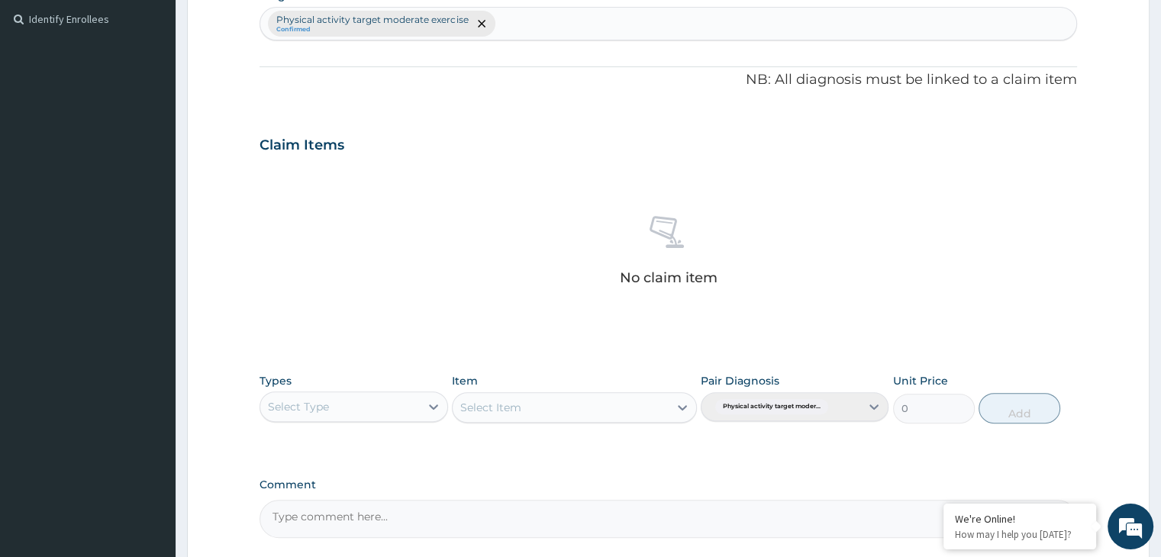
scroll to position [556, 0]
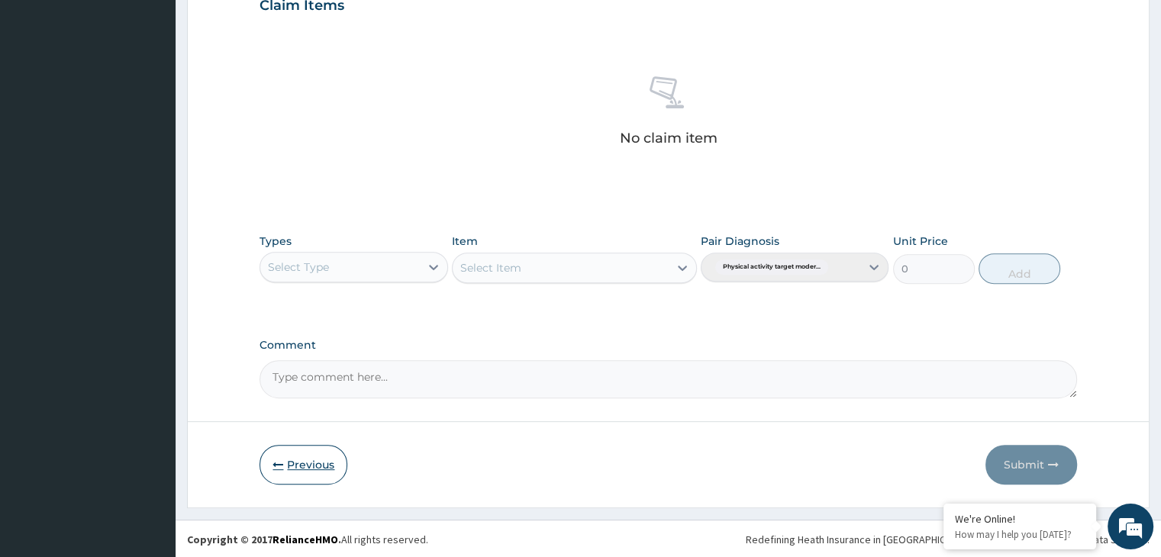
click at [295, 470] on button "Previous" at bounding box center [304, 465] width 88 height 40
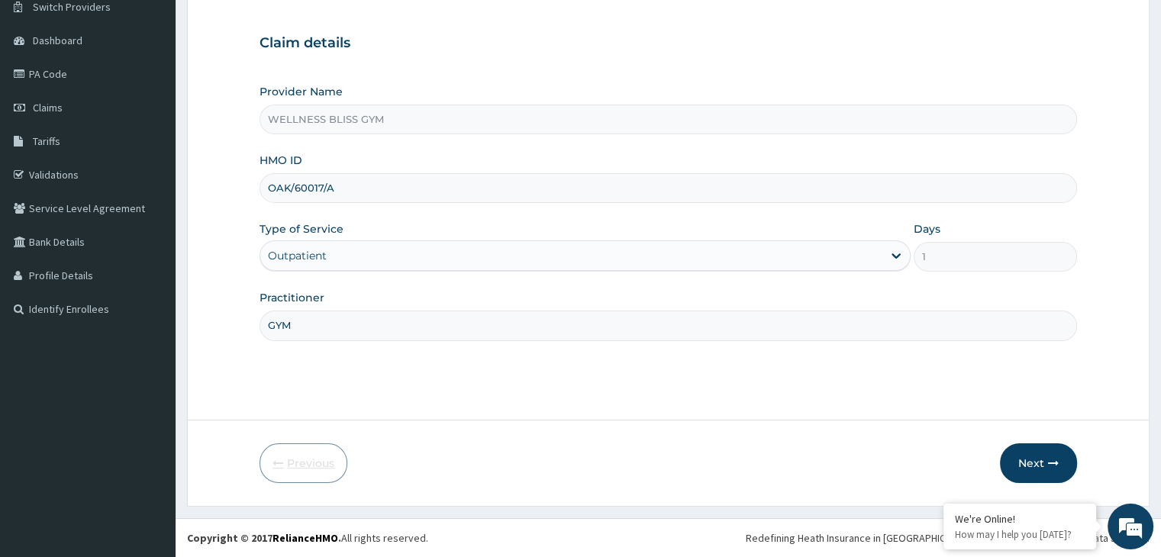
scroll to position [125, 0]
click at [299, 190] on input "OAK/60017/A" at bounding box center [668, 189] width 817 height 30
type input "OAK/10017/A"
click at [1028, 470] on button "Next" at bounding box center [1038, 464] width 77 height 40
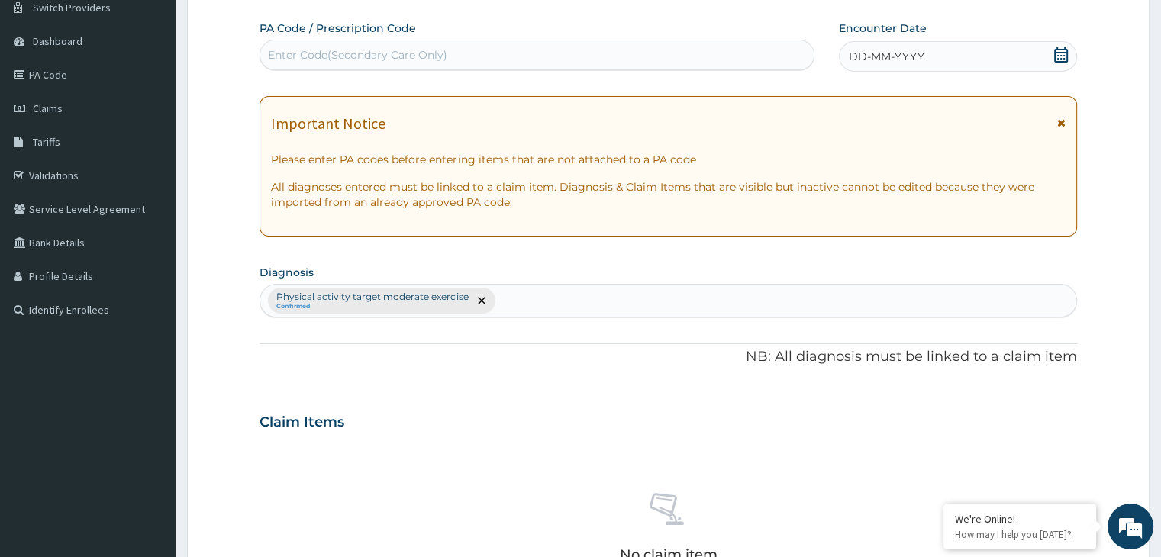
click at [434, 53] on div "Enter Code(Secondary Care Only)" at bounding box center [357, 54] width 179 height 15
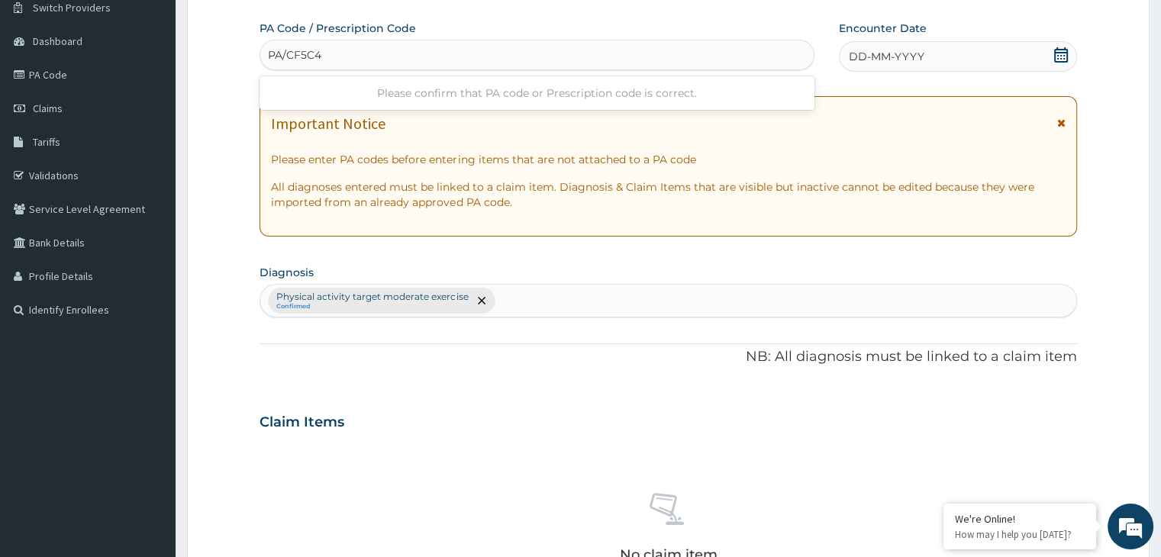
type input "PA/CF5C48"
click at [1065, 52] on icon at bounding box center [1061, 54] width 14 height 15
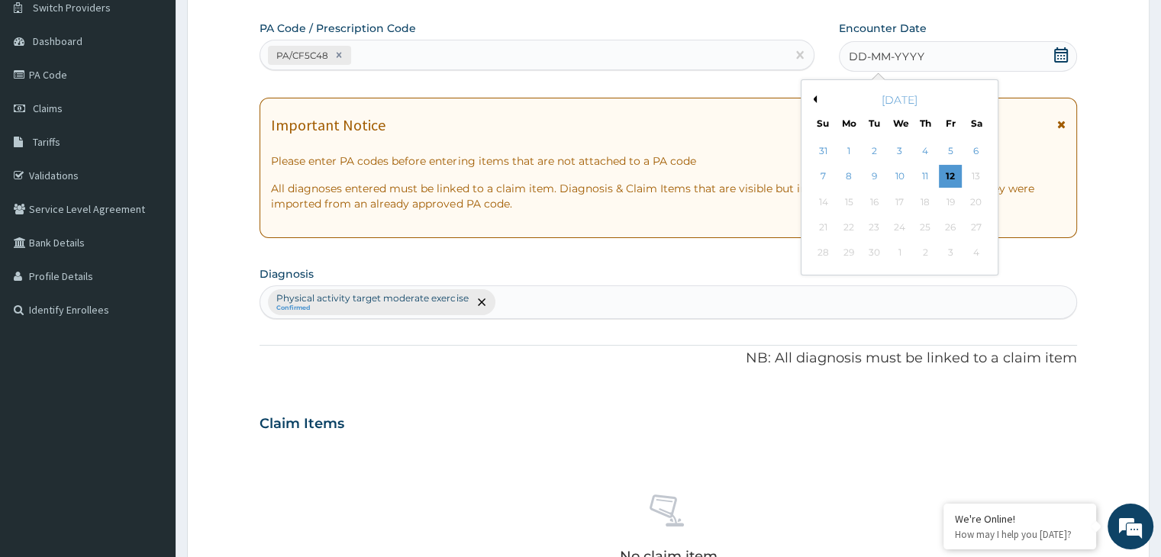
click at [814, 96] on button "Previous Month" at bounding box center [813, 99] width 8 height 8
click at [972, 172] on div "9" at bounding box center [976, 177] width 23 height 23
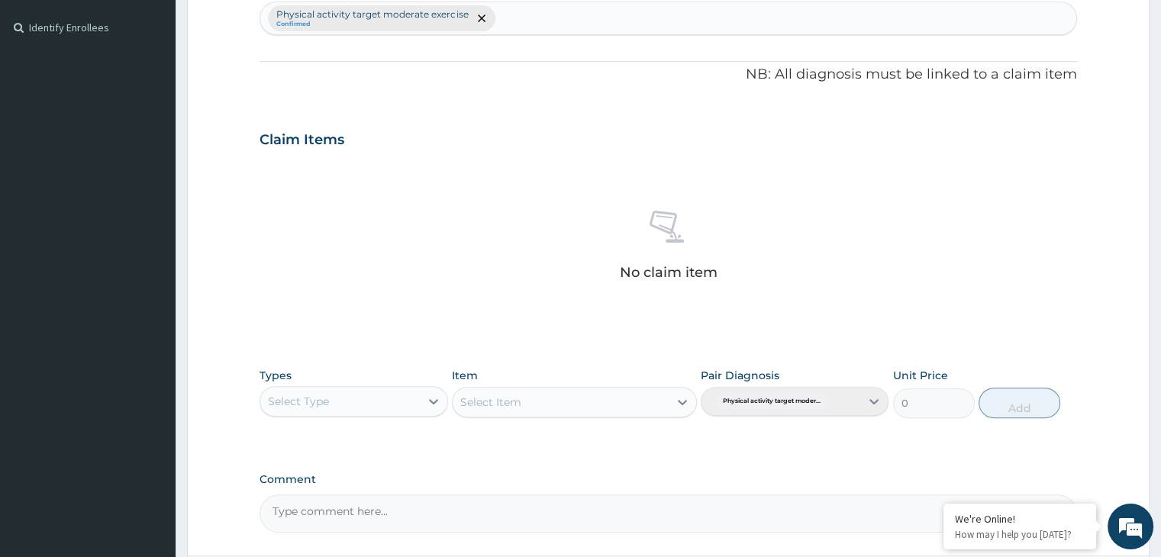
scroll to position [542, 0]
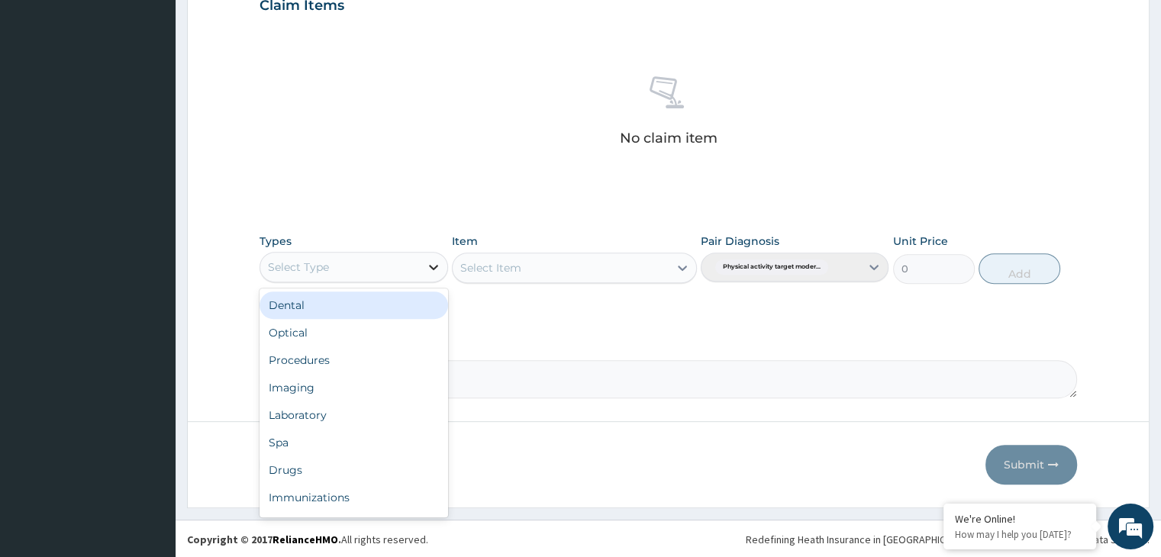
click at [439, 266] on icon at bounding box center [433, 267] width 15 height 15
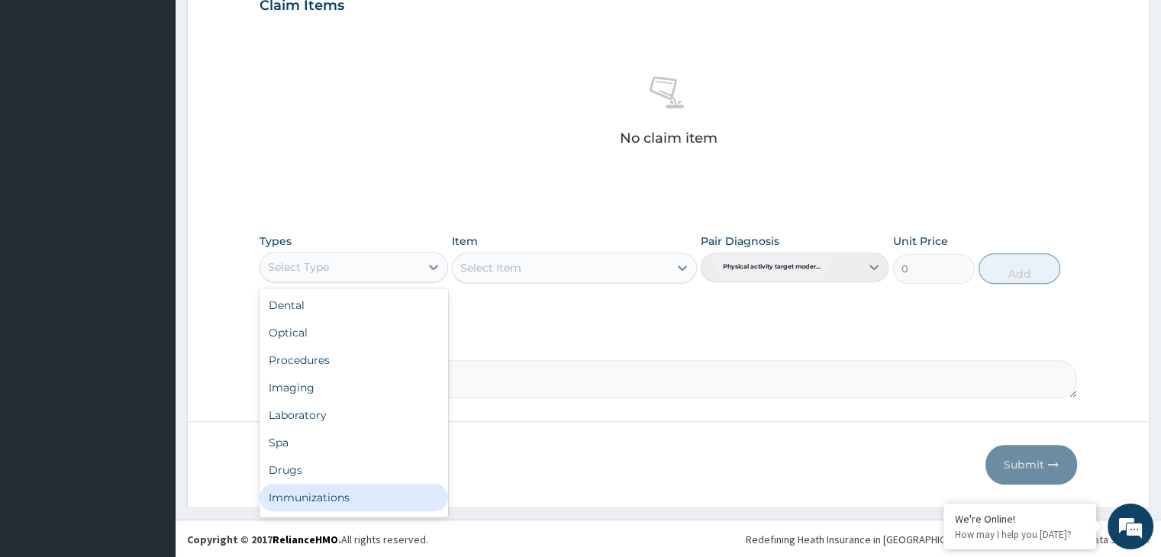
scroll to position [52, 0]
click at [404, 508] on div "Gym" at bounding box center [354, 500] width 188 height 27
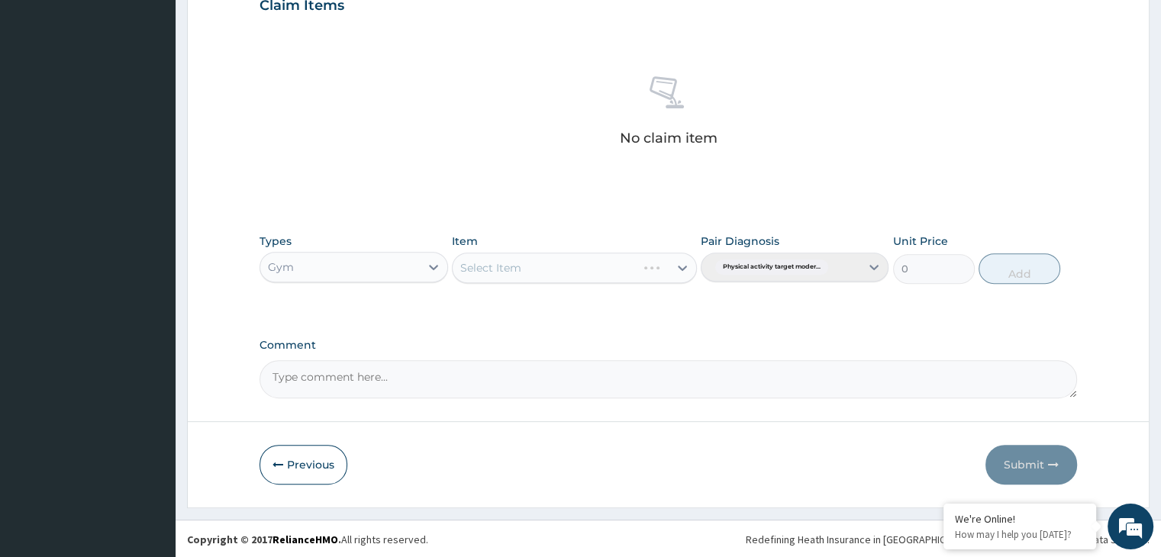
click at [678, 264] on div "Select Item" at bounding box center [574, 268] width 245 height 31
click at [678, 268] on div "Select Item" at bounding box center [574, 268] width 245 height 31
click at [684, 264] on icon at bounding box center [682, 267] width 15 height 15
click at [658, 315] on div "GYM" at bounding box center [574, 305] width 245 height 27
click at [1041, 275] on button "Add" at bounding box center [1020, 268] width 82 height 31
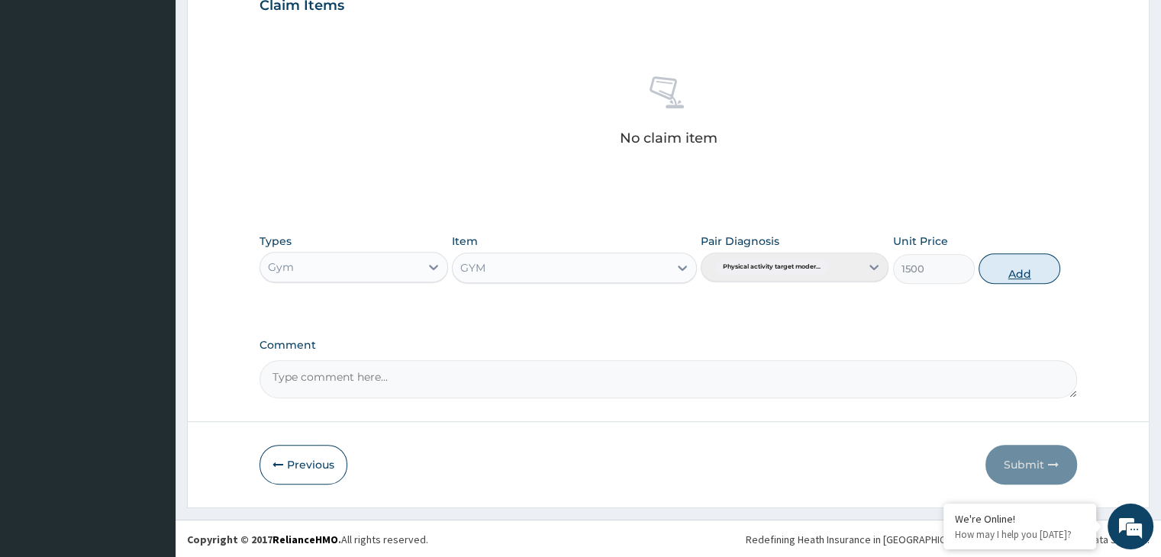
type input "0"
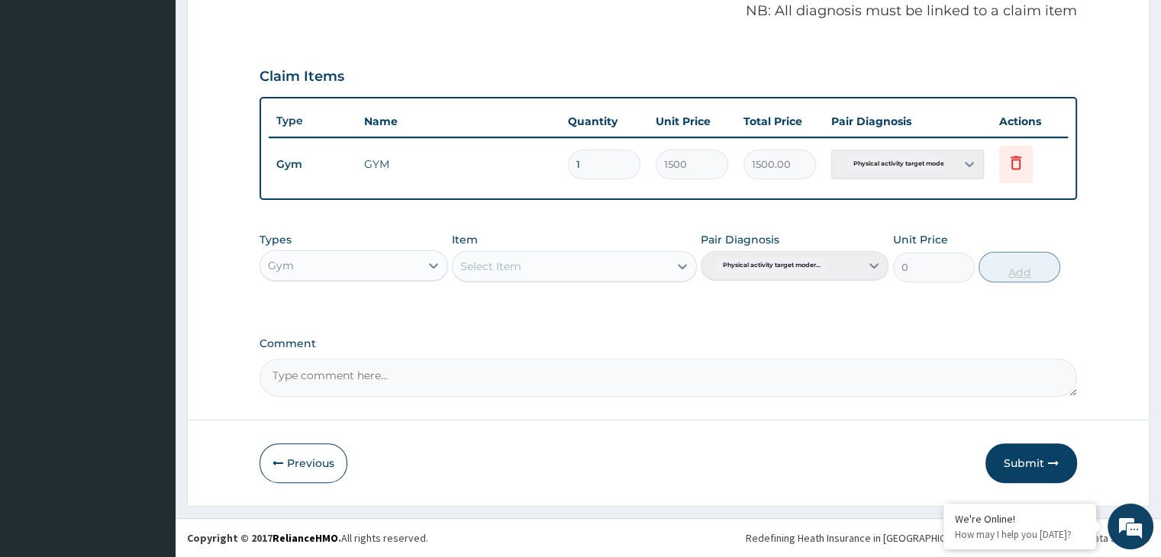
scroll to position [469, 0]
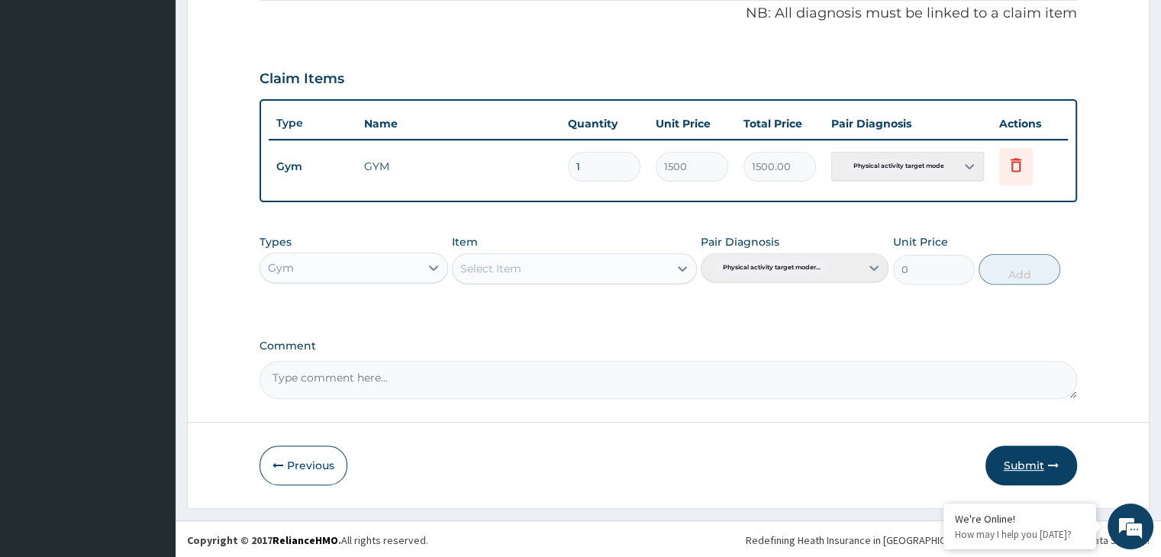
click at [1034, 470] on button "Submit" at bounding box center [1032, 466] width 92 height 40
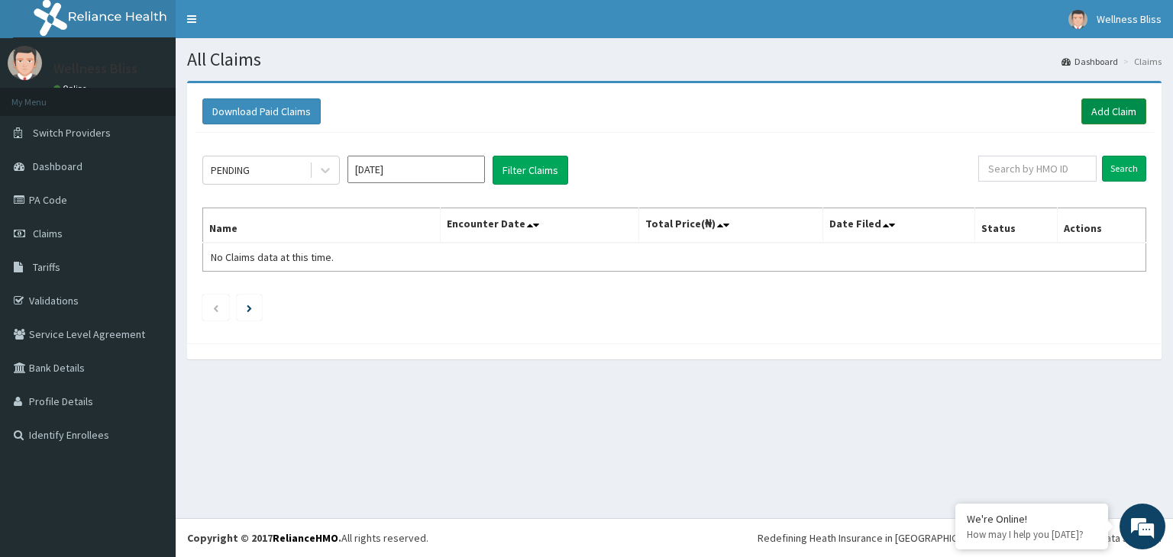
click at [1112, 105] on link "Add Claim" at bounding box center [1113, 111] width 65 height 26
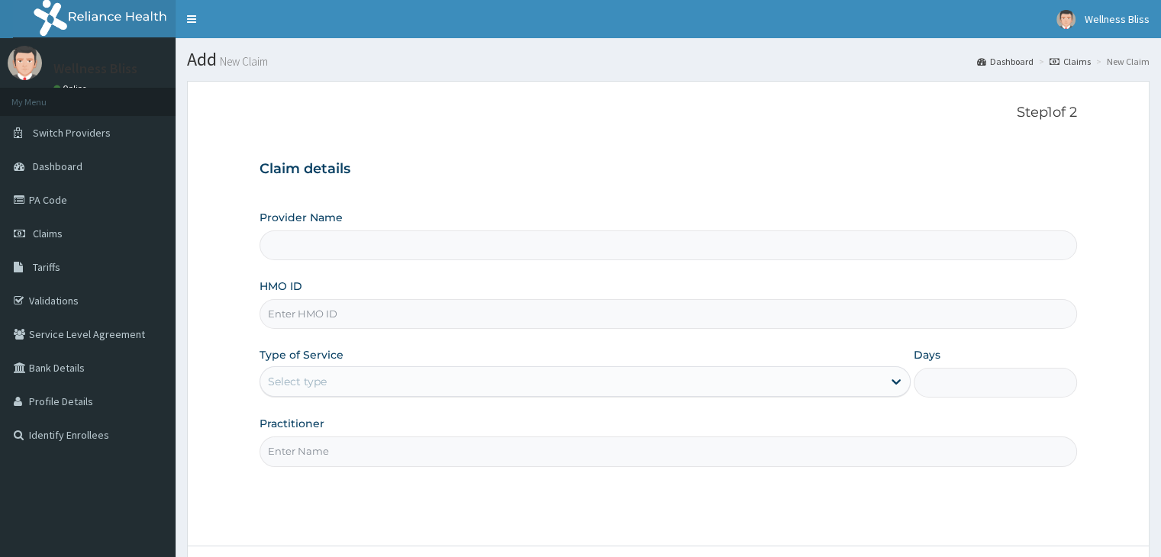
click at [363, 306] on input "HMO ID" at bounding box center [668, 314] width 817 height 30
type input "SL"
type input "WELLNESS BLISS GYM"
type input "1"
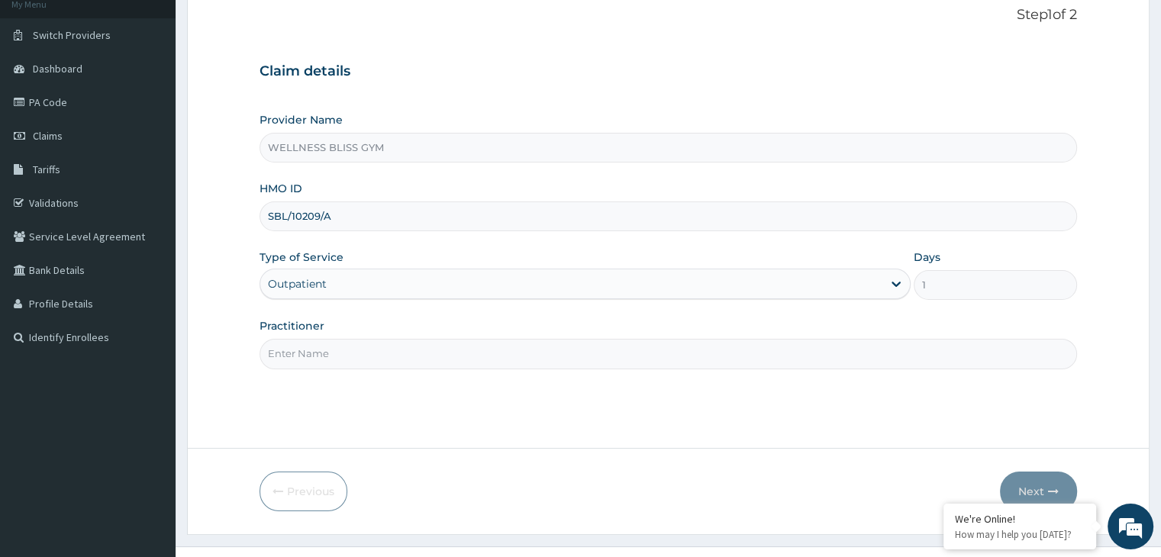
scroll to position [125, 0]
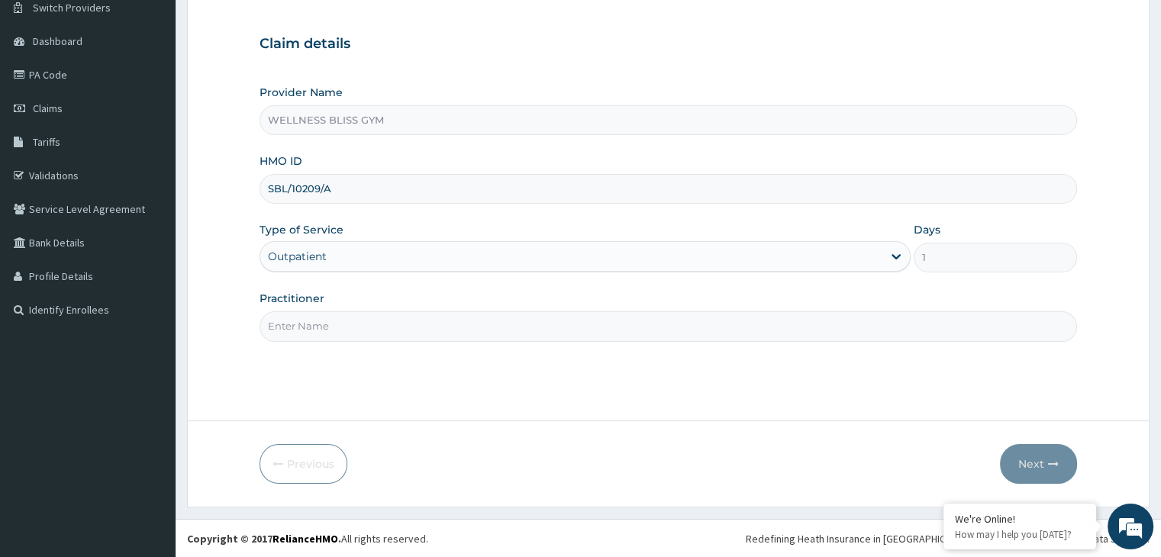
type input "SBL/10209/A"
click at [351, 325] on input "Practitioner" at bounding box center [668, 327] width 817 height 30
type input "GYM"
click at [1060, 468] on button "Next" at bounding box center [1038, 464] width 77 height 40
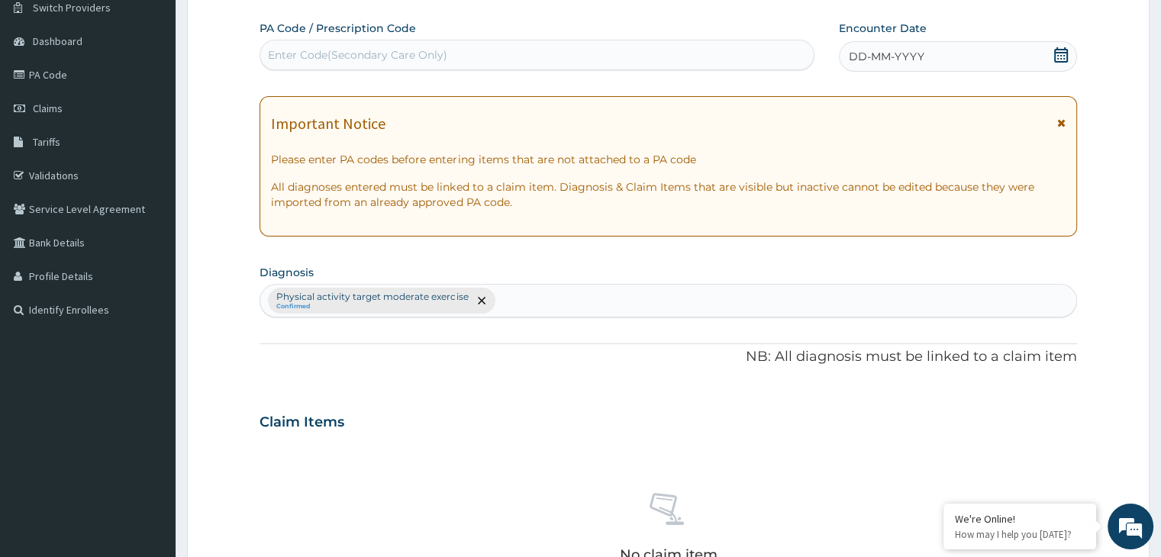
click at [521, 45] on div "Enter Code(Secondary Care Only)" at bounding box center [537, 55] width 554 height 24
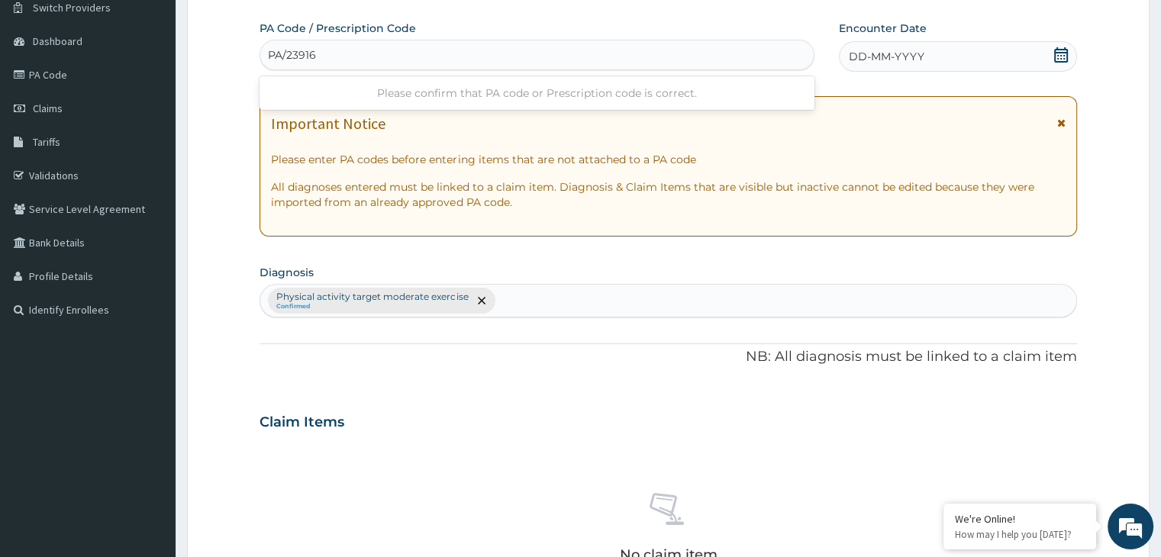
type input "PA/239168"
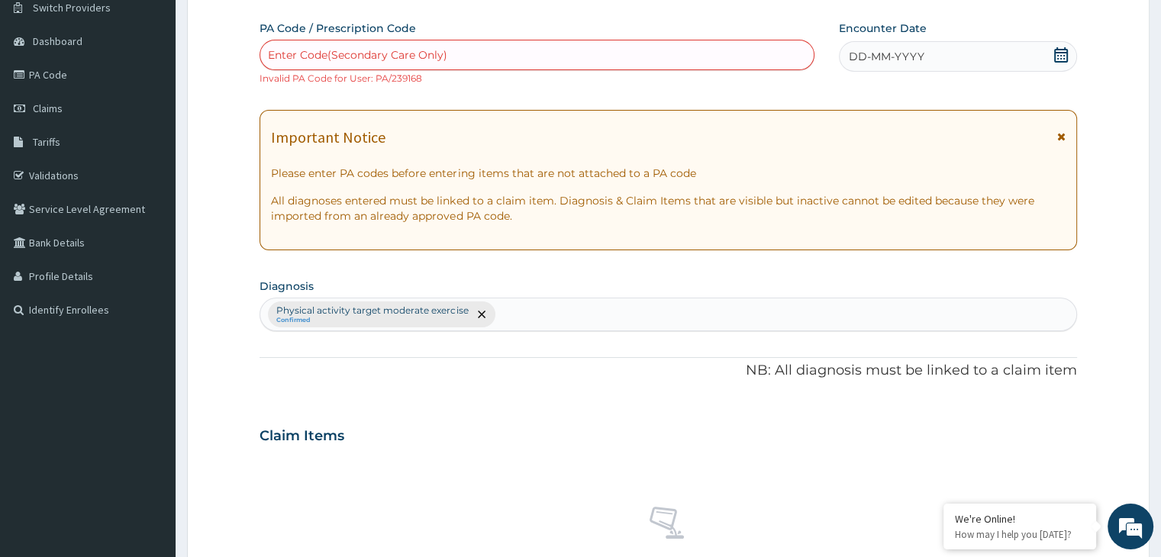
click at [365, 56] on div "Enter Code(Secondary Care Only)" at bounding box center [357, 54] width 179 height 15
type input "PA/239168"
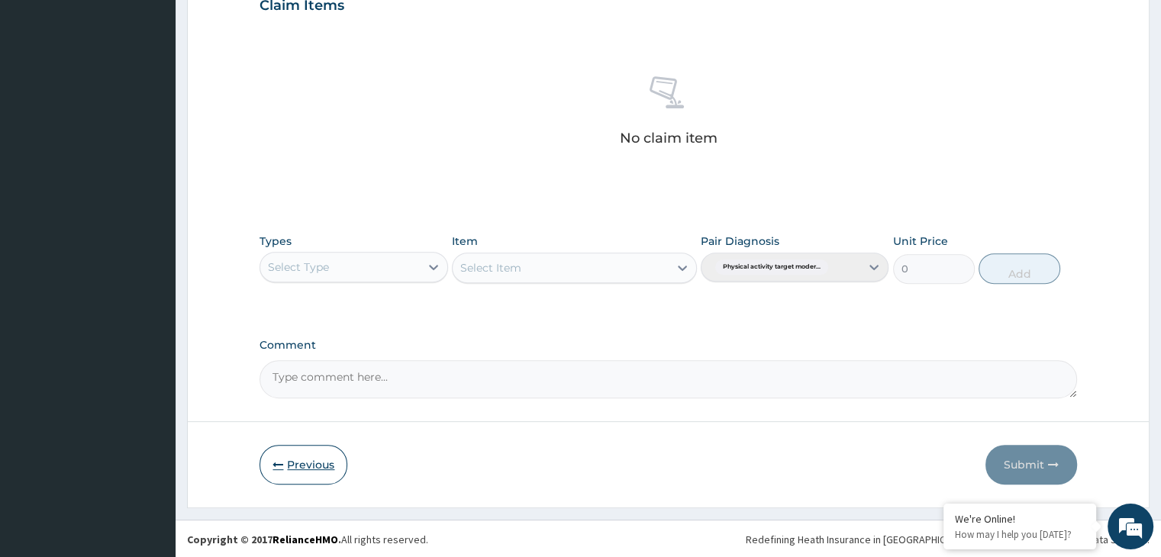
click at [312, 456] on button "Previous" at bounding box center [304, 465] width 88 height 40
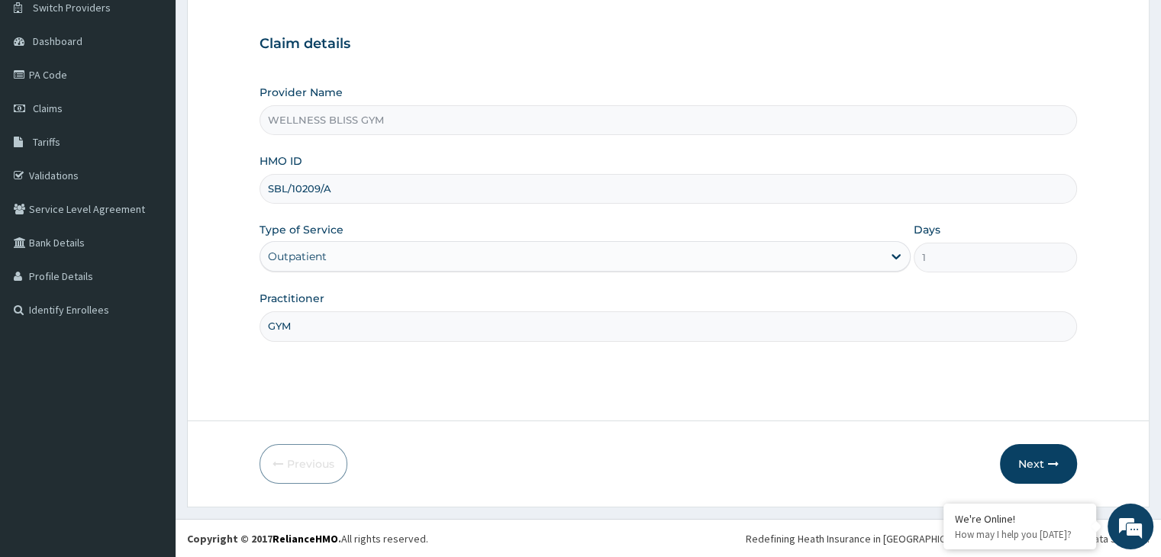
drag, startPoint x: 339, startPoint y: 186, endPoint x: 268, endPoint y: 190, distance: 71.2
click at [268, 190] on input "SBL/10209/A" at bounding box center [668, 189] width 817 height 30
type input "PWC/10564/A"
click at [1046, 450] on button "Next" at bounding box center [1038, 464] width 77 height 40
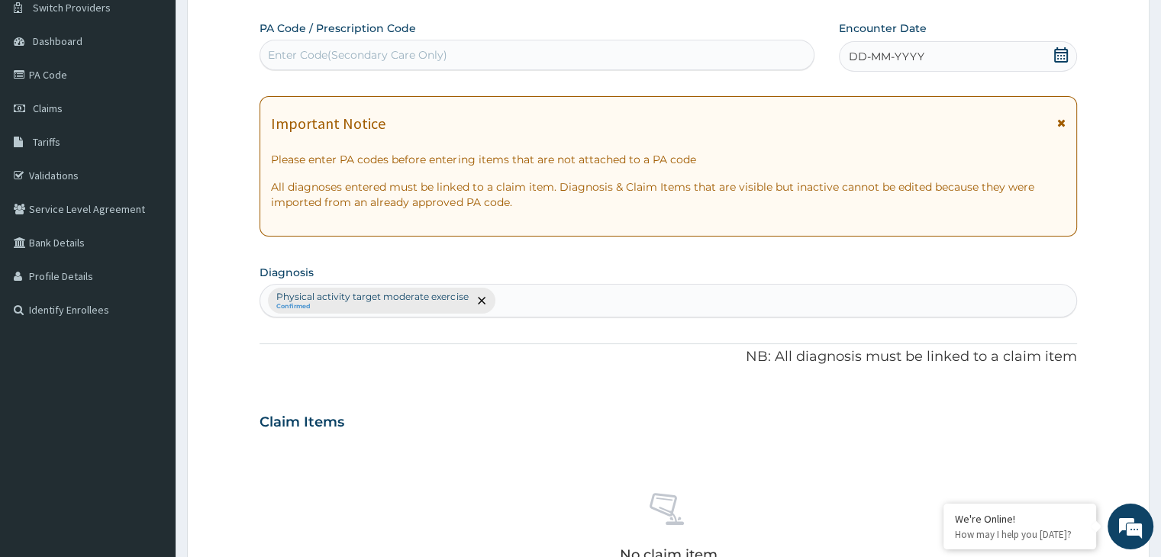
click at [486, 47] on div "Enter Code(Secondary Care Only)" at bounding box center [537, 55] width 554 height 24
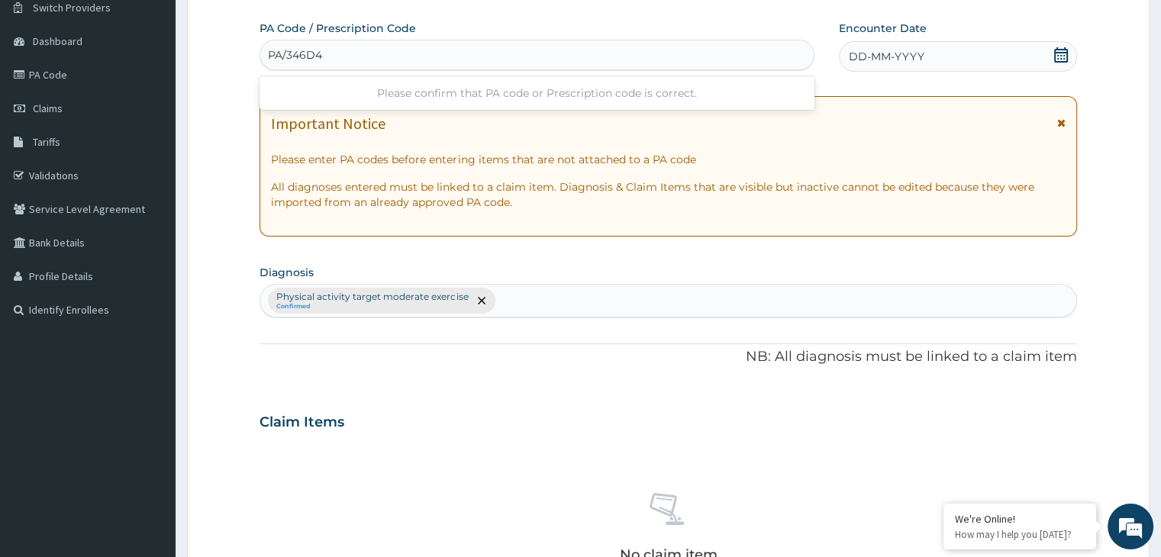
type input "PA/346D4D"
click at [1068, 57] on icon at bounding box center [1061, 54] width 15 height 15
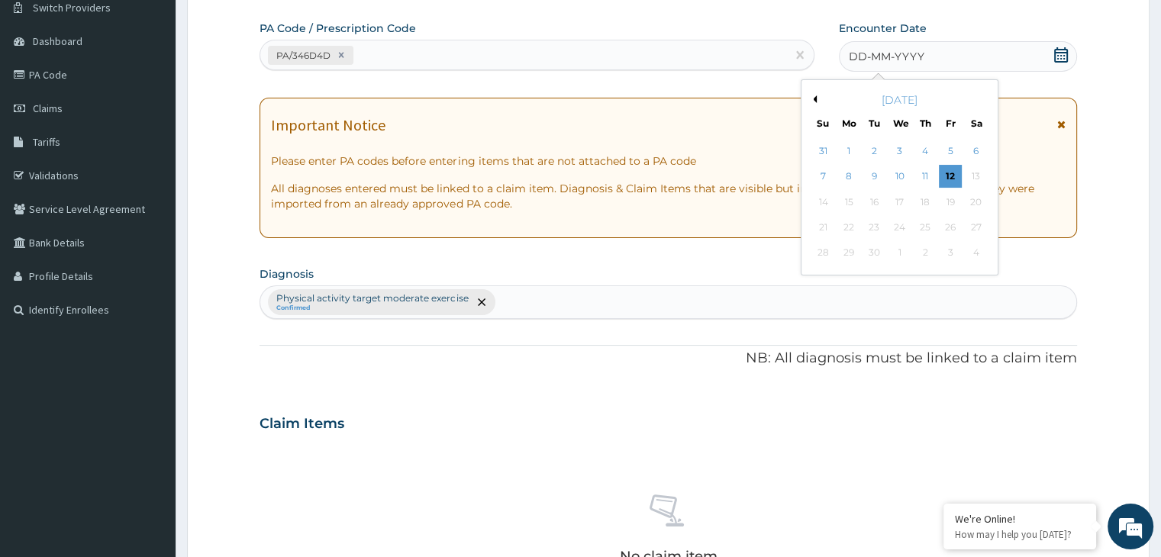
click at [815, 99] on button "Previous Month" at bounding box center [813, 99] width 8 height 8
click at [974, 179] on div "9" at bounding box center [976, 177] width 23 height 23
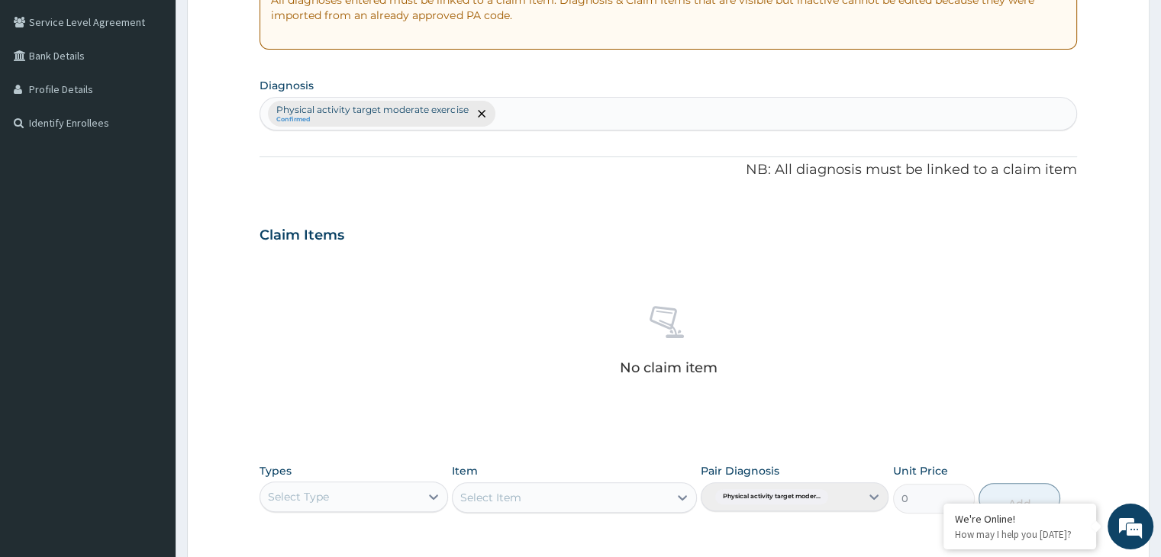
scroll to position [542, 0]
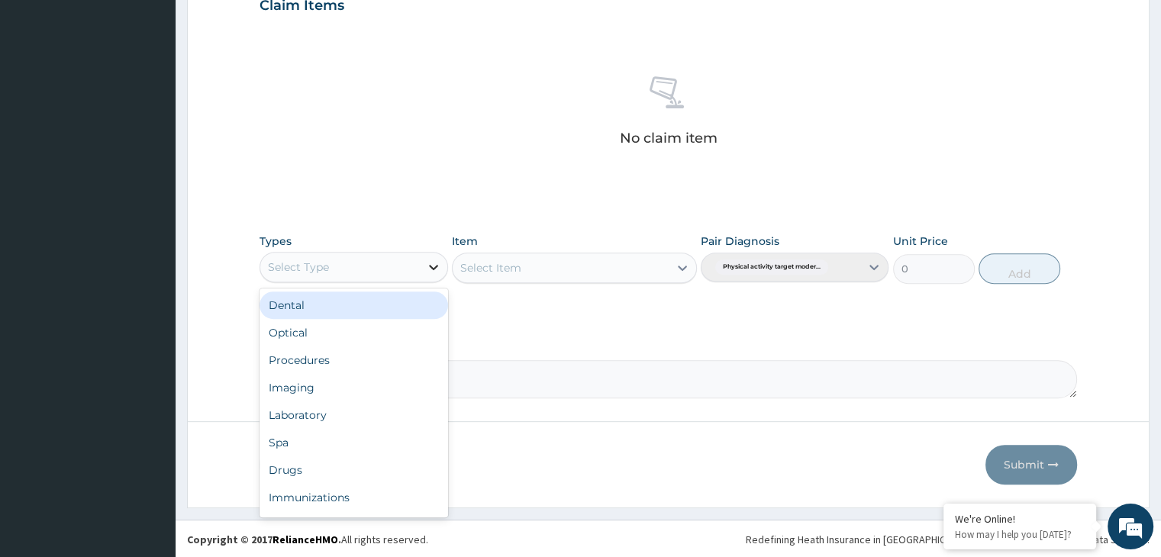
click at [431, 263] on icon at bounding box center [433, 267] width 15 height 15
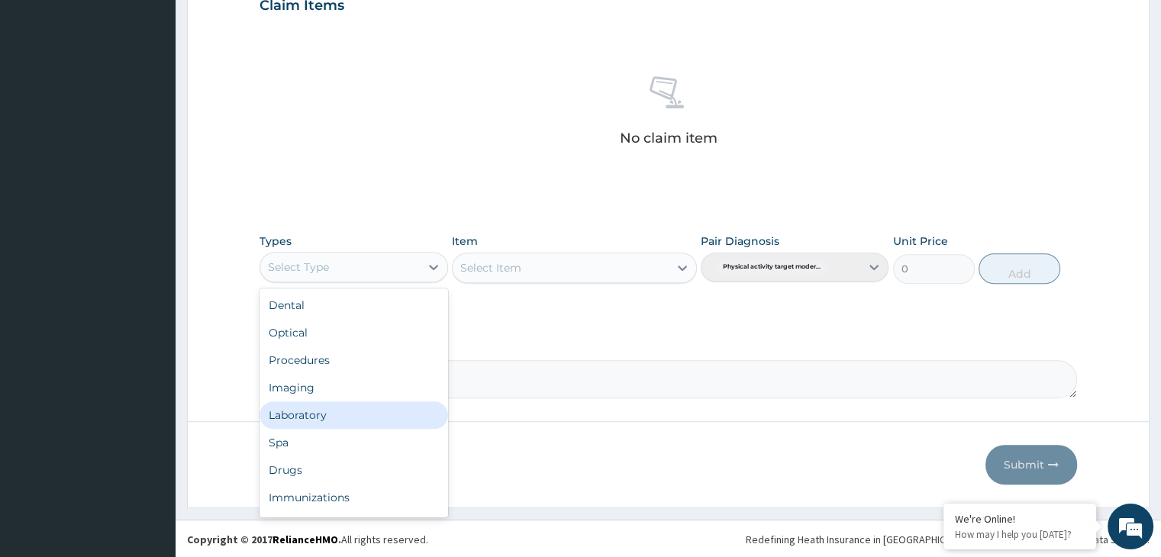
scroll to position [52, 0]
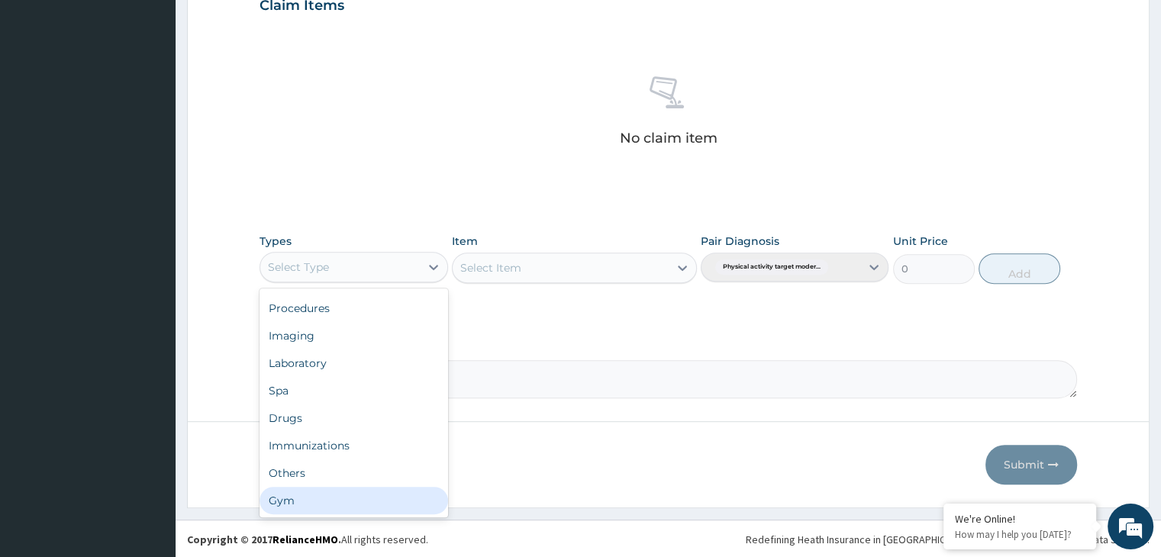
click at [363, 503] on div "Gym" at bounding box center [354, 500] width 188 height 27
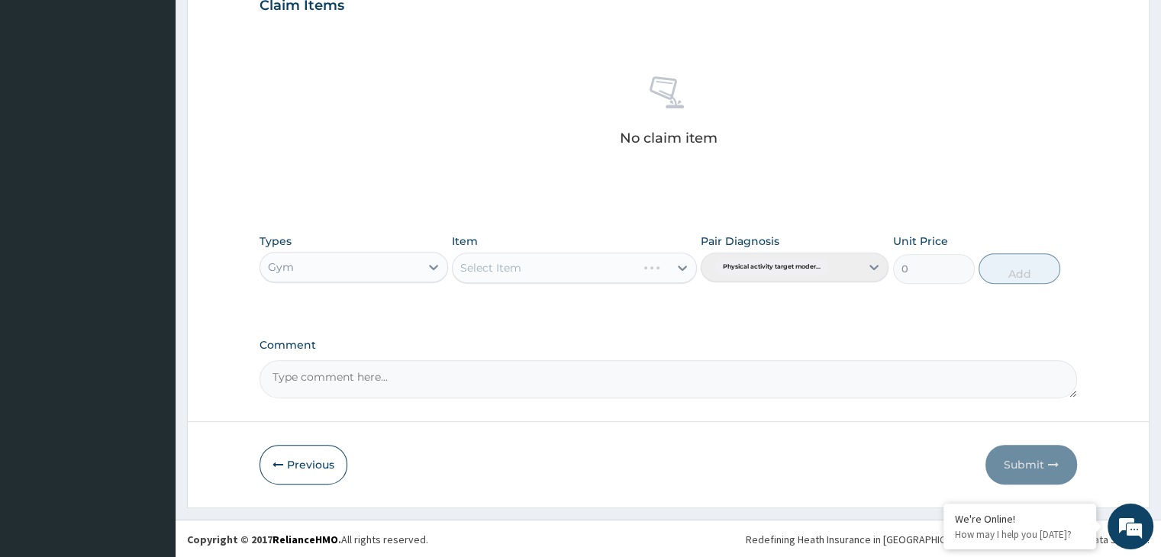
click at [678, 270] on div "Select Item" at bounding box center [574, 268] width 245 height 31
click at [681, 270] on icon at bounding box center [682, 267] width 15 height 15
click at [671, 302] on div "GYM" at bounding box center [574, 305] width 245 height 27
click at [1020, 278] on button "Add" at bounding box center [1020, 268] width 82 height 31
type input "0"
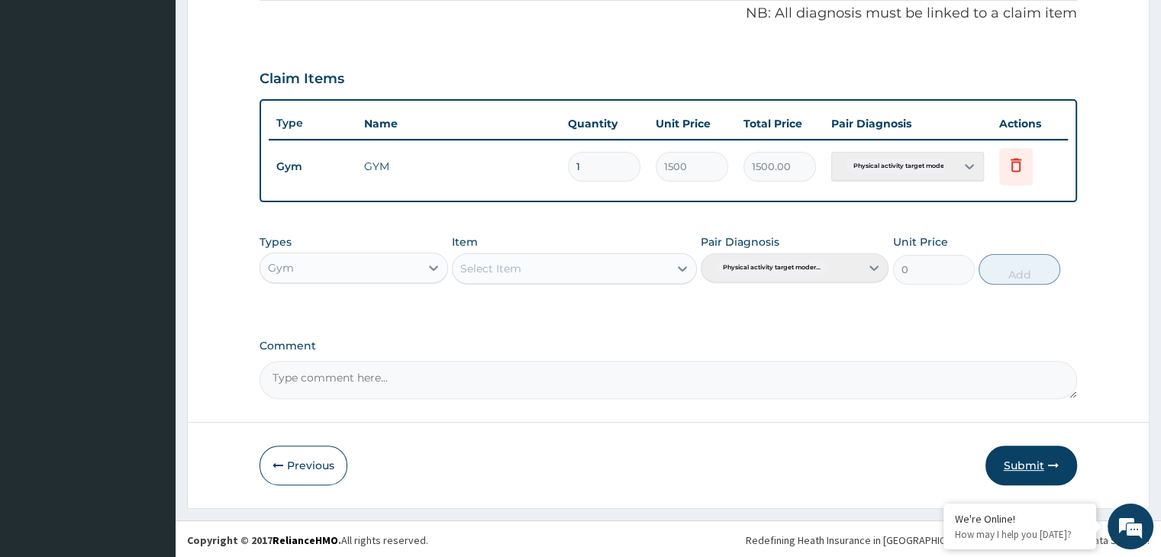
click at [1025, 464] on button "Submit" at bounding box center [1032, 466] width 92 height 40
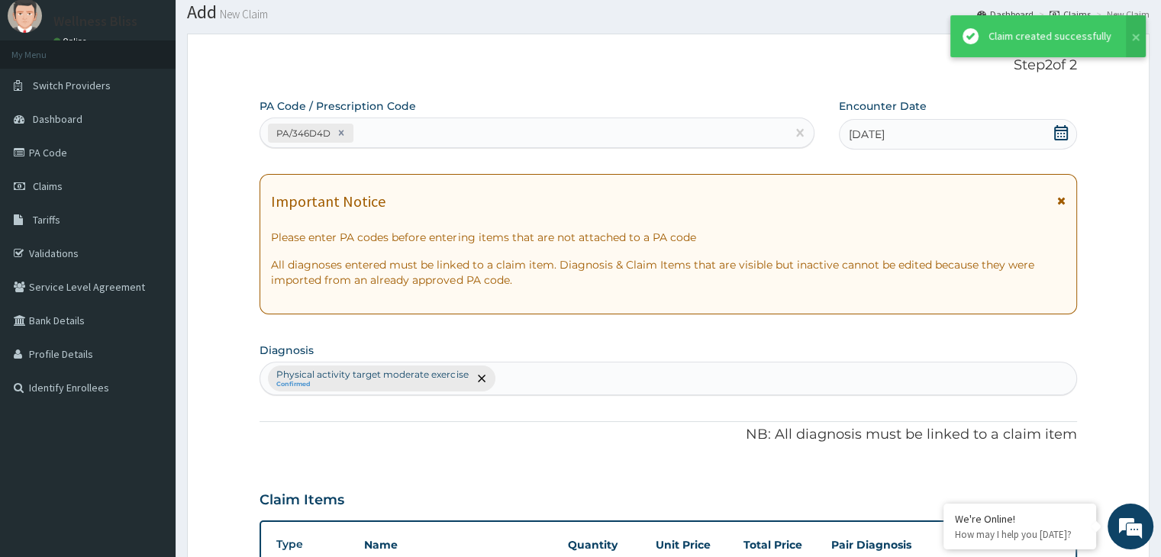
scroll to position [469, 0]
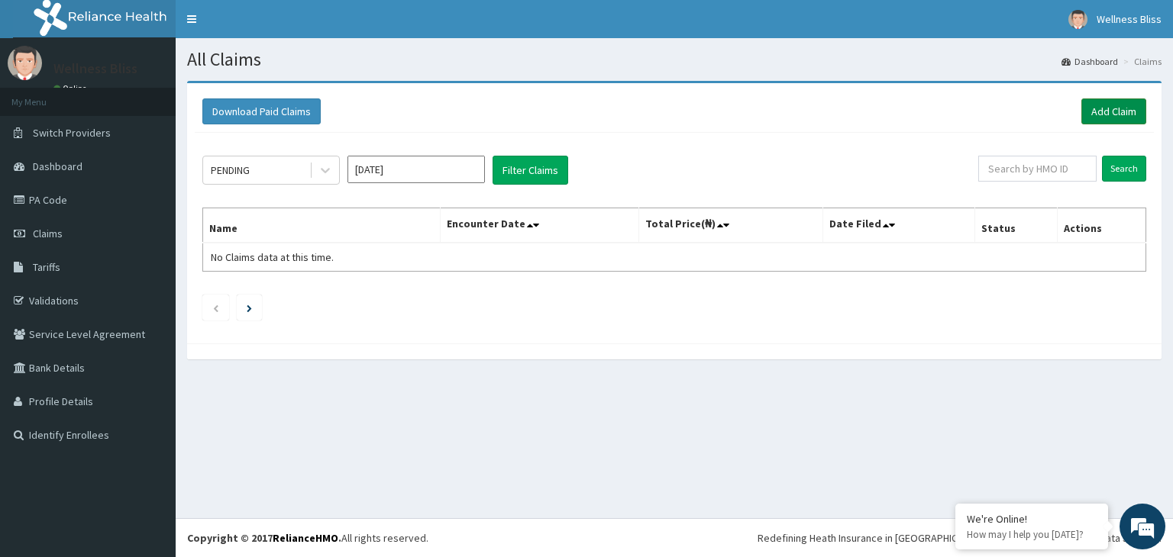
click at [1122, 111] on link "Add Claim" at bounding box center [1113, 111] width 65 height 26
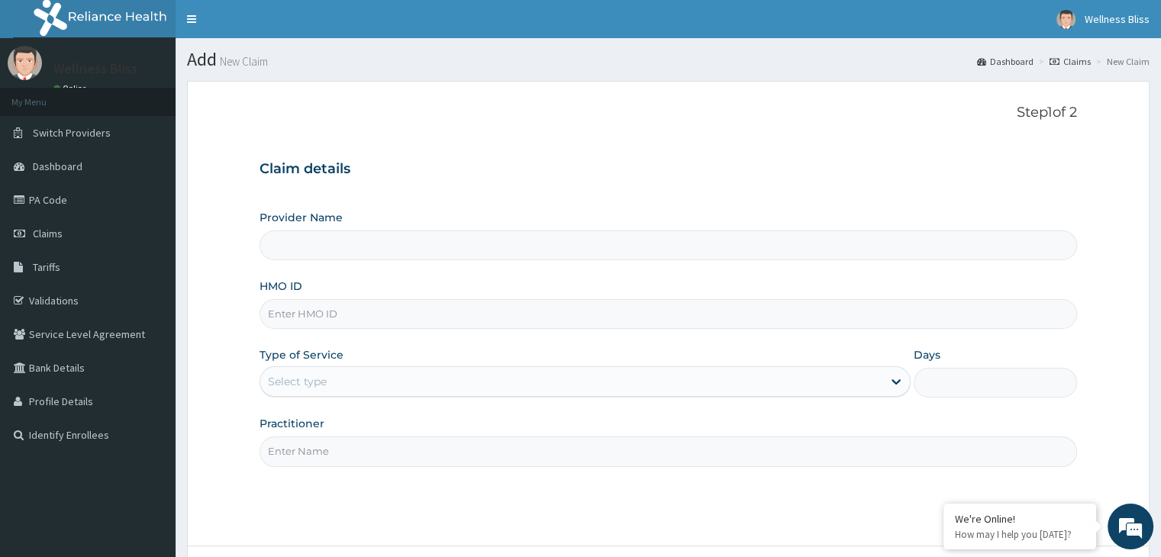
click at [394, 316] on input "HMO ID" at bounding box center [668, 314] width 817 height 30
type input "OHT/"
type input "WELLNESS BLISS GYM"
type input "1"
type input "OHT/12209/A"
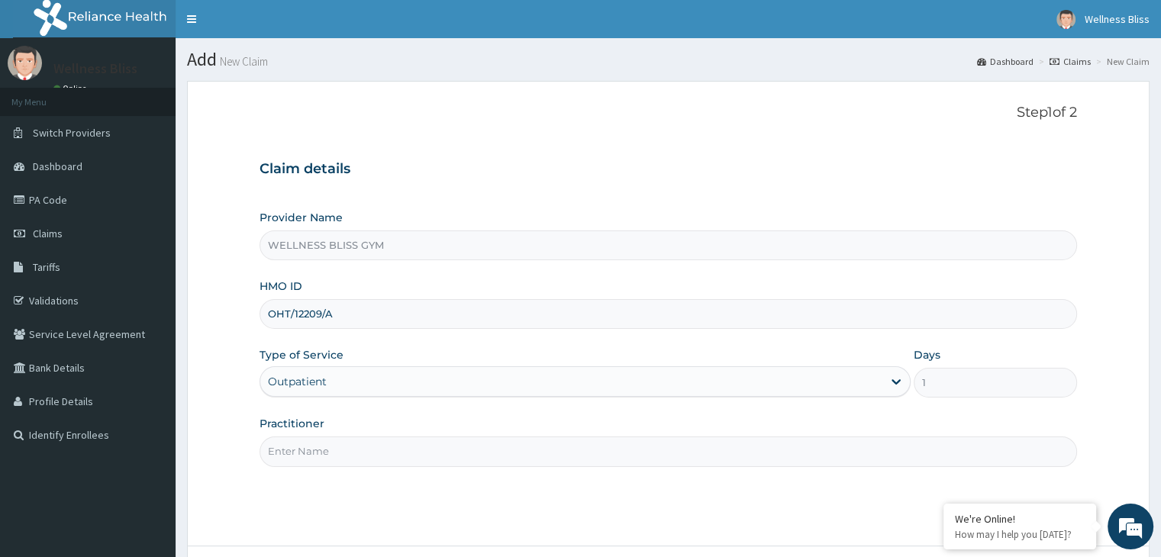
click at [363, 457] on input "Practitioner" at bounding box center [668, 452] width 817 height 30
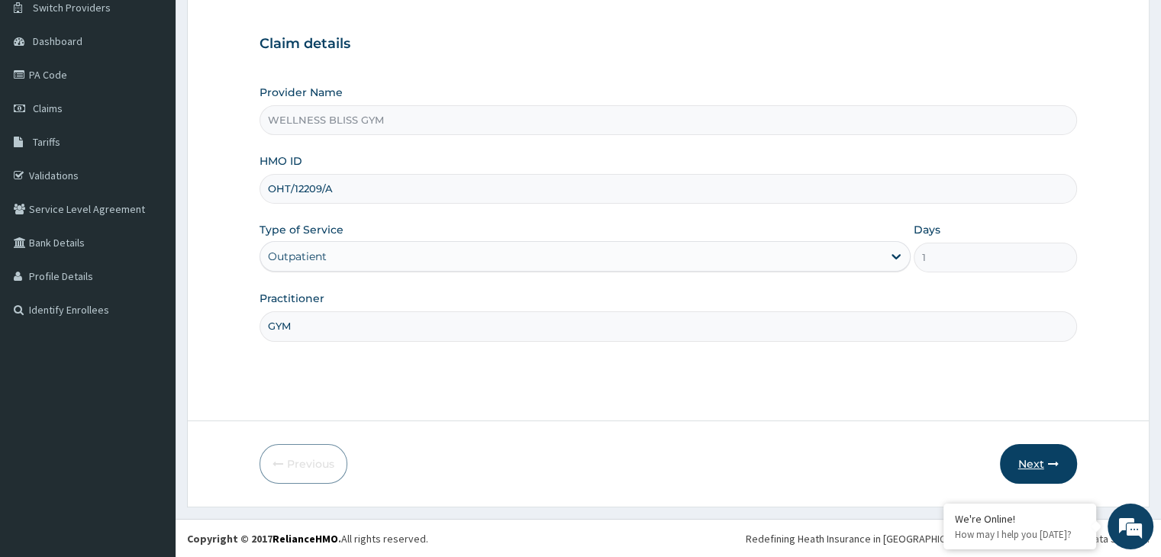
type input "GYM"
click at [1032, 464] on button "Next" at bounding box center [1038, 464] width 77 height 40
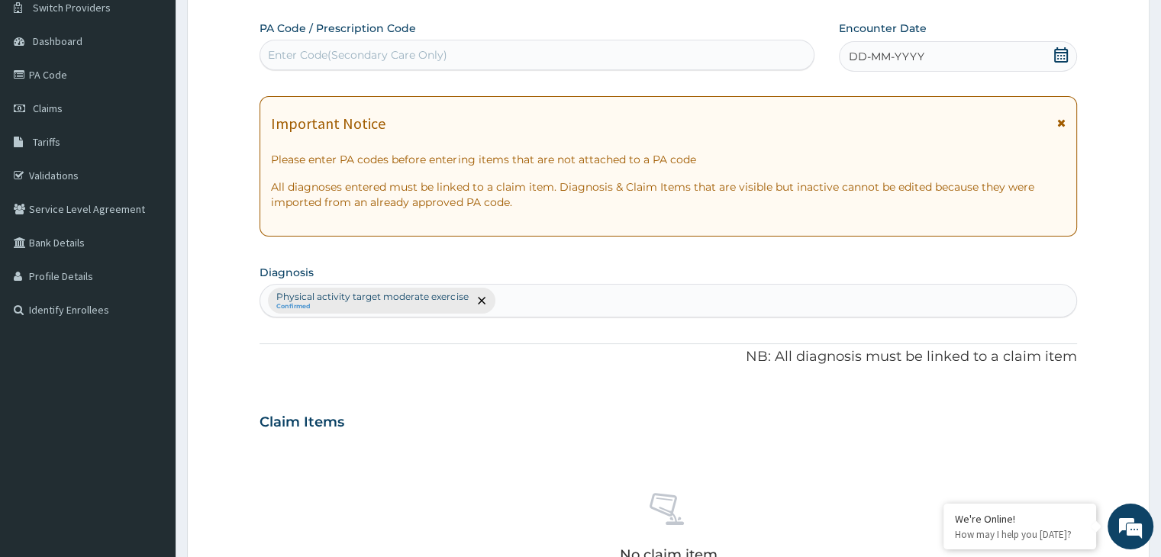
click at [383, 52] on div "Enter Code(Secondary Care Only)" at bounding box center [357, 54] width 179 height 15
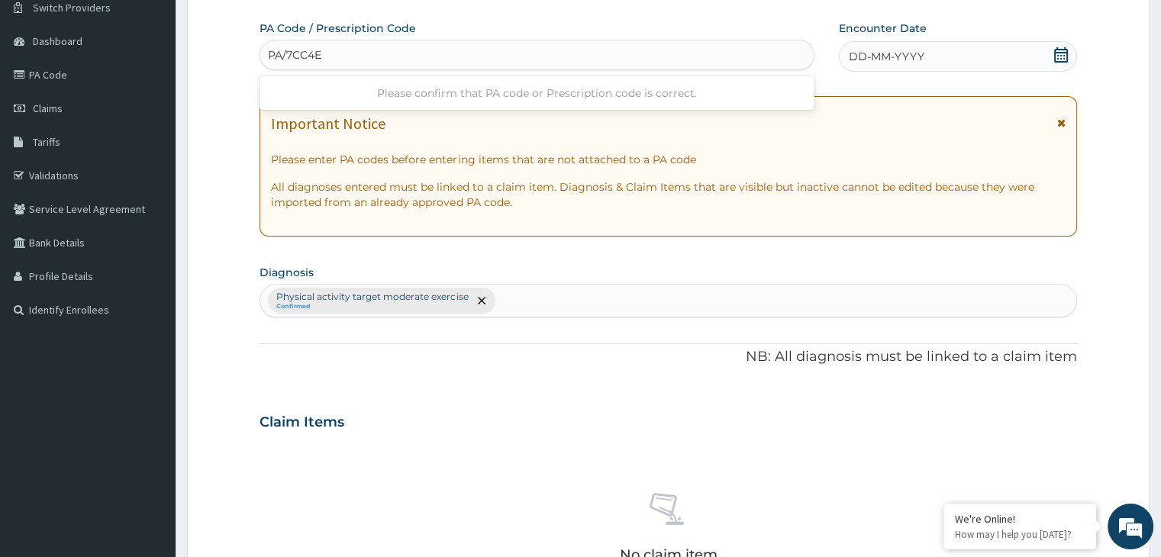
type input "PA/7CC4E9"
click at [1052, 57] on div "DD-MM-YYYY" at bounding box center [957, 56] width 237 height 31
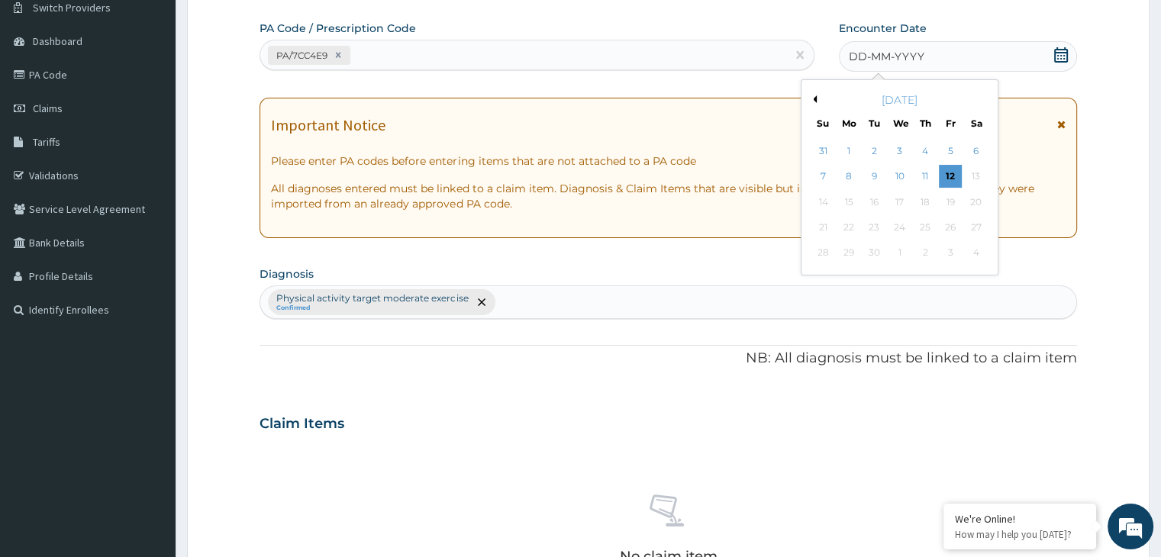
click at [815, 97] on button "Previous Month" at bounding box center [813, 99] width 8 height 8
click at [824, 202] on div "10" at bounding box center [823, 202] width 23 height 23
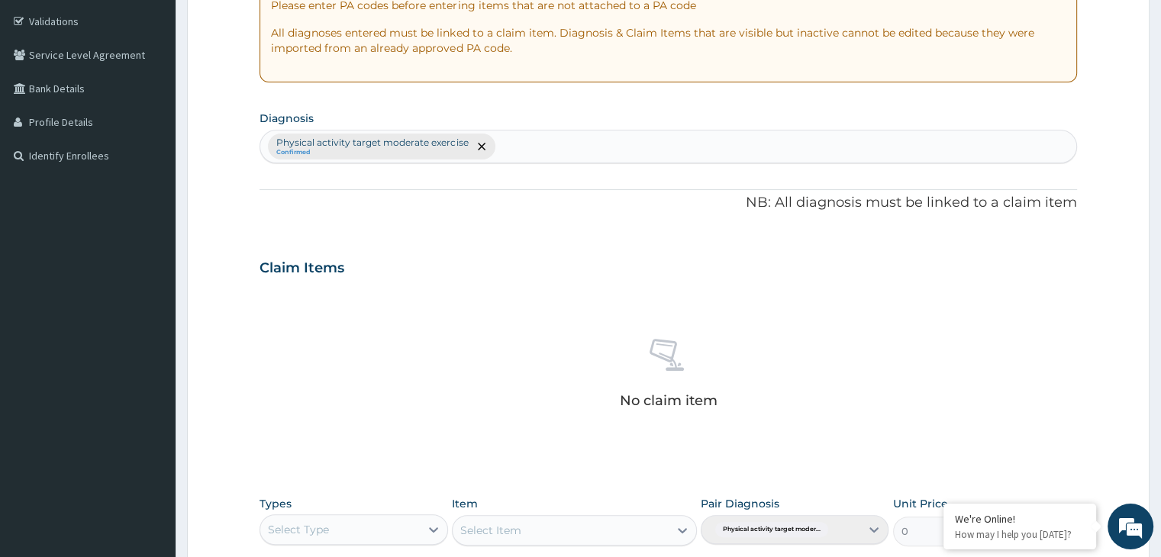
scroll to position [431, 0]
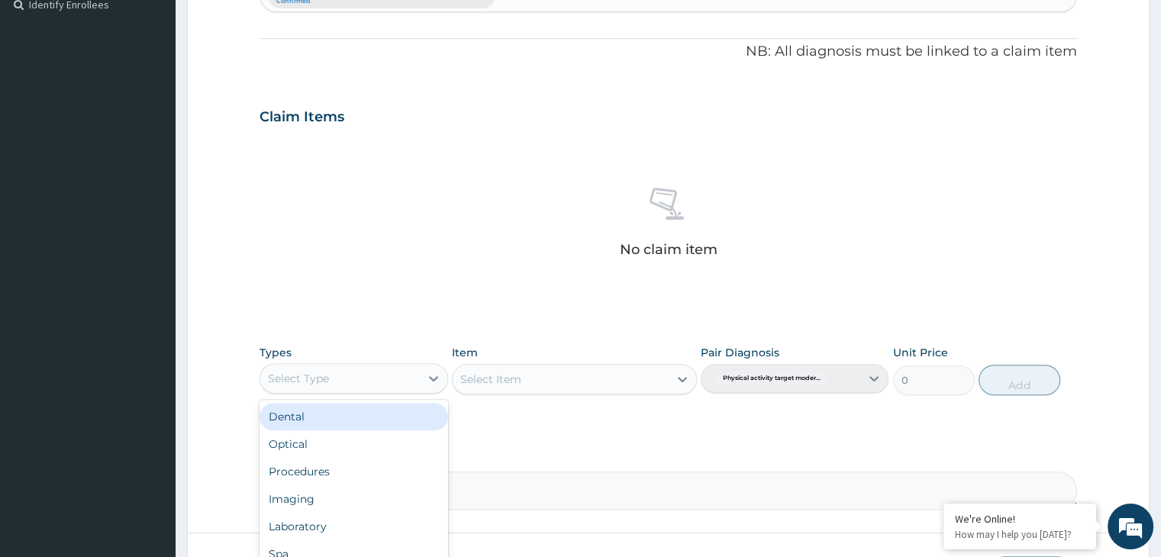
click at [408, 377] on div "Select Type" at bounding box center [339, 379] width 159 height 24
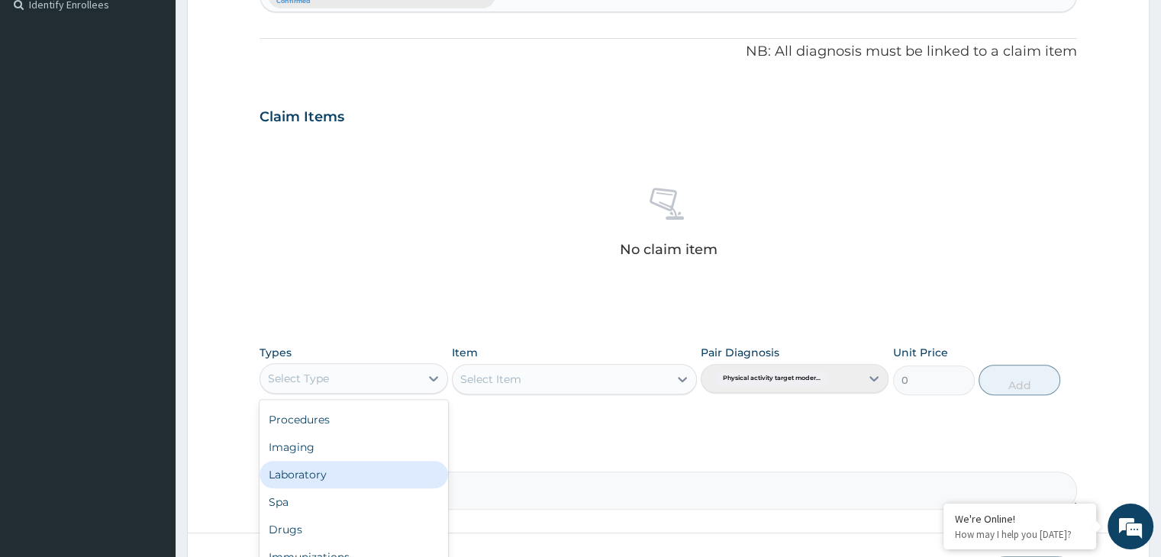
scroll to position [542, 0]
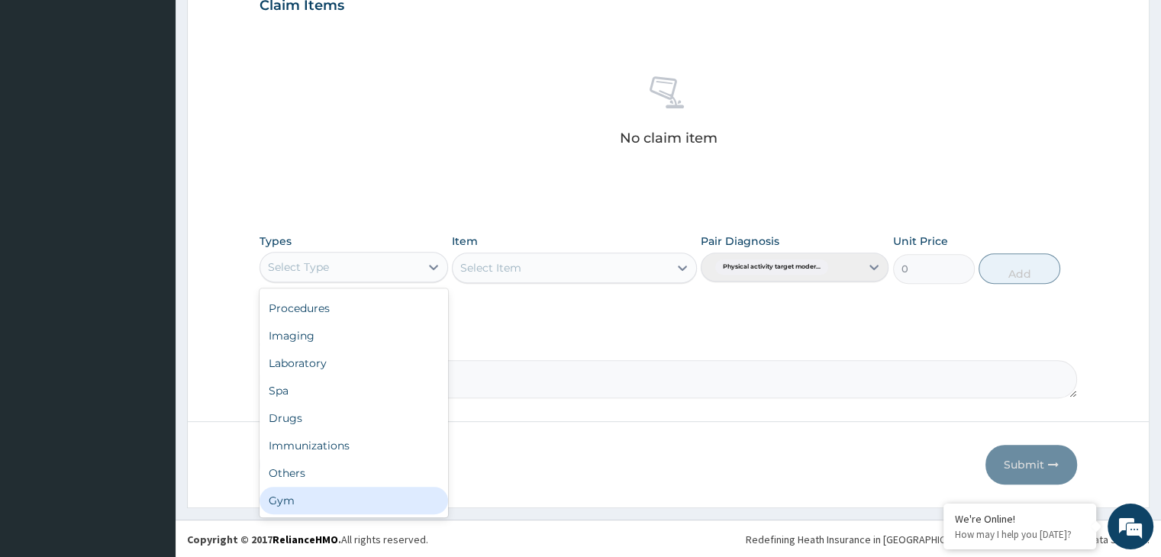
click at [337, 508] on div "Gym" at bounding box center [354, 500] width 188 height 27
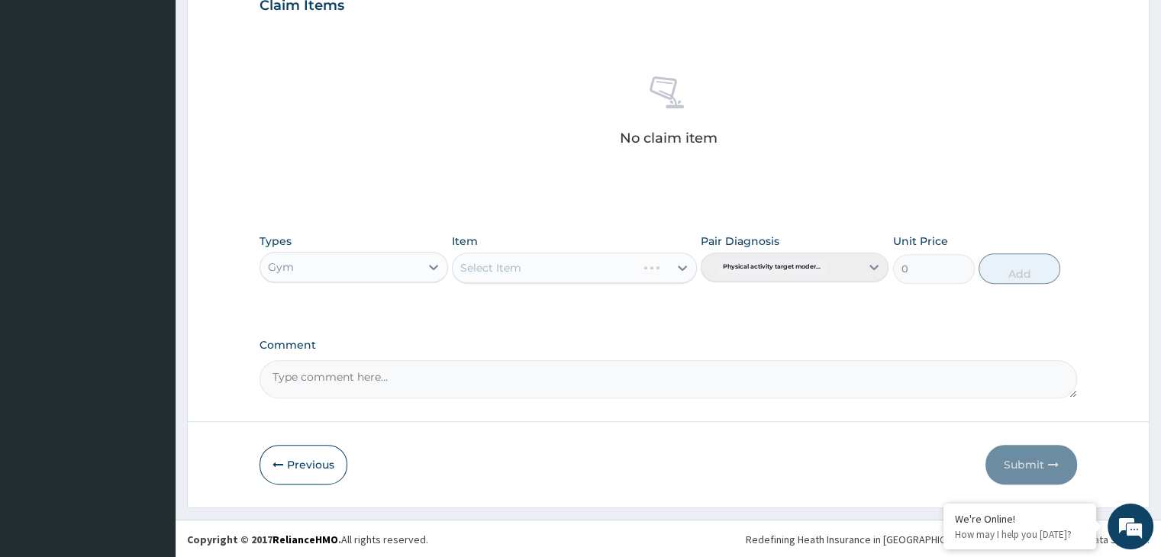
click at [680, 270] on div "Select Item" at bounding box center [574, 268] width 245 height 31
click at [684, 263] on icon at bounding box center [682, 267] width 15 height 15
click at [684, 266] on icon at bounding box center [682, 267] width 15 height 15
click at [665, 312] on div "GYM" at bounding box center [574, 305] width 245 height 27
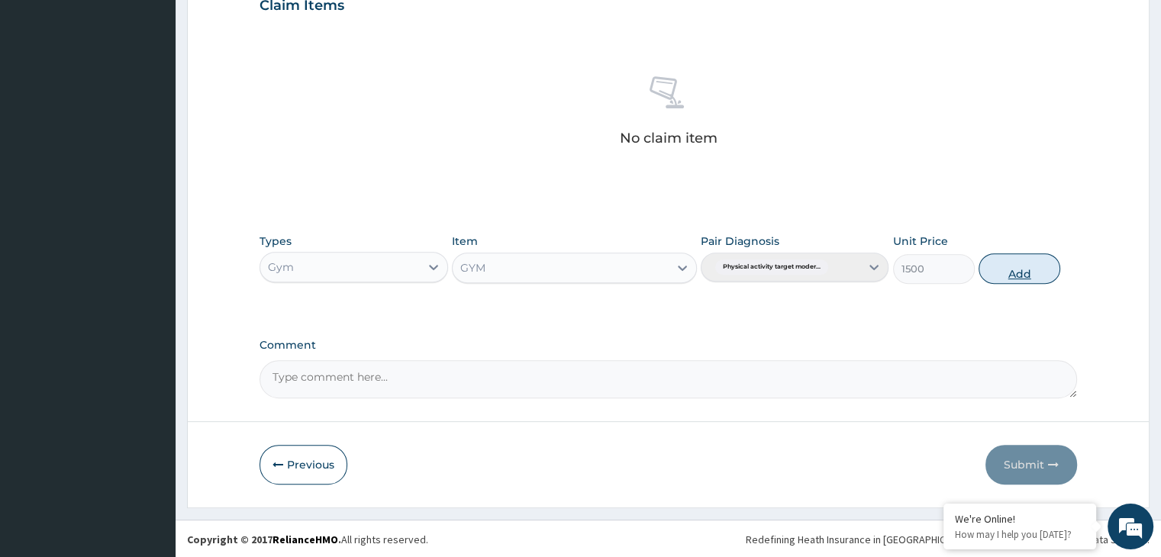
click at [1020, 266] on button "Add" at bounding box center [1020, 268] width 82 height 31
type input "0"
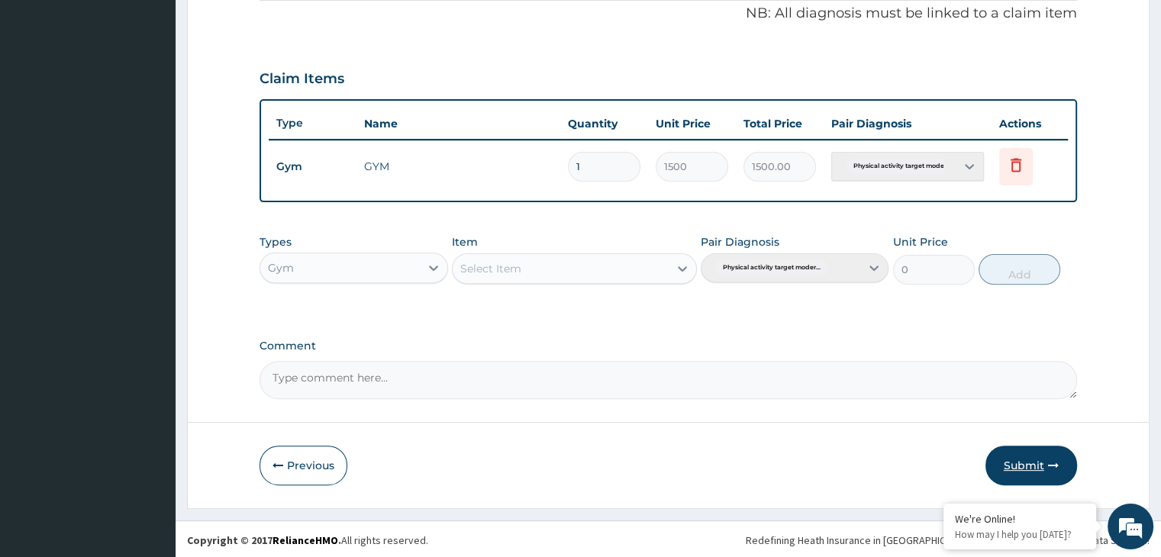
click at [1024, 465] on button "Submit" at bounding box center [1032, 466] width 92 height 40
click at [1024, 465] on div "Step 2 of 2 PA Code / Prescription Code PA/7CC4E9 Encounter Date 10-08-2025 Imp…" at bounding box center [668, 60] width 963 height 896
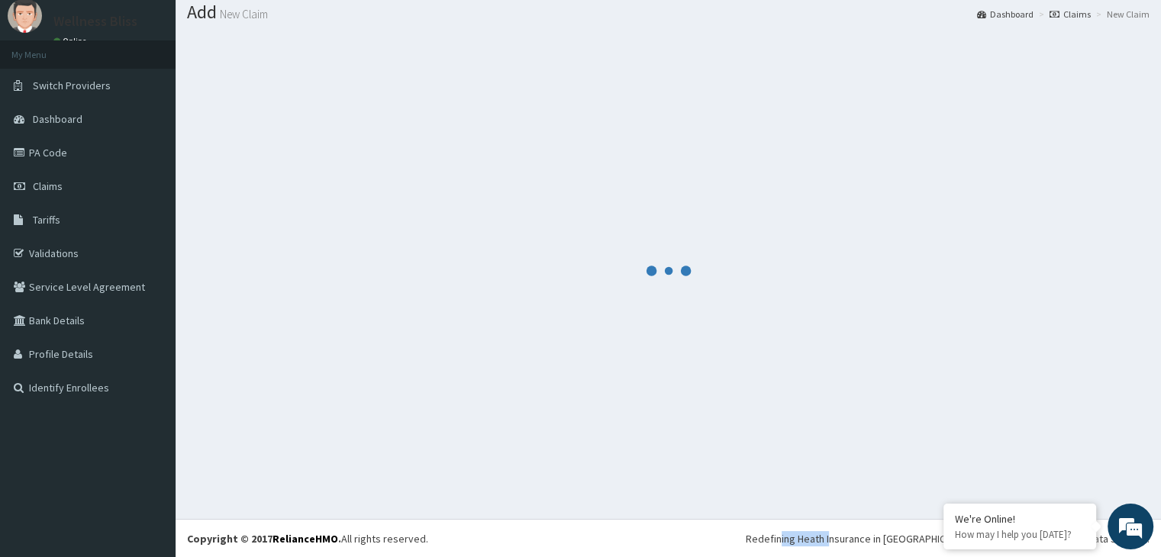
scroll to position [469, 0]
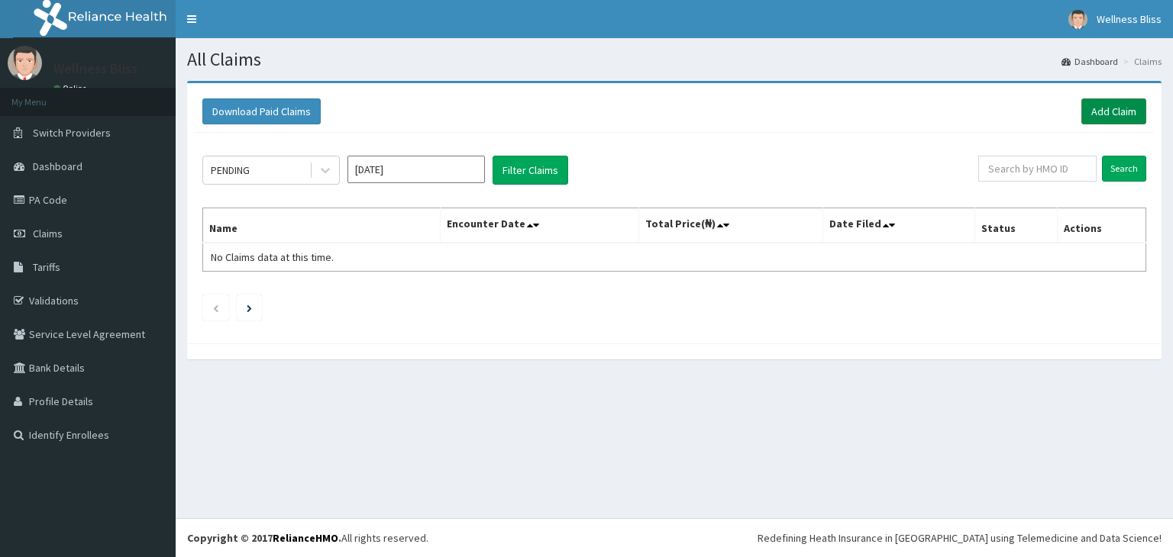
click at [1100, 119] on link "Add Claim" at bounding box center [1113, 111] width 65 height 26
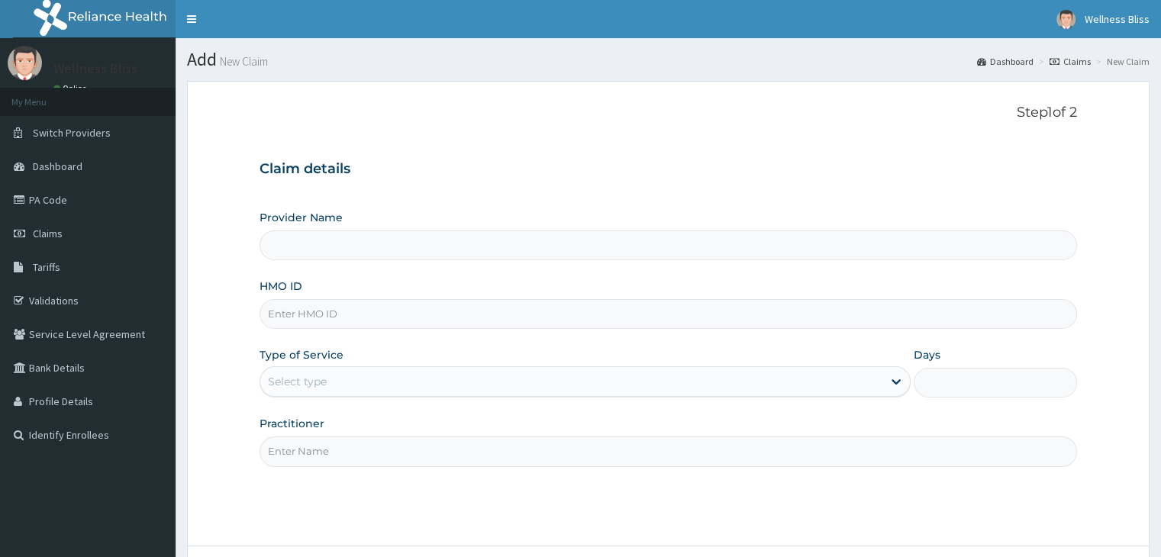
click at [330, 319] on input "HMO ID" at bounding box center [668, 314] width 817 height 30
type input "WELLNESS BLISS GYM"
type input "1"
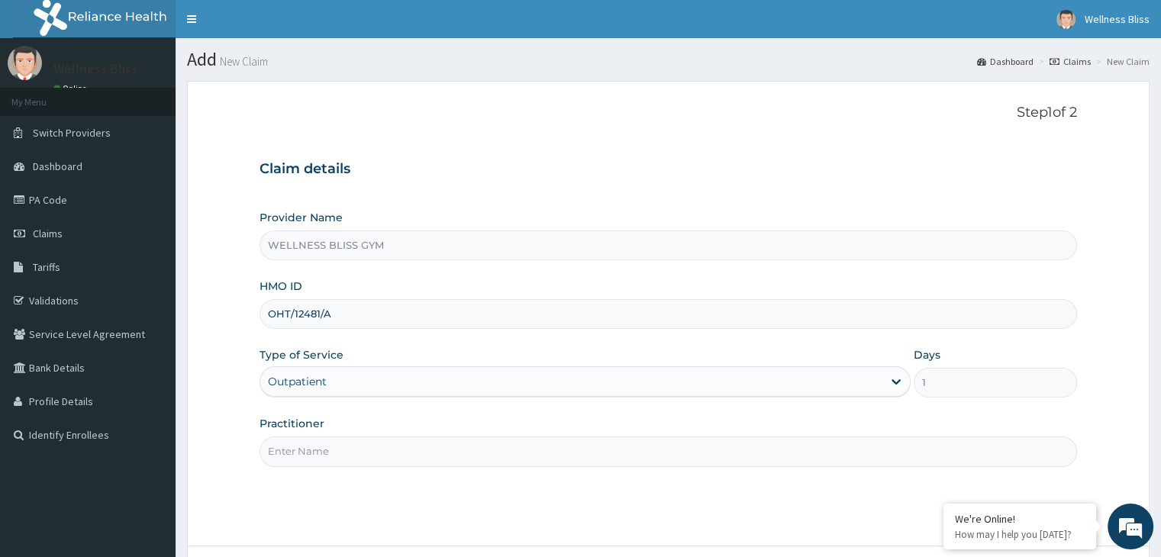
type input "OHT/12481/A"
click at [307, 444] on input "Practitioner" at bounding box center [668, 452] width 817 height 30
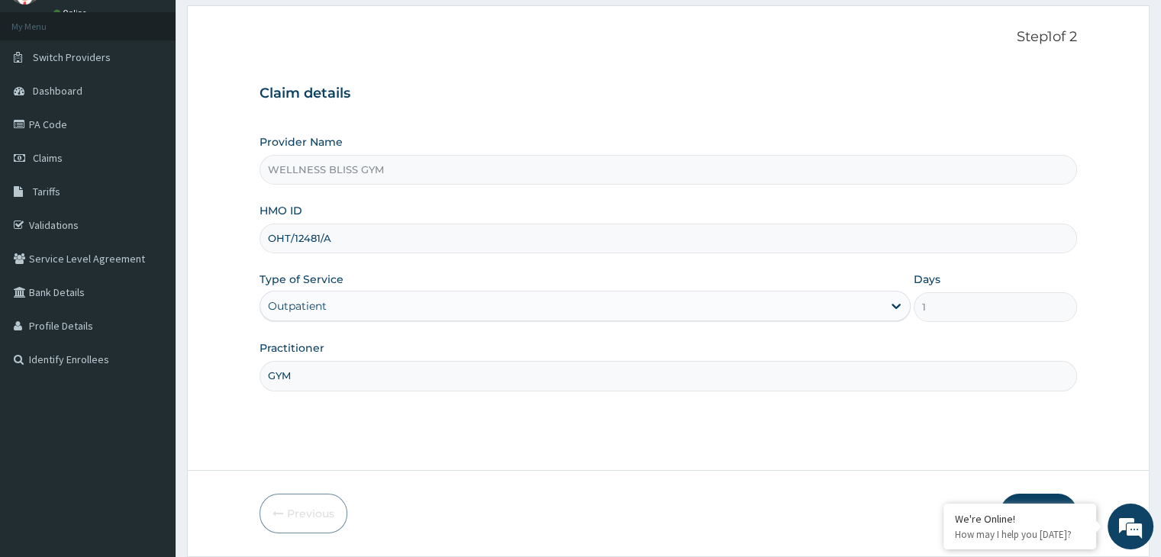
scroll to position [125, 0]
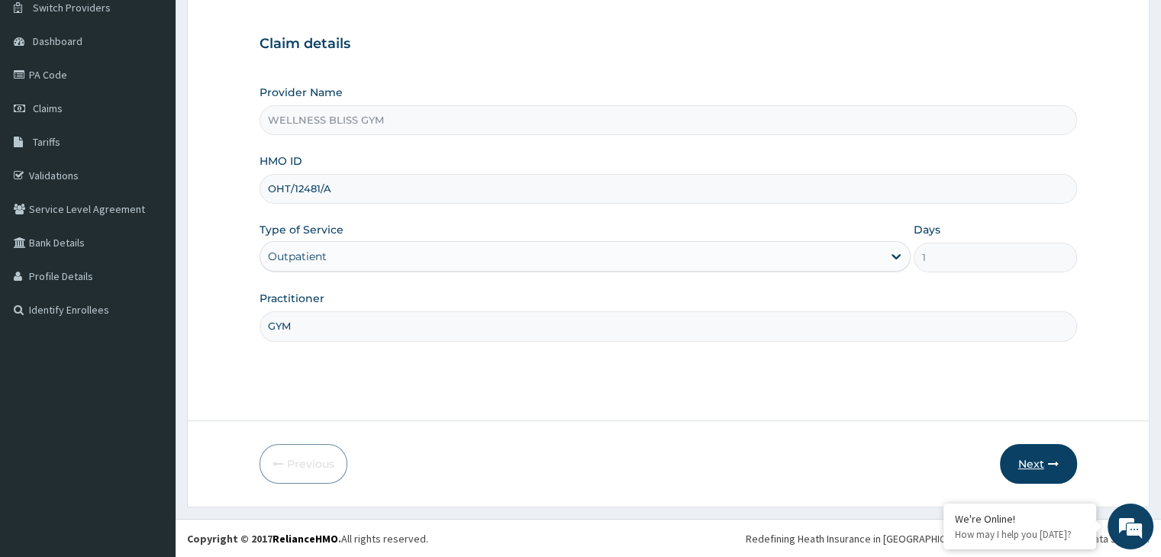
type input "GYM"
click at [1024, 477] on button "Next" at bounding box center [1038, 464] width 77 height 40
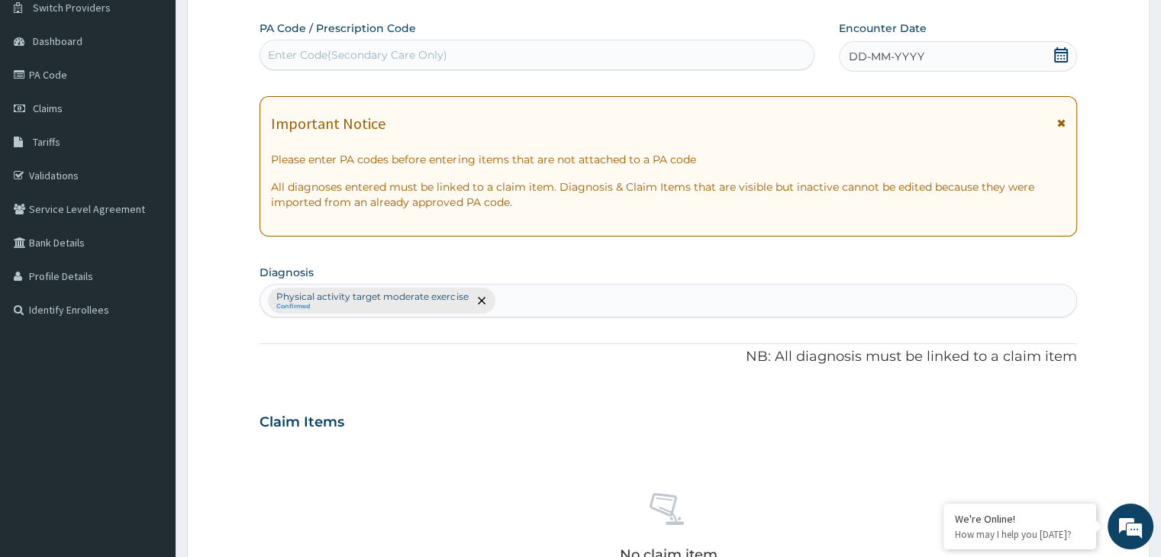
click at [1026, 477] on div "No claim item" at bounding box center [668, 531] width 817 height 176
click at [363, 50] on div "Enter Code(Secondary Care Only)" at bounding box center [357, 54] width 179 height 15
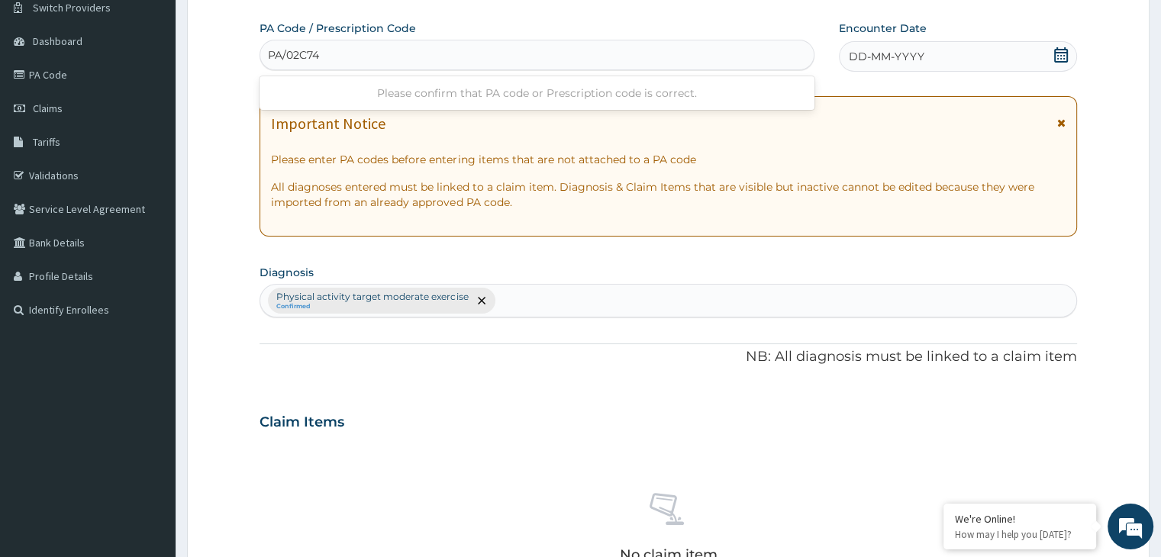
type input "PA/02C743"
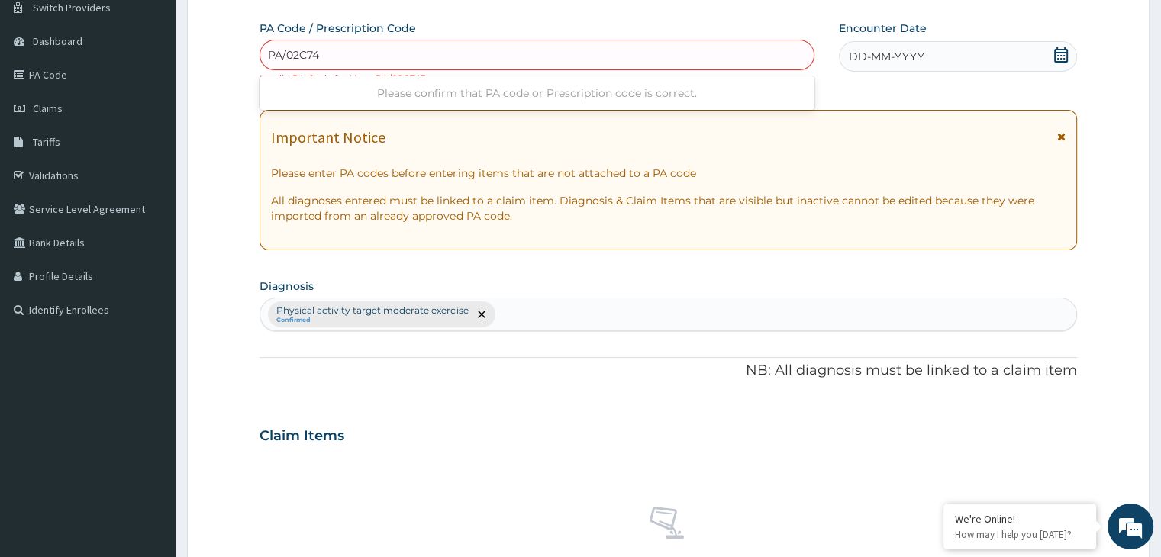
type input "PA/02C743"
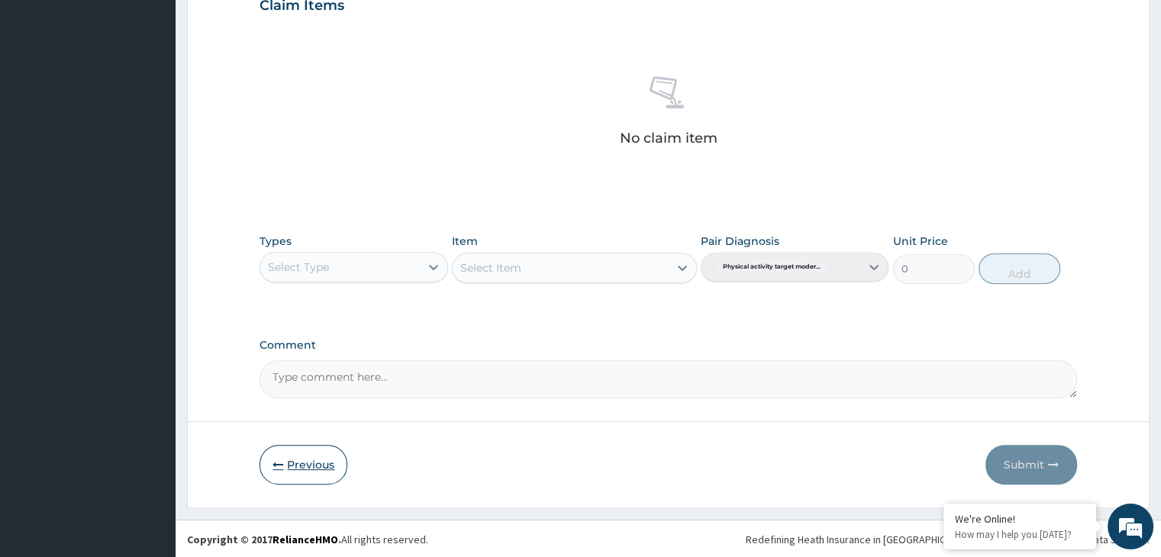
click at [287, 462] on button "Previous" at bounding box center [304, 465] width 88 height 40
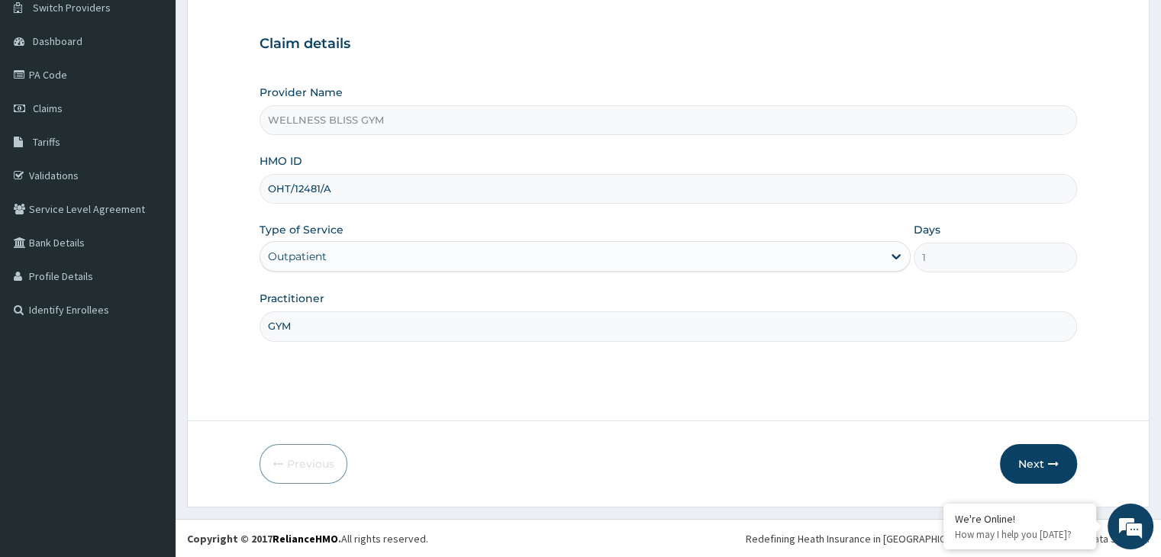
drag, startPoint x: 342, startPoint y: 184, endPoint x: 206, endPoint y: 183, distance: 135.9
click at [206, 183] on form "Step 1 of 2 Claim details Provider Name WELLNESS BLISS GYM HMO ID OHT/12481/A T…" at bounding box center [668, 232] width 963 height 552
type input "J"
type input "KSB/10796/A"
click at [1051, 460] on icon "button" at bounding box center [1053, 464] width 11 height 11
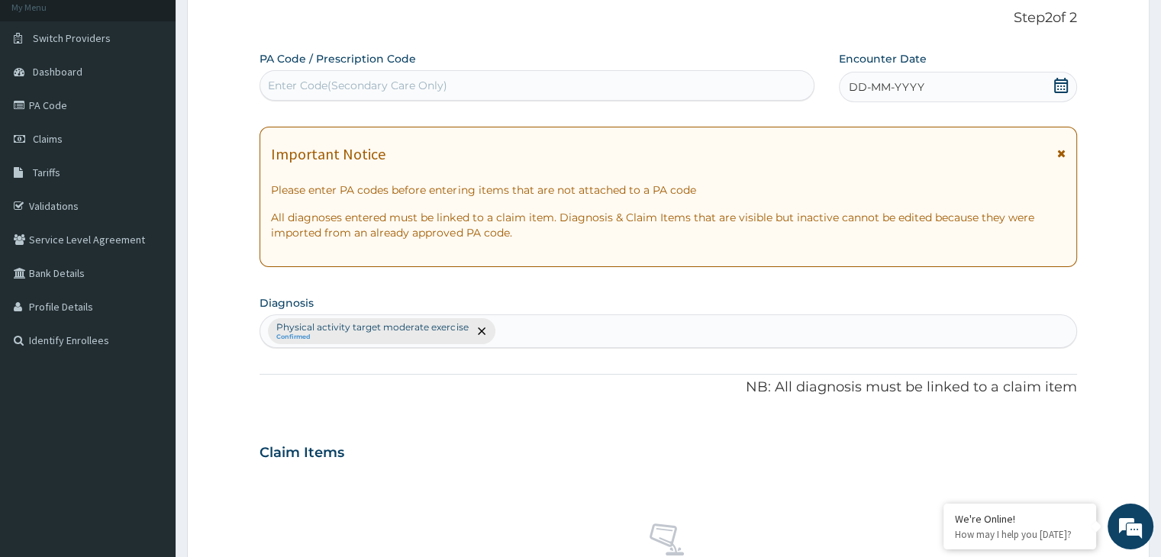
scroll to position [0, 0]
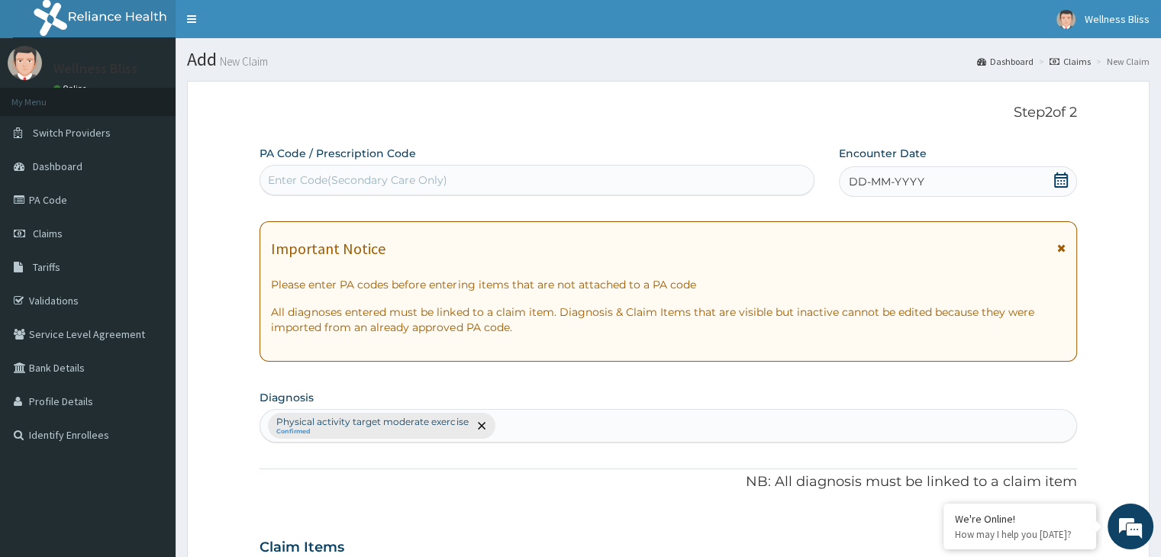
click at [287, 179] on div "Enter Code(Secondary Care Only)" at bounding box center [357, 180] width 179 height 15
type input "PA/D2446C"
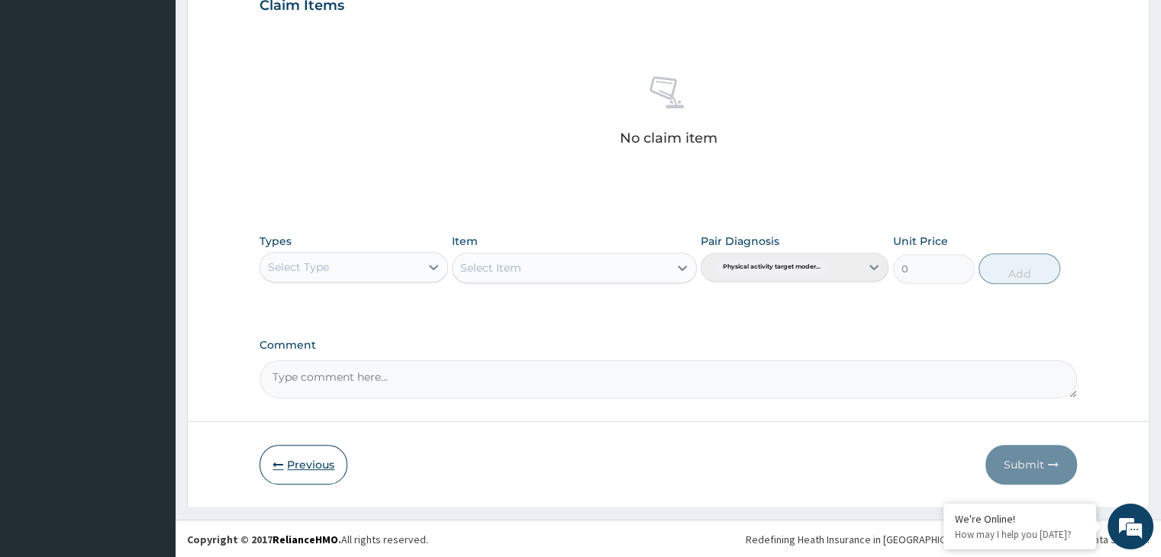
click at [297, 459] on button "Previous" at bounding box center [304, 465] width 88 height 40
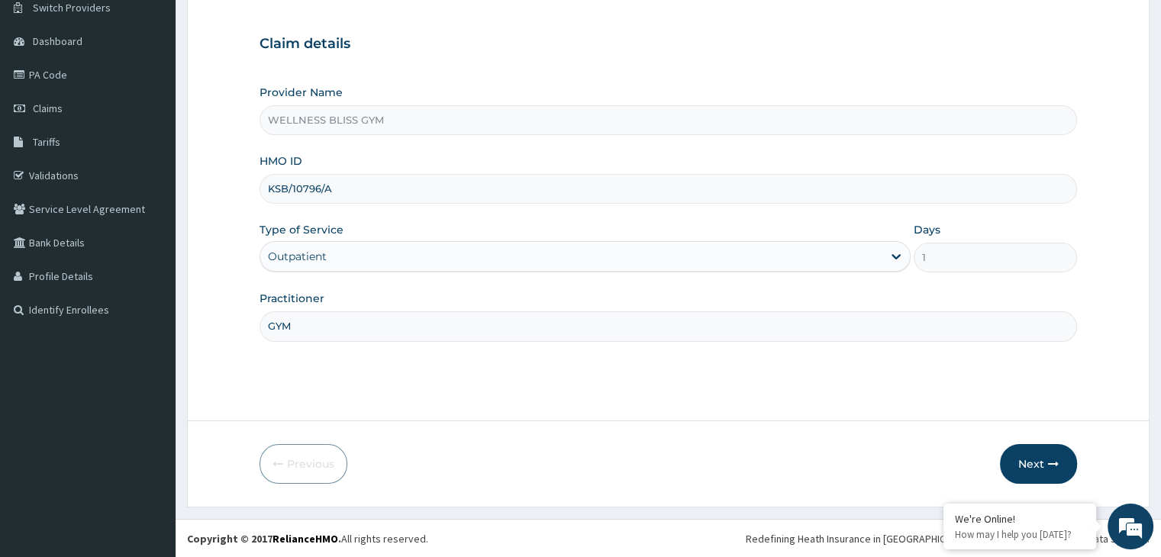
drag, startPoint x: 333, startPoint y: 182, endPoint x: 247, endPoint y: 173, distance: 86.1
click at [245, 171] on form "Step 1 of 2 Claim details Provider Name WELLNESS BLISS GYM HMO ID KSB/10796/A T…" at bounding box center [668, 232] width 963 height 552
click at [247, 172] on form "Step 1 of 2 Claim details Provider Name WELLNESS BLISS GYM HMO ID KSB/10796/A T…" at bounding box center [668, 232] width 963 height 552
drag, startPoint x: 346, startPoint y: 190, endPoint x: 268, endPoint y: 178, distance: 78.8
click at [268, 178] on input "KSB/10796/A" at bounding box center [668, 189] width 817 height 30
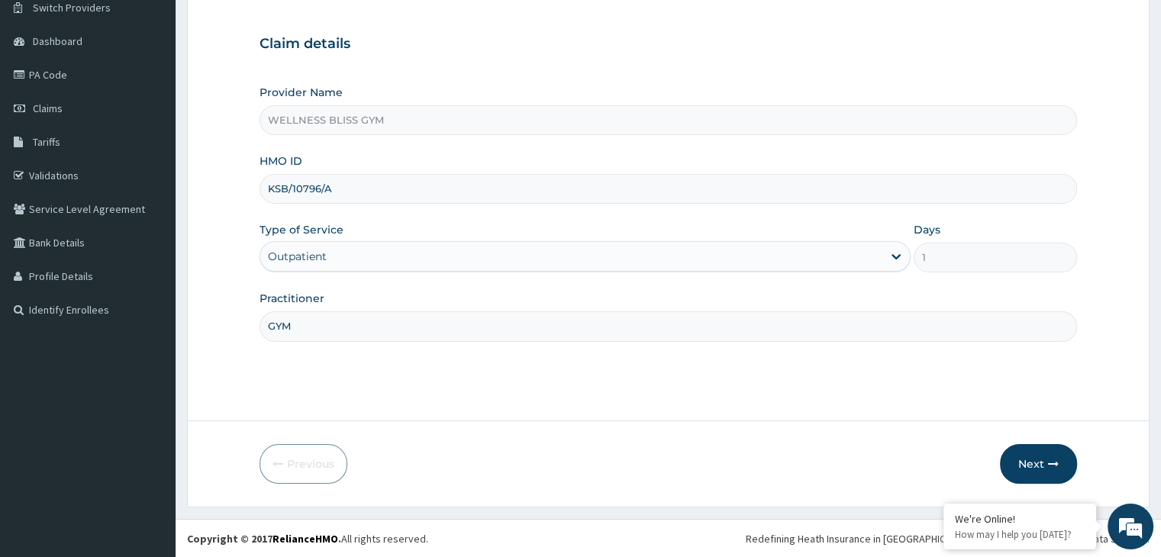
click at [268, 178] on input "KSB/10796/A" at bounding box center [668, 189] width 817 height 30
drag, startPoint x: 352, startPoint y: 185, endPoint x: 266, endPoint y: 189, distance: 85.6
click at [266, 189] on input "KSB/10796/A" at bounding box center [668, 189] width 817 height 30
type input "ABP/10796/A"
click at [1023, 462] on button "Next" at bounding box center [1038, 464] width 77 height 40
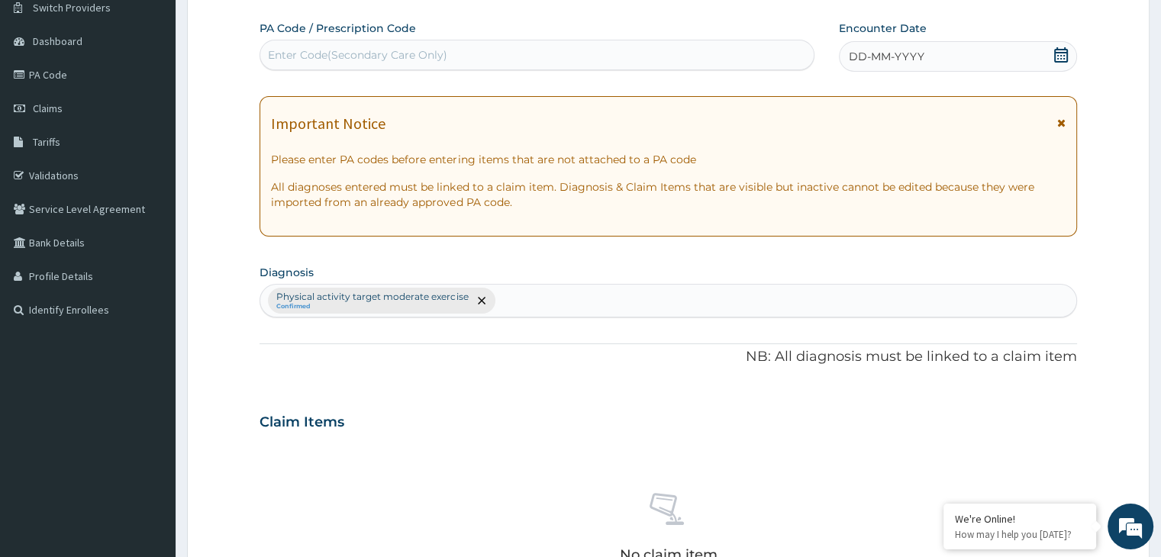
click at [392, 40] on div "Enter Code(Secondary Care Only)" at bounding box center [537, 55] width 555 height 31
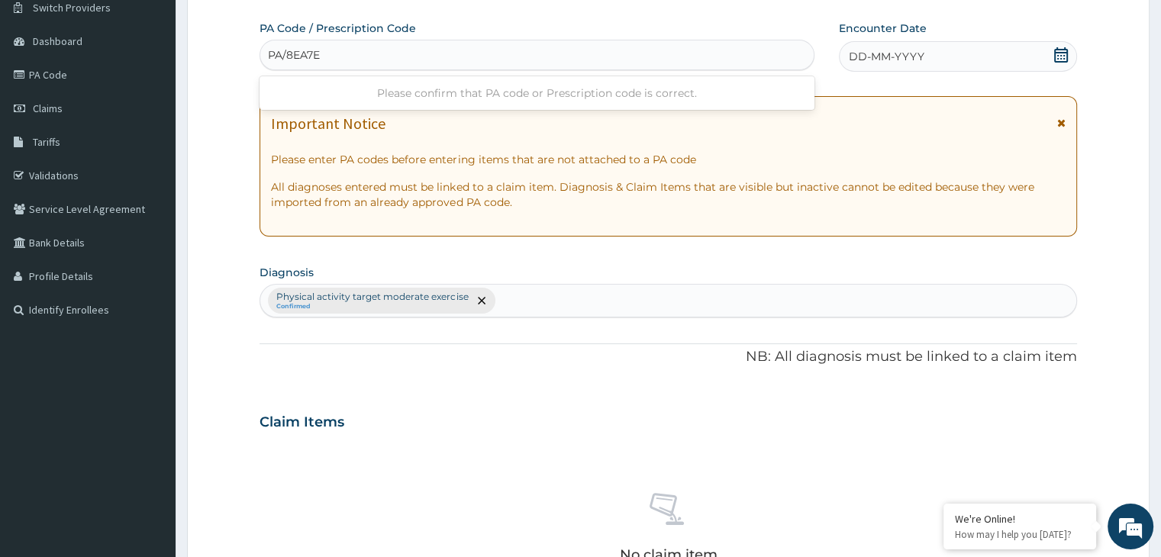
type input "PA/8EA7E0"
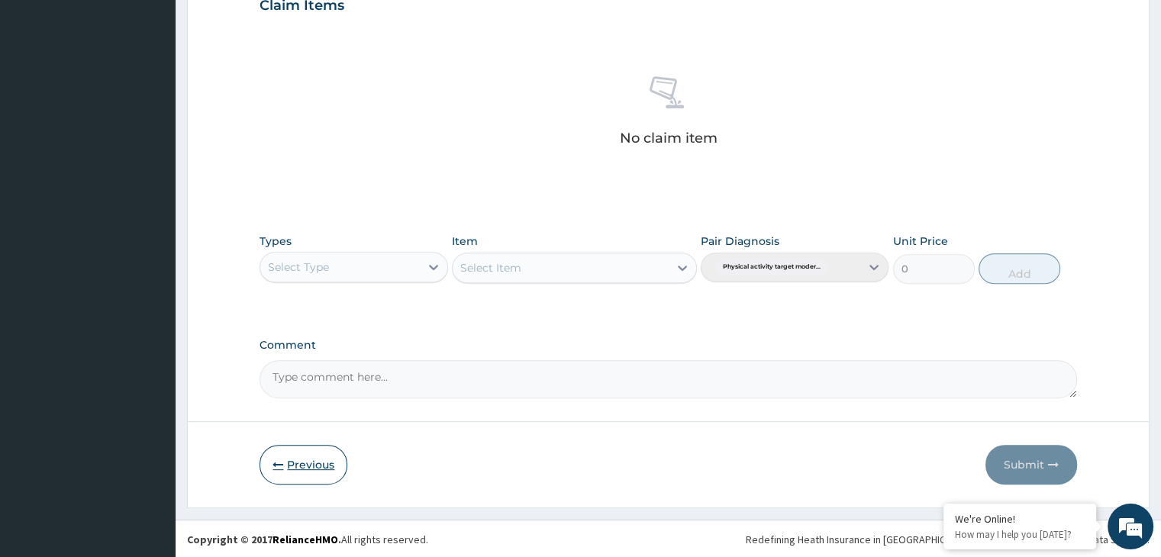
click at [340, 459] on button "Previous" at bounding box center [304, 465] width 88 height 40
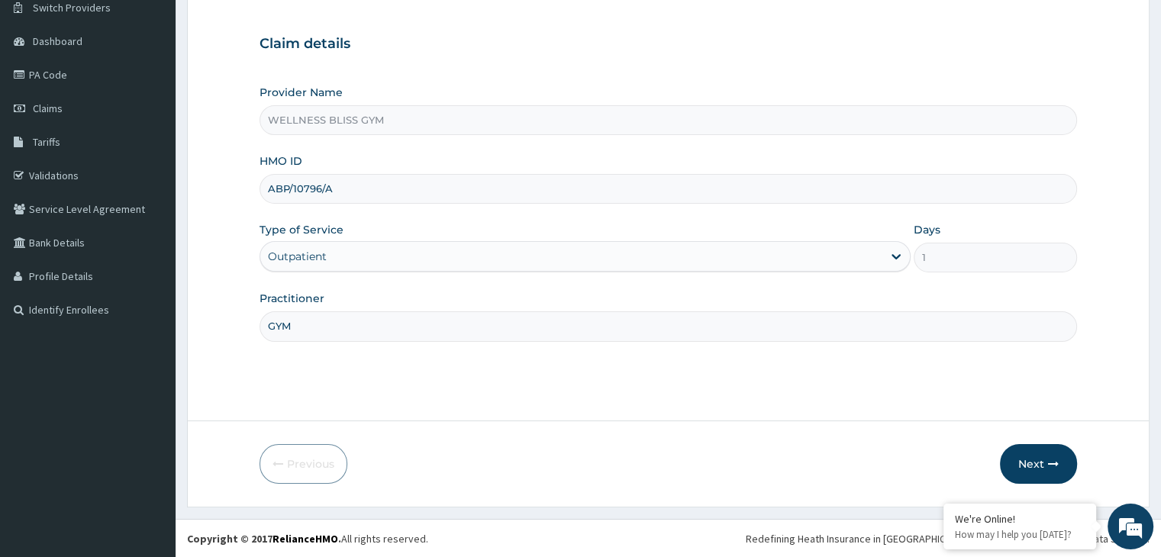
drag, startPoint x: 342, startPoint y: 189, endPoint x: 252, endPoint y: 191, distance: 90.1
click at [252, 191] on form "Step 1 of 2 Claim details Provider Name WELLNESS BLISS GYM HMO ID ABP/10796/A T…" at bounding box center [668, 232] width 963 height 552
click at [328, 193] on input "ABP/10796/A" at bounding box center [668, 189] width 817 height 30
click at [336, 192] on input "ABP/10796/A" at bounding box center [668, 189] width 817 height 30
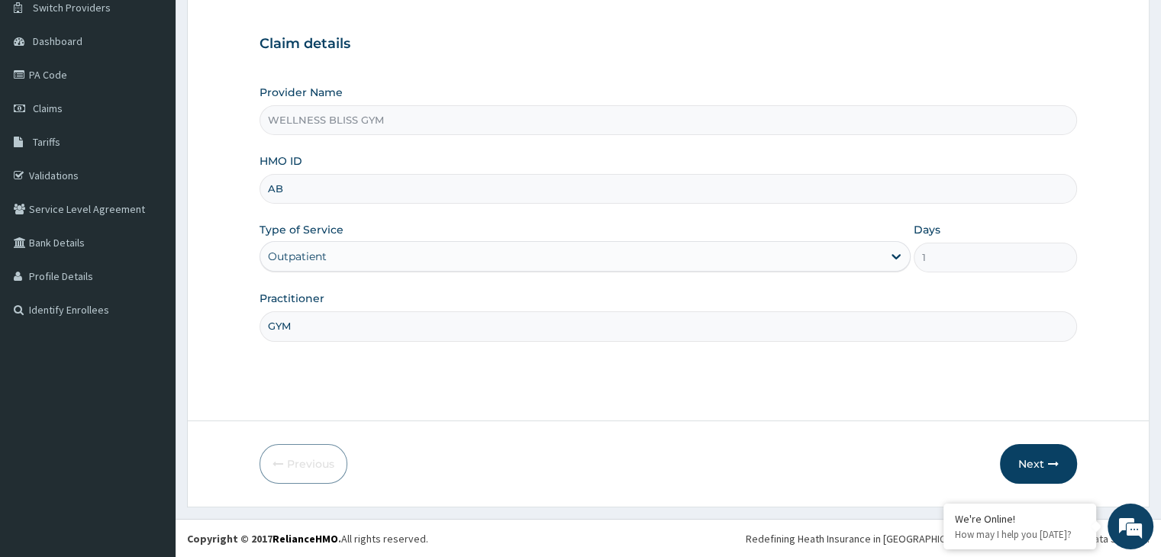
type input "A"
type input "MOP/10191/B"
click at [1048, 470] on button "Next" at bounding box center [1038, 464] width 77 height 40
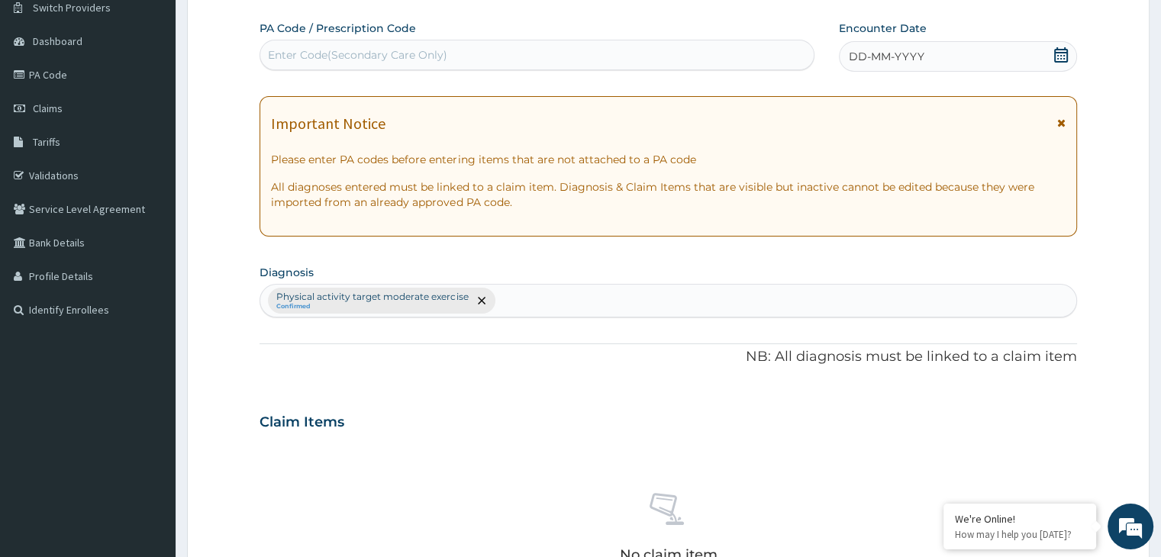
click at [338, 49] on div "Enter Code(Secondary Care Only)" at bounding box center [357, 54] width 179 height 15
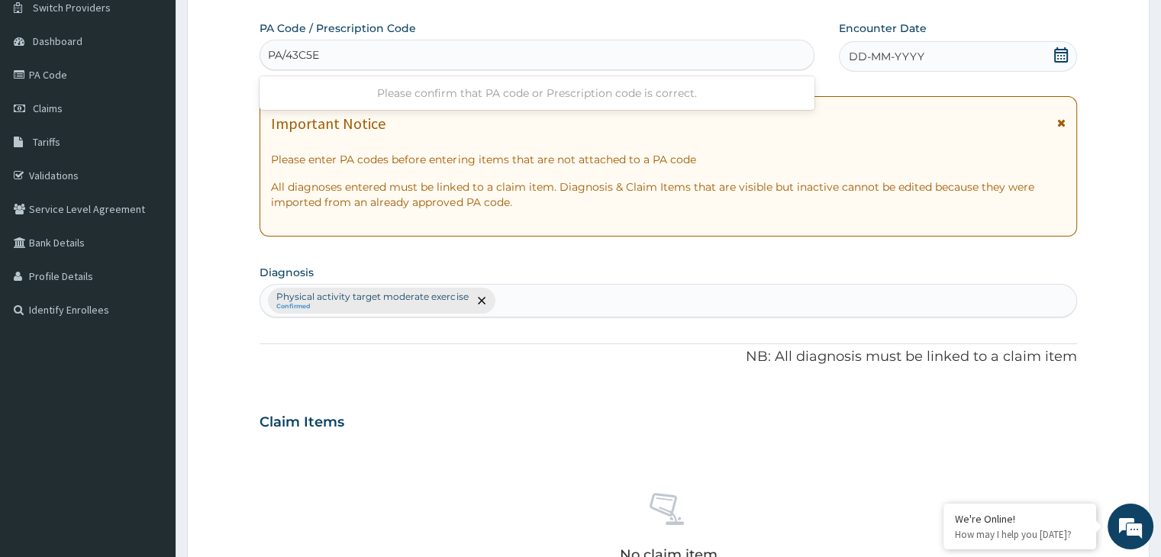
type input "PA/43C5ED"
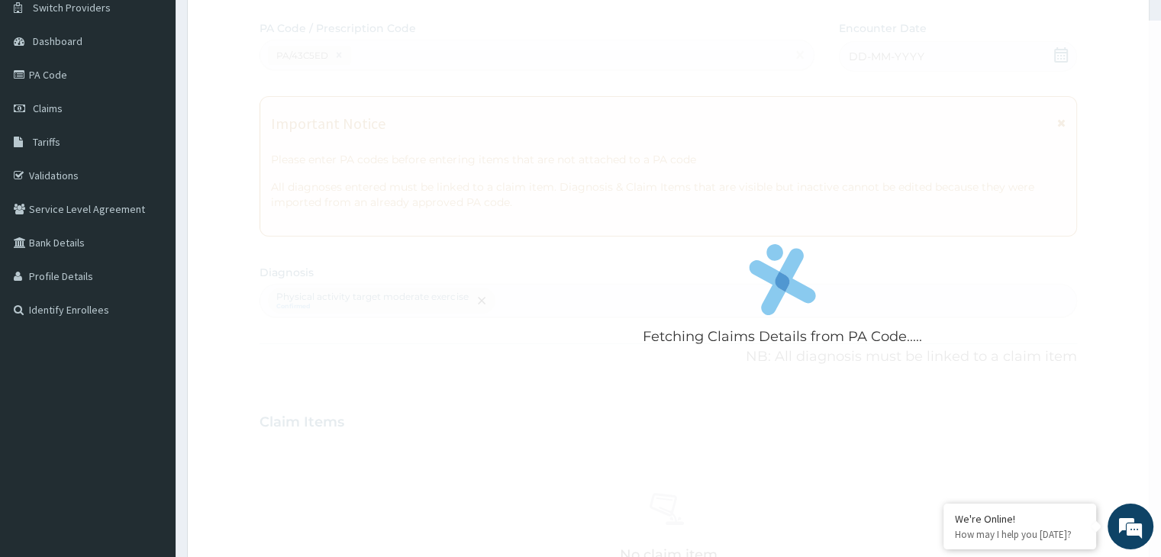
click at [338, 49] on div "Fetching Claims Details from PA Code....." at bounding box center [782, 299] width 1045 height 557
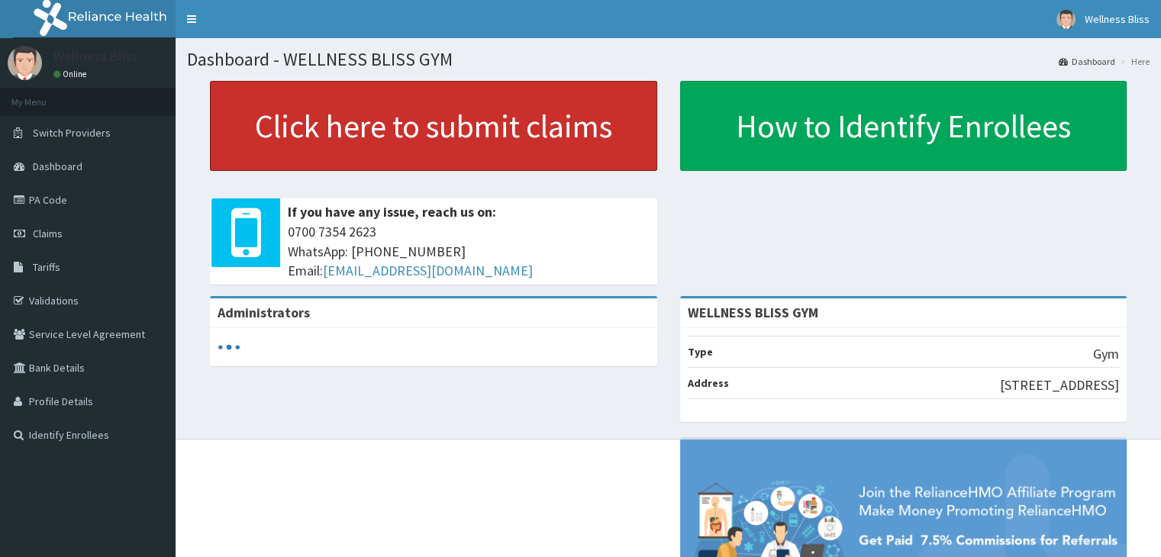
click at [403, 137] on link "Click here to submit claims" at bounding box center [433, 126] width 447 height 90
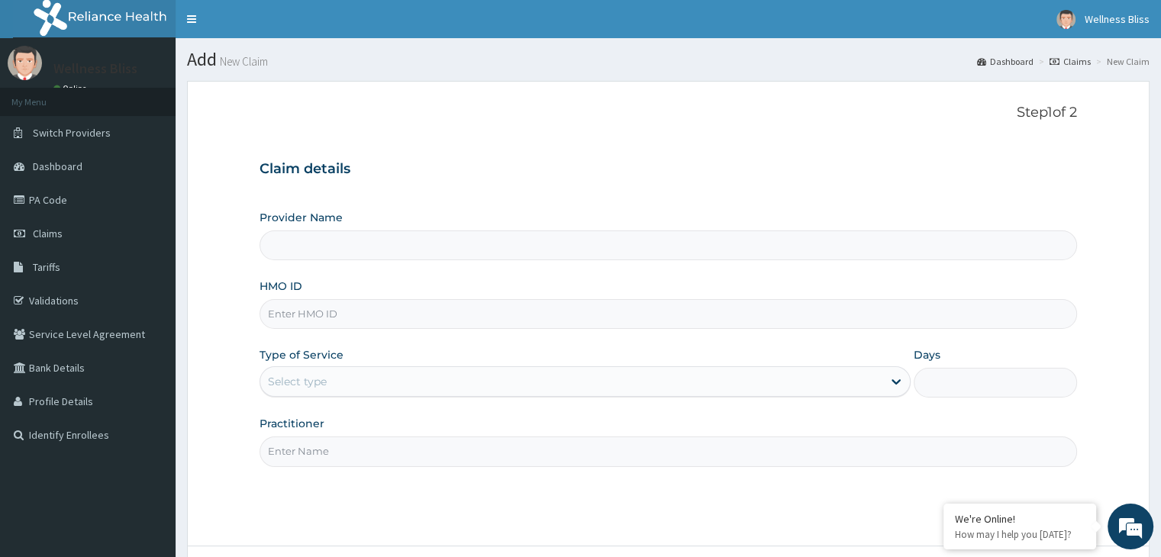
type input "WELLNESS BLISS GYM"
type input "1"
click at [294, 315] on input "HMO ID" at bounding box center [668, 314] width 817 height 30
type input "MOP/10191/B"
click at [344, 455] on input "Practitioner" at bounding box center [668, 452] width 817 height 30
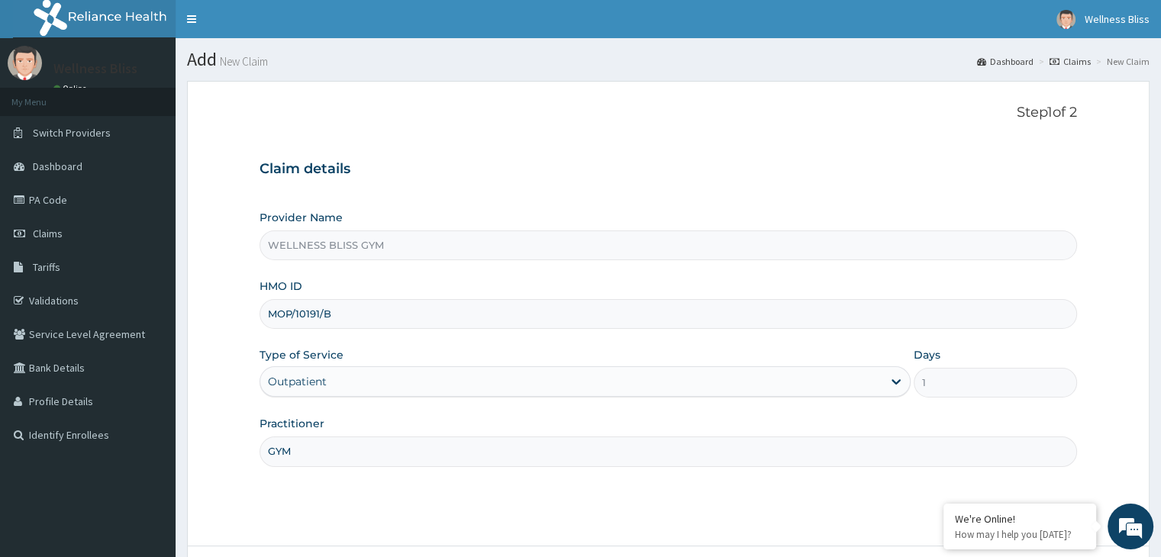
scroll to position [125, 0]
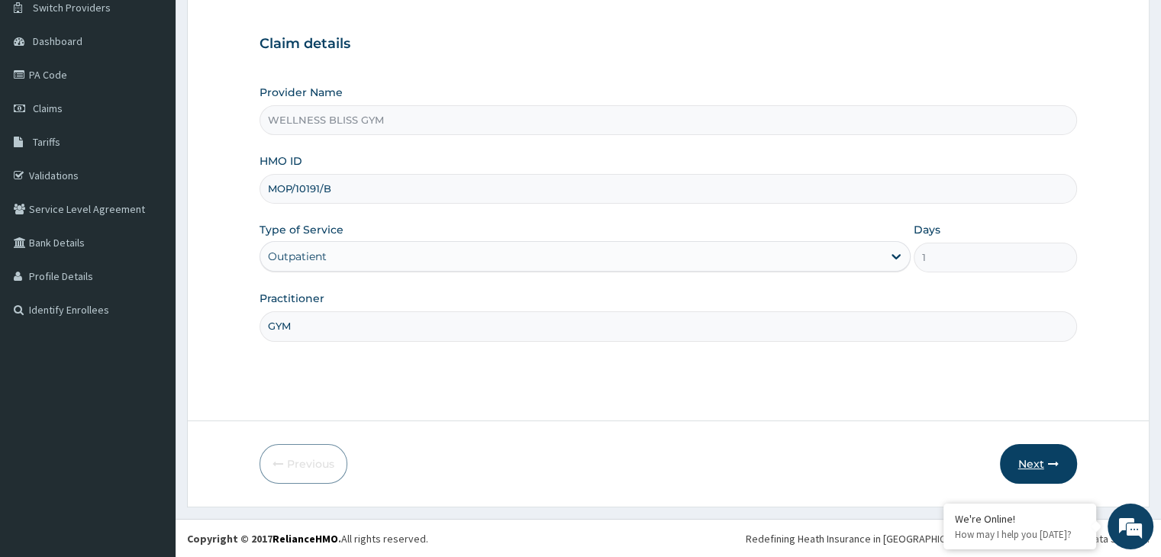
type input "GYM"
click at [1016, 457] on button "Next" at bounding box center [1038, 464] width 77 height 40
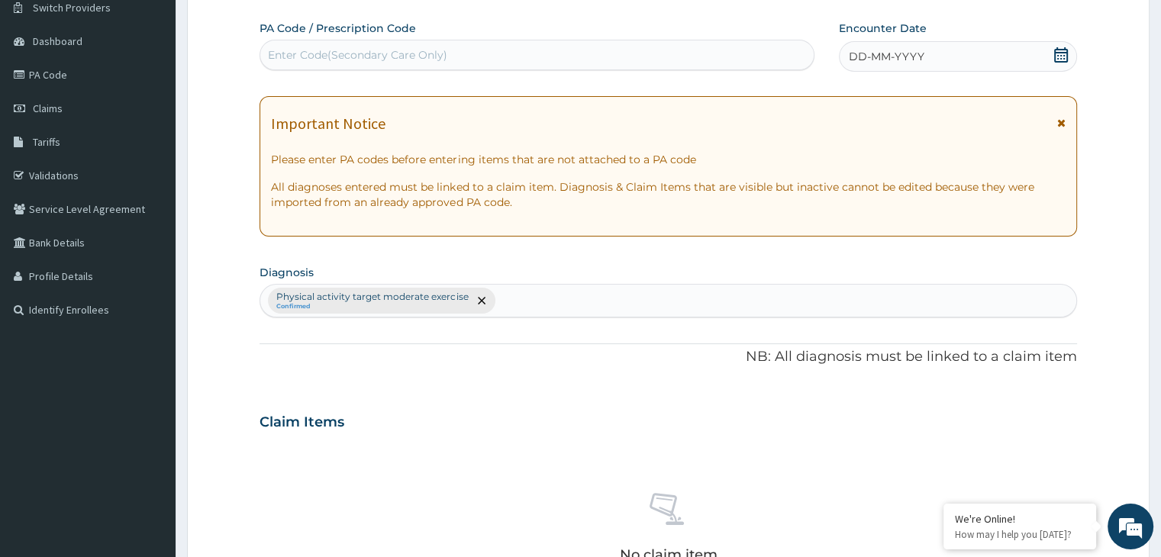
click at [357, 57] on div "Enter Code(Secondary Care Only)" at bounding box center [357, 54] width 179 height 15
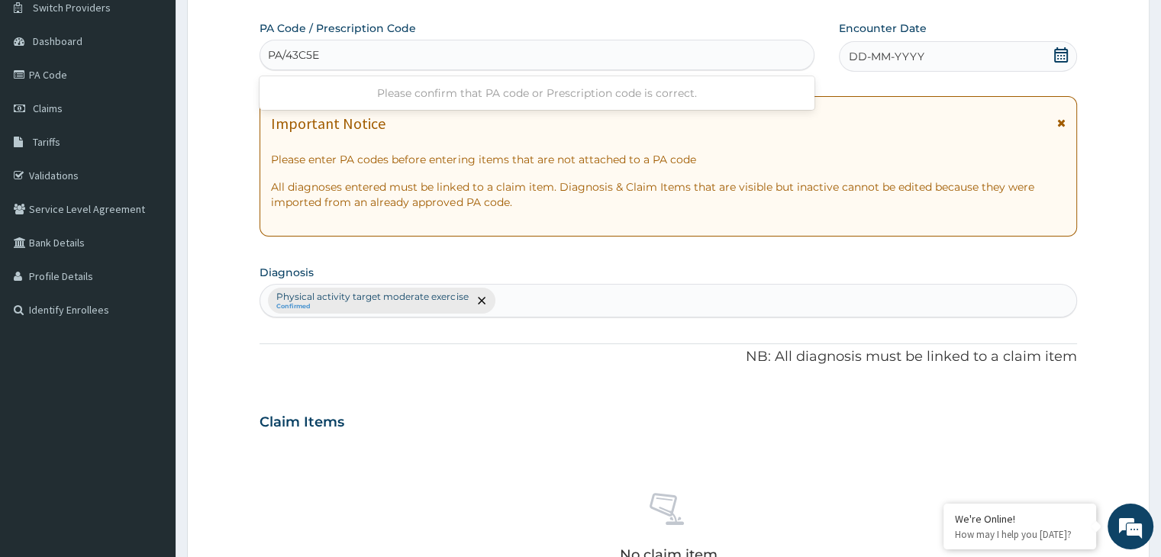
type input "PA/43C5ED"
click at [1056, 53] on icon at bounding box center [1061, 54] width 15 height 15
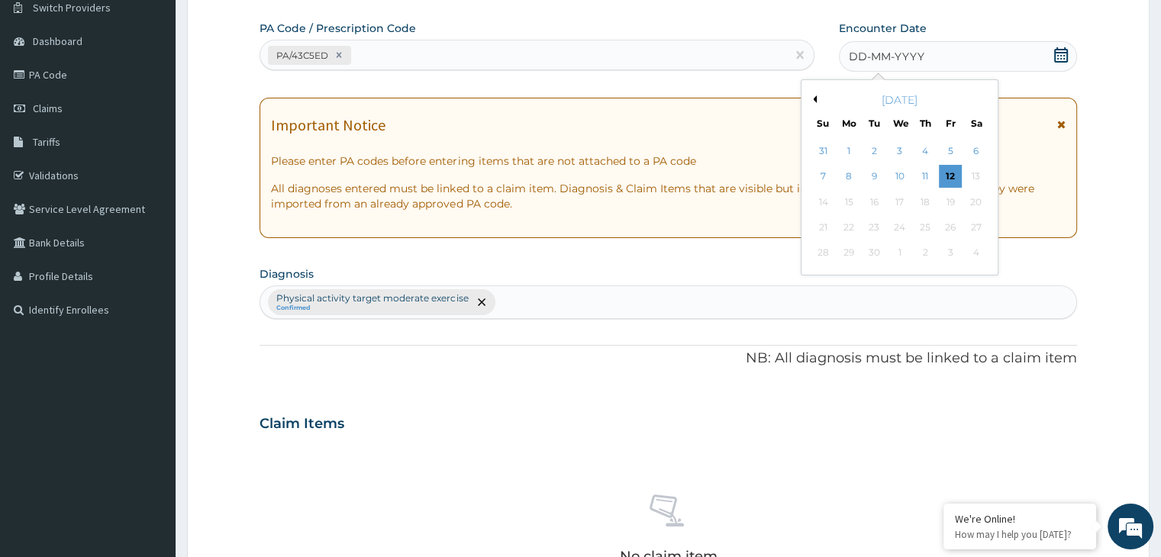
click at [815, 98] on button "Previous Month" at bounding box center [813, 99] width 8 height 8
click at [946, 147] on div "1" at bounding box center [950, 151] width 23 height 23
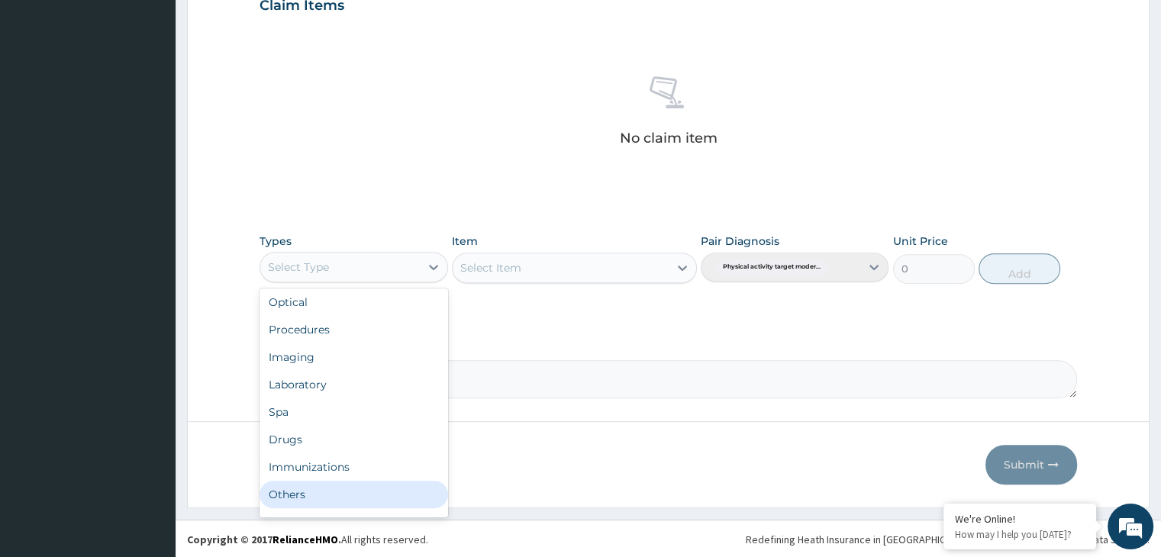
scroll to position [52, 0]
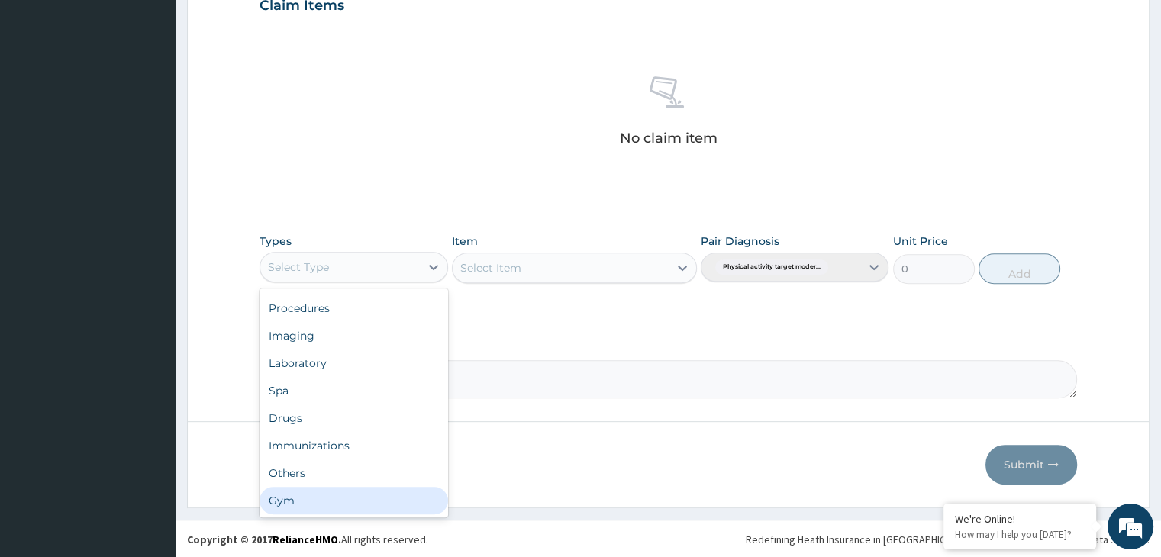
click at [386, 498] on div "Gym" at bounding box center [354, 500] width 188 height 27
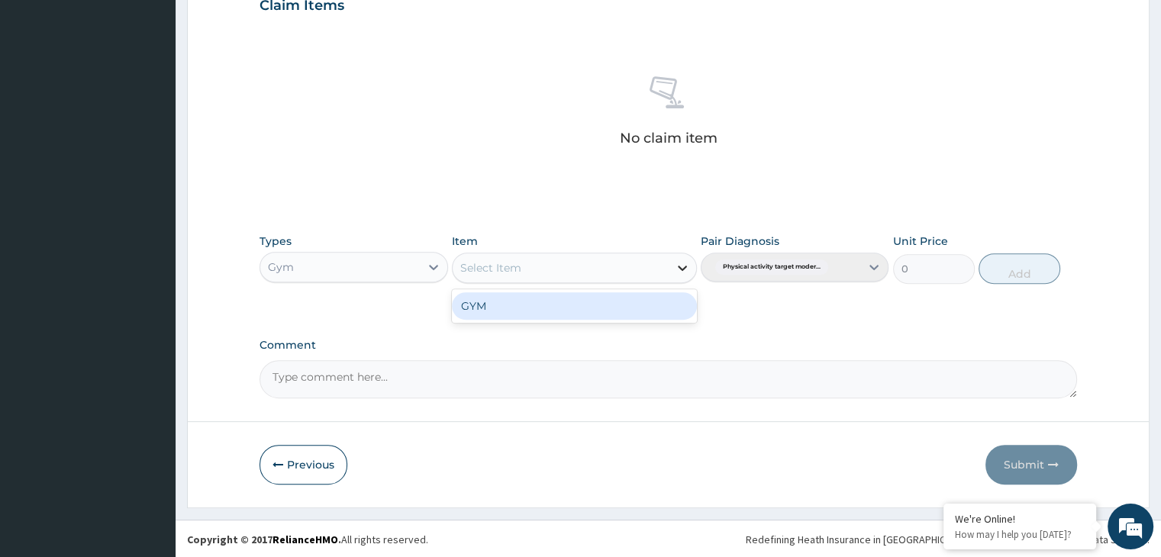
click at [678, 266] on icon at bounding box center [682, 267] width 15 height 15
click at [644, 305] on div "GYM" at bounding box center [574, 305] width 245 height 27
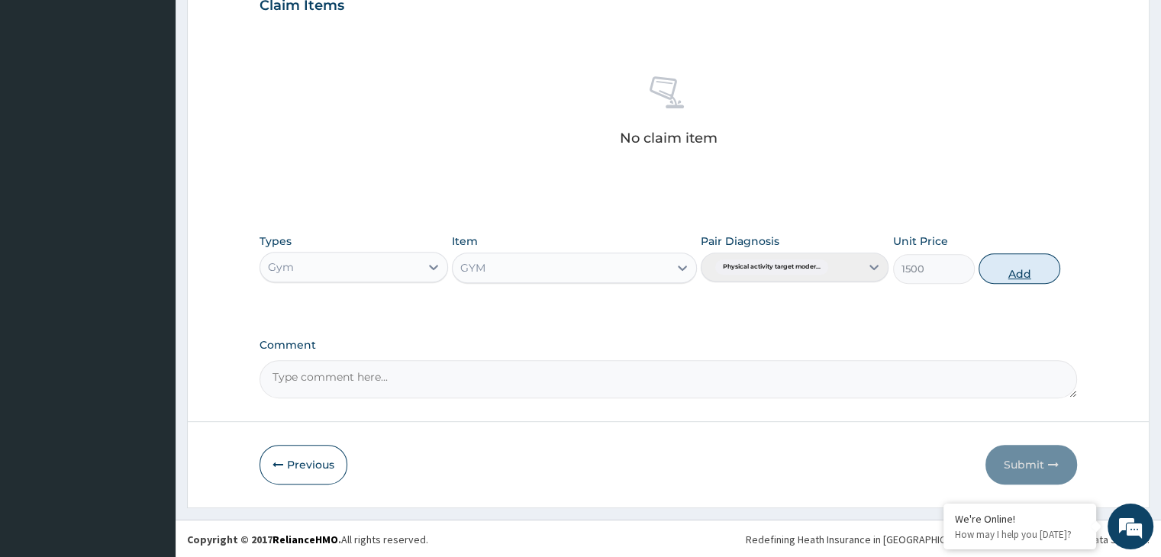
click at [1026, 274] on button "Add" at bounding box center [1020, 268] width 82 height 31
type input "0"
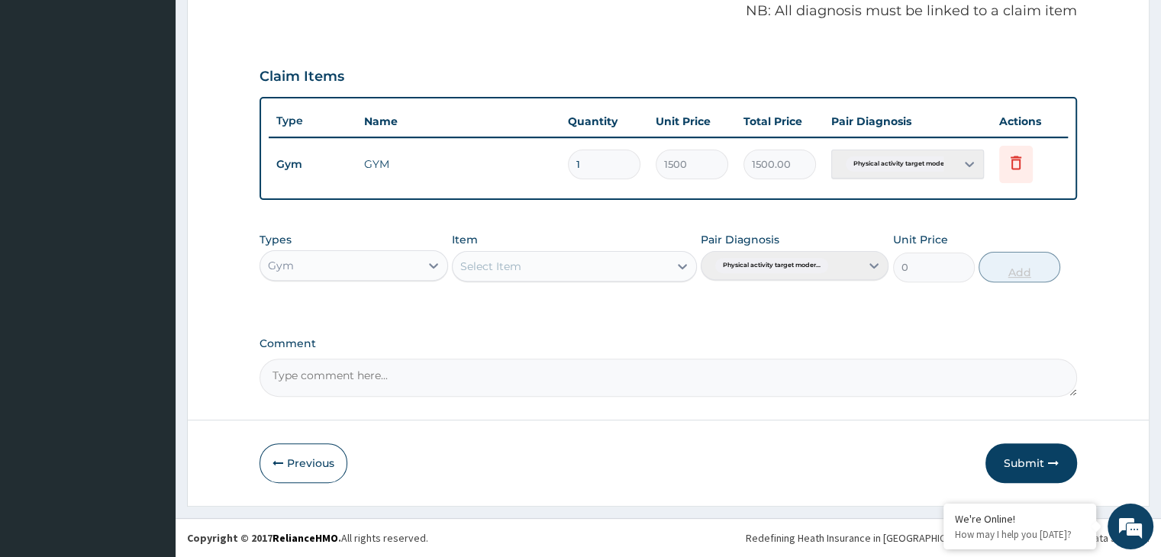
scroll to position [469, 0]
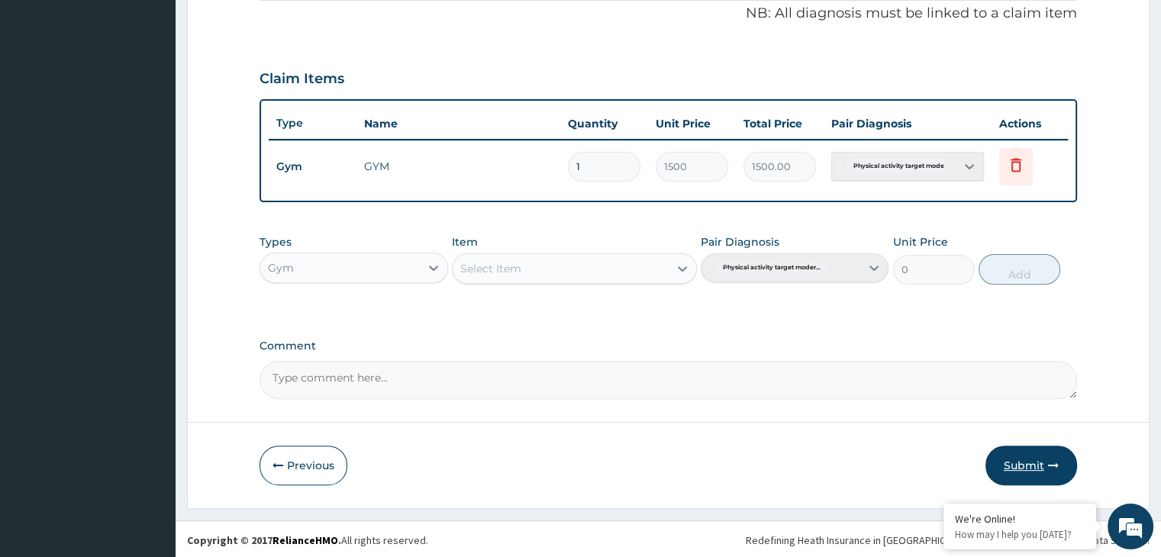
click at [1009, 462] on button "Submit" at bounding box center [1032, 466] width 92 height 40
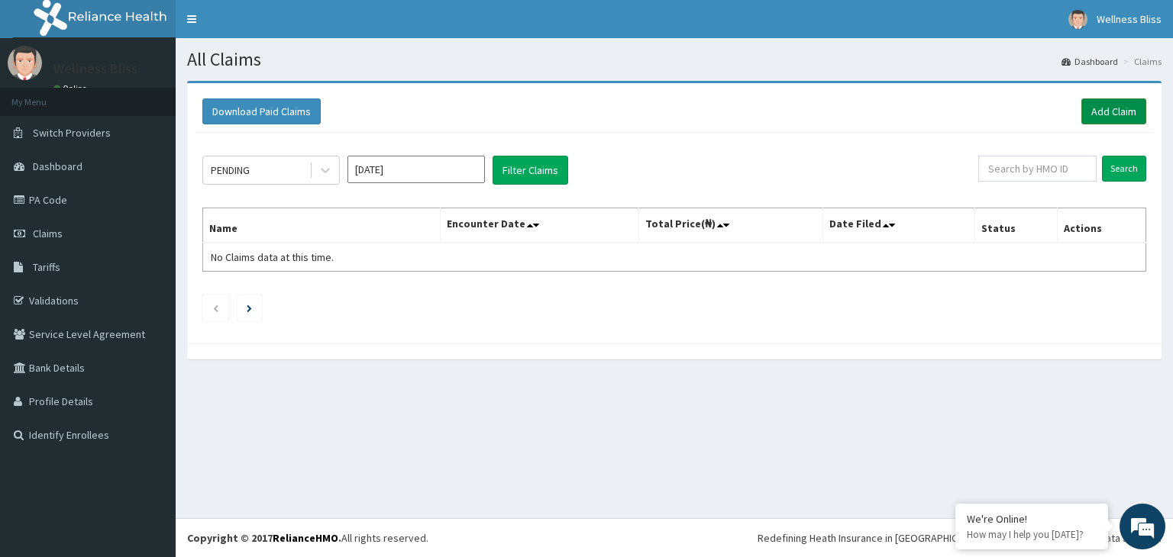
click at [1113, 111] on link "Add Claim" at bounding box center [1113, 111] width 65 height 26
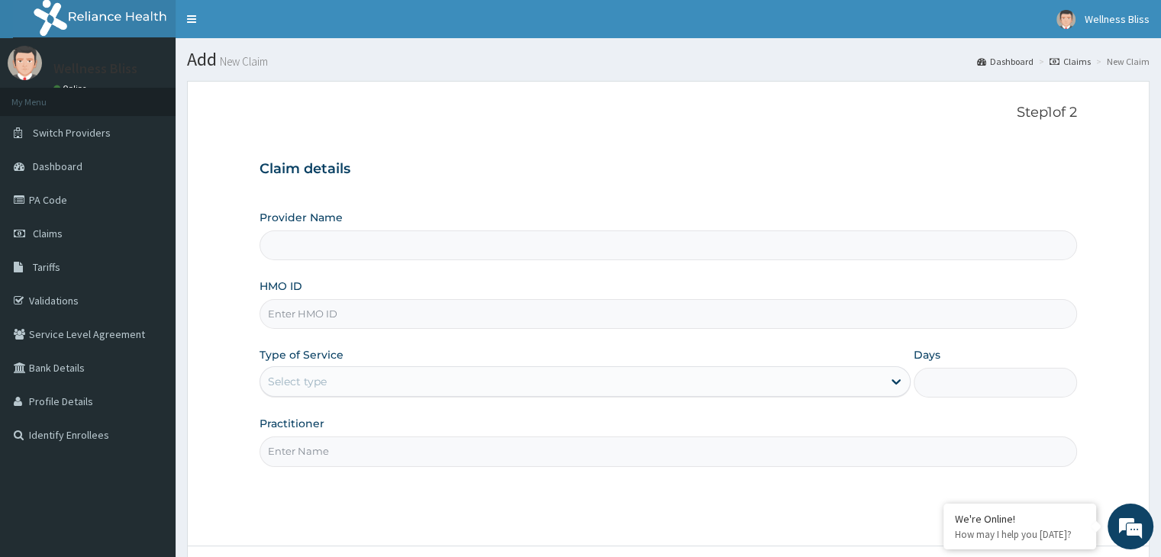
type input "WELLNESS BLISS GYM"
type input "1"
click at [440, 318] on input "HMO ID" at bounding box center [668, 314] width 817 height 30
type input "MOP/10191/B"
click at [324, 463] on input "Practitioner" at bounding box center [668, 452] width 817 height 30
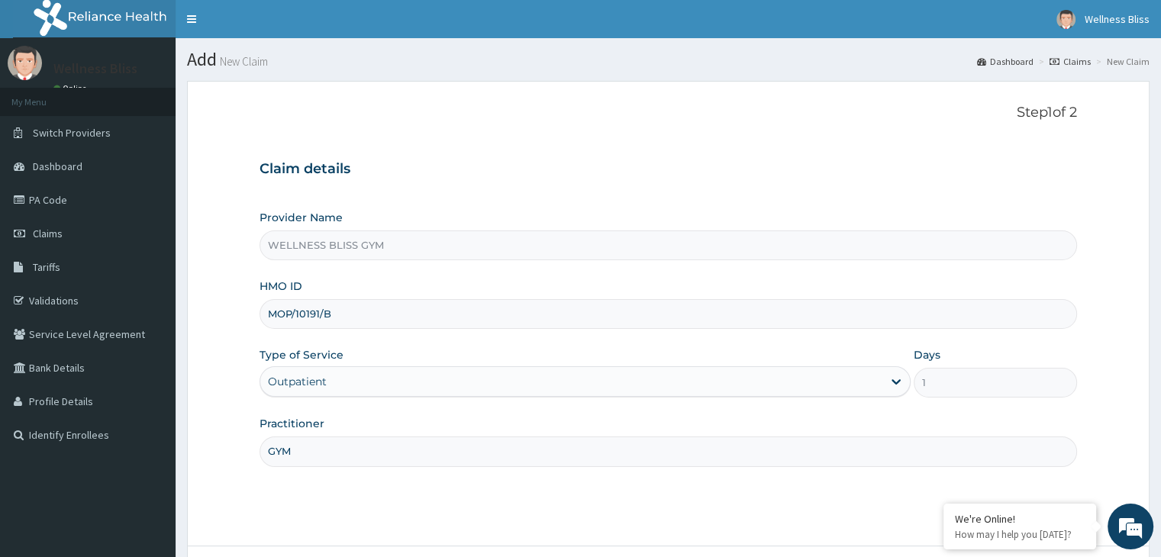
scroll to position [125, 0]
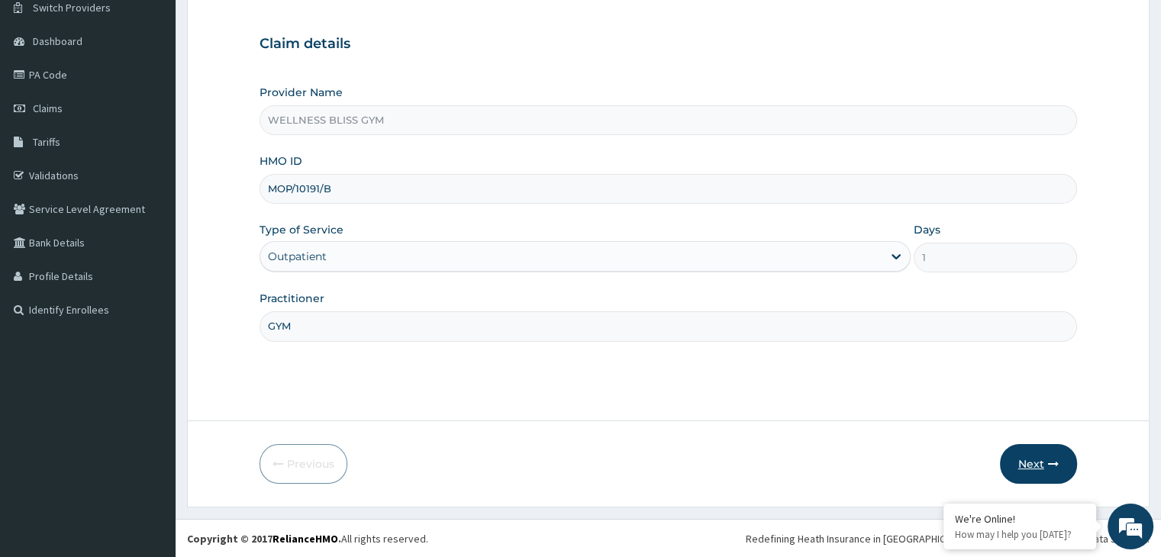
type input "GYM"
click at [1036, 462] on button "Next" at bounding box center [1038, 464] width 77 height 40
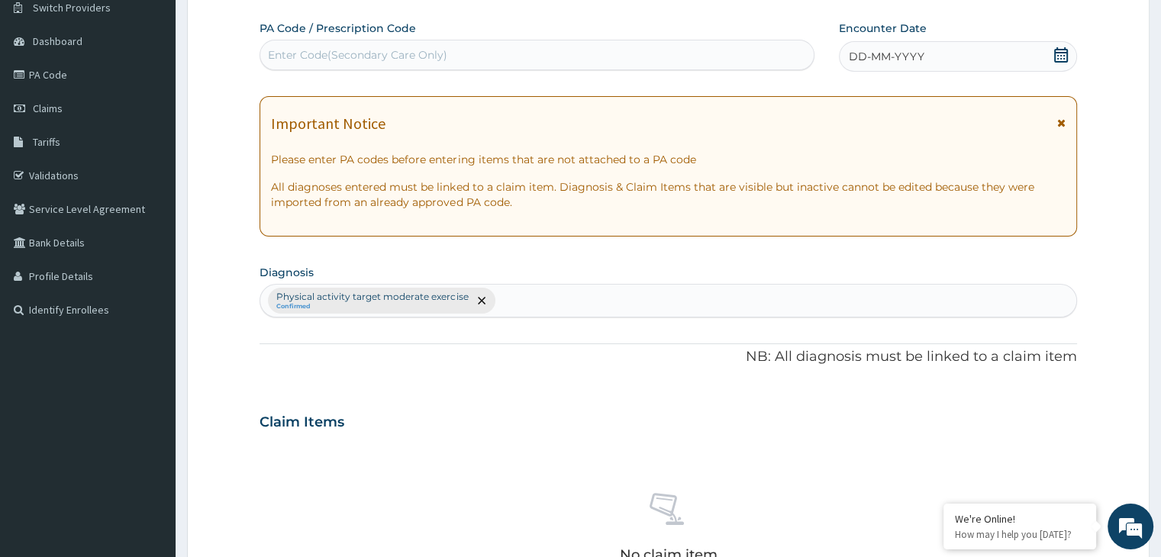
click at [308, 58] on div "Enter Code(Secondary Care Only)" at bounding box center [357, 54] width 179 height 15
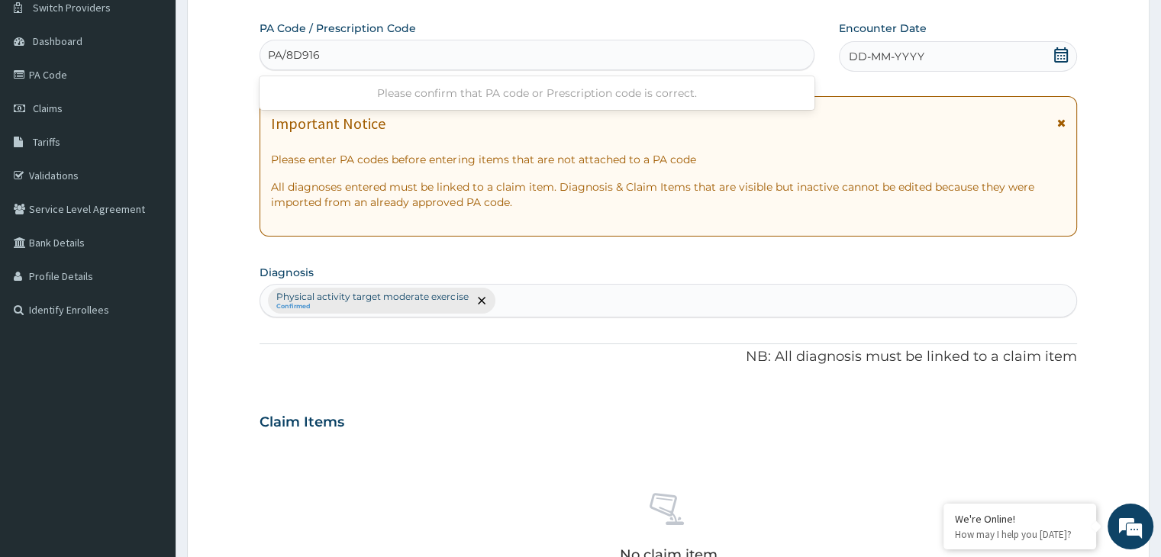
type input "PA/8D9167"
click at [1061, 56] on icon at bounding box center [1061, 54] width 15 height 15
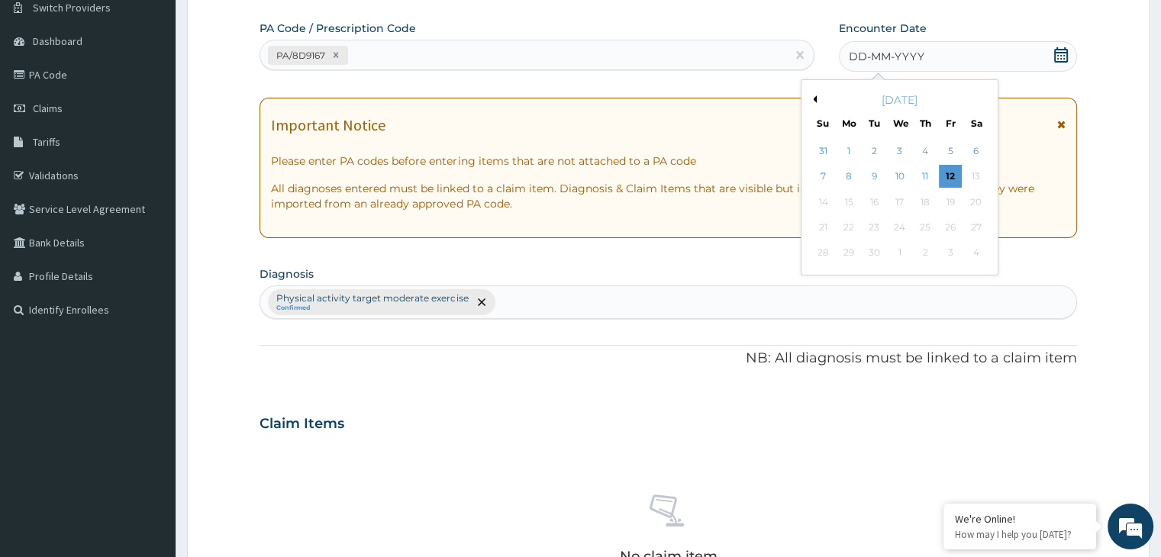
click at [813, 98] on button "Previous Month" at bounding box center [813, 99] width 8 height 8
click at [901, 144] on div "30" at bounding box center [900, 151] width 23 height 23
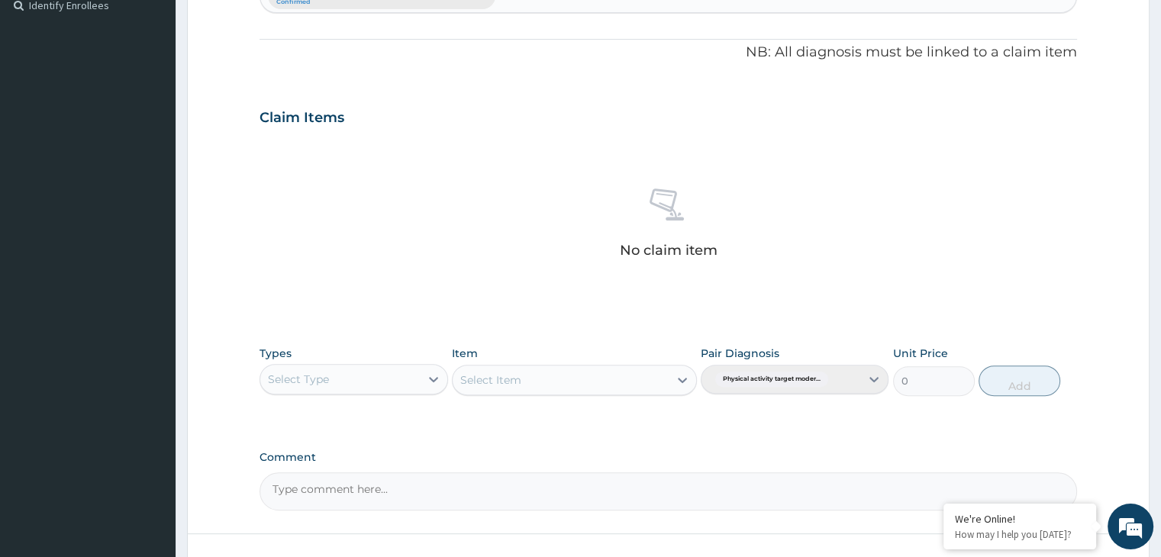
scroll to position [542, 0]
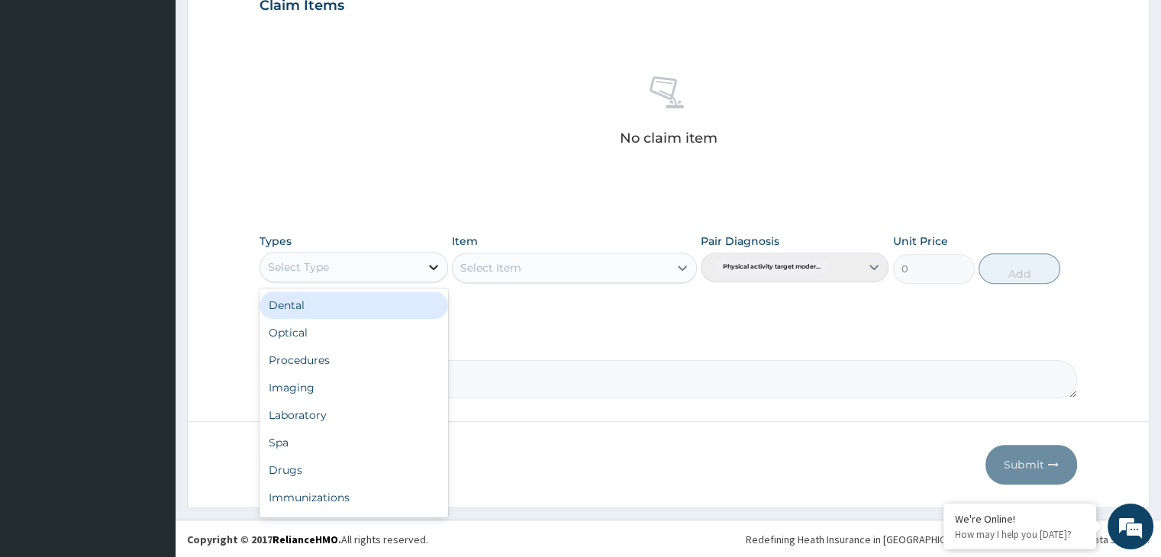
click at [434, 263] on icon at bounding box center [433, 267] width 15 height 15
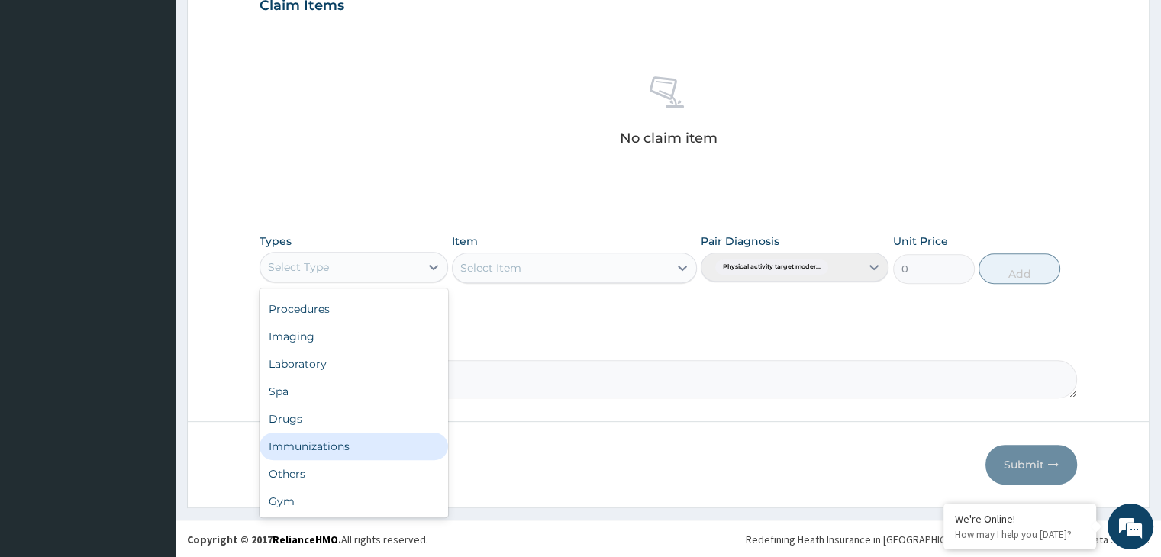
scroll to position [52, 0]
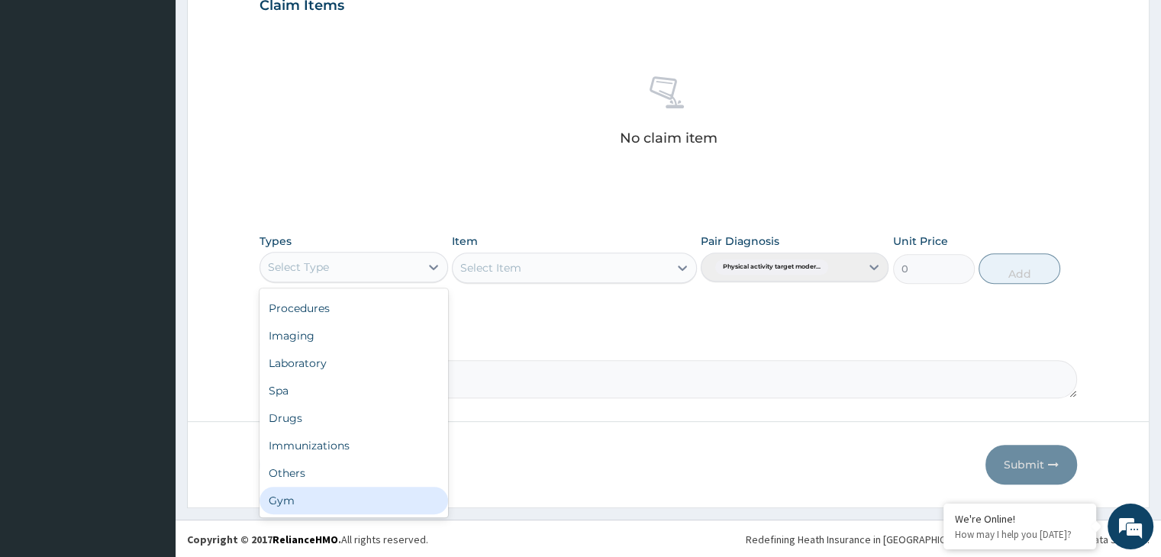
click at [388, 505] on div "Gym" at bounding box center [354, 500] width 188 height 27
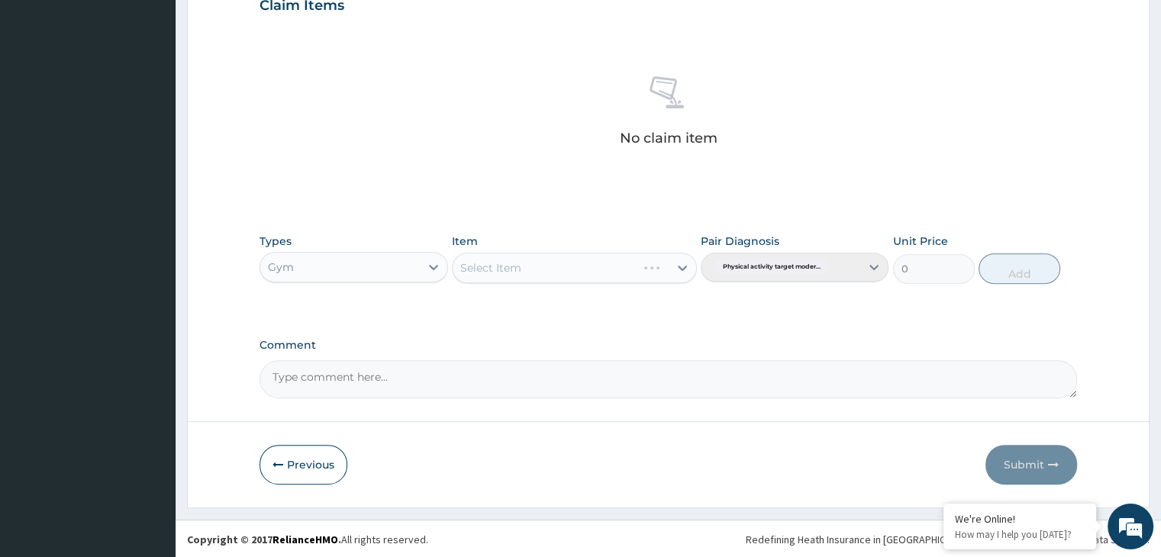
click at [666, 269] on div "Select Item" at bounding box center [574, 268] width 245 height 31
click at [681, 267] on icon at bounding box center [682, 268] width 9 height 5
click at [629, 308] on div "GYM" at bounding box center [574, 305] width 245 height 27
click at [1029, 260] on button "Add" at bounding box center [1020, 268] width 82 height 31
type input "0"
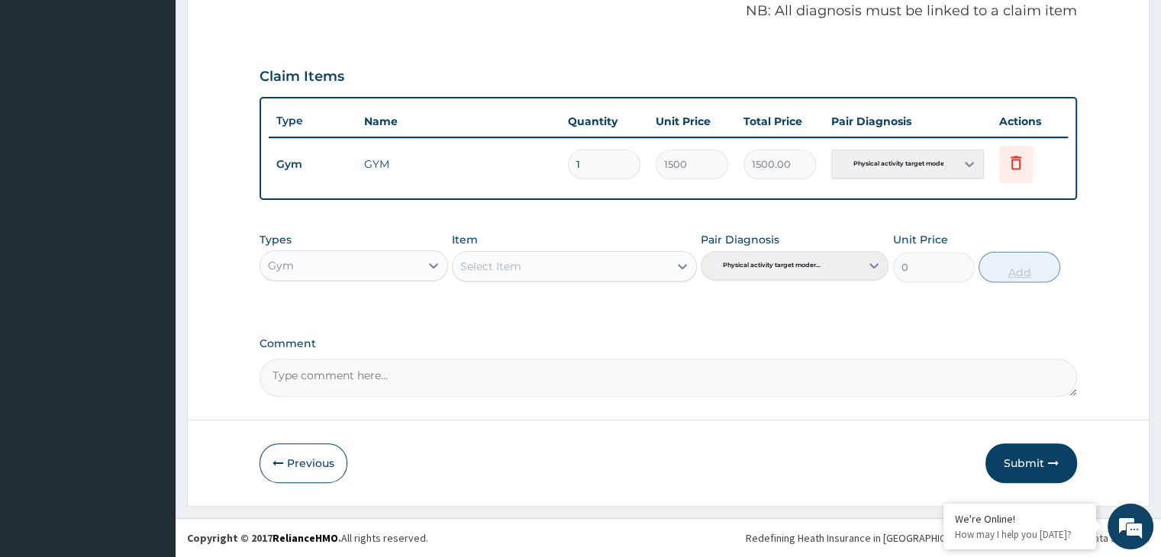
scroll to position [469, 0]
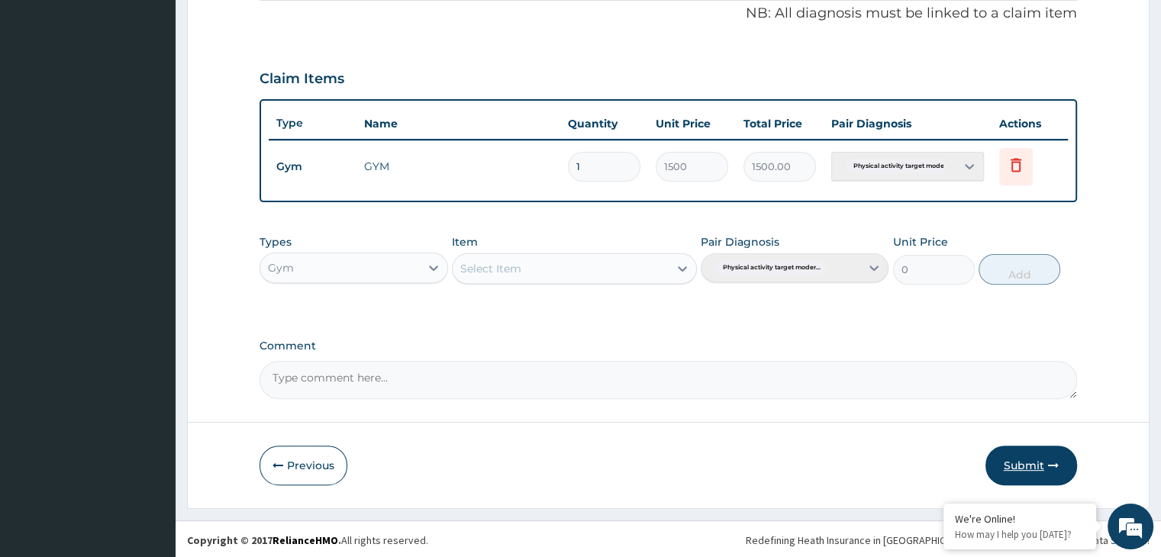
click at [1020, 466] on button "Submit" at bounding box center [1032, 466] width 92 height 40
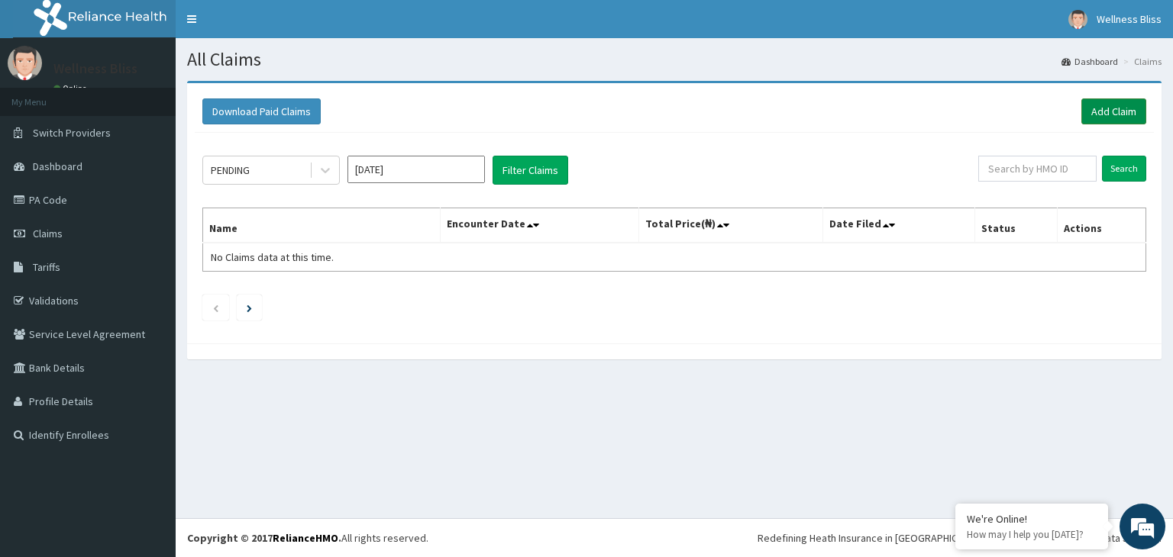
click at [1121, 101] on link "Add Claim" at bounding box center [1113, 111] width 65 height 26
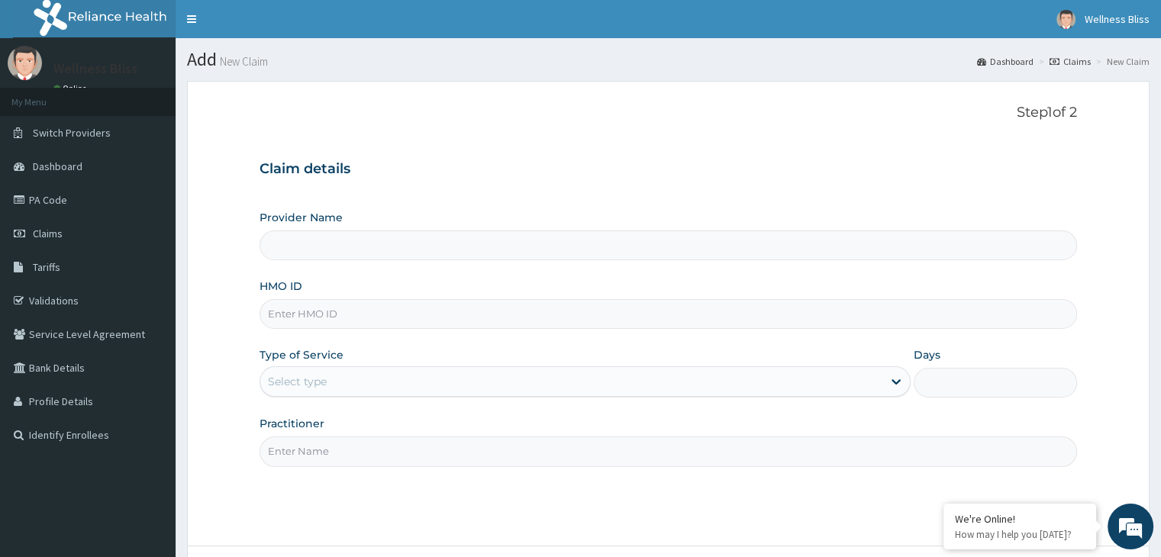
click at [325, 307] on input "HMO ID" at bounding box center [668, 314] width 817 height 30
type input "WELLNESS BLISS GYM"
type input "1"
type input "CCR/10012/A"
click at [304, 457] on input "Practitioner" at bounding box center [668, 452] width 817 height 30
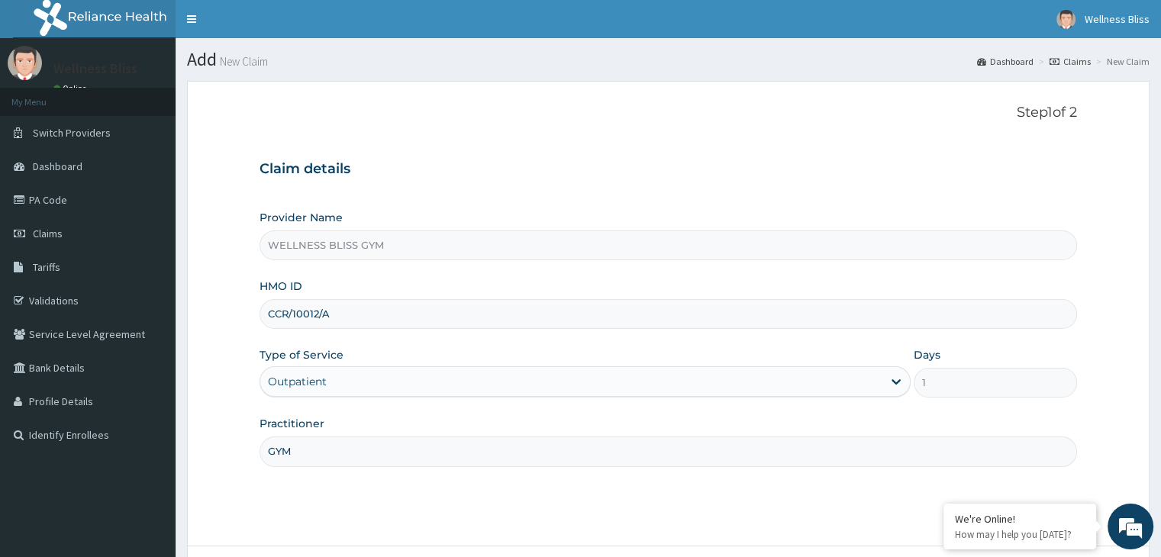
scroll to position [125, 0]
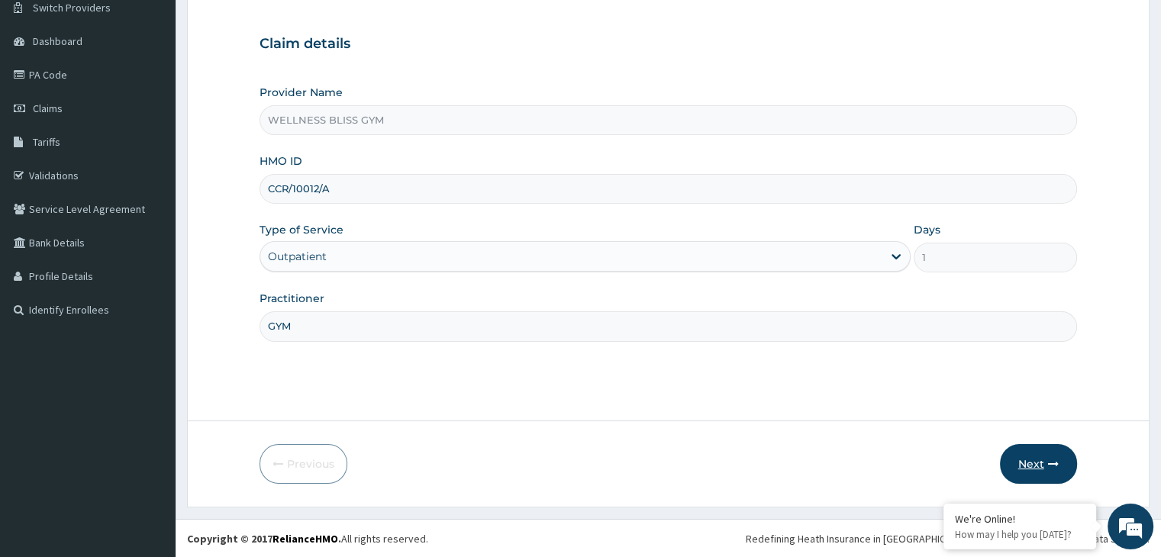
type input "GYM"
click at [1038, 459] on button "Next" at bounding box center [1038, 464] width 77 height 40
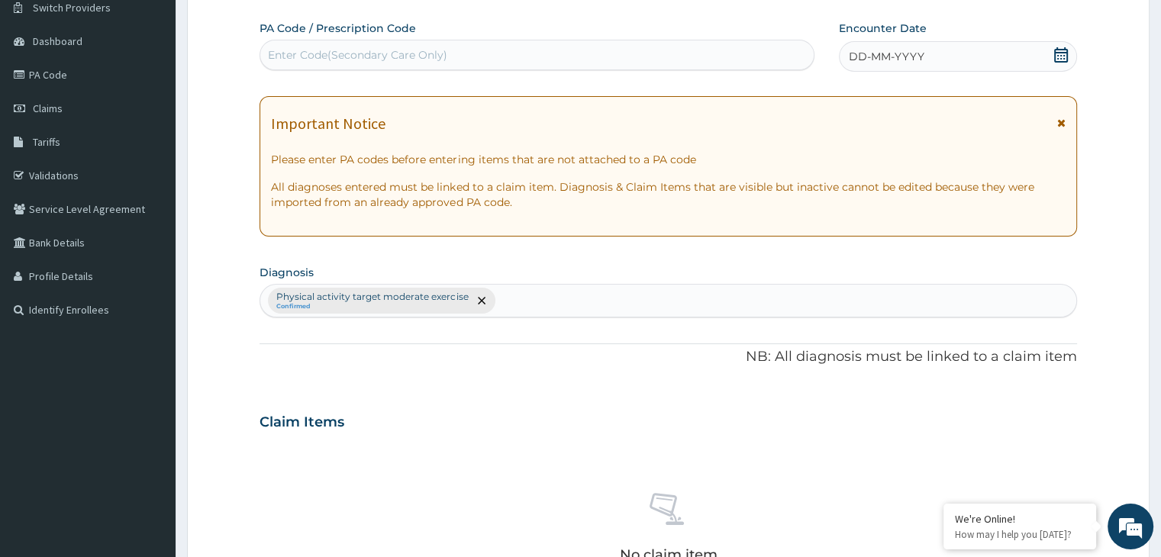
click at [317, 47] on div "Enter Code(Secondary Care Only)" at bounding box center [357, 54] width 179 height 15
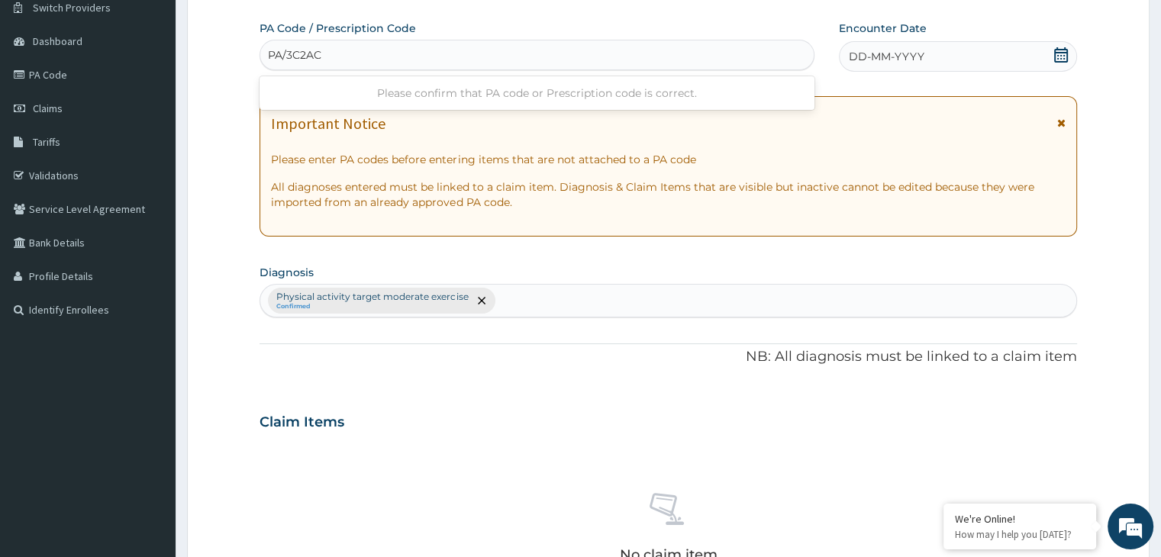
type input "PA/3C2ACA"
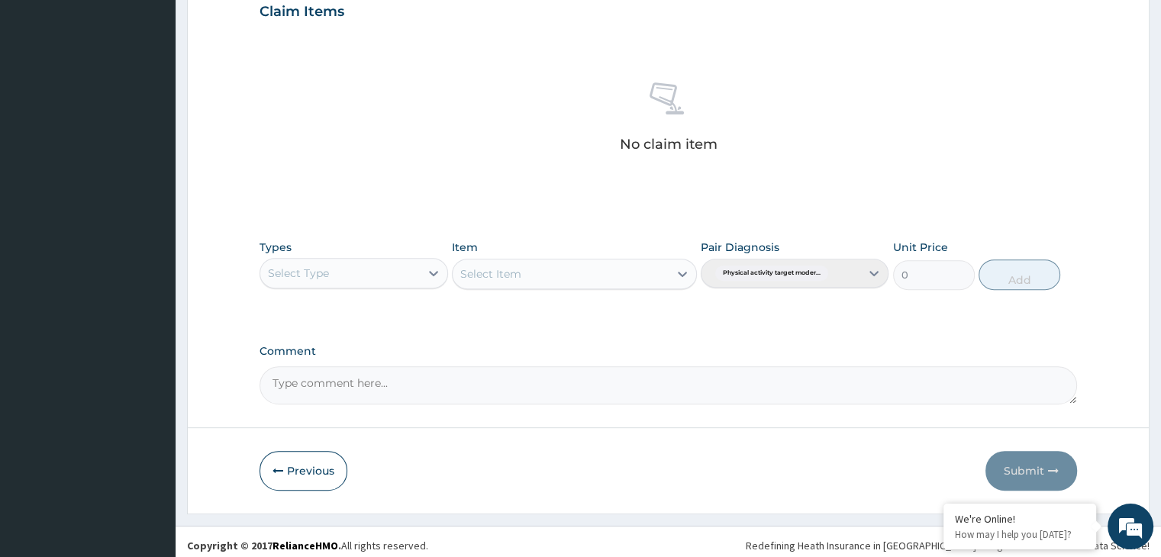
scroll to position [556, 0]
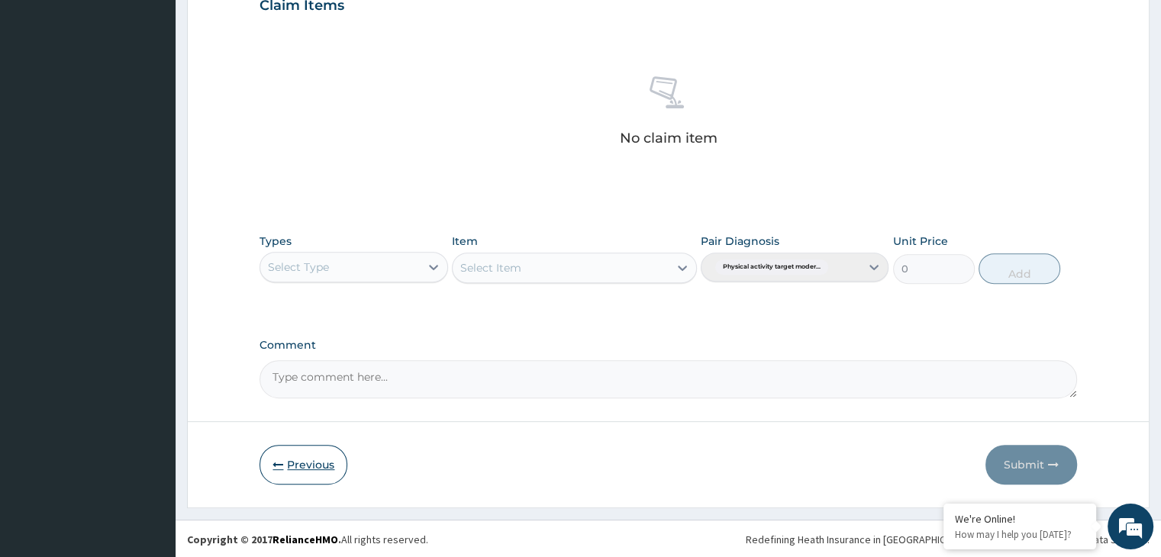
click at [276, 450] on button "Previous" at bounding box center [304, 465] width 88 height 40
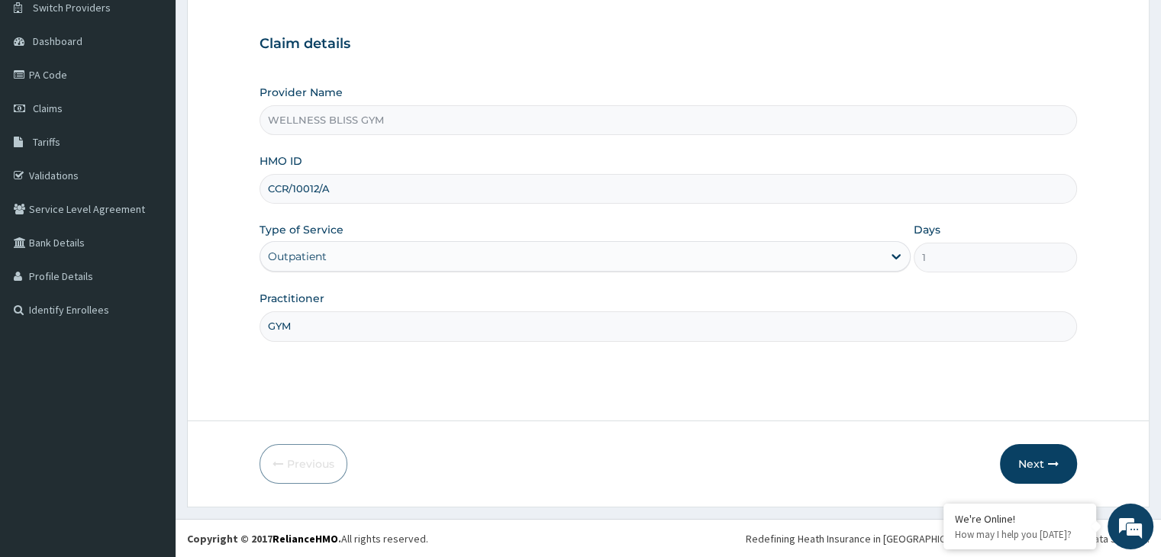
drag, startPoint x: 335, startPoint y: 192, endPoint x: 253, endPoint y: 197, distance: 82.6
click at [253, 197] on form "Step 1 of 2 Claim details Provider Name WELLNESS BLISS GYM HMO ID CCR/10012/A T…" at bounding box center [668, 232] width 963 height 552
type input "MOP/10191/B"
click at [1034, 473] on button "Next" at bounding box center [1038, 464] width 77 height 40
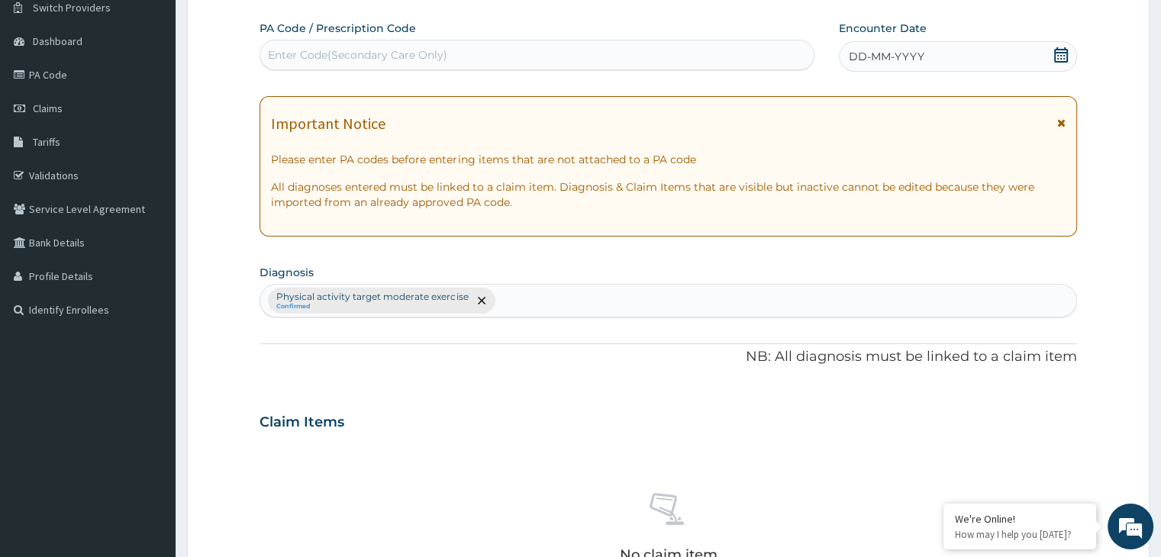
click at [396, 60] on div "Enter Code(Secondary Care Only)" at bounding box center [357, 54] width 179 height 15
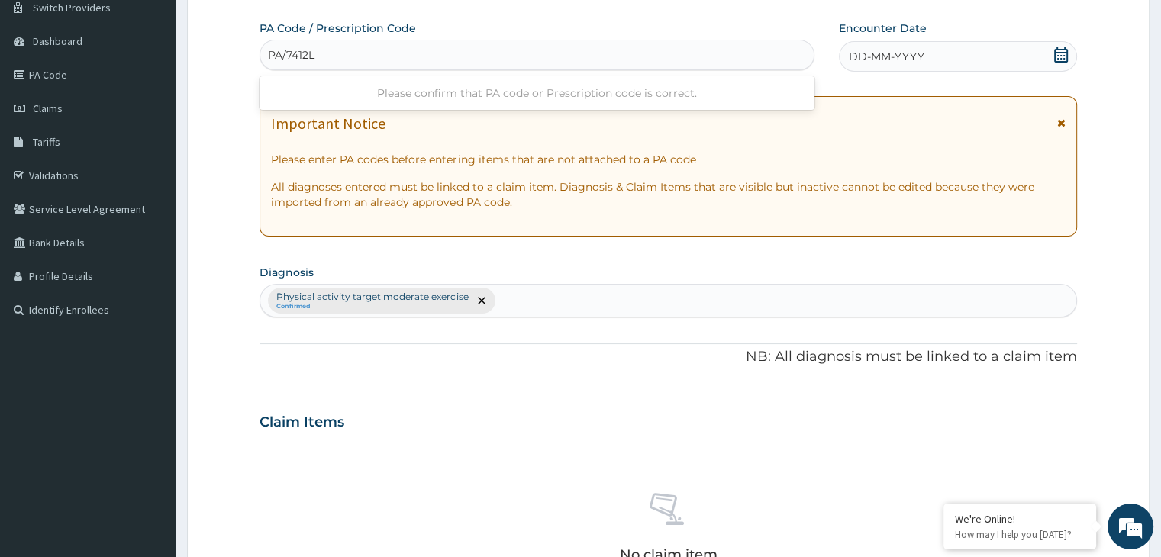
type input "PA/7412LE"
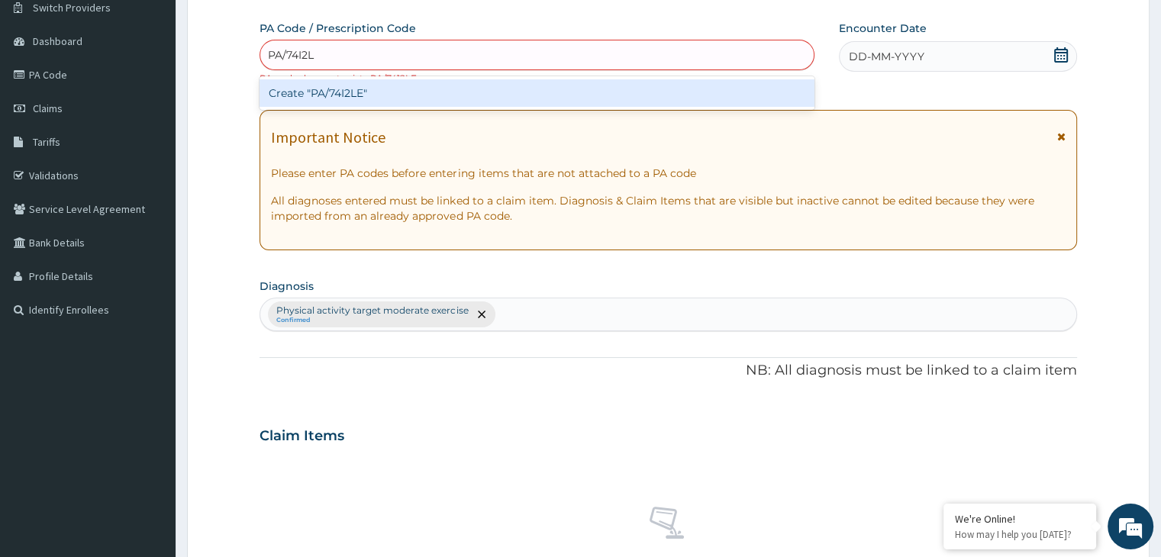
type input "PA/74I2LE"
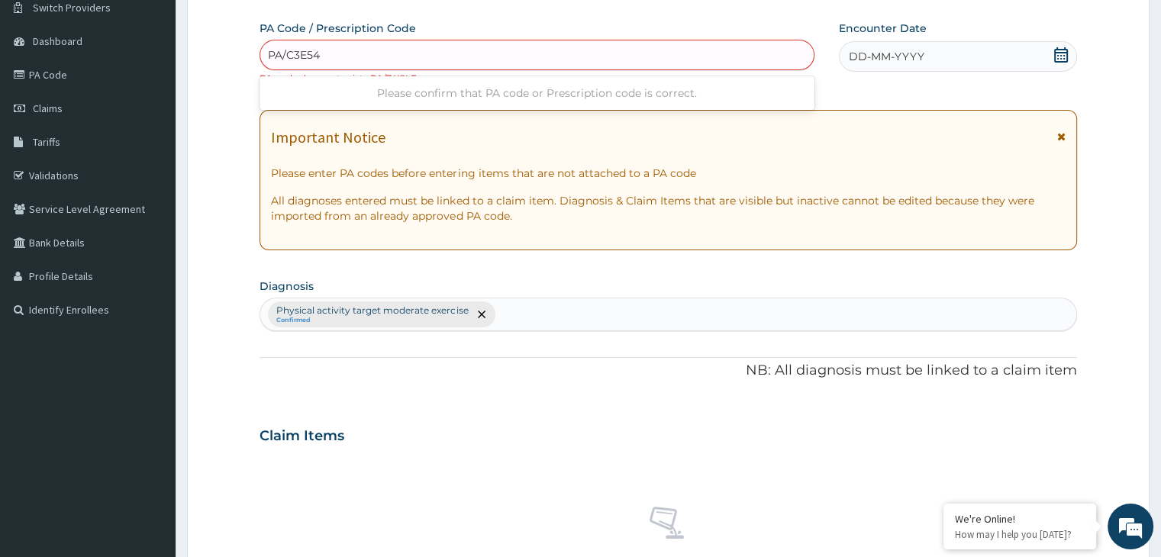
type input "PA/C3E54E"
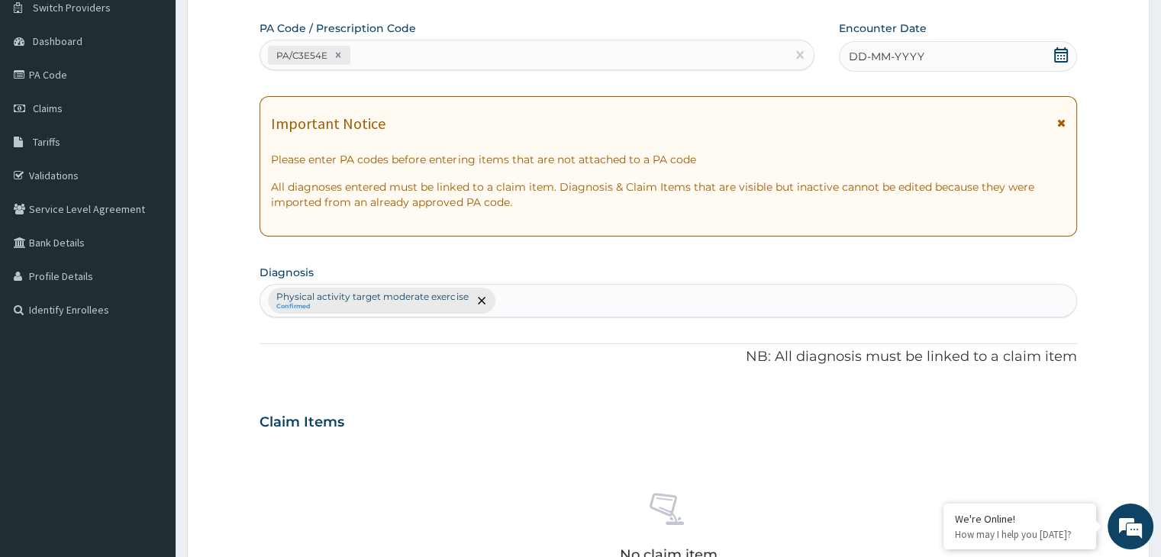
click at [1057, 56] on icon at bounding box center [1061, 54] width 15 height 15
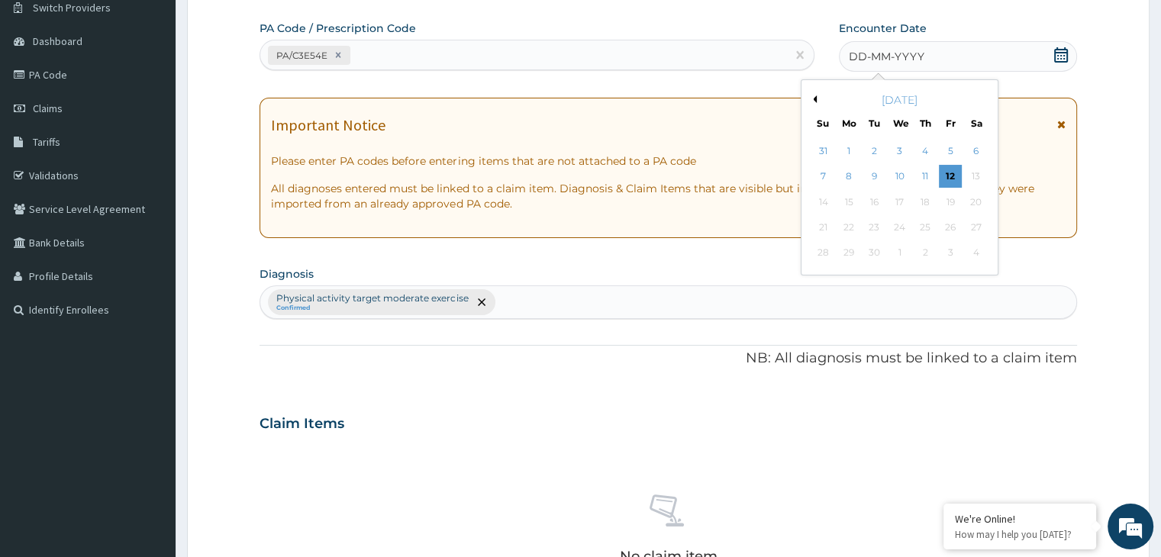
click at [816, 98] on div "September 2025" at bounding box center [900, 99] width 184 height 15
click at [815, 97] on button "Previous Month" at bounding box center [813, 99] width 8 height 8
click at [928, 173] on div "7" at bounding box center [925, 177] width 23 height 23
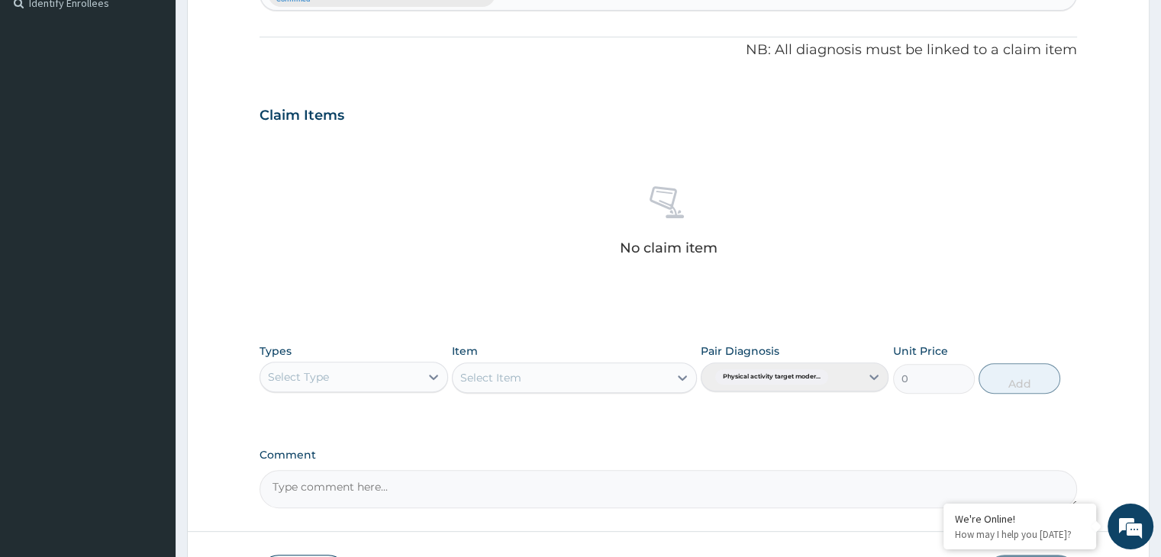
scroll to position [542, 0]
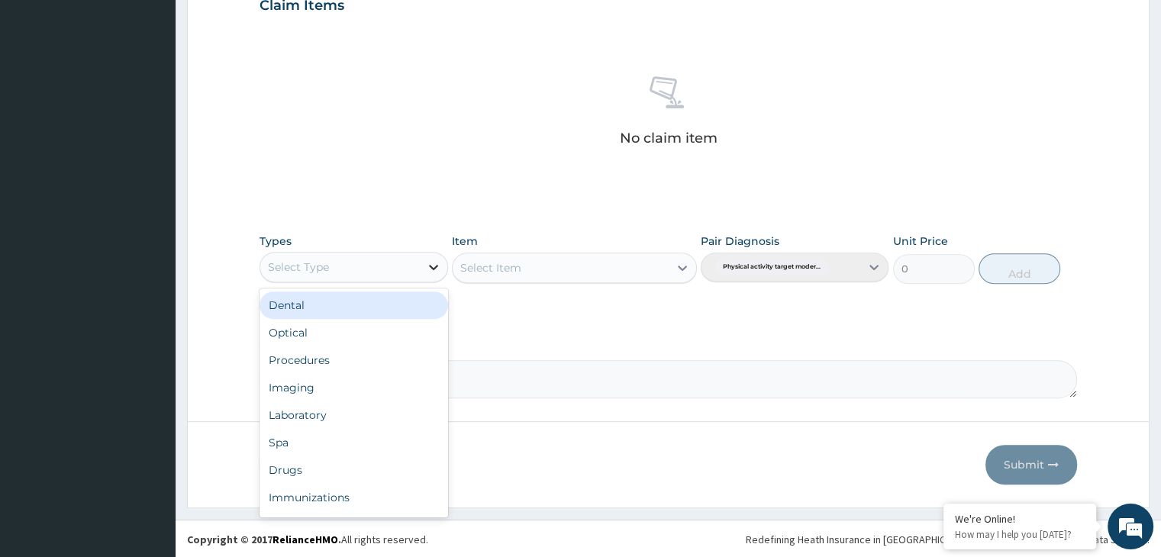
click at [428, 261] on icon at bounding box center [433, 267] width 15 height 15
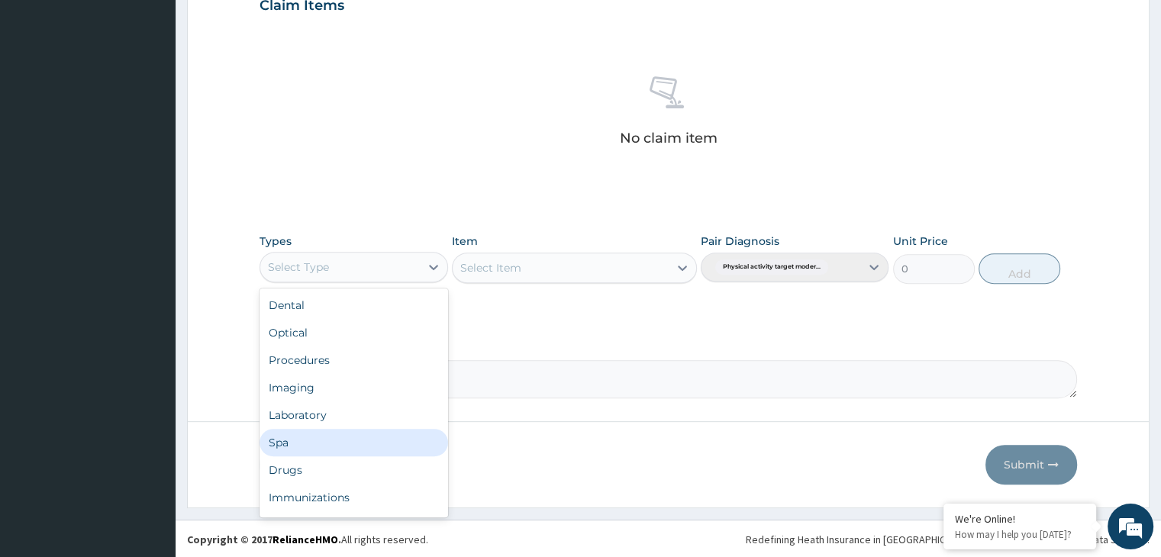
scroll to position [52, 0]
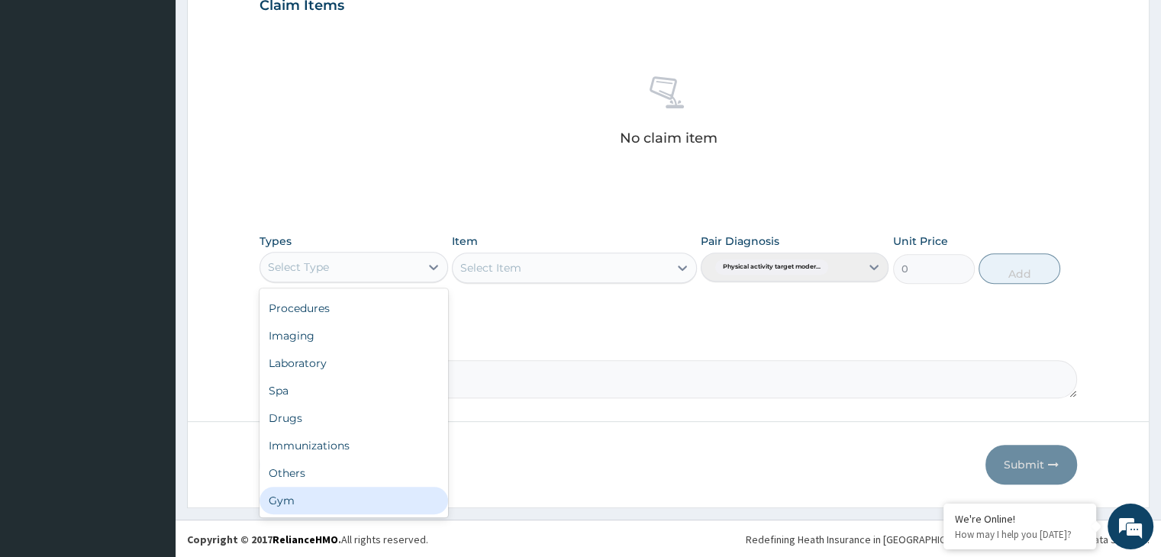
click at [304, 509] on div "Gym" at bounding box center [354, 500] width 188 height 27
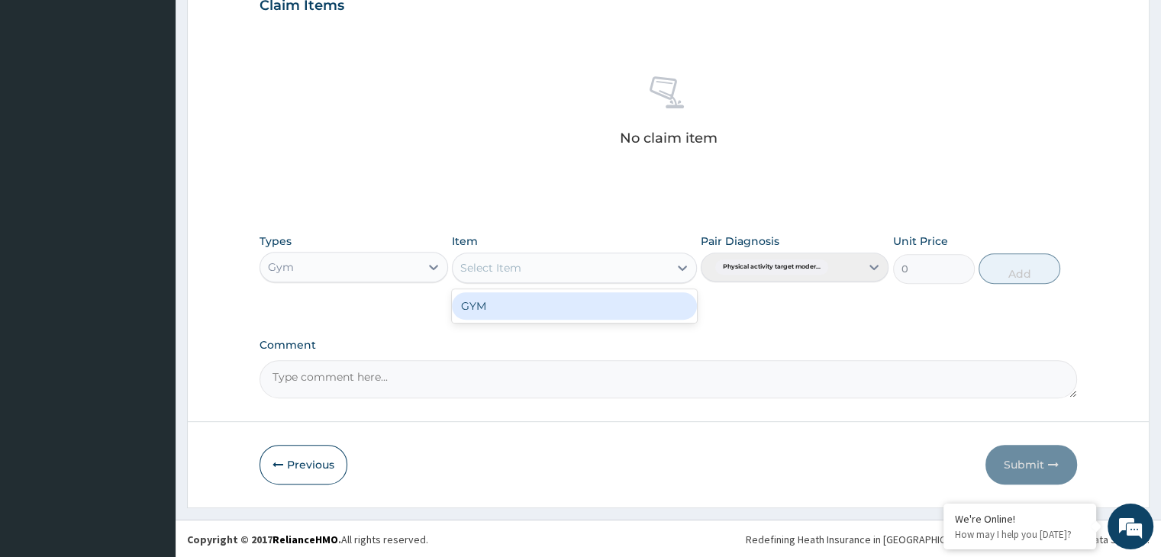
click at [686, 270] on icon at bounding box center [682, 267] width 15 height 15
click at [626, 303] on div "GYM" at bounding box center [574, 305] width 245 height 27
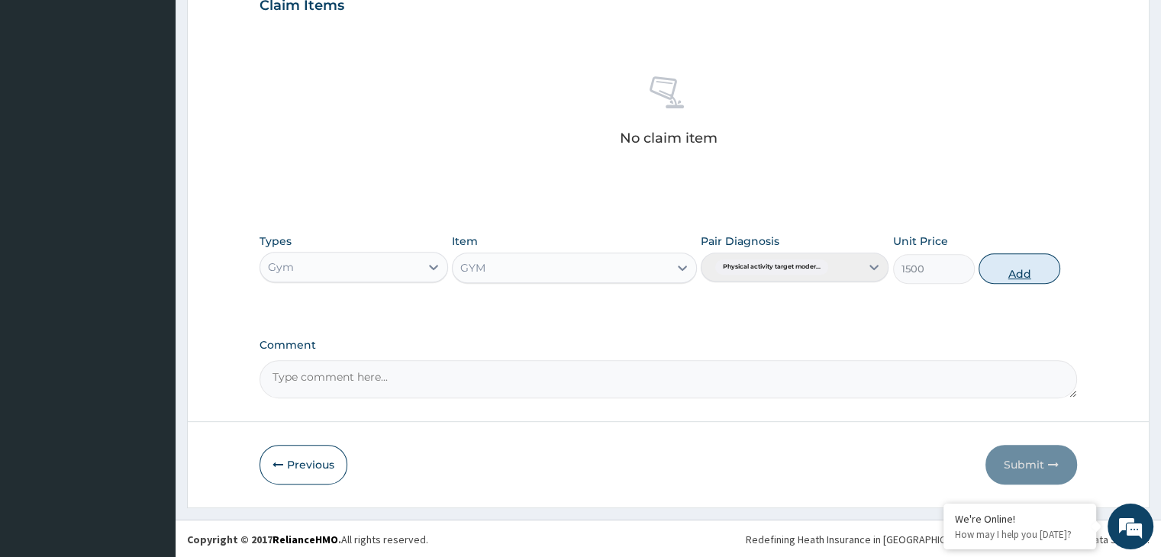
click at [1031, 268] on button "Add" at bounding box center [1020, 268] width 82 height 31
type input "0"
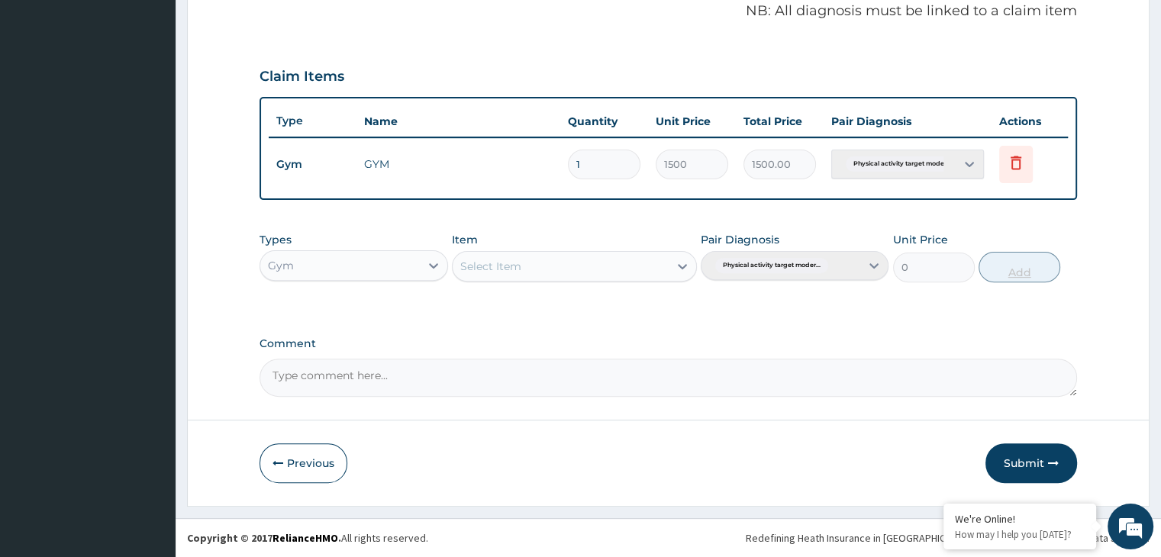
scroll to position [469, 0]
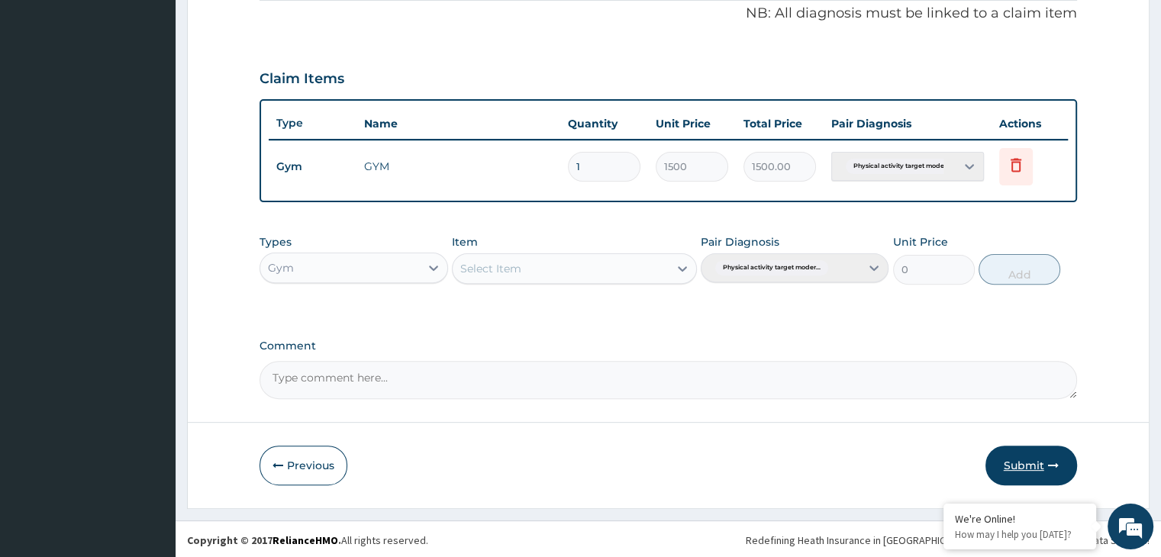
click at [1028, 462] on button "Submit" at bounding box center [1032, 466] width 92 height 40
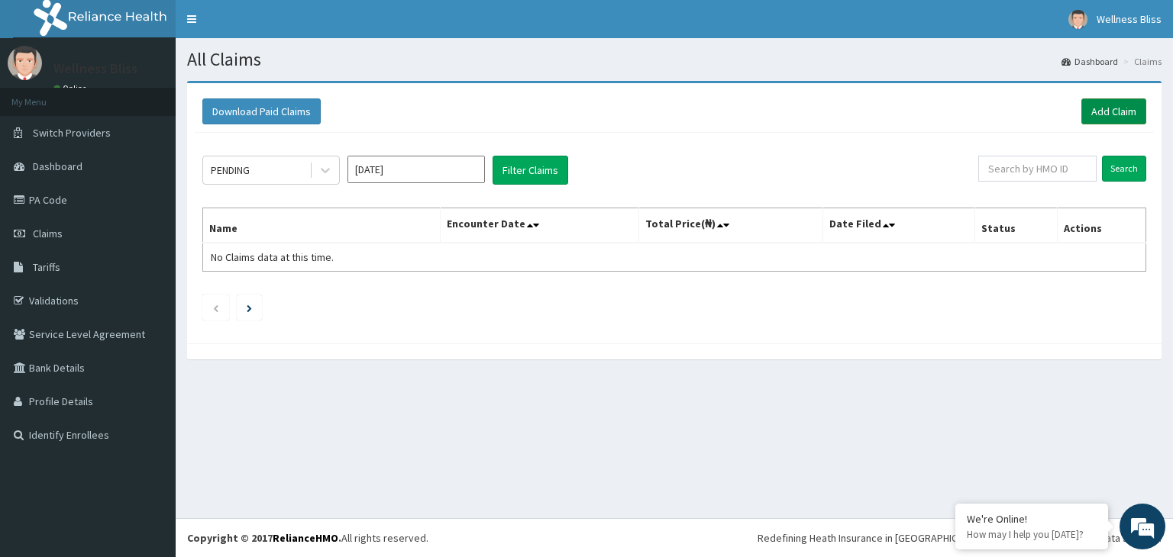
click at [1116, 115] on link "Add Claim" at bounding box center [1113, 111] width 65 height 26
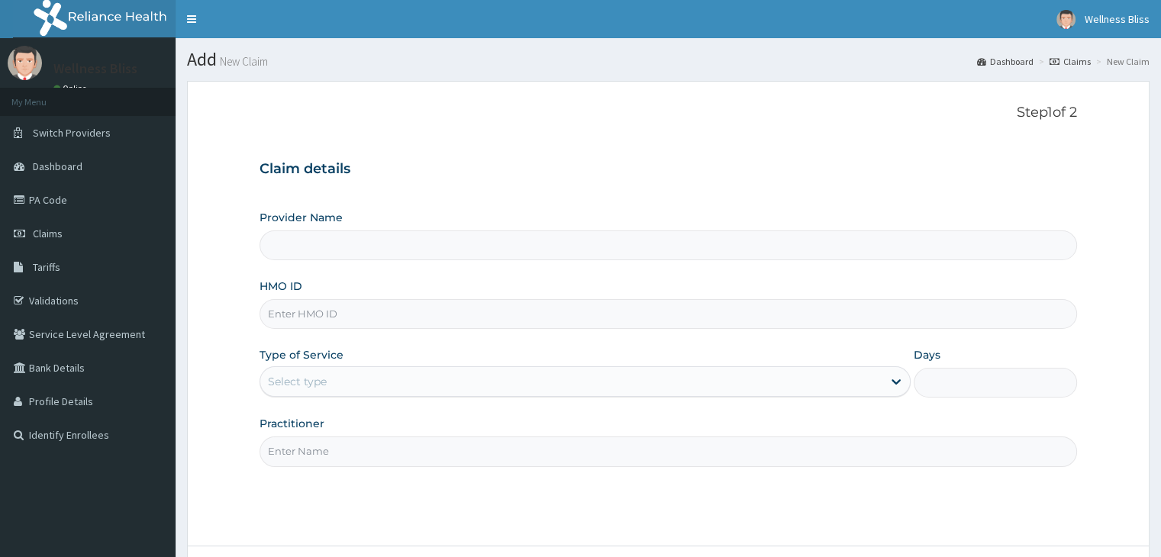
click at [530, 324] on input "HMO ID" at bounding box center [668, 314] width 817 height 30
type input "WELLNESS BLISS GYM"
type input "1"
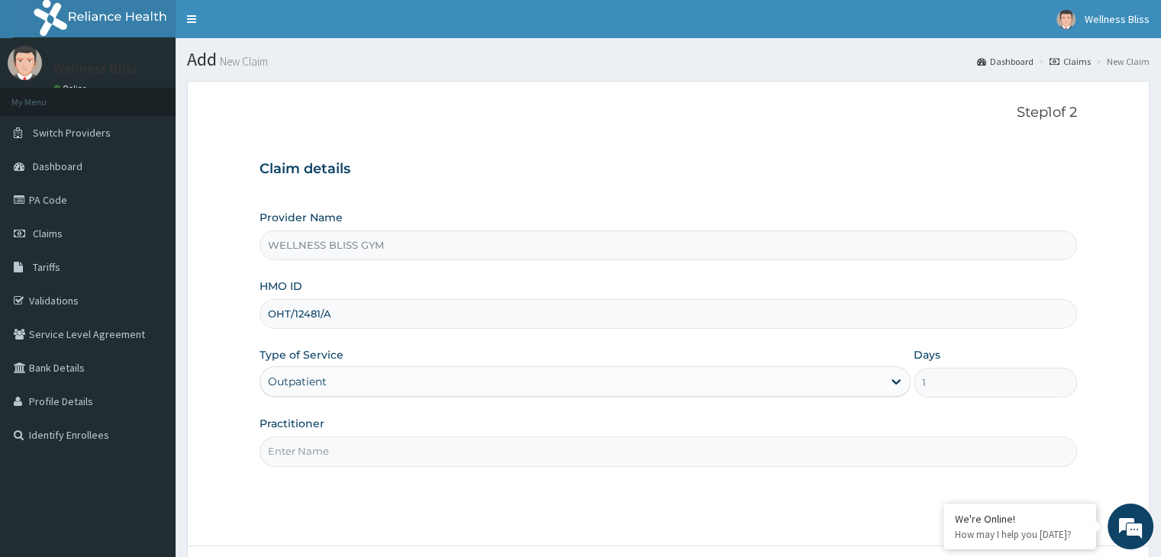
type input "OHT/12481/A"
click at [453, 448] on input "Practitioner" at bounding box center [668, 452] width 817 height 30
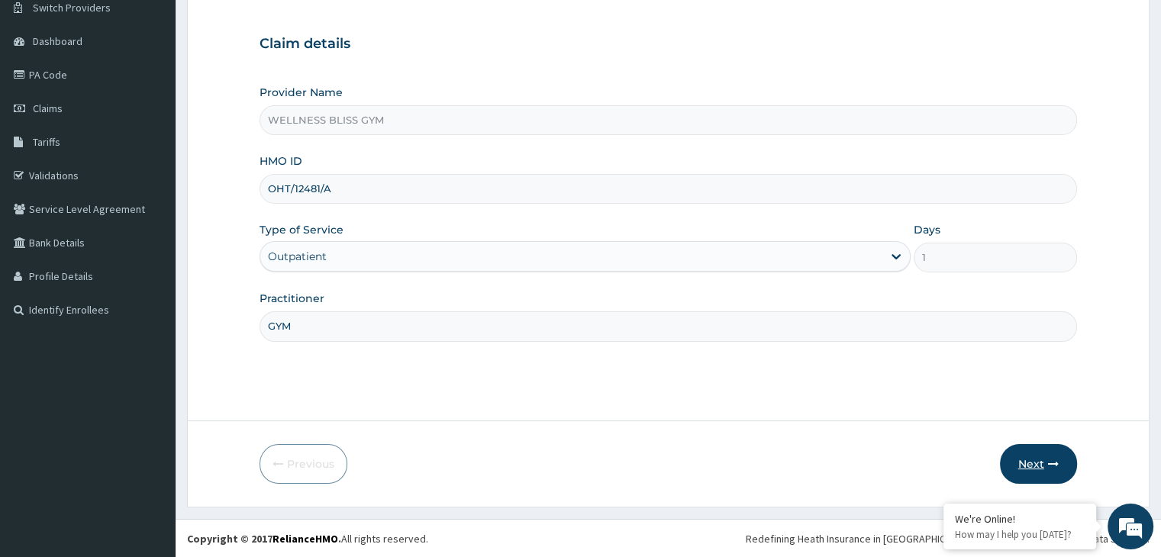
type input "GYM"
click at [1035, 462] on button "Next" at bounding box center [1038, 464] width 77 height 40
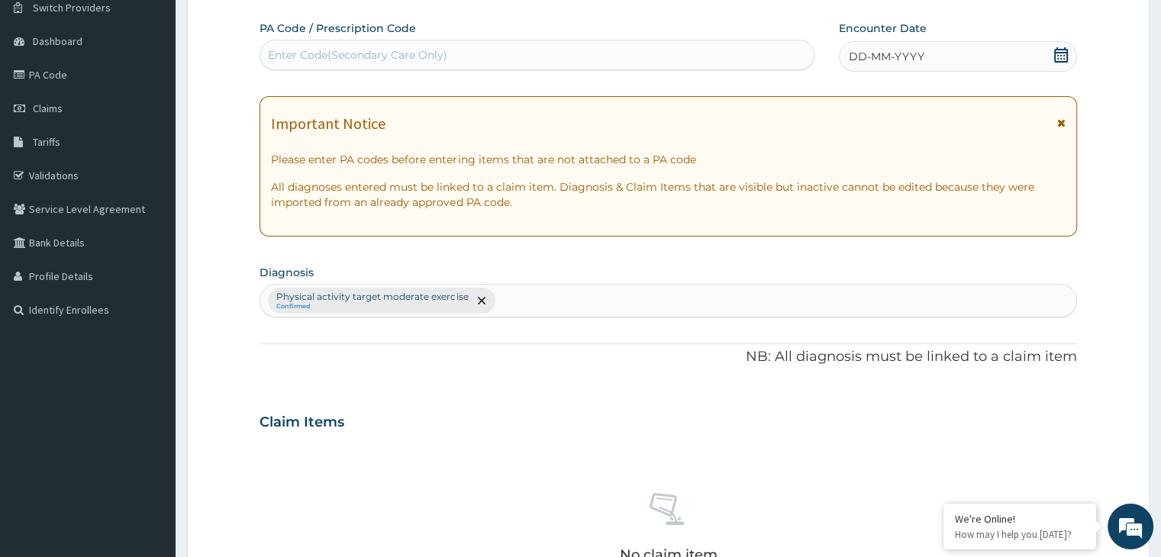
click at [348, 55] on div "Enter Code(Secondary Care Only)" at bounding box center [357, 54] width 179 height 15
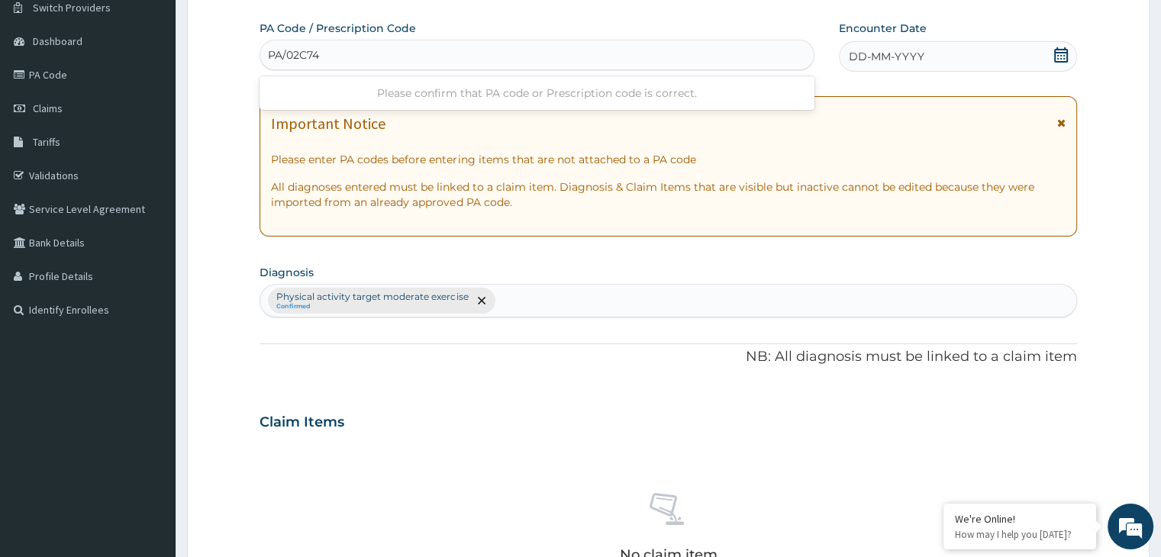
type input "PA/02C743"
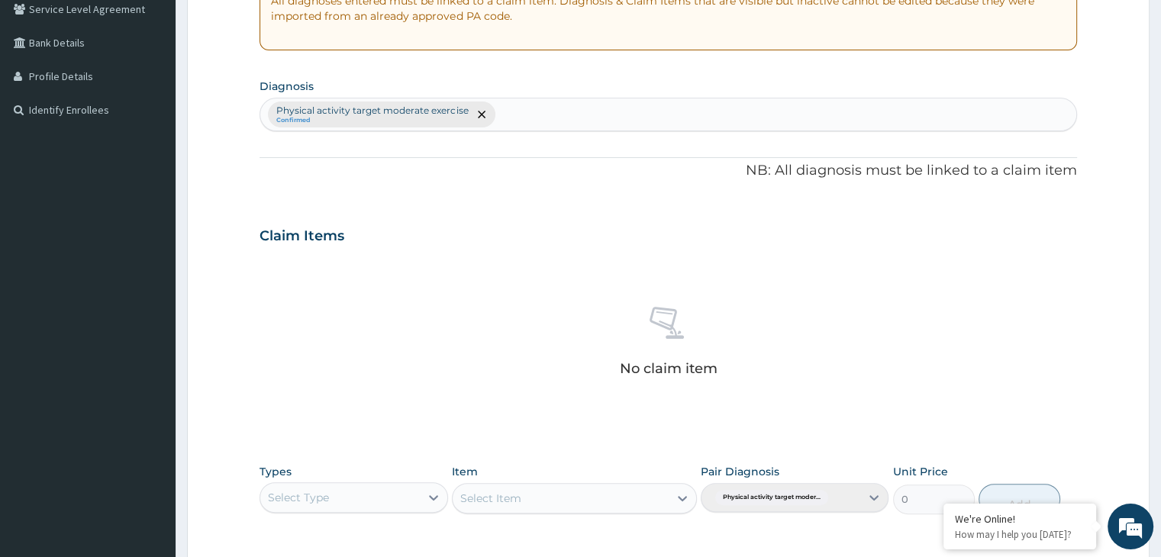
click at [321, 450] on div "PA Code / Prescription Code option Create "PA/02C743", selected. Select is focu…" at bounding box center [668, 225] width 817 height 809
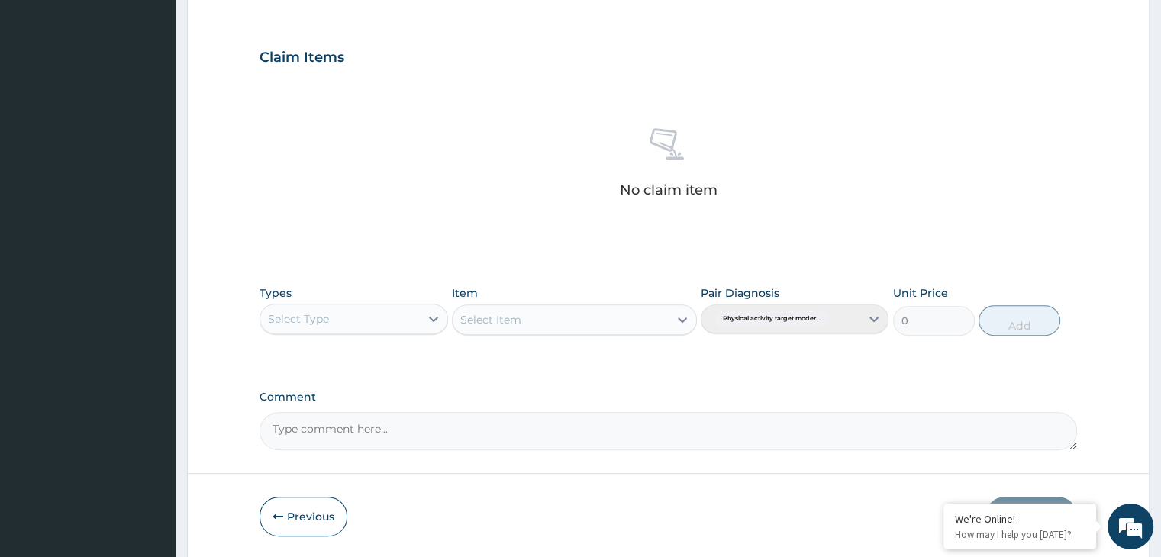
scroll to position [556, 0]
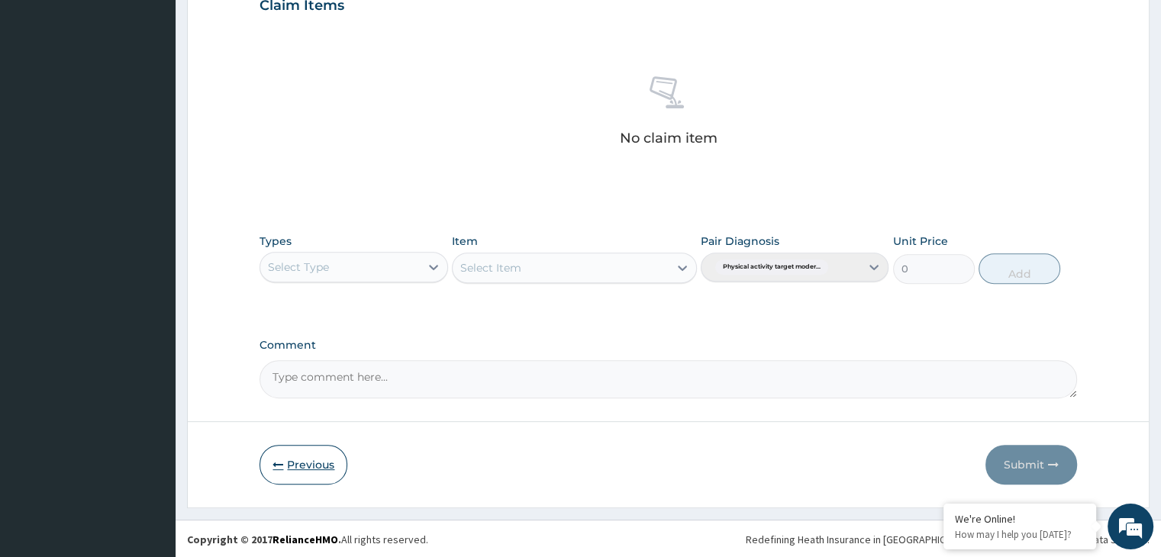
click at [300, 463] on button "Previous" at bounding box center [304, 465] width 88 height 40
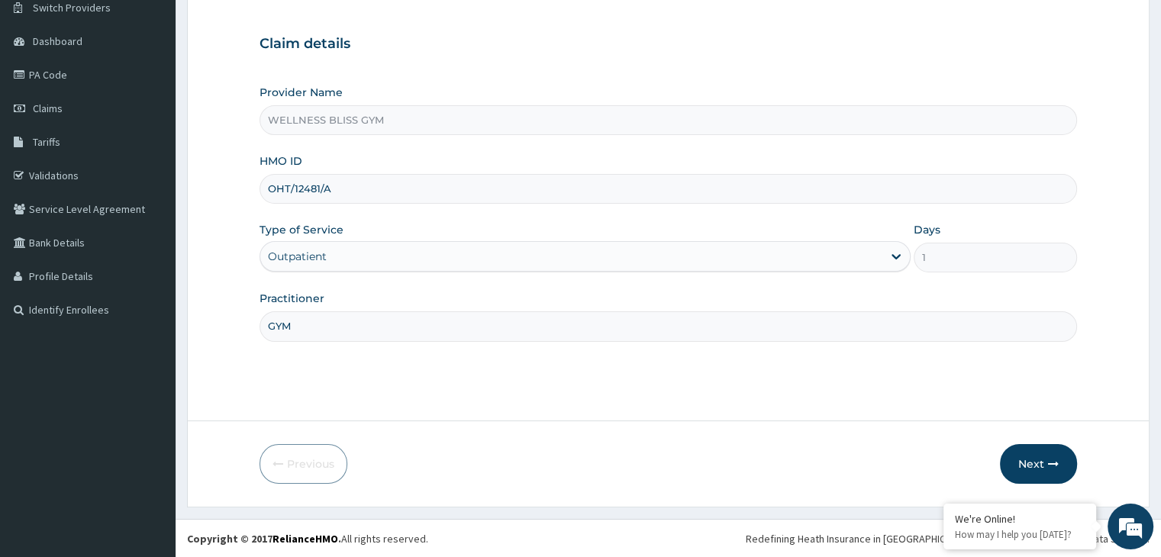
click at [334, 184] on input "OHT/12481/A" at bounding box center [668, 189] width 817 height 30
type input "O"
type input "ABP/10081/A"
click at [1036, 467] on button "Next" at bounding box center [1038, 464] width 77 height 40
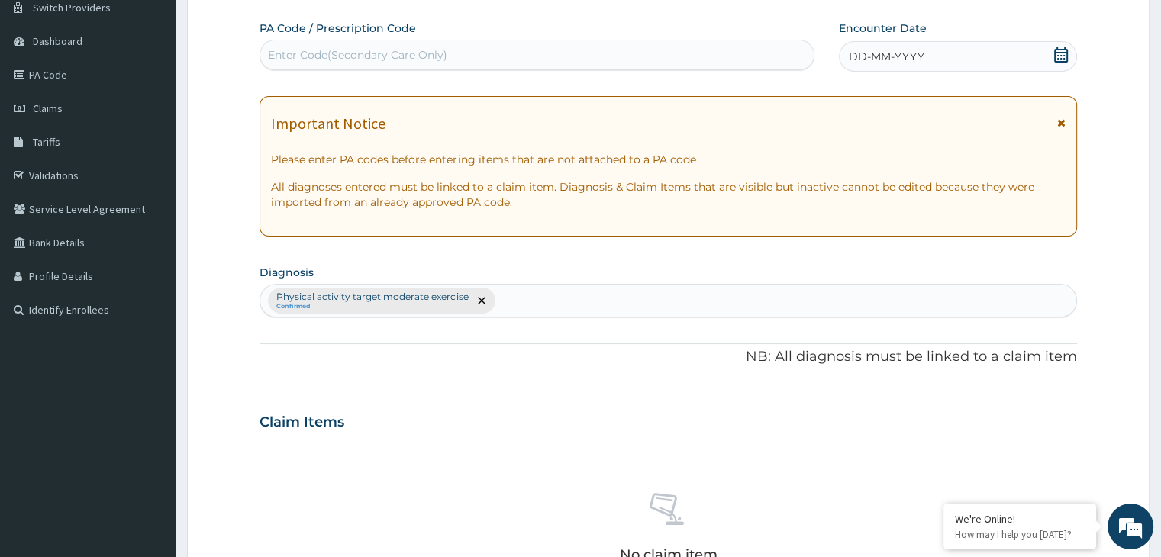
click at [364, 60] on div "Enter Code(Secondary Care Only)" at bounding box center [357, 54] width 179 height 15
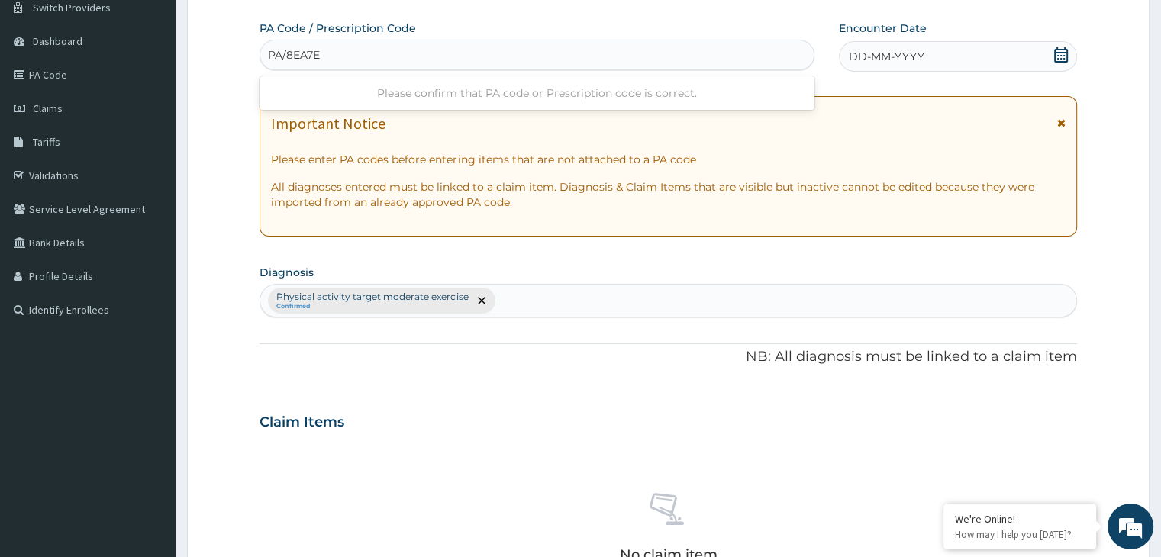
type input "PA/8EA7E0"
click at [1058, 47] on icon at bounding box center [1061, 54] width 14 height 15
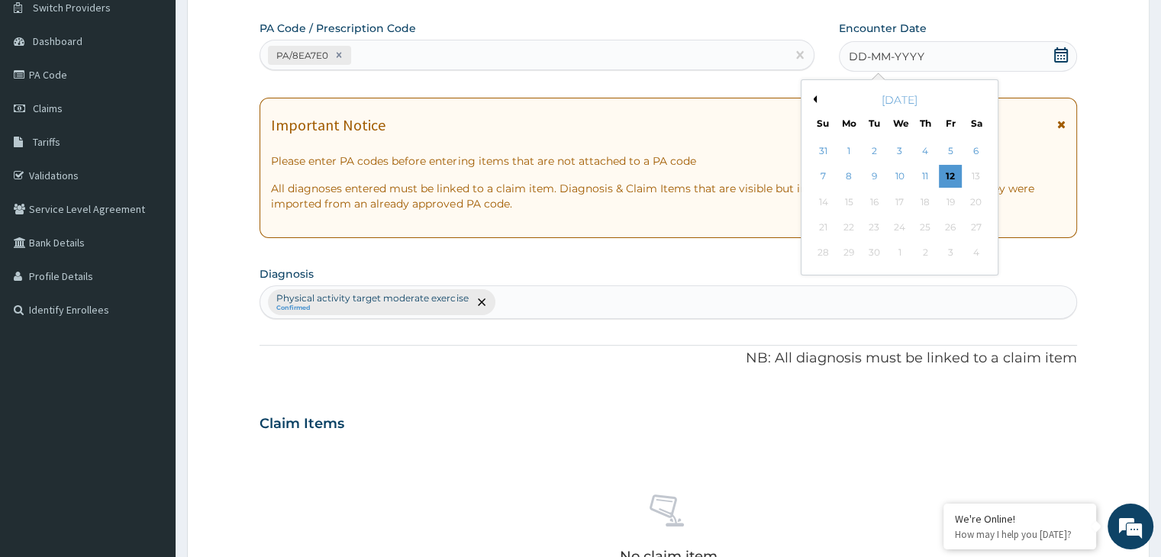
click at [819, 96] on div "[DATE]" at bounding box center [900, 99] width 184 height 15
click at [815, 102] on div "September 2025" at bounding box center [900, 99] width 184 height 15
click at [815, 98] on button "Previous Month" at bounding box center [813, 99] width 8 height 8
click at [820, 197] on div "10" at bounding box center [823, 202] width 23 height 23
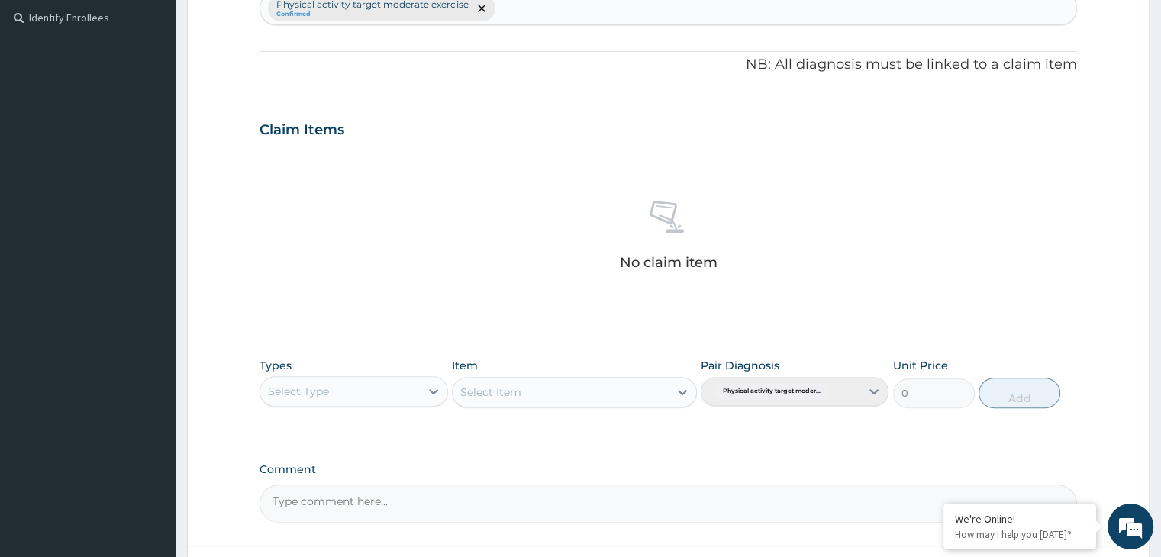
scroll to position [542, 0]
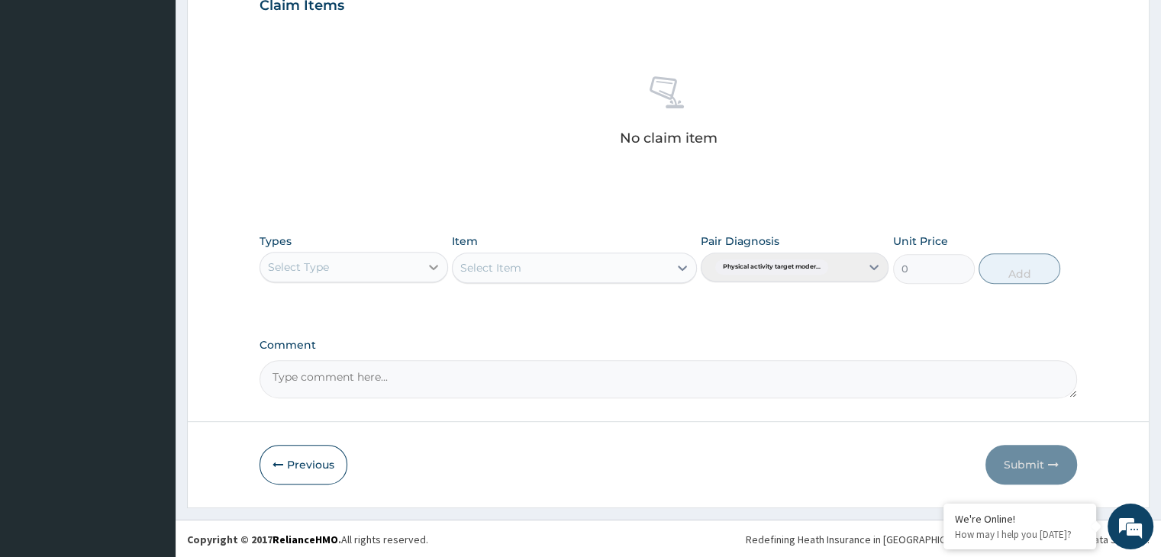
click at [435, 266] on icon at bounding box center [433, 267] width 9 height 5
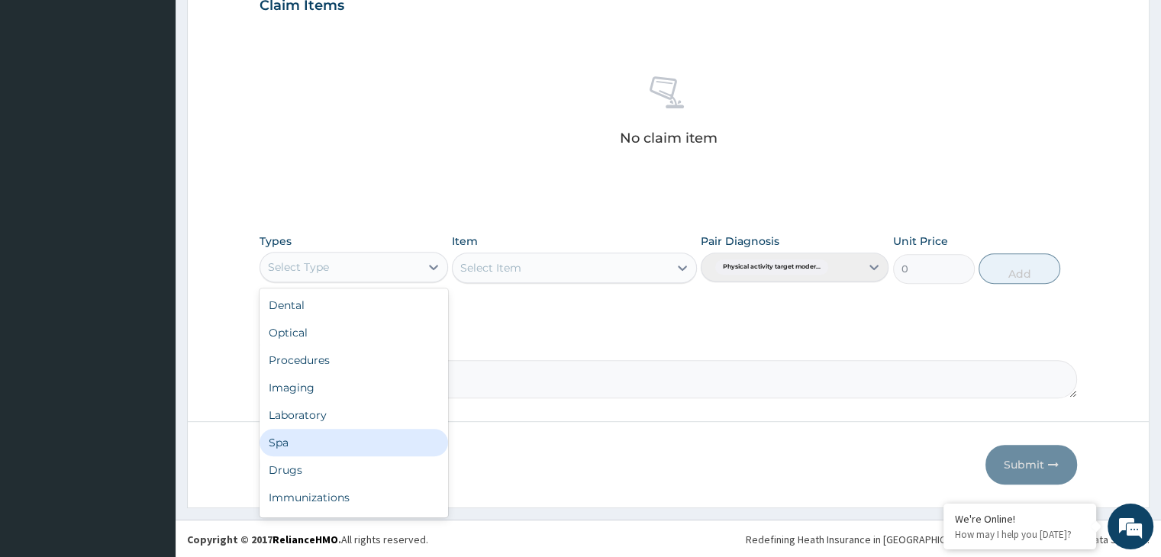
scroll to position [52, 0]
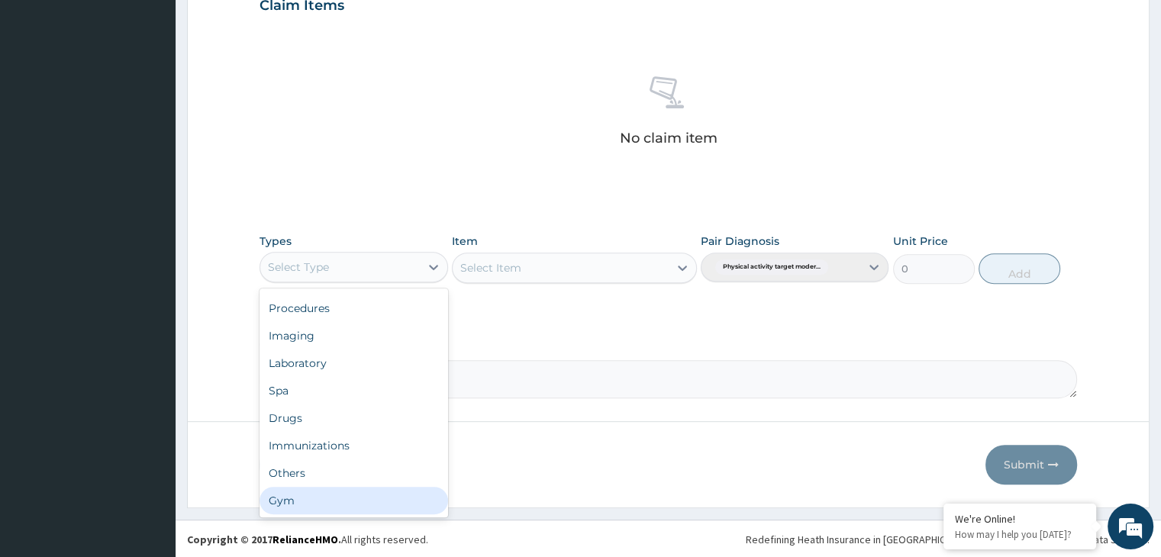
click at [354, 511] on div "Gym" at bounding box center [354, 500] width 188 height 27
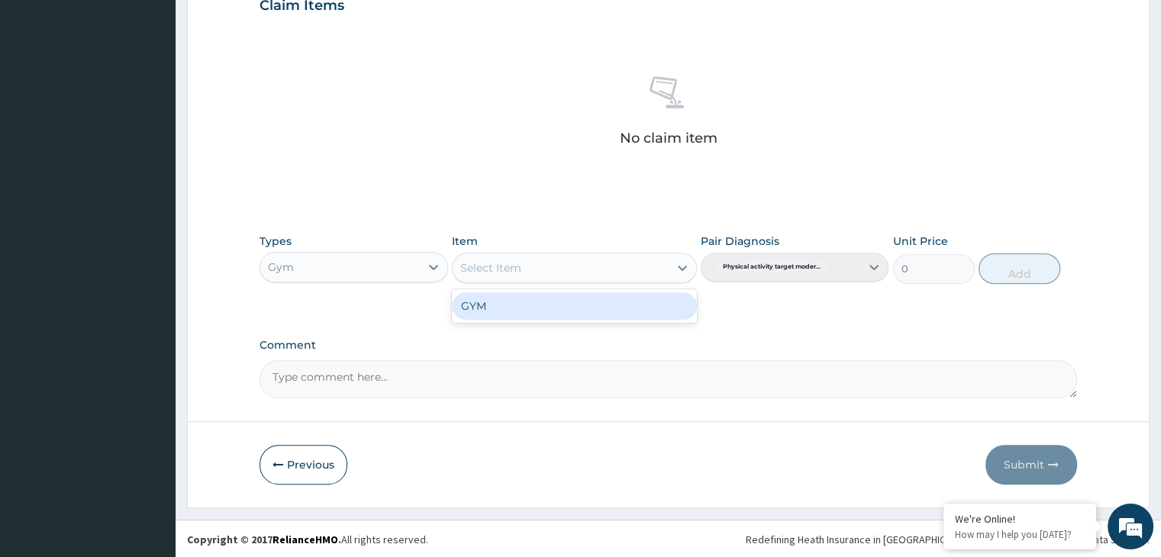
click at [682, 264] on icon at bounding box center [682, 267] width 15 height 15
click at [589, 315] on div "GYM" at bounding box center [574, 305] width 245 height 27
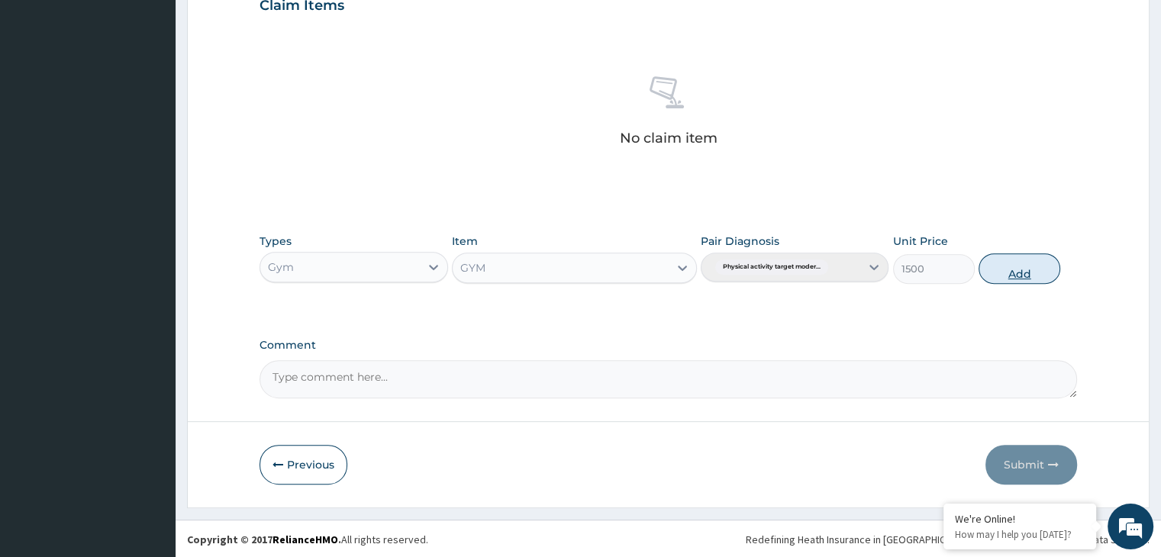
click at [1019, 273] on button "Add" at bounding box center [1020, 268] width 82 height 31
type input "0"
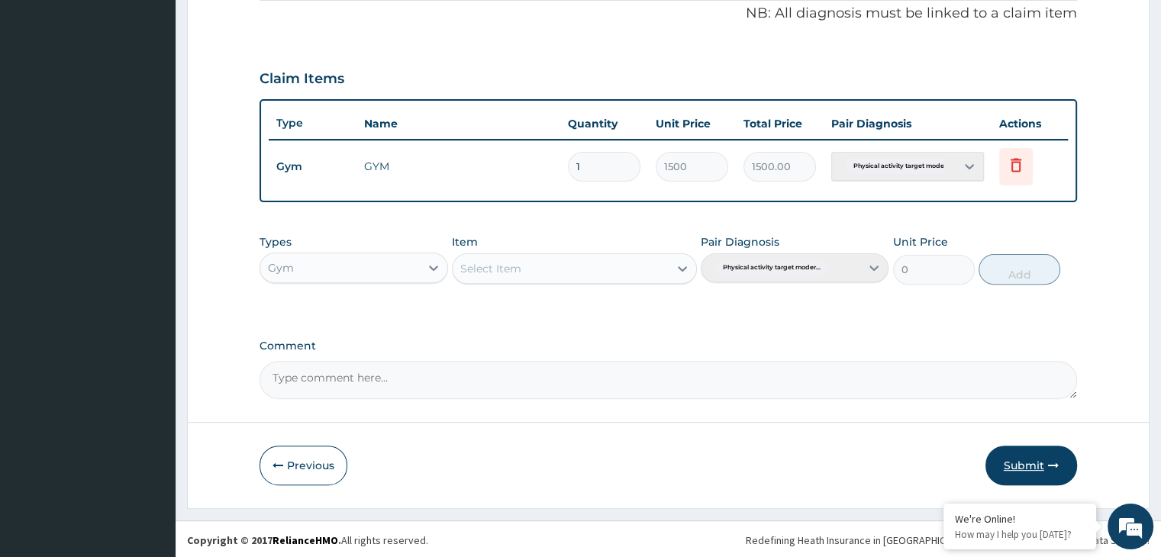
click at [1026, 457] on button "Submit" at bounding box center [1032, 466] width 92 height 40
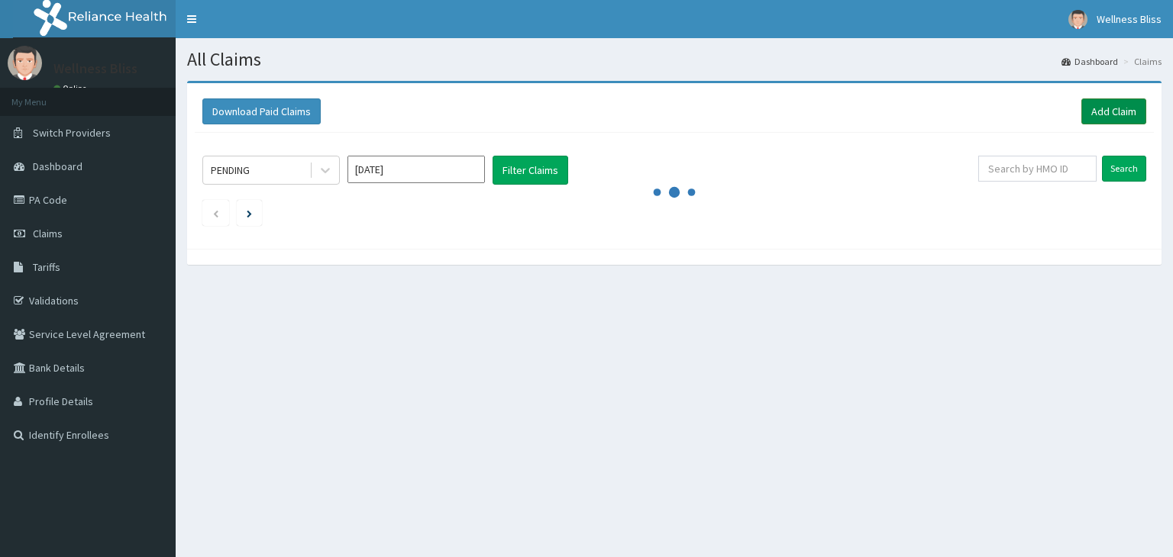
drag, startPoint x: 0, startPoint y: 0, endPoint x: 1105, endPoint y: 108, distance: 1110.1
click at [1105, 108] on link "Add Claim" at bounding box center [1113, 111] width 65 height 26
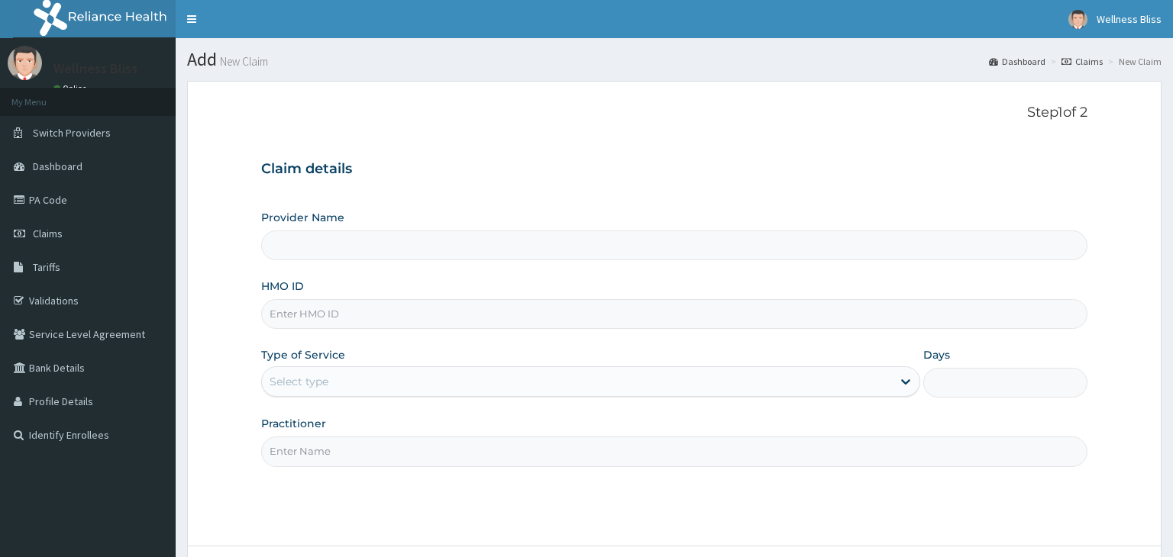
drag, startPoint x: 0, startPoint y: 0, endPoint x: 398, endPoint y: 306, distance: 502.0
click at [398, 306] on input "HMO ID" at bounding box center [674, 314] width 827 height 30
type input "CMG/10029/"
type input "WELLNESS BLISS GYM"
type input "CMG/10029/A"
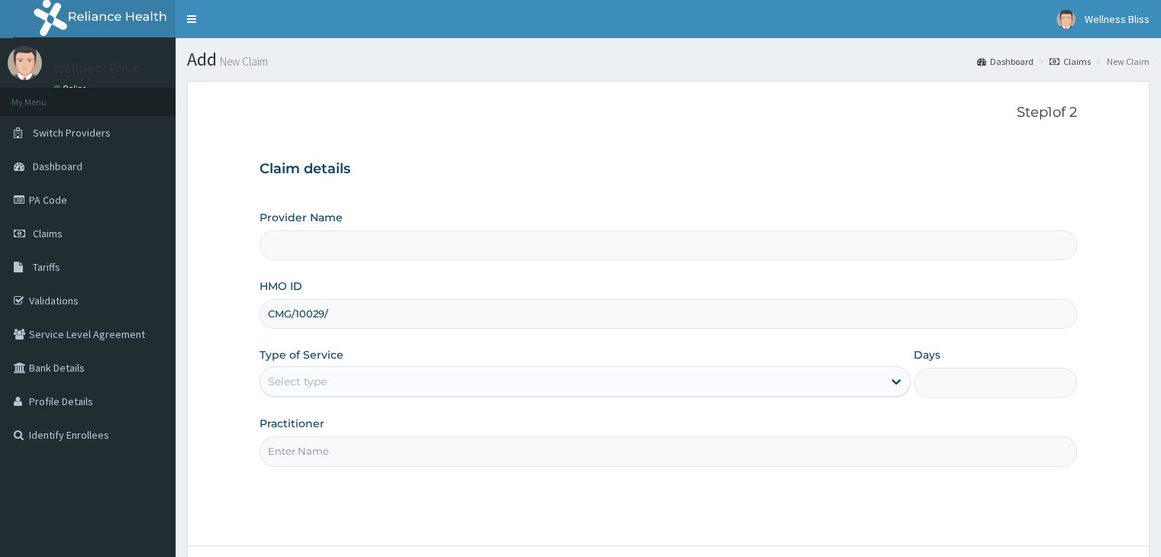
type input "1"
type input "CMG/10029/A"
click at [335, 445] on input "Practitioner" at bounding box center [668, 452] width 817 height 30
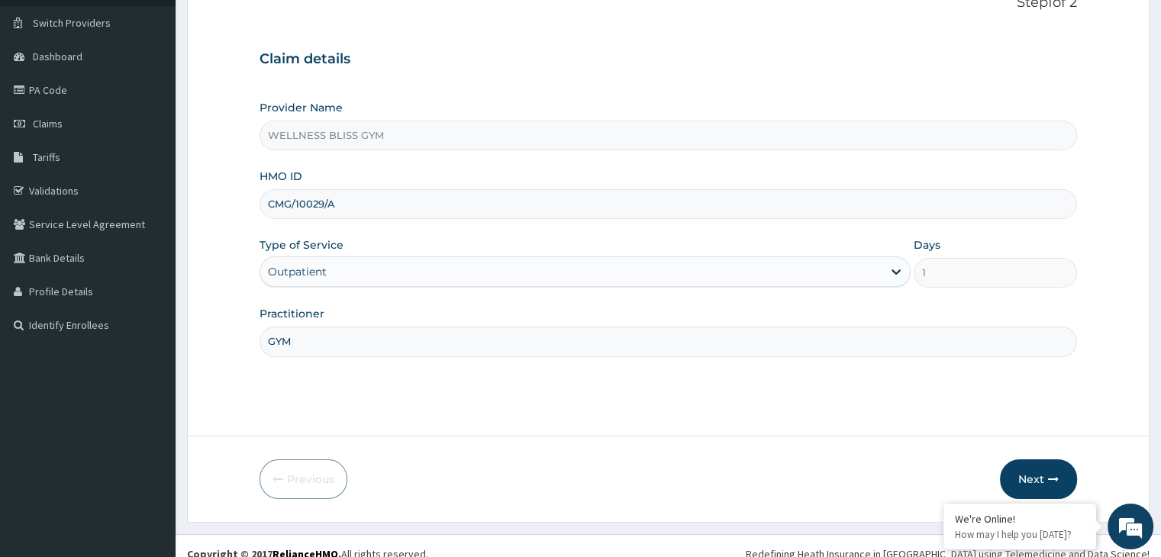
scroll to position [113, 0]
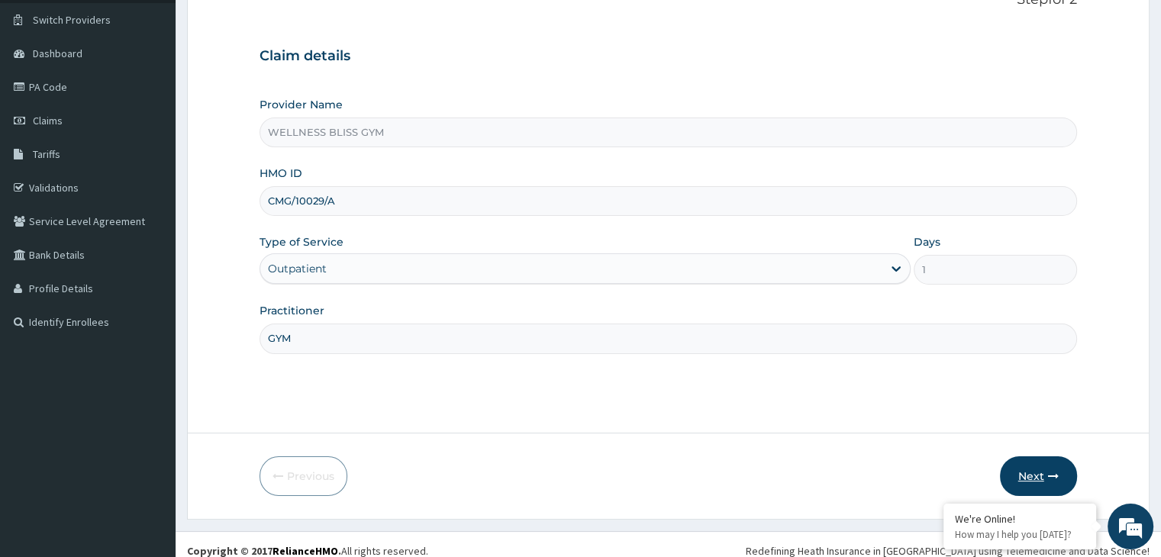
type input "GYM"
click at [1030, 480] on button "Next" at bounding box center [1038, 477] width 77 height 40
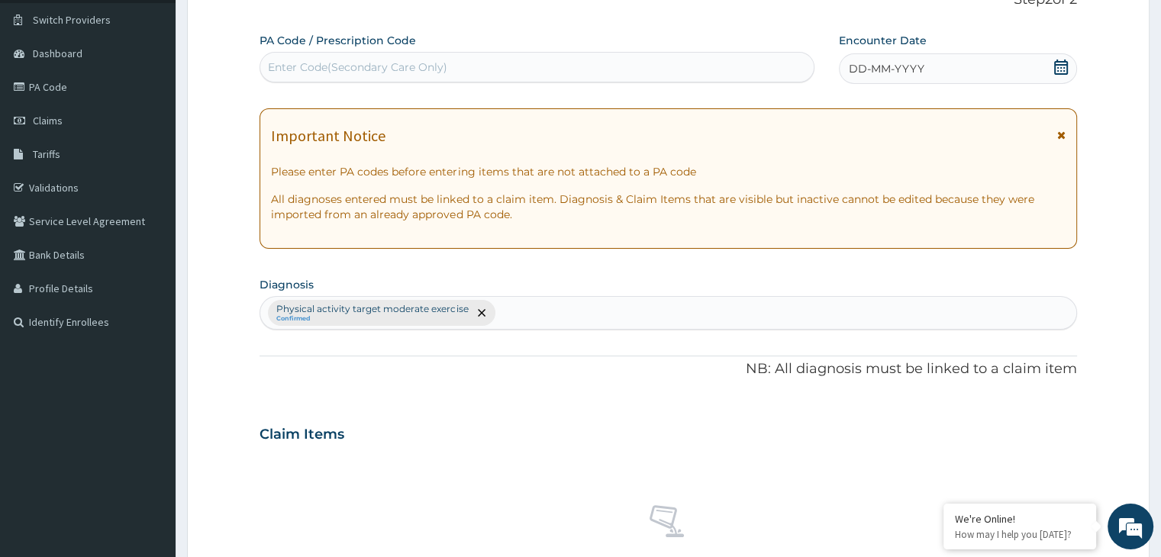
click at [388, 77] on div "Enter Code(Secondary Care Only)" at bounding box center [537, 67] width 554 height 24
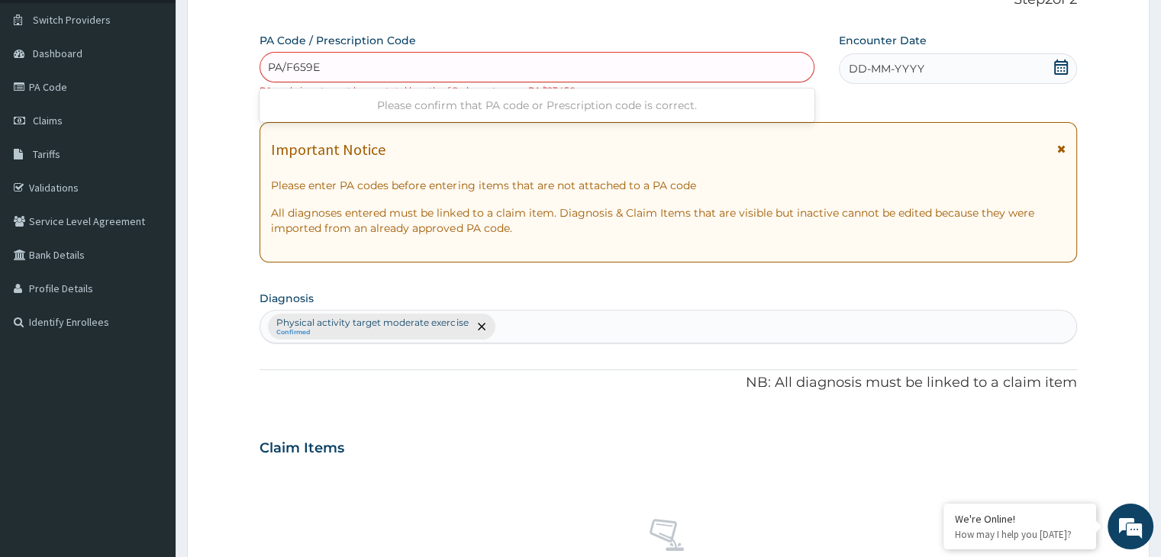
type input "PA/F659E1"
click at [341, 64] on div "Enter Code(Secondary Care Only)" at bounding box center [357, 67] width 179 height 15
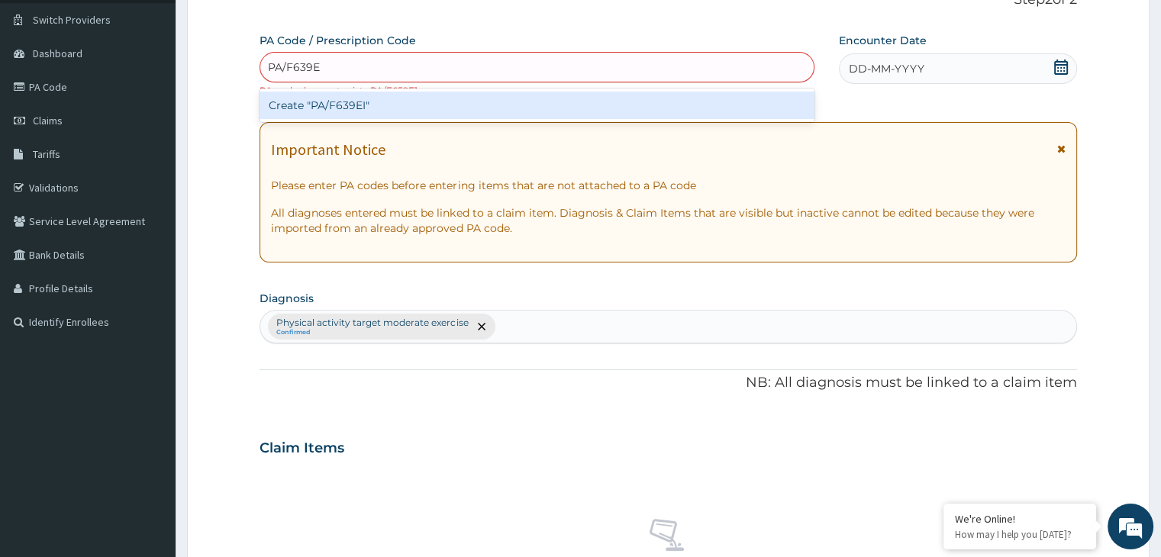
type input "PA/F639EI"
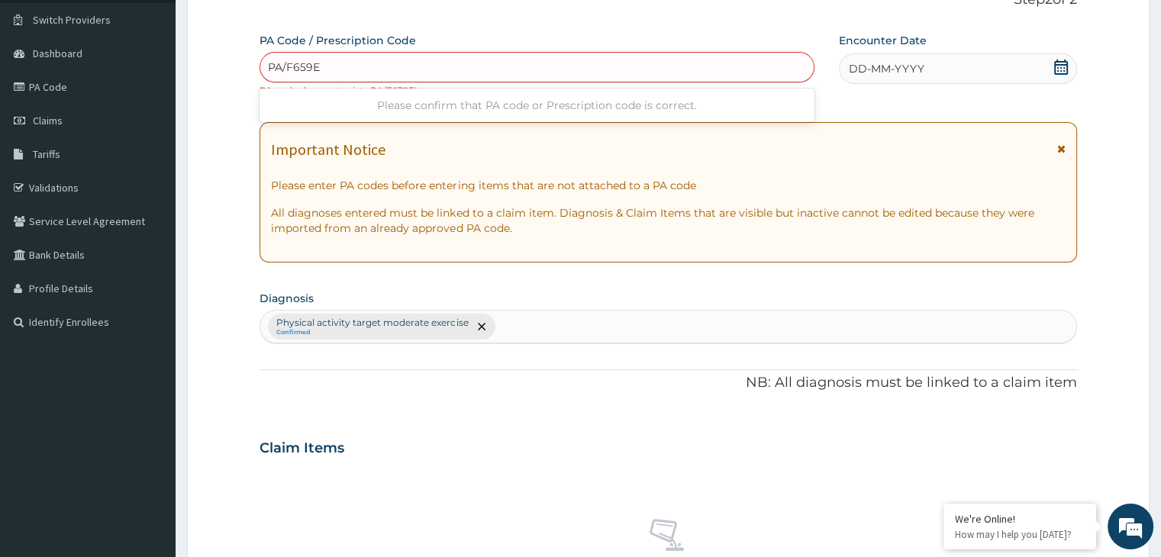
type input "PA/F659EI"
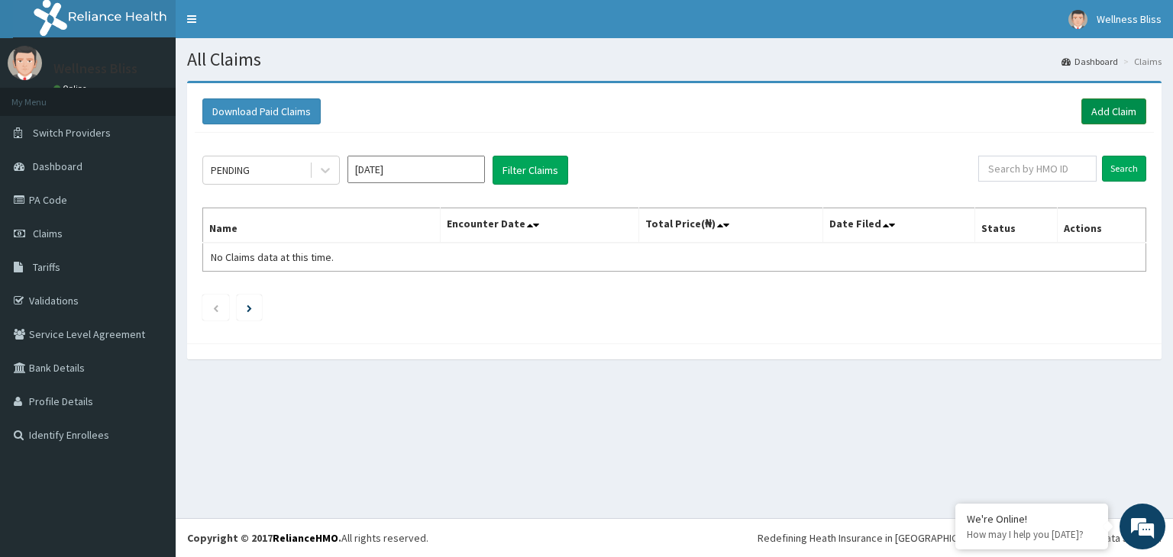
click at [1107, 114] on link "Add Claim" at bounding box center [1113, 111] width 65 height 26
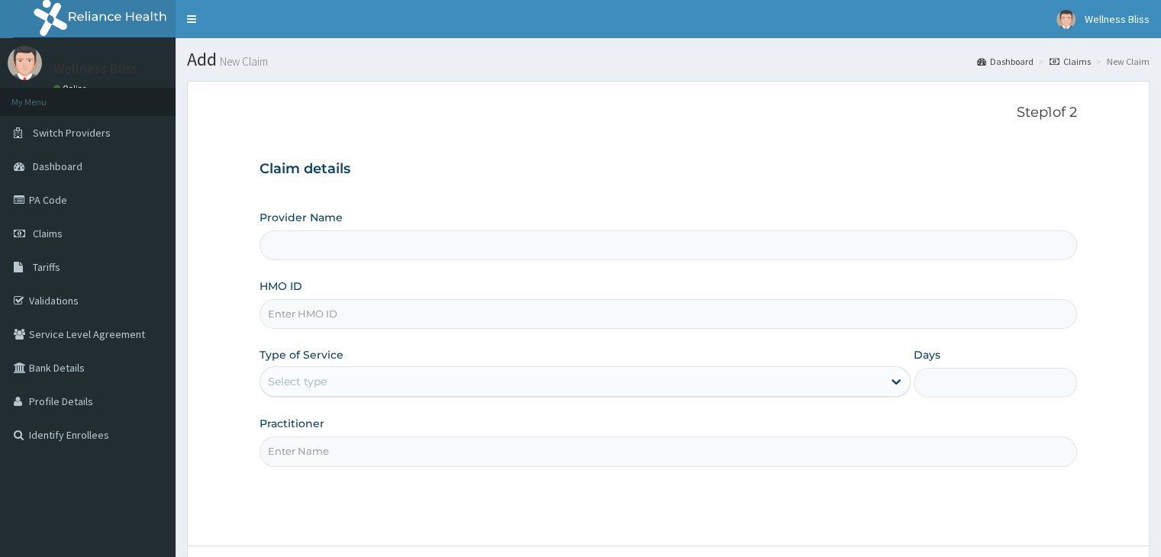
click at [357, 312] on input "HMO ID" at bounding box center [668, 314] width 817 height 30
type input "WELLNESS BLISS GYM"
type input "1"
type input "s"
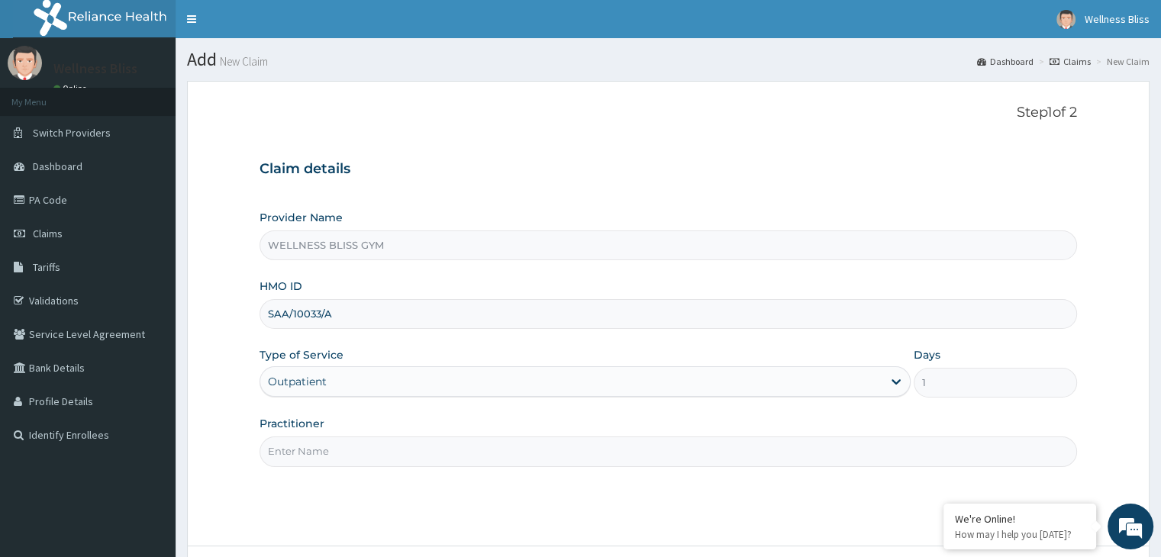
type input "SAA/10033/A"
click at [351, 457] on input "Practitioner" at bounding box center [668, 452] width 817 height 30
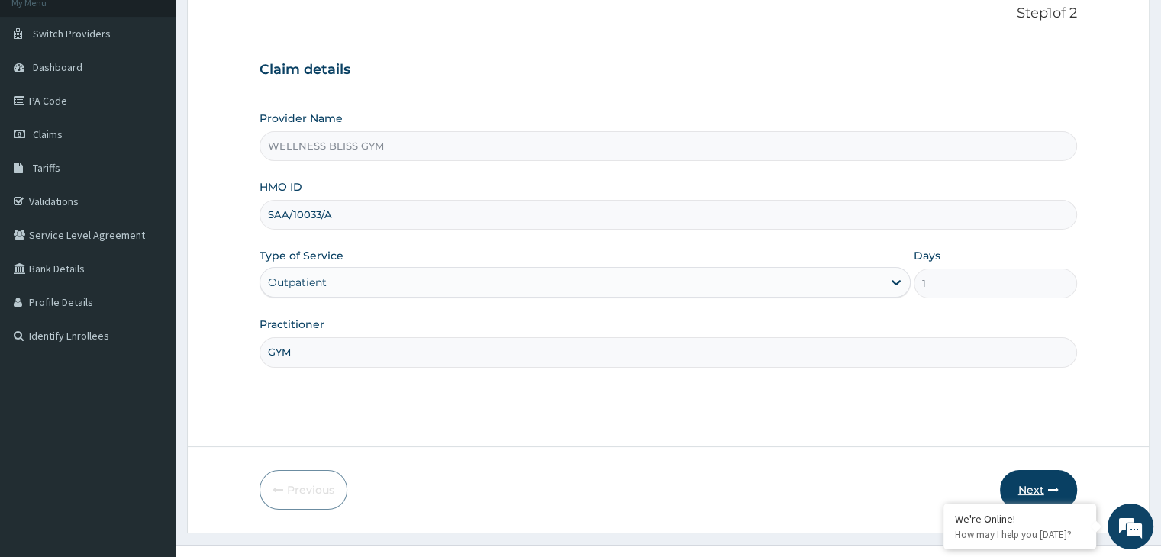
type input "GYM"
click at [1038, 486] on button "Next" at bounding box center [1038, 490] width 77 height 40
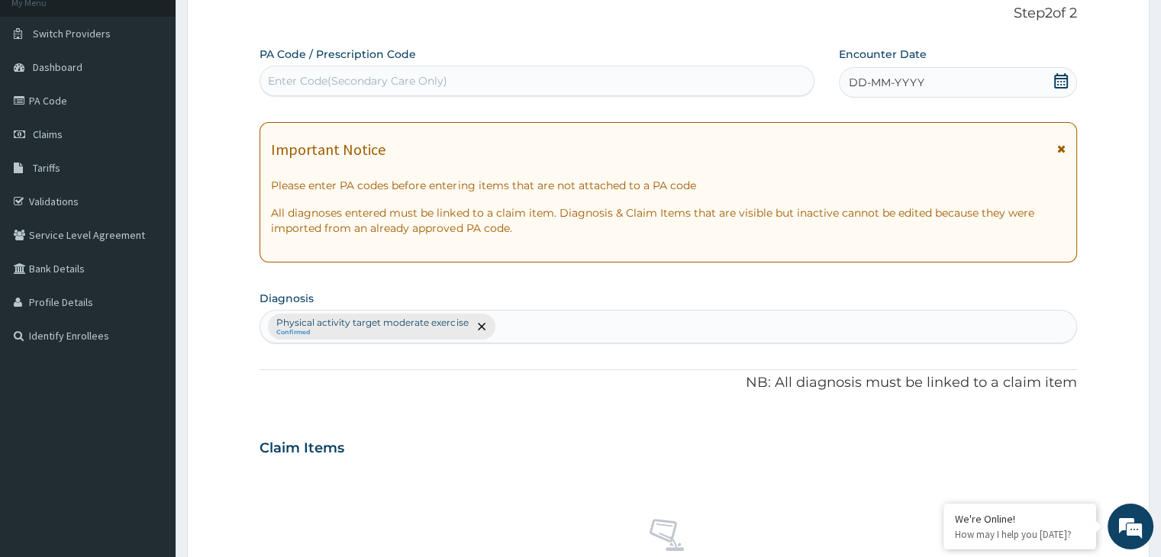
click at [308, 77] on div "Enter Code(Secondary Care Only)" at bounding box center [357, 80] width 179 height 15
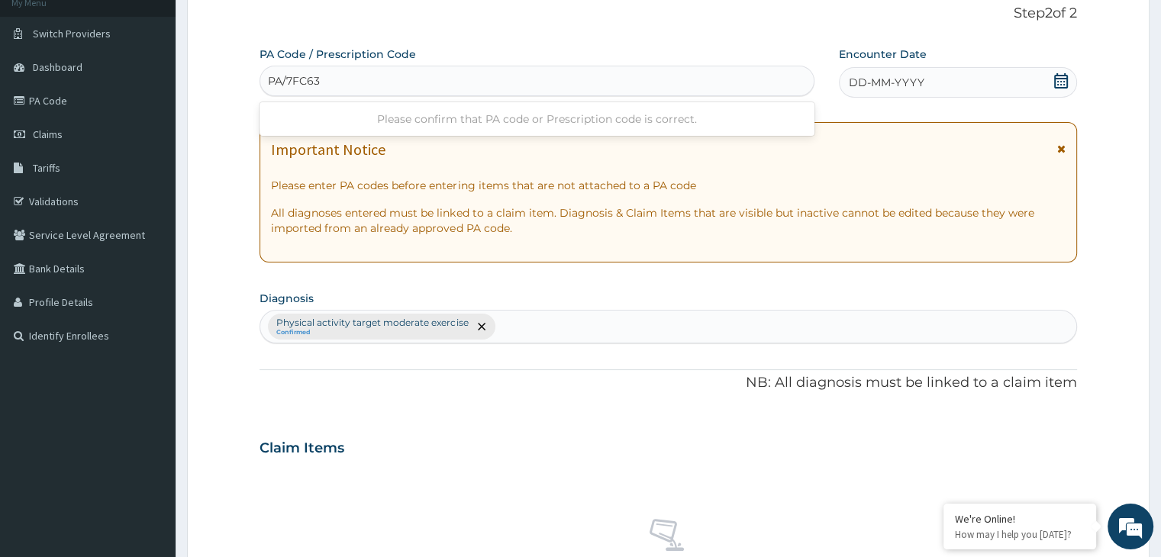
type input "PA/7FC630"
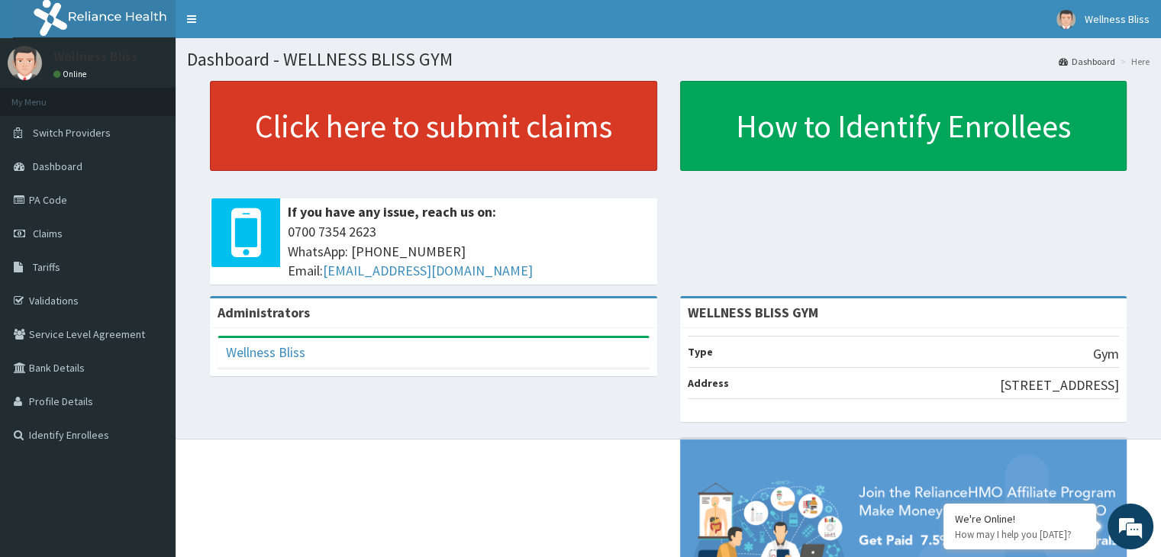
click at [434, 117] on link "Click here to submit claims" at bounding box center [433, 126] width 447 height 90
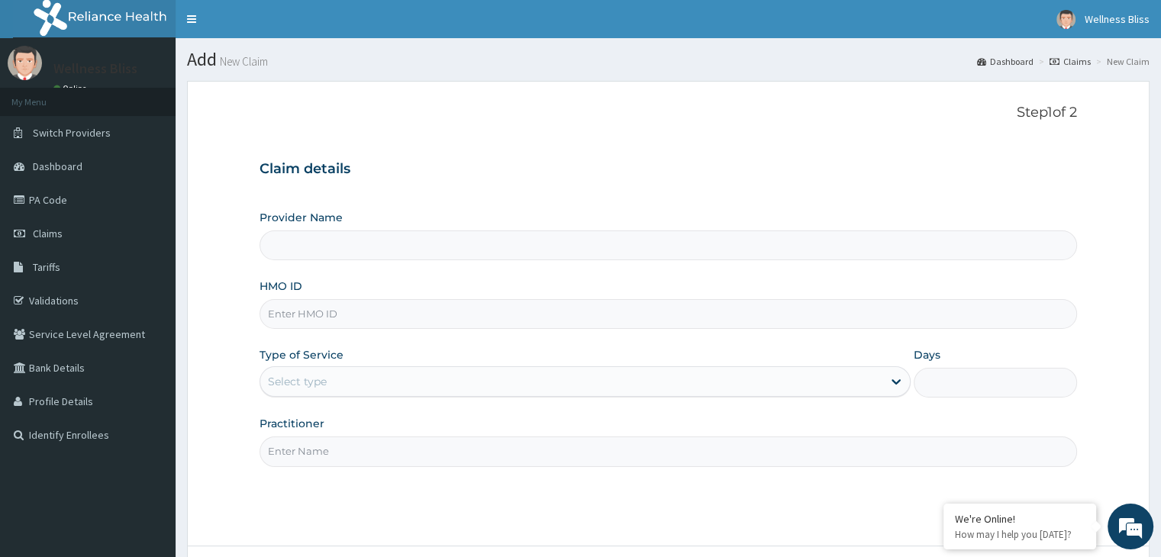
click at [370, 326] on input "HMO ID" at bounding box center [668, 314] width 817 height 30
type input "WELLNESS BLISS GYM"
type input "1"
type input "SAA/10033/A"
click at [295, 448] on input "Practitioner" at bounding box center [668, 452] width 817 height 30
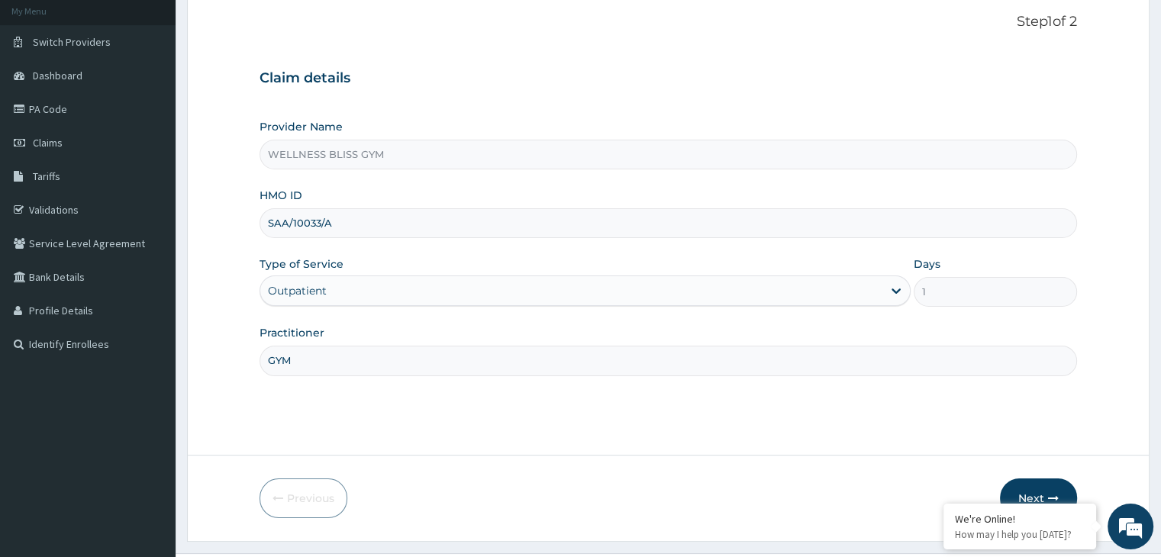
scroll to position [125, 0]
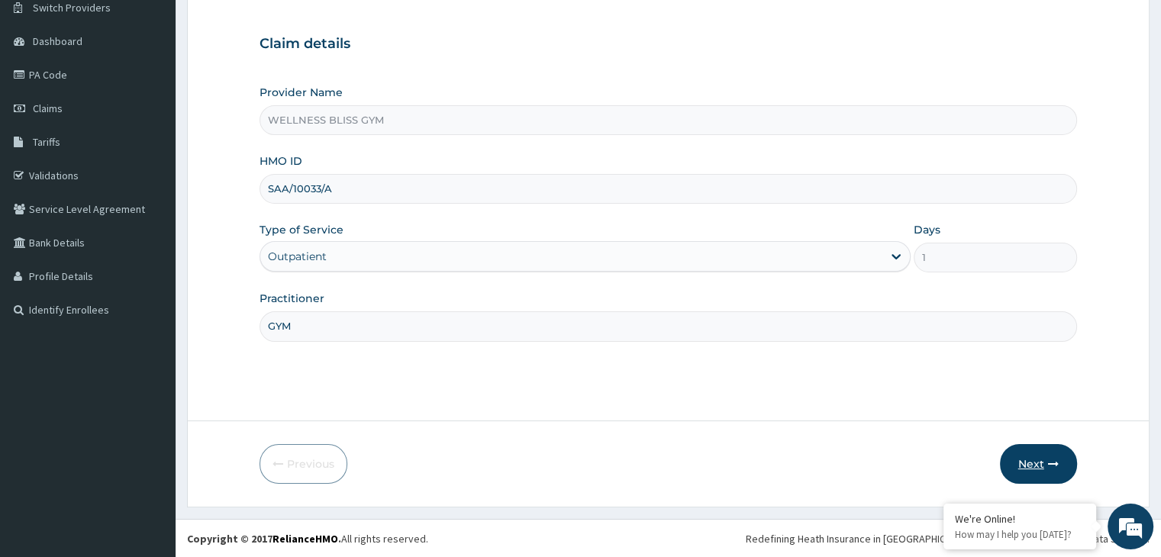
type input "GYM"
click at [1018, 450] on button "Next" at bounding box center [1038, 464] width 77 height 40
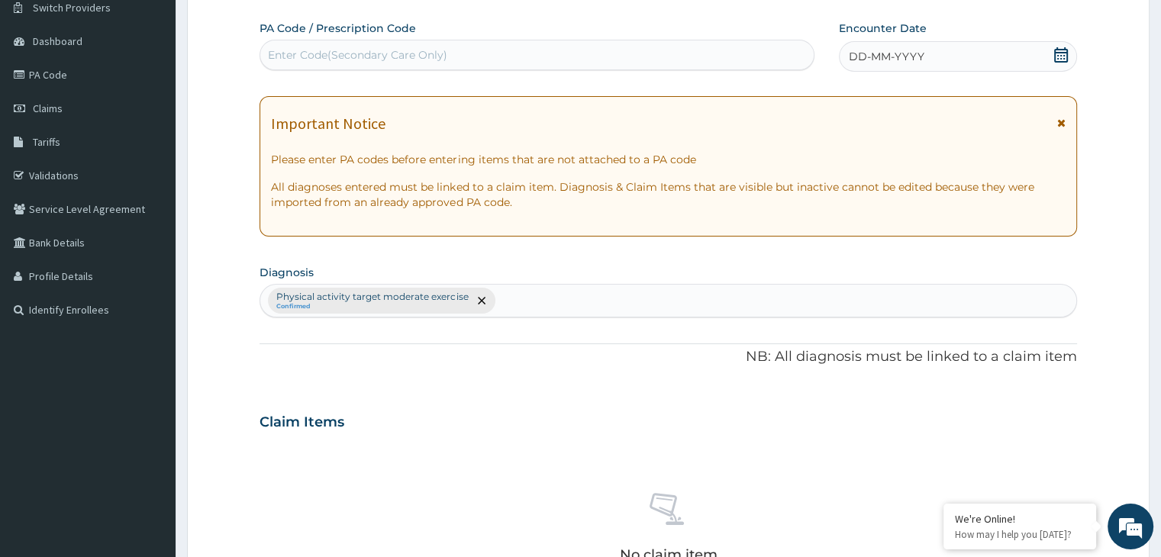
click at [363, 50] on div "Enter Code(Secondary Care Only)" at bounding box center [357, 54] width 179 height 15
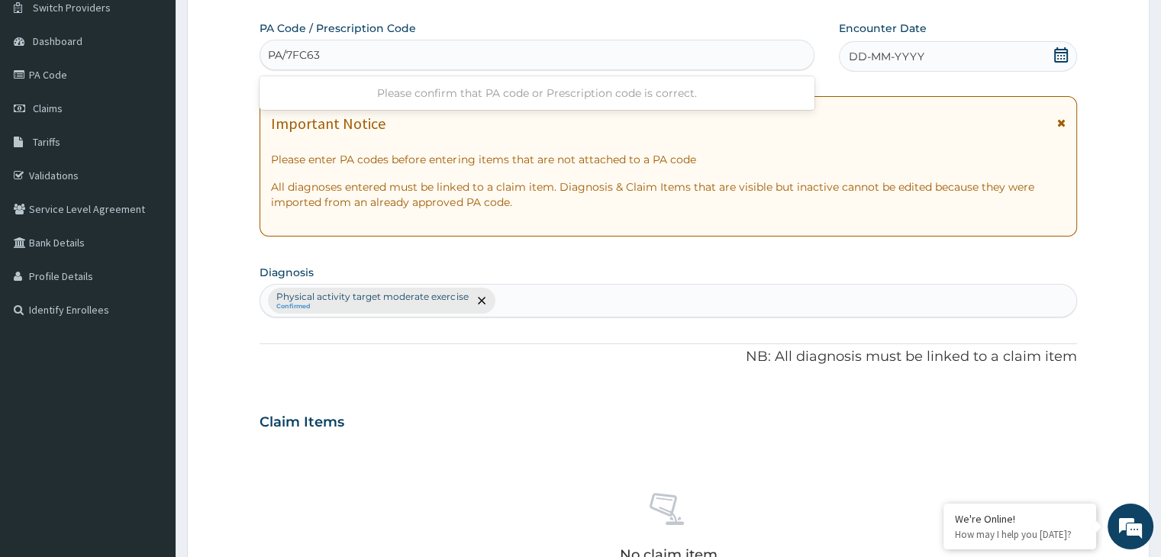
type input "PA/7FC630"
click at [1063, 59] on icon at bounding box center [1061, 54] width 15 height 15
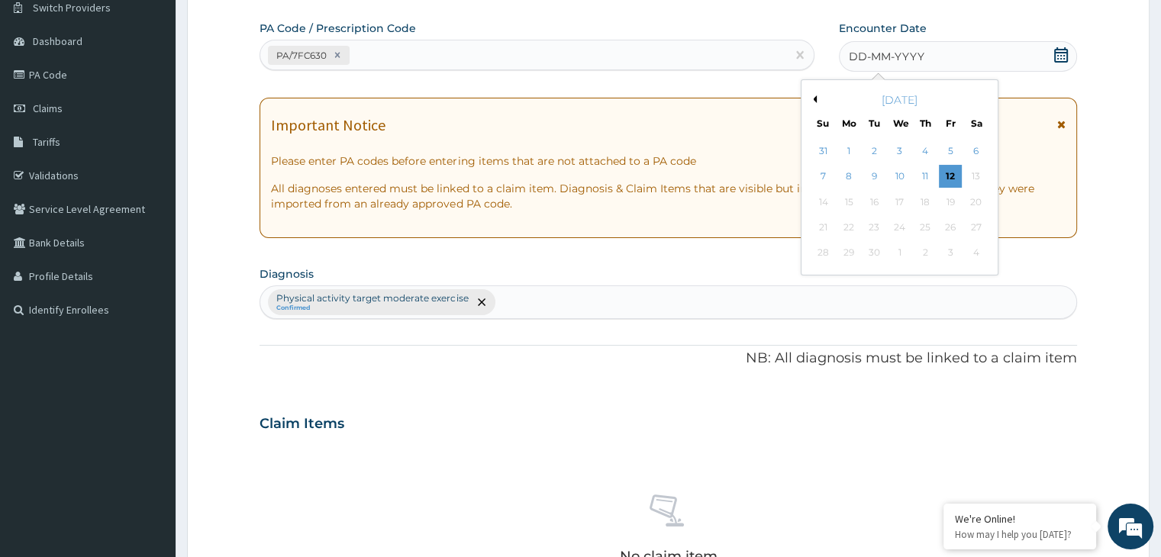
click at [811, 98] on button "Previous Month" at bounding box center [813, 99] width 8 height 8
click at [820, 200] on div "10" at bounding box center [823, 202] width 23 height 23
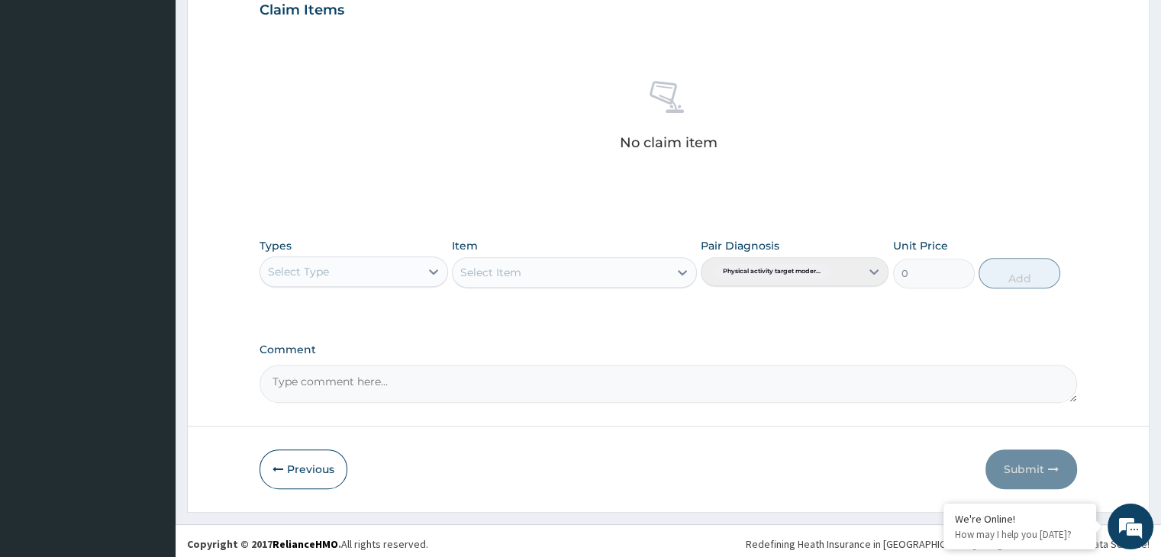
scroll to position [542, 0]
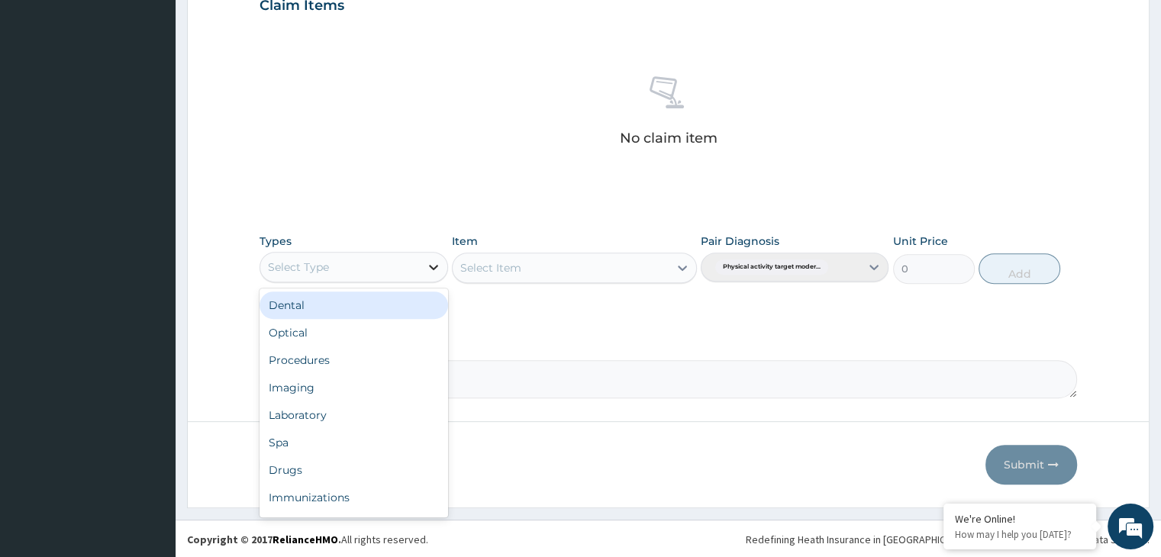
click at [441, 273] on div at bounding box center [433, 266] width 27 height 27
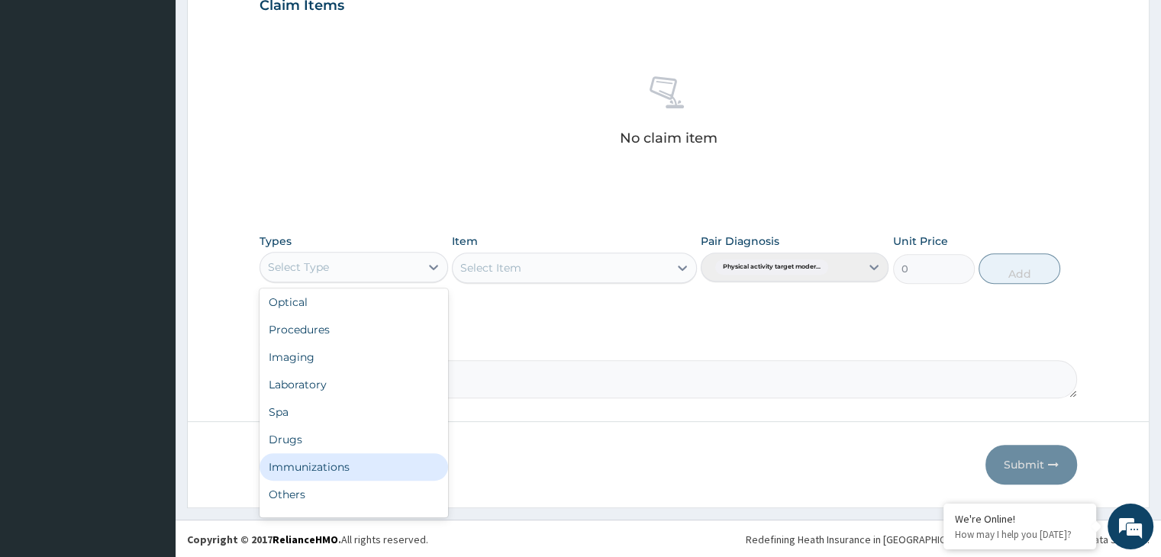
scroll to position [52, 0]
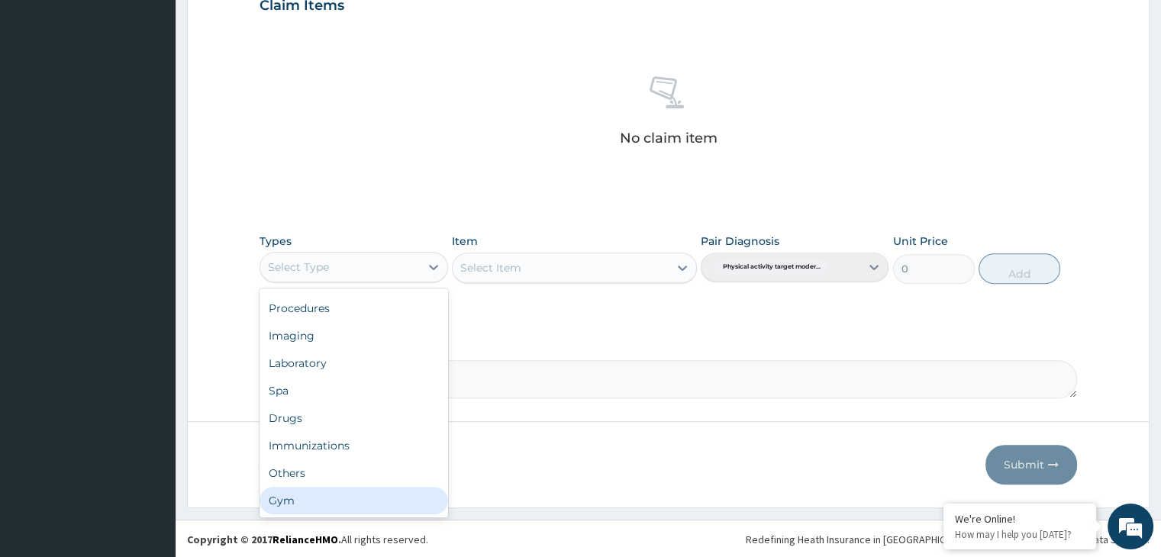
click at [347, 501] on div "Gym" at bounding box center [354, 500] width 188 height 27
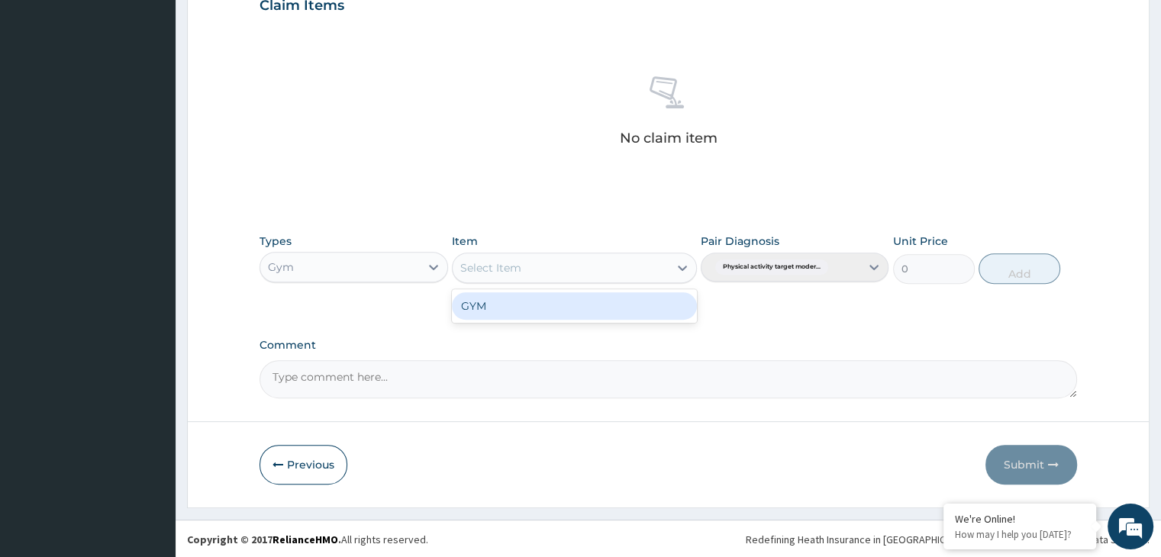
click at [681, 257] on div at bounding box center [682, 267] width 27 height 27
click at [635, 307] on div "GYM" at bounding box center [574, 305] width 245 height 27
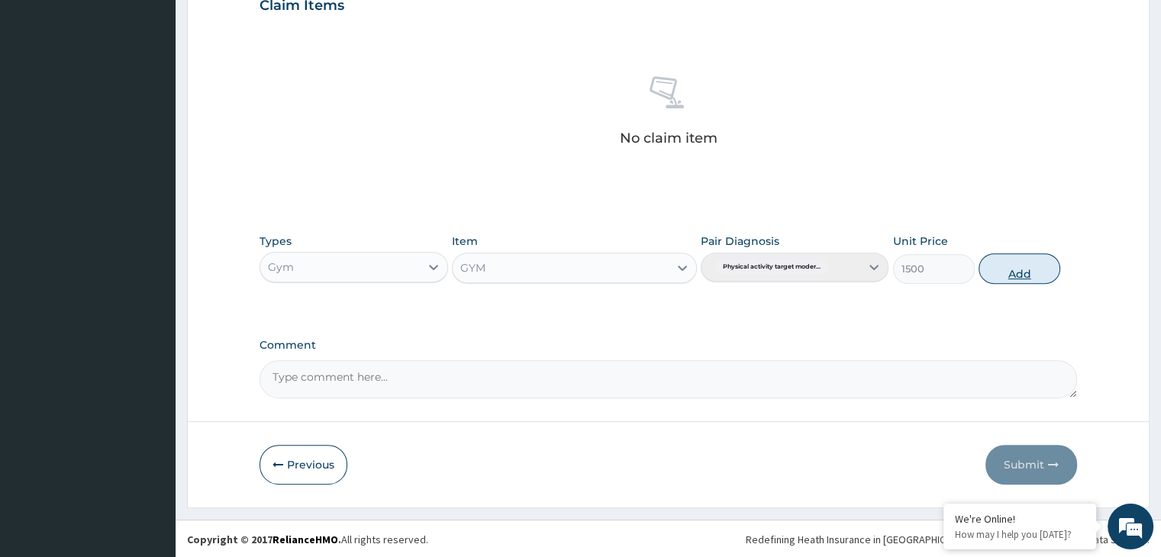
click at [1013, 264] on button "Add" at bounding box center [1020, 268] width 82 height 31
type input "0"
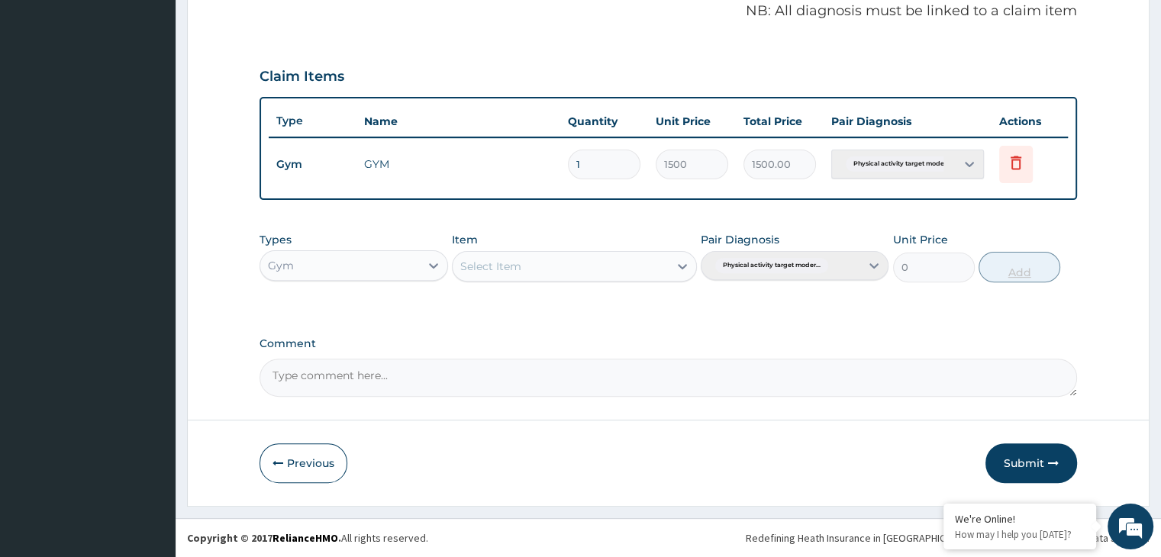
scroll to position [469, 0]
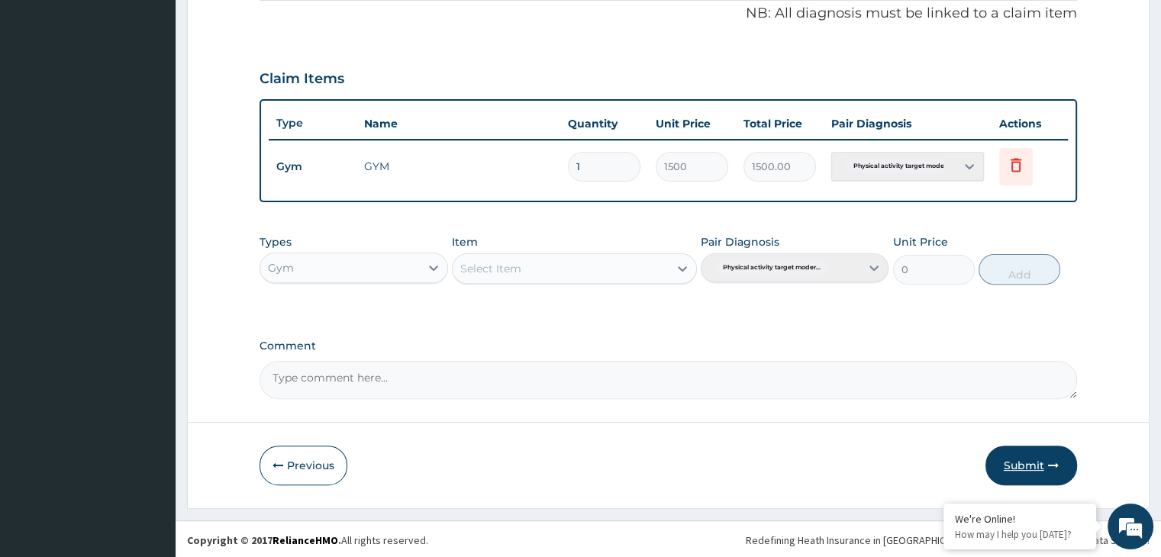
click at [1000, 473] on button "Submit" at bounding box center [1032, 466] width 92 height 40
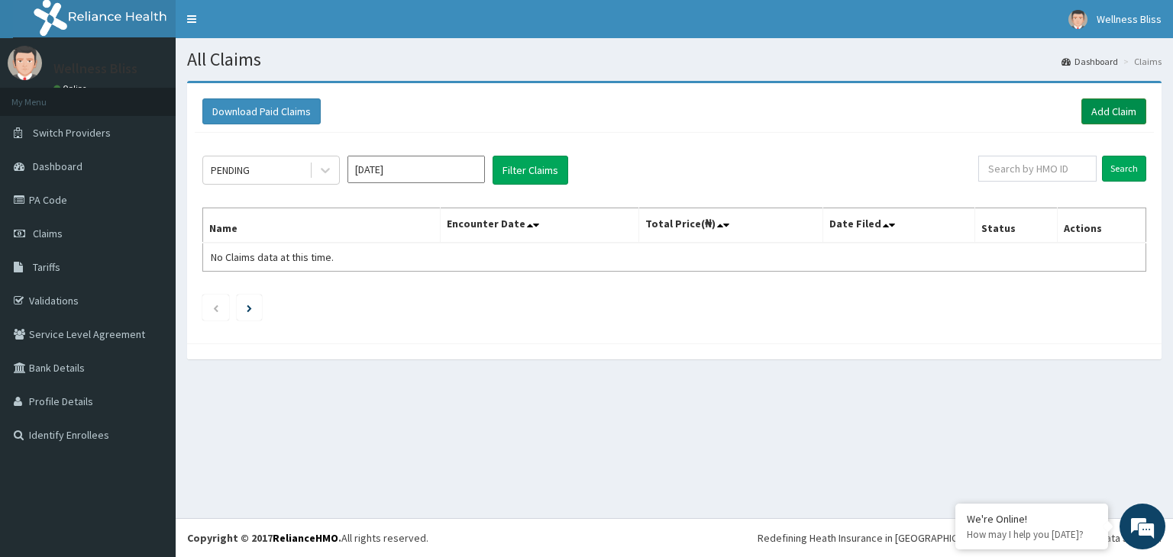
click at [1100, 113] on link "Add Claim" at bounding box center [1113, 111] width 65 height 26
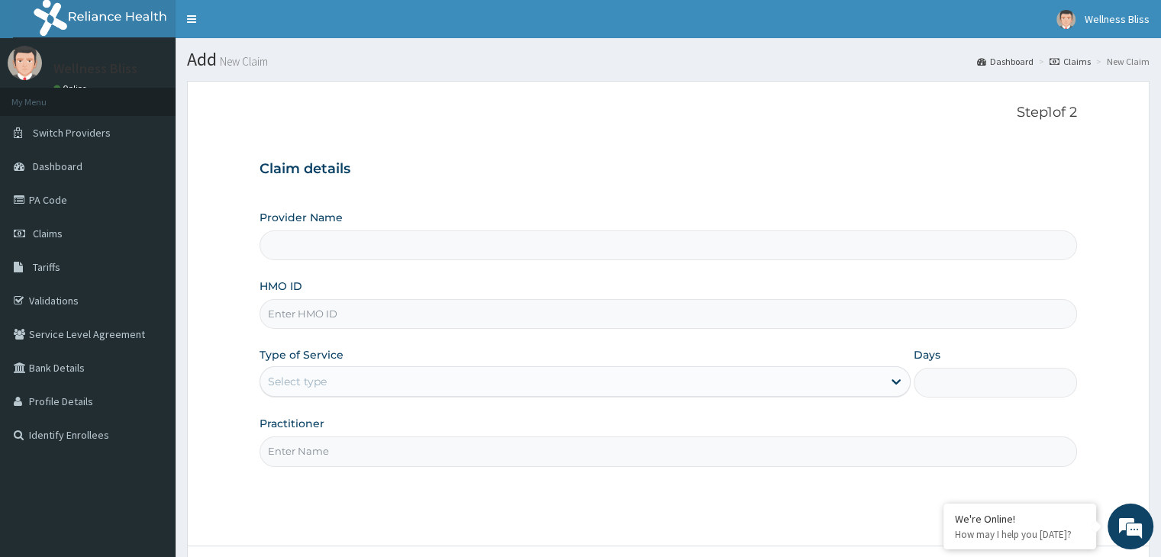
click at [520, 307] on input "HMO ID" at bounding box center [668, 314] width 817 height 30
type input "KUD"
type input "WELLNESS BLISS GYM"
type input "1"
type input "KUD/10554/A"
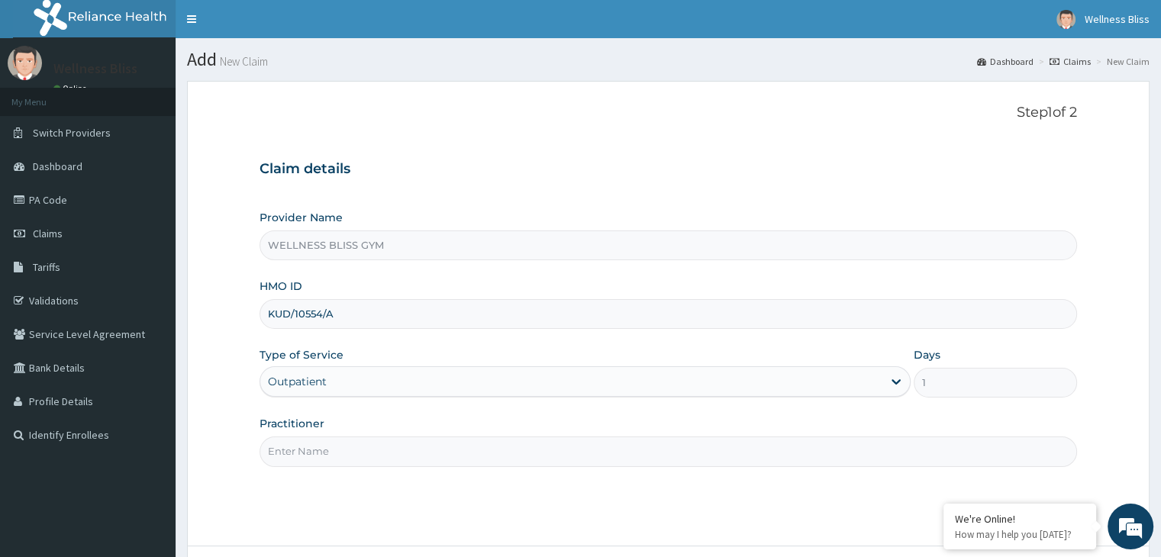
click at [363, 450] on input "Practitioner" at bounding box center [668, 452] width 817 height 30
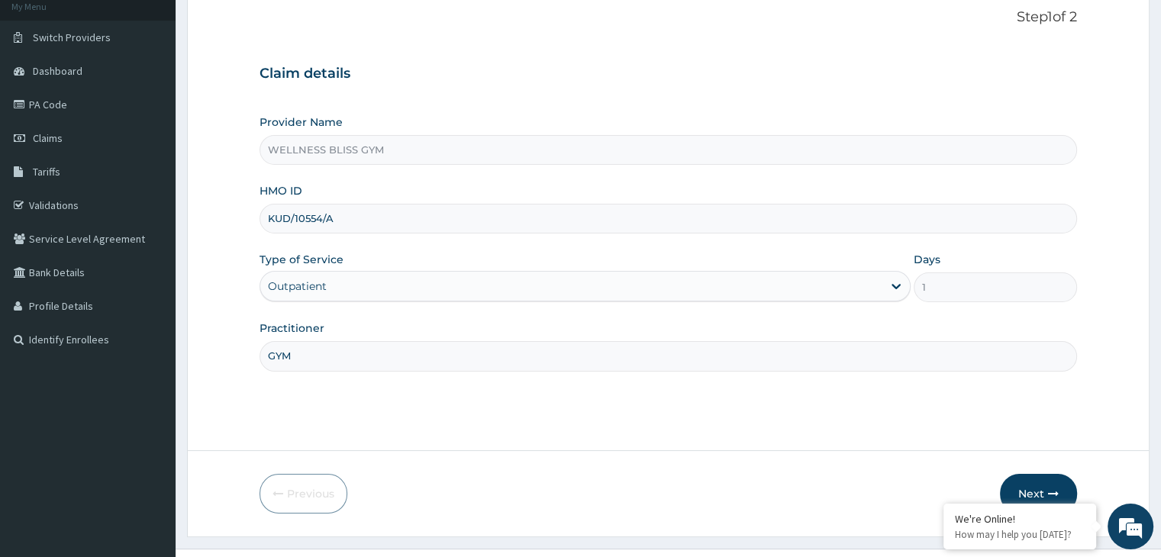
scroll to position [100, 0]
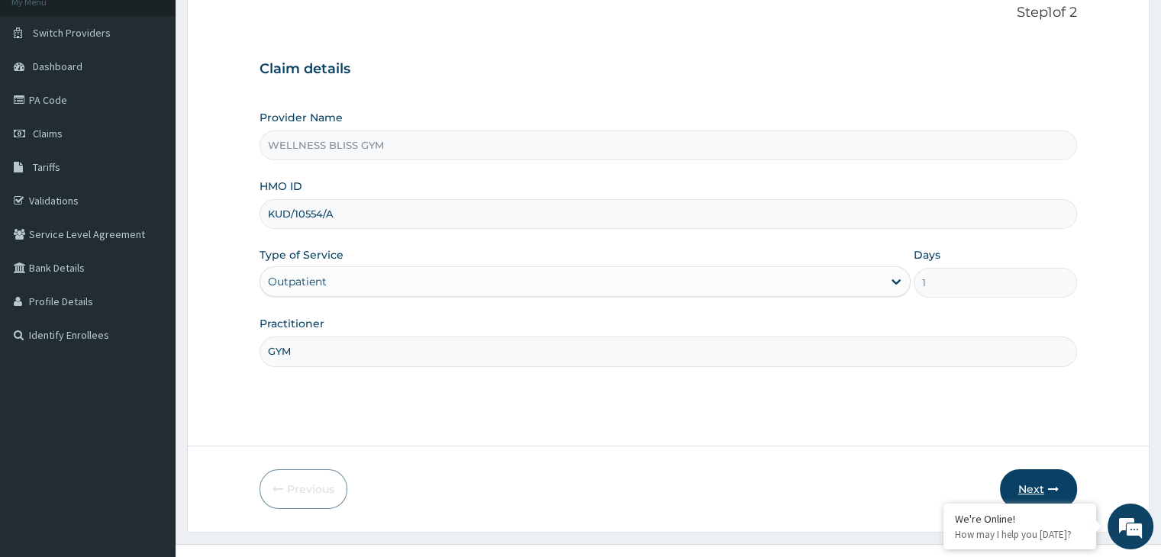
type input "GYM"
click at [1017, 488] on button "Next" at bounding box center [1038, 490] width 77 height 40
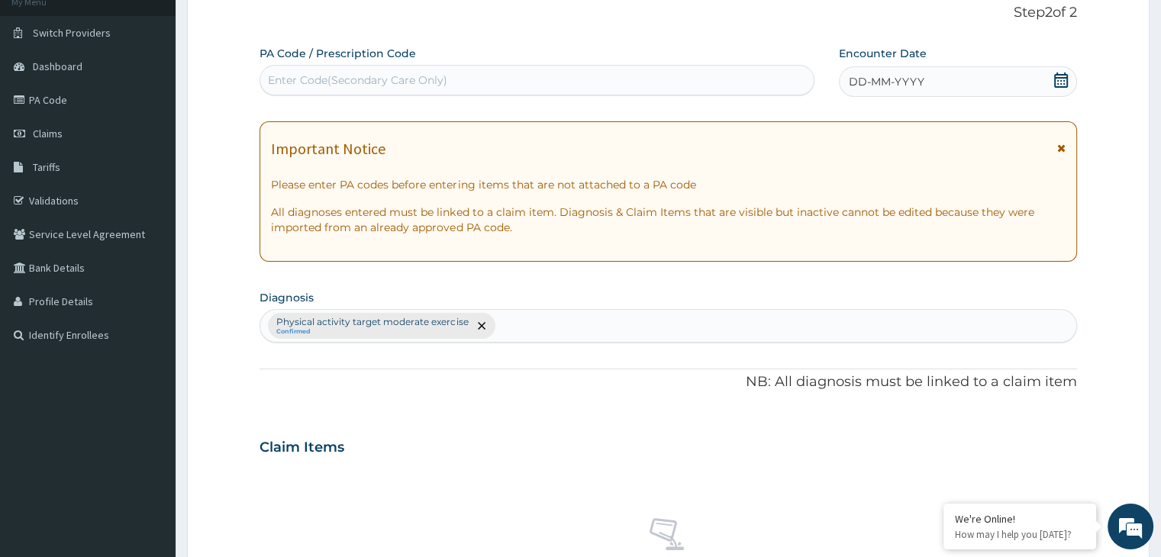
click at [425, 81] on div "Enter Code(Secondary Care Only)" at bounding box center [357, 80] width 179 height 15
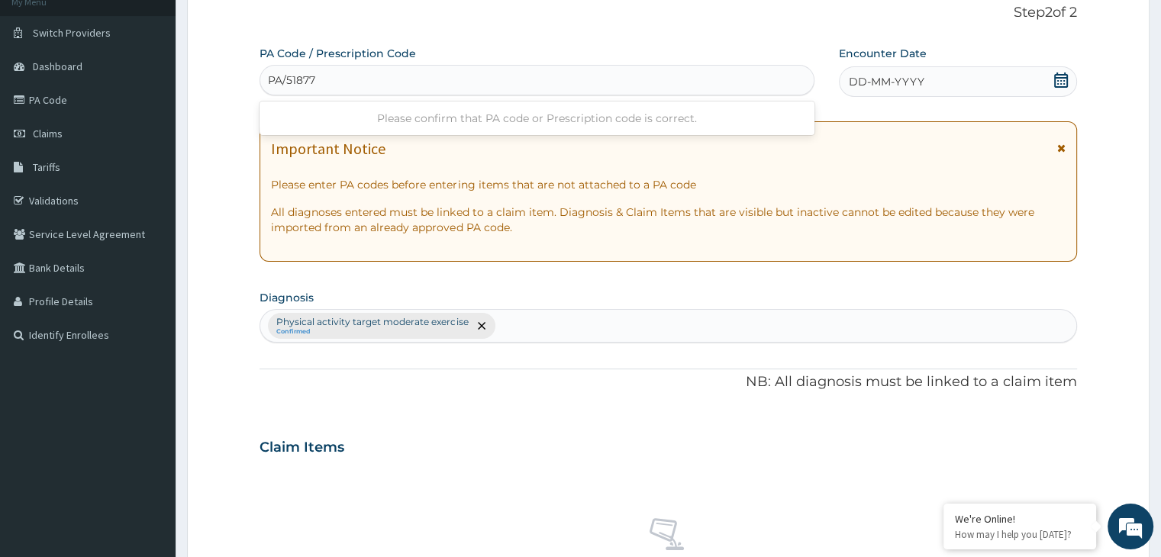
type input "PA/51877C"
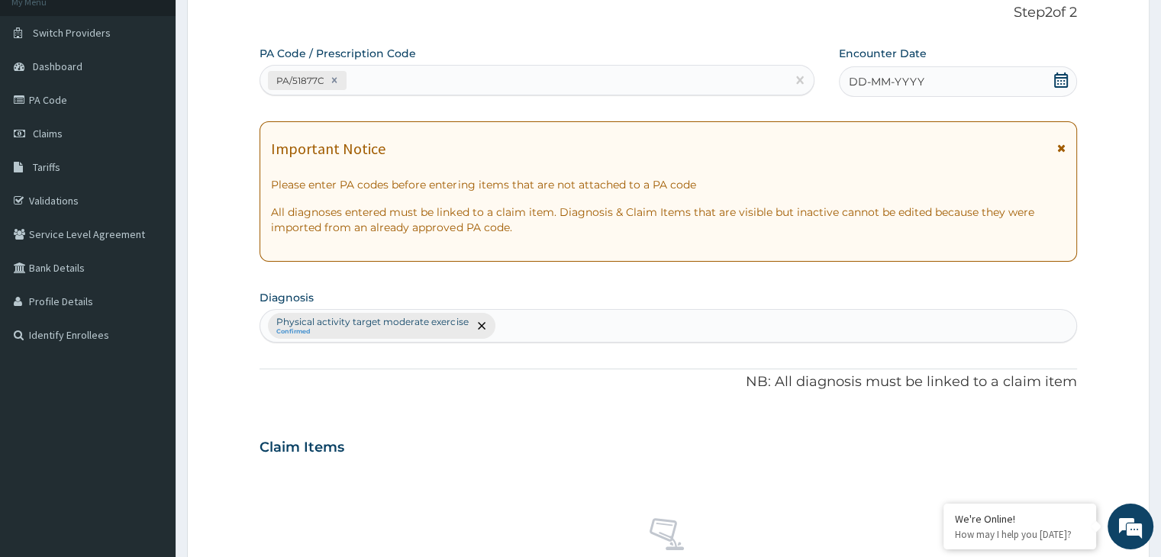
click at [1054, 84] on icon at bounding box center [1061, 80] width 14 height 15
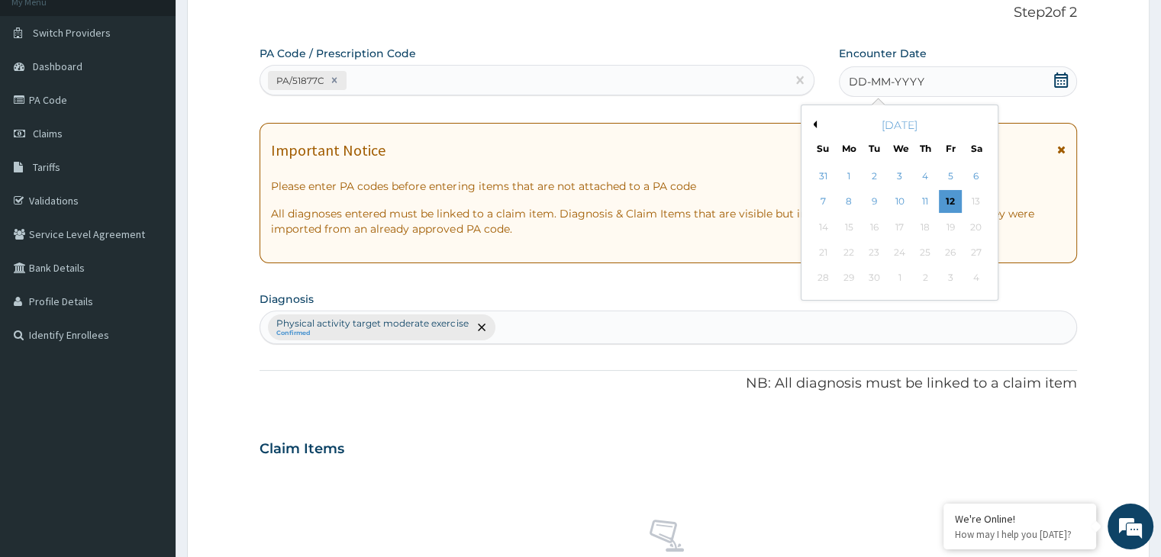
click at [815, 123] on button "Previous Month" at bounding box center [813, 125] width 8 height 8
click at [825, 229] on div "10" at bounding box center [823, 227] width 23 height 23
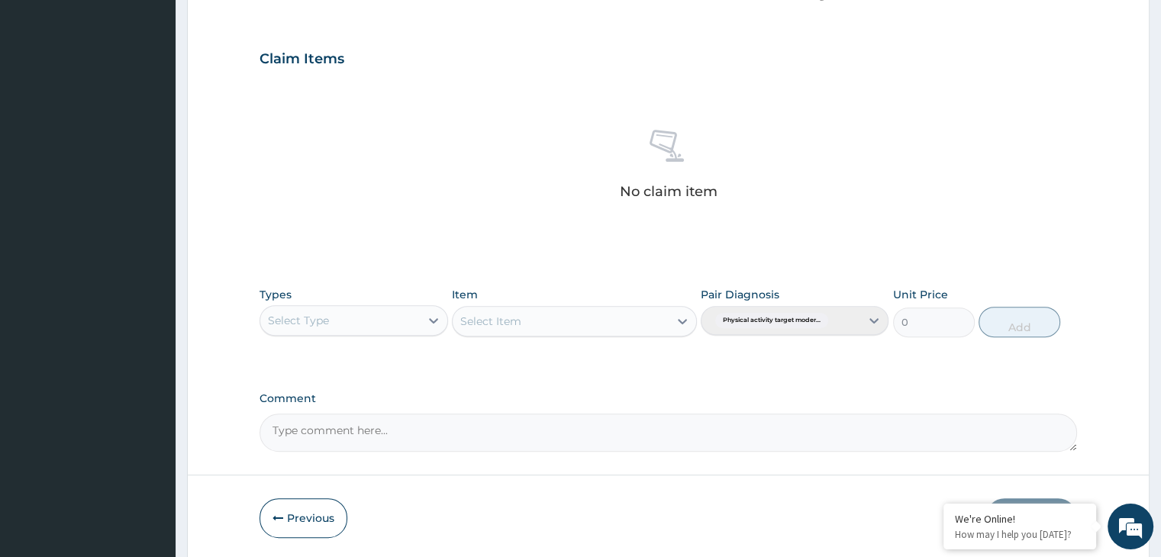
scroll to position [501, 0]
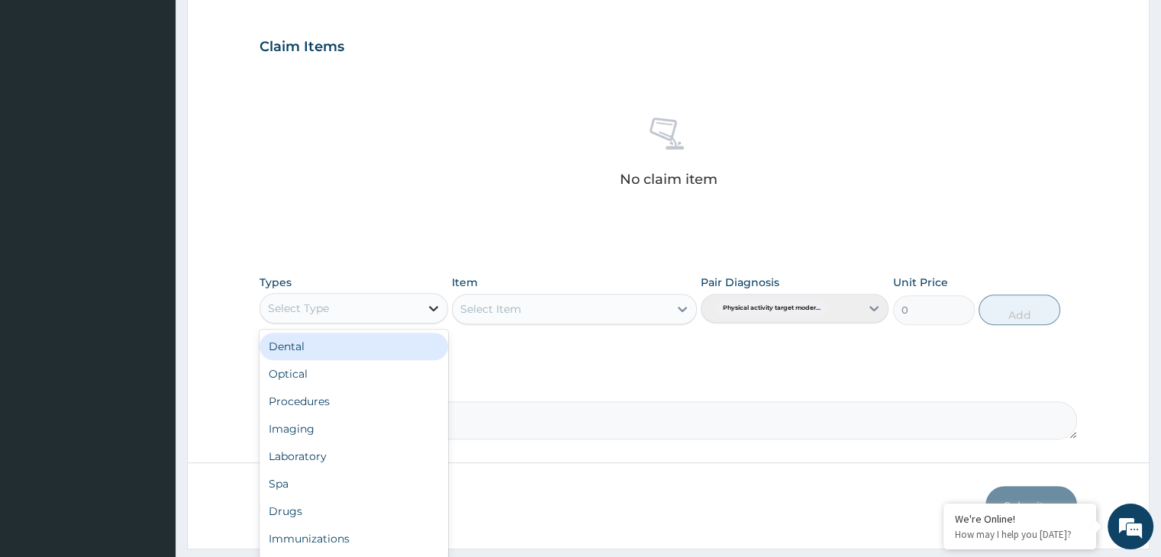
click at [425, 303] on div at bounding box center [433, 308] width 27 height 27
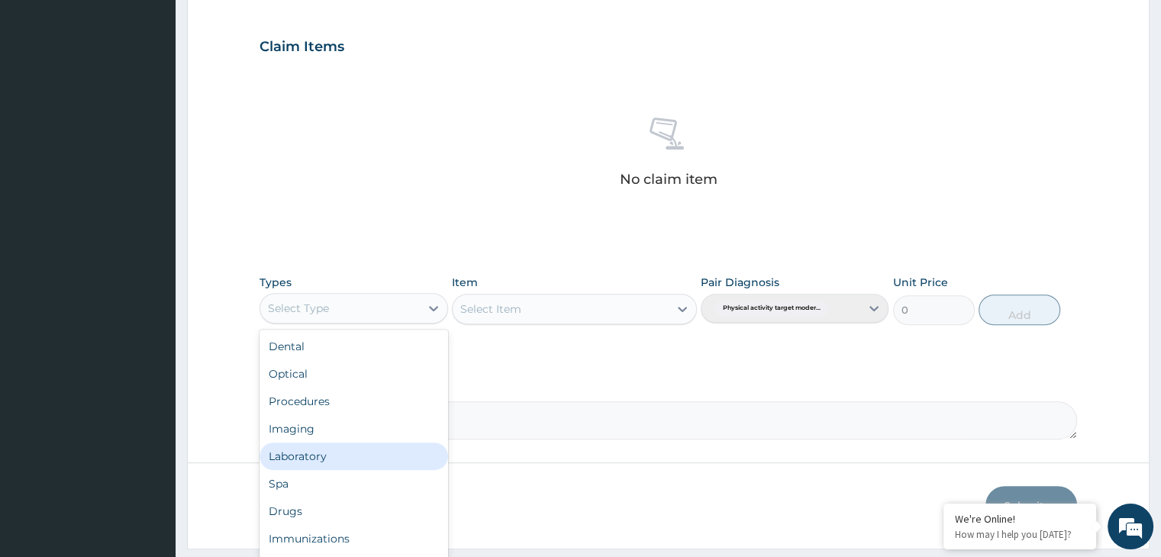
scroll to position [52, 0]
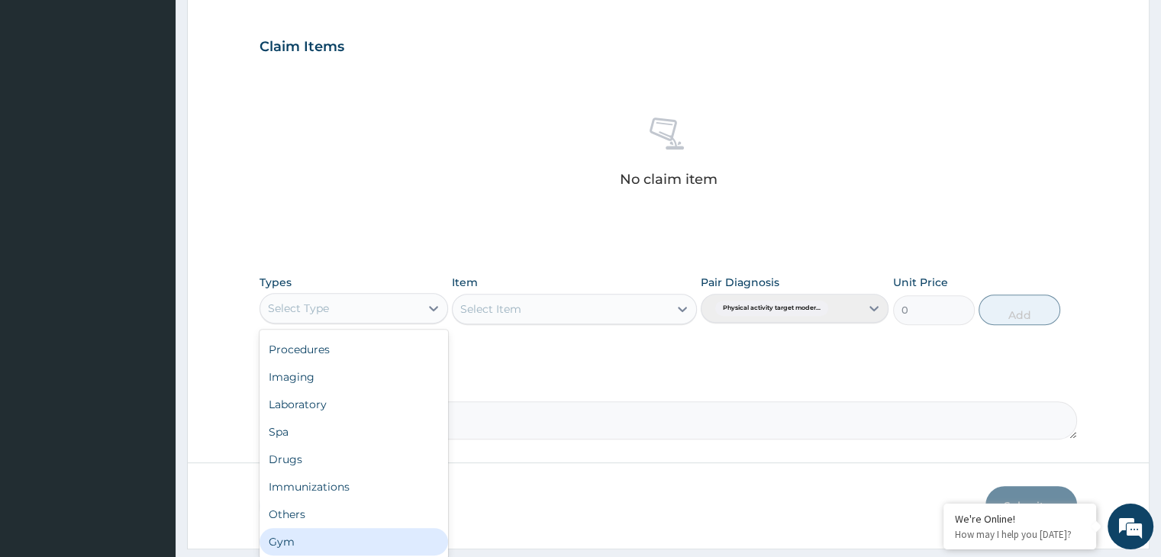
click at [312, 538] on div "Gym" at bounding box center [354, 541] width 188 height 27
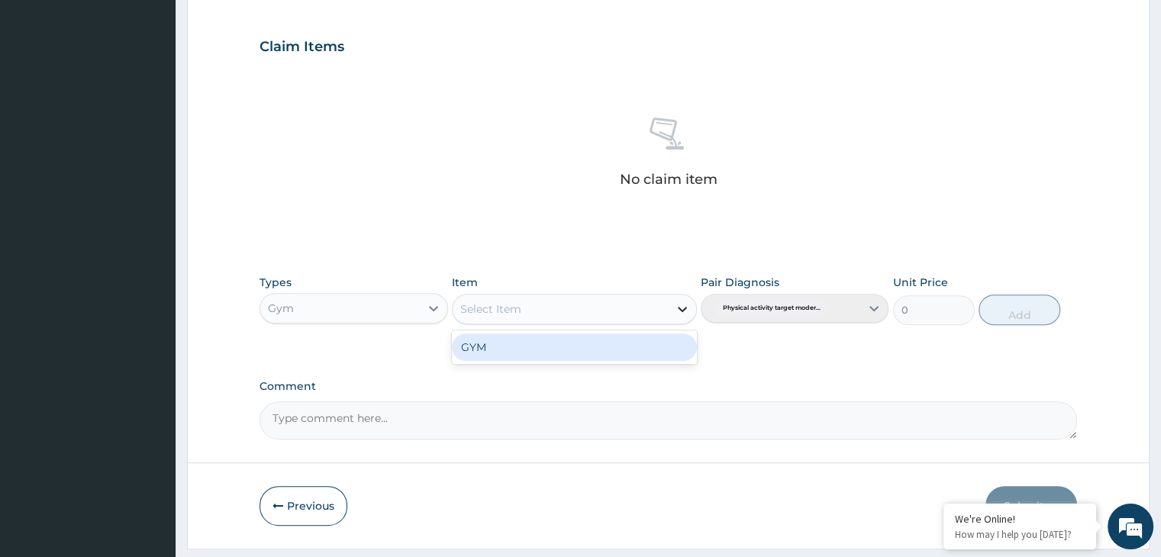
click at [679, 307] on icon at bounding box center [682, 309] width 9 height 5
click at [496, 354] on div "GYM" at bounding box center [574, 347] width 245 height 27
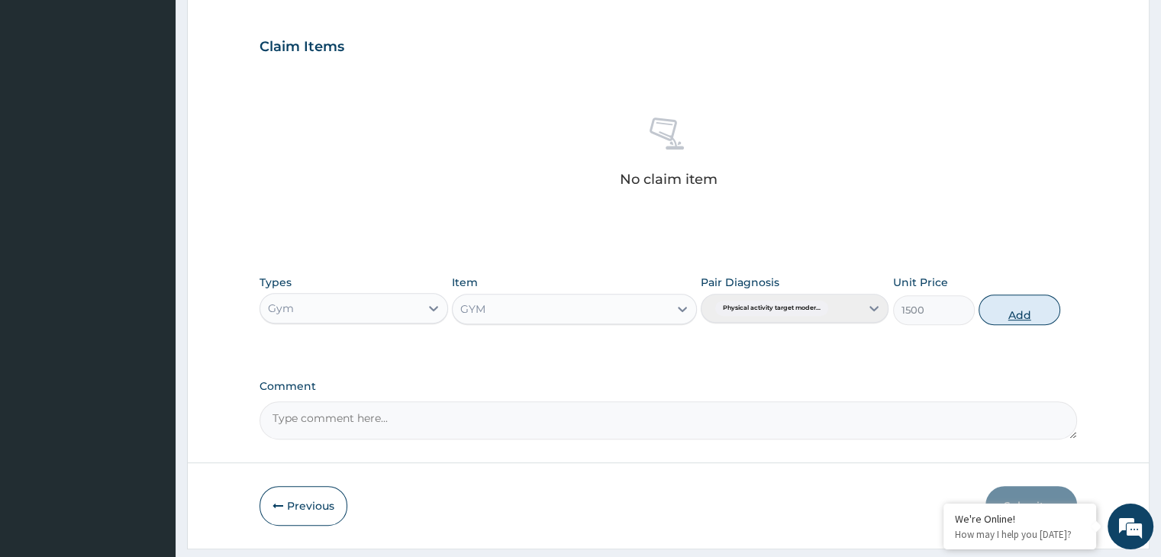
click at [1046, 307] on button "Add" at bounding box center [1020, 310] width 82 height 31
type input "0"
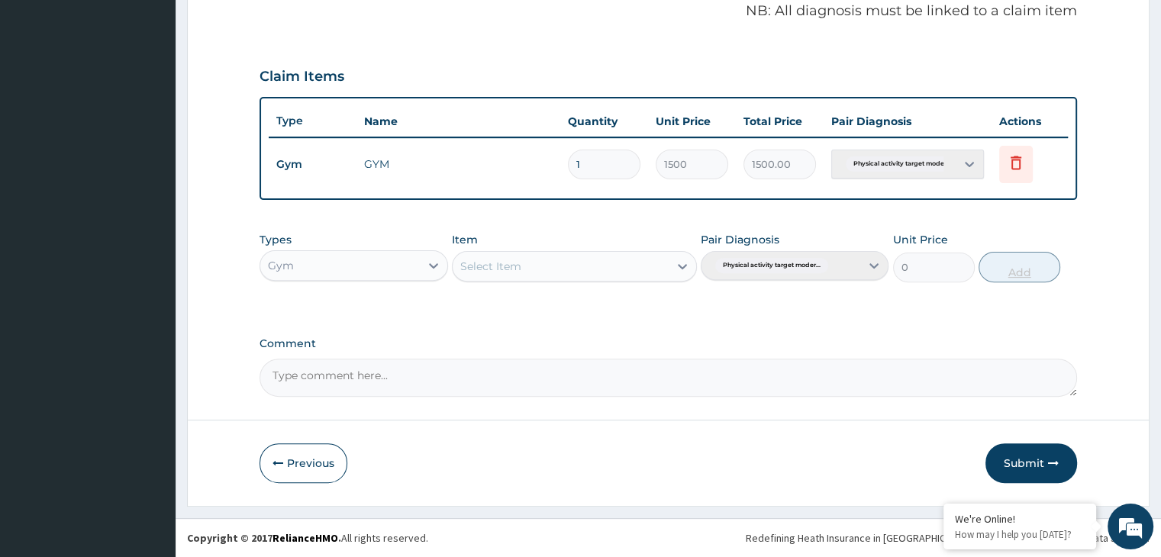
scroll to position [469, 0]
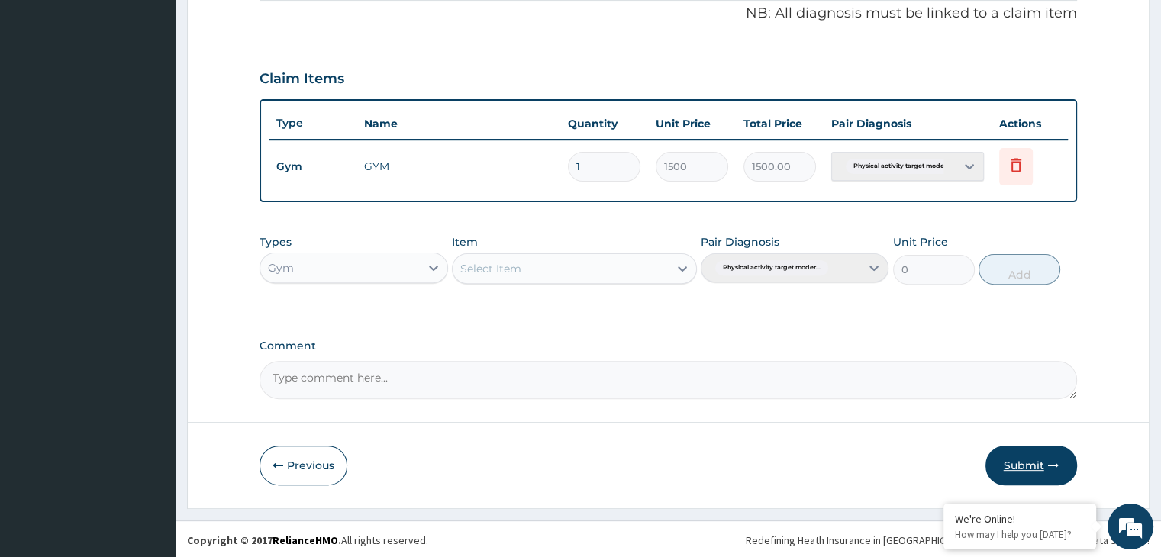
click at [1022, 457] on button "Submit" at bounding box center [1032, 466] width 92 height 40
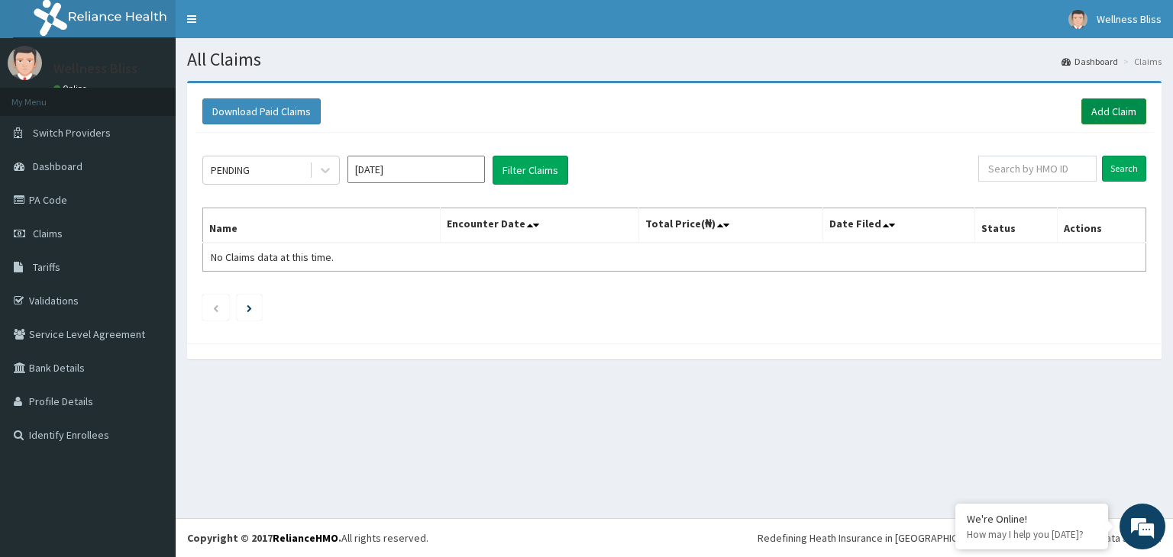
click at [1115, 116] on link "Add Claim" at bounding box center [1113, 111] width 65 height 26
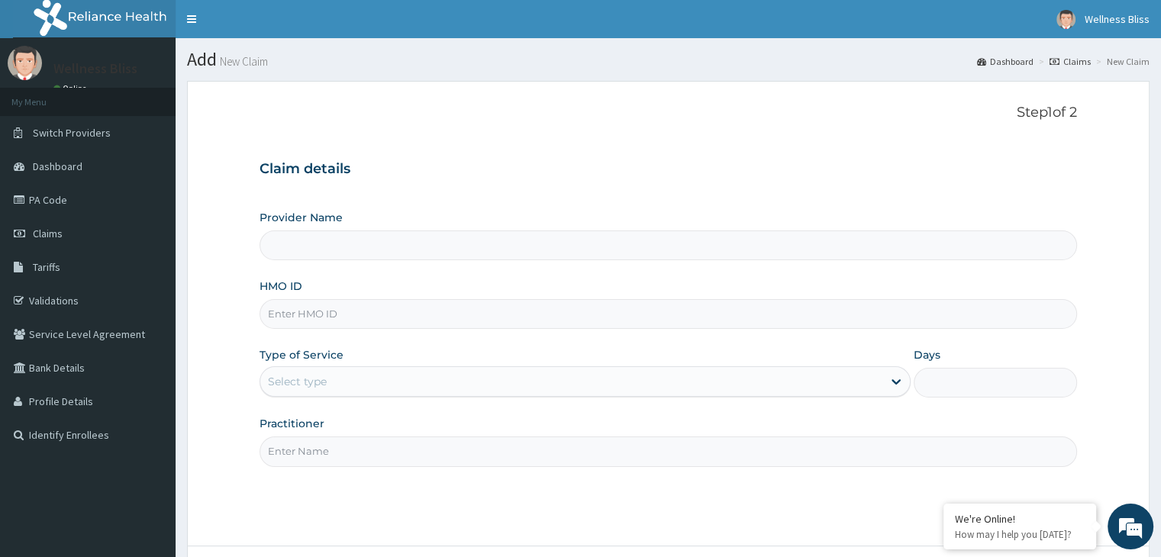
type input "WELLNESS BLISS GYM"
type input "1"
click at [414, 314] on input "HMO ID" at bounding box center [668, 314] width 817 height 30
type input "MOF/10191/B"
click at [382, 451] on input "Practitioner" at bounding box center [668, 452] width 817 height 30
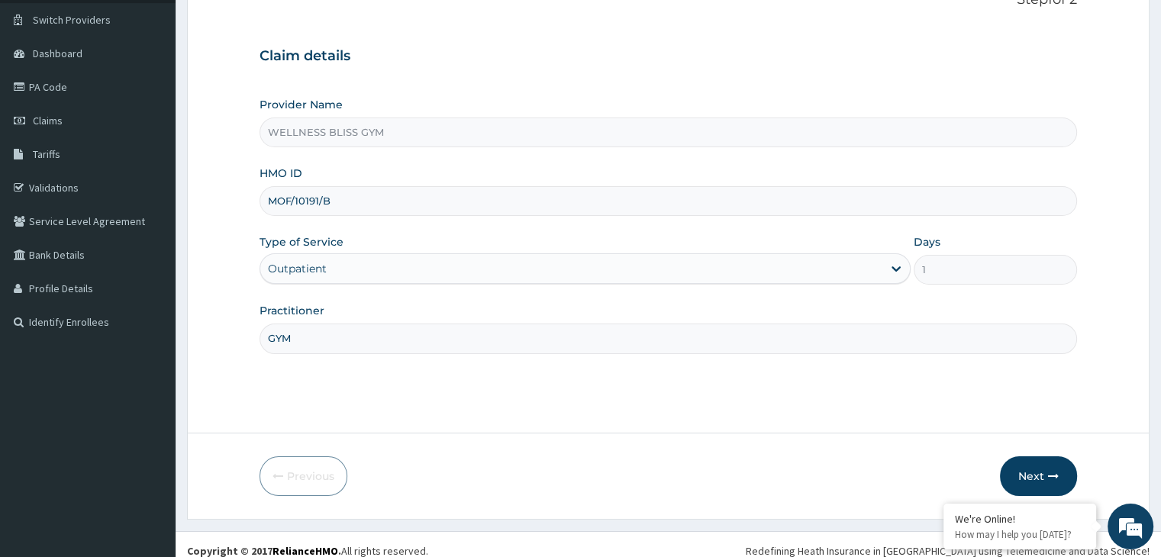
scroll to position [125, 0]
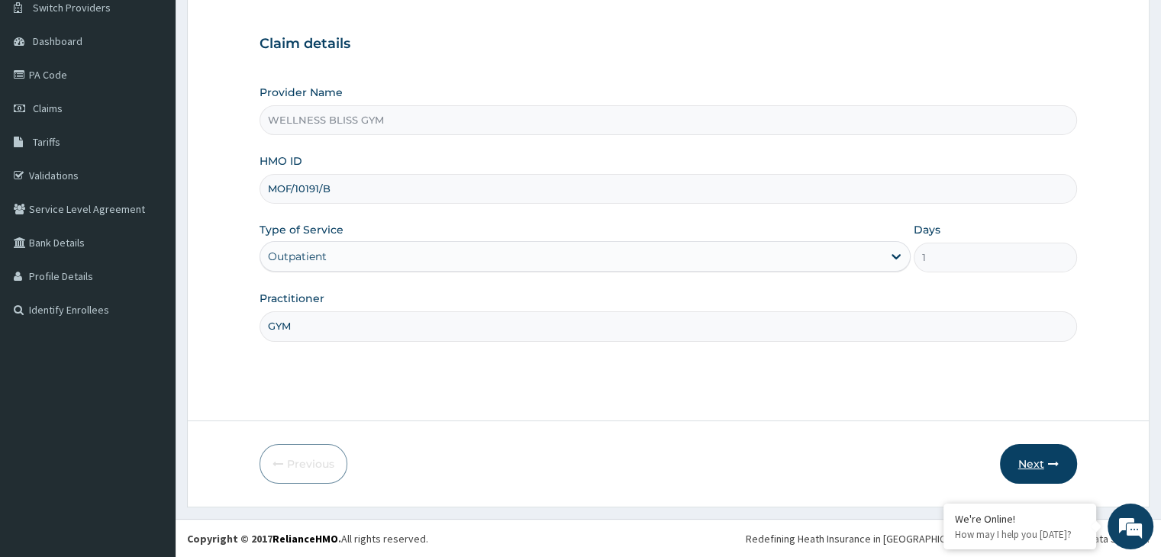
type input "GYM"
click at [1041, 449] on button "Next" at bounding box center [1038, 464] width 77 height 40
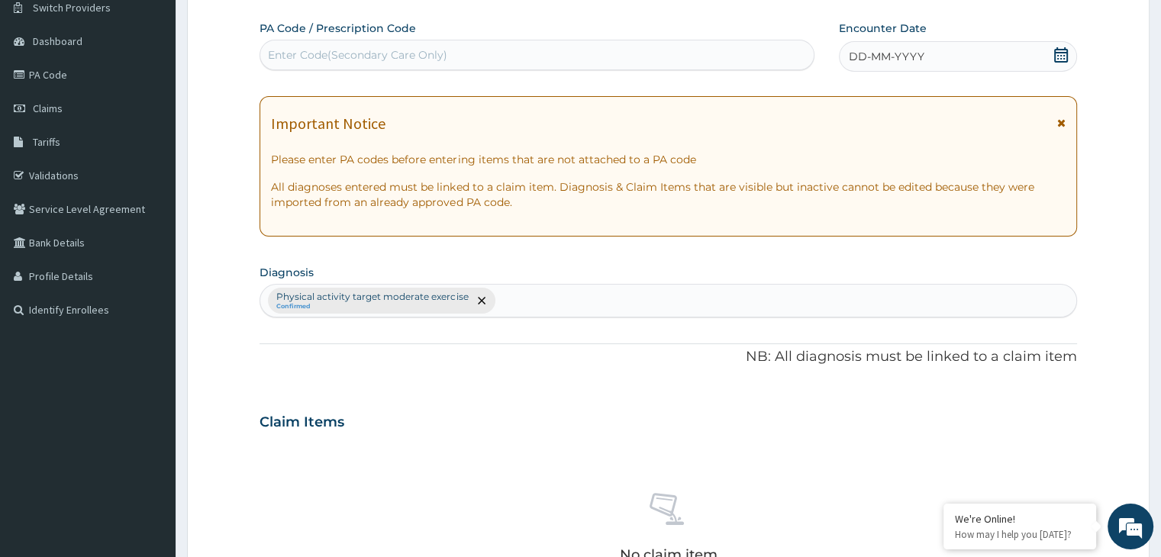
click at [520, 106] on div "Important Notice Please enter PA codes before entering items that are not attac…" at bounding box center [668, 166] width 817 height 140
click at [420, 56] on div "Enter Code(Secondary Care Only)" at bounding box center [357, 54] width 179 height 15
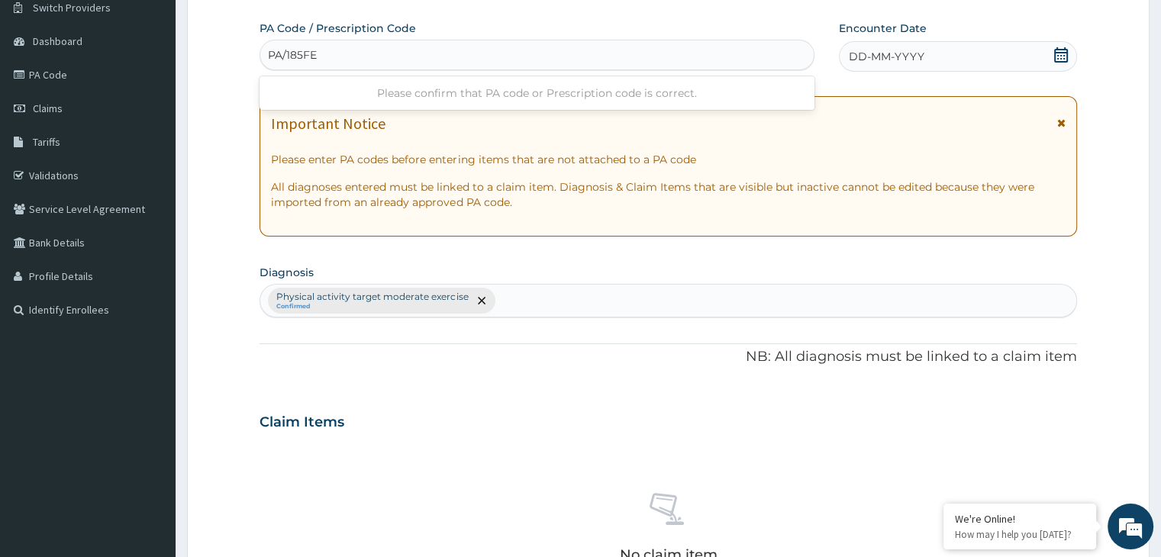
type input "PA/185FE8"
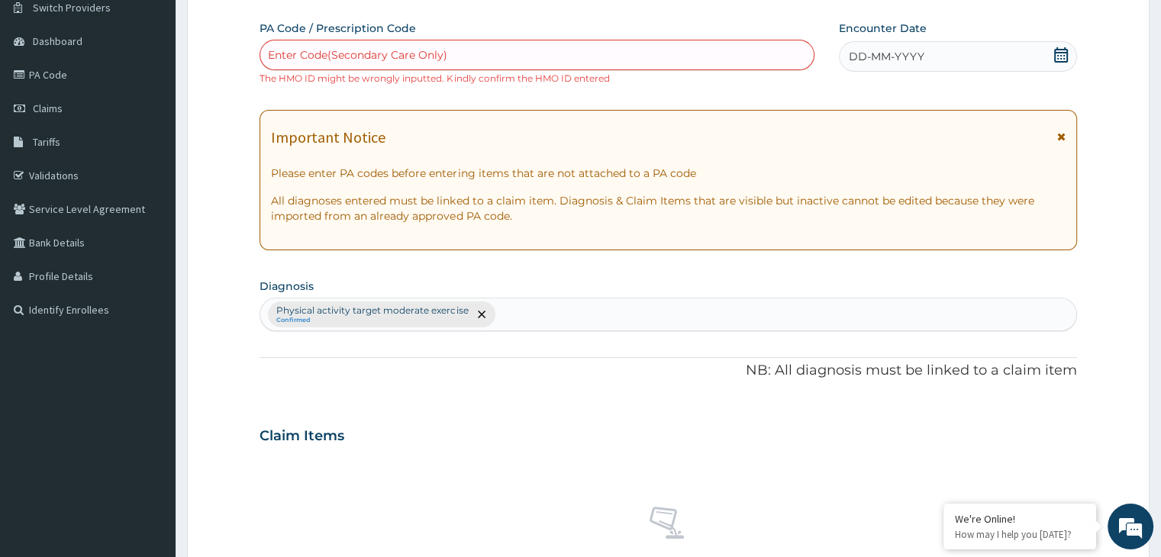
click at [521, 12] on div "Step 2 of 2 PA Code / Prescription Code Enter Code(Secondary Care Only) The HMO…" at bounding box center [668, 403] width 817 height 849
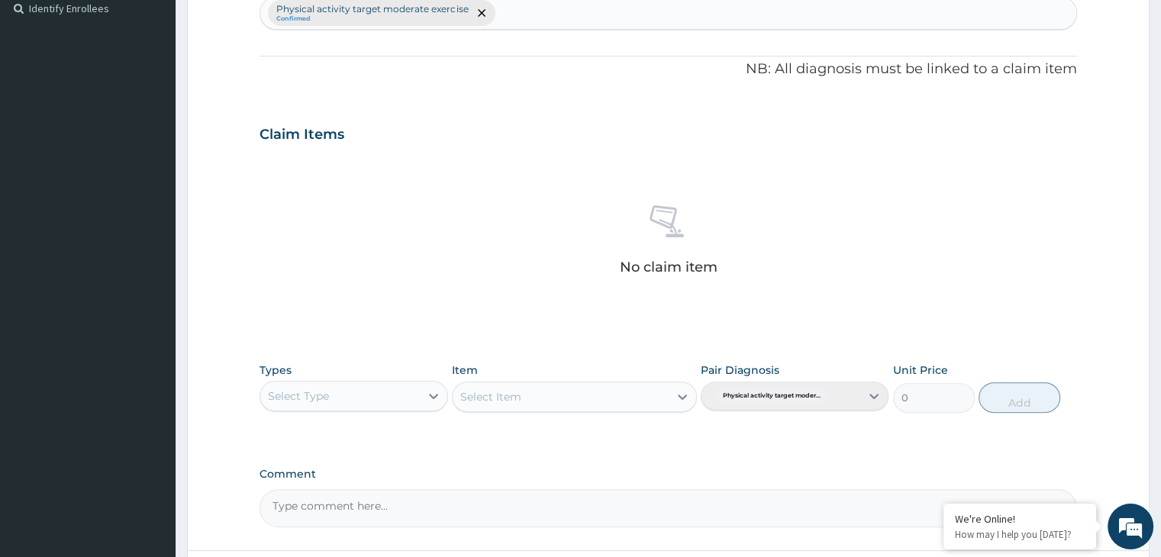
scroll to position [556, 0]
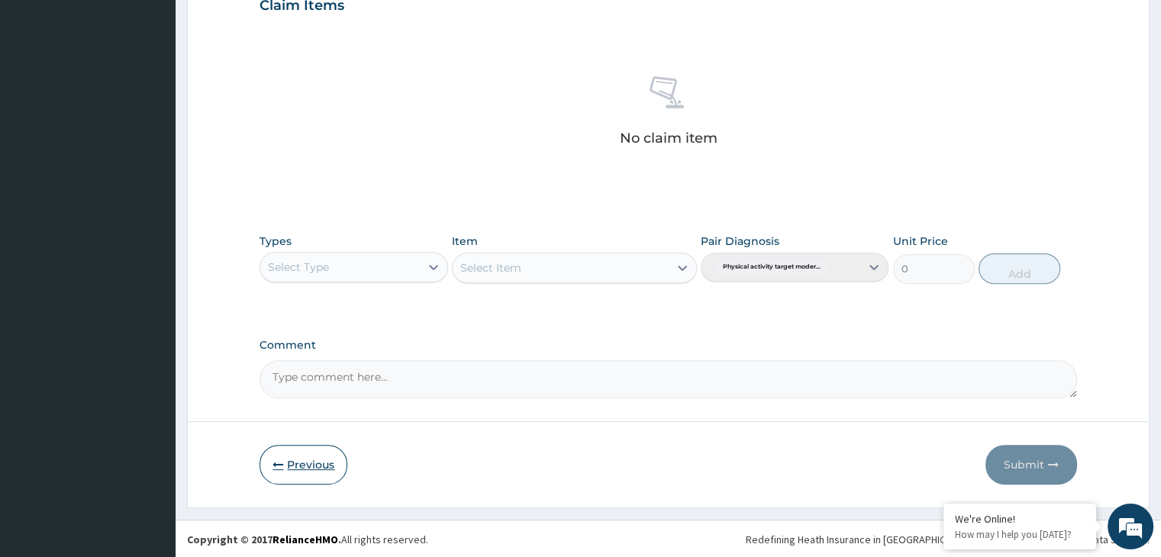
click at [295, 470] on button "Previous" at bounding box center [304, 465] width 88 height 40
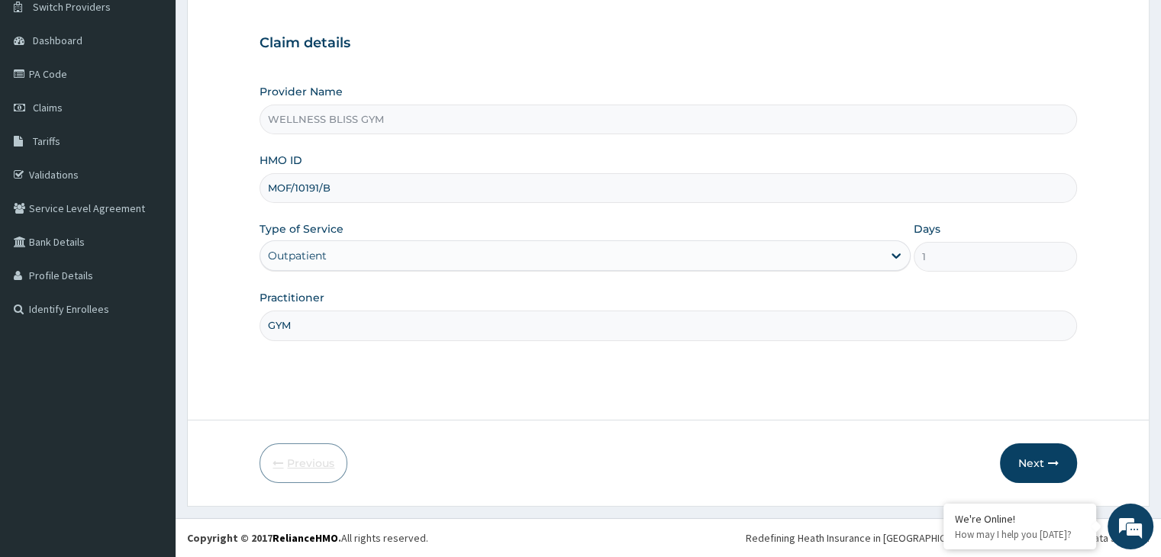
scroll to position [125, 0]
click at [287, 186] on input "MOF/10191/B" at bounding box center [668, 189] width 817 height 30
type input "MOP/10191/B"
click at [1026, 468] on button "Next" at bounding box center [1038, 464] width 77 height 40
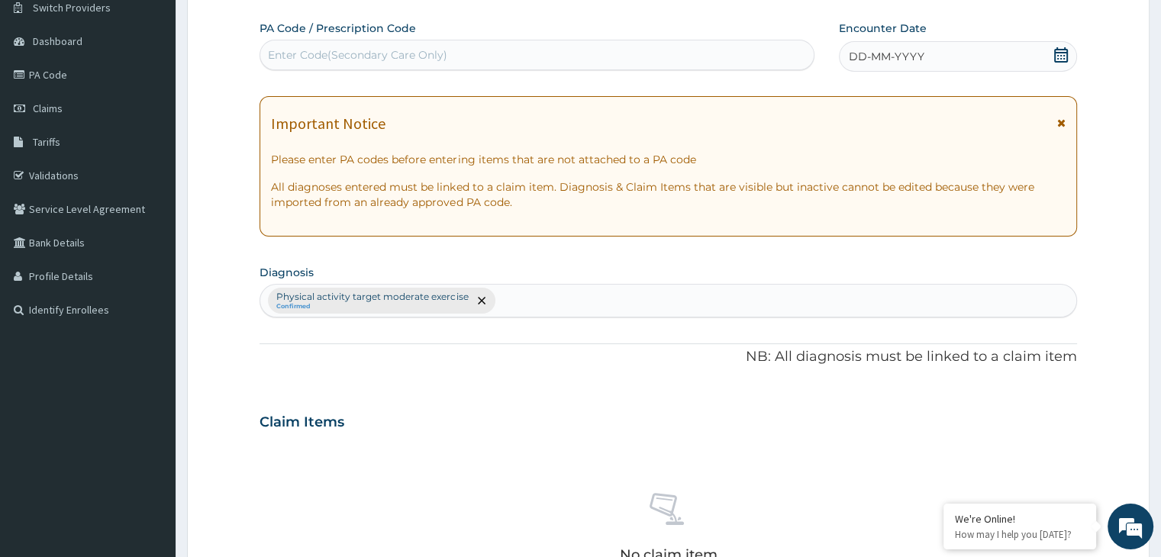
click at [443, 56] on div "Enter Code(Secondary Care Only)" at bounding box center [357, 54] width 179 height 15
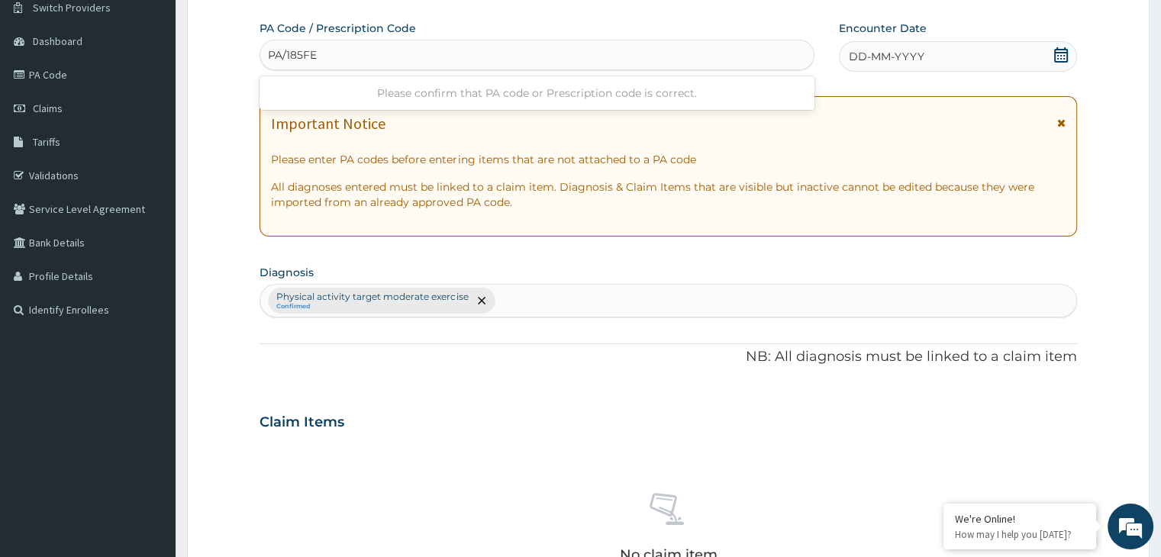
type input "PA/185FE8"
click at [1063, 52] on icon at bounding box center [1061, 54] width 14 height 15
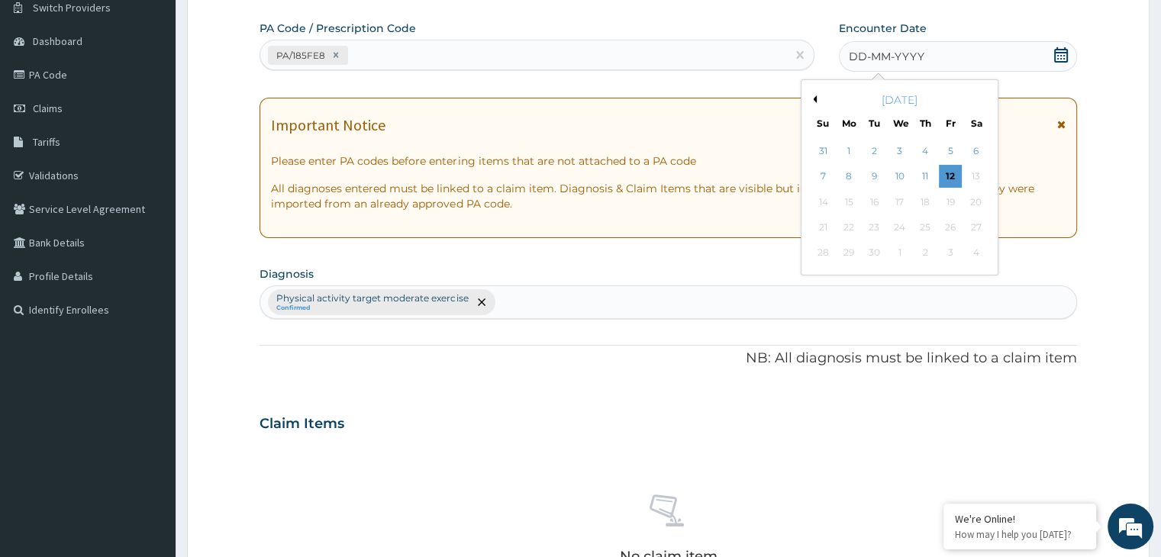
click at [816, 95] on div "September 2025" at bounding box center [900, 99] width 184 height 15
click at [812, 98] on button "Previous Month" at bounding box center [813, 99] width 8 height 8
click at [843, 208] on div "11" at bounding box center [849, 202] width 23 height 23
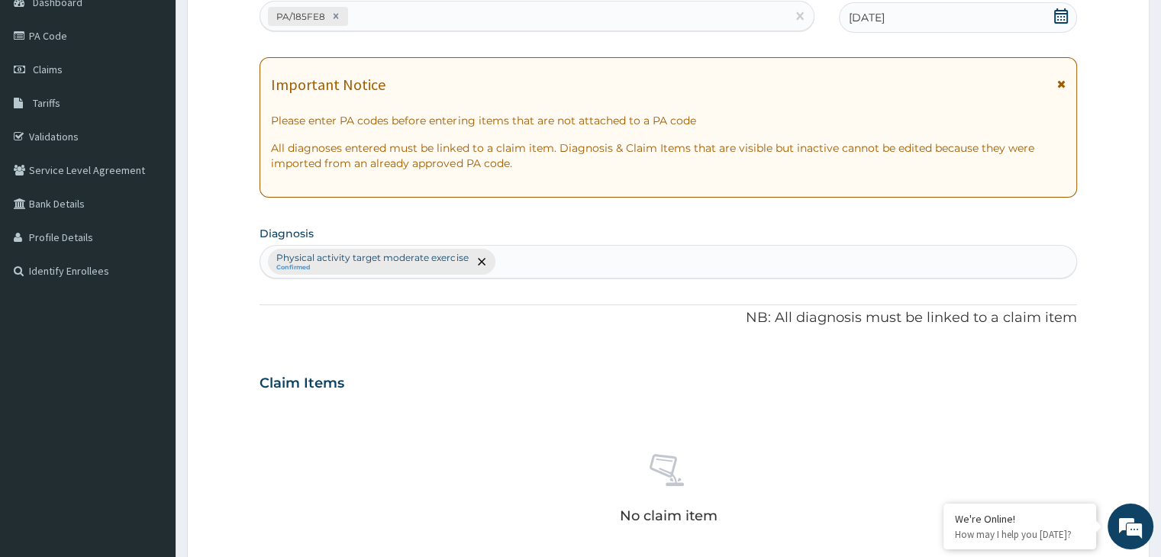
click at [457, 434] on div "No claim item" at bounding box center [668, 492] width 817 height 176
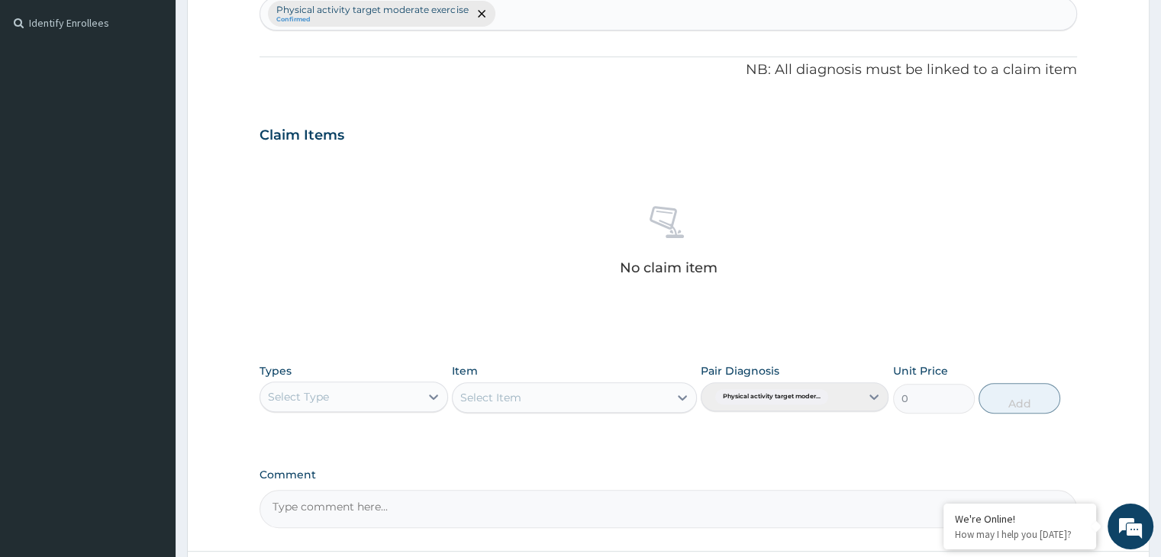
scroll to position [413, 0]
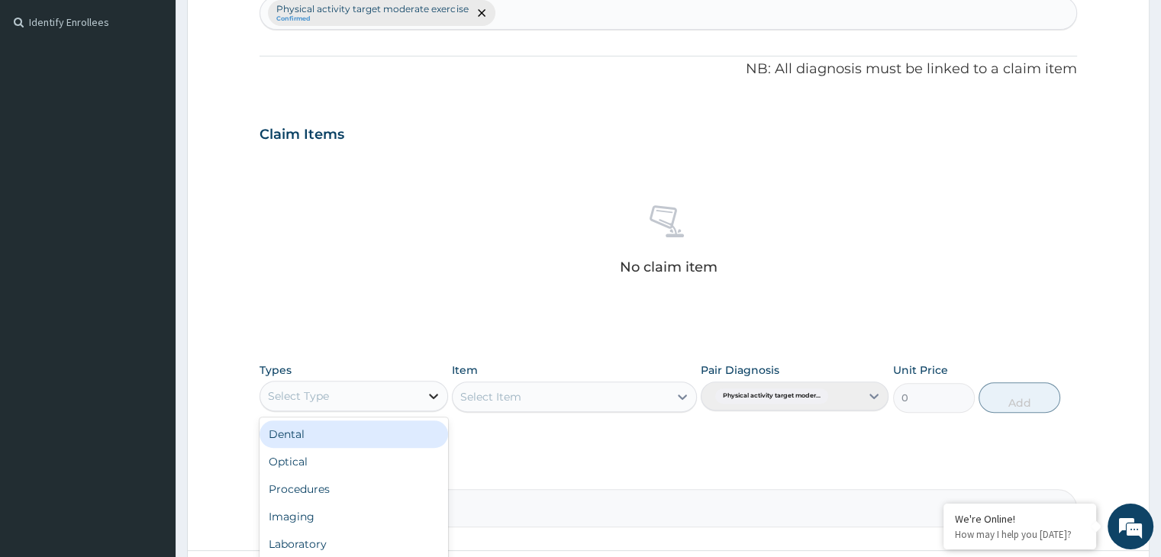
click at [425, 397] on div at bounding box center [433, 396] width 27 height 27
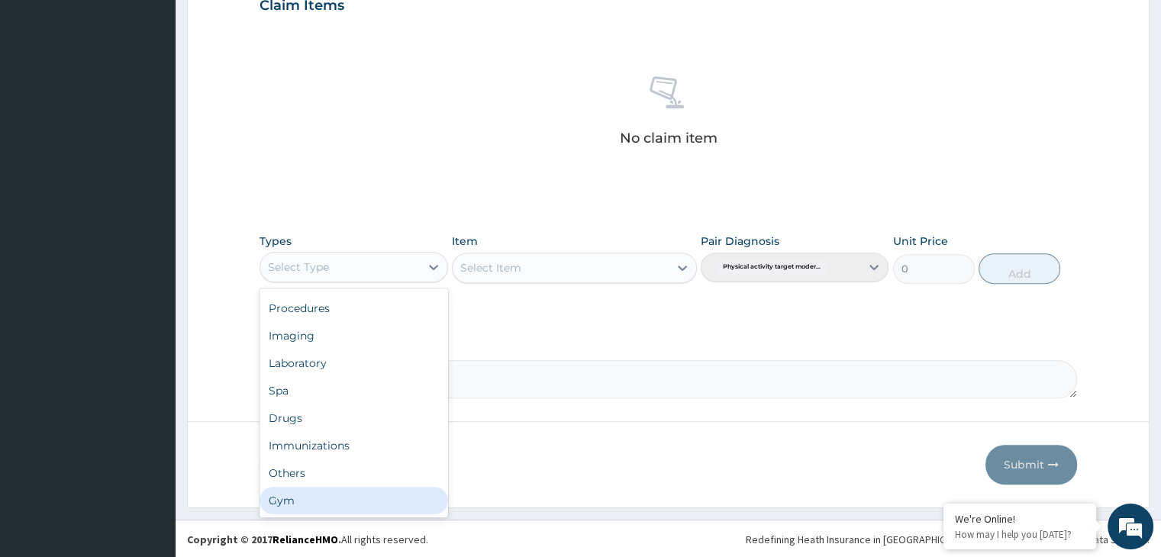
click at [294, 514] on div "Dental Optical Procedures Imaging Laboratory Spa Drugs Immunizations Others Gym" at bounding box center [354, 403] width 188 height 229
click at [379, 505] on div "Gym" at bounding box center [354, 500] width 188 height 27
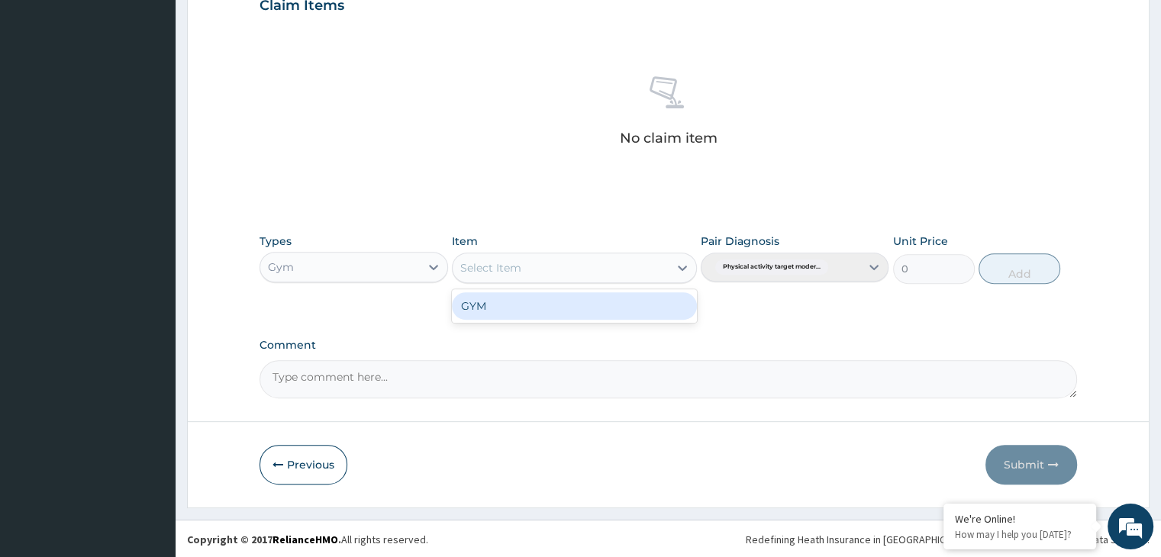
click at [680, 262] on icon at bounding box center [682, 267] width 15 height 15
click at [631, 308] on div "GYM" at bounding box center [574, 305] width 245 height 27
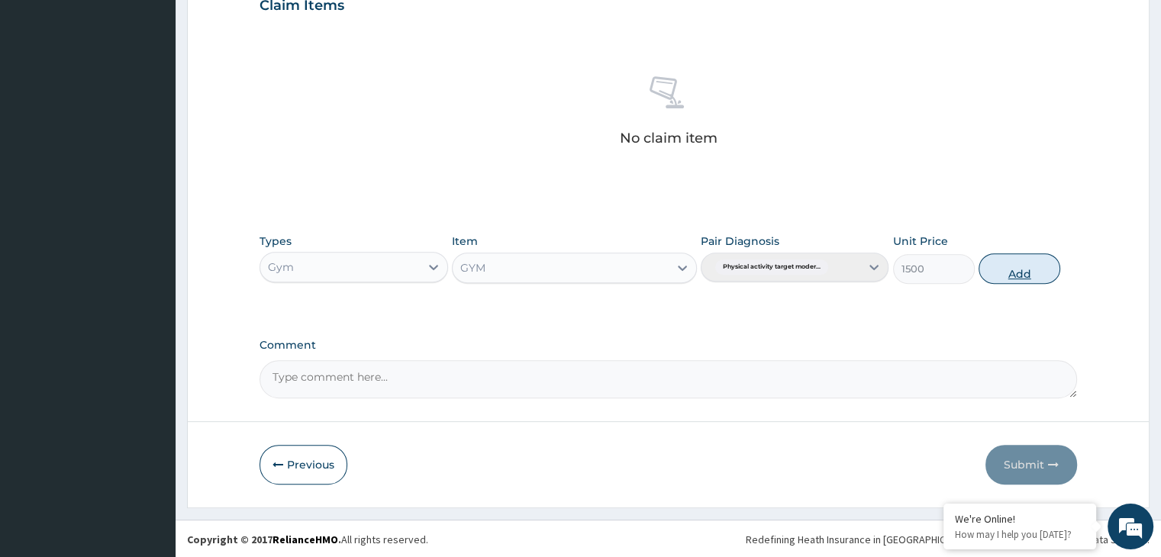
click at [1020, 267] on button "Add" at bounding box center [1020, 268] width 82 height 31
type input "0"
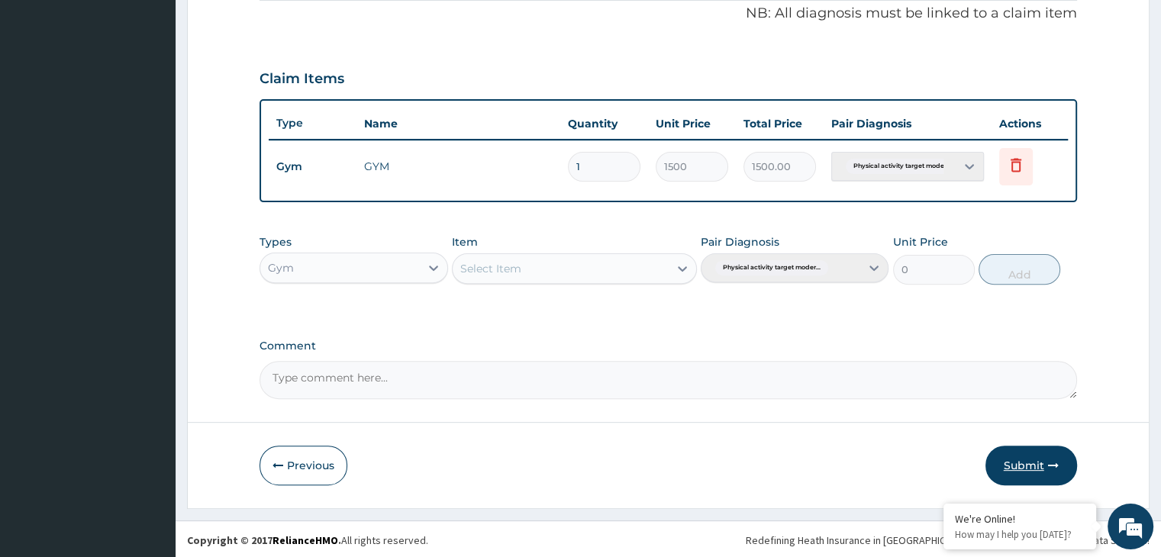
click at [1045, 470] on button "Submit" at bounding box center [1032, 466] width 92 height 40
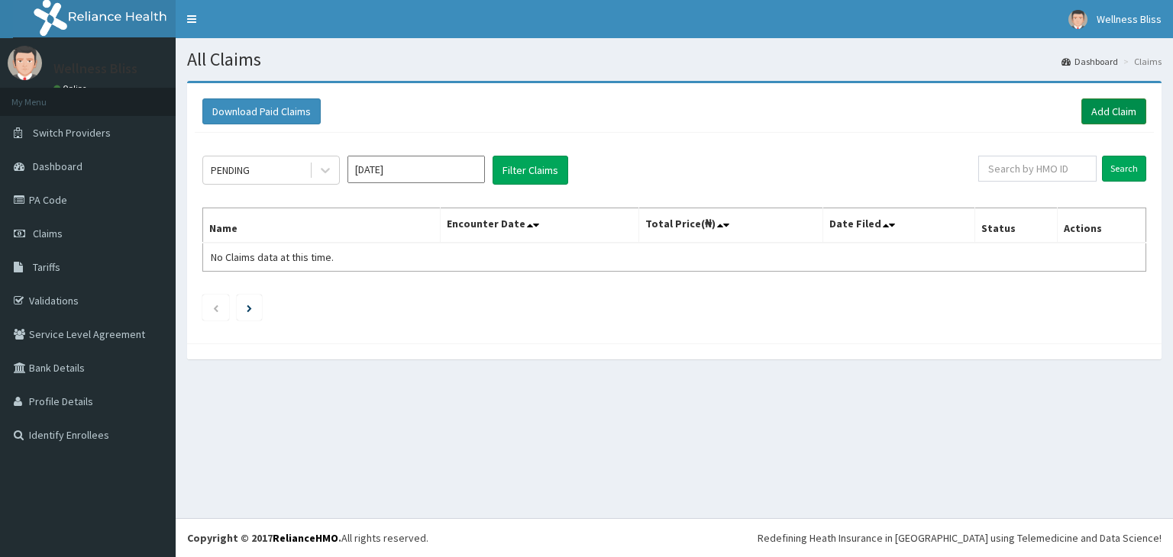
click at [1109, 118] on link "Add Claim" at bounding box center [1113, 111] width 65 height 26
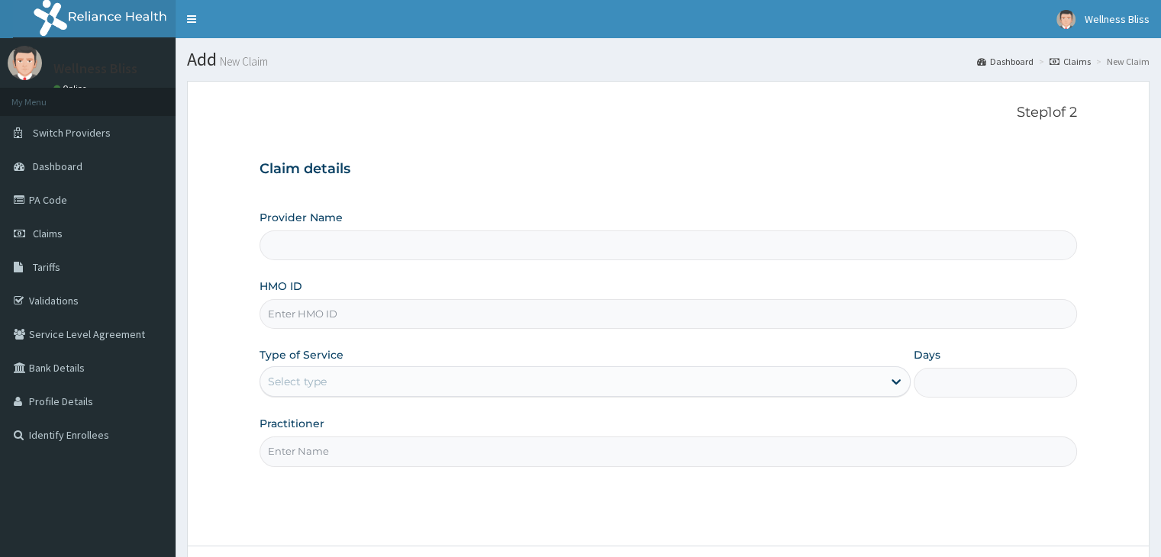
click at [308, 312] on input "HMO ID" at bounding box center [668, 314] width 817 height 30
type input "WELLNESS BLISS GYM"
type input "1"
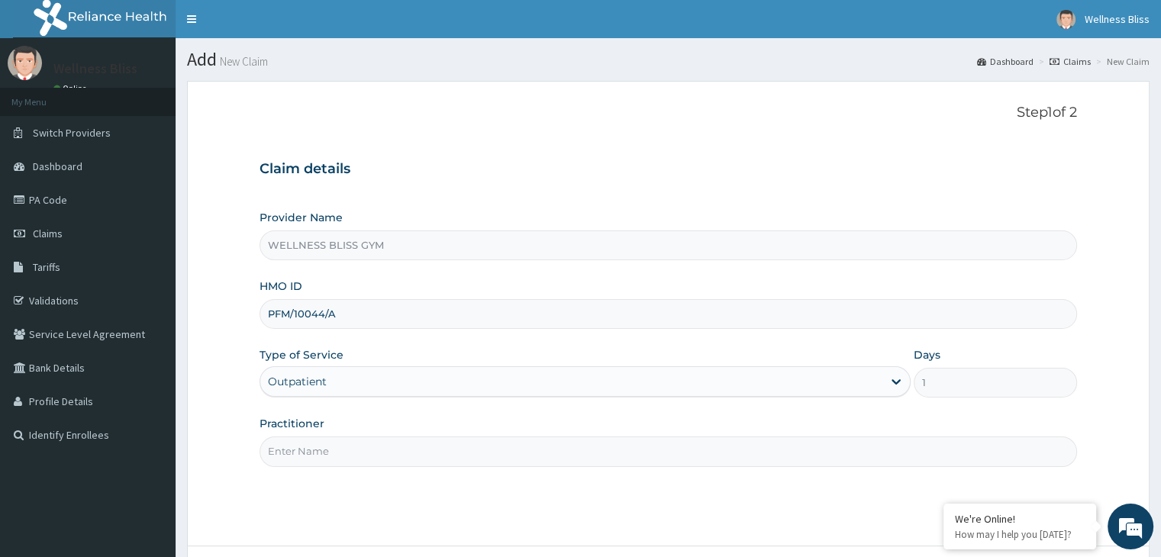
type input "PFM/10044/A"
click at [357, 454] on input "Practitioner" at bounding box center [668, 452] width 817 height 30
type input "GYM"
click at [765, 504] on div "Step 1 of 2 Claim details Provider Name WELLNESS BLISS GYM HMO ID PFM/10044/A T…" at bounding box center [668, 314] width 817 height 418
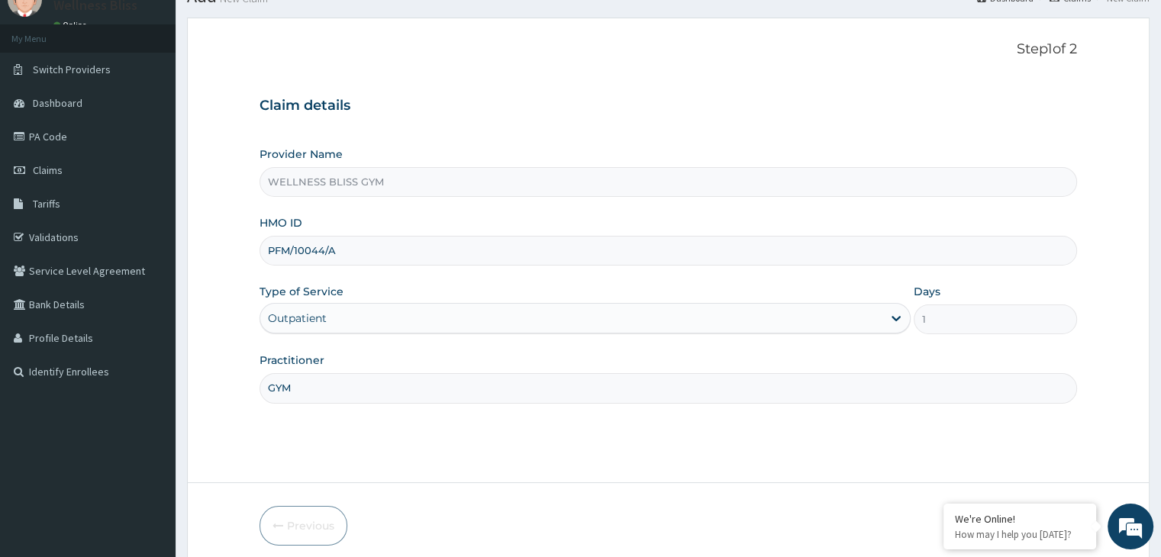
scroll to position [125, 0]
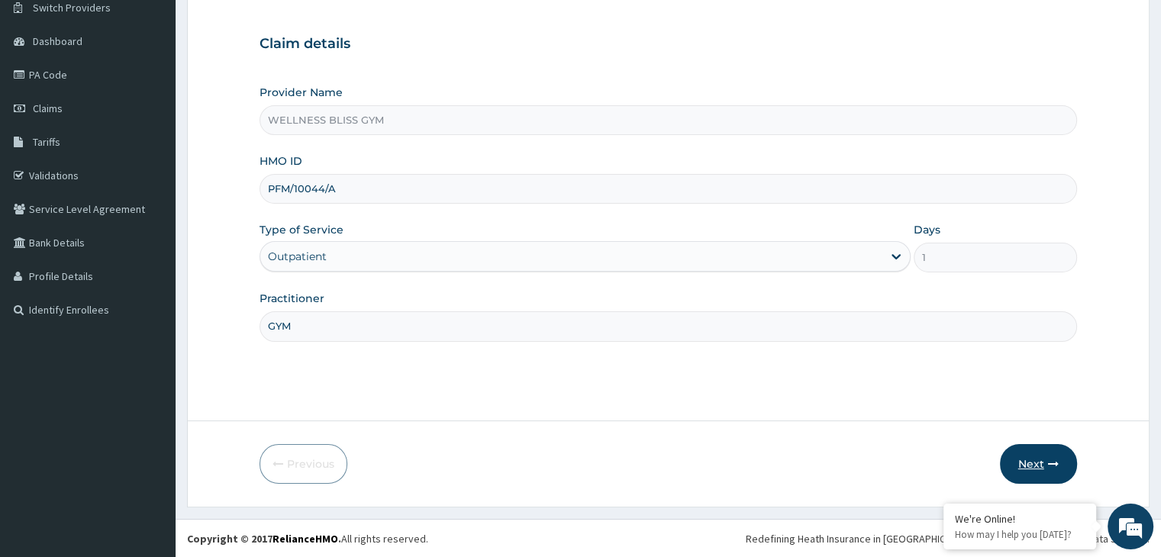
click at [1058, 460] on icon "button" at bounding box center [1053, 464] width 11 height 11
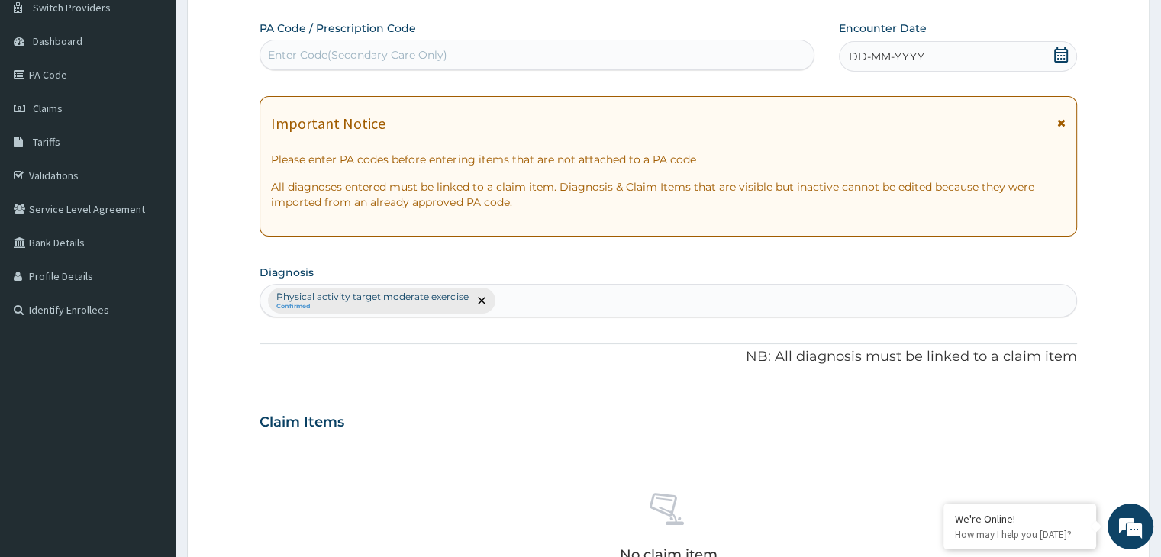
click at [289, 59] on div "Enter Code(Secondary Care Only)" at bounding box center [357, 54] width 179 height 15
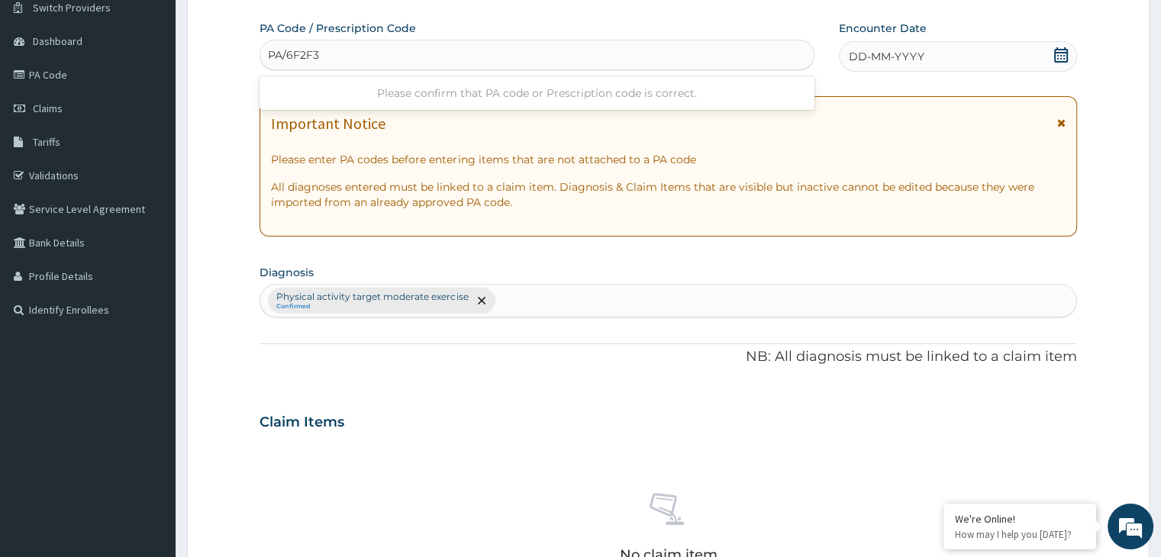
type input "PA/6F2F3D"
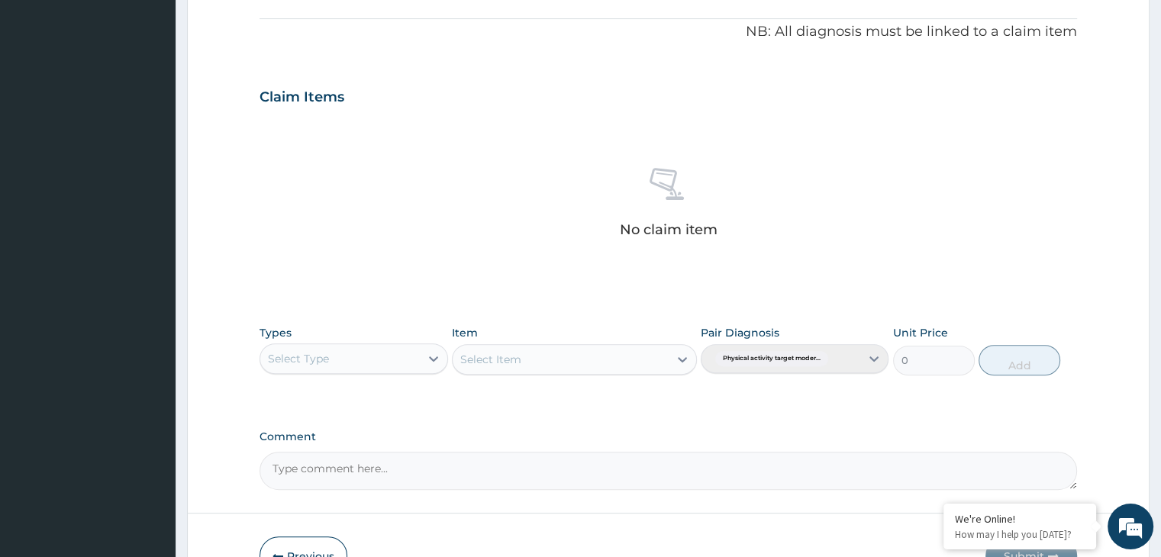
scroll to position [556, 0]
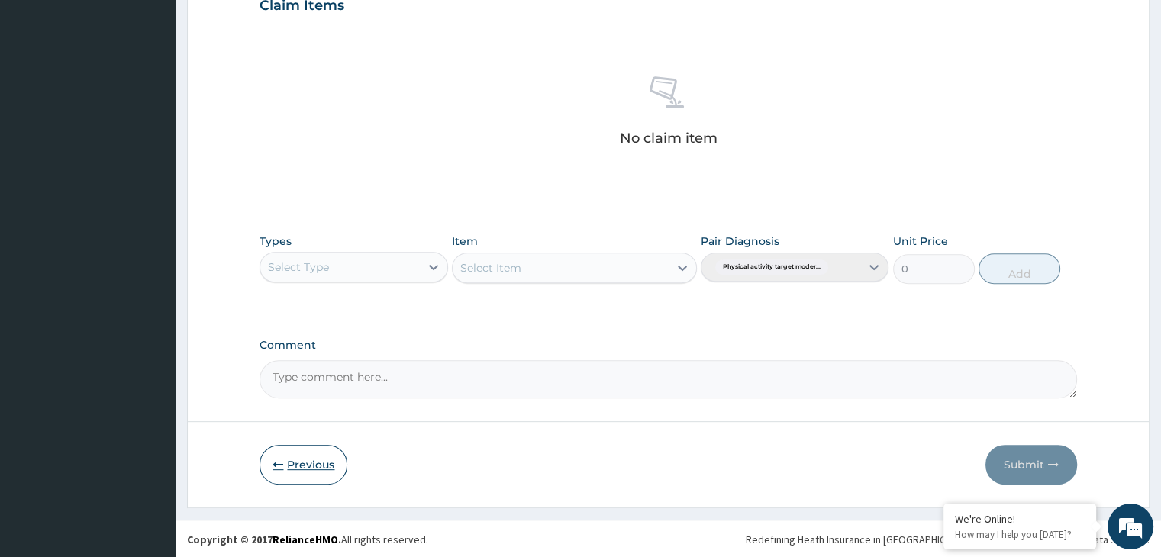
click at [319, 475] on button "Previous" at bounding box center [304, 465] width 88 height 40
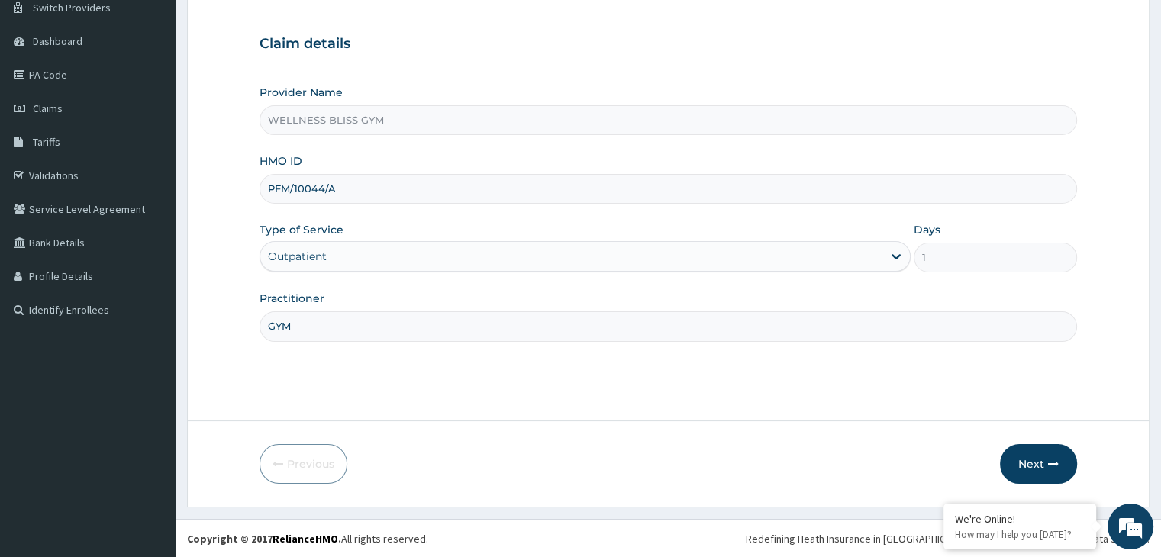
click at [325, 188] on input "PFM/10044/A" at bounding box center [668, 189] width 817 height 30
type input "PFM/10042/A"
click at [1028, 454] on button "Next" at bounding box center [1038, 464] width 77 height 40
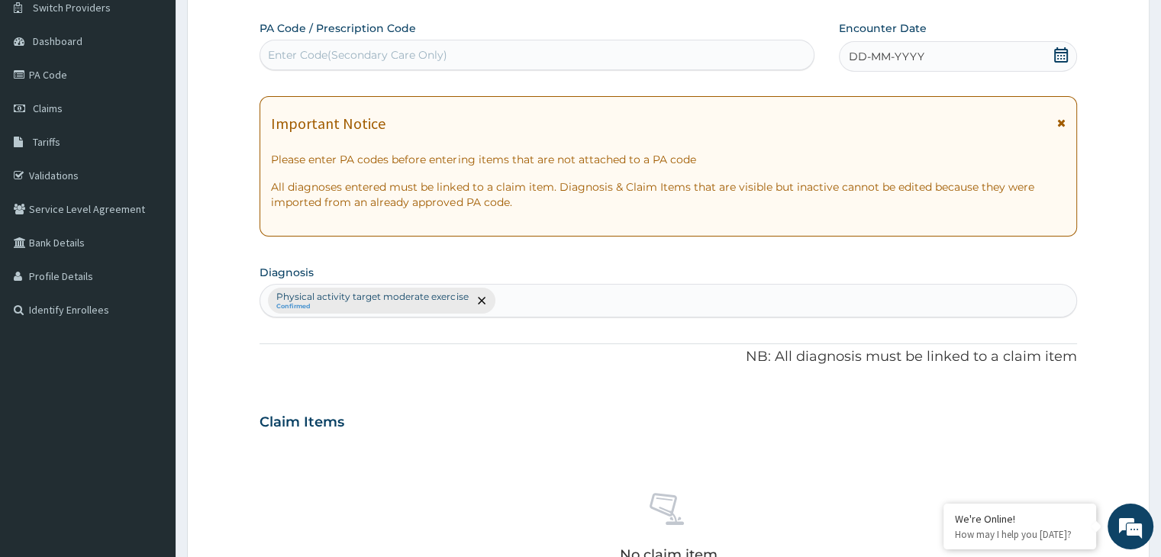
click at [417, 49] on div "Enter Code(Secondary Care Only)" at bounding box center [357, 54] width 179 height 15
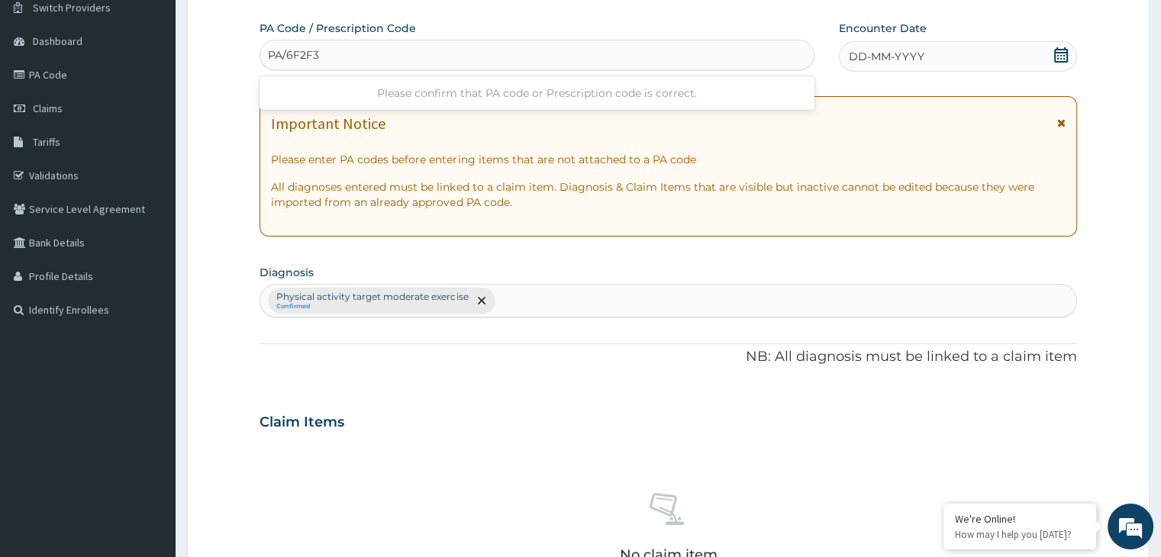
type input "PA/6F2F3D"
click at [1049, 60] on div "DD-MM-YYYY" at bounding box center [957, 56] width 237 height 31
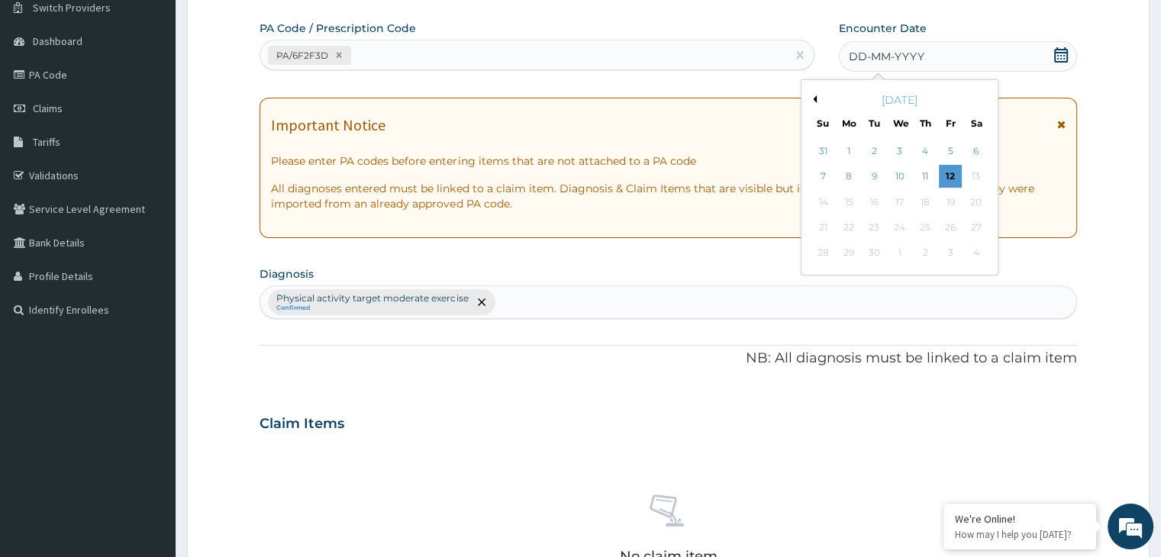
click at [814, 98] on button "Previous Month" at bounding box center [813, 99] width 8 height 8
click at [850, 200] on div "11" at bounding box center [849, 202] width 23 height 23
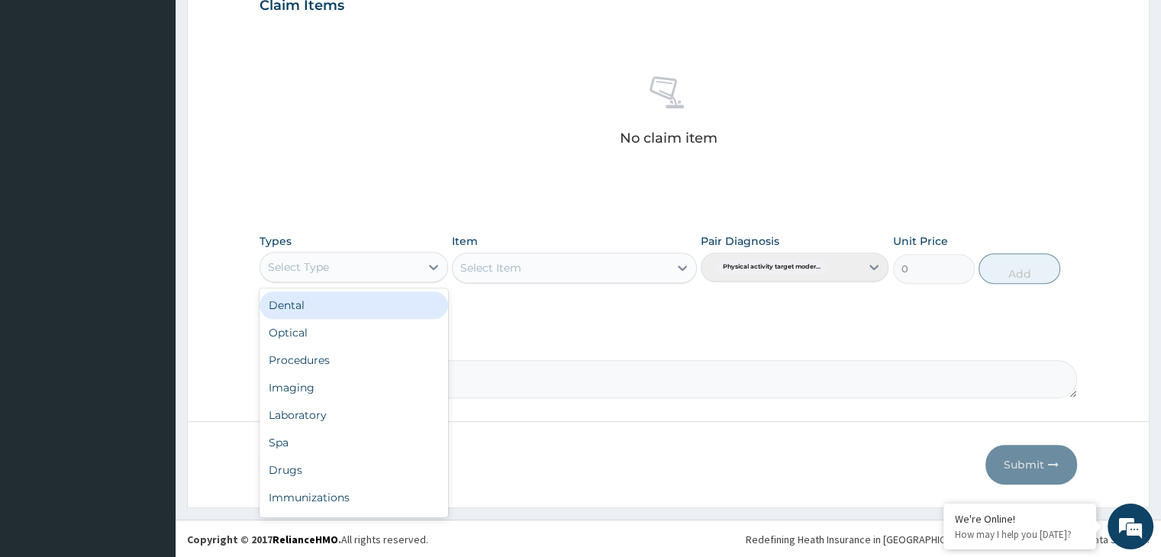
scroll to position [52, 0]
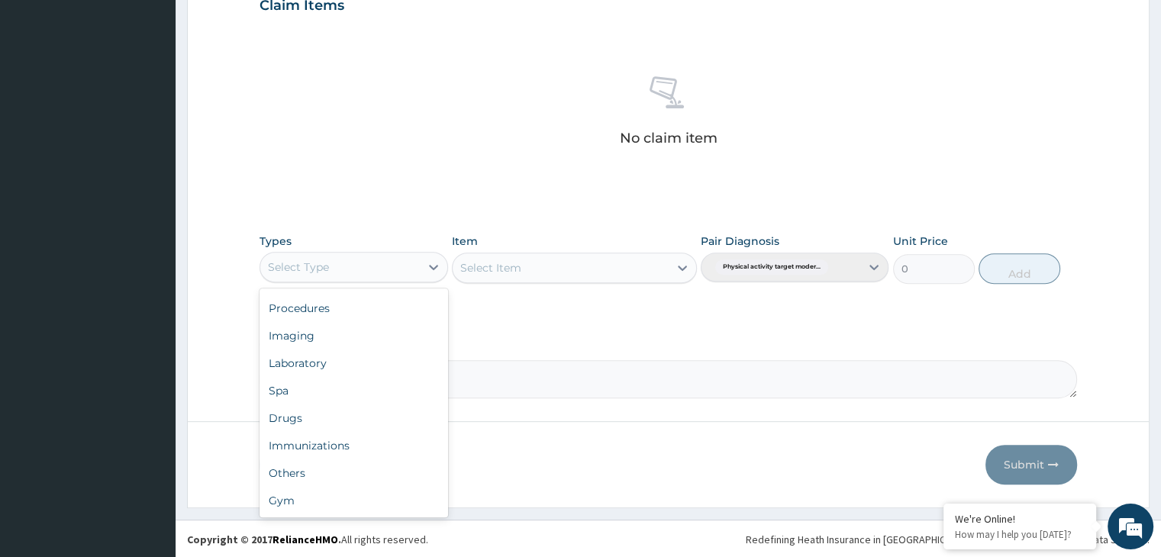
click at [389, 509] on div "Gym" at bounding box center [354, 500] width 188 height 27
click at [672, 258] on div at bounding box center [682, 267] width 27 height 27
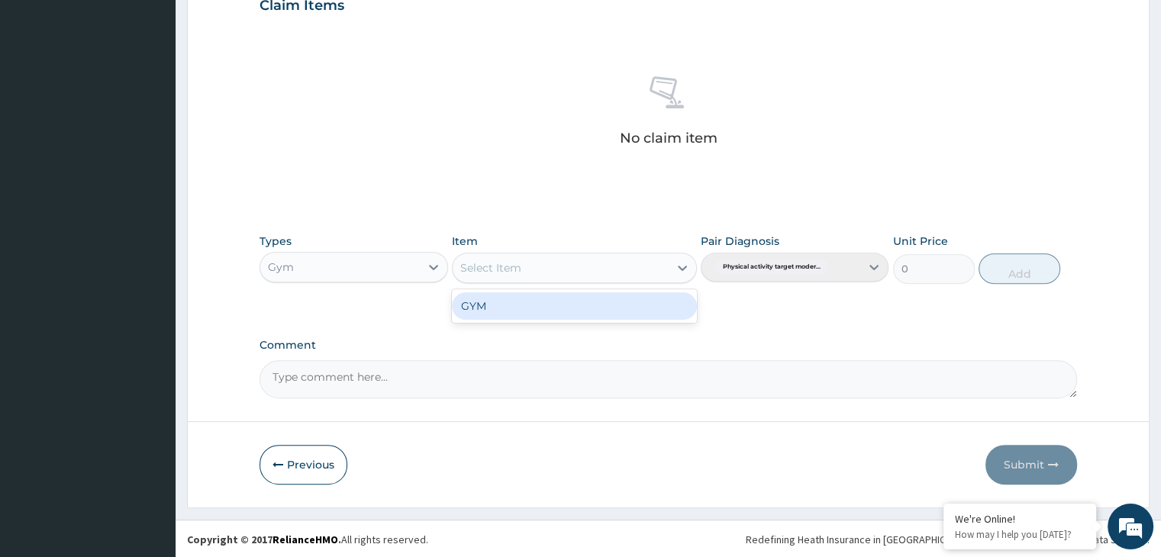
click at [623, 295] on div "GYM" at bounding box center [574, 305] width 245 height 27
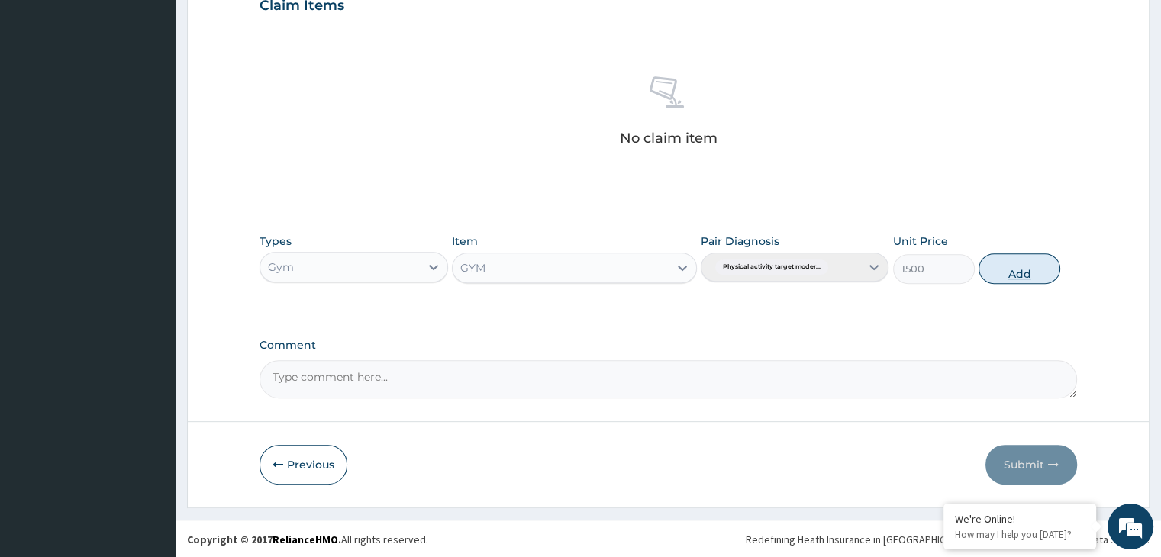
click at [1007, 281] on button "Add" at bounding box center [1020, 268] width 82 height 31
type input "0"
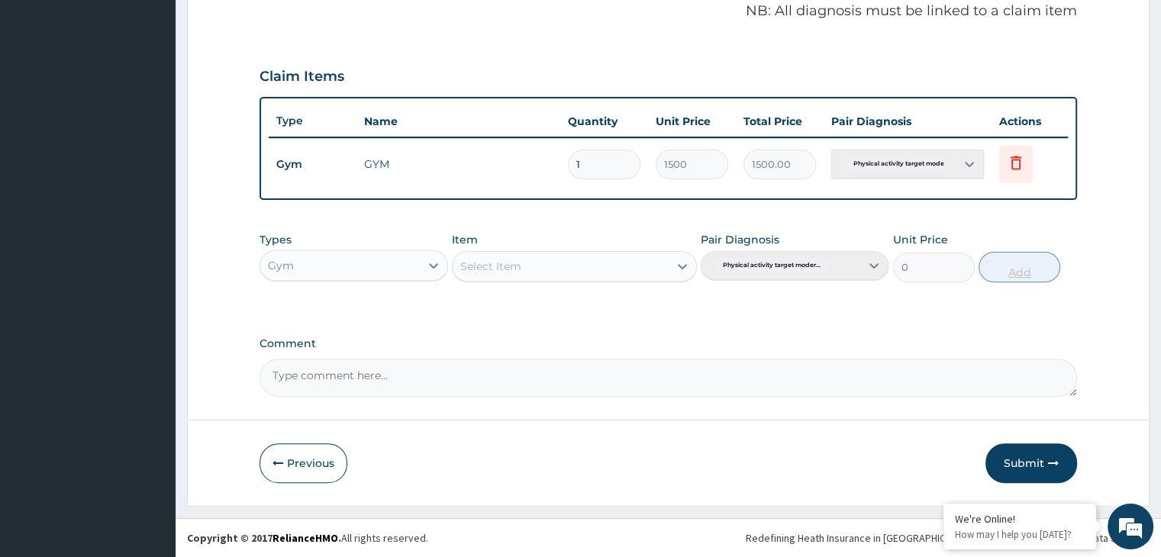
scroll to position [469, 0]
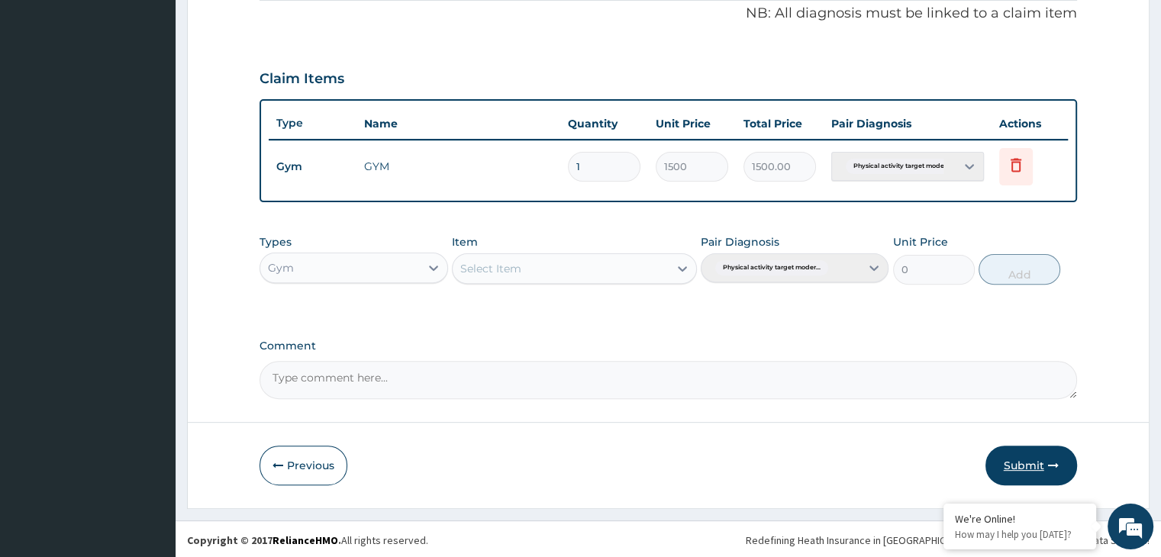
click at [1034, 461] on button "Submit" at bounding box center [1032, 466] width 92 height 40
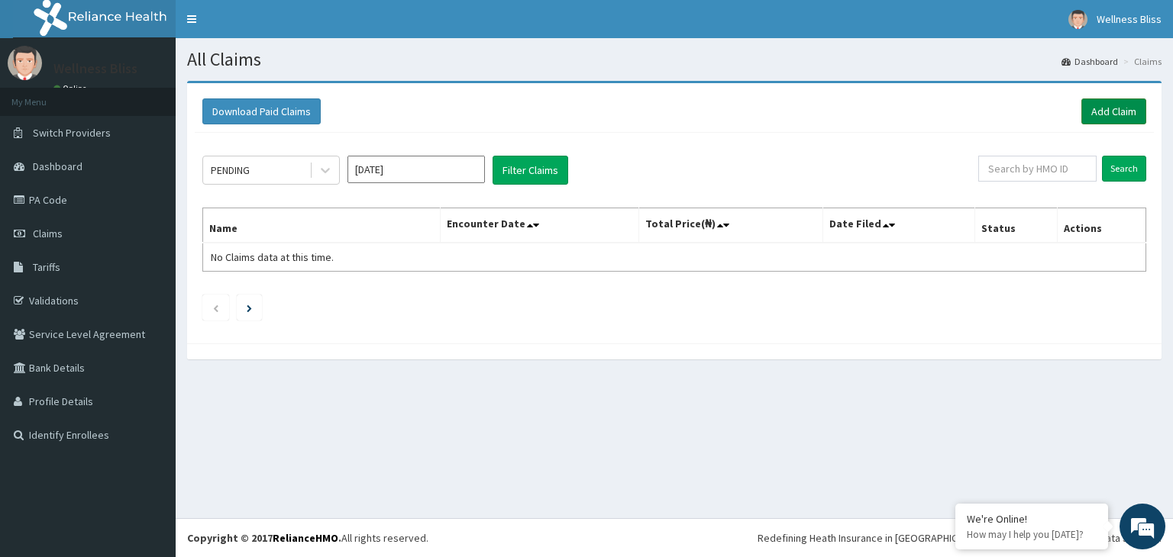
click at [1100, 119] on link "Add Claim" at bounding box center [1113, 111] width 65 height 26
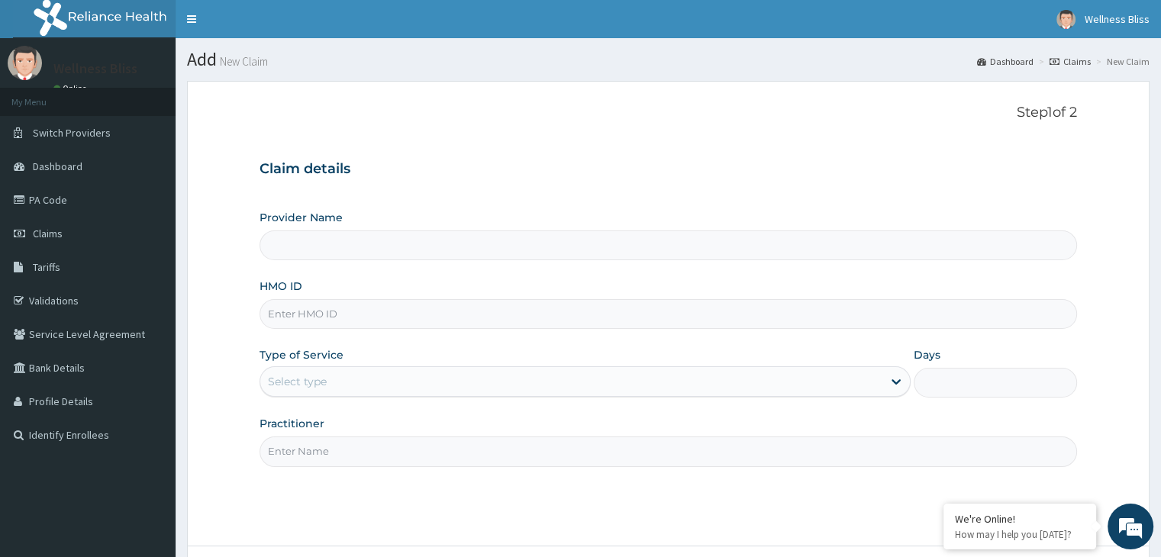
type input "WELLNESS BLISS GYM"
type input "1"
click at [319, 320] on input "HMO ID" at bounding box center [668, 314] width 817 height 30
type input "KUD/10554/A"
click at [327, 450] on input "Practitioner" at bounding box center [668, 452] width 817 height 30
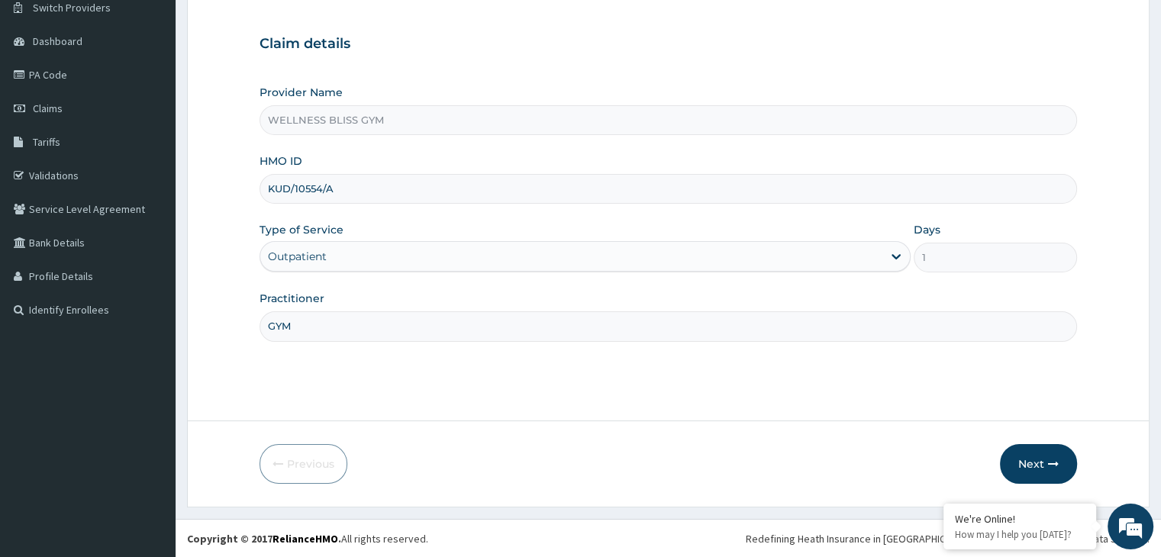
scroll to position [125, 0]
type input "GYM"
click at [1033, 483] on button "Next" at bounding box center [1038, 464] width 77 height 40
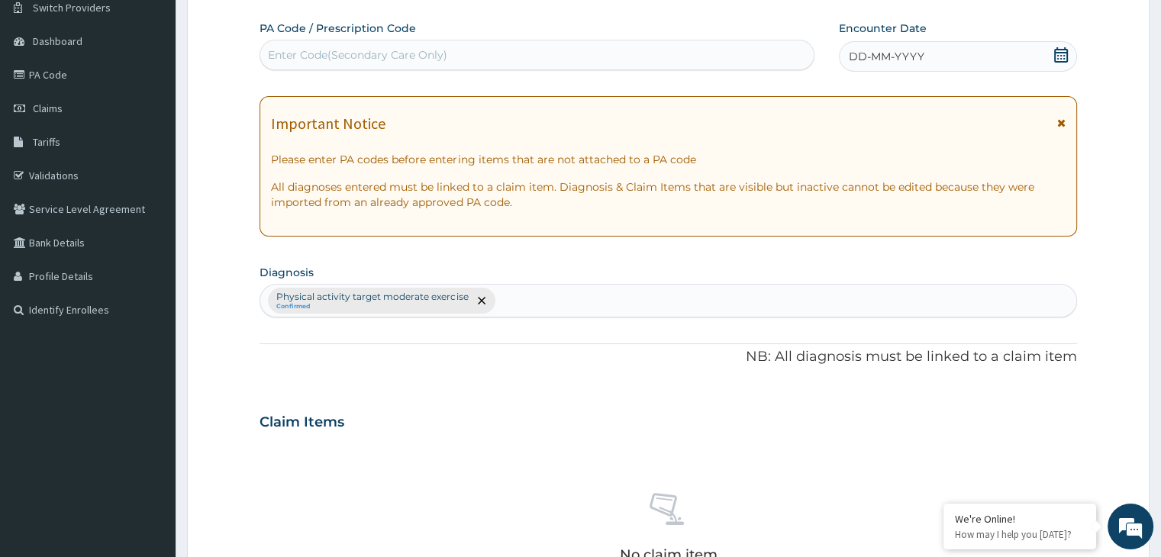
click at [295, 53] on div "Enter Code(Secondary Care Only)" at bounding box center [357, 54] width 179 height 15
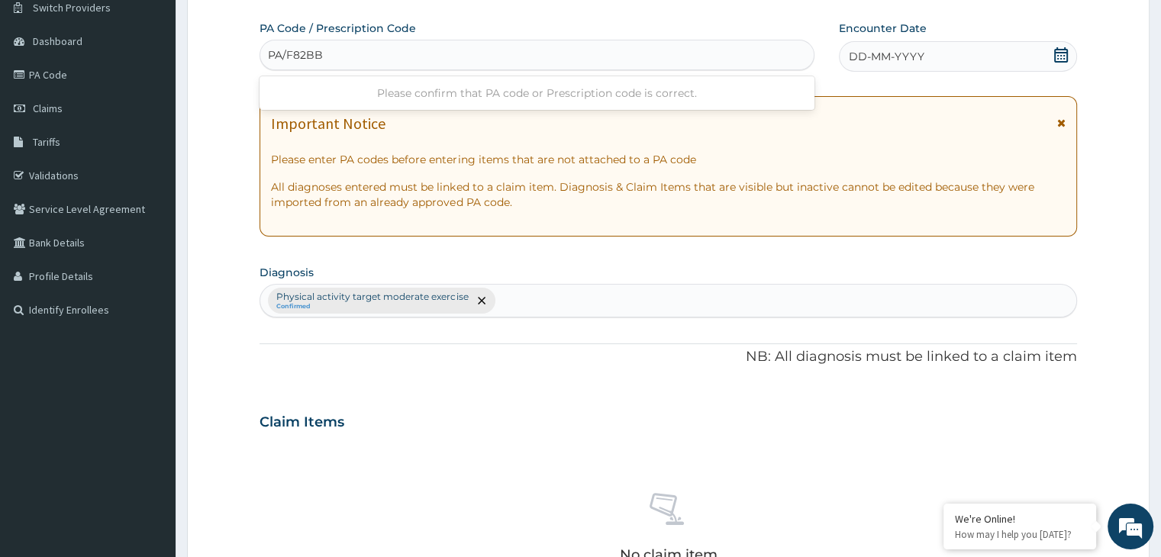
type input "PA/F82BB1"
click at [1058, 59] on icon at bounding box center [1061, 54] width 15 height 15
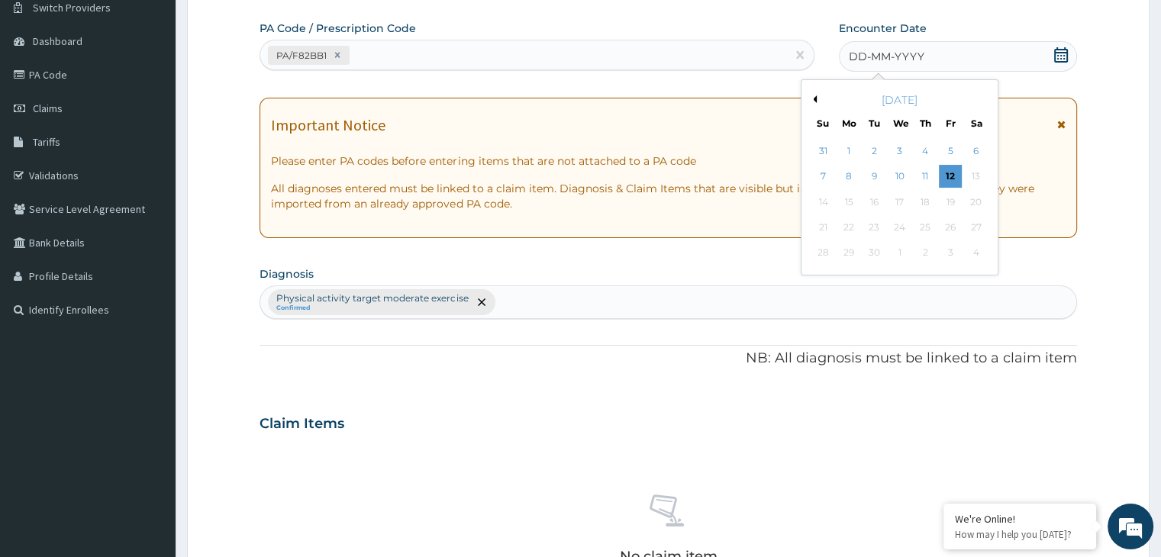
click at [819, 100] on div "September 2025" at bounding box center [900, 99] width 184 height 15
click at [815, 97] on button "Previous Month" at bounding box center [813, 99] width 8 height 8
click at [877, 196] on div "12" at bounding box center [874, 202] width 23 height 23
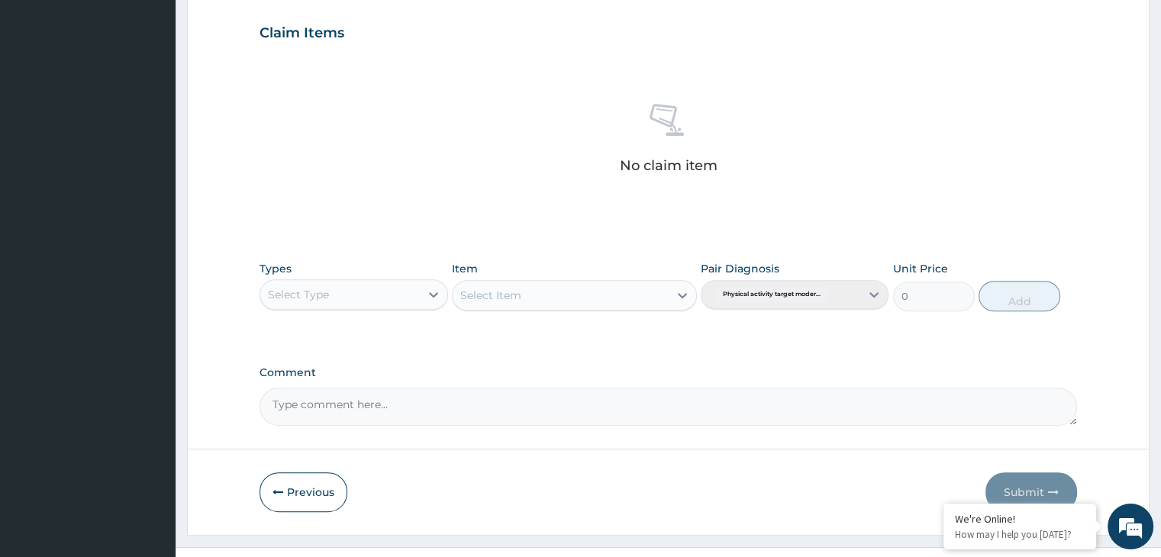
scroll to position [542, 0]
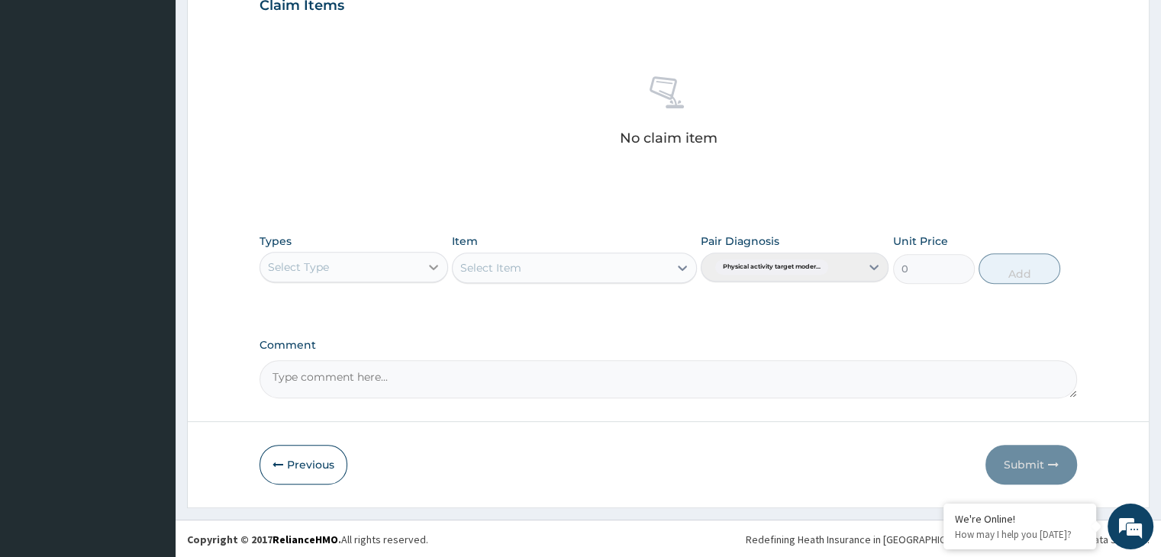
click at [431, 274] on div at bounding box center [433, 266] width 27 height 27
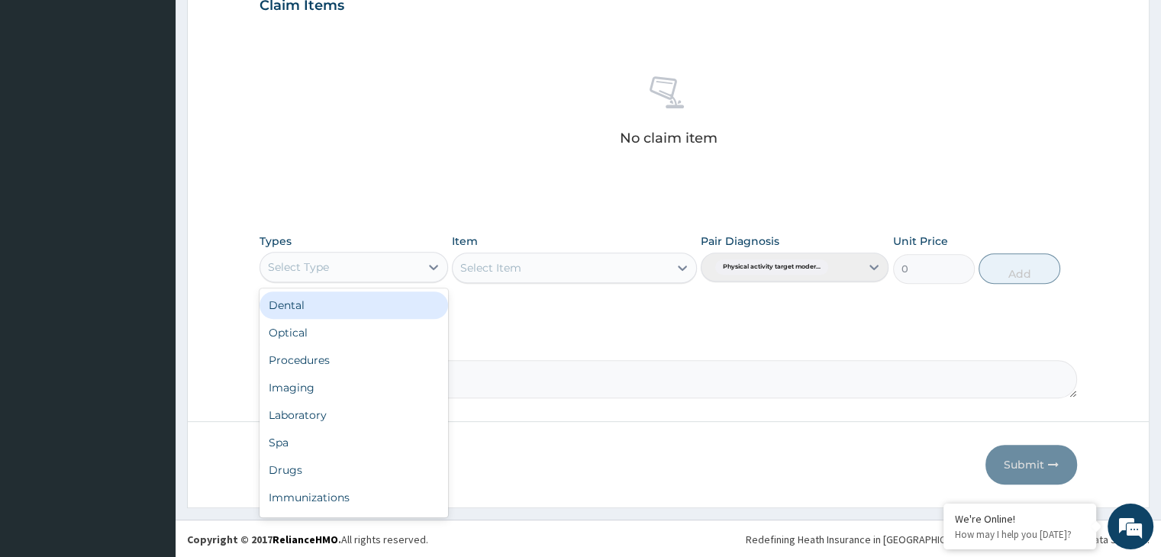
scroll to position [52, 0]
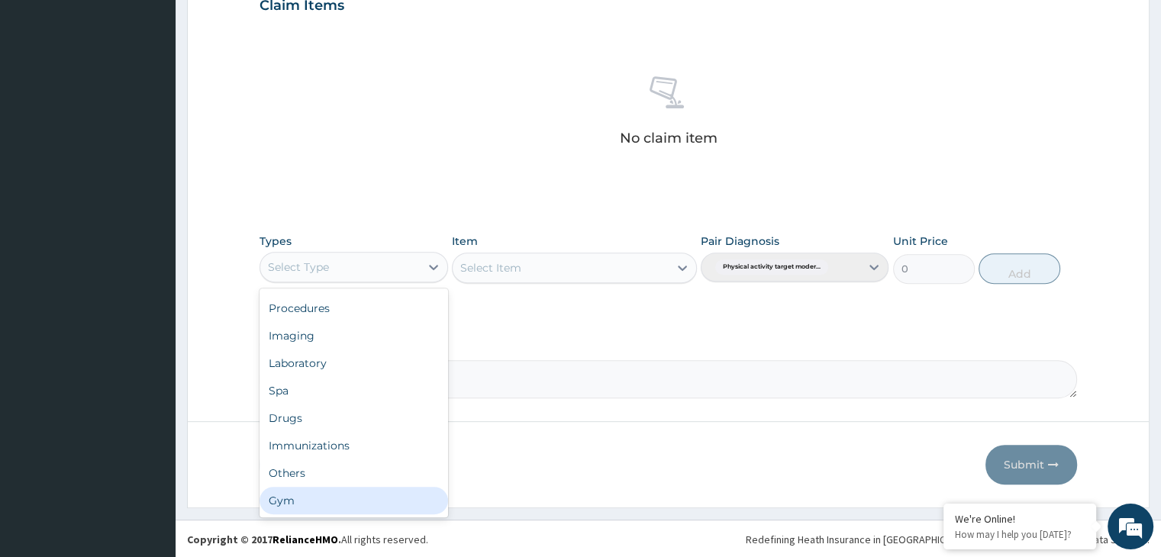
click at [368, 511] on div "Gym" at bounding box center [354, 500] width 188 height 27
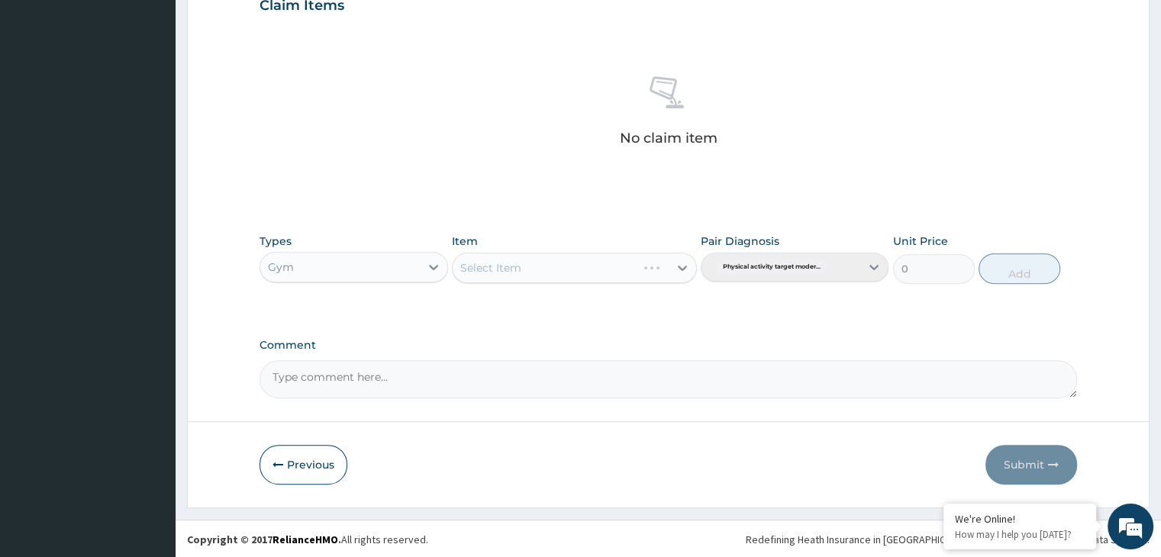
click at [682, 272] on div "Select Item" at bounding box center [574, 268] width 245 height 31
click at [682, 263] on icon at bounding box center [682, 267] width 15 height 15
click at [653, 302] on div "GYM" at bounding box center [574, 305] width 245 height 27
click at [1023, 280] on button "Add" at bounding box center [1020, 268] width 82 height 31
type input "0"
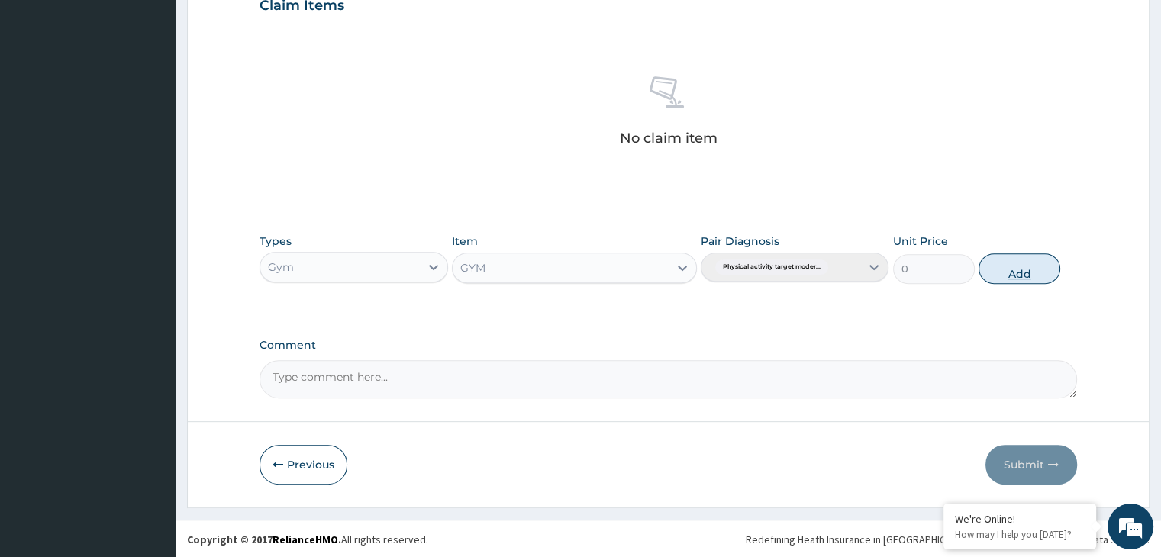
scroll to position [469, 0]
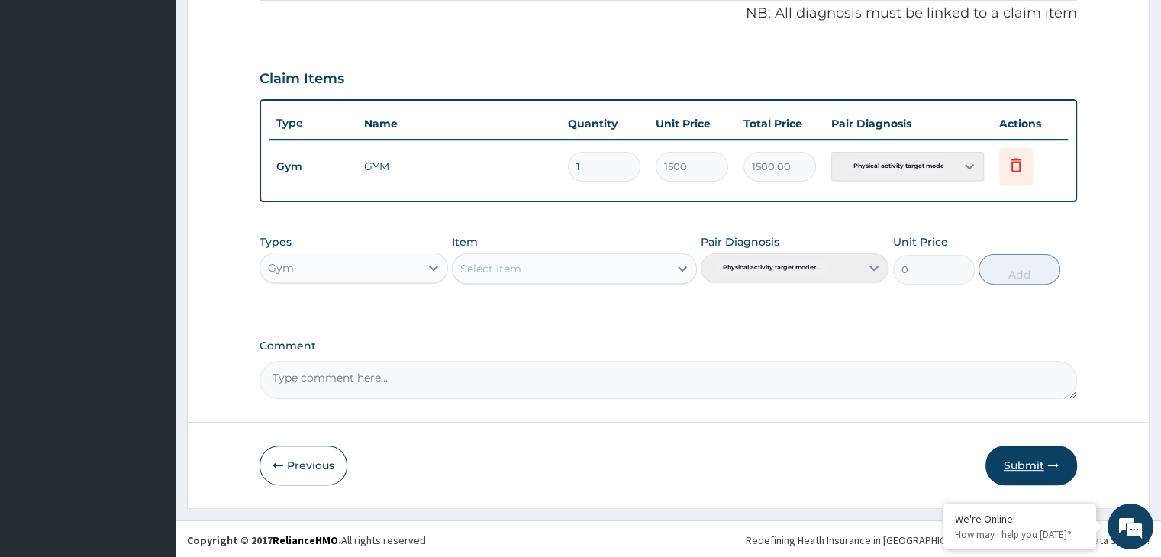
click at [1027, 472] on button "Submit" at bounding box center [1032, 466] width 92 height 40
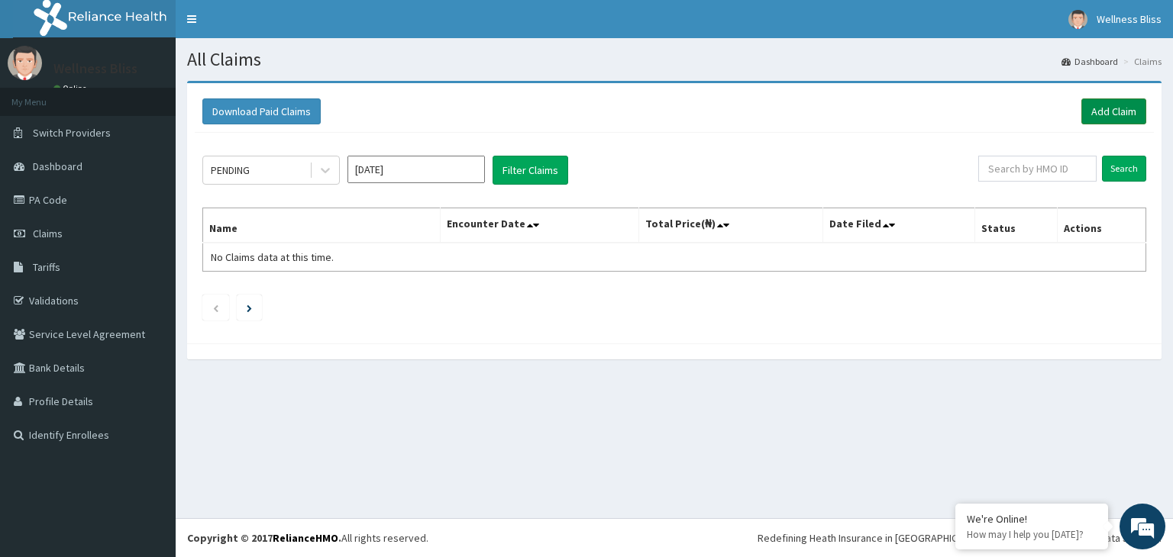
click at [1121, 99] on link "Add Claim" at bounding box center [1113, 111] width 65 height 26
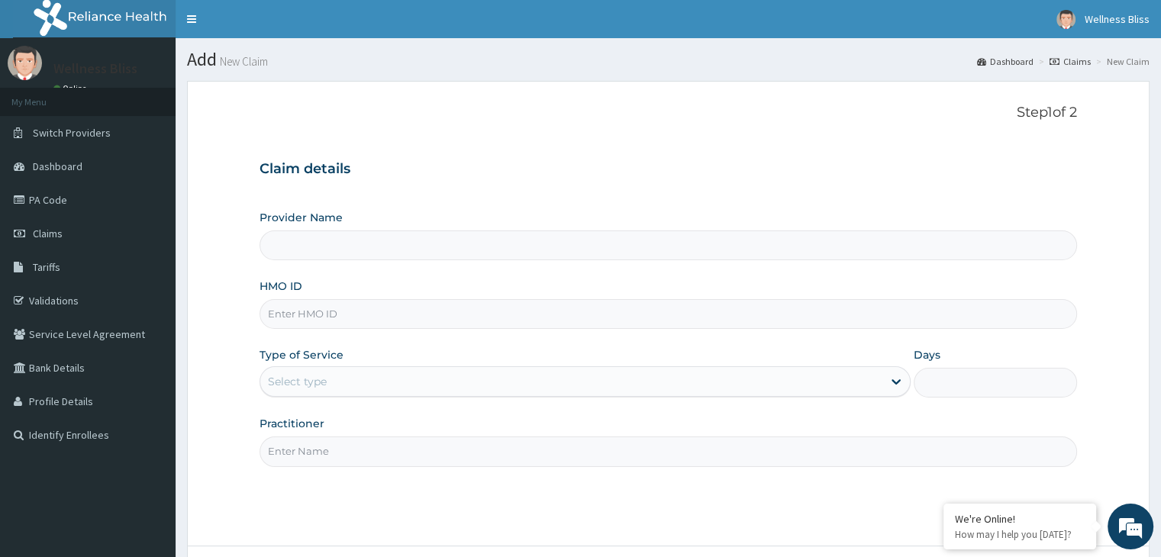
click at [418, 326] on input "HMO ID" at bounding box center [668, 314] width 817 height 30
type input "WELLNESS BLISS GYM"
type input "1"
type input "GTB/10252/A"
click at [374, 453] on input "Practitioner" at bounding box center [668, 452] width 817 height 30
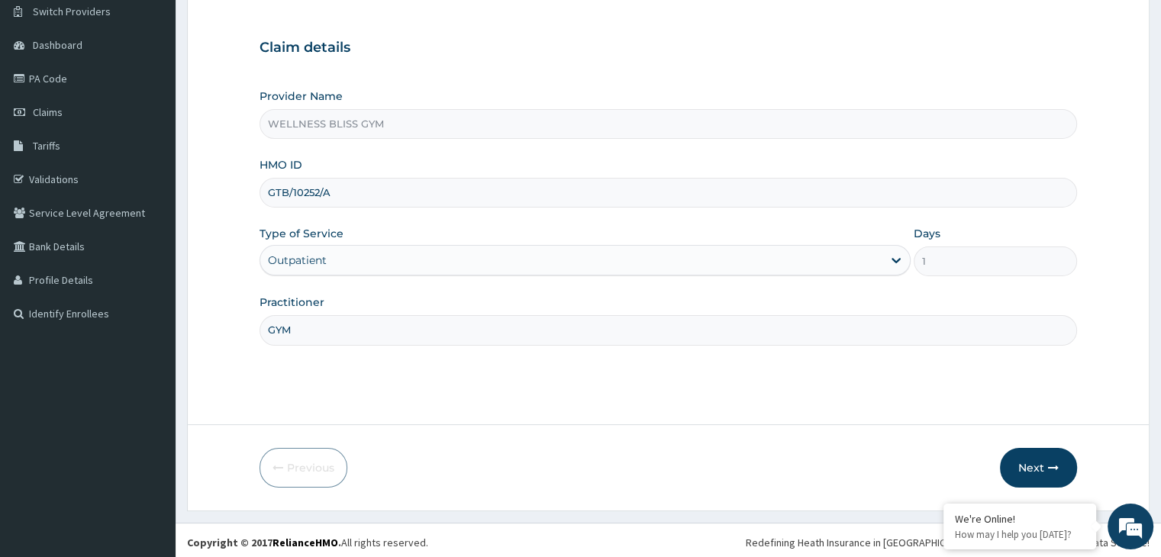
scroll to position [125, 0]
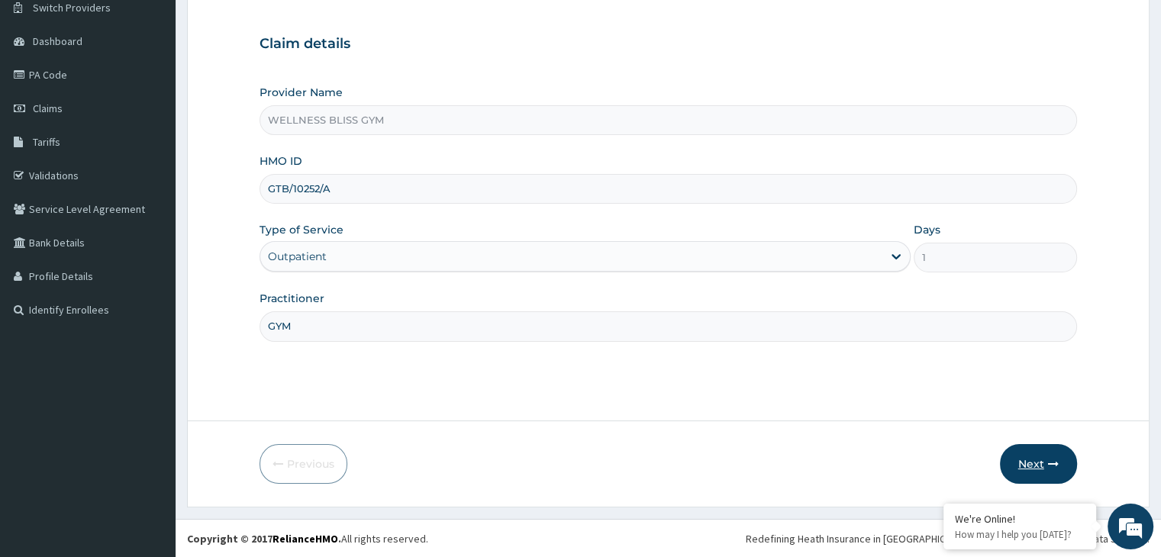
type input "GYM"
click at [1011, 455] on button "Next" at bounding box center [1038, 464] width 77 height 40
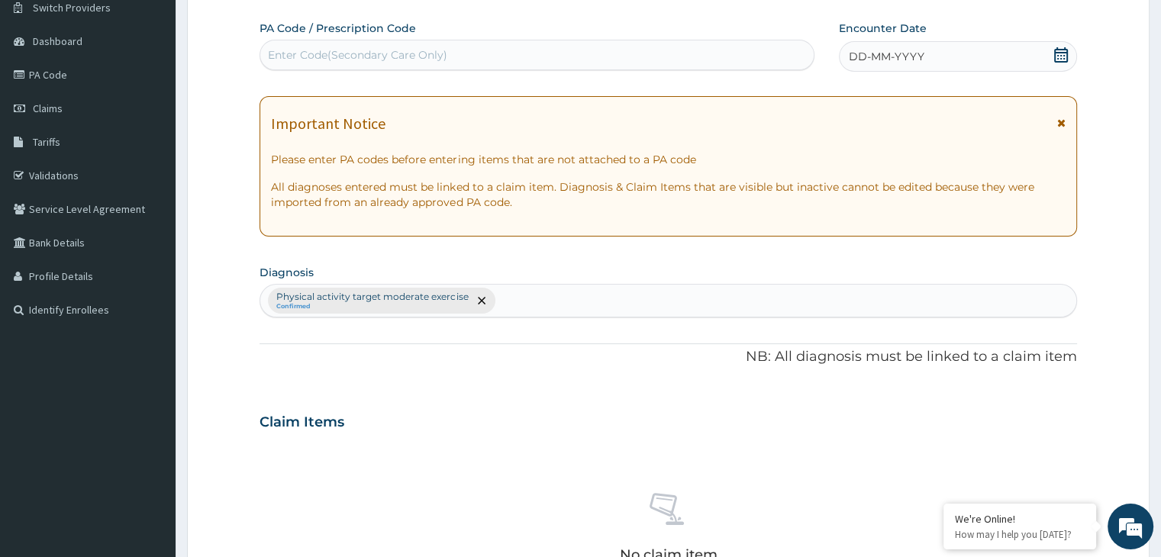
click at [473, 49] on div "Enter Code(Secondary Care Only)" at bounding box center [537, 55] width 554 height 24
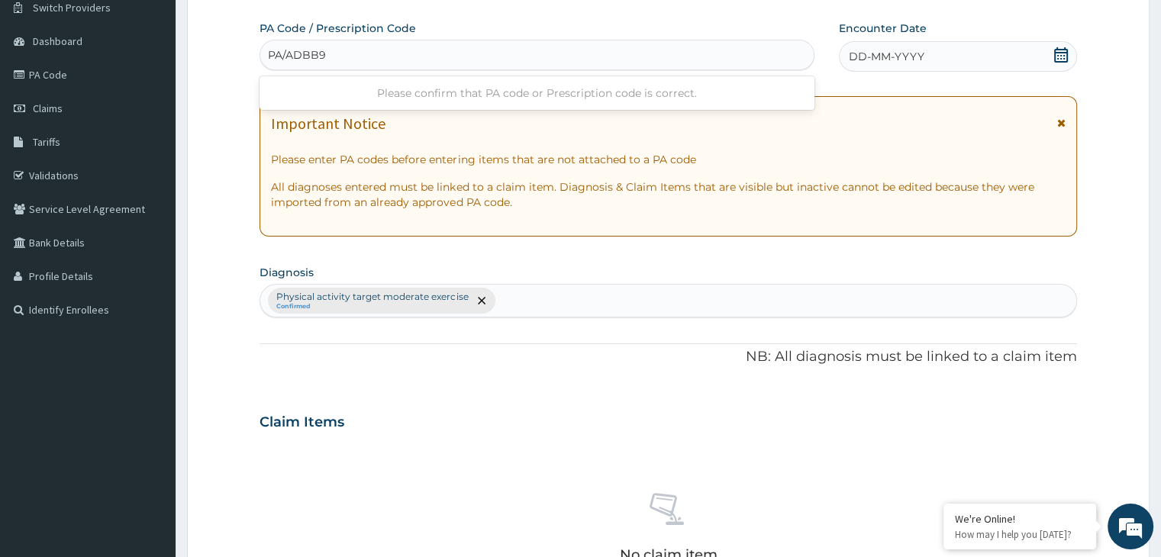
type input "PA/ADBB9C"
click at [1058, 51] on icon at bounding box center [1061, 54] width 14 height 15
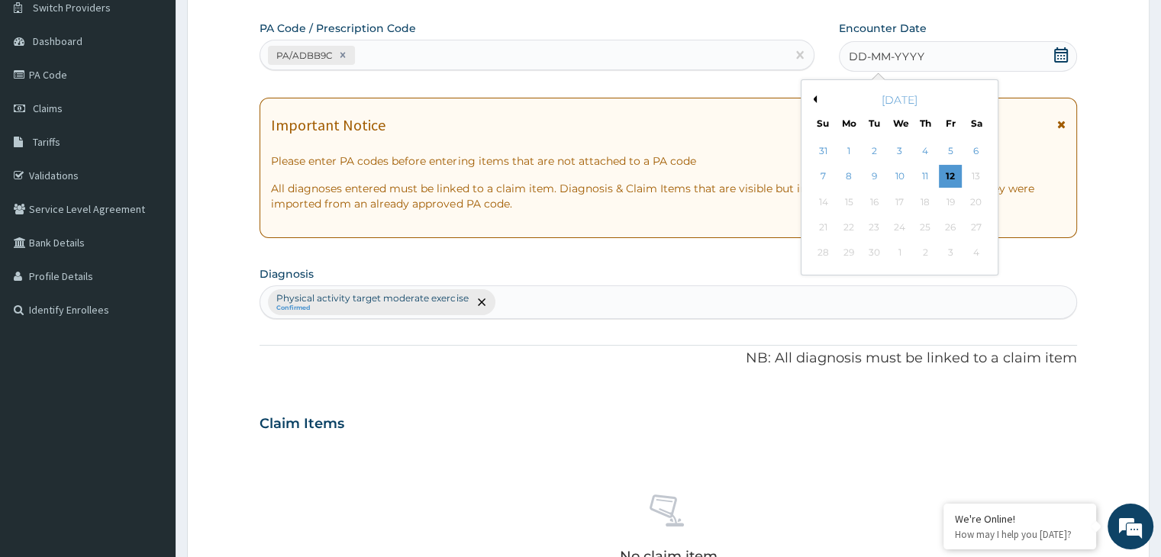
click at [815, 103] on div "September 2025" at bounding box center [900, 99] width 184 height 15
click at [815, 95] on button "Previous Month" at bounding box center [813, 99] width 8 height 8
click at [872, 204] on div "12" at bounding box center [874, 202] width 23 height 23
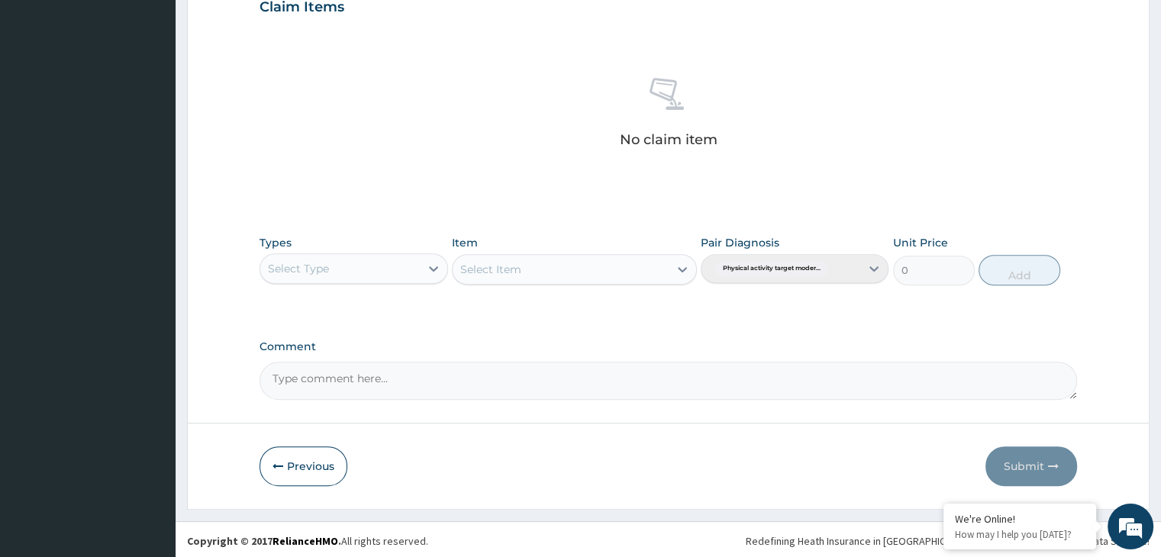
scroll to position [542, 0]
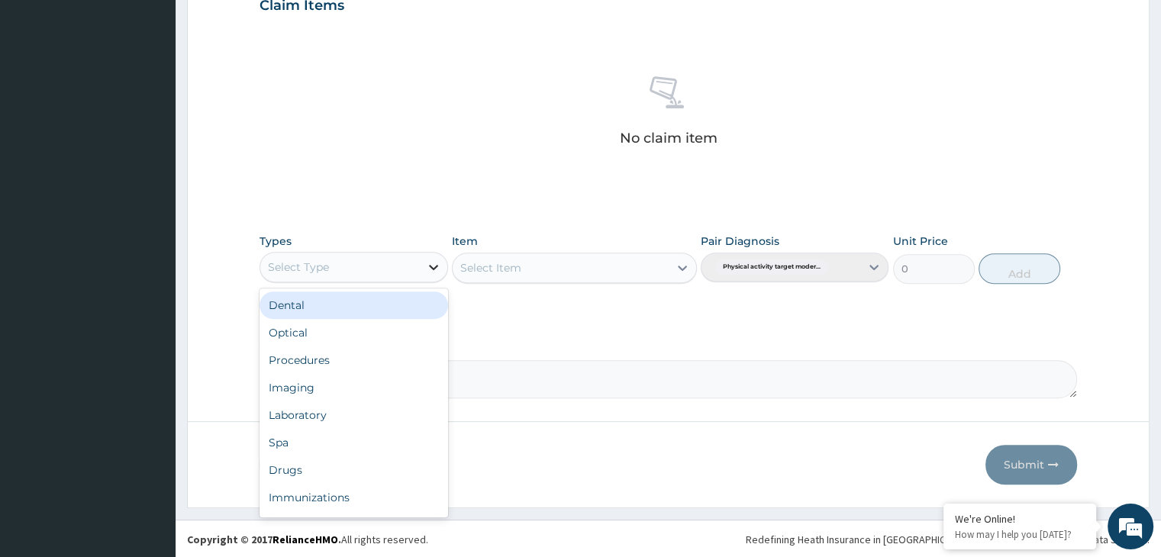
click at [434, 266] on icon at bounding box center [433, 267] width 9 height 5
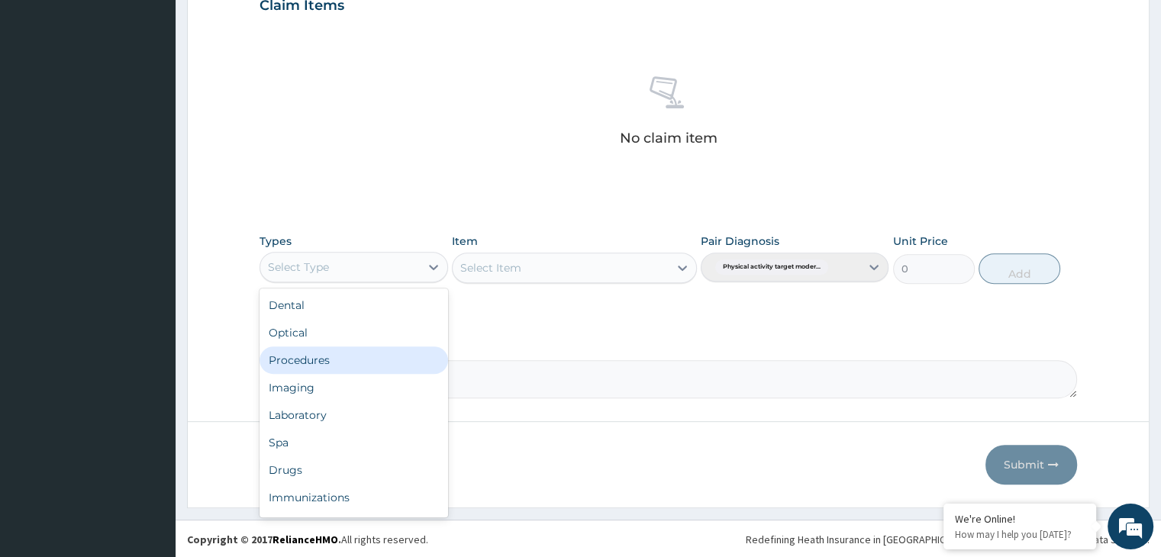
scroll to position [52, 0]
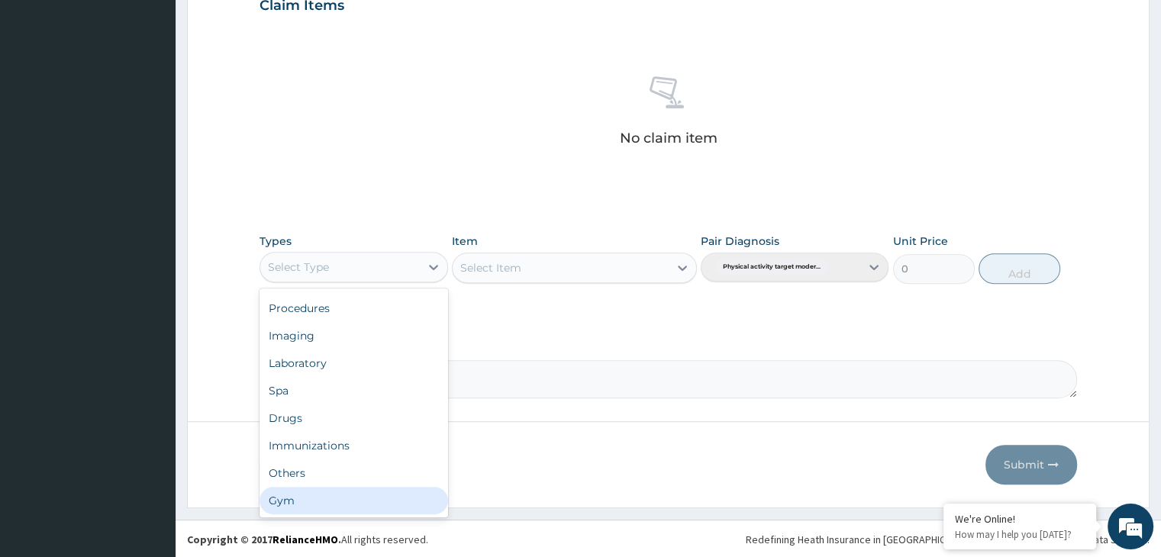
click at [337, 508] on div "Gym" at bounding box center [354, 500] width 188 height 27
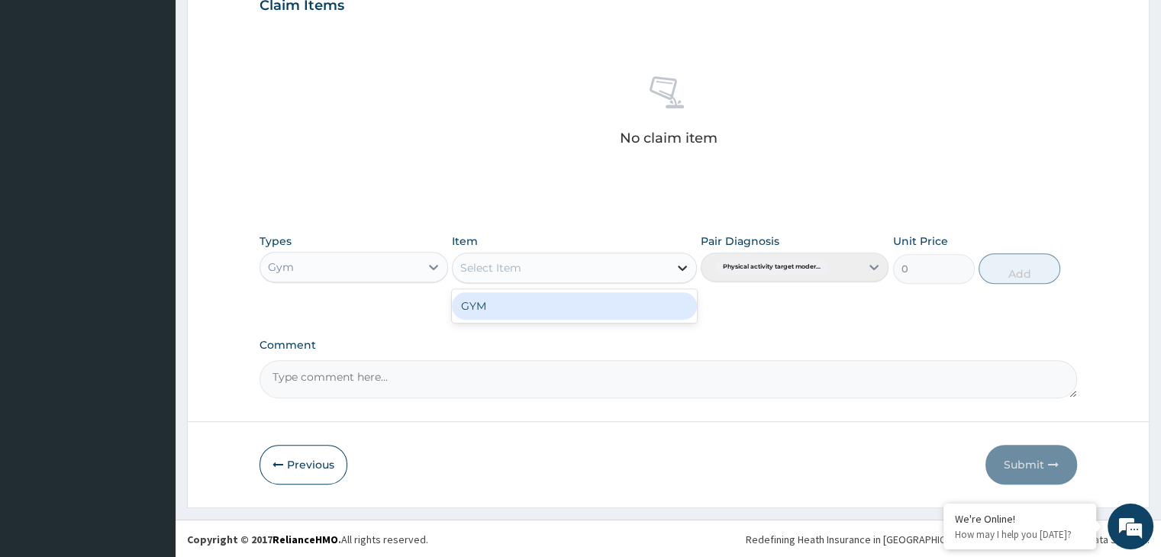
click at [680, 268] on icon at bounding box center [682, 267] width 15 height 15
click at [611, 312] on div "GYM" at bounding box center [574, 305] width 245 height 27
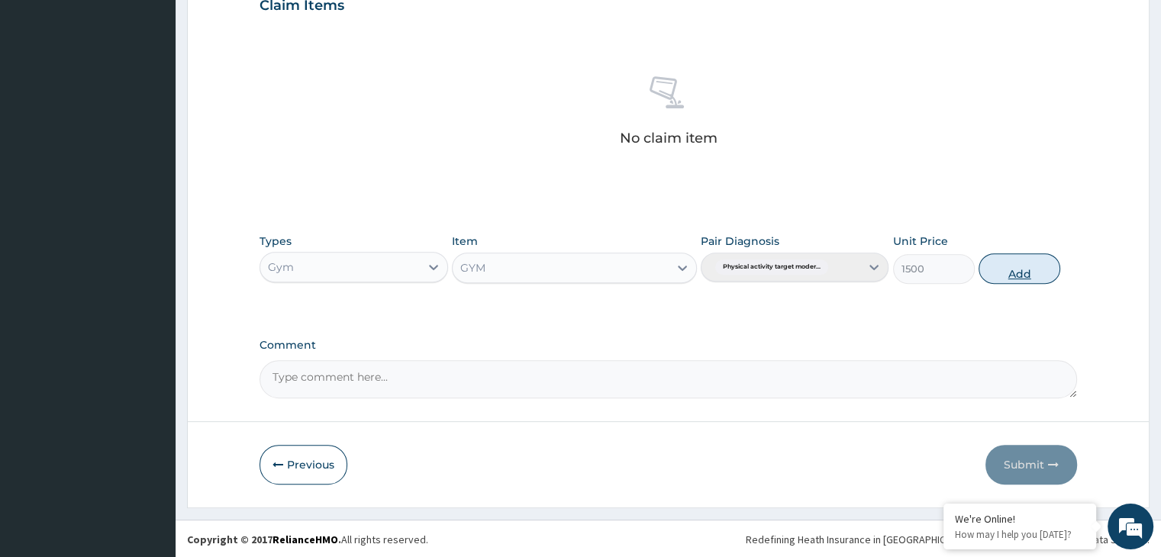
click at [1029, 272] on button "Add" at bounding box center [1020, 268] width 82 height 31
type input "0"
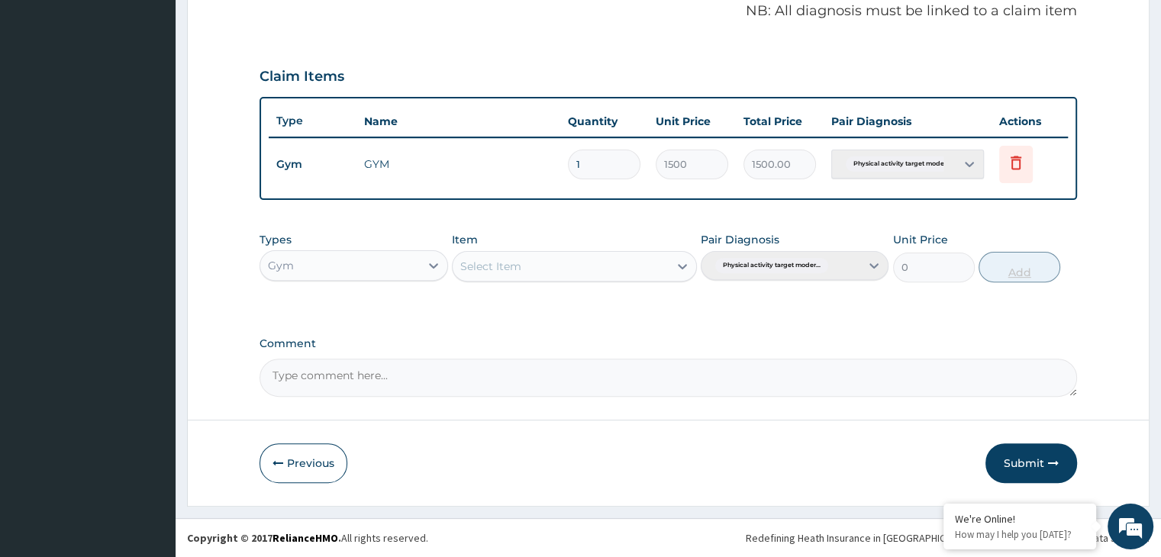
scroll to position [469, 0]
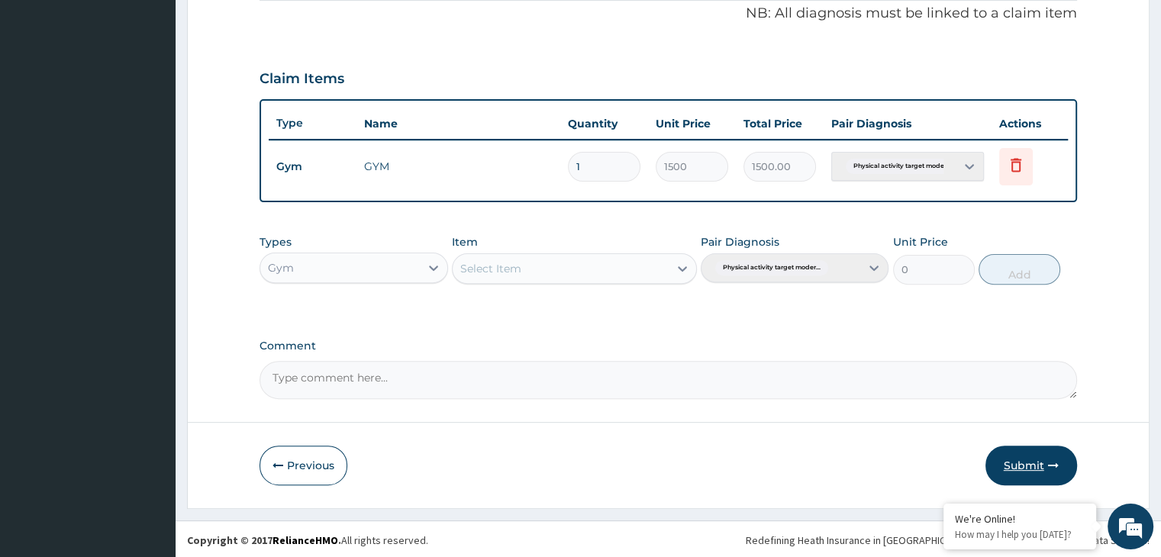
click at [1020, 467] on button "Submit" at bounding box center [1032, 466] width 92 height 40
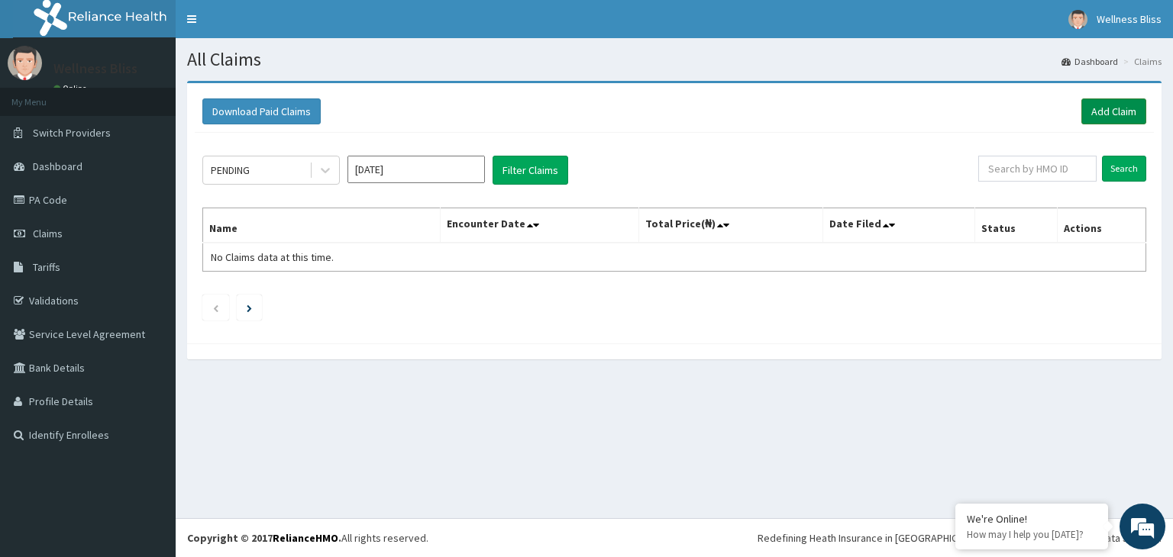
click at [1137, 108] on link "Add Claim" at bounding box center [1113, 111] width 65 height 26
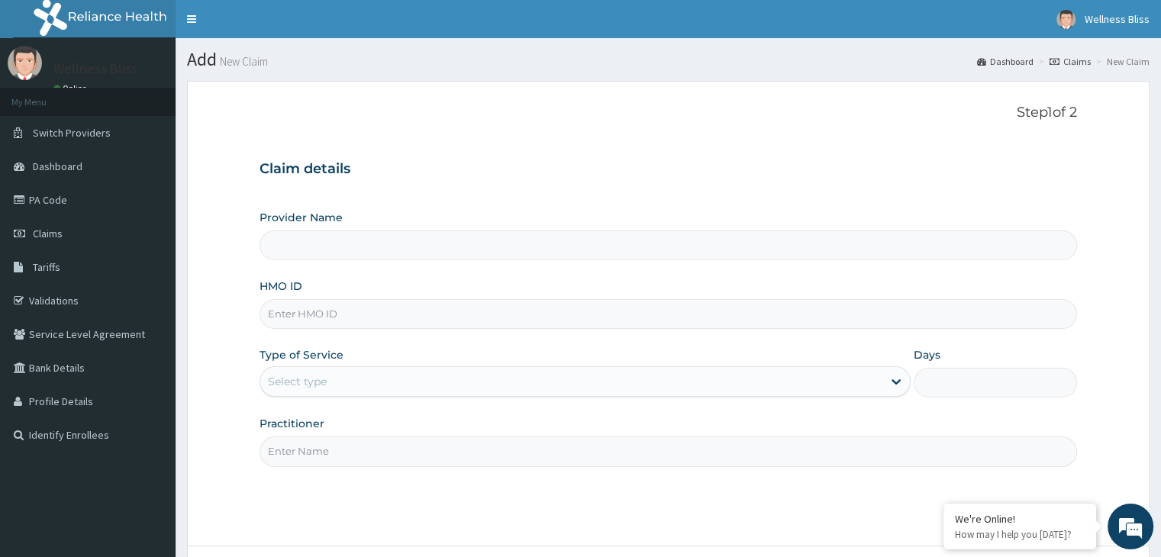
type input "WELLNESS BLISS GYM"
type input "1"
click at [434, 312] on input "HMO ID" at bounding box center [668, 314] width 817 height 30
type input "MOP/10191//B"
click at [339, 450] on input "Practitioner" at bounding box center [668, 452] width 817 height 30
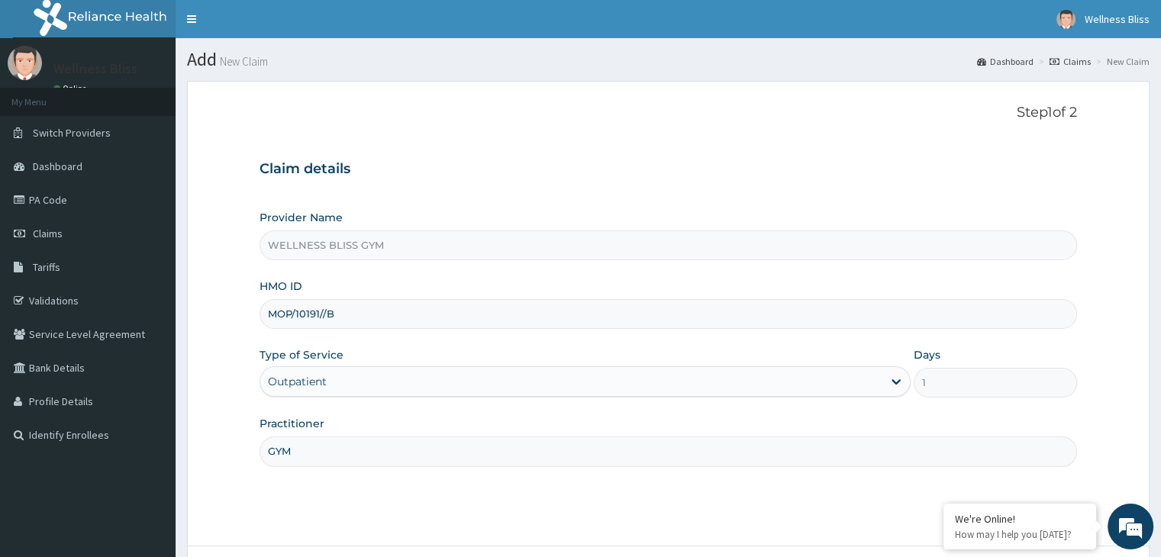
scroll to position [125, 0]
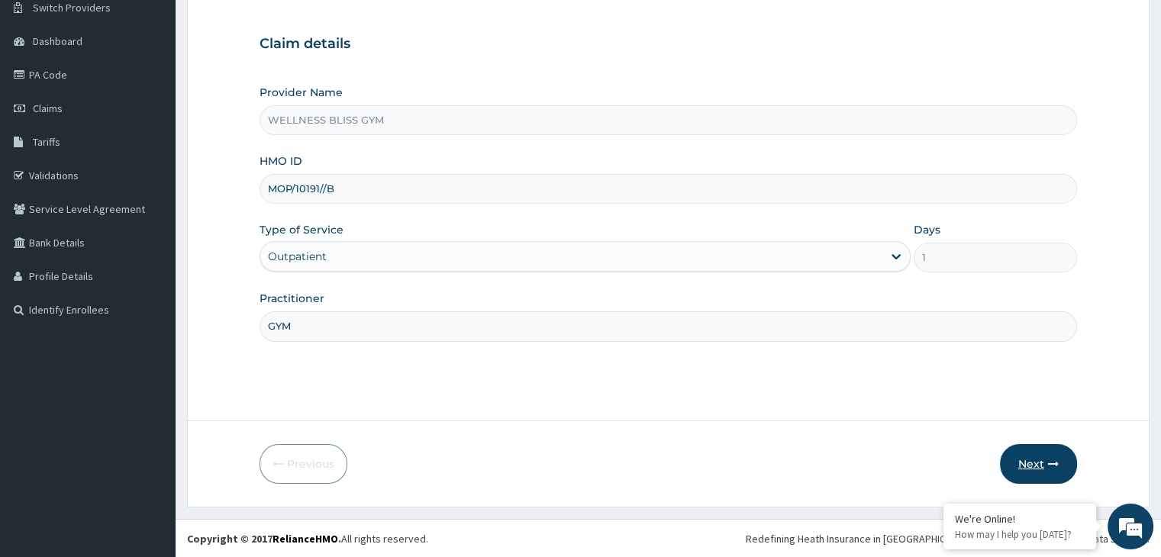
type input "GYM"
click at [1035, 473] on button "Next" at bounding box center [1038, 464] width 77 height 40
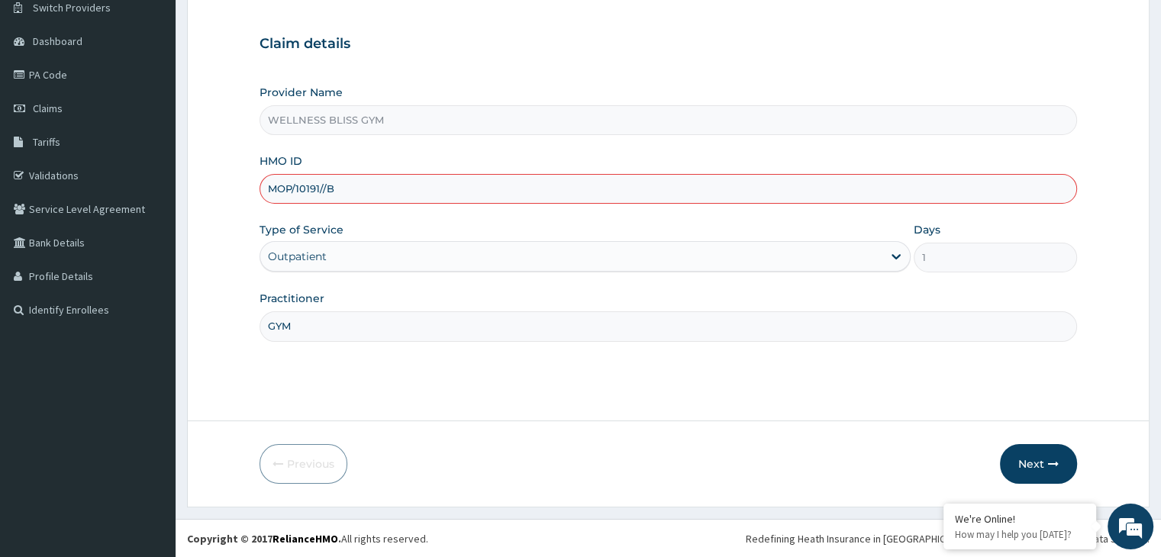
click at [325, 188] on input "MOP/10191//B" at bounding box center [668, 189] width 817 height 30
type input "MOP/10191/B"
click at [1062, 449] on button "Next" at bounding box center [1038, 464] width 77 height 40
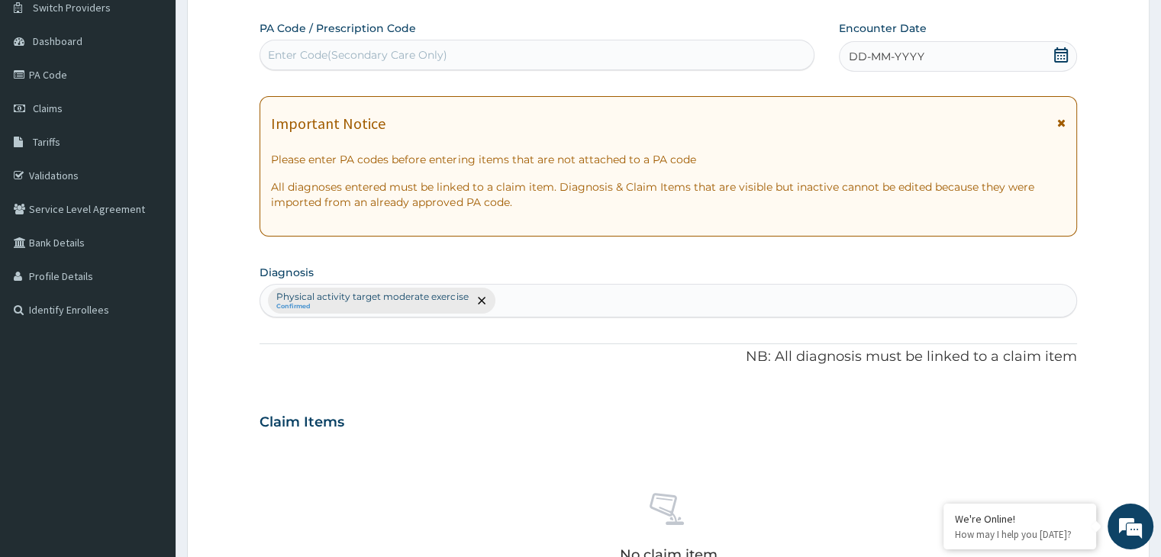
click at [562, 60] on div "Enter Code(Secondary Care Only)" at bounding box center [537, 55] width 554 height 24
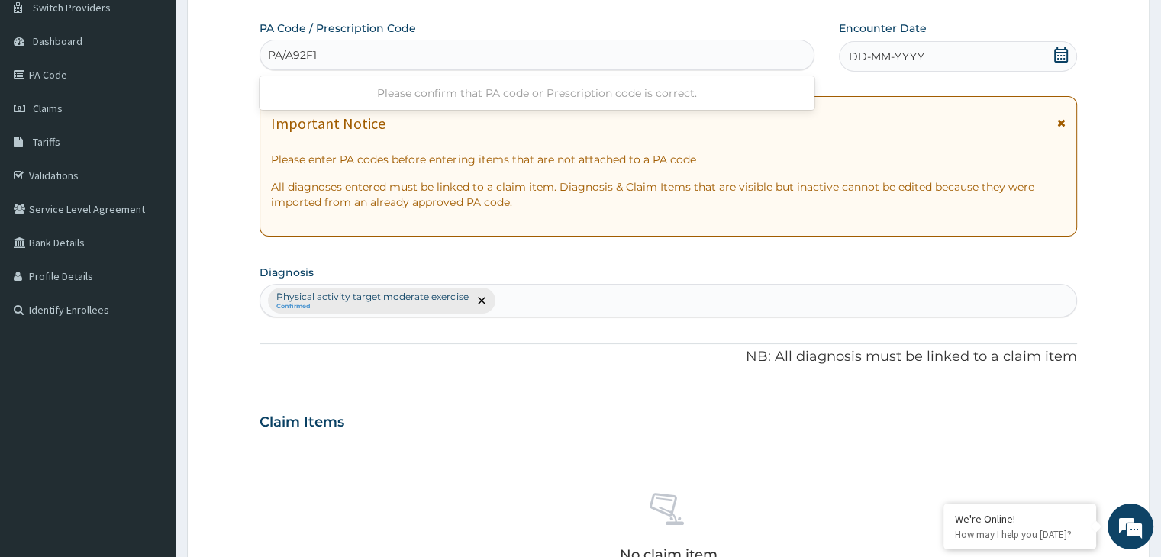
type input "PA/A92F1B"
click at [1068, 56] on icon at bounding box center [1061, 54] width 15 height 15
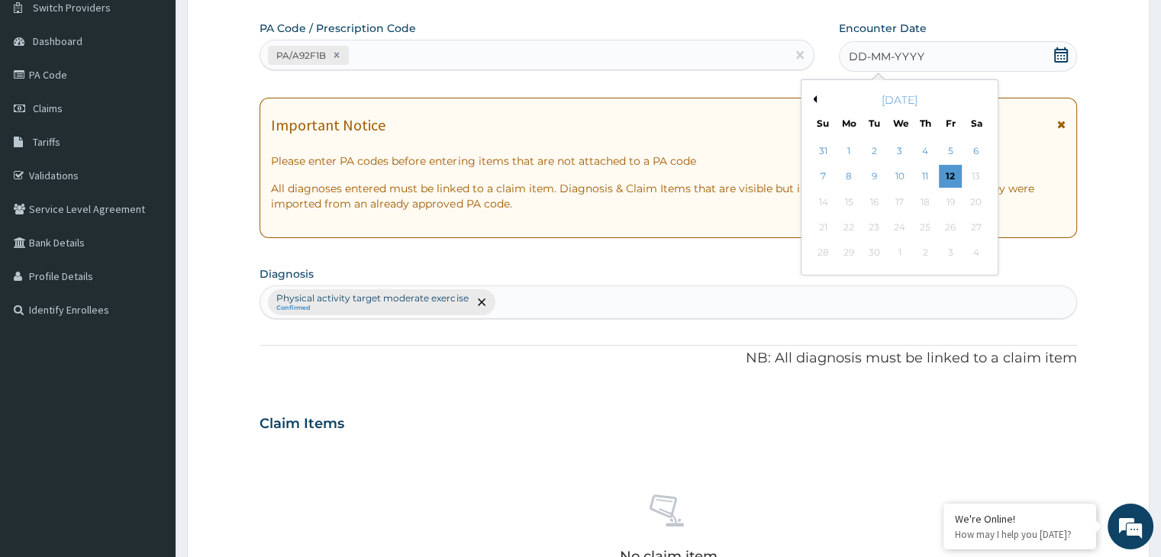
click at [814, 102] on div "[DATE]" at bounding box center [900, 99] width 184 height 15
click at [812, 102] on div "[DATE]" at bounding box center [900, 99] width 184 height 15
click at [817, 98] on div "[DATE]" at bounding box center [900, 99] width 184 height 15
click at [815, 98] on button "Previous Month" at bounding box center [813, 99] width 8 height 8
click at [877, 201] on div "12" at bounding box center [874, 202] width 23 height 23
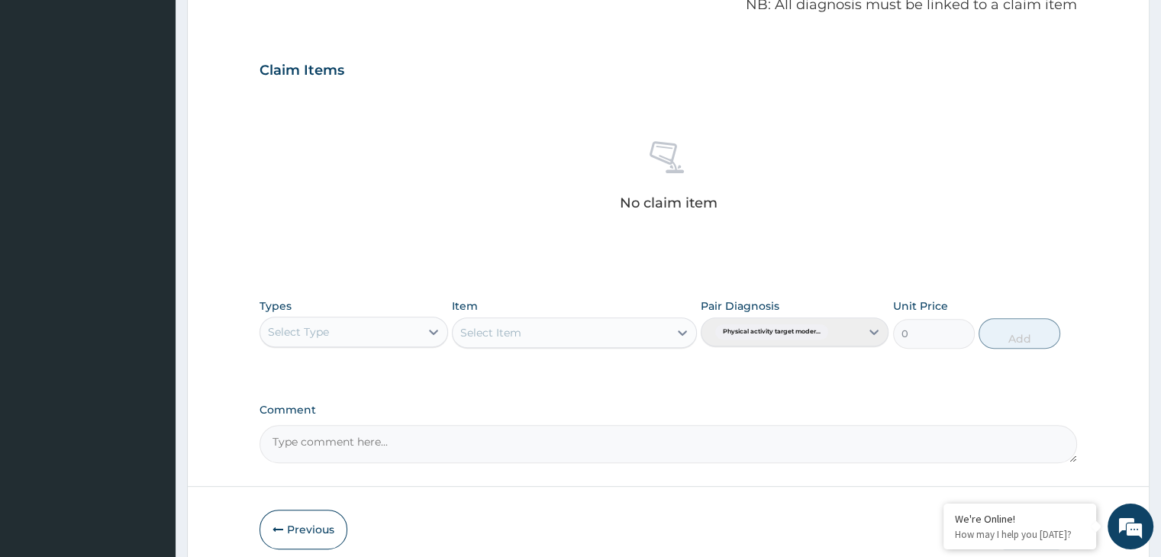
scroll to position [474, 0]
click at [423, 335] on div at bounding box center [433, 334] width 27 height 27
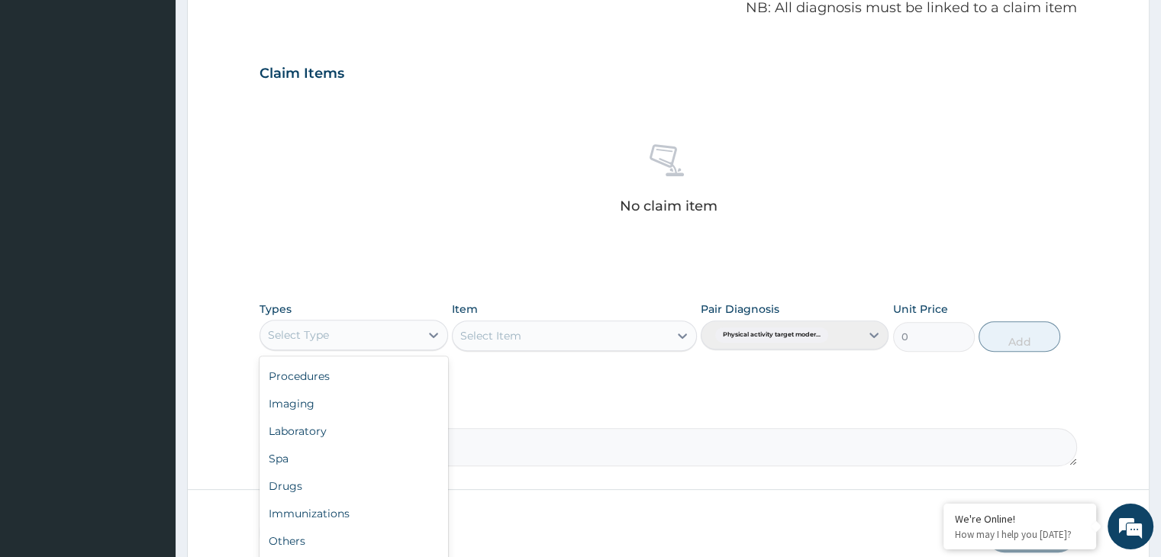
scroll to position [542, 0]
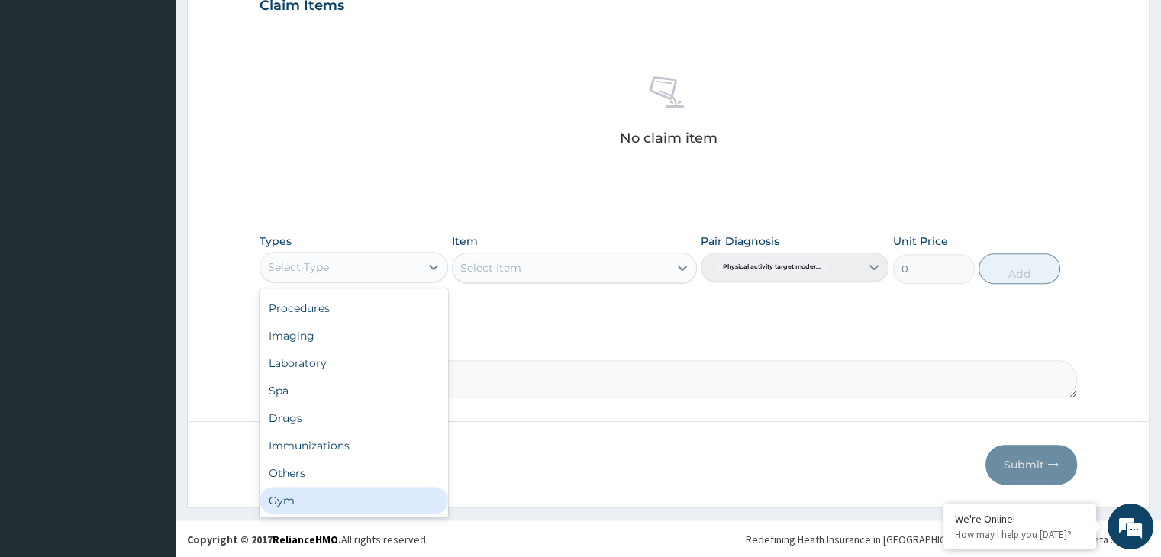
click at [412, 505] on div "Gym" at bounding box center [354, 500] width 188 height 27
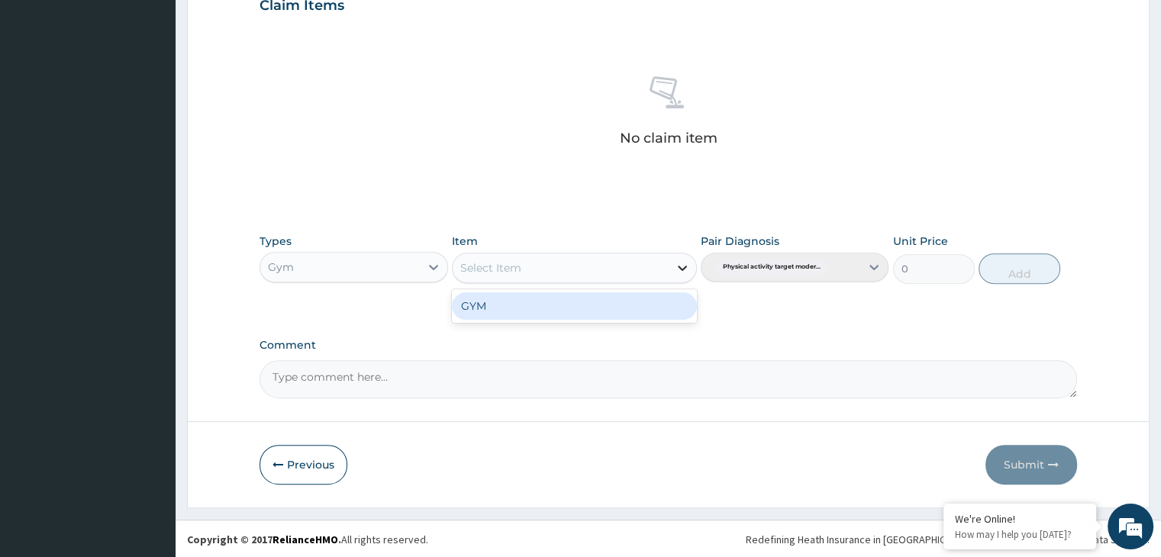
click at [681, 271] on icon at bounding box center [682, 267] width 15 height 15
click at [499, 315] on div "GYM" at bounding box center [574, 305] width 245 height 27
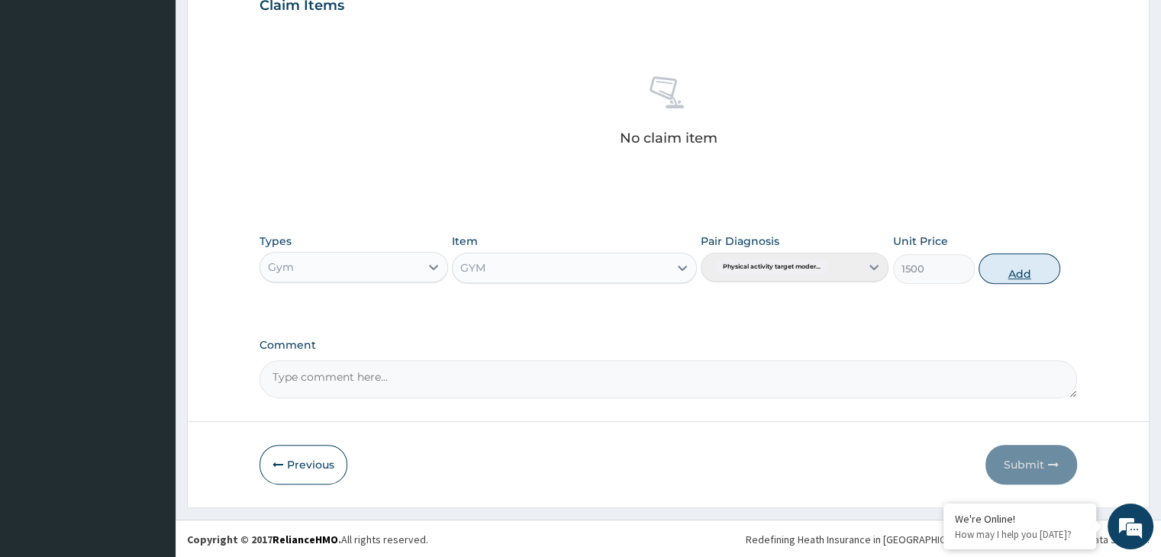
click at [1011, 270] on button "Add" at bounding box center [1020, 268] width 82 height 31
type input "0"
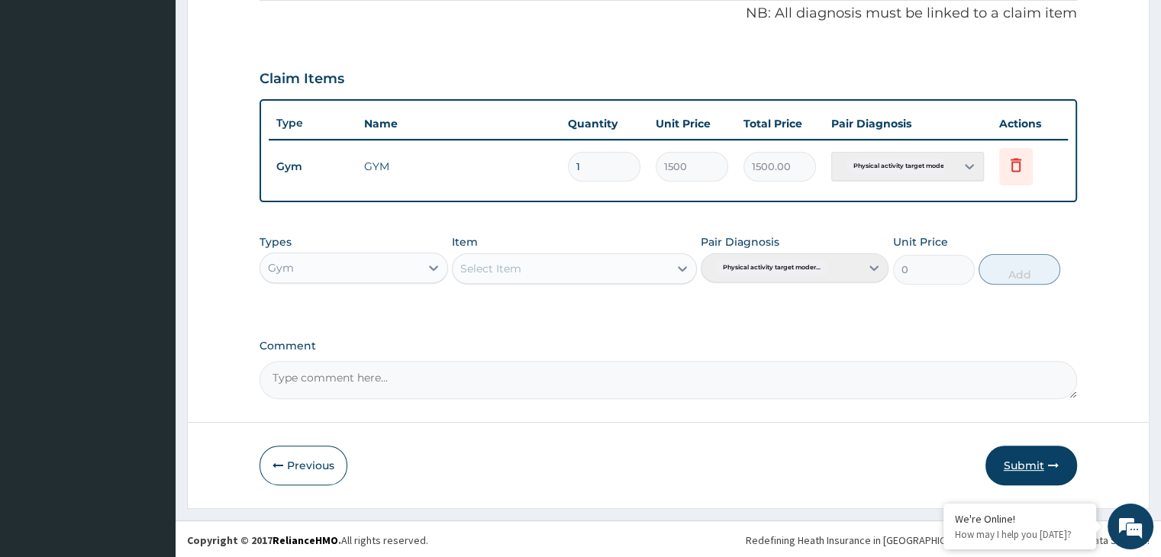
click at [1054, 454] on button "Submit" at bounding box center [1032, 466] width 92 height 40
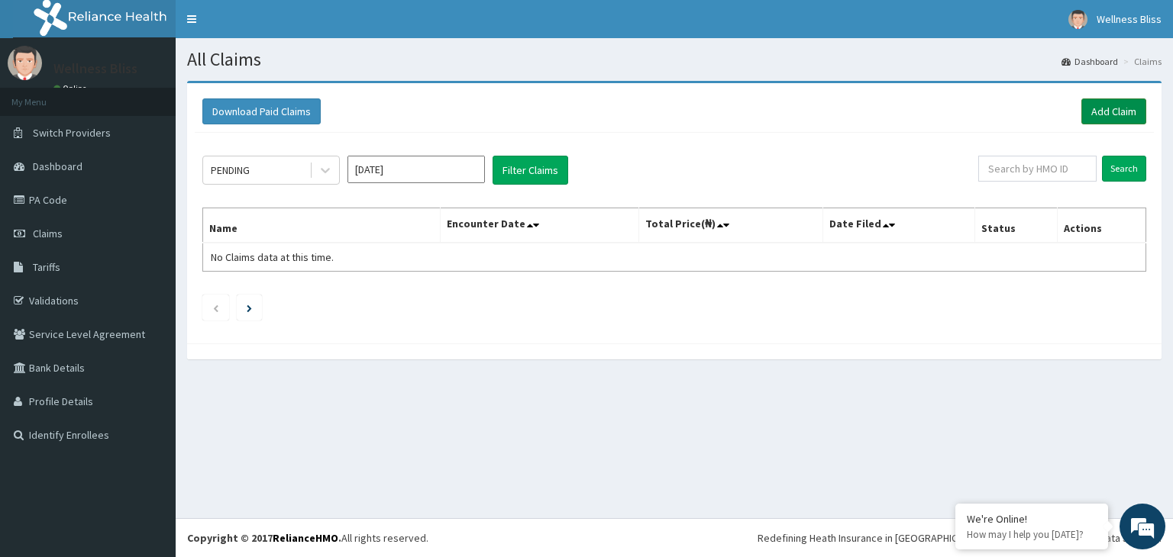
click at [1100, 108] on link "Add Claim" at bounding box center [1113, 111] width 65 height 26
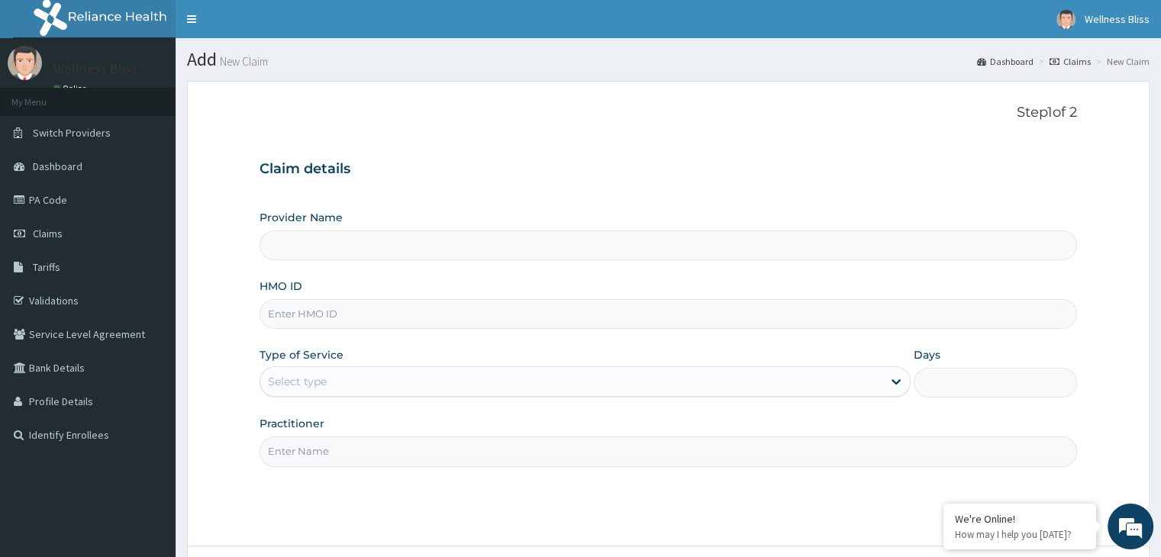
click at [465, 327] on input "HMO ID" at bounding box center [668, 314] width 817 height 30
type input "L"
type input "WELLNESS BLISS GYM"
type input "1"
type input "LPD/10004/A"
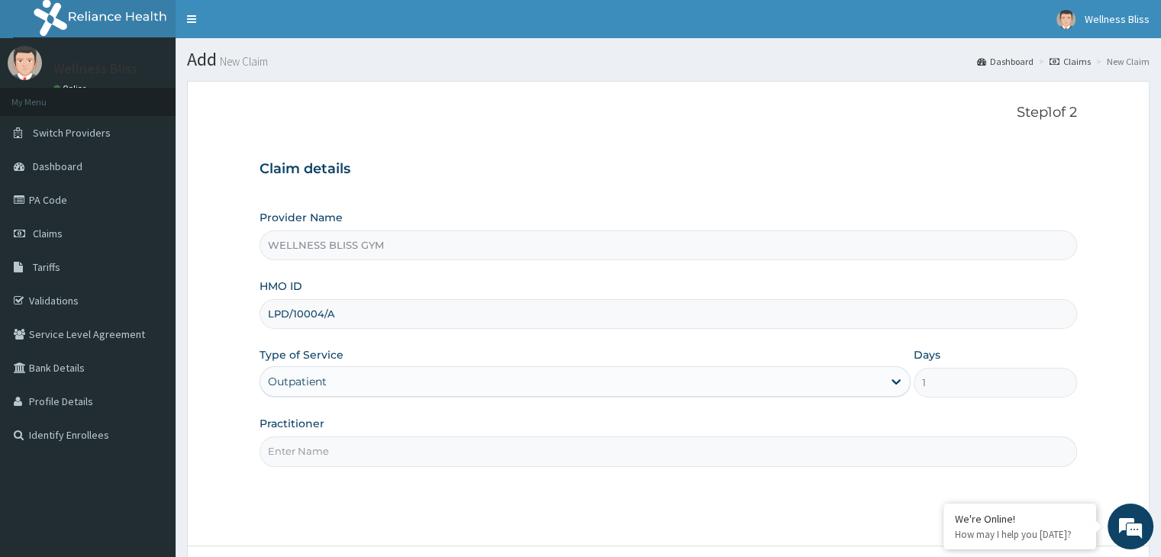
click at [321, 450] on input "Practitioner" at bounding box center [668, 452] width 817 height 30
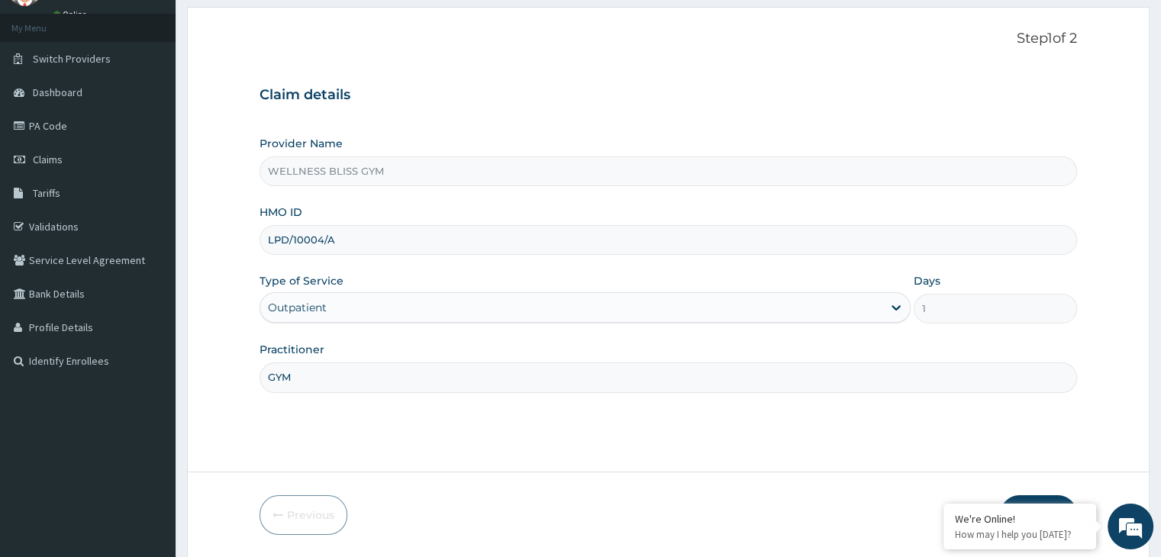
scroll to position [125, 0]
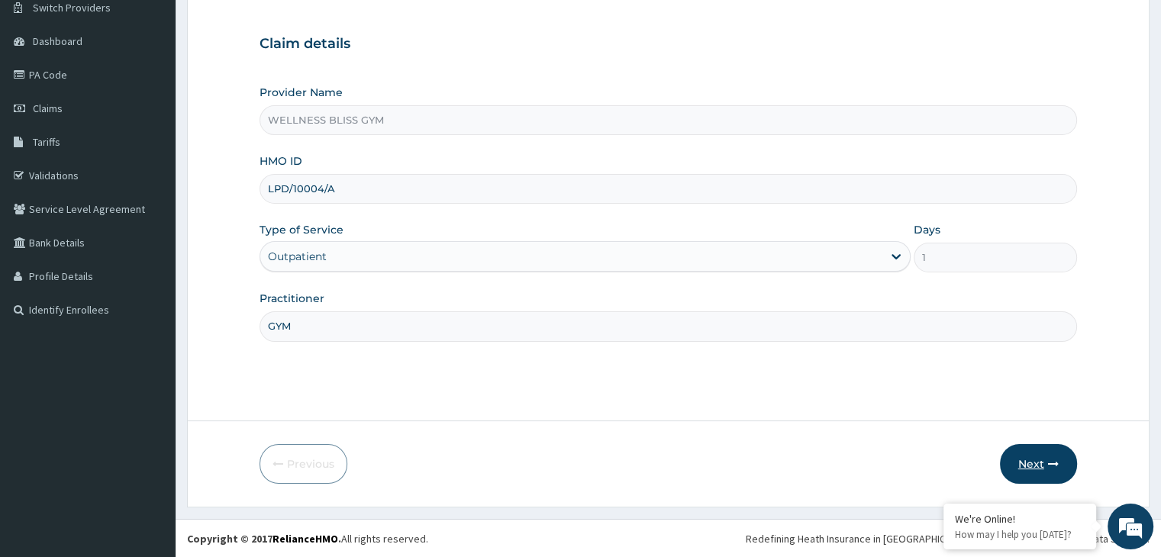
type input "GYM"
click at [1049, 459] on icon "button" at bounding box center [1053, 464] width 11 height 11
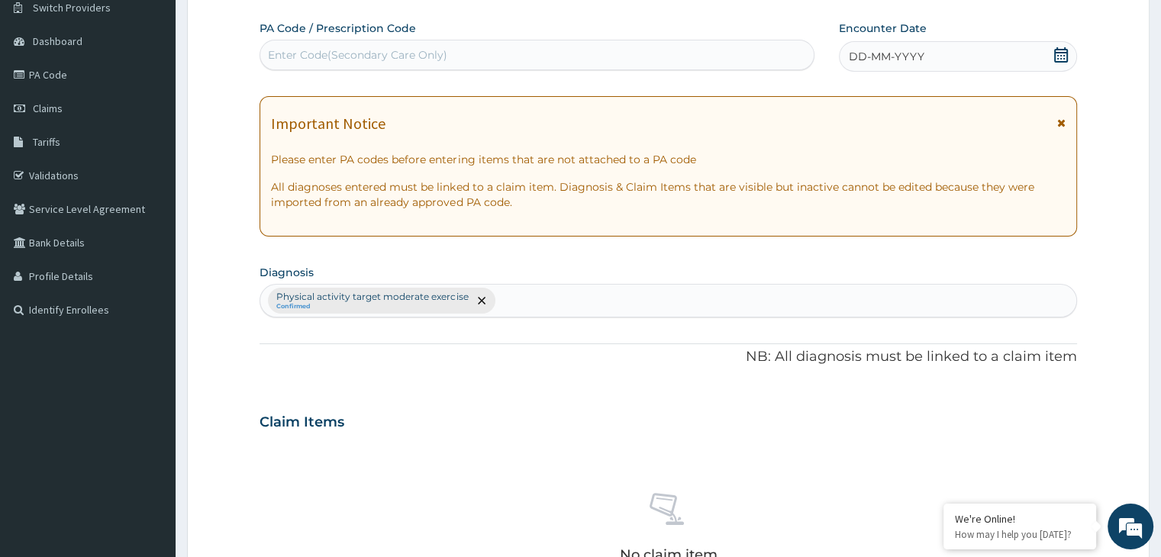
click at [376, 53] on div "Enter Code(Secondary Care Only)" at bounding box center [357, 54] width 179 height 15
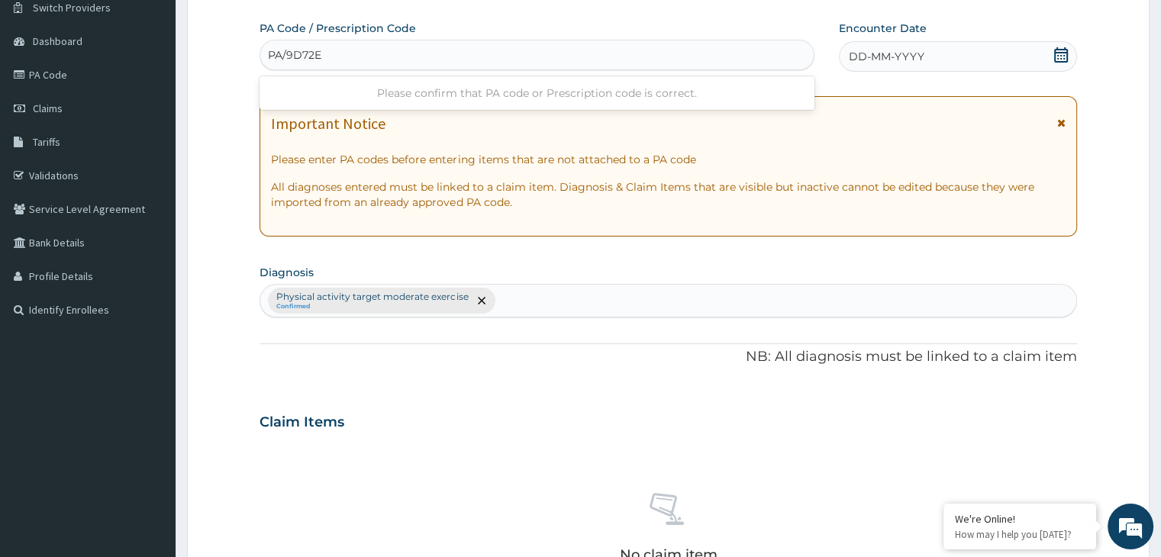
type input "PA/9D72E7"
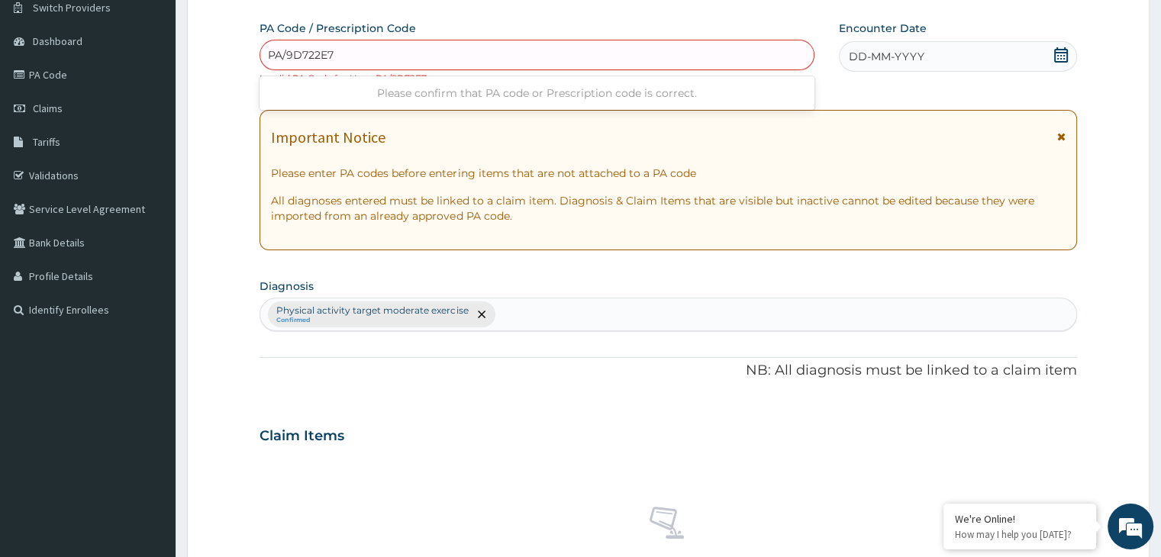
type input "PA/9D72E7"
click at [323, 307] on div "Physical activity target moderate exercise Confirmed" at bounding box center [668, 315] width 817 height 34
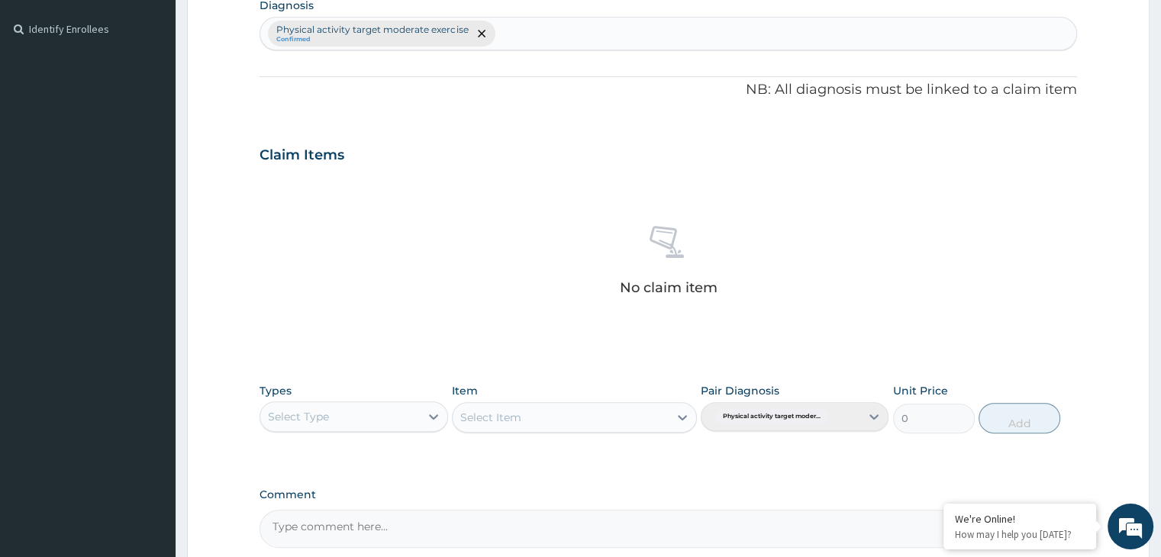
scroll to position [556, 0]
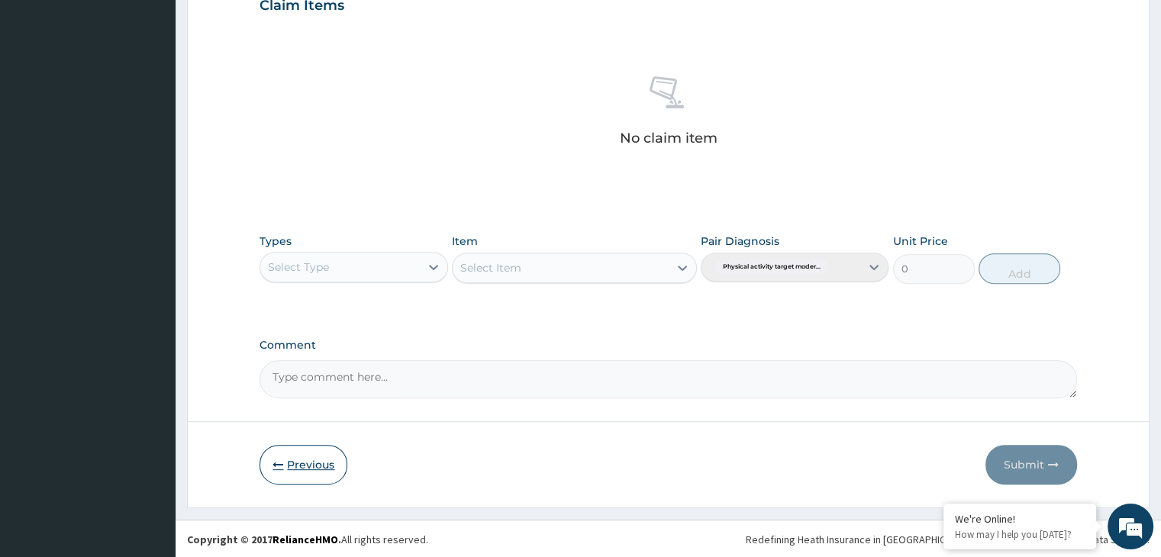
click at [300, 457] on button "Previous" at bounding box center [304, 465] width 88 height 40
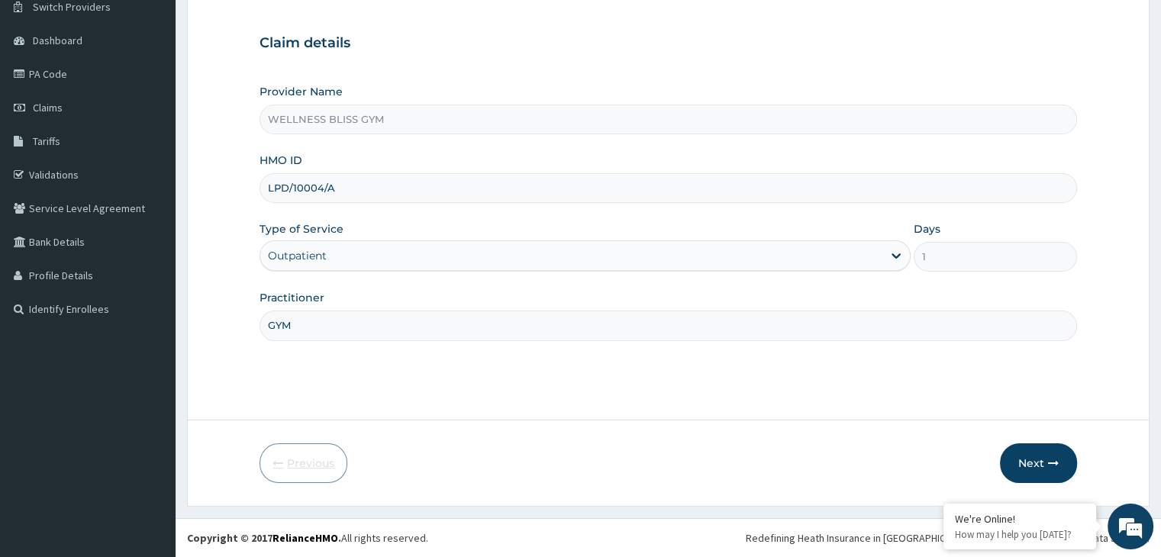
scroll to position [125, 0]
click at [354, 186] on input "LPD/10004/A" at bounding box center [668, 189] width 817 height 30
type input "L"
type input "SLB/10609/A"
click at [1028, 476] on button "Next" at bounding box center [1038, 464] width 77 height 40
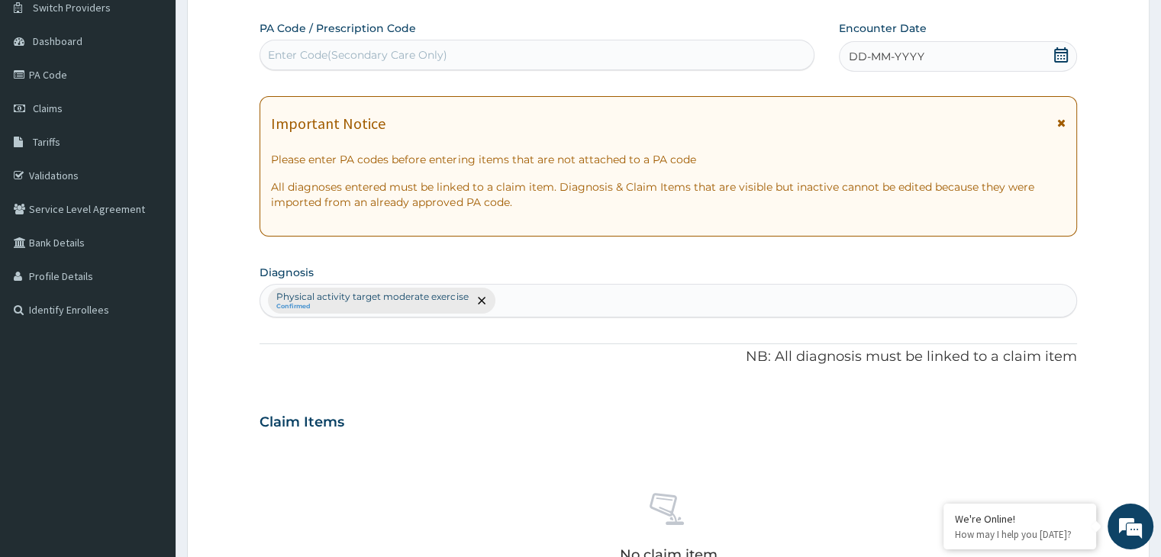
click at [320, 44] on div "Enter Code(Secondary Care Only)" at bounding box center [537, 55] width 554 height 24
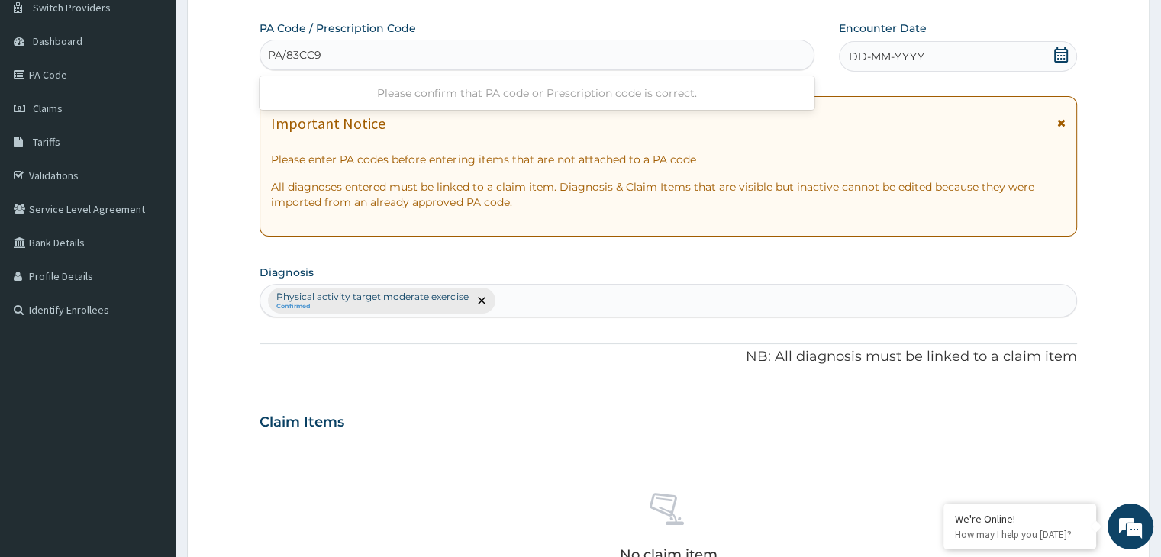
type input "PA/83CC98"
click at [1062, 44] on div "DD-MM-YYYY" at bounding box center [957, 56] width 237 height 31
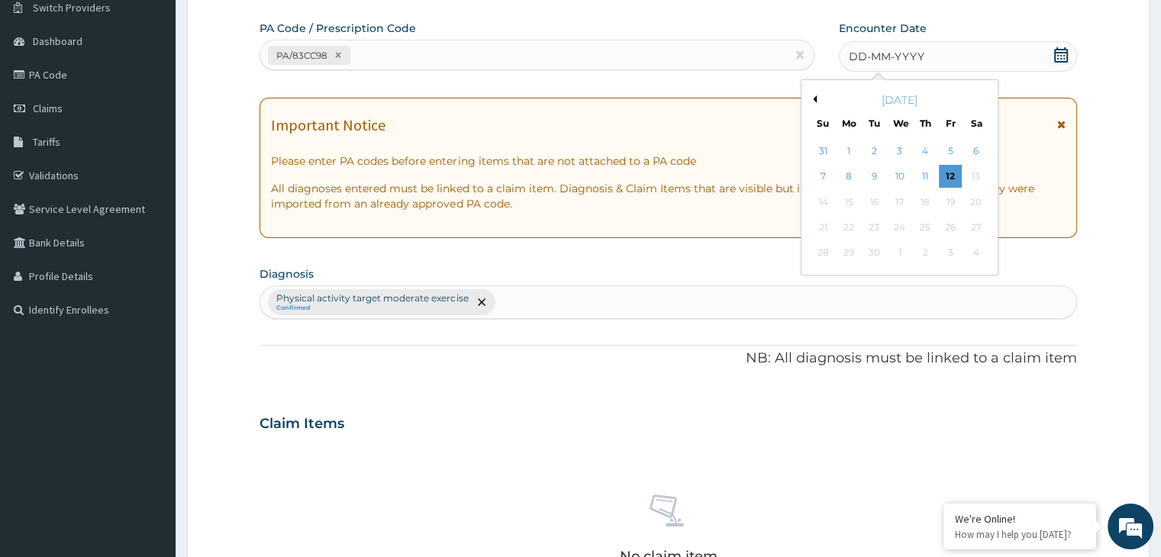
click at [812, 98] on button "Previous Month" at bounding box center [813, 99] width 8 height 8
click at [877, 203] on div "12" at bounding box center [874, 202] width 23 height 23
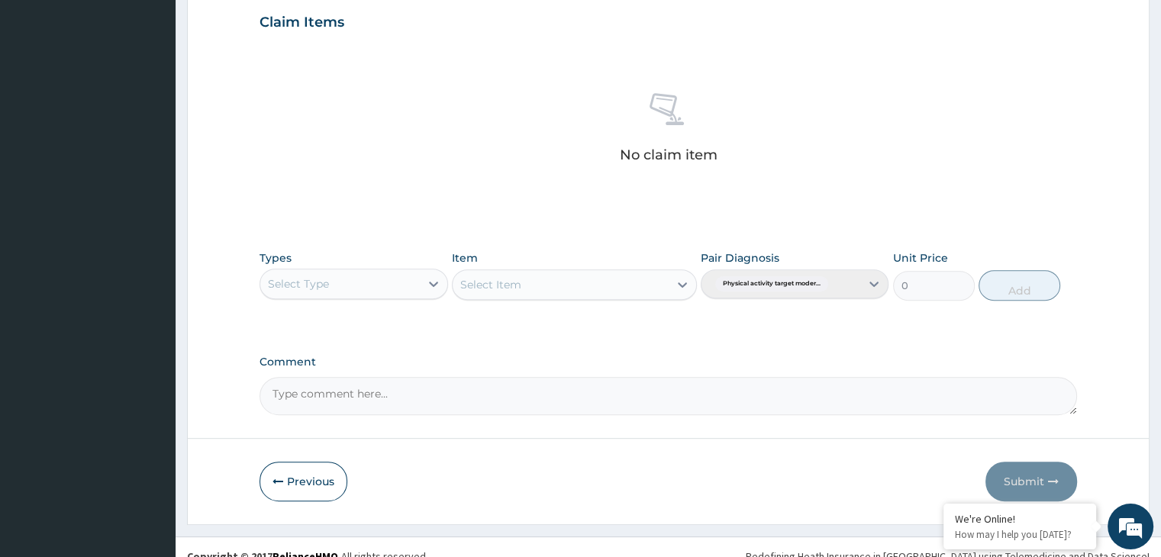
scroll to position [542, 0]
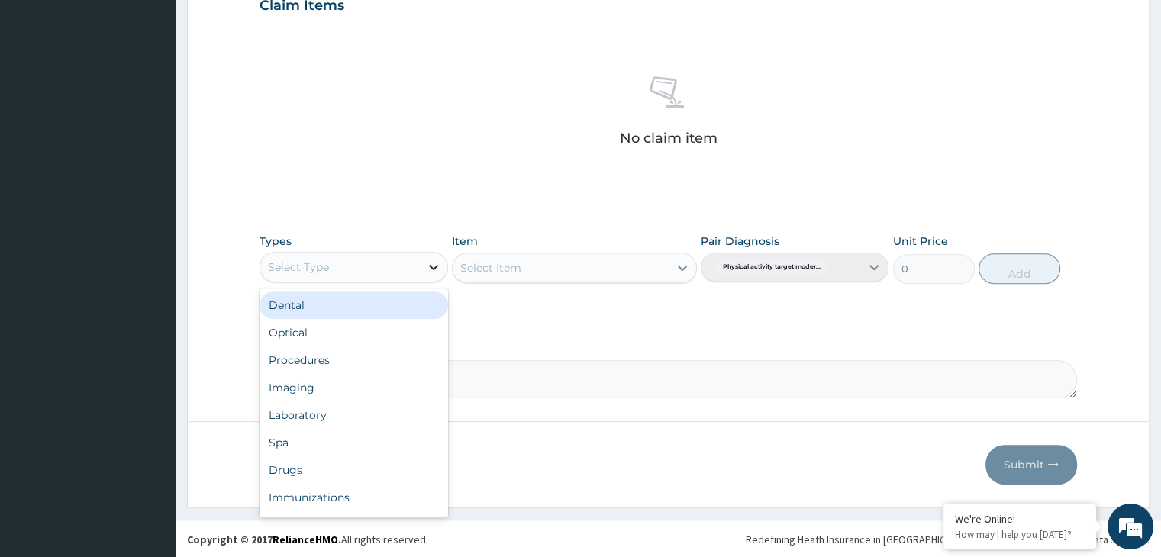
click at [440, 260] on icon at bounding box center [433, 267] width 15 height 15
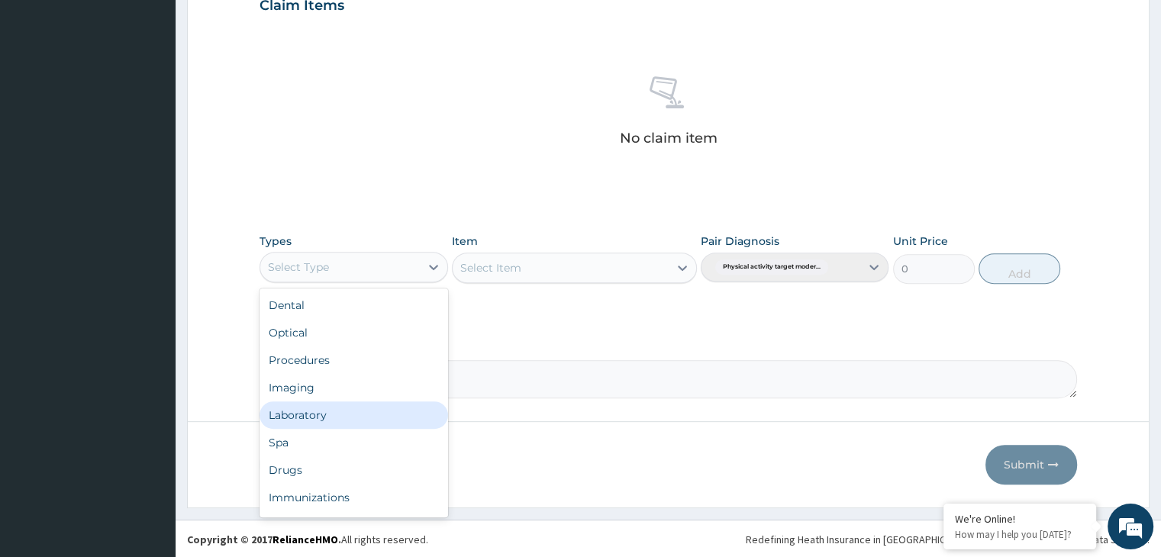
scroll to position [52, 0]
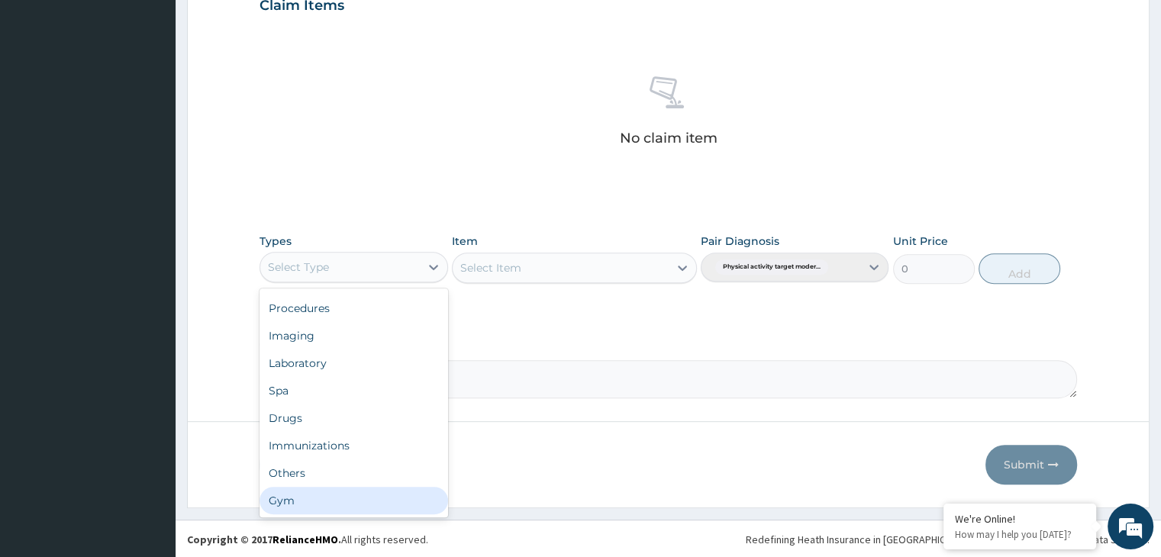
click at [285, 514] on div "Dental Optical Procedures Imaging Laboratory Spa Drugs Immunizations Others Gym" at bounding box center [354, 403] width 188 height 229
click at [354, 510] on div "Gym" at bounding box center [354, 500] width 188 height 27
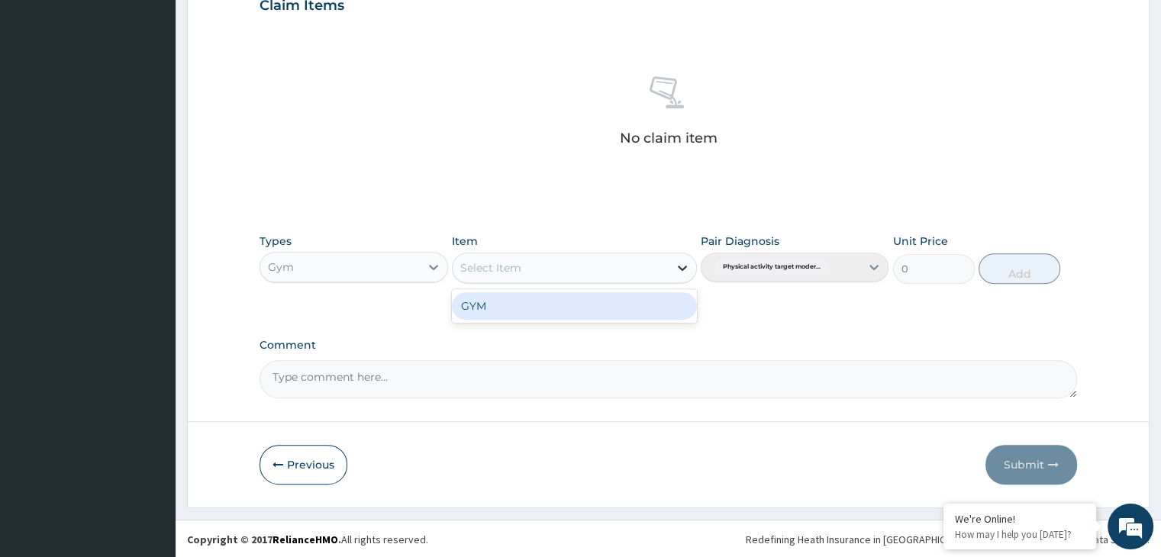
click at [688, 262] on icon at bounding box center [682, 267] width 15 height 15
click at [568, 296] on div "GYM" at bounding box center [574, 305] width 245 height 27
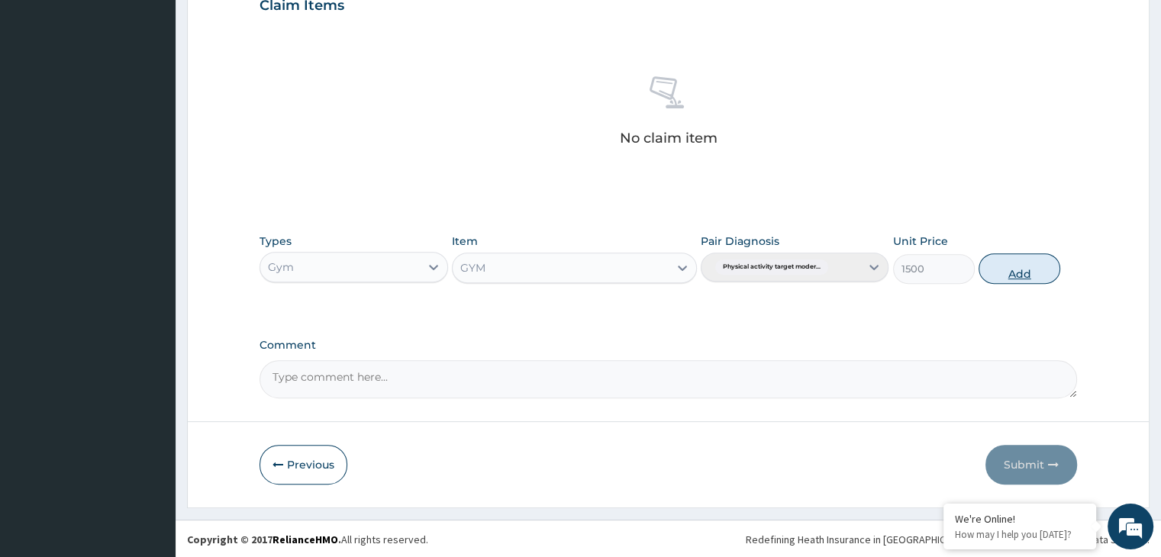
click at [1033, 279] on button "Add" at bounding box center [1020, 268] width 82 height 31
type input "0"
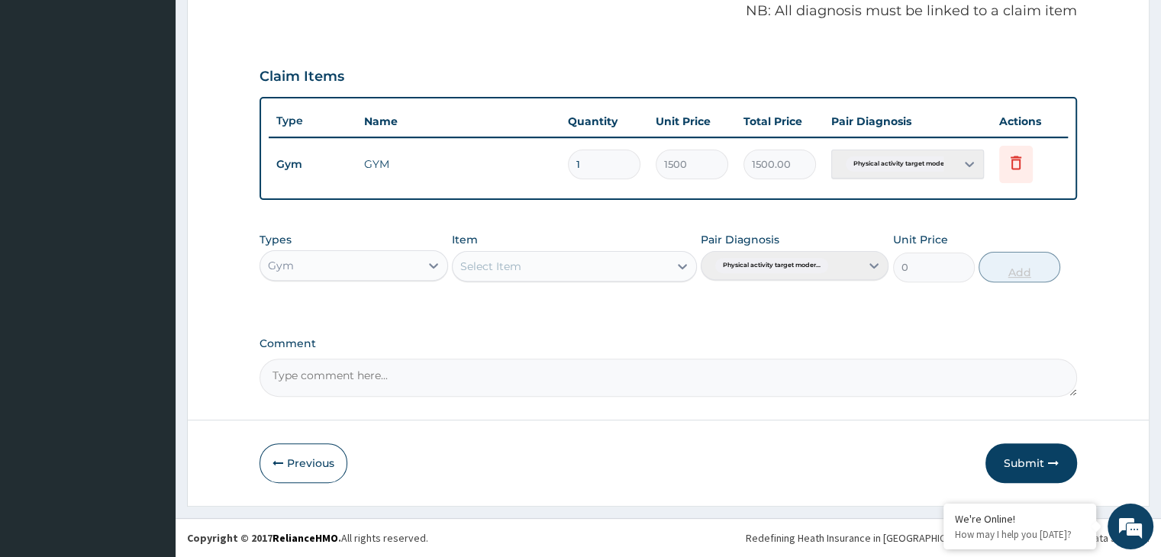
scroll to position [469, 0]
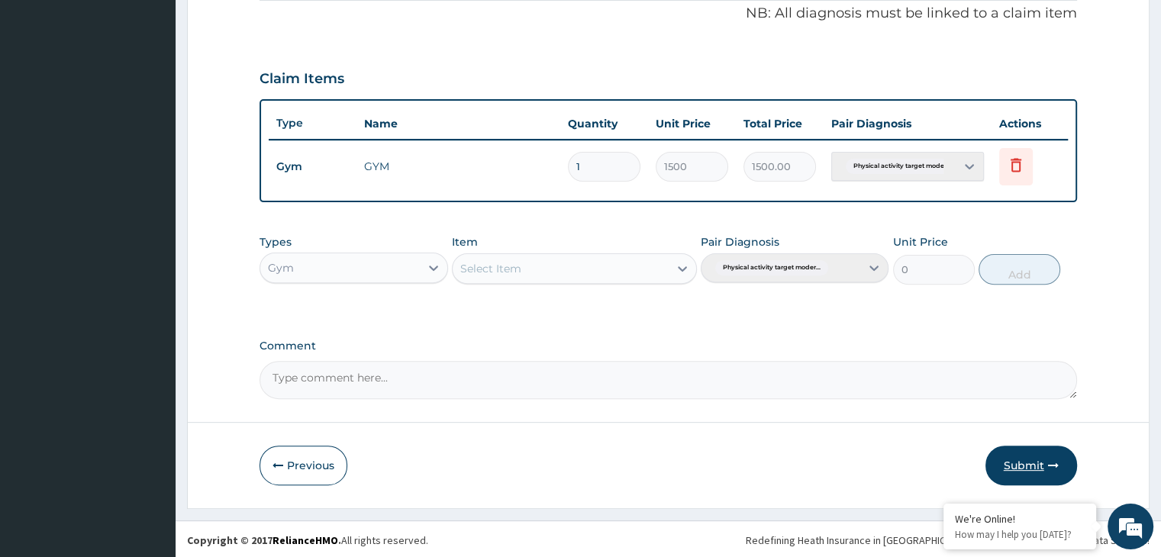
click at [1040, 468] on button "Submit" at bounding box center [1032, 466] width 92 height 40
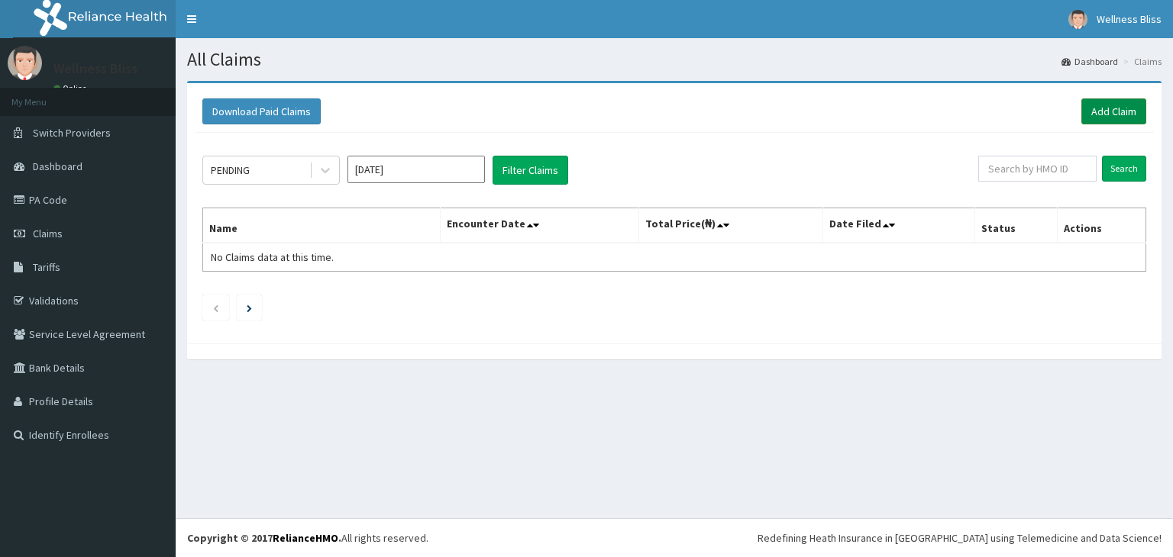
click at [1098, 118] on link "Add Claim" at bounding box center [1113, 111] width 65 height 26
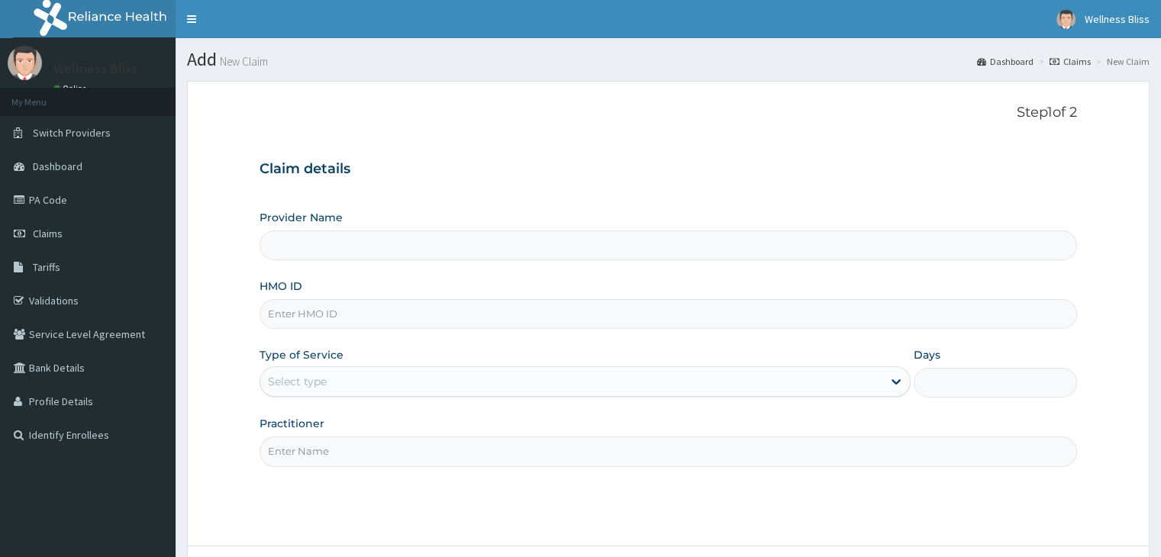
click at [450, 316] on input "HMO ID" at bounding box center [668, 314] width 817 height 30
type input "BHT"
type input "WELLNESS BLISS GYM"
type input "1"
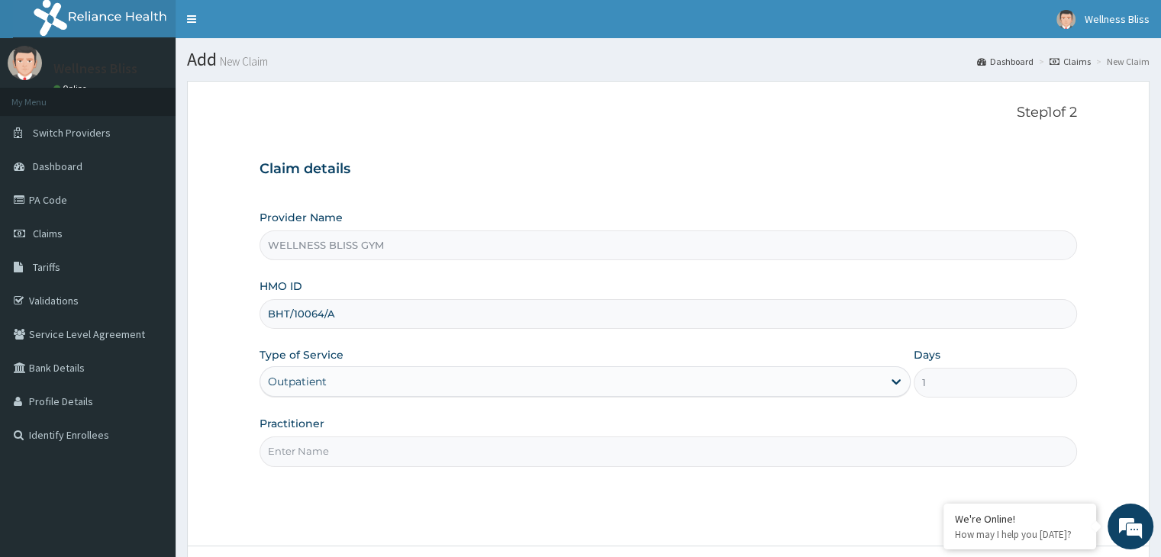
type input "BHT/10064/A"
click at [443, 458] on input "Practitioner" at bounding box center [668, 452] width 817 height 30
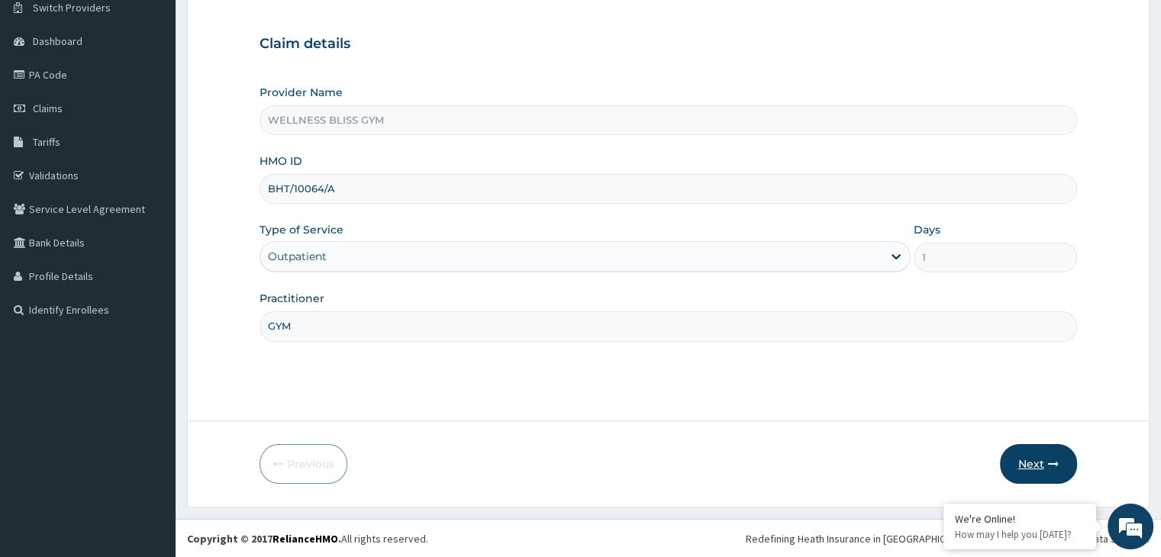
type input "GYM"
click at [1029, 456] on button "Next" at bounding box center [1038, 464] width 77 height 40
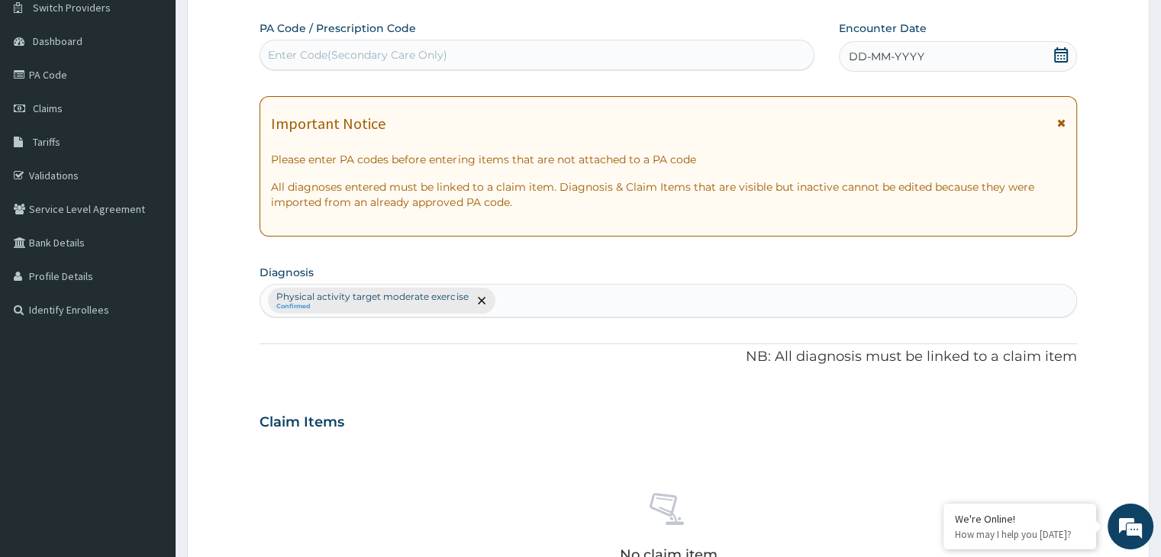
click at [421, 57] on div "Enter Code(Secondary Care Only)" at bounding box center [357, 54] width 179 height 15
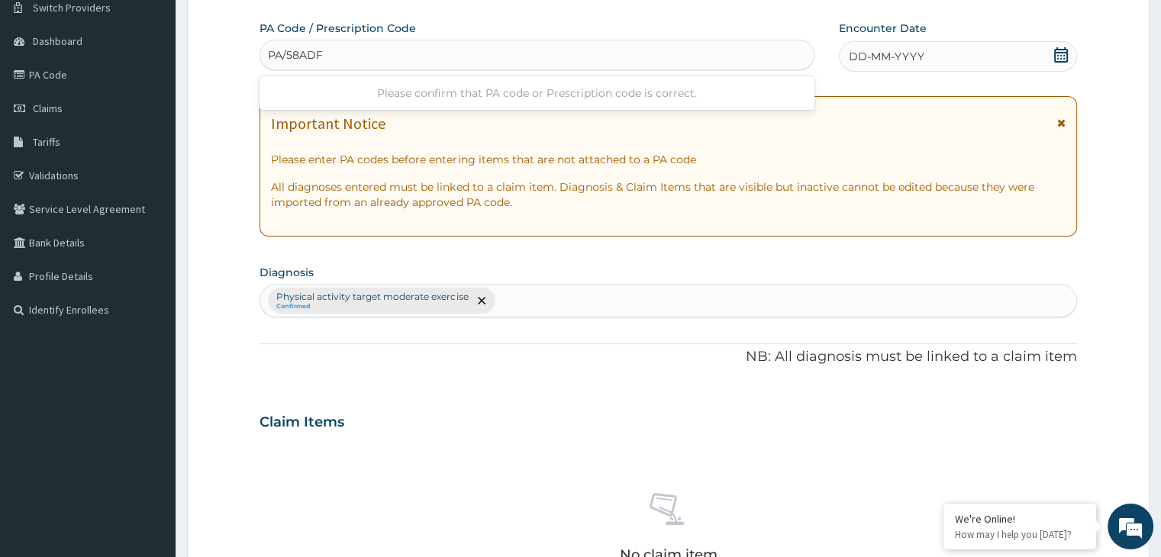
type input "PA/58ADF9"
click at [1061, 50] on icon at bounding box center [1061, 54] width 15 height 15
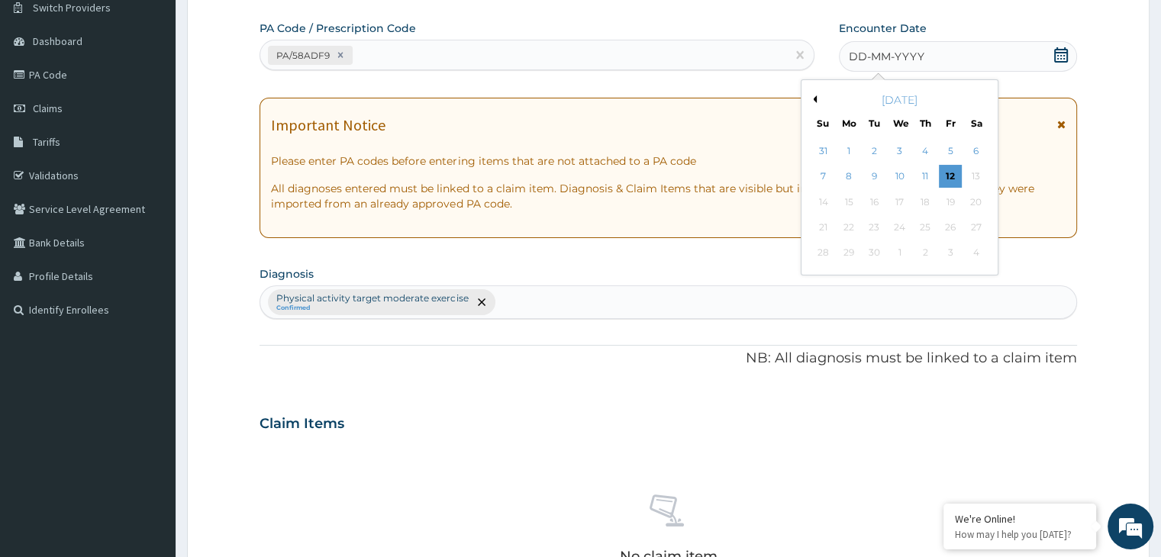
click at [813, 95] on button "Previous Month" at bounding box center [813, 99] width 8 height 8
click at [871, 205] on div "12" at bounding box center [874, 202] width 23 height 23
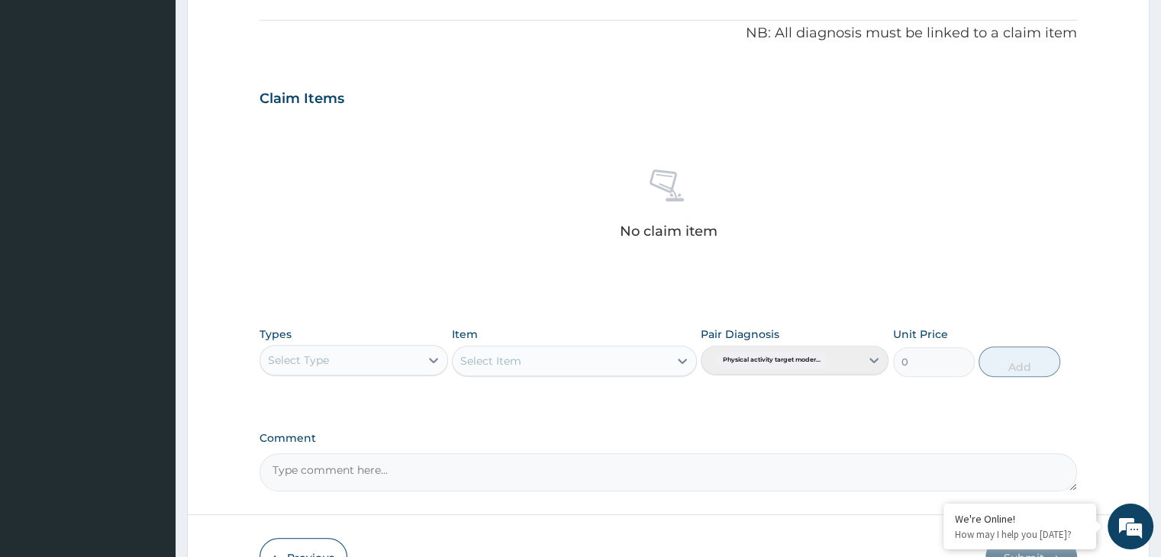
scroll to position [468, 0]
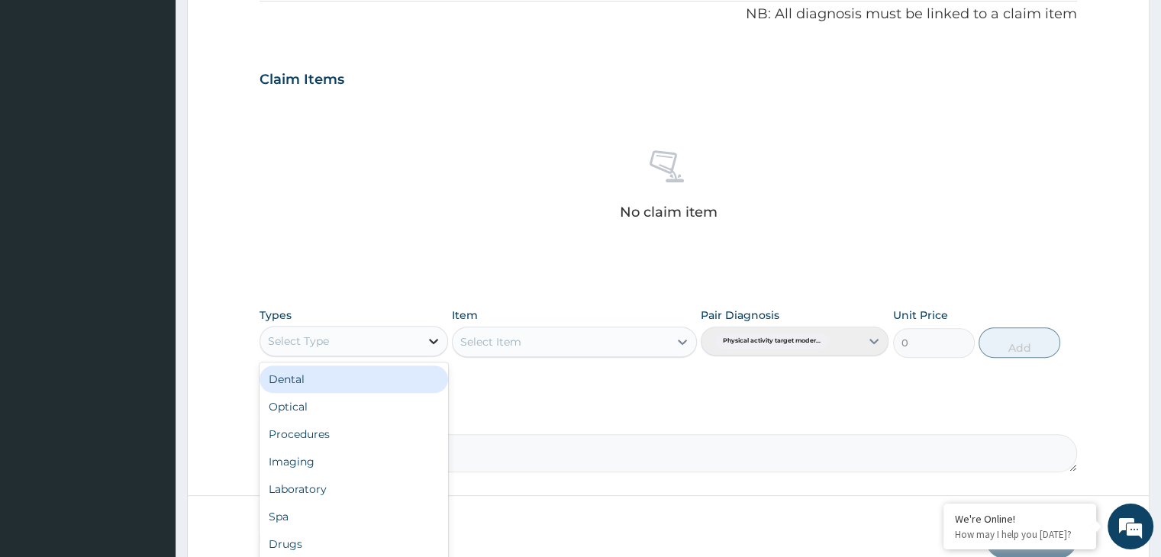
click at [433, 335] on icon at bounding box center [433, 341] width 15 height 15
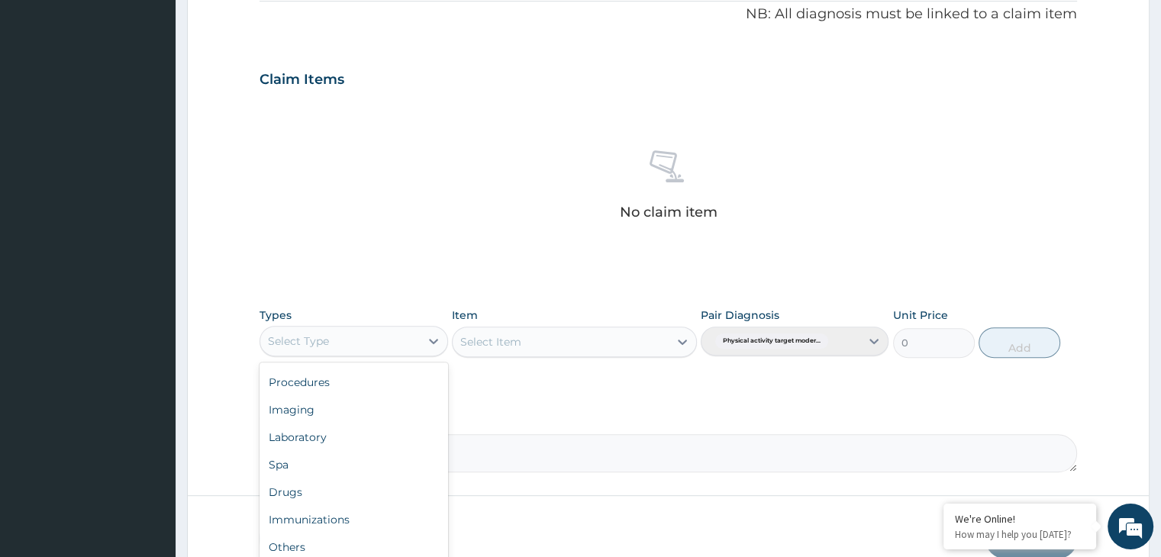
scroll to position [542, 0]
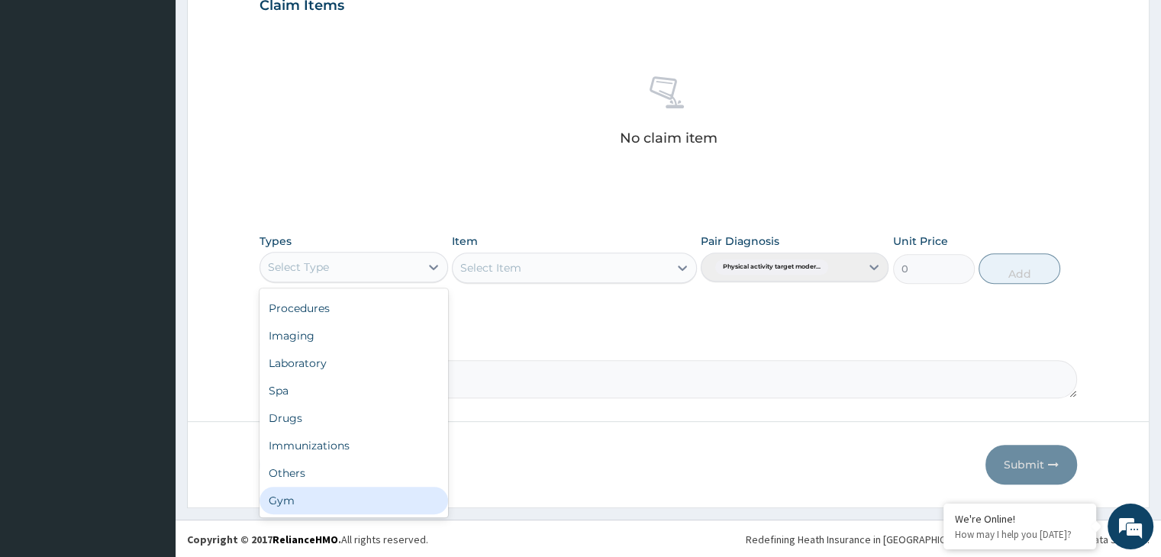
click at [321, 492] on div "Gym" at bounding box center [354, 500] width 188 height 27
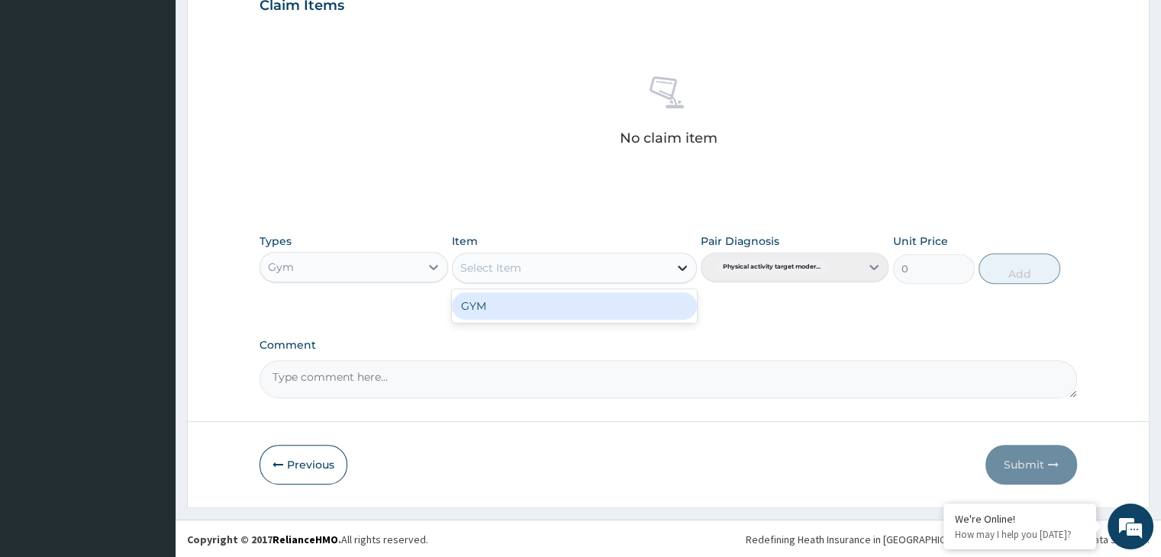
click at [686, 263] on icon at bounding box center [682, 267] width 15 height 15
click at [663, 303] on div "GYM" at bounding box center [574, 305] width 245 height 27
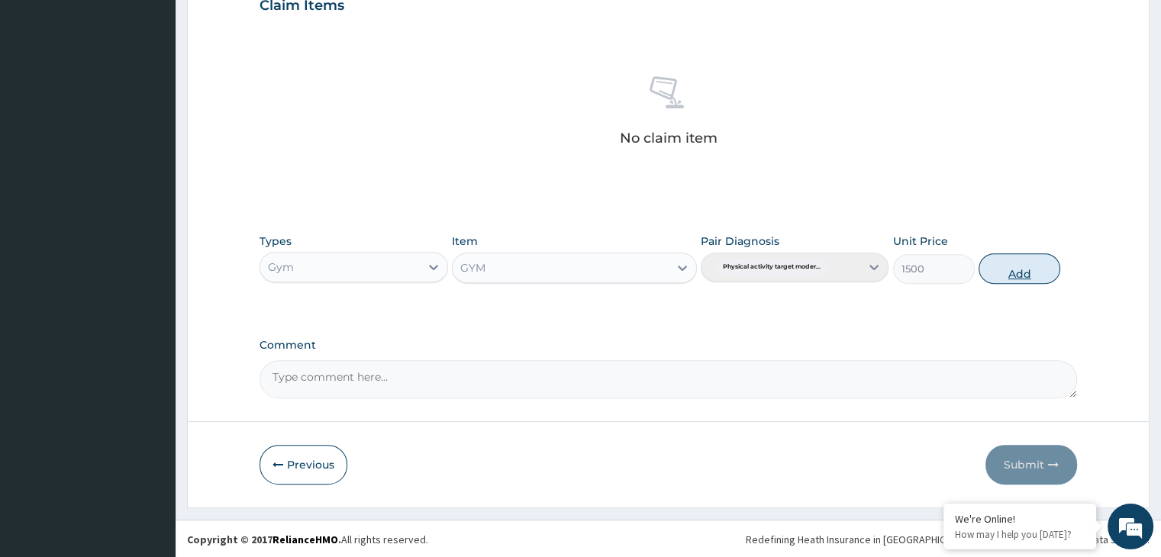
click at [1026, 273] on button "Add" at bounding box center [1020, 268] width 82 height 31
type input "0"
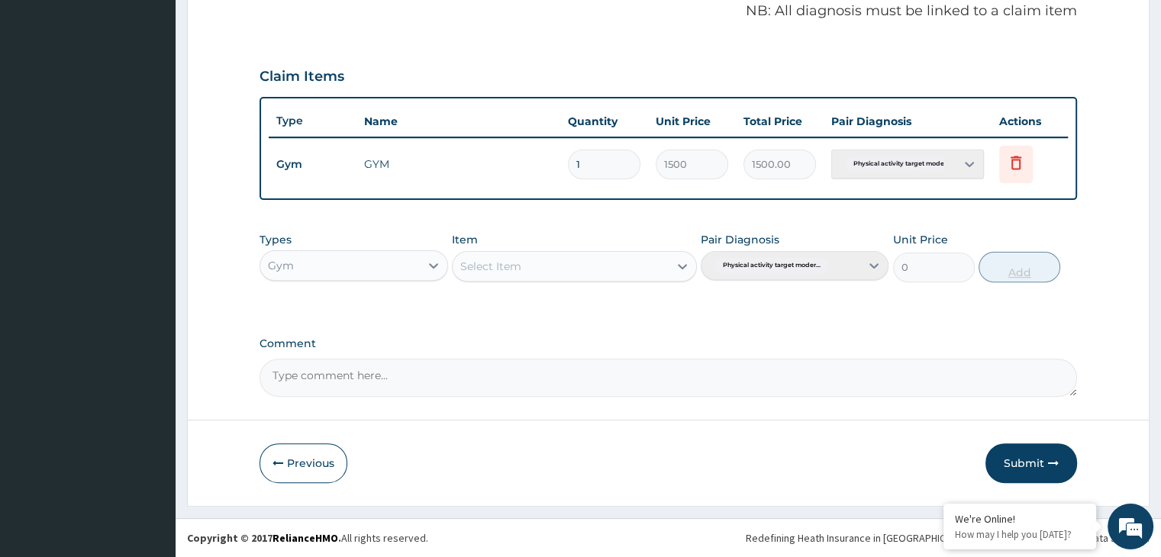
scroll to position [469, 0]
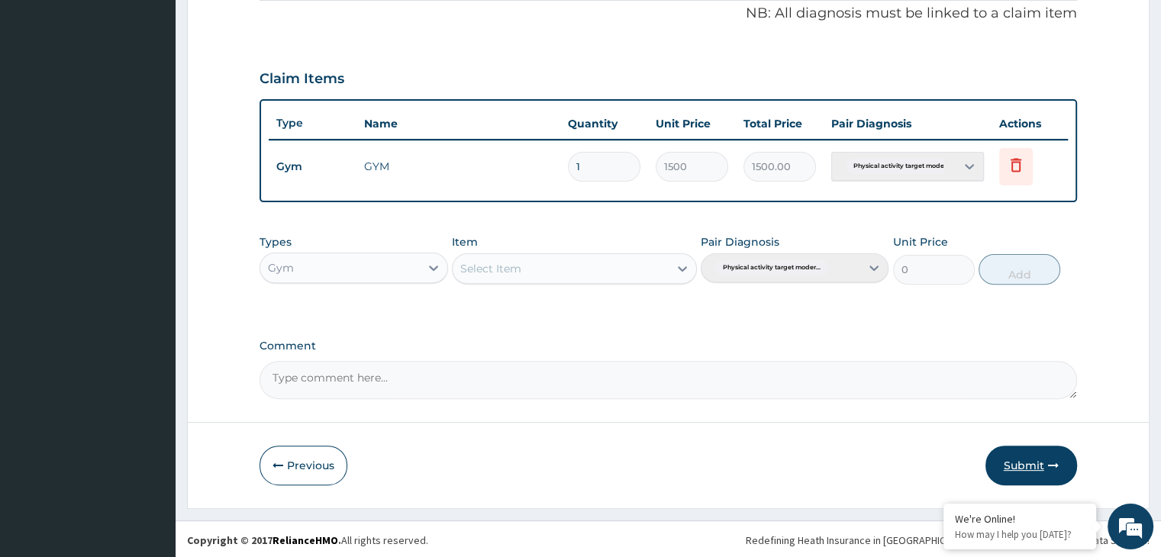
click at [1006, 470] on button "Submit" at bounding box center [1032, 466] width 92 height 40
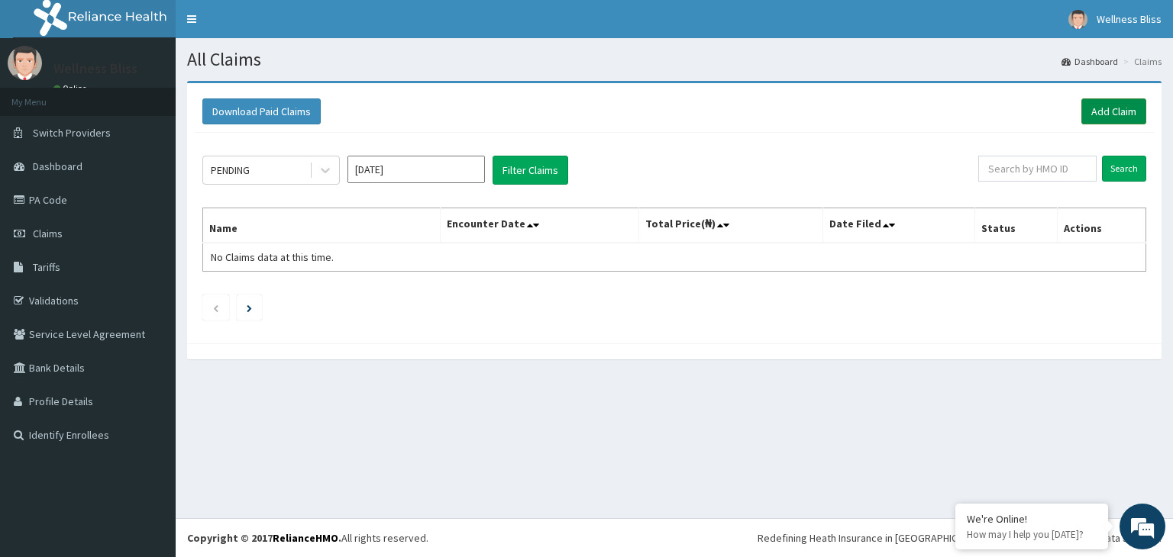
click at [1119, 107] on link "Add Claim" at bounding box center [1113, 111] width 65 height 26
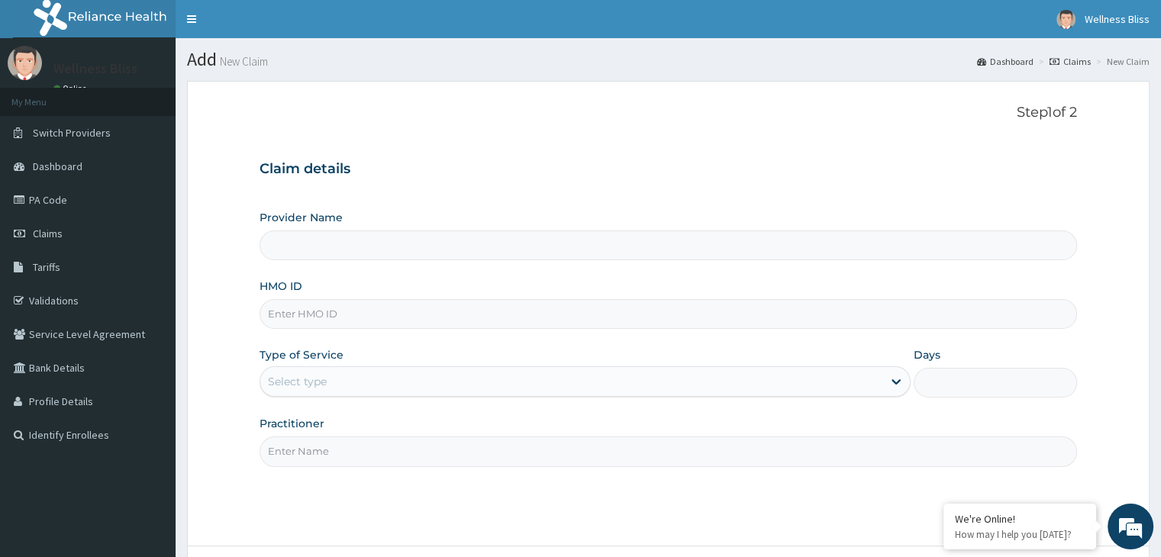
type input "WELLNESS BLISS GYM"
type input "1"
click at [374, 305] on input "HMO ID" at bounding box center [668, 314] width 817 height 30
type input "CPW/10016/A"
click at [305, 459] on input "Practitioner" at bounding box center [668, 452] width 817 height 30
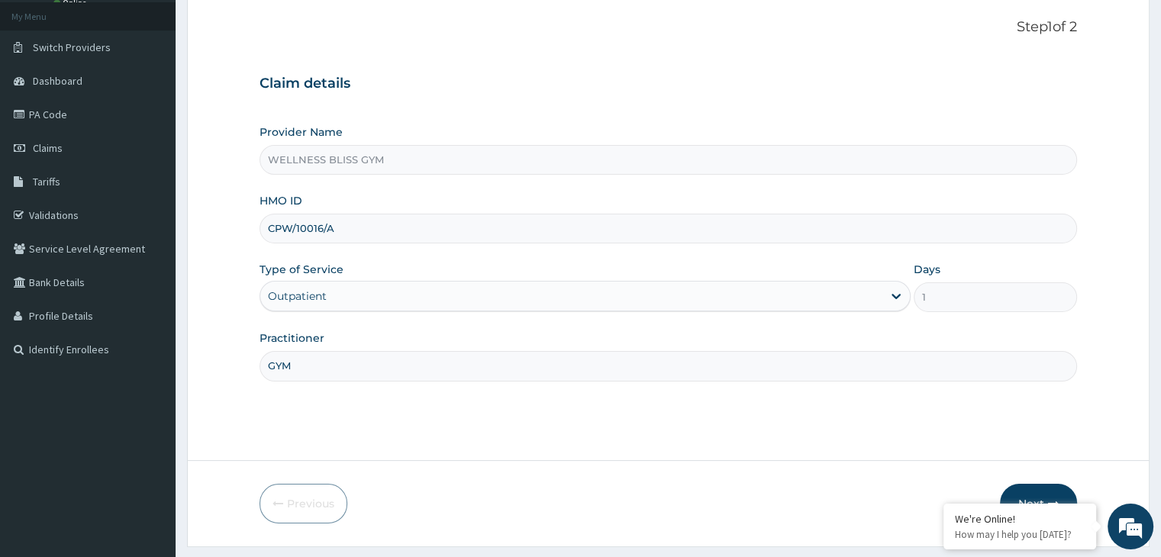
scroll to position [125, 0]
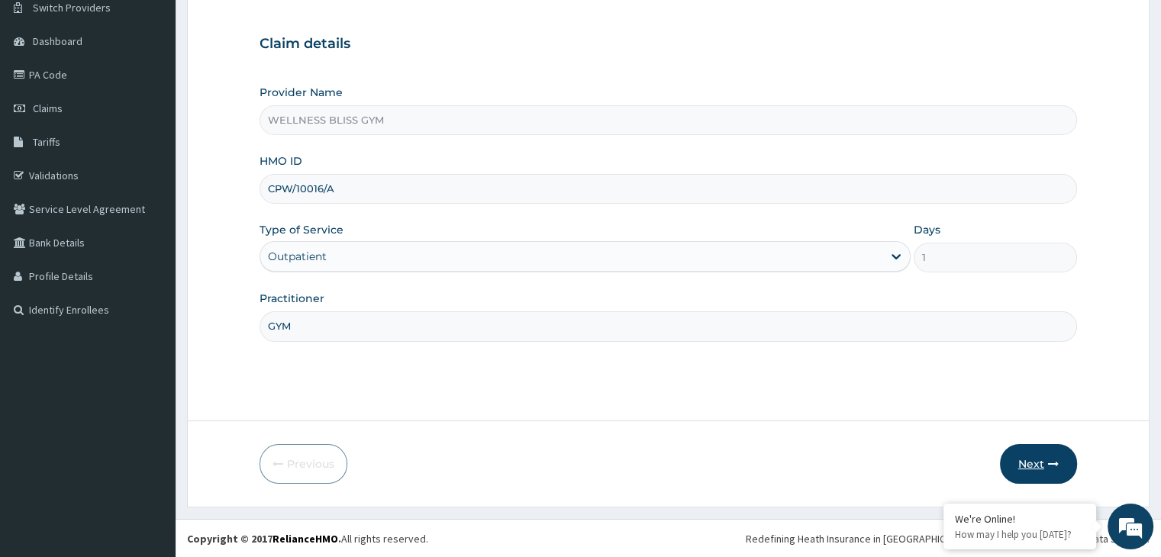
type input "GYM"
click at [1032, 467] on button "Next" at bounding box center [1038, 464] width 77 height 40
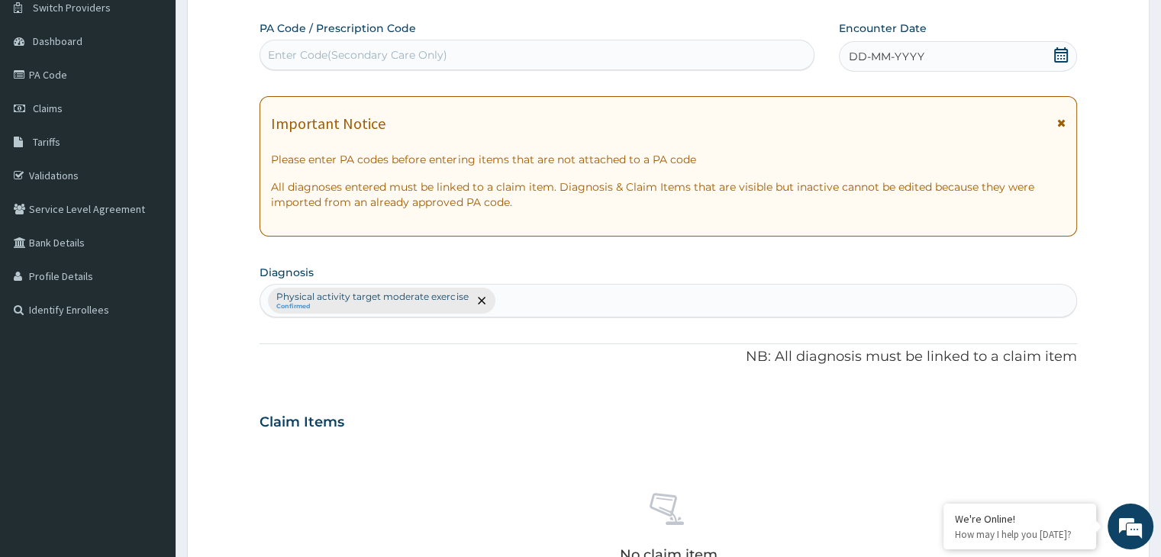
click at [324, 37] on div "PA Code / Prescription Code Enter Code(Secondary Care Only)" at bounding box center [537, 46] width 555 height 50
click at [343, 47] on div "Enter Code(Secondary Care Only)" at bounding box center [357, 54] width 179 height 15
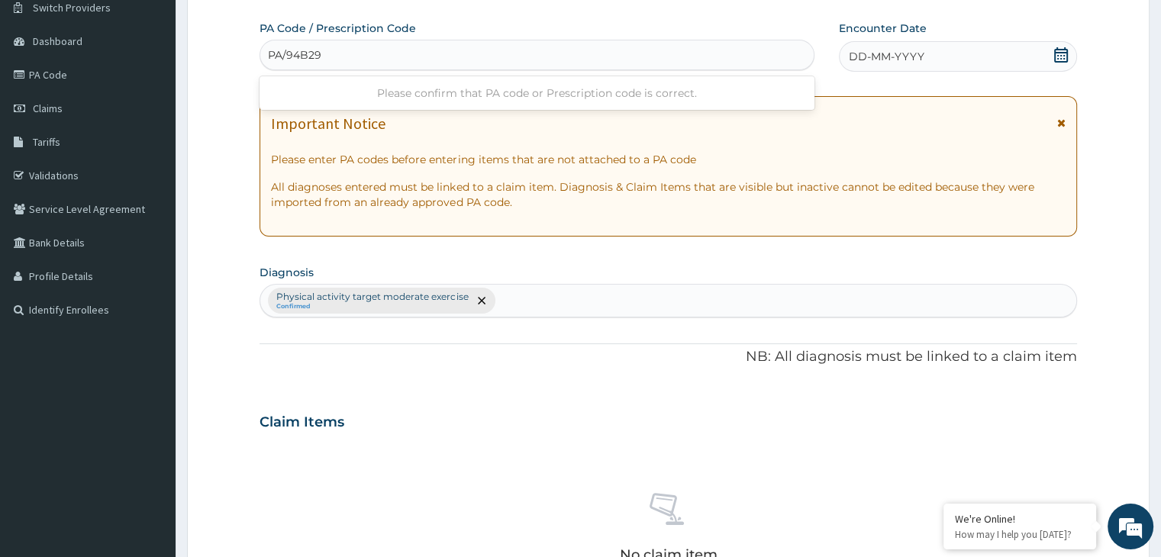
type input "PA/94B29A"
click at [1060, 62] on span at bounding box center [1061, 56] width 15 height 19
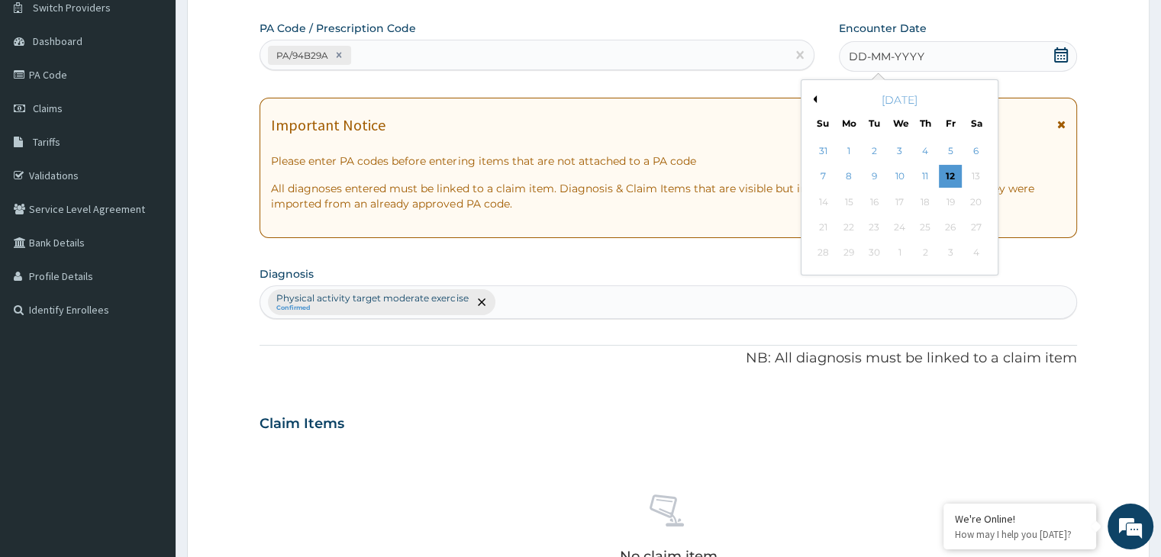
click at [819, 96] on div "September 2025" at bounding box center [900, 99] width 184 height 15
click at [814, 98] on button "Previous Month" at bounding box center [813, 99] width 8 height 8
click at [877, 195] on div "12" at bounding box center [874, 202] width 23 height 23
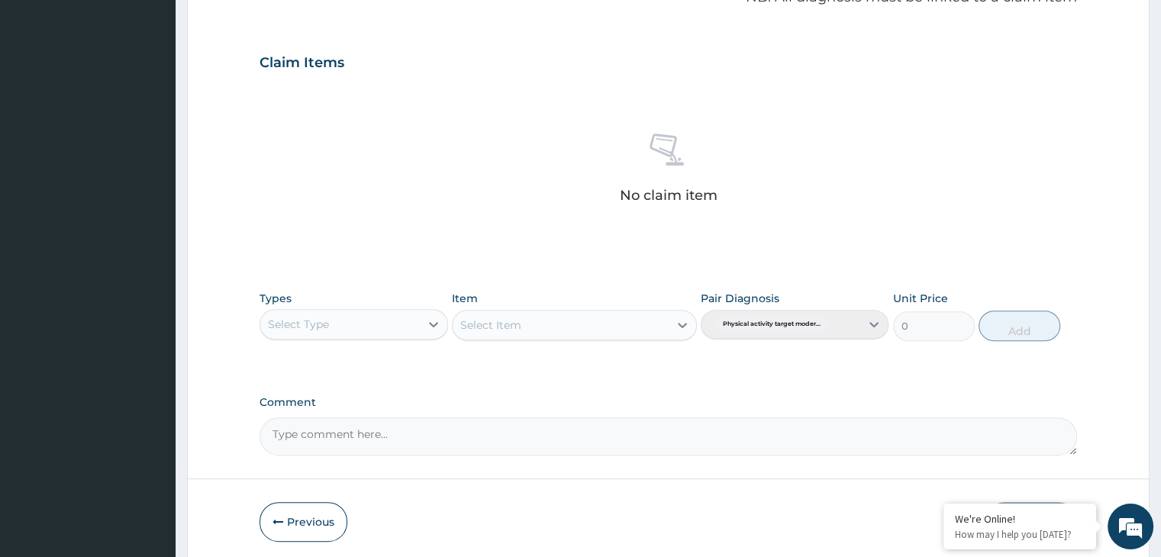
scroll to position [542, 0]
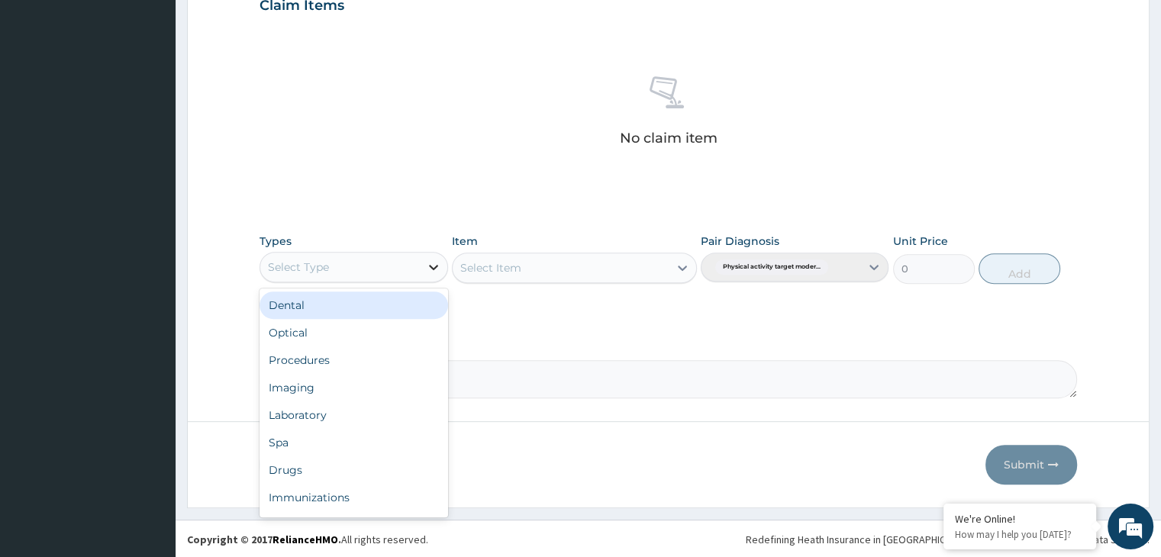
click at [425, 270] on div at bounding box center [433, 266] width 27 height 27
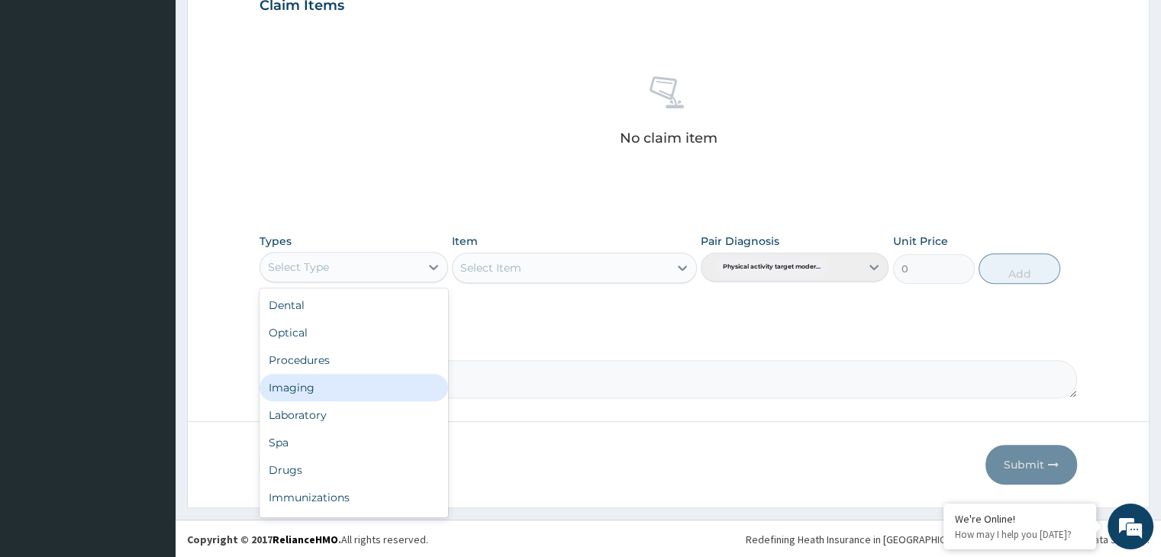
scroll to position [52, 0]
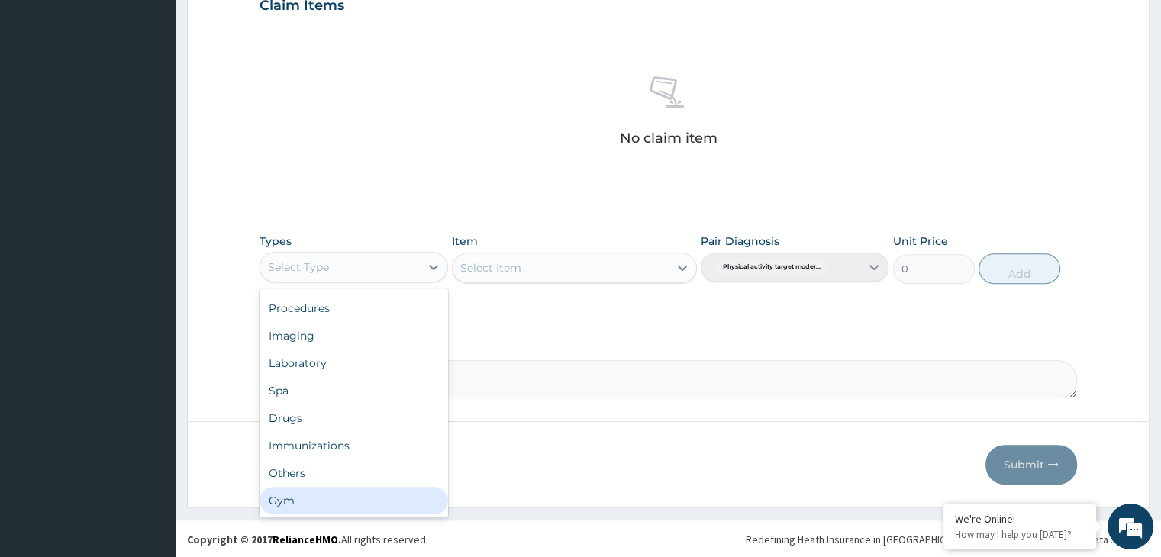
click at [357, 504] on div "Gym" at bounding box center [354, 500] width 188 height 27
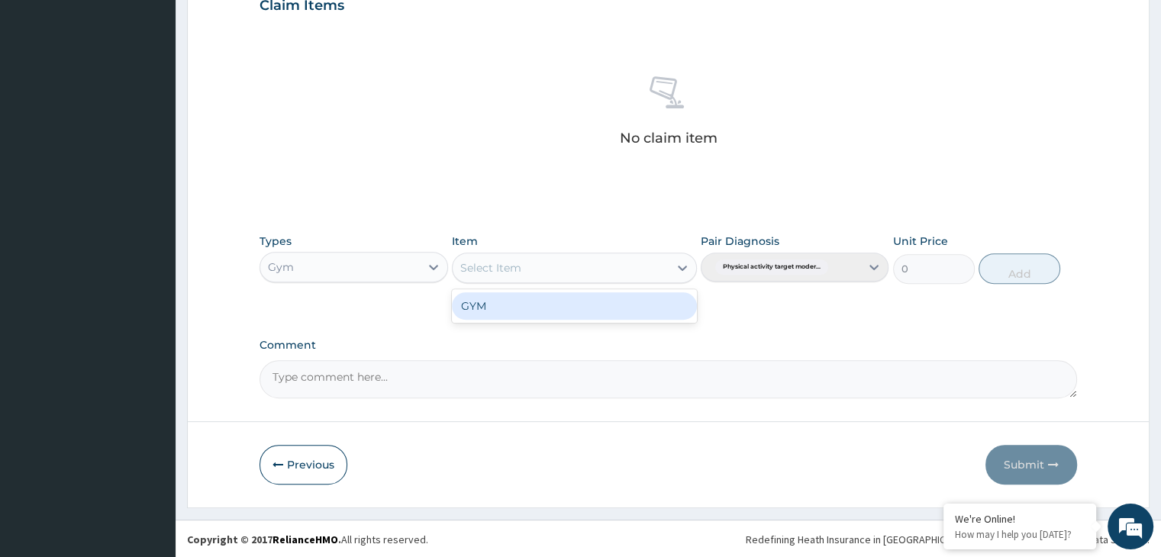
click at [686, 270] on icon at bounding box center [682, 267] width 15 height 15
click at [651, 312] on div "GYM" at bounding box center [574, 305] width 245 height 27
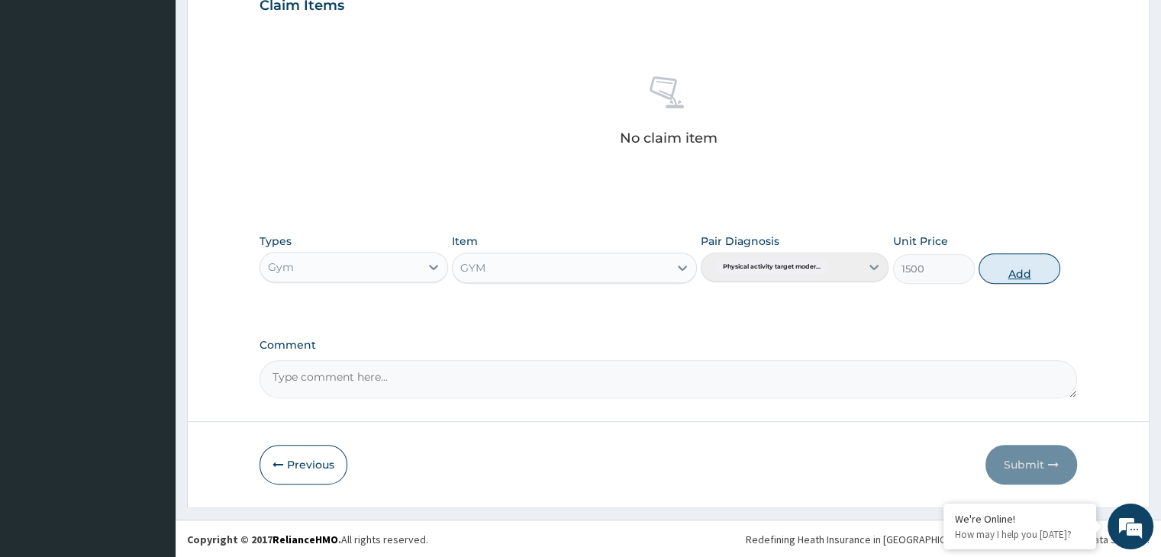
click at [1014, 257] on button "Add" at bounding box center [1020, 268] width 82 height 31
type input "0"
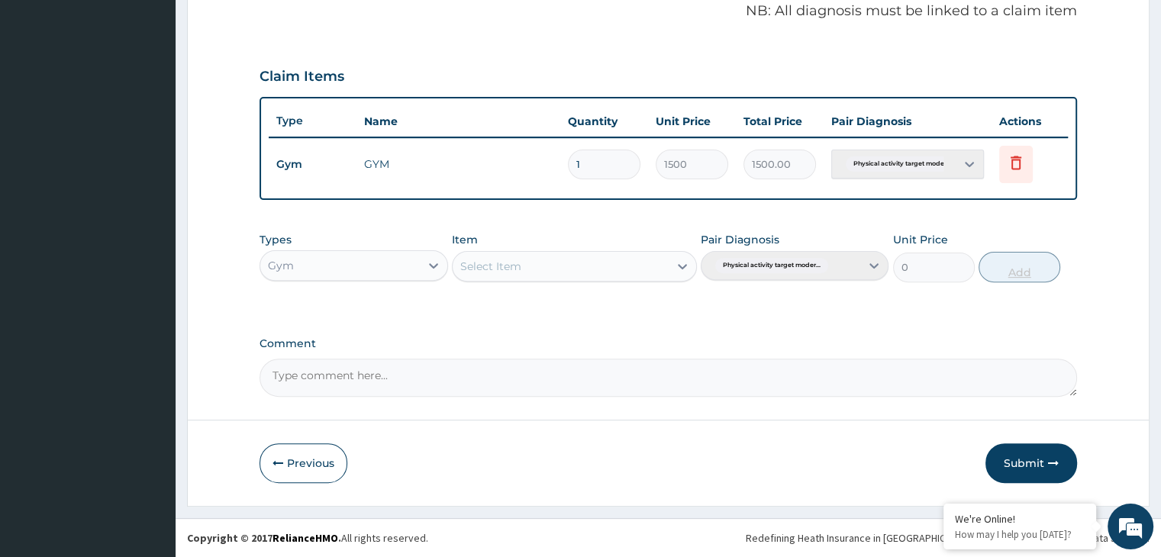
scroll to position [469, 0]
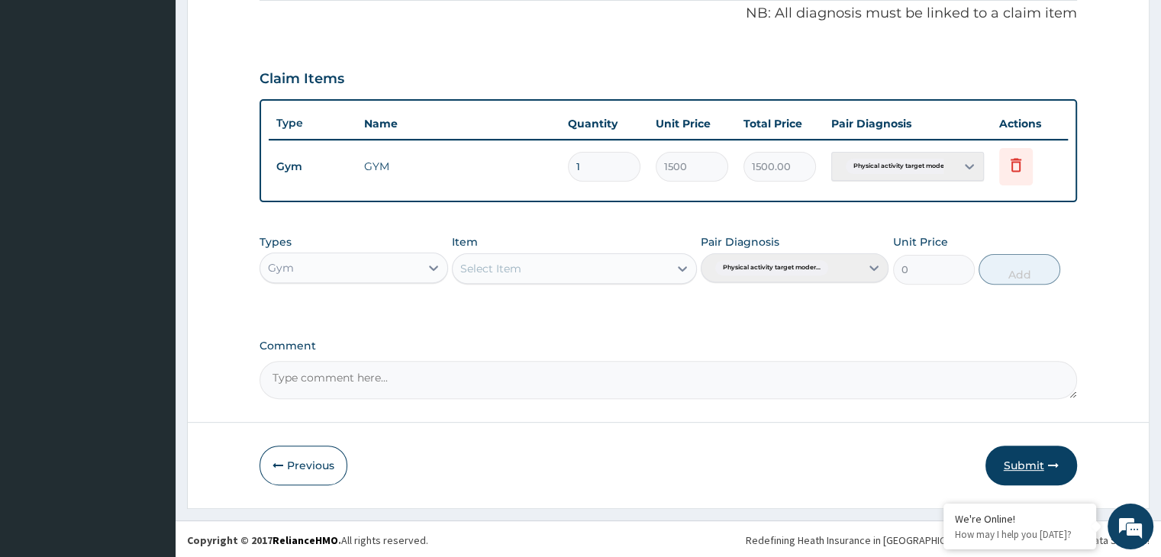
click at [1042, 459] on button "Submit" at bounding box center [1032, 466] width 92 height 40
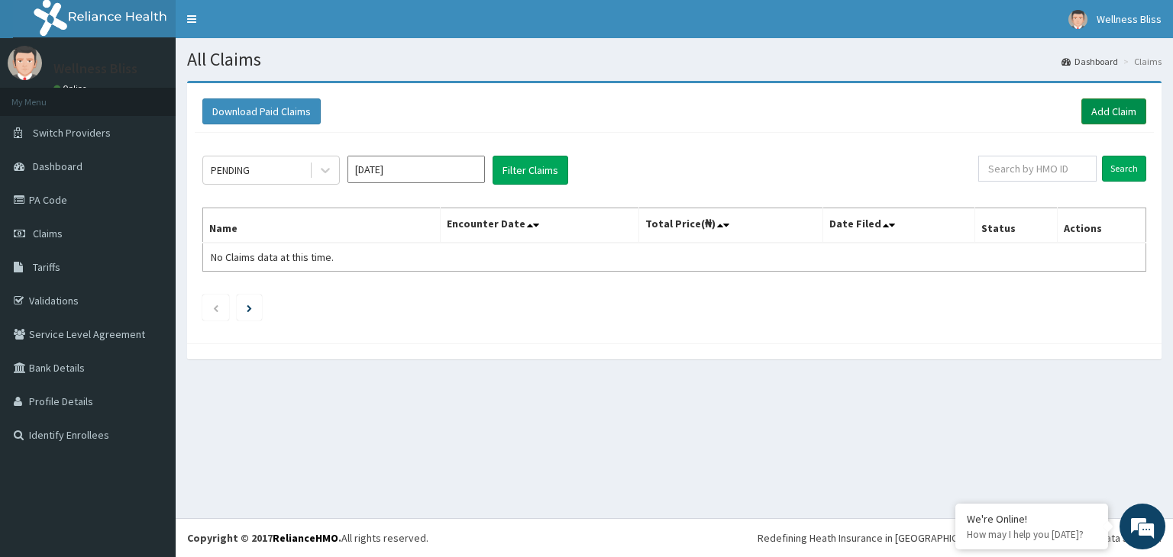
click at [1113, 120] on link "Add Claim" at bounding box center [1113, 111] width 65 height 26
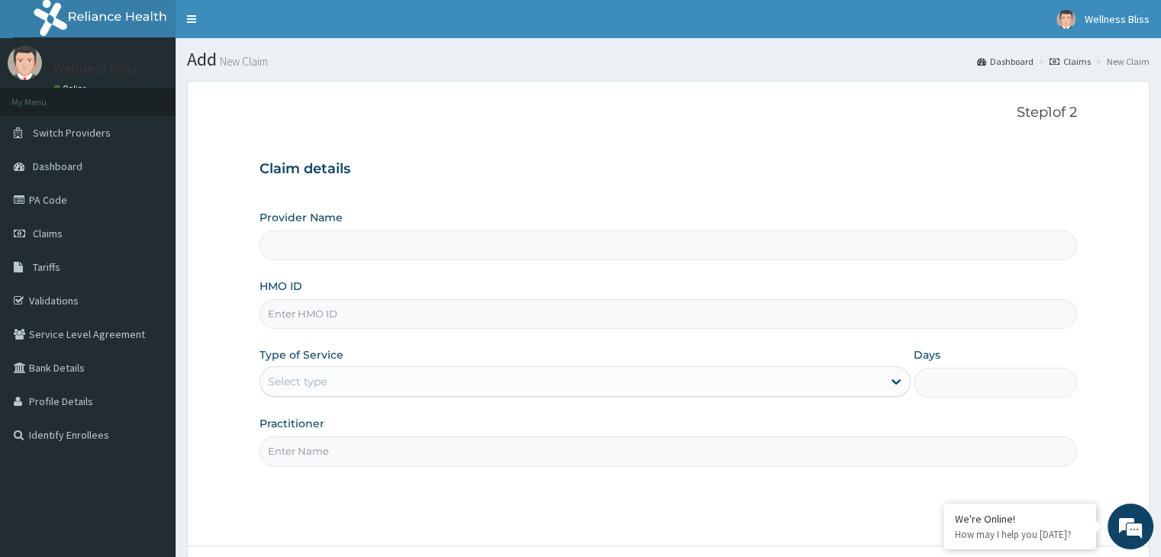
click at [455, 314] on input "HMO ID" at bounding box center [668, 314] width 817 height 30
type input "WELLNESS BLISS GYM"
type input "1"
click at [300, 313] on input "HMO ID" at bounding box center [668, 314] width 817 height 30
type input "KUD/10554/A"
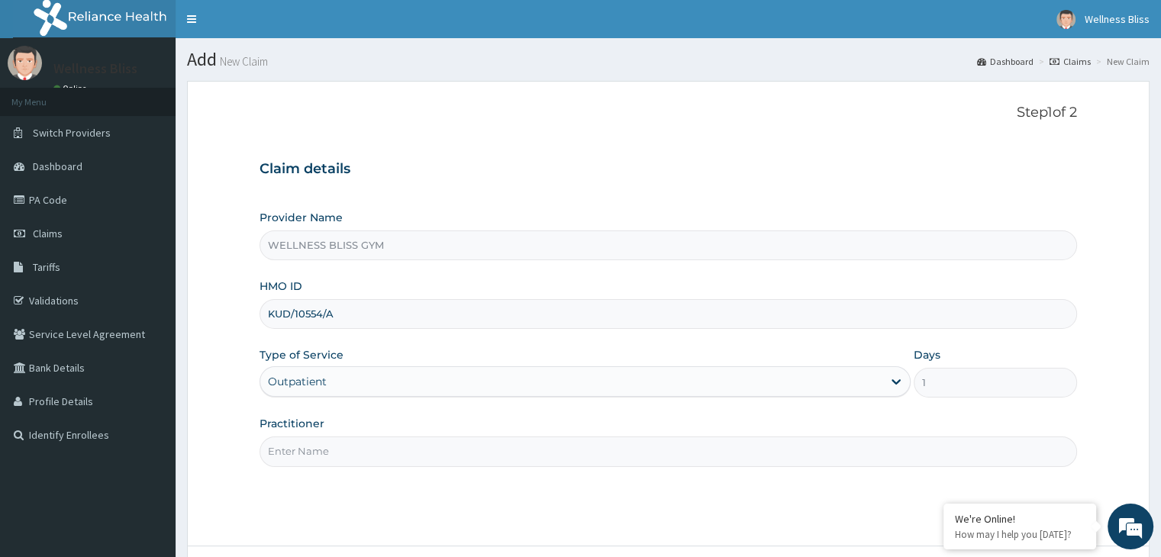
click at [299, 453] on input "Practitioner" at bounding box center [668, 452] width 817 height 30
drag, startPoint x: 325, startPoint y: 444, endPoint x: 240, endPoint y: 454, distance: 85.3
click at [240, 454] on form "Step 1 of 2 Claim details Provider Name WELLNESS BLISS GYM HMO ID KUD/10554/A T…" at bounding box center [668, 357] width 963 height 552
type input "C"
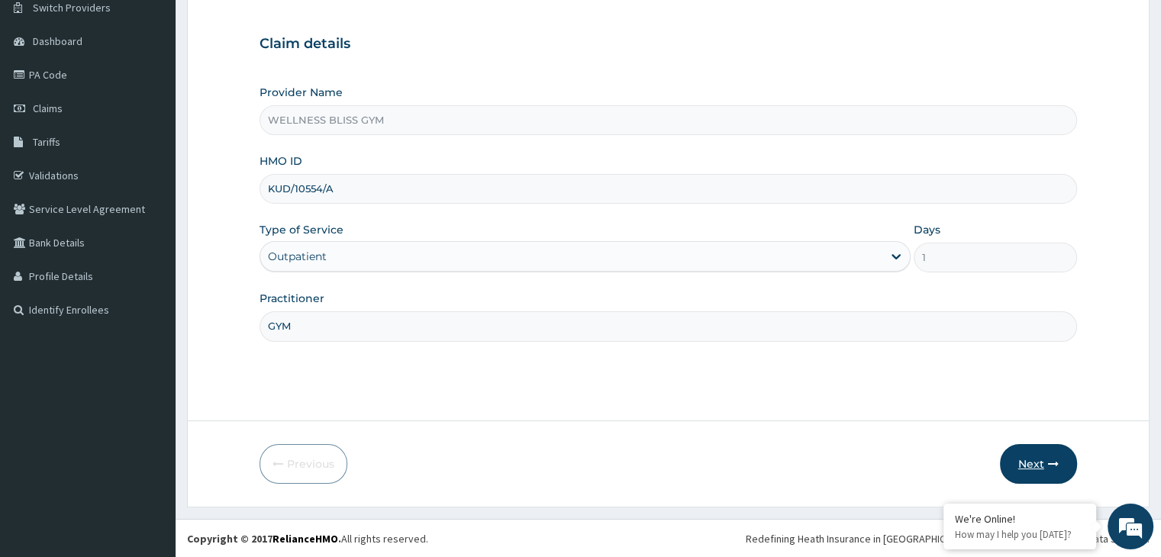
type input "GYM"
click at [1055, 456] on button "Next" at bounding box center [1038, 464] width 77 height 40
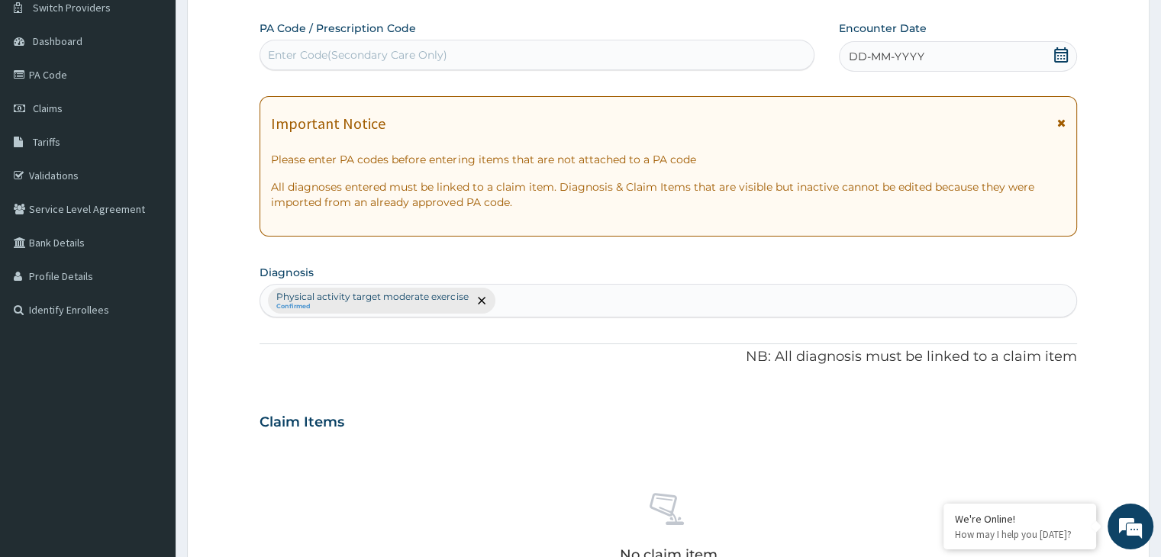
click at [421, 48] on div "Enter Code(Secondary Care Only)" at bounding box center [357, 54] width 179 height 15
paste input "P"
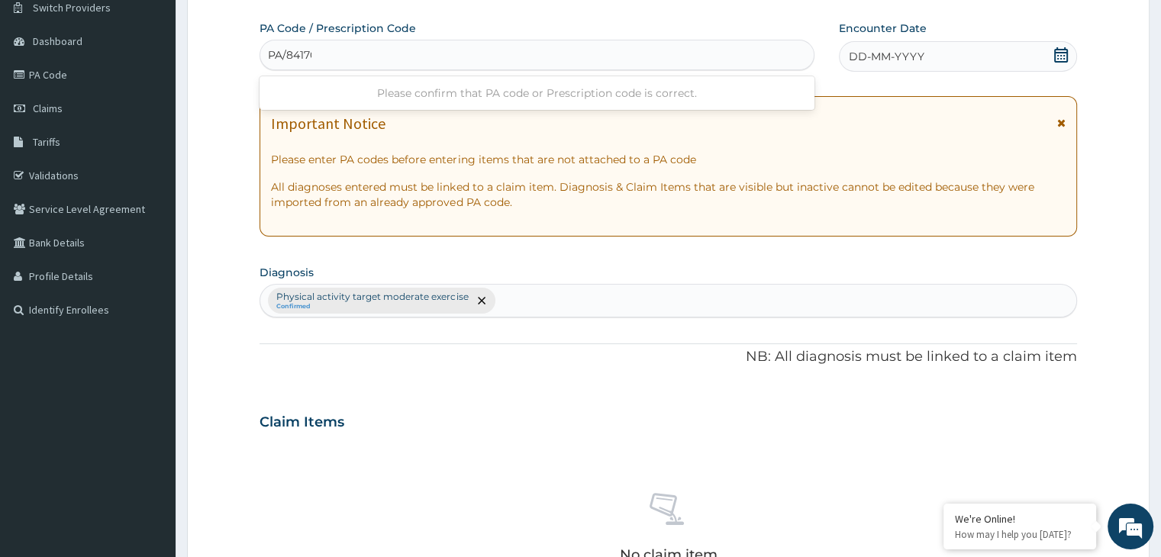
type input "PA/841700"
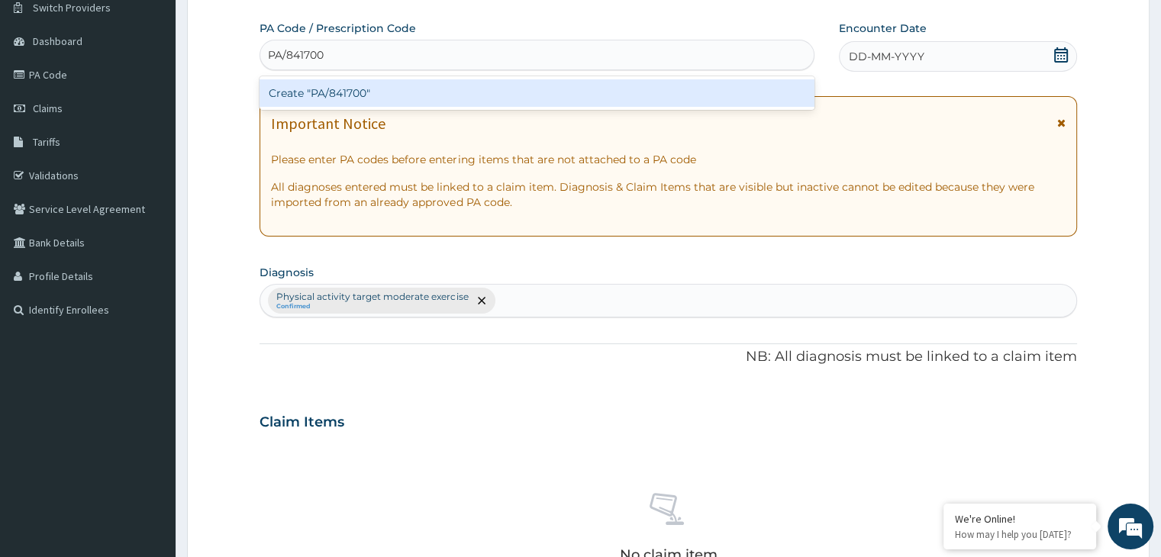
click at [314, 98] on div "Create "PA/841700"" at bounding box center [537, 92] width 555 height 27
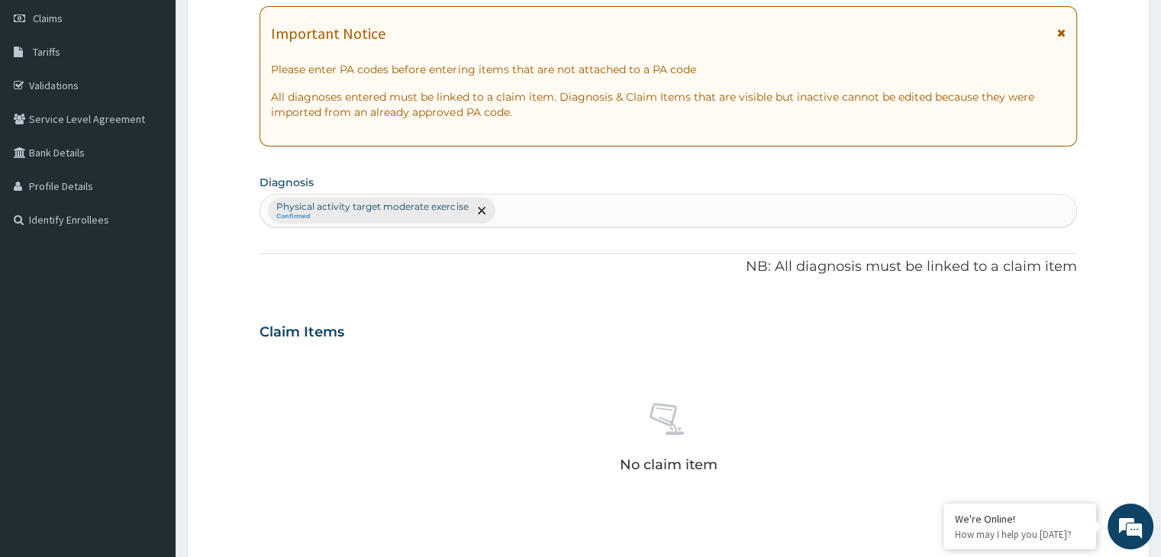
scroll to position [0, 0]
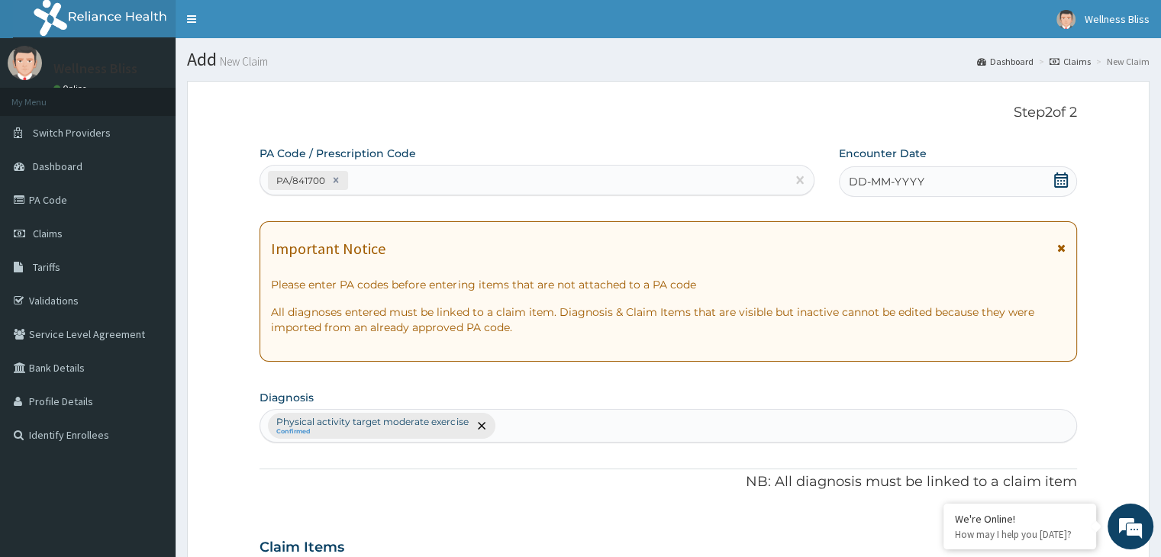
click at [1056, 180] on icon at bounding box center [1061, 180] width 15 height 15
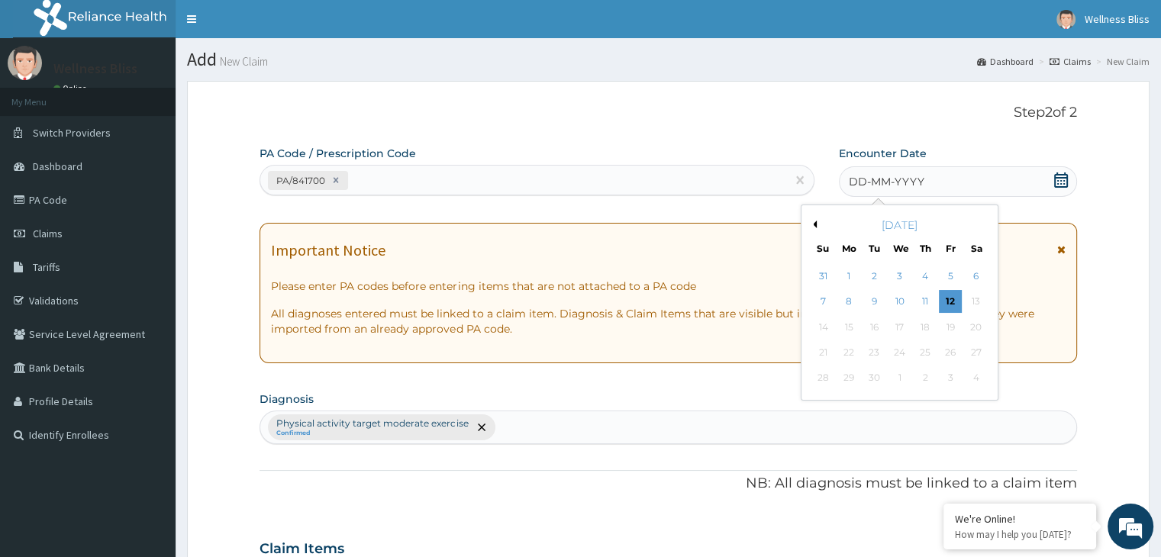
click at [812, 221] on button "Previous Month" at bounding box center [813, 225] width 8 height 8
click at [897, 328] on div "13" at bounding box center [900, 327] width 23 height 23
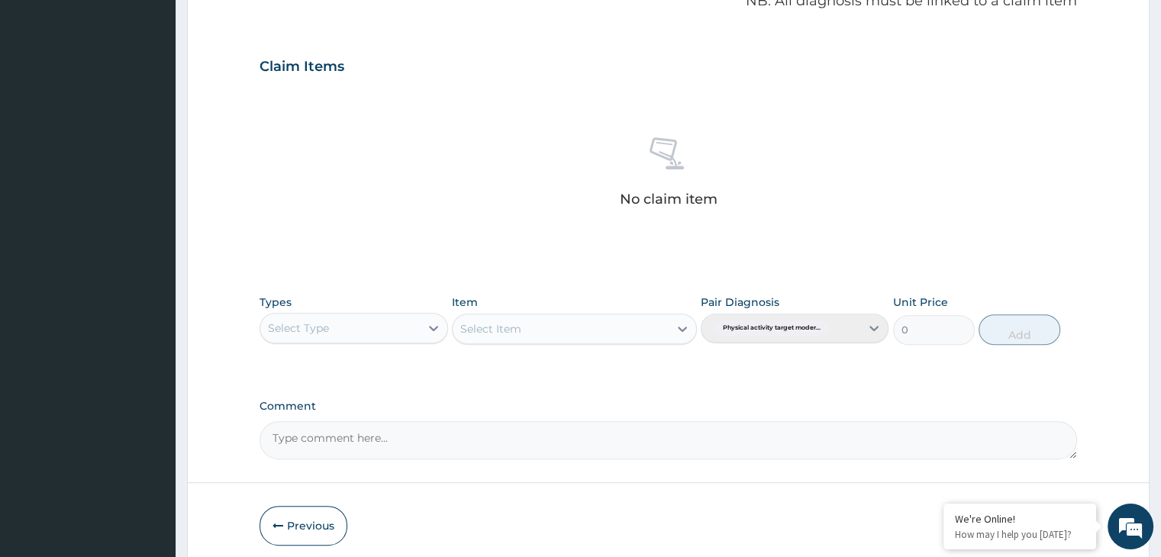
scroll to position [480, 0]
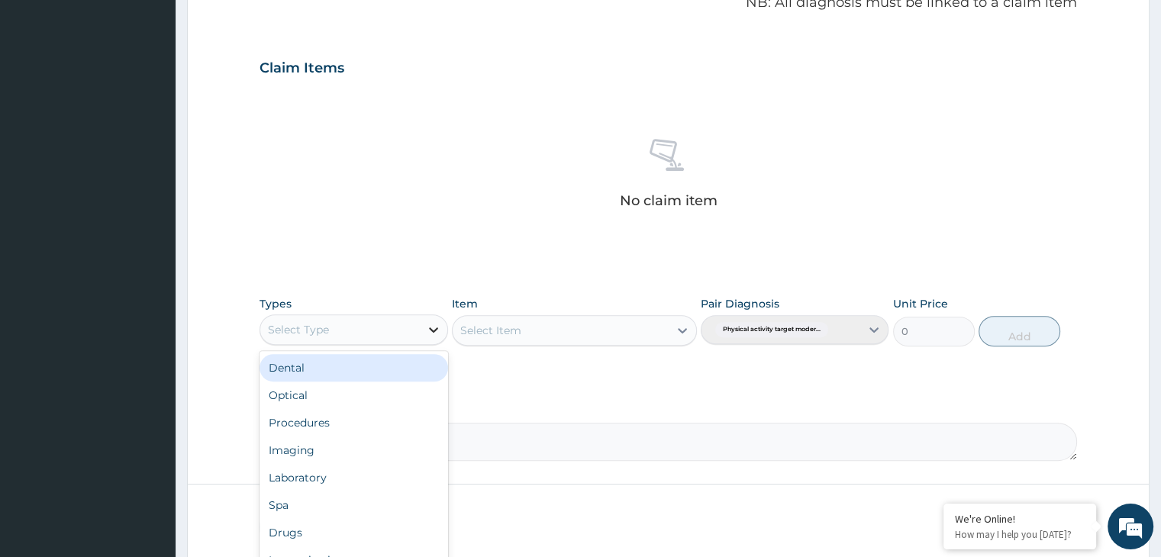
click at [426, 325] on icon at bounding box center [433, 329] width 15 height 15
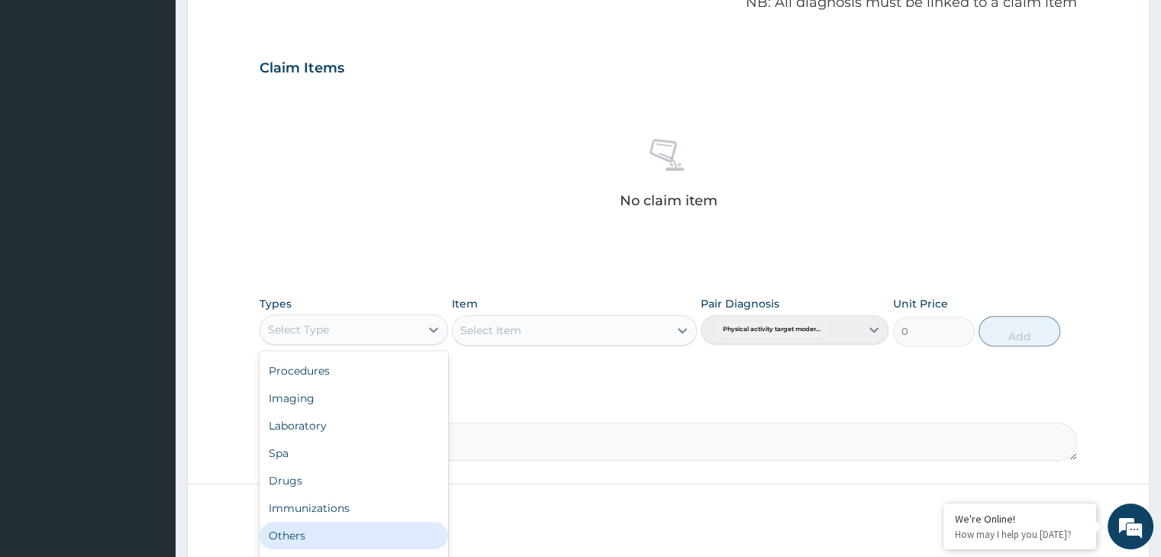
click at [295, 539] on div "Others" at bounding box center [354, 535] width 188 height 27
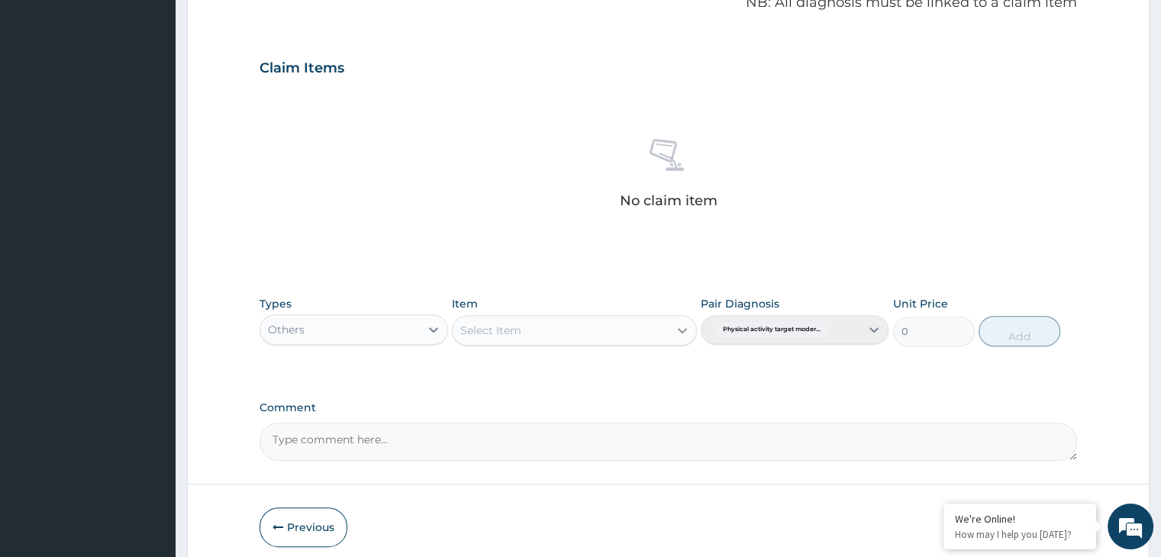
drag, startPoint x: 681, startPoint y: 321, endPoint x: 684, endPoint y: 334, distance: 13.3
click at [684, 334] on div "Select Item" at bounding box center [574, 330] width 245 height 31
click at [684, 334] on icon at bounding box center [682, 330] width 15 height 15
click at [679, 330] on icon at bounding box center [682, 330] width 15 height 15
click at [432, 328] on icon at bounding box center [433, 330] width 9 height 5
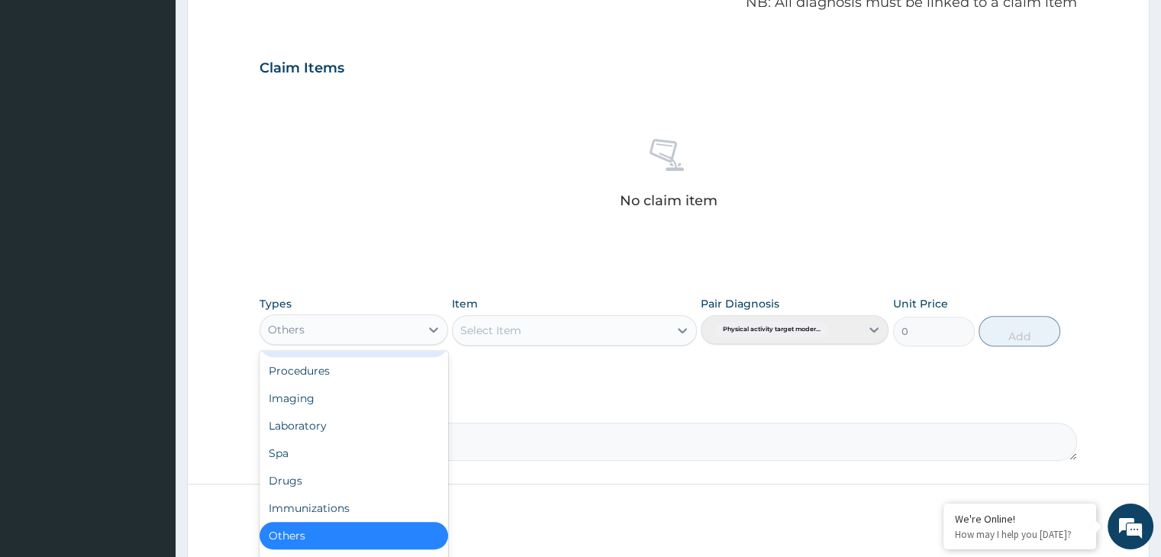
scroll to position [542, 0]
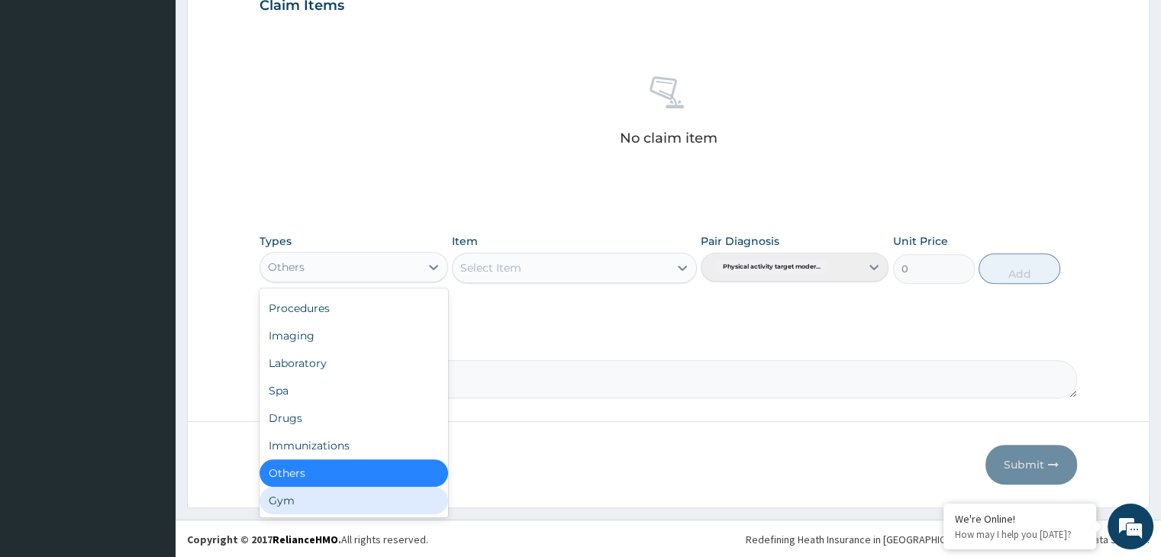
click at [315, 490] on div "Gym" at bounding box center [354, 500] width 188 height 27
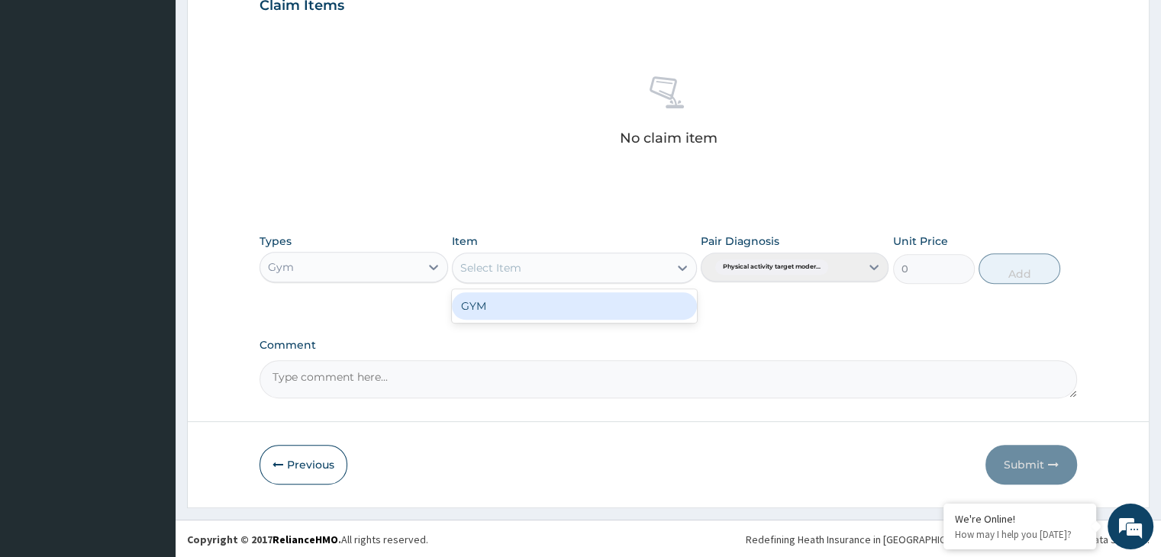
click at [680, 267] on icon at bounding box center [682, 267] width 15 height 15
click at [633, 308] on div "GYM" at bounding box center [574, 305] width 245 height 27
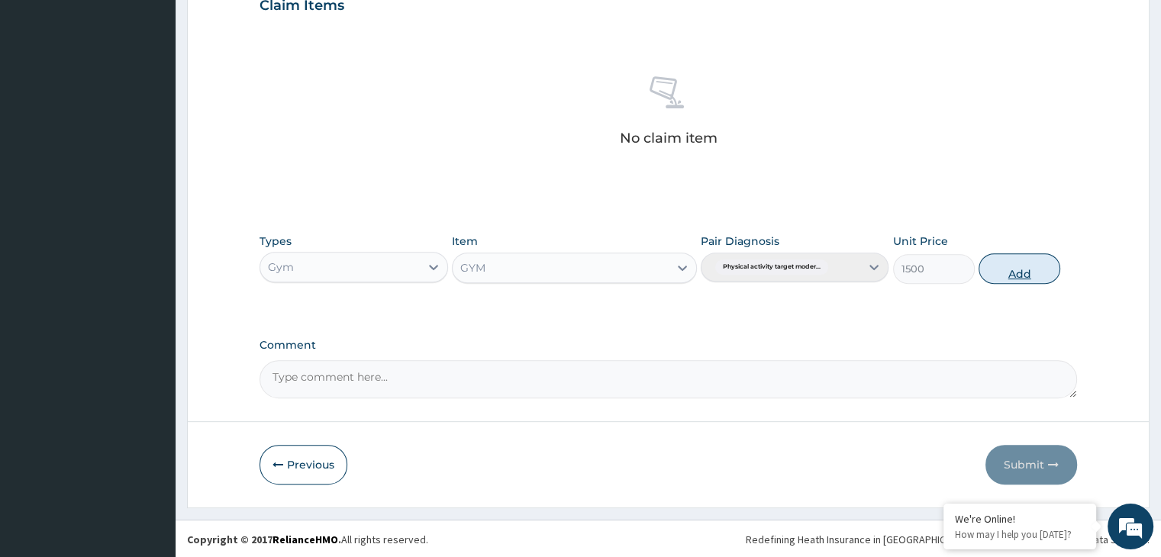
click at [1041, 263] on button "Add" at bounding box center [1020, 268] width 82 height 31
type input "0"
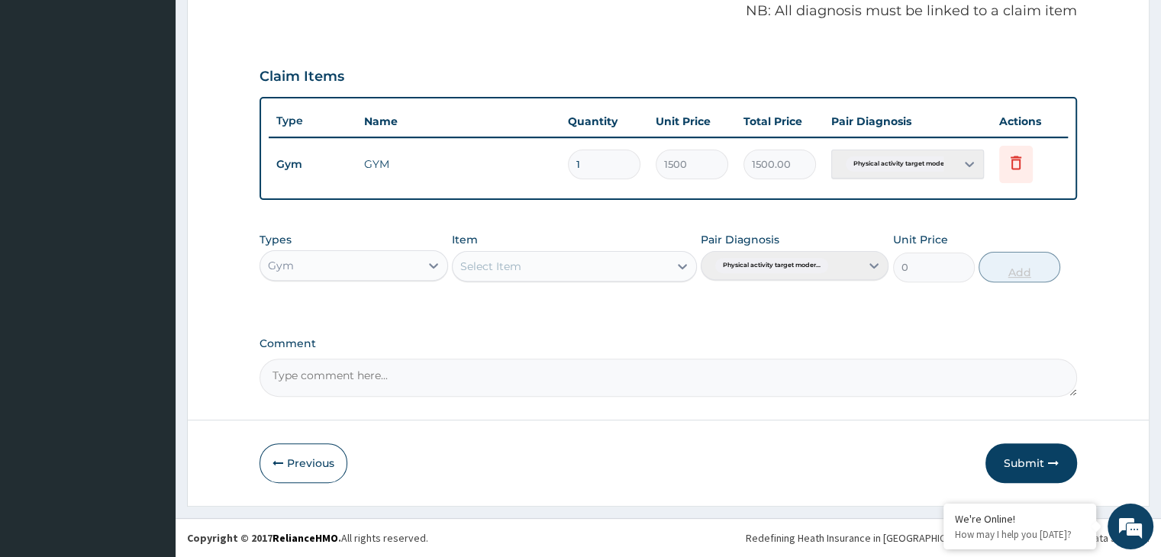
scroll to position [469, 0]
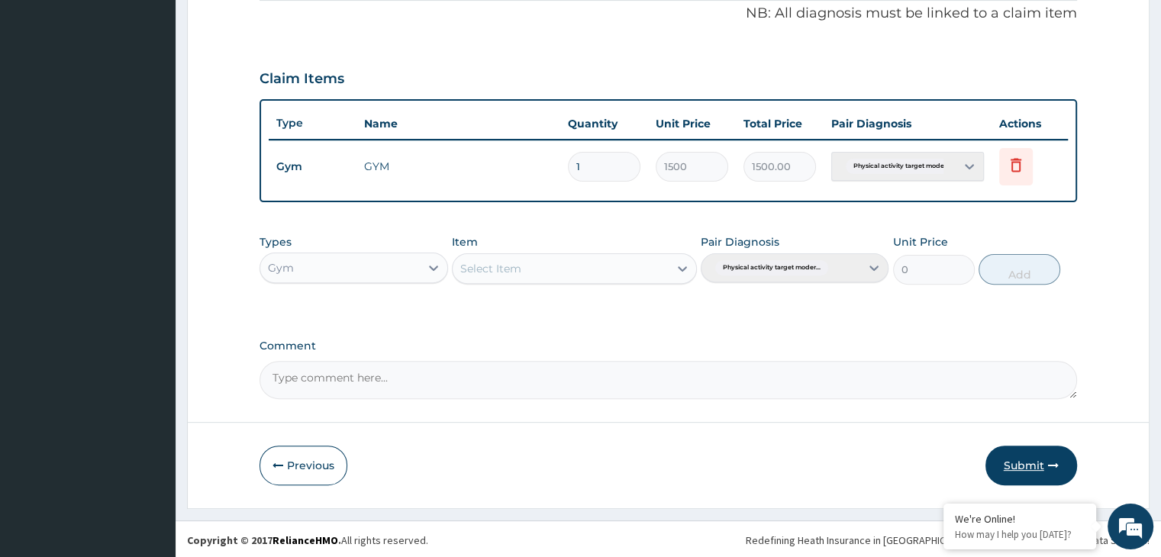
click at [1044, 454] on button "Submit" at bounding box center [1032, 466] width 92 height 40
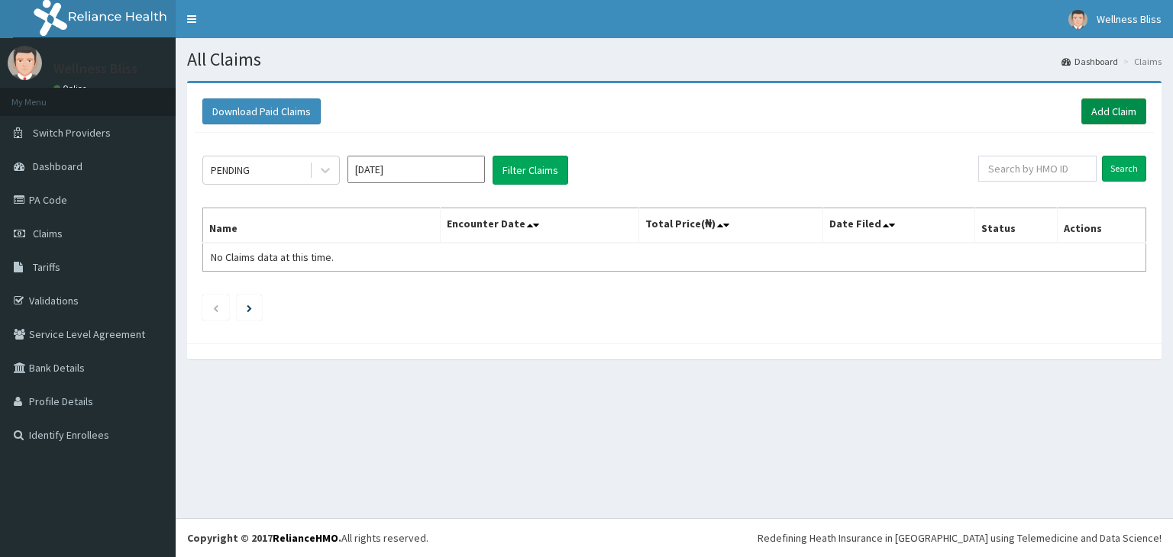
click at [1100, 112] on link "Add Claim" at bounding box center [1113, 111] width 65 height 26
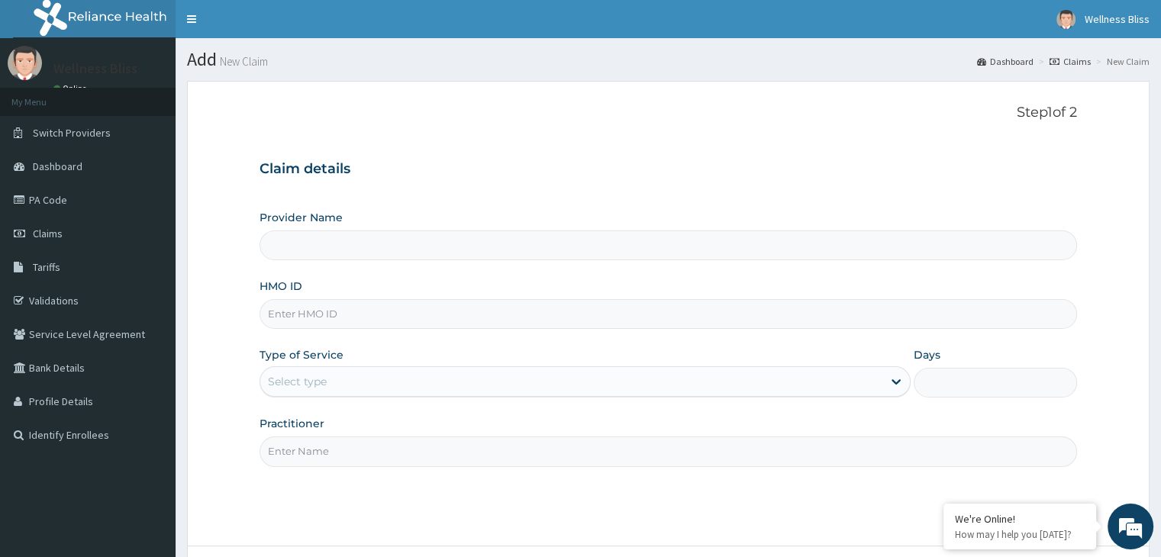
click at [492, 321] on input "HMO ID" at bounding box center [668, 314] width 817 height 30
type input "WELLNESS BLISS GYM"
type input "1"
type input "FID/10017/A"
click at [366, 450] on input "Practitioner" at bounding box center [668, 452] width 817 height 30
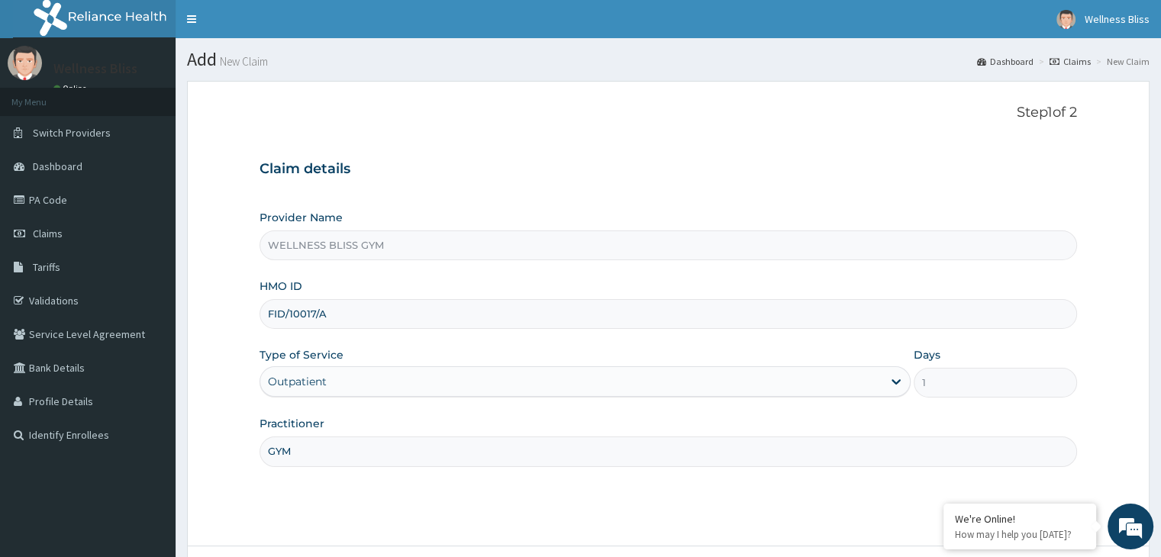
scroll to position [125, 0]
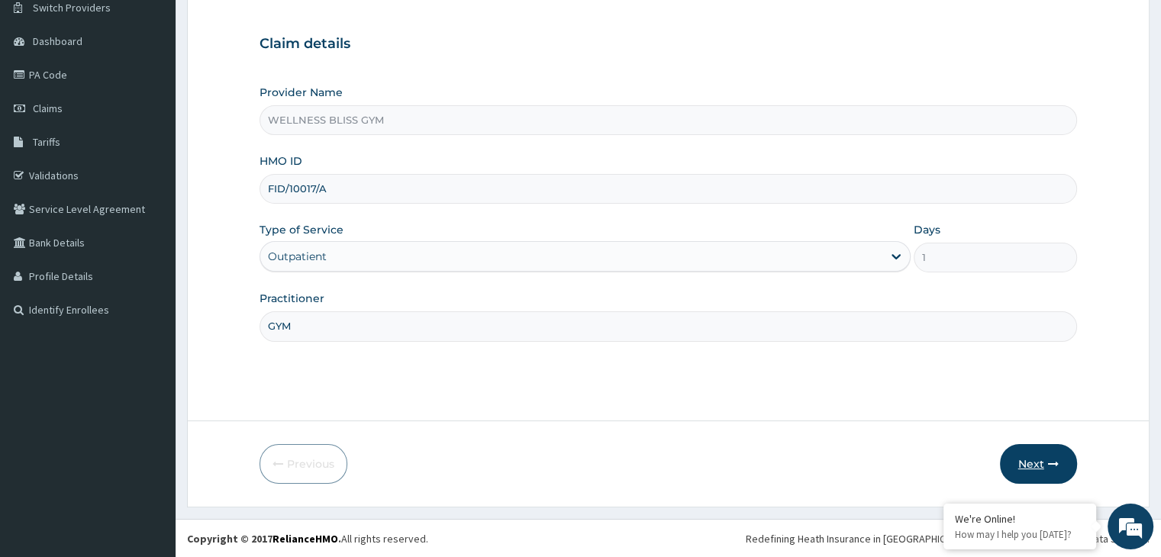
type input "GYM"
click at [1046, 462] on button "Next" at bounding box center [1038, 464] width 77 height 40
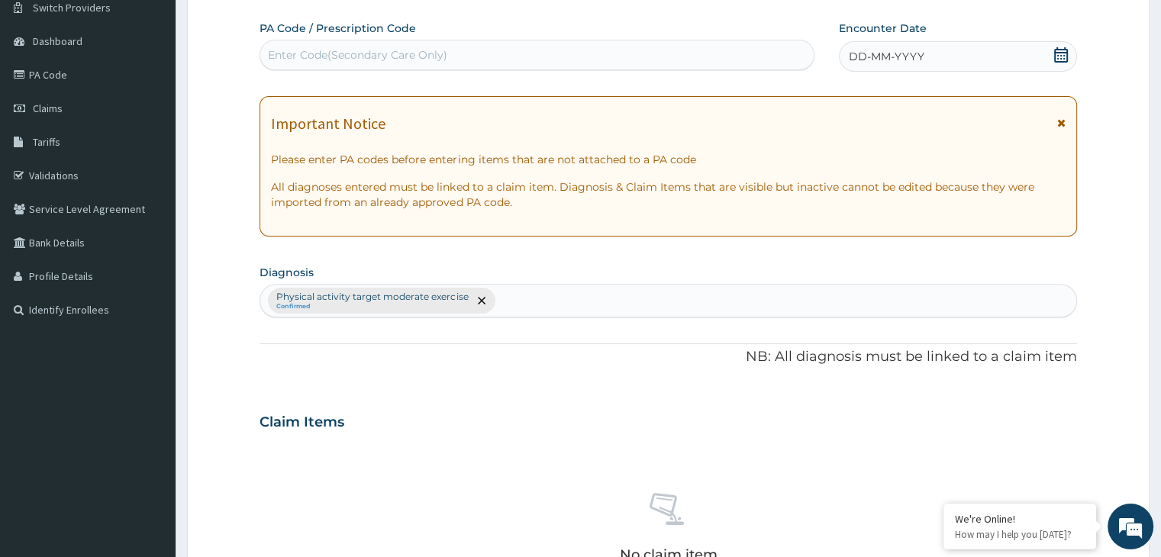
click at [480, 59] on div "Enter Code(Secondary Care Only)" at bounding box center [537, 55] width 554 height 24
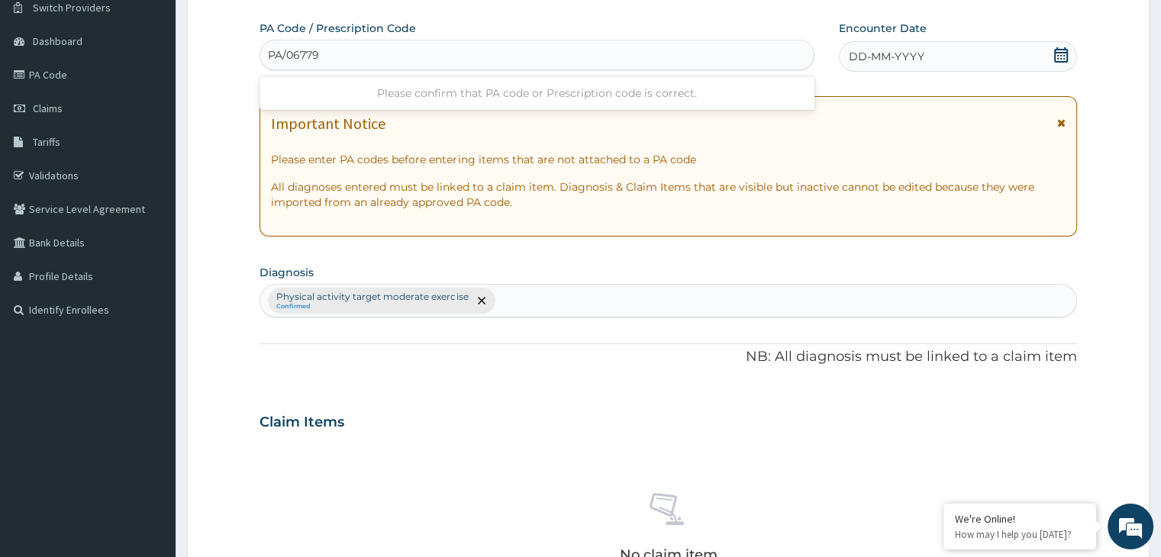
type input "PA/06779C"
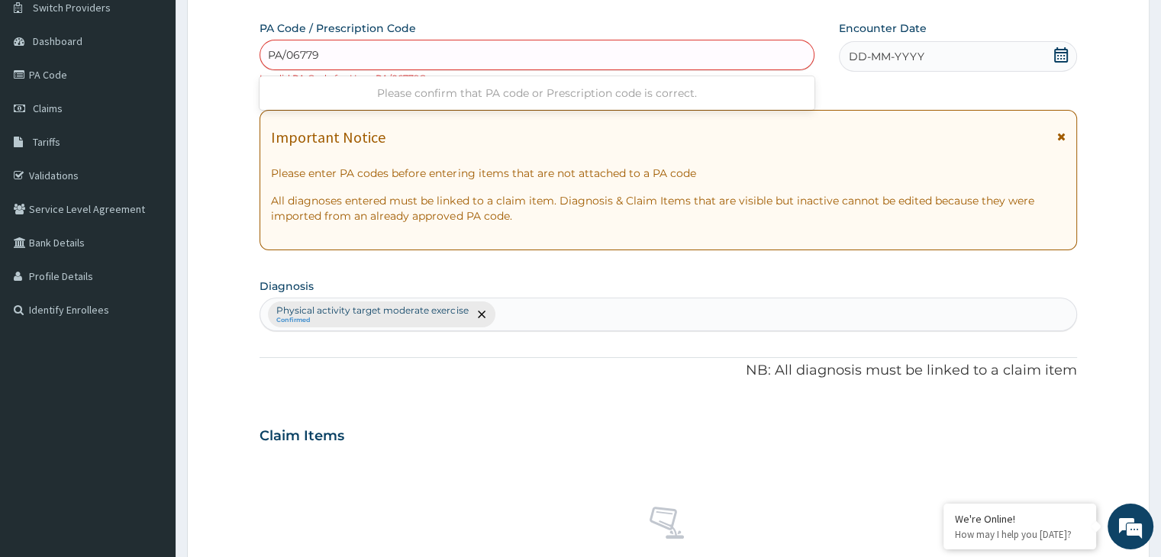
type input "PA/06779C"
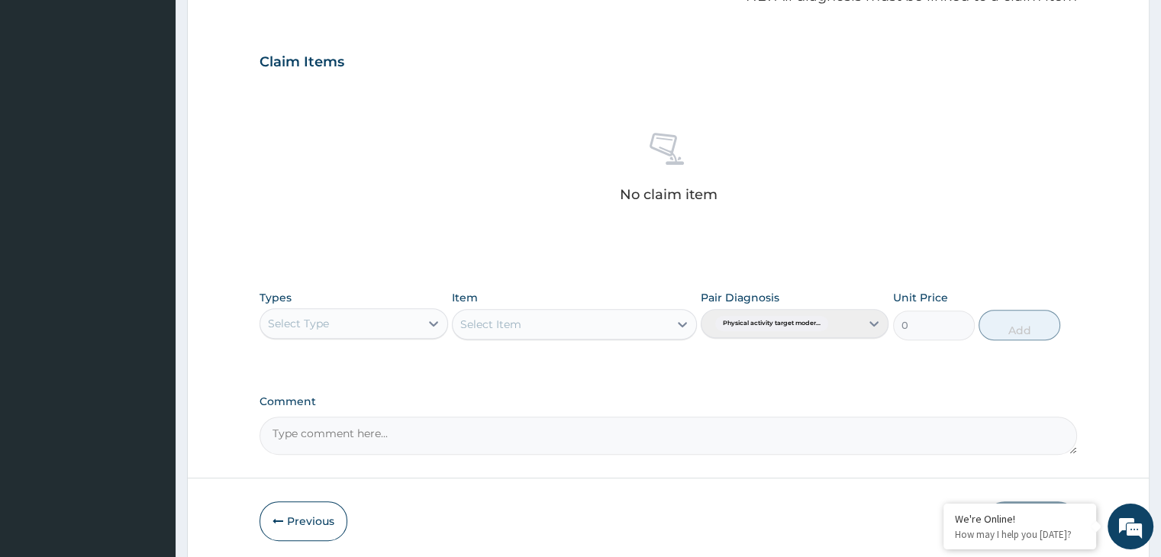
scroll to position [519, 0]
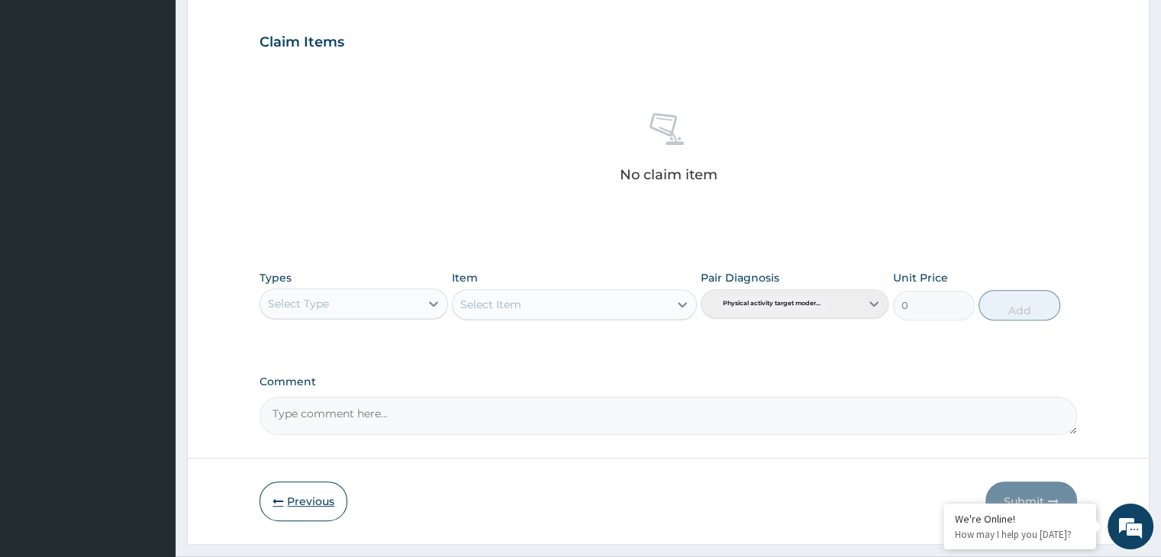
click at [321, 490] on button "Previous" at bounding box center [304, 502] width 88 height 40
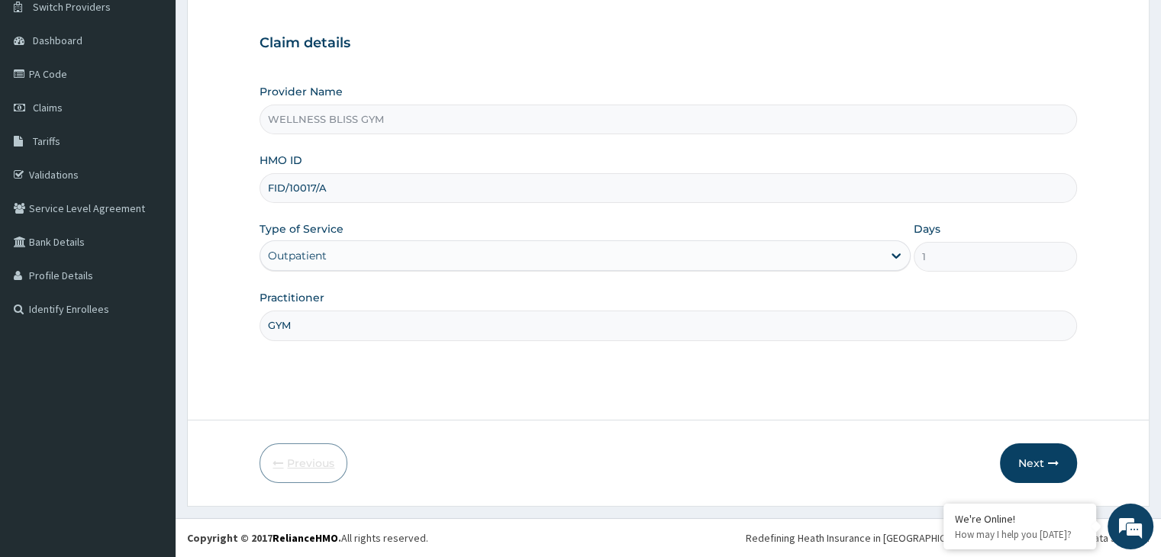
scroll to position [125, 0]
click at [347, 195] on input "FID/10017/A" at bounding box center [668, 189] width 817 height 30
type input "F"
type input "OAK/10017/A"
click at [1054, 462] on icon "button" at bounding box center [1053, 464] width 11 height 11
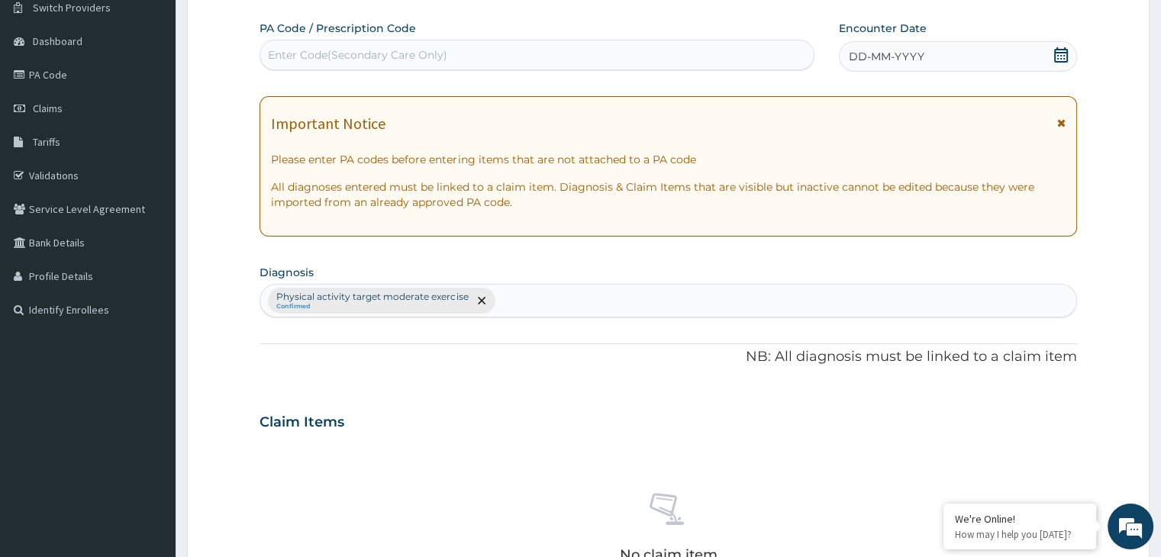
click at [419, 44] on div "Enter Code(Secondary Care Only)" at bounding box center [537, 55] width 554 height 24
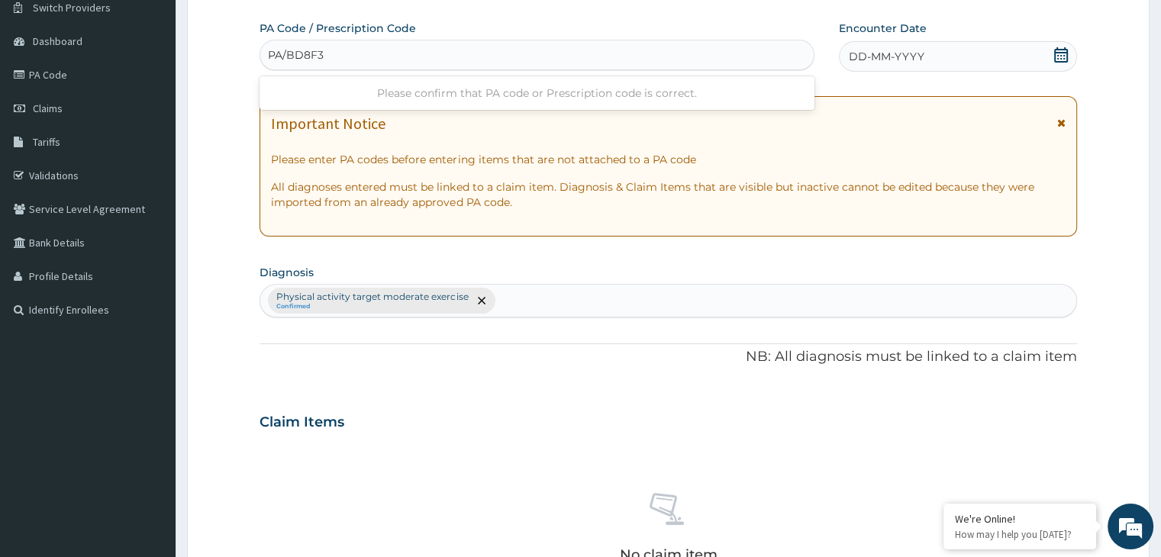
type input "PA/BD8F39"
click at [1058, 50] on icon at bounding box center [1061, 54] width 15 height 15
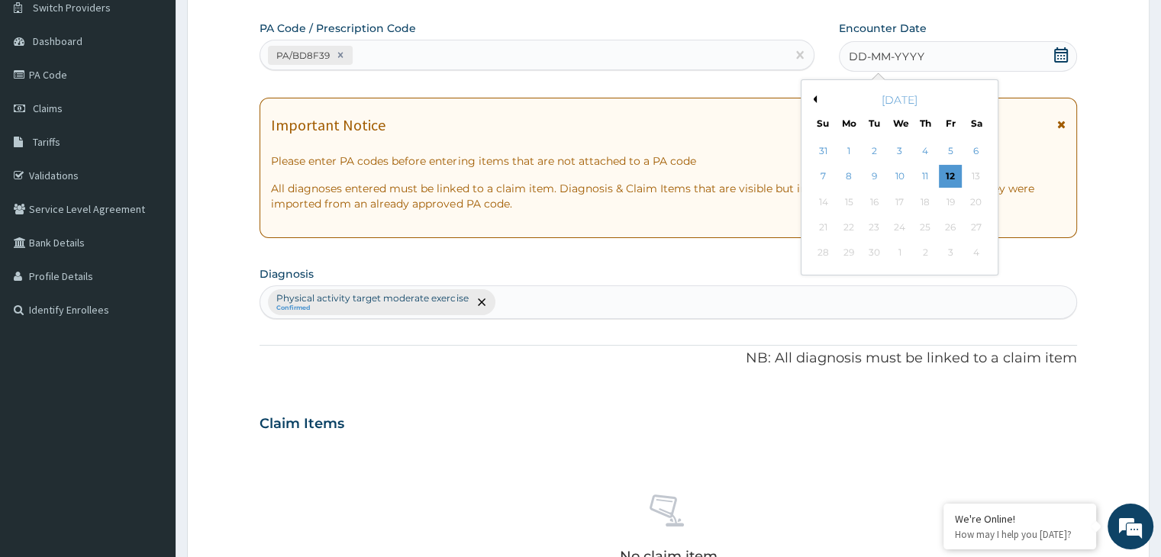
click at [815, 104] on div "September 2025" at bounding box center [900, 99] width 184 height 15
click at [815, 100] on button "Previous Month" at bounding box center [813, 99] width 8 height 8
click at [896, 203] on div "13" at bounding box center [900, 202] width 23 height 23
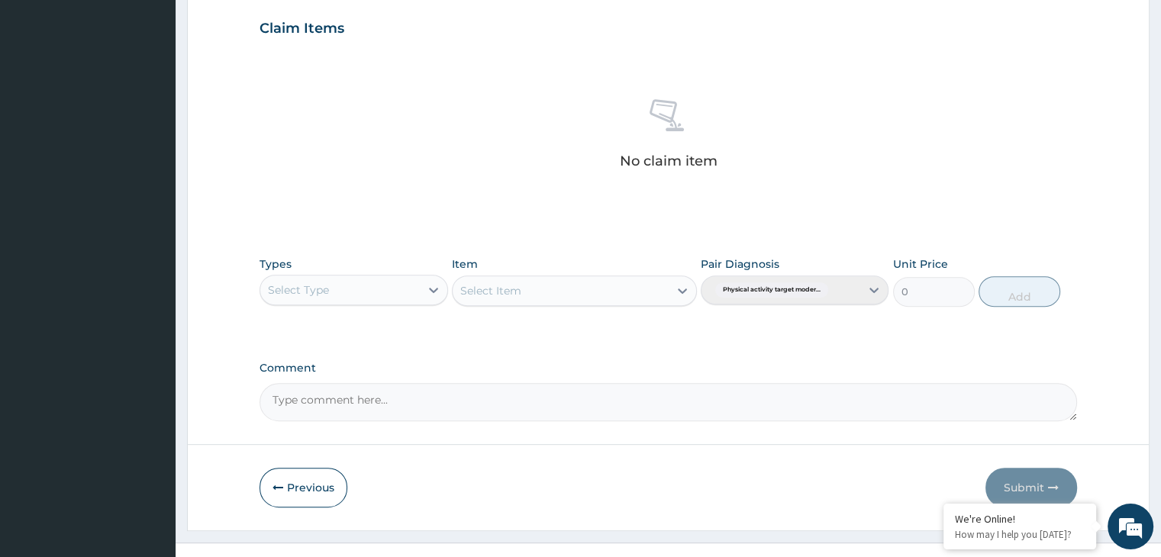
scroll to position [516, 0]
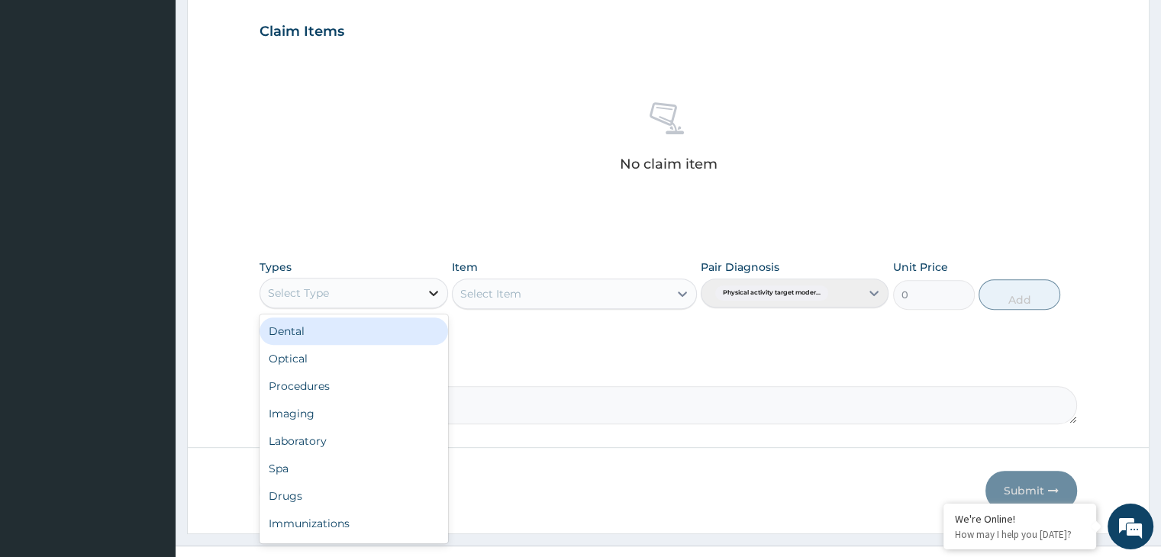
click at [438, 290] on icon at bounding box center [433, 293] width 15 height 15
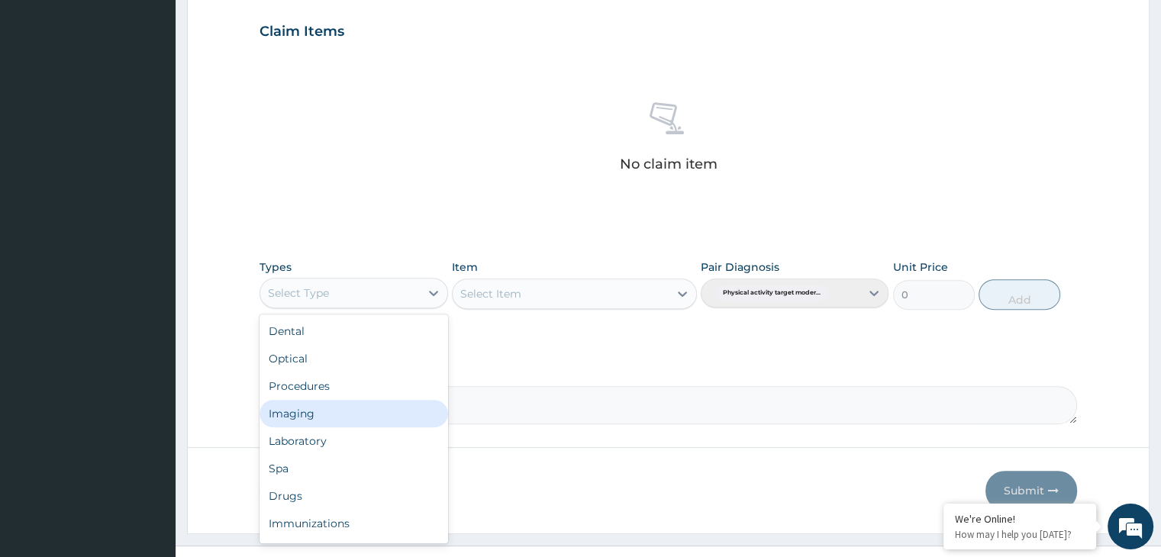
scroll to position [52, 0]
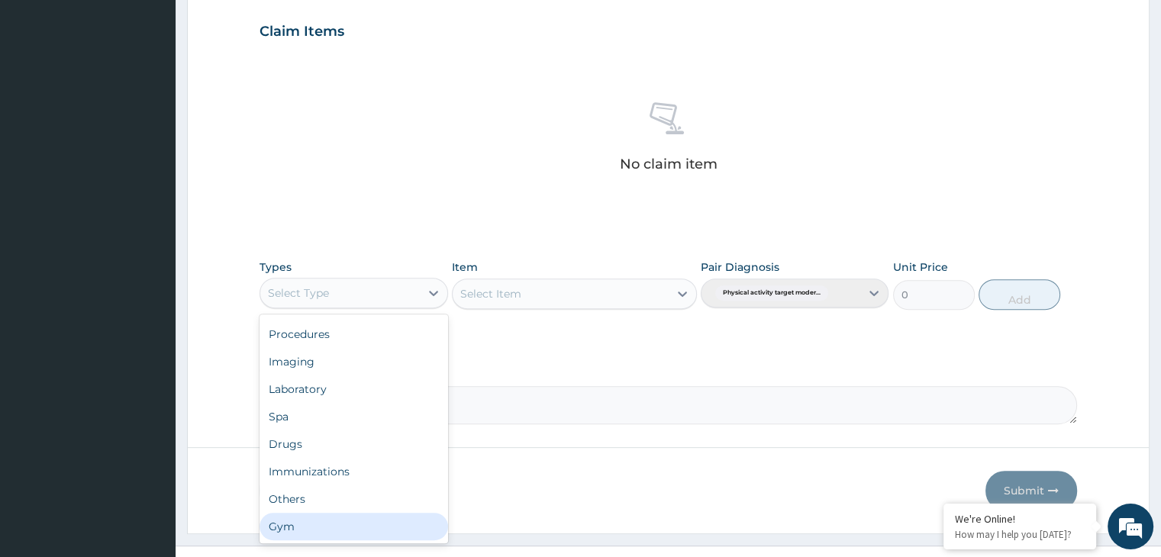
click at [354, 531] on div "Gym" at bounding box center [354, 526] width 188 height 27
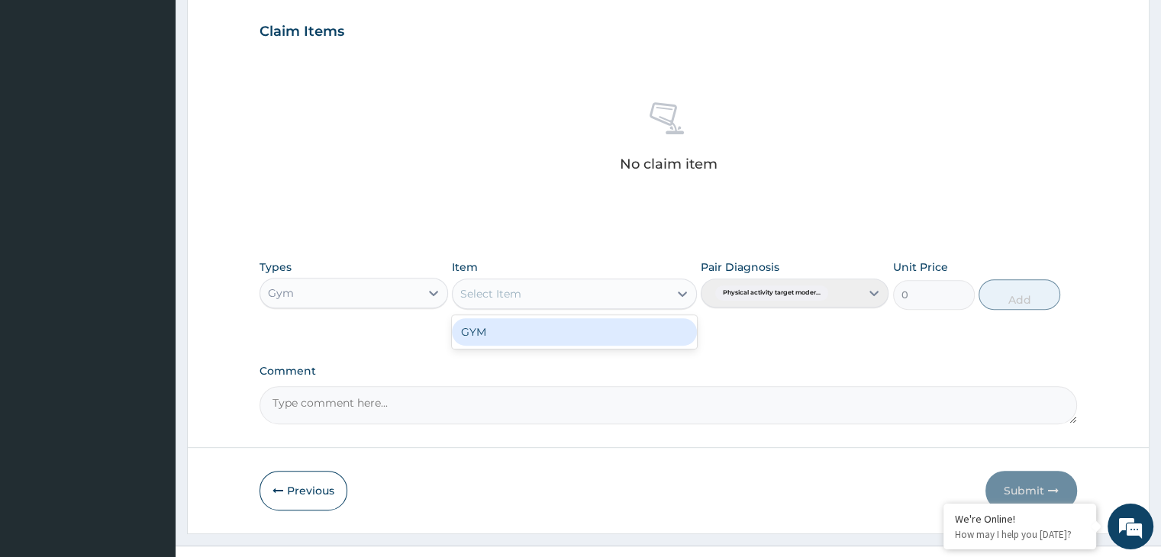
click at [684, 292] on icon at bounding box center [682, 294] width 9 height 5
click at [602, 326] on div "GYM" at bounding box center [574, 331] width 245 height 27
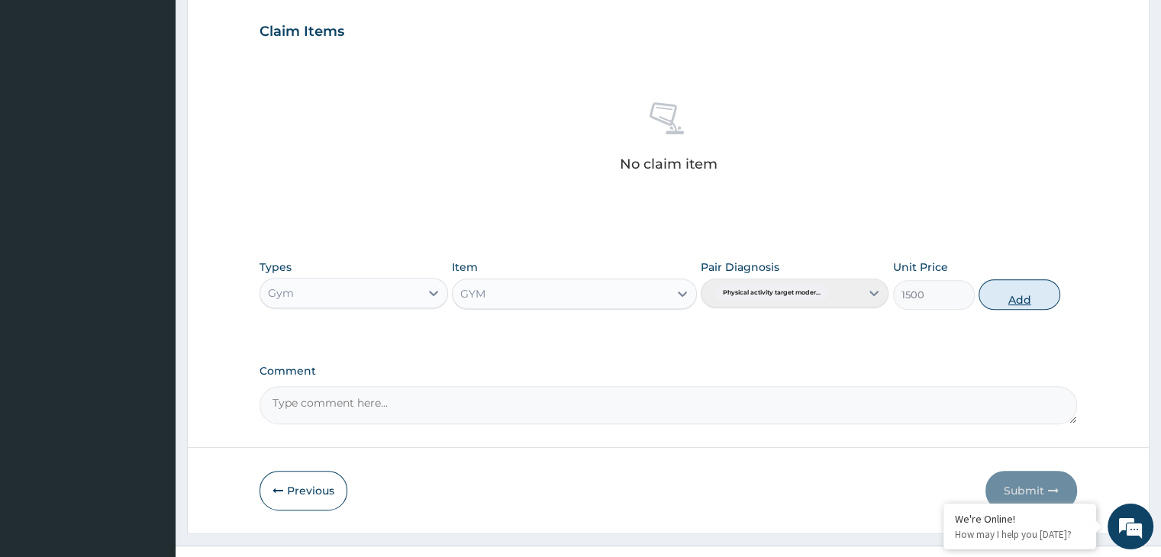
click at [1008, 290] on button "Add" at bounding box center [1020, 294] width 82 height 31
type input "0"
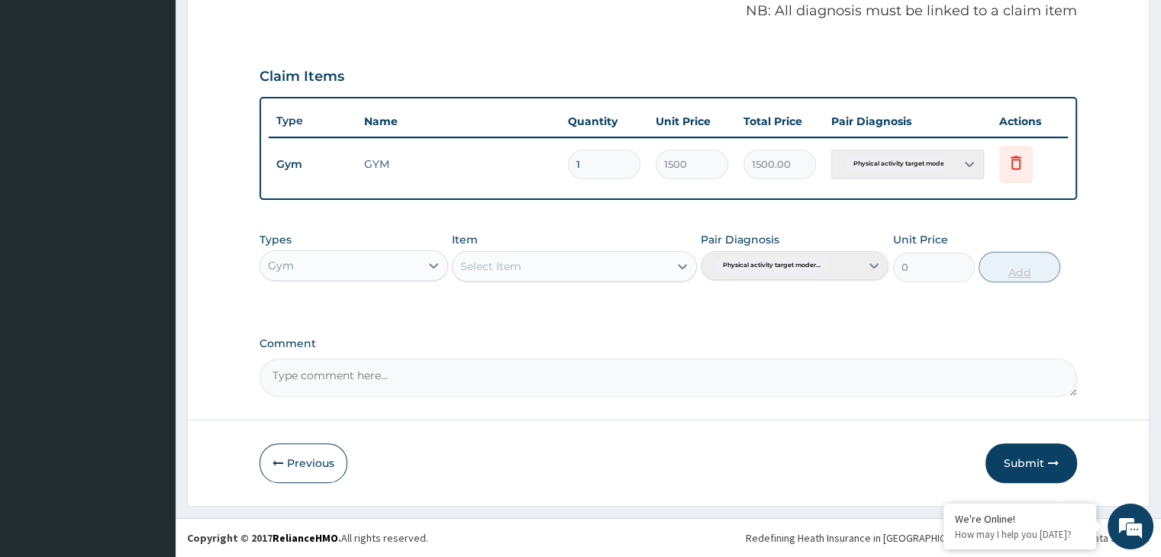
scroll to position [469, 0]
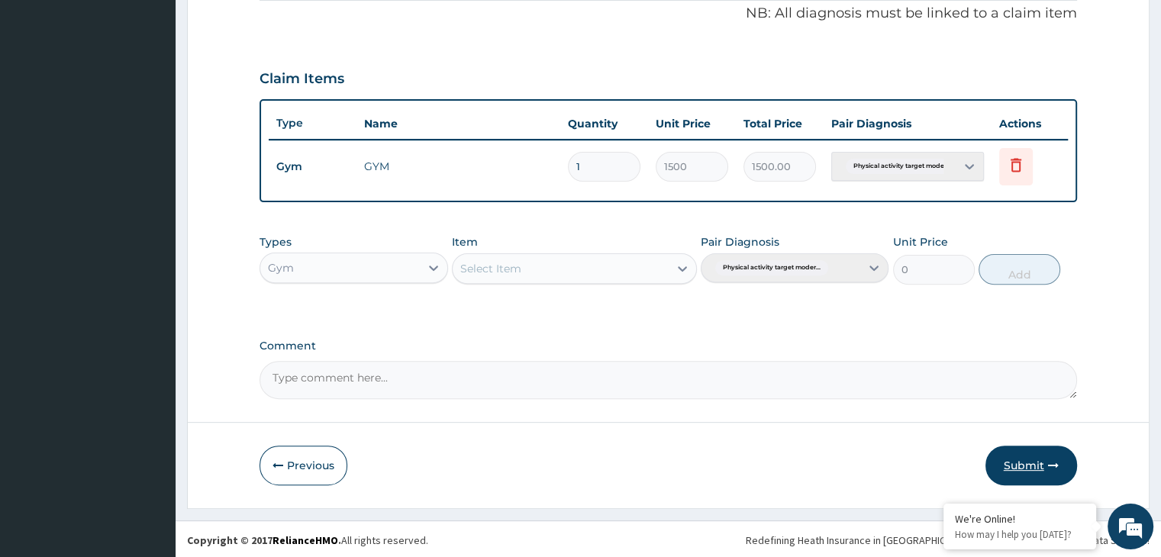
click at [1023, 475] on button "Submit" at bounding box center [1032, 466] width 92 height 40
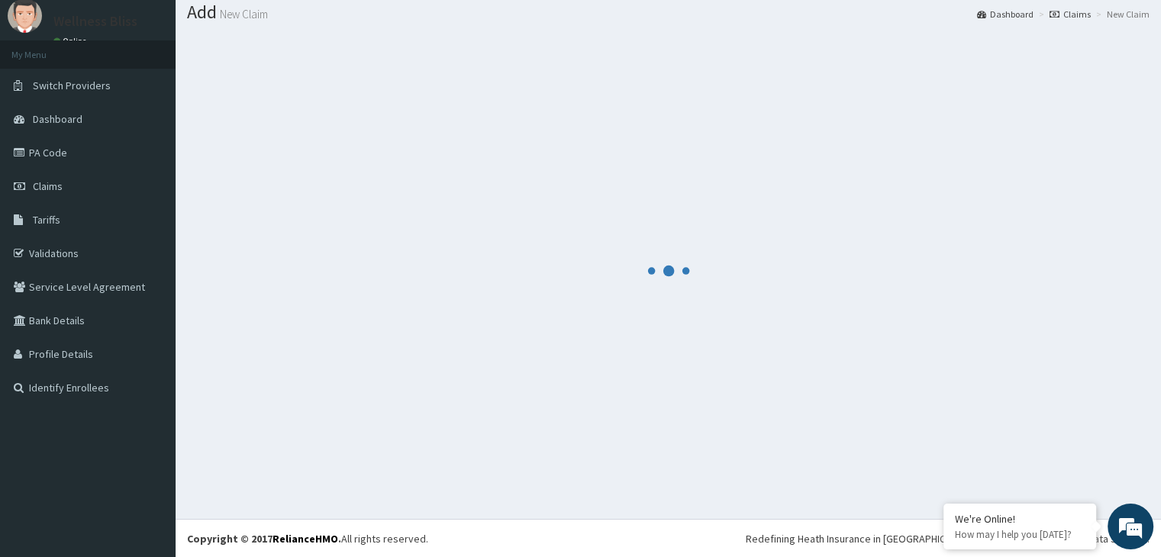
drag, startPoint x: 1023, startPoint y: 475, endPoint x: 912, endPoint y: 429, distance: 120.5
click at [912, 429] on div at bounding box center [668, 271] width 963 height 474
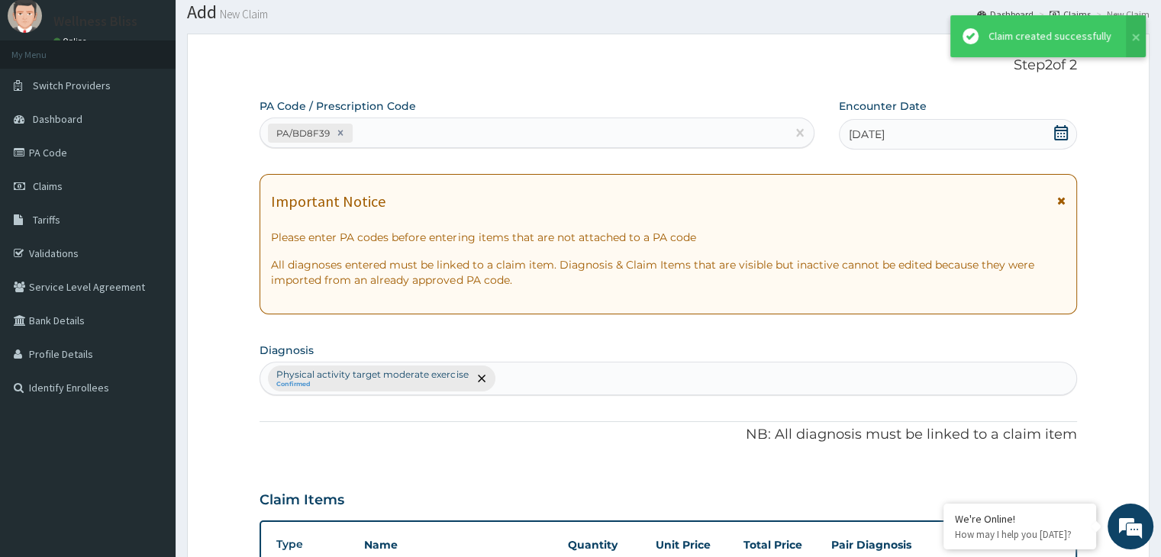
scroll to position [469, 0]
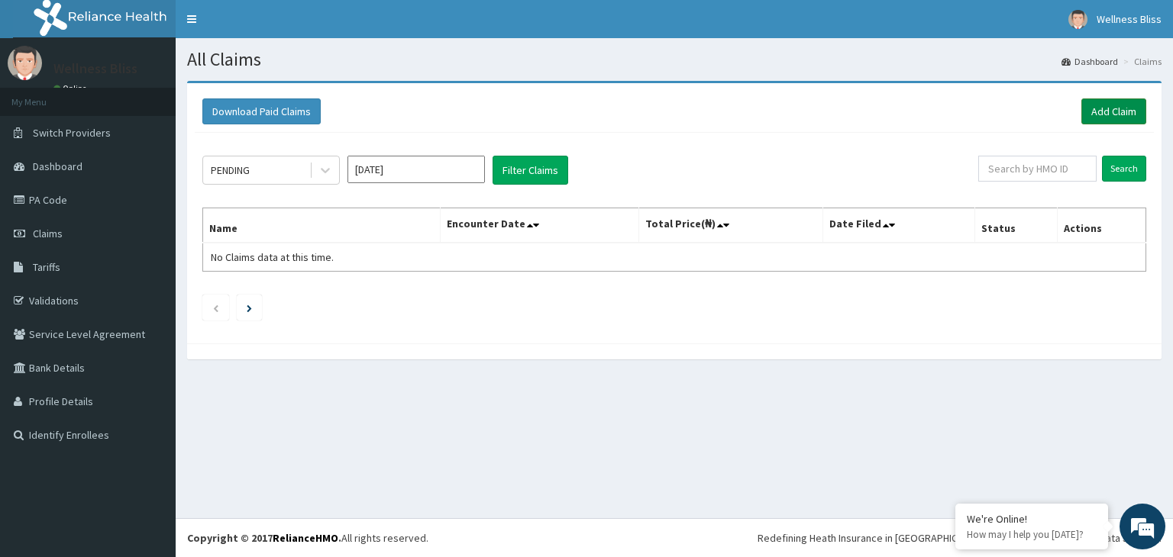
click at [1090, 105] on link "Add Claim" at bounding box center [1113, 111] width 65 height 26
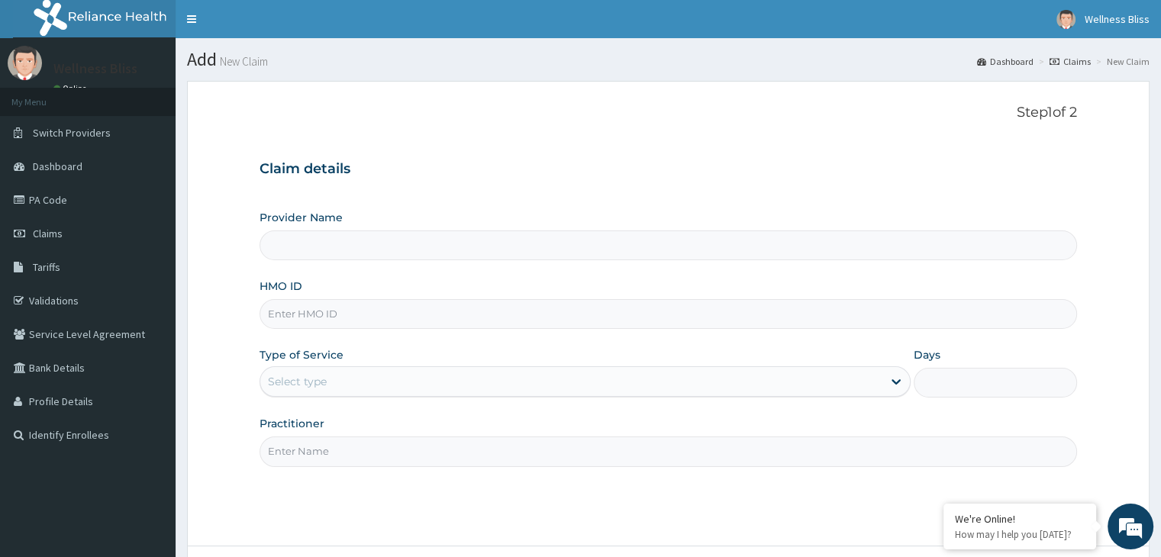
click at [409, 306] on input "HMO ID" at bounding box center [668, 314] width 817 height 30
type input "WELLNESS BLISS GYM"
type input "1"
type input "OHT/12510/A"
click at [288, 450] on input "Practitioner" at bounding box center [668, 452] width 817 height 30
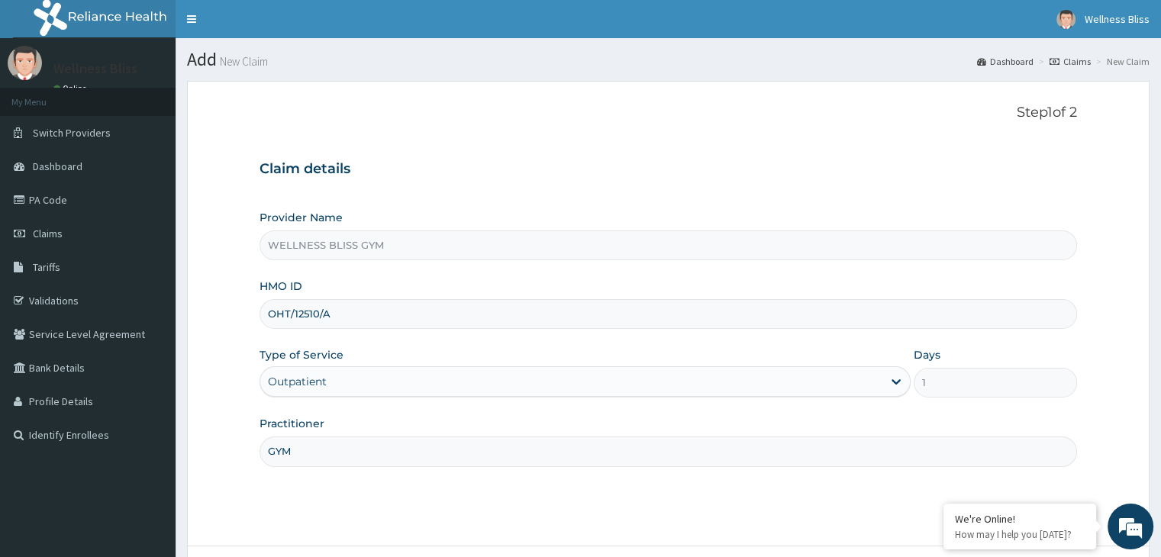
scroll to position [125, 0]
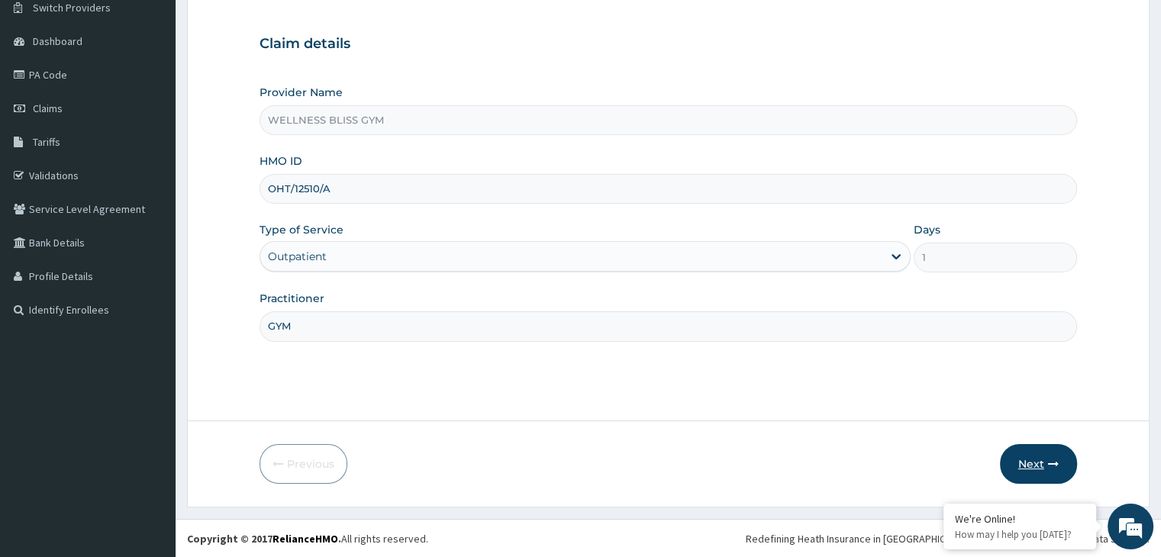
type input "GYM"
click at [1048, 473] on button "Next" at bounding box center [1038, 464] width 77 height 40
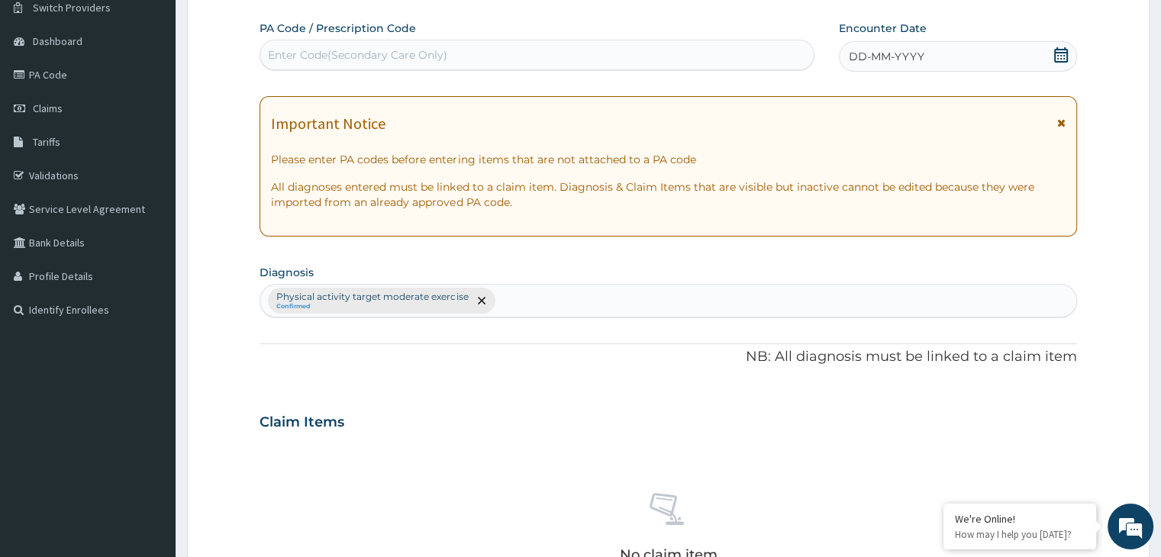
click at [427, 53] on div "Enter Code(Secondary Care Only)" at bounding box center [357, 54] width 179 height 15
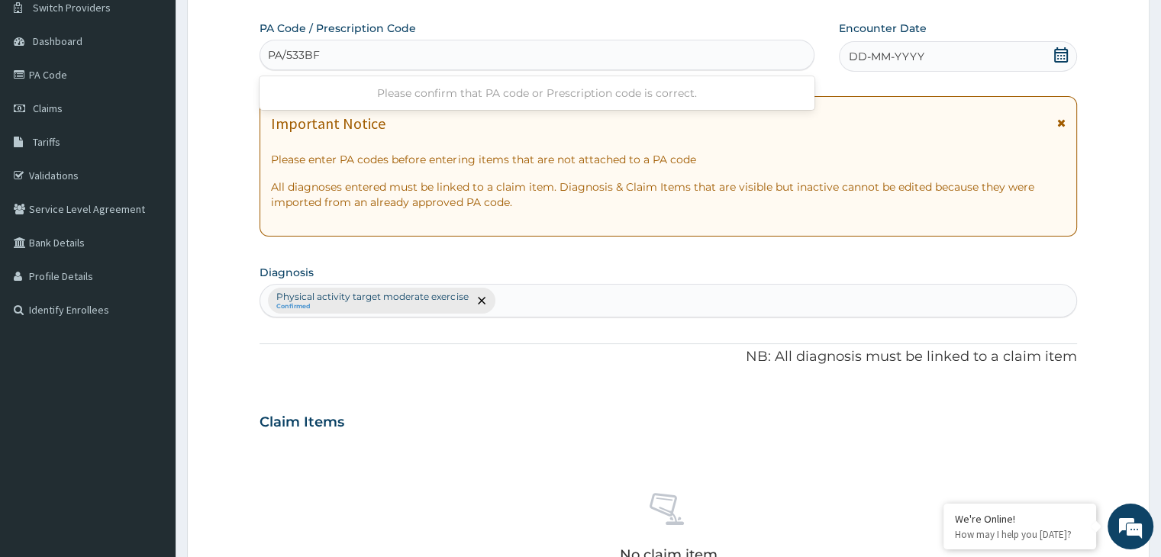
type input "PA/533BFE"
click at [1054, 50] on icon at bounding box center [1061, 54] width 14 height 15
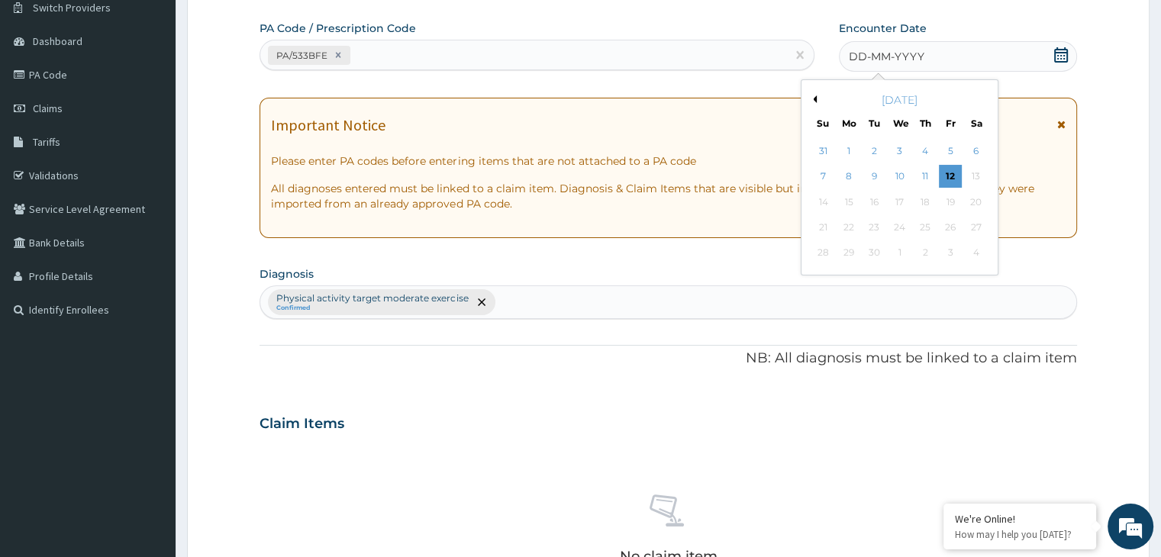
click at [815, 98] on button "Previous Month" at bounding box center [813, 99] width 8 height 8
click at [900, 197] on div "13" at bounding box center [900, 202] width 23 height 23
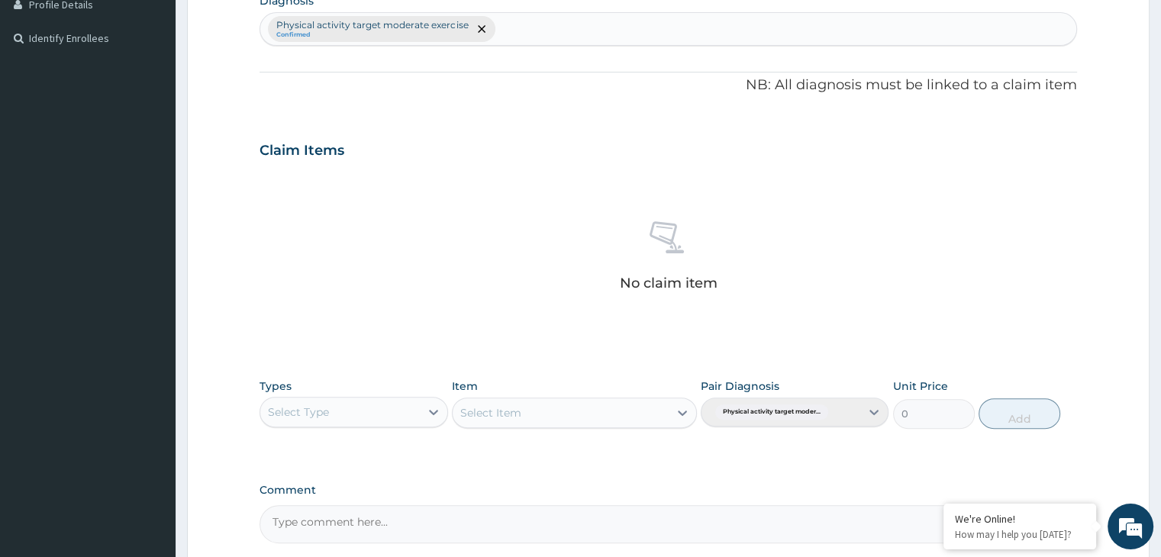
scroll to position [542, 0]
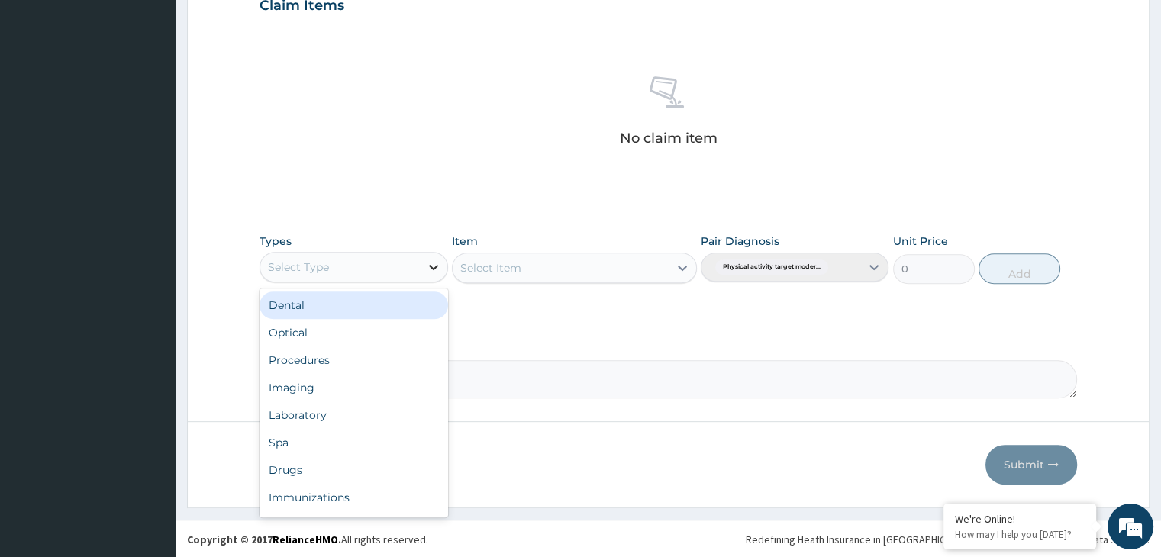
click at [432, 273] on icon at bounding box center [433, 267] width 15 height 15
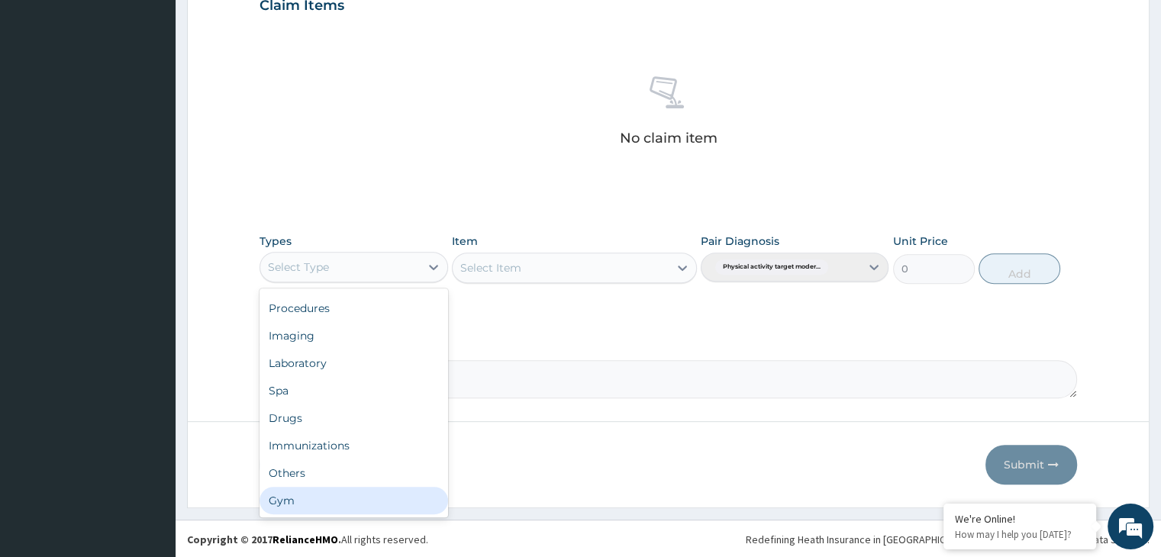
click at [361, 510] on div "Gym" at bounding box center [354, 500] width 188 height 27
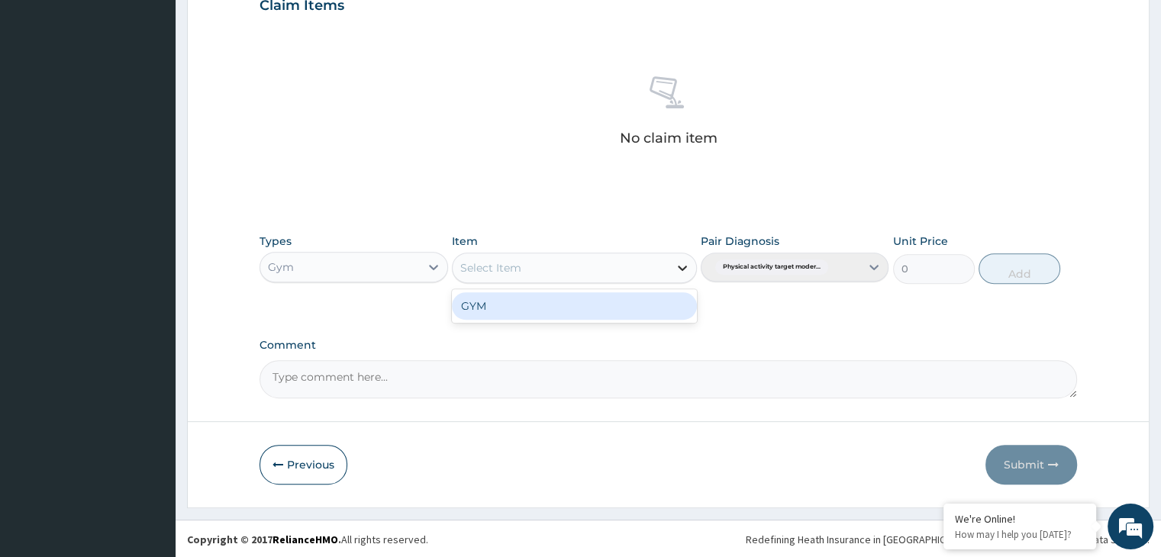
click at [680, 263] on icon at bounding box center [682, 267] width 15 height 15
click at [671, 314] on div "GYM" at bounding box center [574, 305] width 245 height 27
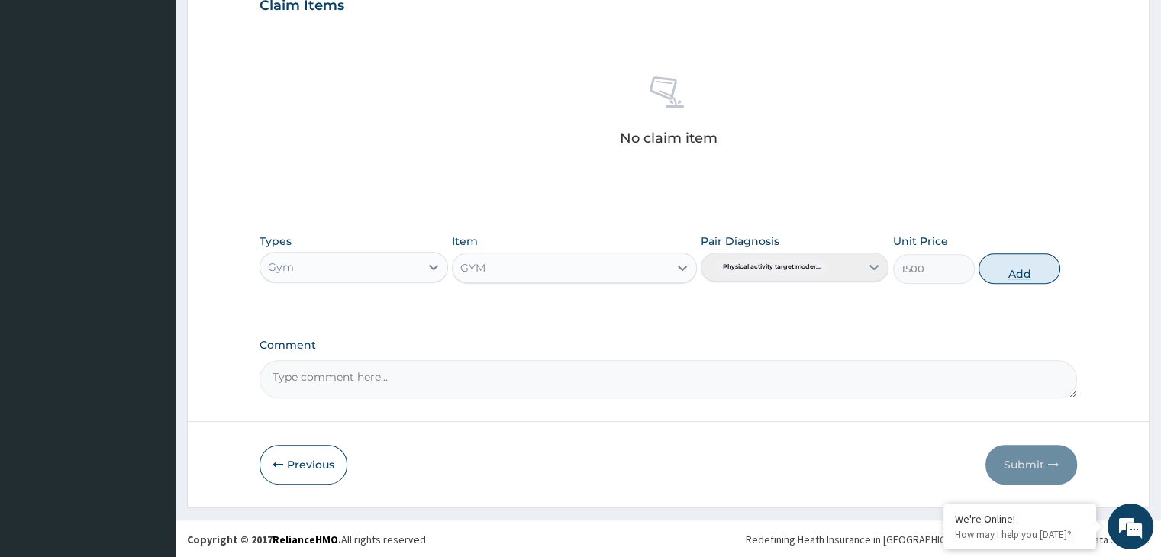
click at [1001, 273] on button "Add" at bounding box center [1020, 268] width 82 height 31
type input "0"
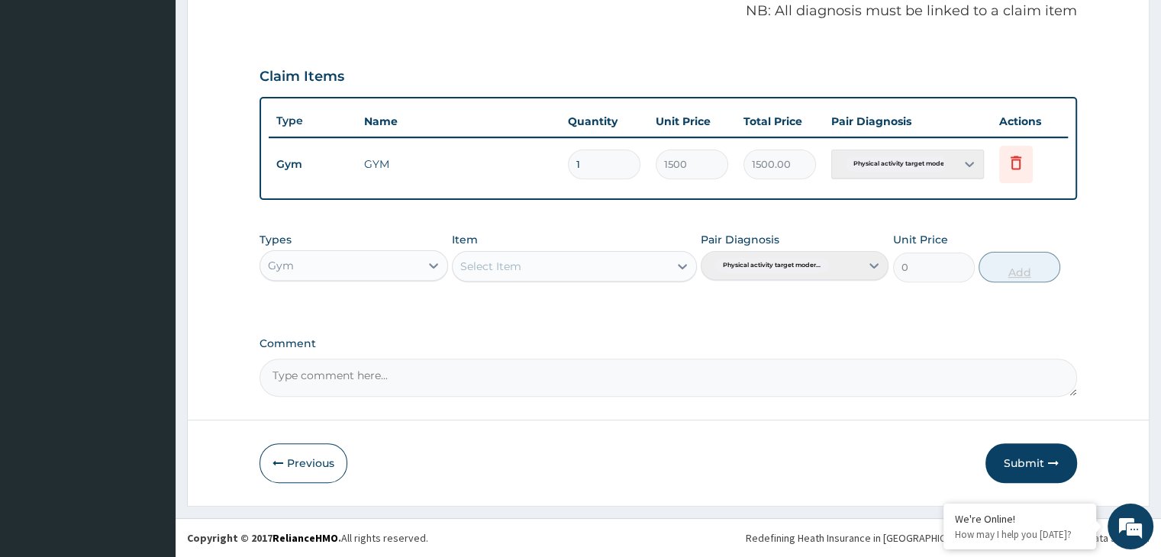
scroll to position [469, 0]
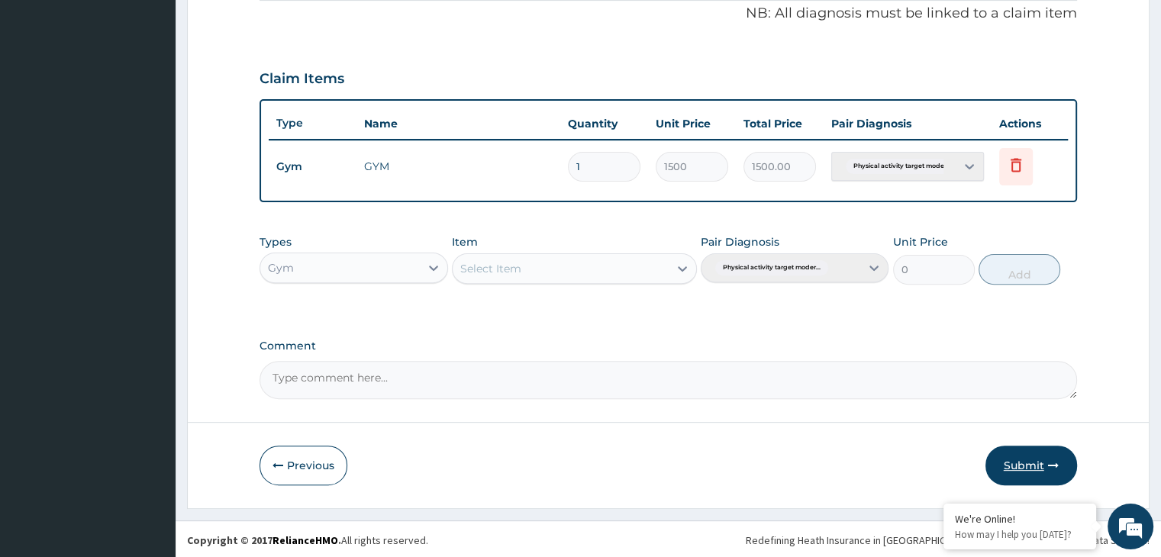
click at [1032, 471] on button "Submit" at bounding box center [1032, 466] width 92 height 40
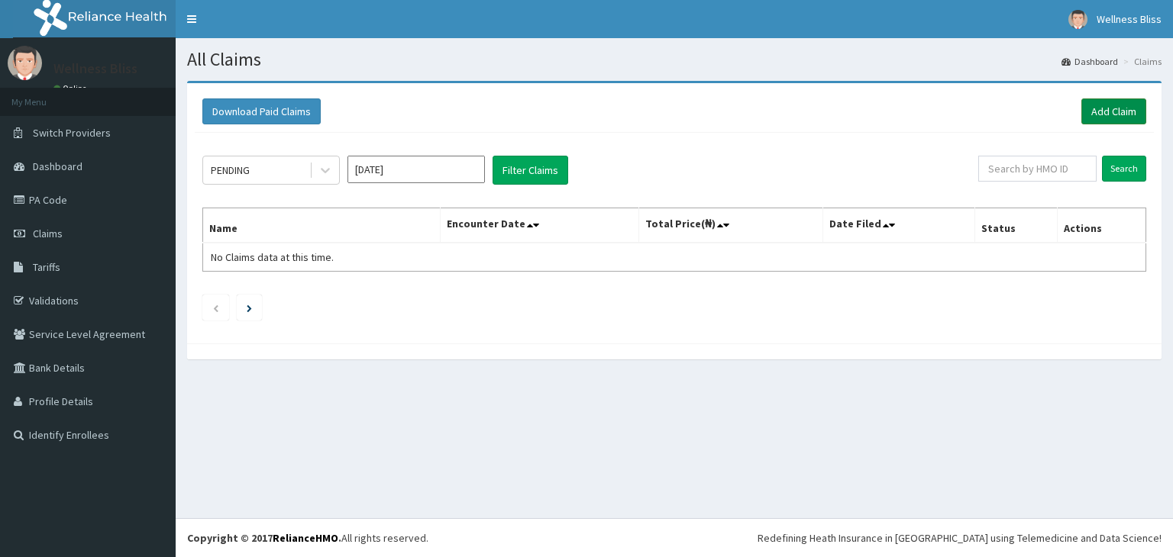
click at [1135, 107] on link "Add Claim" at bounding box center [1113, 111] width 65 height 26
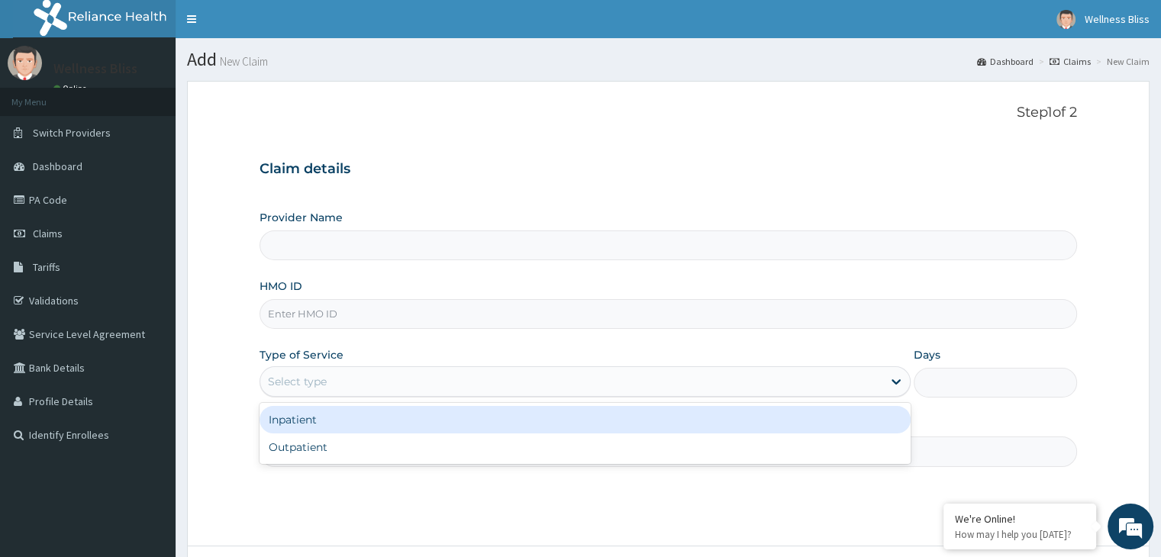
click at [412, 373] on div "Select type" at bounding box center [571, 382] width 622 height 24
type input "WELLNESS BLISS GYM"
type input "1"
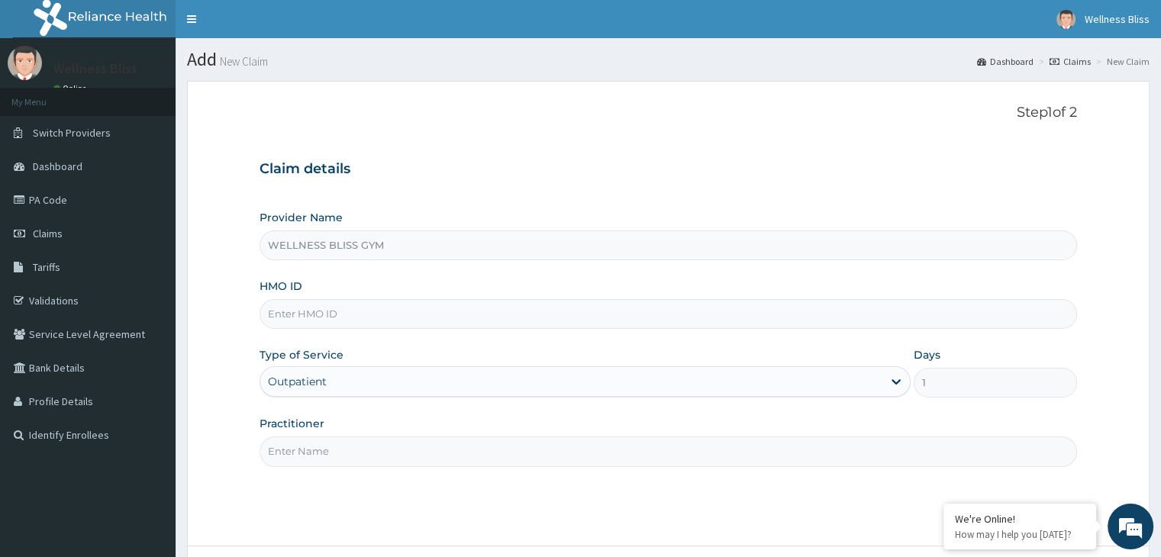
click at [412, 315] on input "HMO ID" at bounding box center [668, 314] width 817 height 30
type input "CPW/10016/A"
click at [306, 451] on input "Practitioner" at bounding box center [668, 452] width 817 height 30
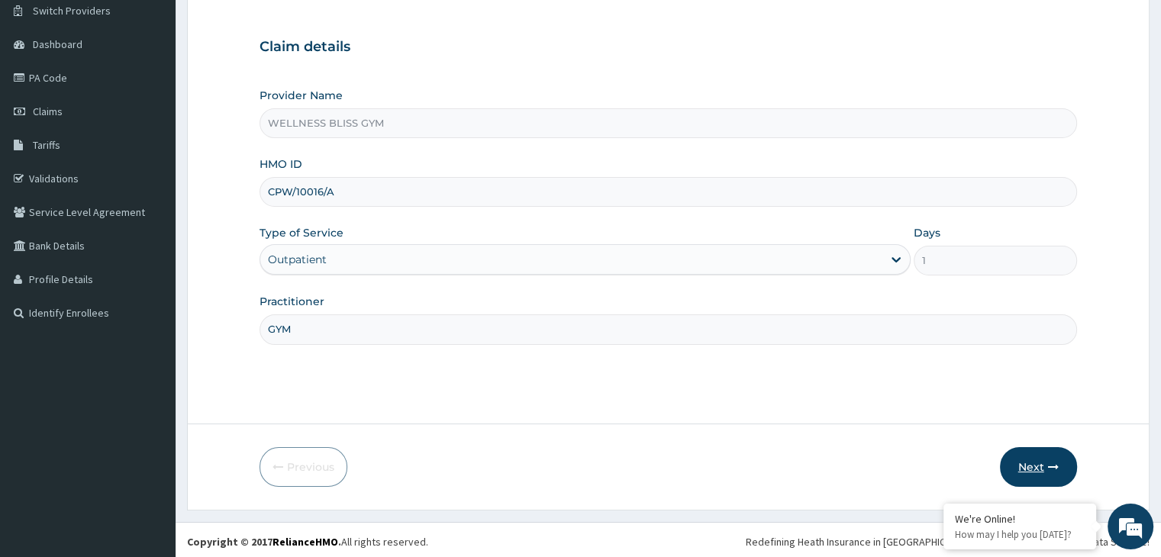
type input "GYM"
click at [1040, 471] on button "Next" at bounding box center [1038, 467] width 77 height 40
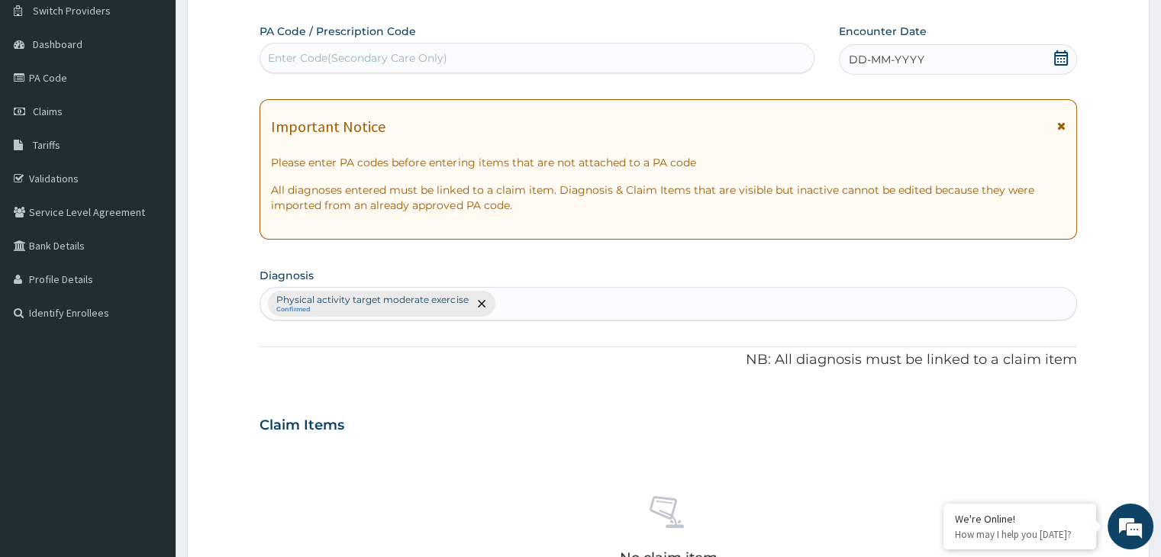
click at [299, 59] on div "Enter Code(Secondary Care Only)" at bounding box center [357, 57] width 179 height 15
type input "PA/F02F50"
click at [1064, 60] on icon at bounding box center [1061, 57] width 15 height 15
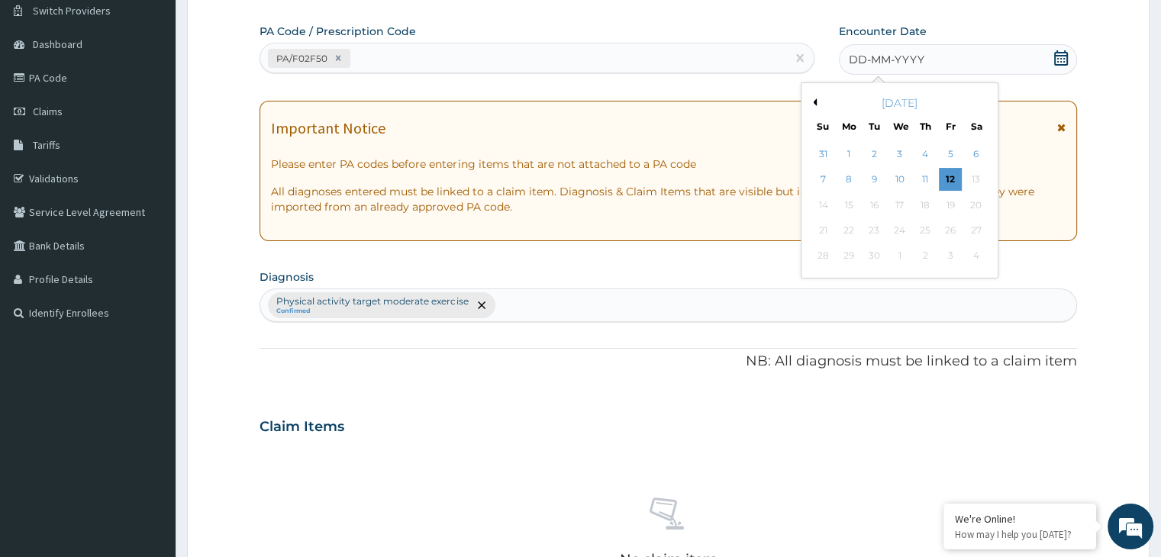
click at [814, 98] on button "Previous Month" at bounding box center [813, 102] width 8 height 8
click at [926, 204] on div "14" at bounding box center [925, 205] width 23 height 23
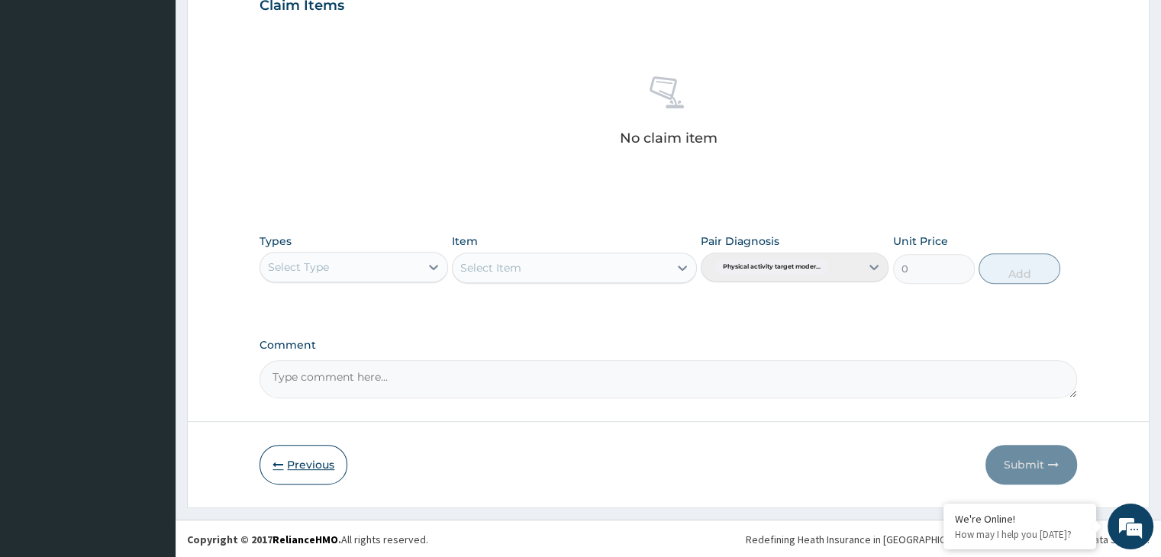
click at [320, 467] on button "Previous" at bounding box center [304, 465] width 88 height 40
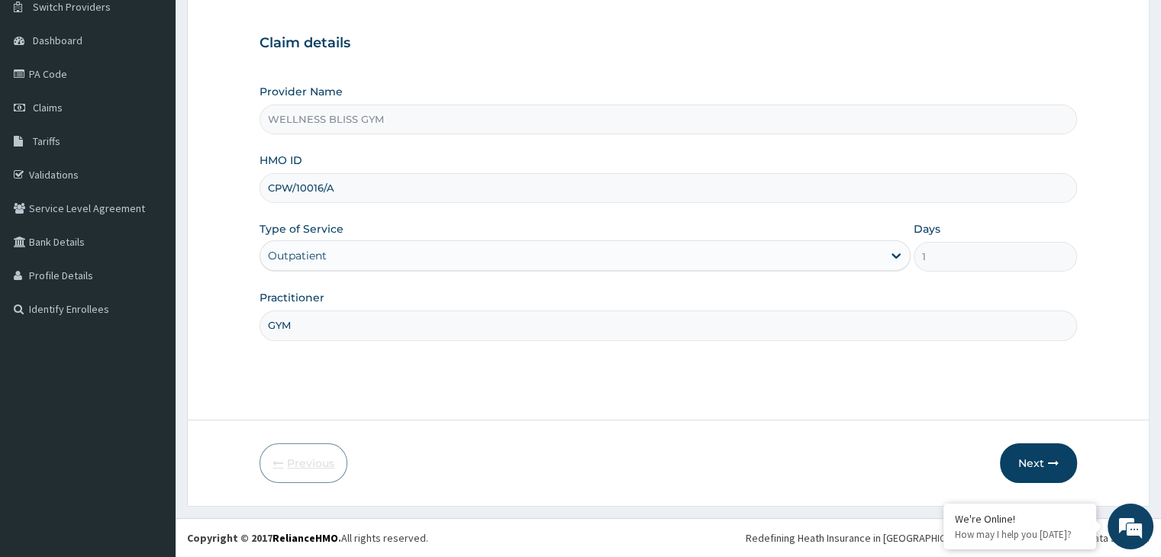
scroll to position [125, 0]
click at [1059, 468] on button "Next" at bounding box center [1038, 464] width 77 height 40
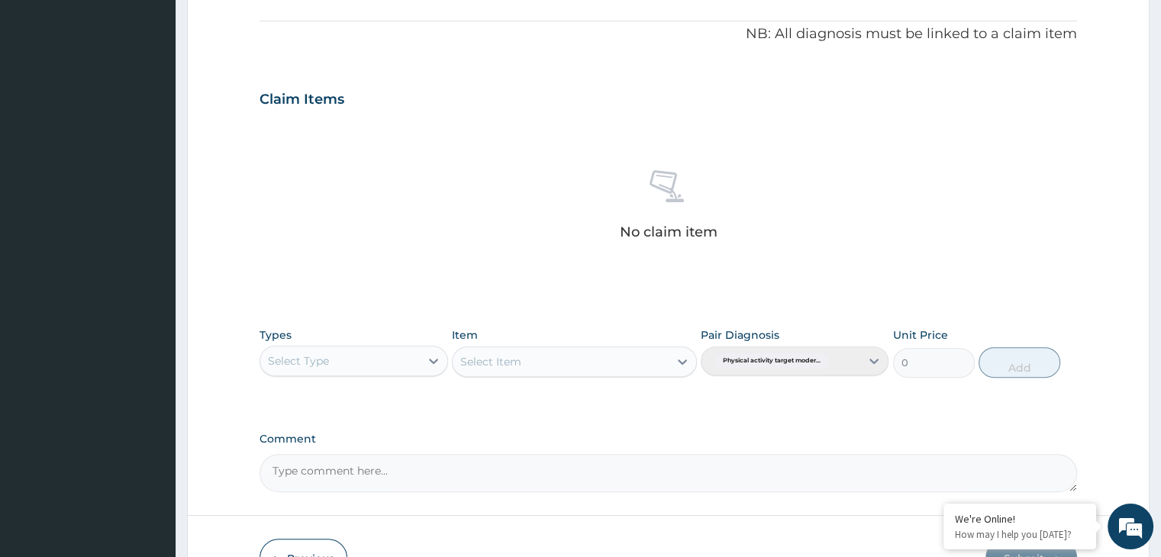
scroll to position [459, 0]
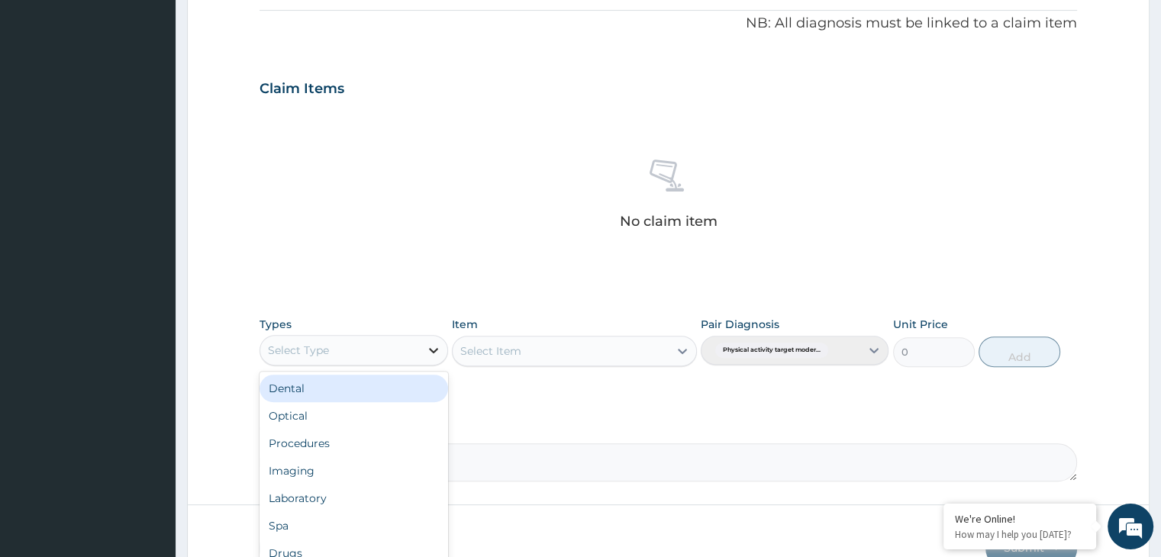
click at [421, 348] on div at bounding box center [433, 350] width 27 height 27
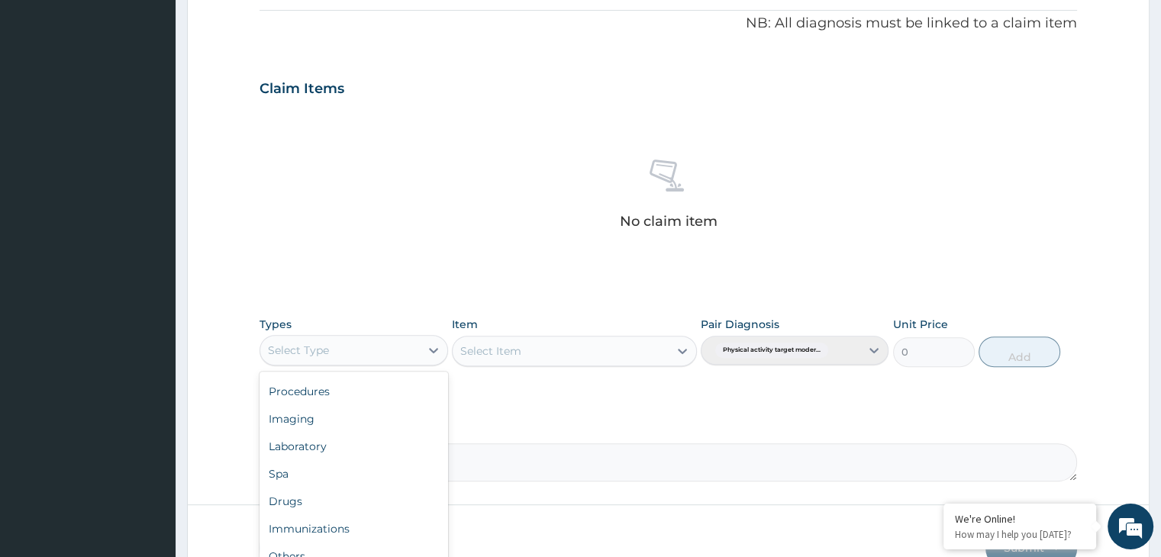
scroll to position [542, 0]
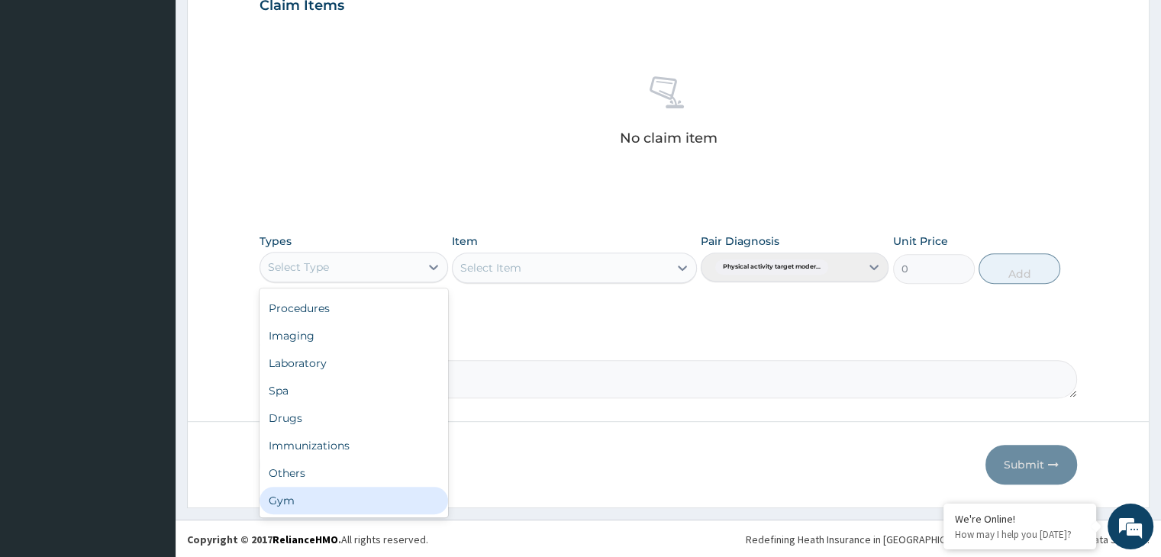
click at [332, 493] on div "Gym" at bounding box center [354, 500] width 188 height 27
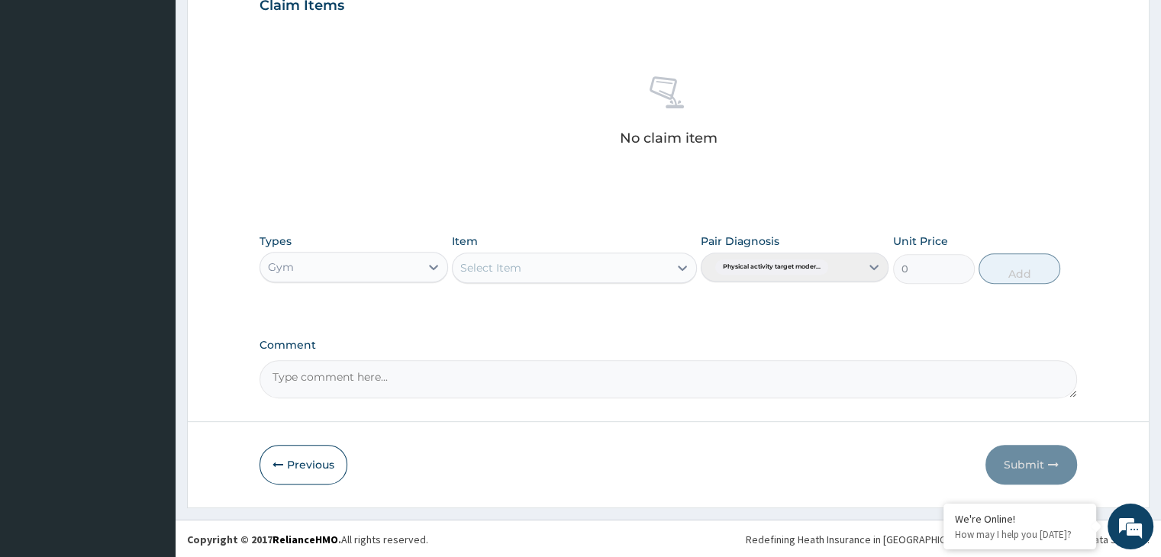
click at [681, 266] on div "Select Item" at bounding box center [574, 268] width 245 height 31
click at [679, 266] on icon at bounding box center [682, 268] width 9 height 5
click at [583, 318] on div "GYM" at bounding box center [574, 306] width 245 height 34
click at [593, 306] on div "GYM" at bounding box center [574, 305] width 245 height 27
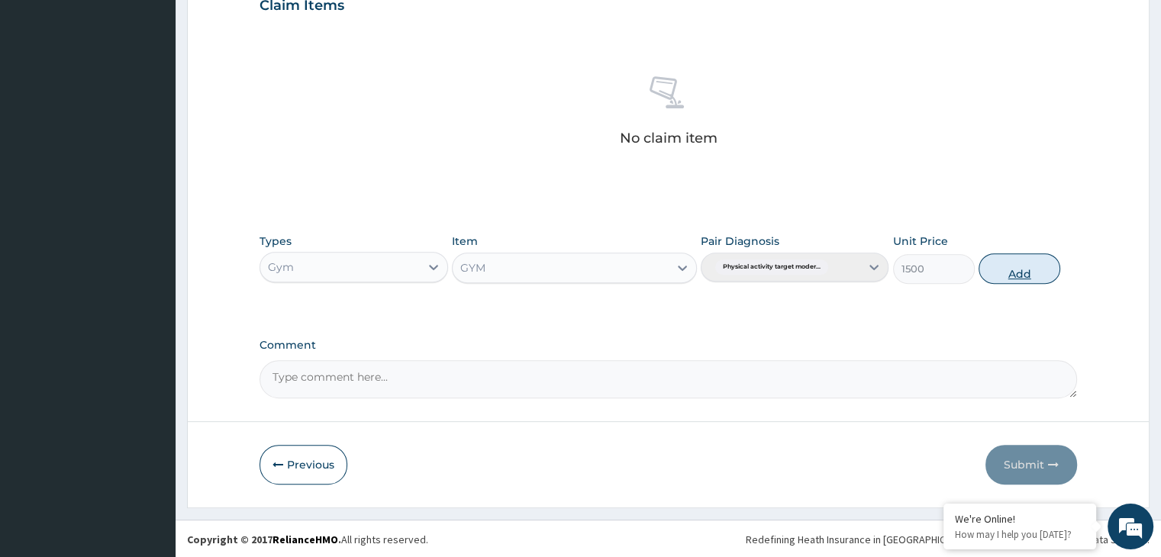
click at [1035, 260] on button "Add" at bounding box center [1020, 268] width 82 height 31
type input "0"
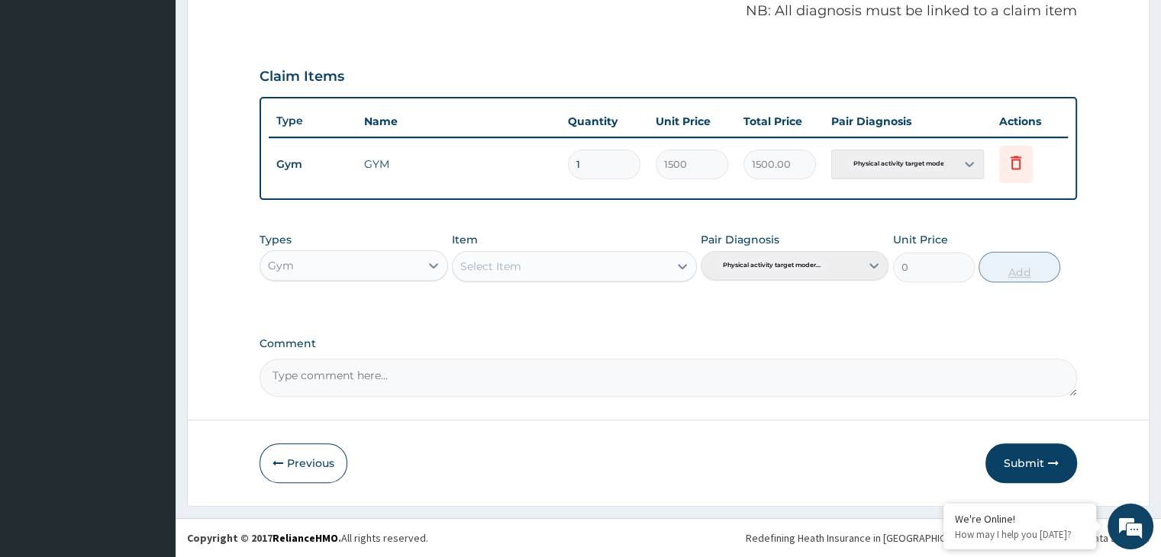
scroll to position [469, 0]
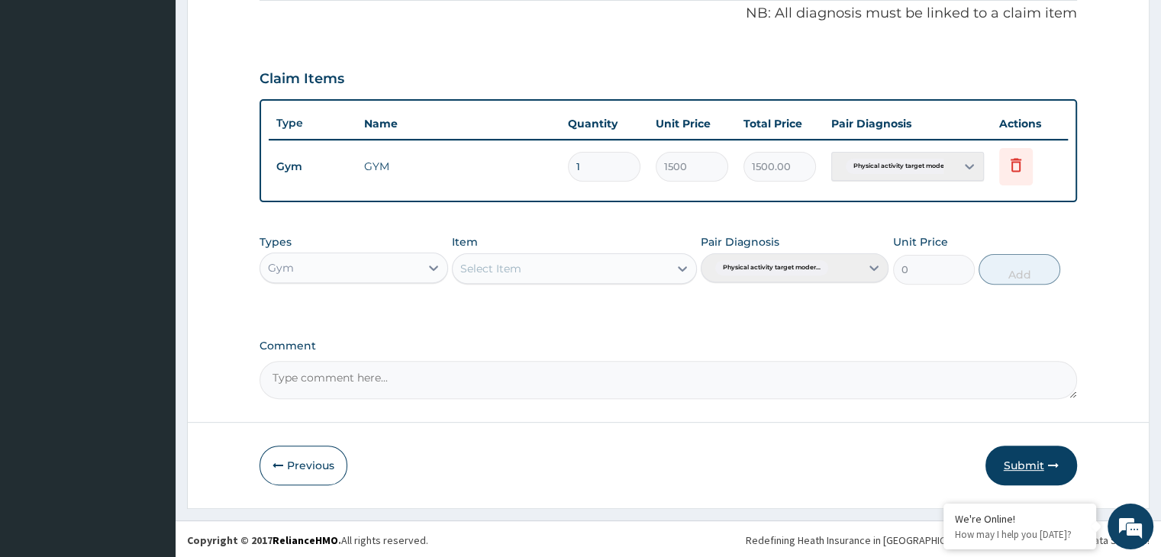
click at [1027, 454] on form "Step 2 of 2 PA Code / Prescription Code PA/F02F50 Encounter Date 14-08-2025 Imp…" at bounding box center [668, 60] width 963 height 896
click at [1027, 454] on button "Submit" at bounding box center [1032, 466] width 92 height 40
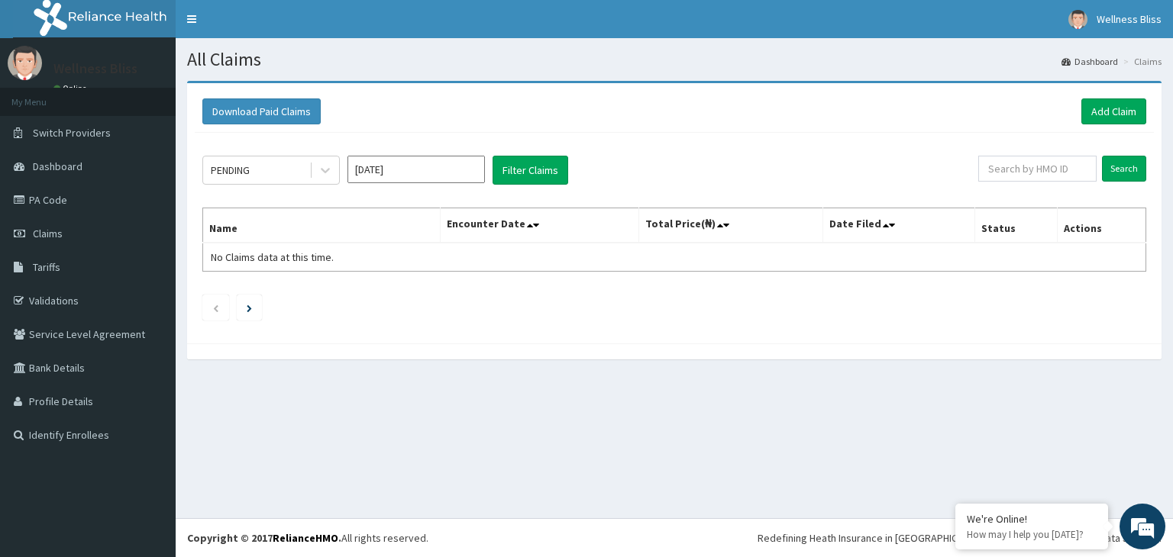
click at [1125, 93] on div "Download Paid Claims Add Claim" at bounding box center [674, 112] width 959 height 42
